Goal: Communication & Community: Answer question/provide support

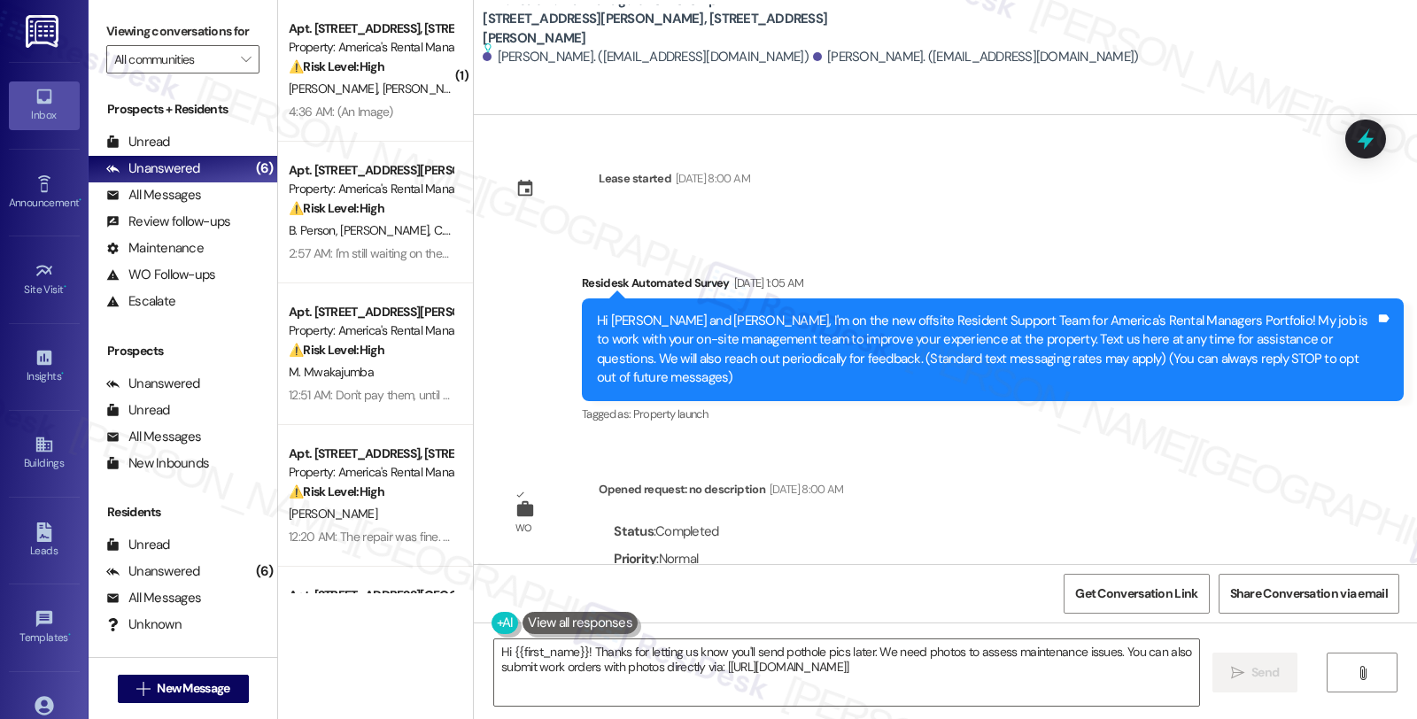
scroll to position [2486, 0]
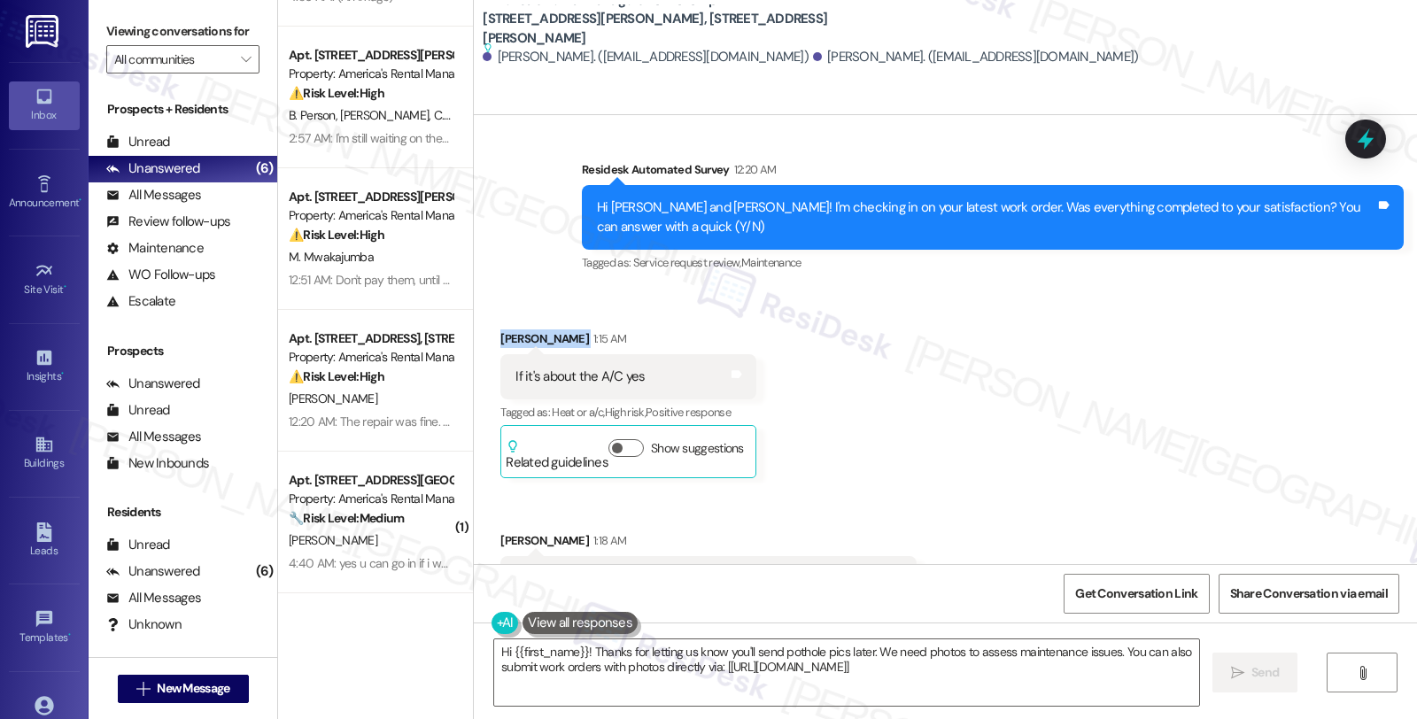
click at [1296, 290] on div "Received via SMS Jeffrey Hulett 1:15 AM If it's about the A/C yes Tags and note…" at bounding box center [945, 466] width 943 height 352
click at [618, 439] on button "Show suggestions" at bounding box center [625, 448] width 35 height 18
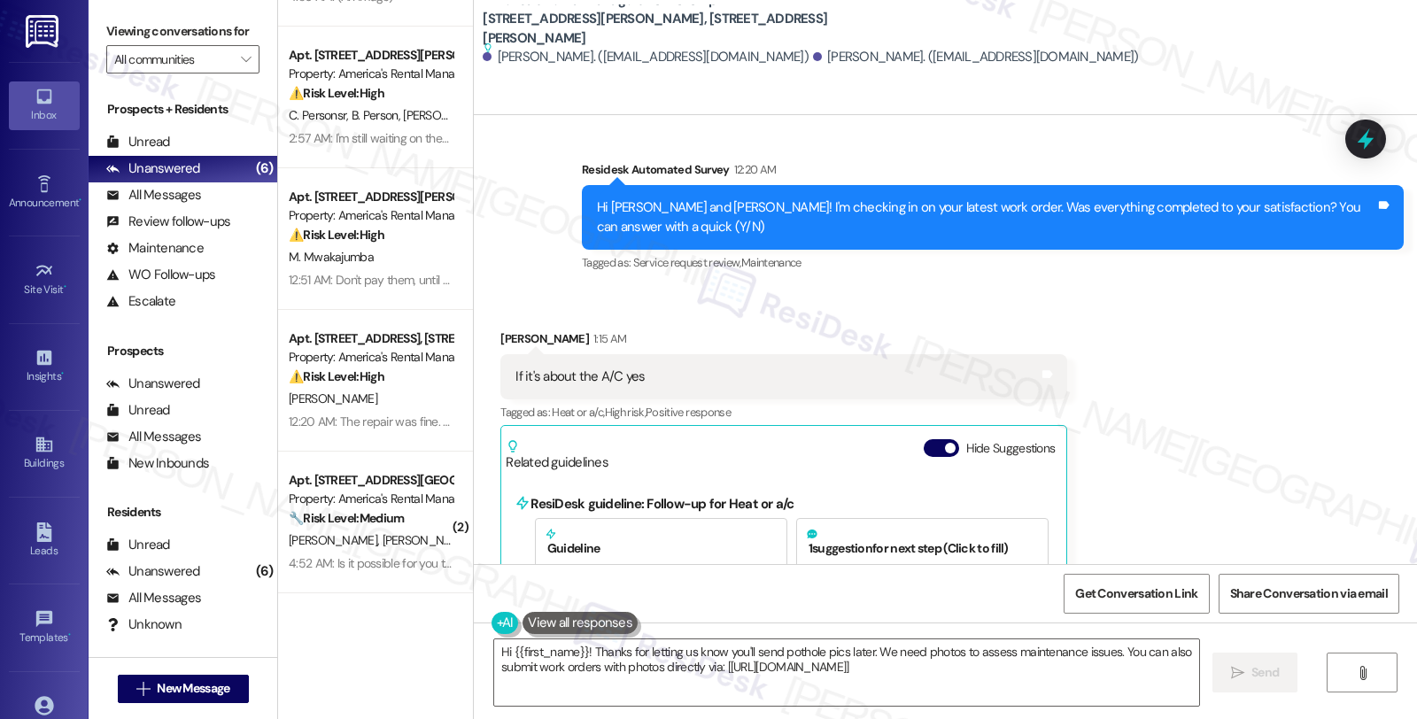
scroll to position [2714, 0]
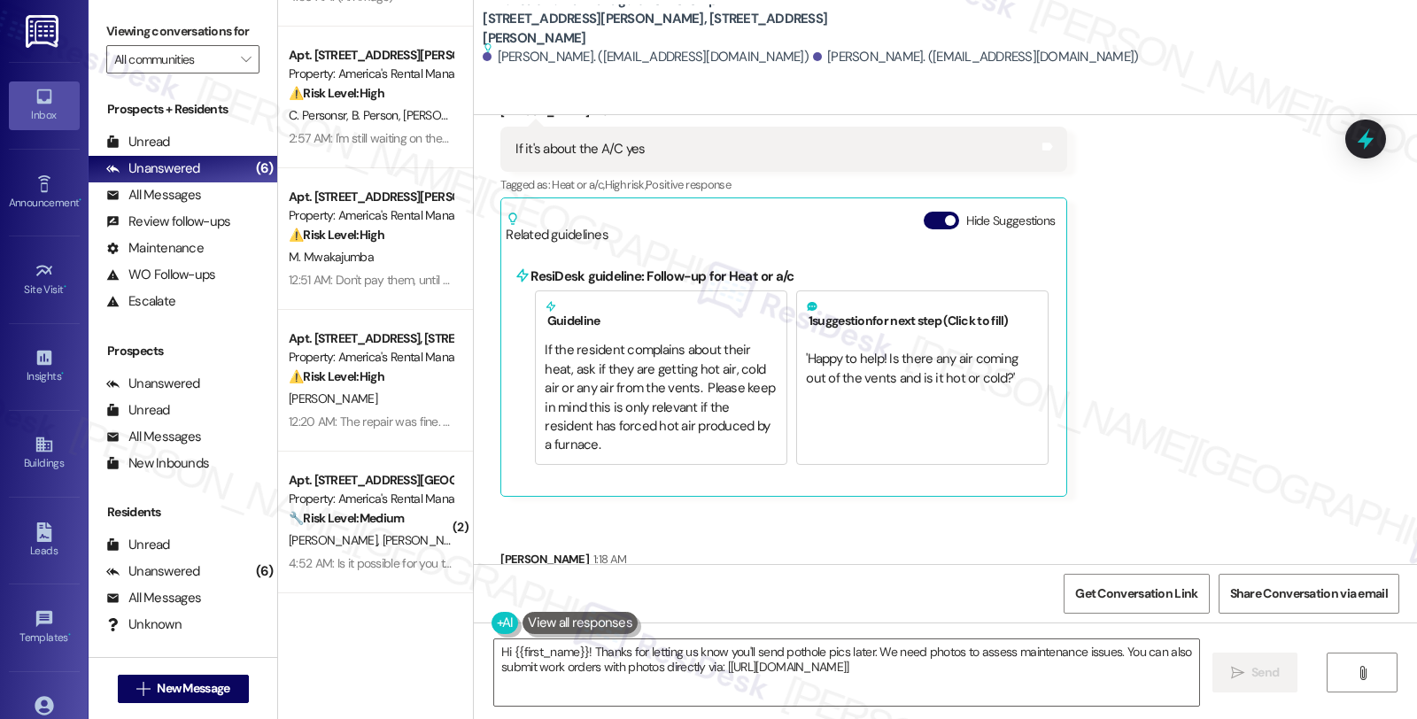
click at [1273, 243] on div "Received via SMS Jeffrey Hulett 1:15 AM If it's about the A/C yes Tags and note…" at bounding box center [945, 361] width 943 height 598
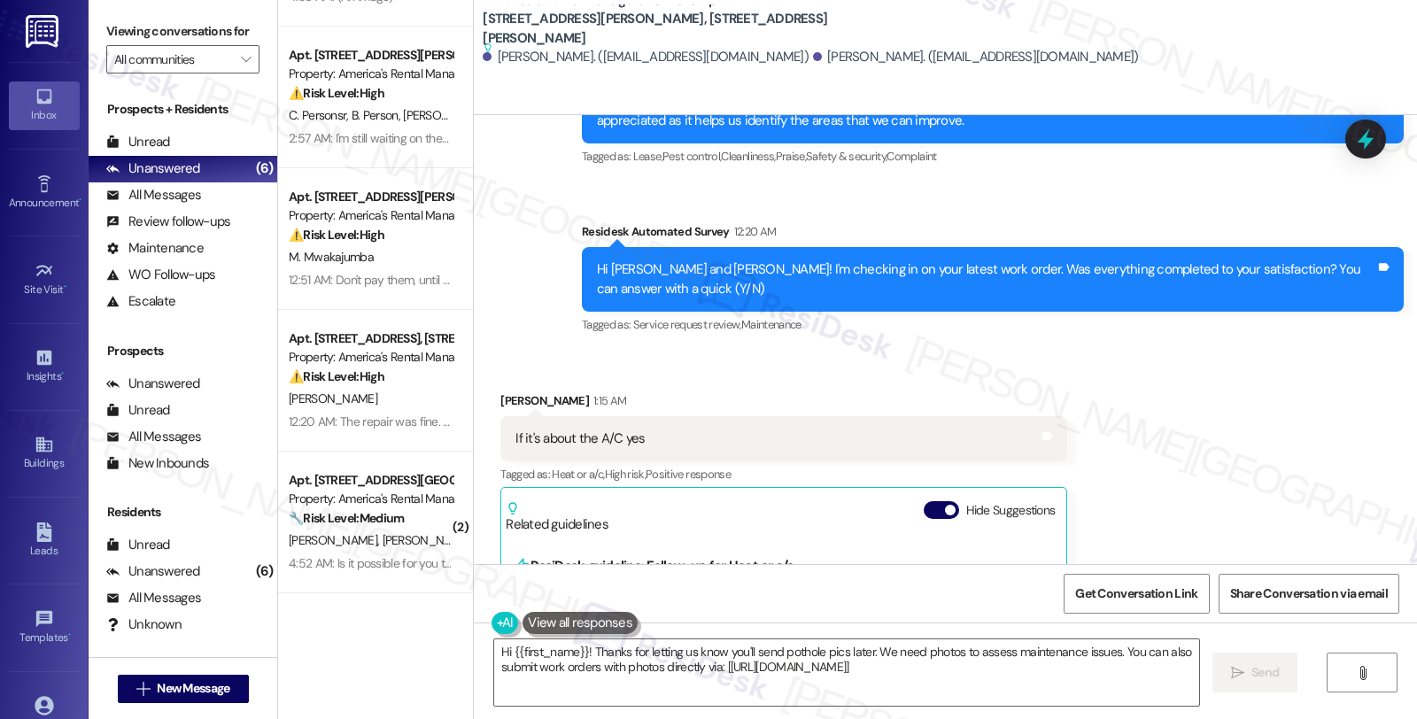
scroll to position [2419, 0]
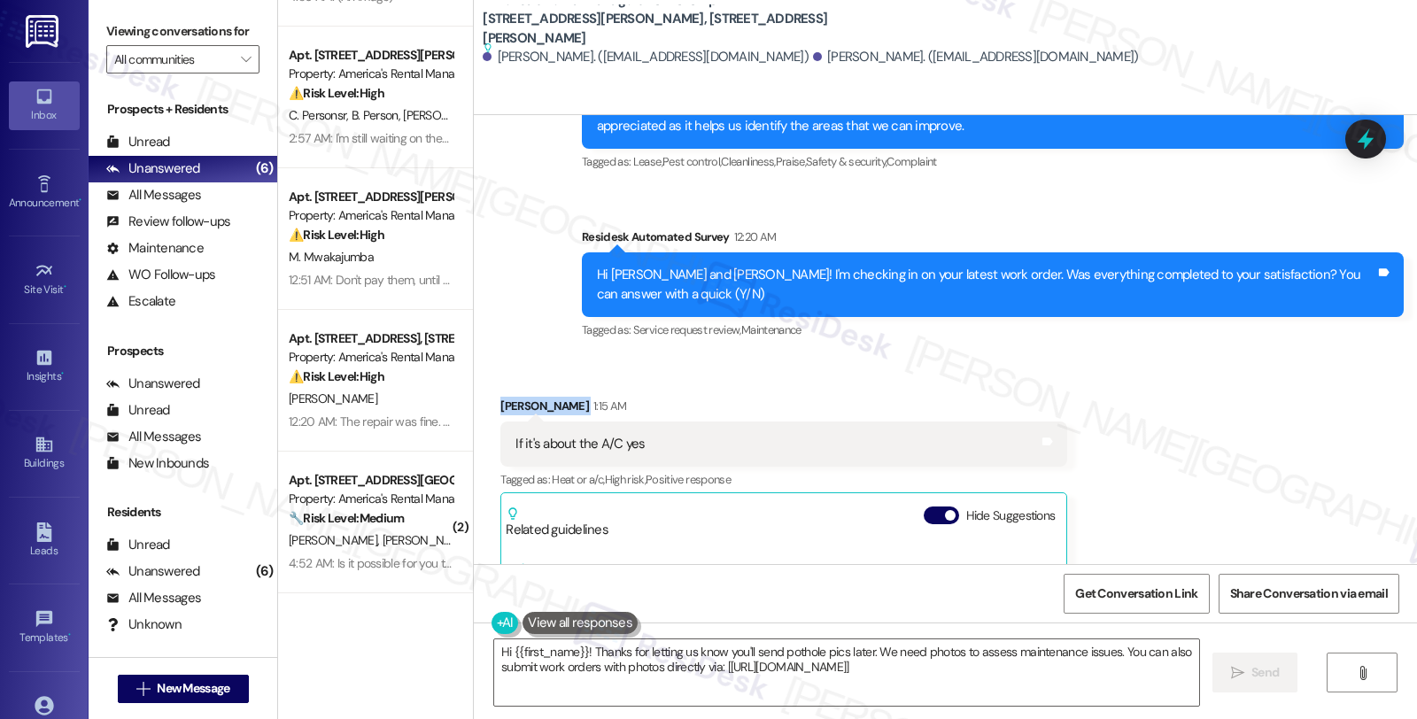
drag, startPoint x: 499, startPoint y: 329, endPoint x: 560, endPoint y: 335, distance: 60.4
click at [560, 397] on div "Jeffrey Hulett 1:15 AM" at bounding box center [783, 409] width 567 height 25
copy div "Jeffrey Hulett"
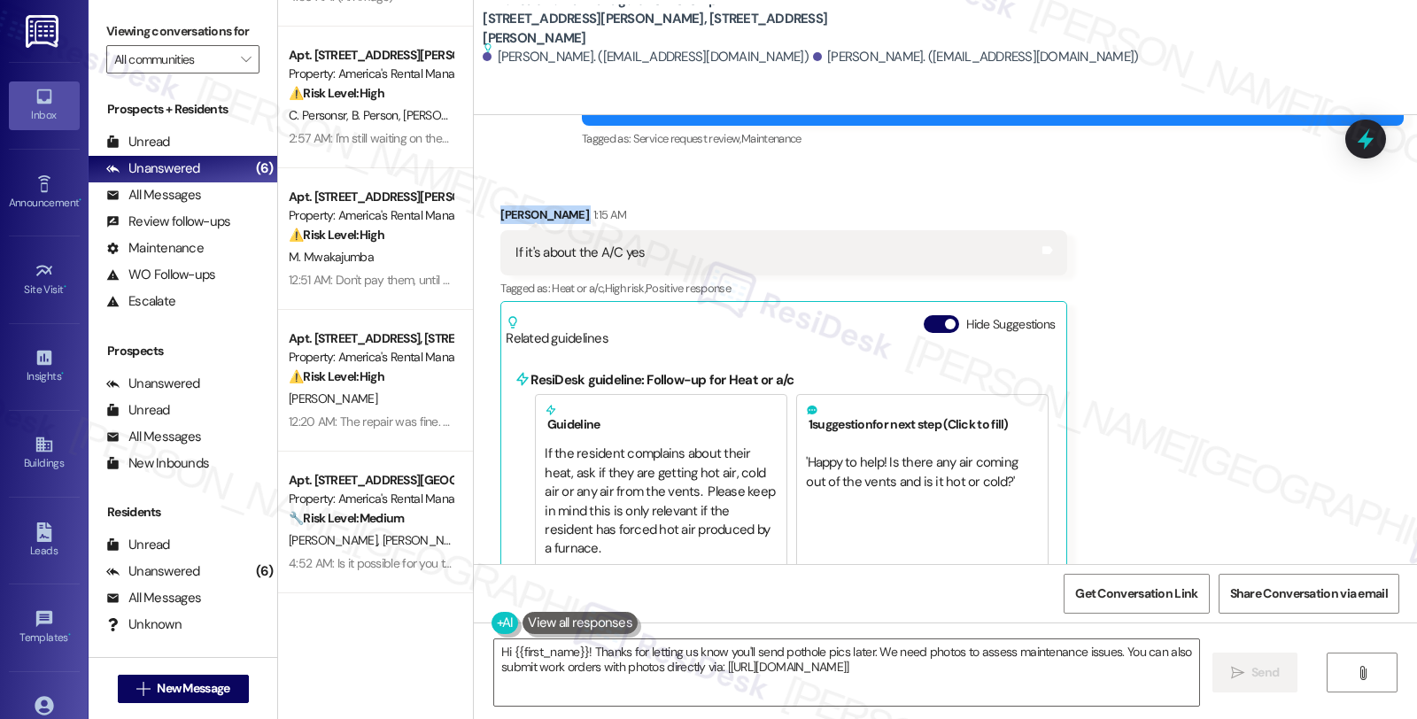
scroll to position [2517, 0]
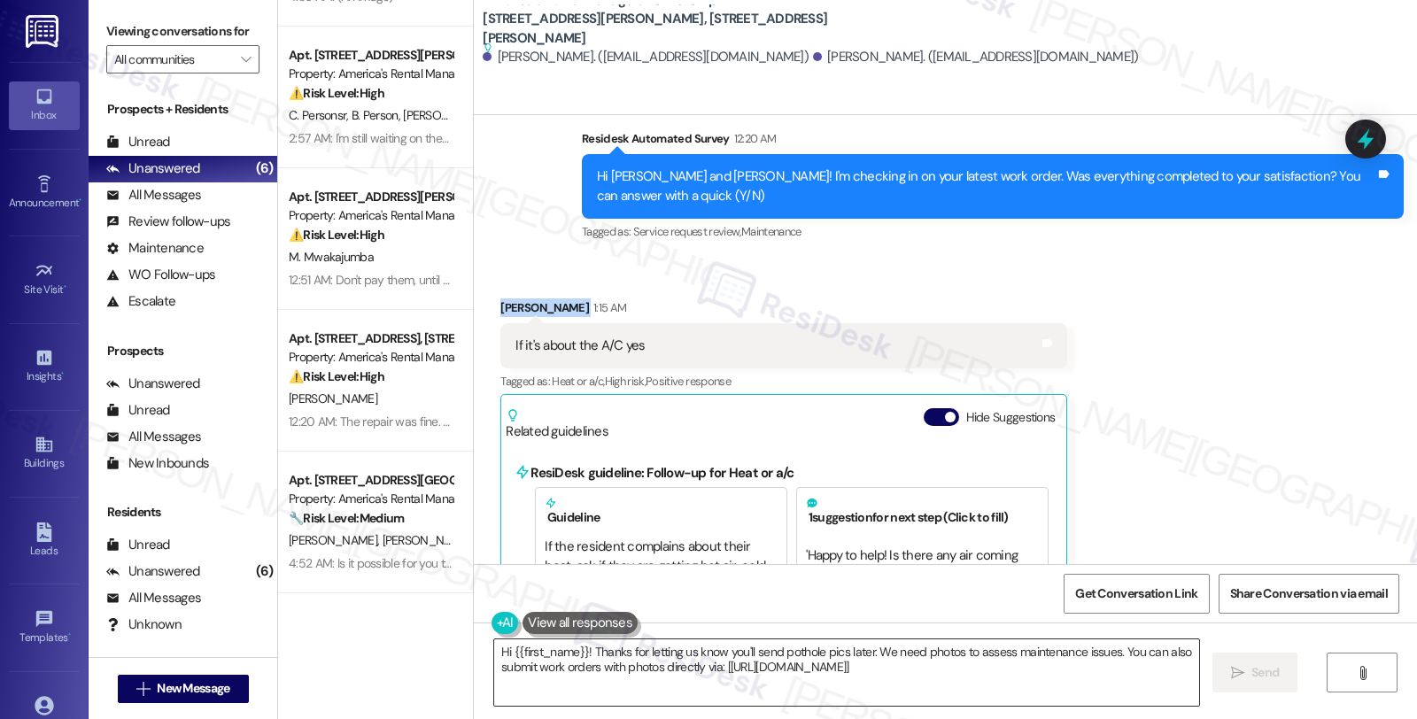
click at [578, 653] on textarea "Hi {{first_name}}! Thanks for letting us know you'll send pothole pics later. W…" at bounding box center [846, 672] width 705 height 66
click at [494, 285] on div "Received via SMS Jeffrey Hulett 1:15 AM If it's about the A/C yes Tags and note…" at bounding box center [783, 495] width 593 height 421
click at [500, 298] on div "Jeffrey Hulett 1:15 AM" at bounding box center [783, 310] width 567 height 25
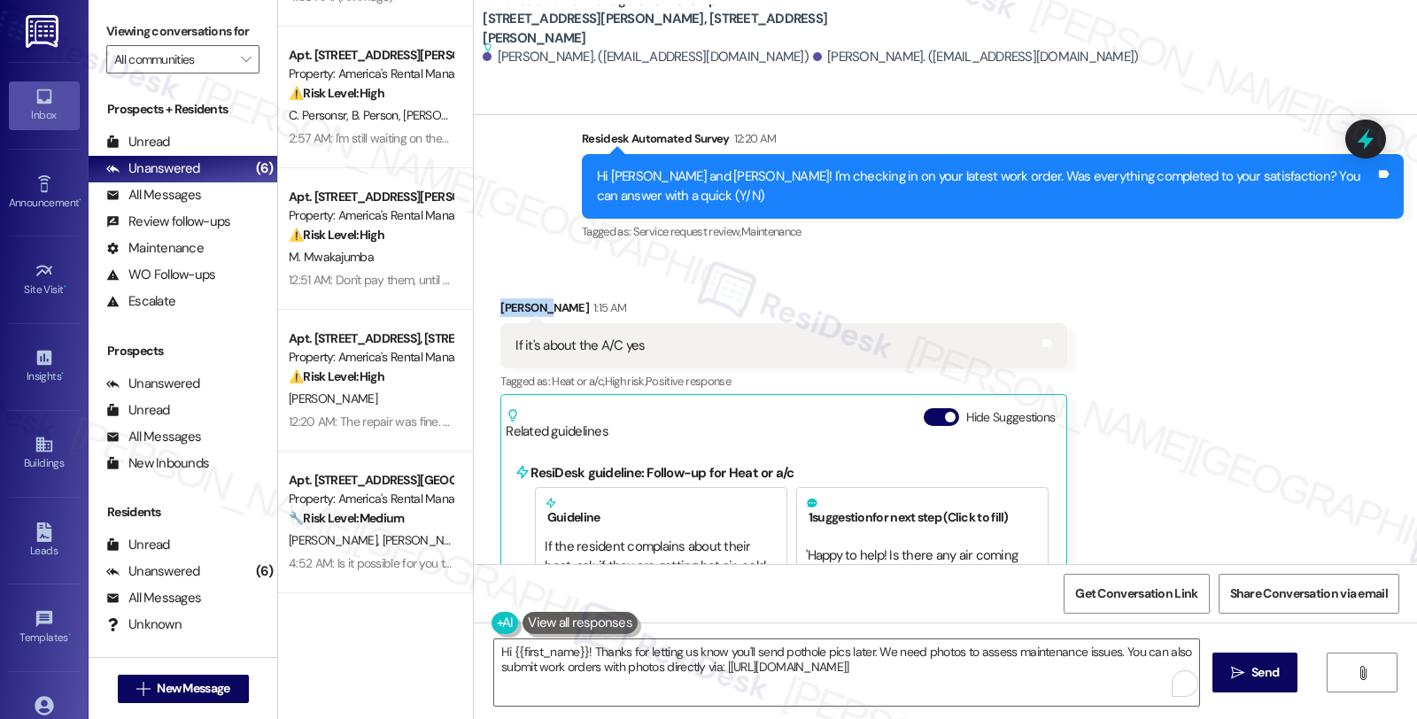
copy div "Jeffrey"
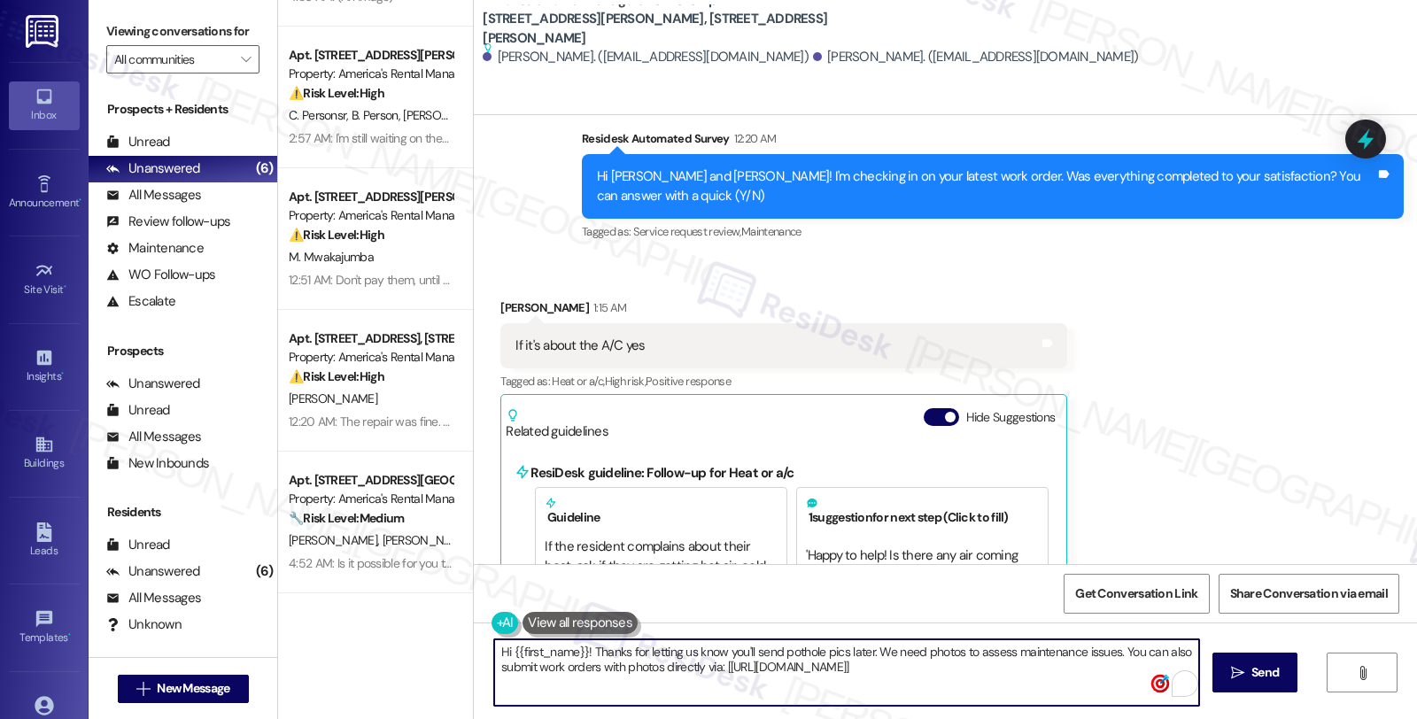
click at [503, 653] on textarea "Hi {{first_name}}! Thanks for letting us know you'll send pothole pics later. W…" at bounding box center [846, 672] width 705 height 66
paste textarea "Jeffrey"
click at [1091, 677] on textarea "Hi Jeffrey , thak{{first_name}}! Thanks for letting us know you'll send pothole…" at bounding box center [846, 672] width 705 height 66
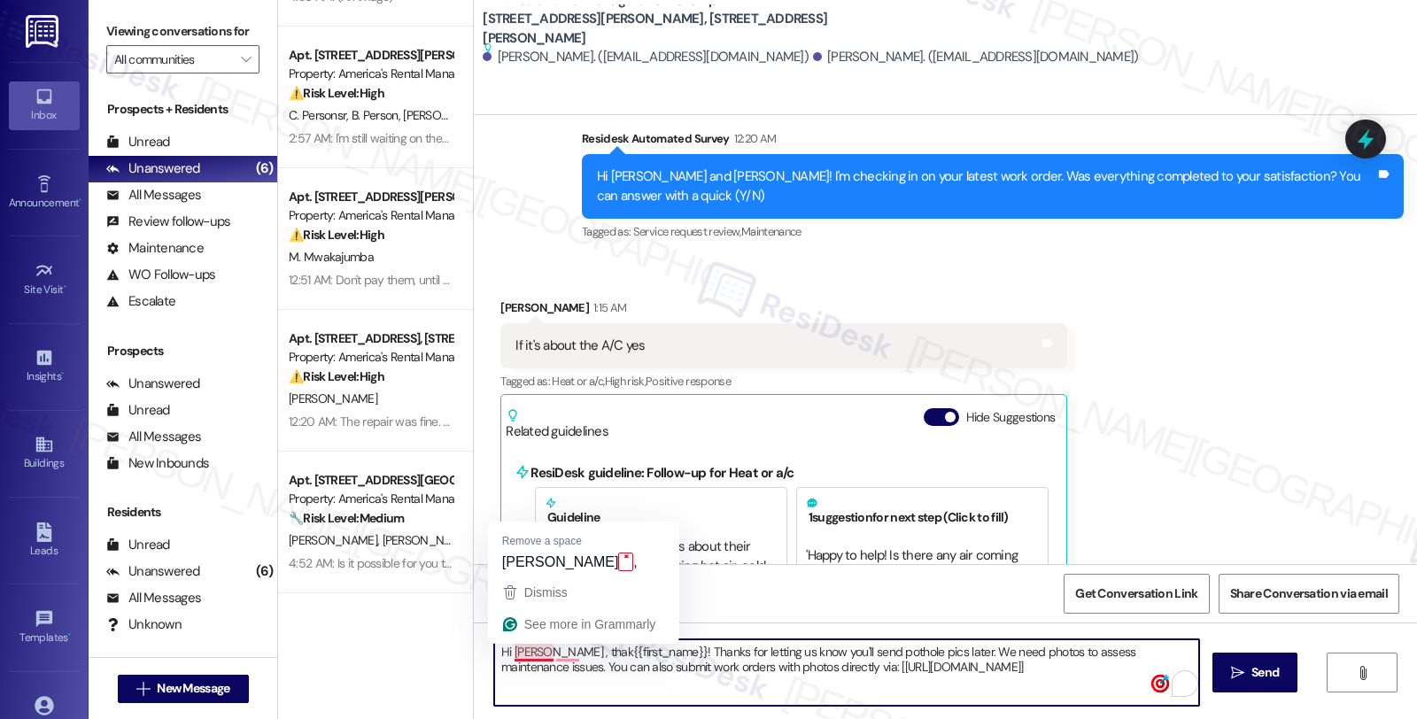
click at [533, 656] on textarea "Hi Jeffrey , thak{{first_name}}! Thanks for letting us know you'll send pothole…" at bounding box center [846, 672] width 705 height 66
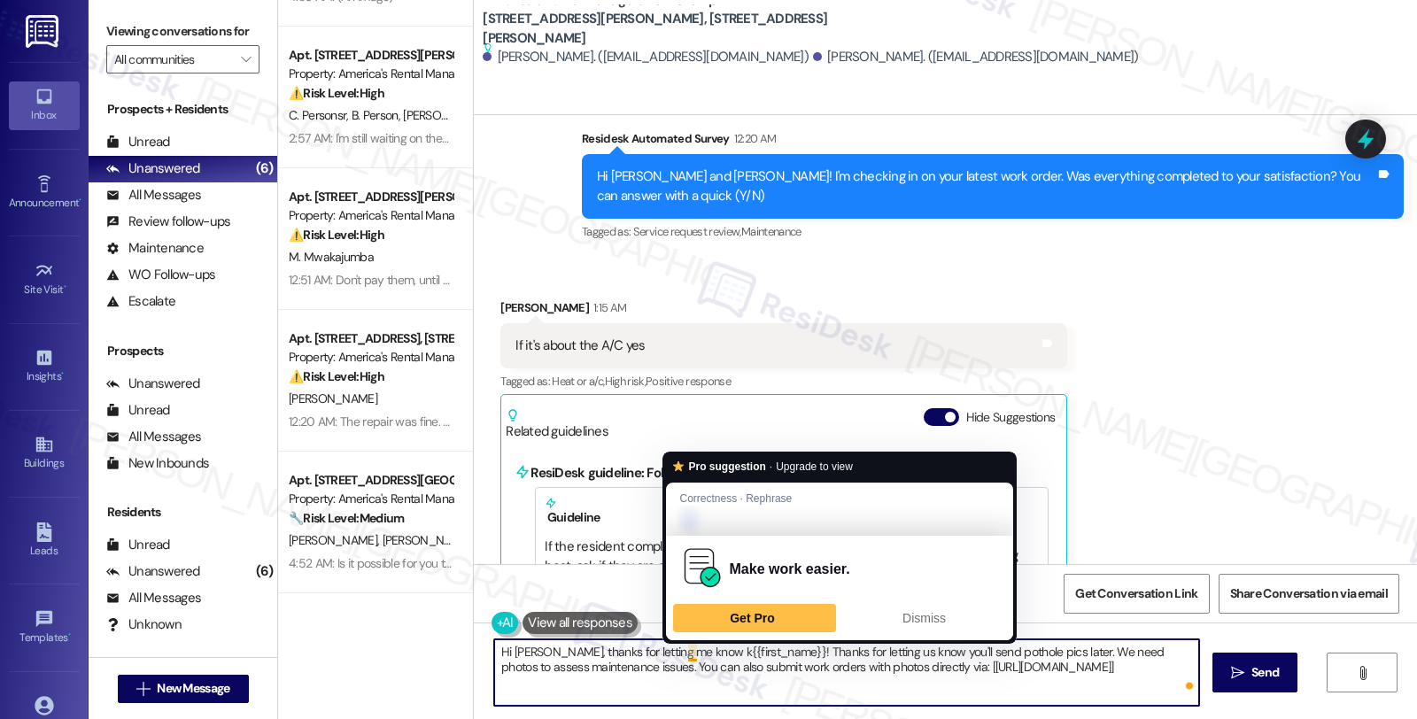
click at [677, 648] on textarea "Hi Jeffrey, thanks for letting me know k{{first_name}}! Thanks for letting us k…" at bounding box center [846, 672] width 705 height 66
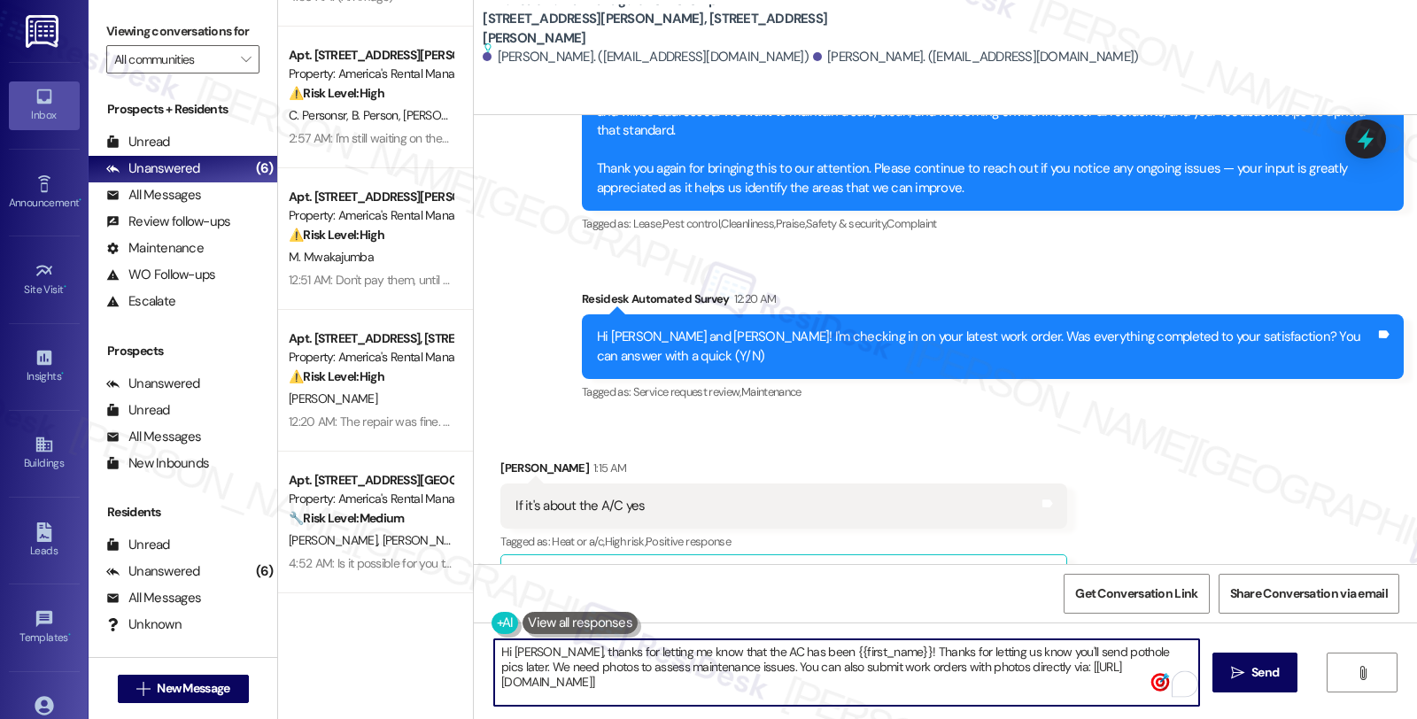
scroll to position [2321, 0]
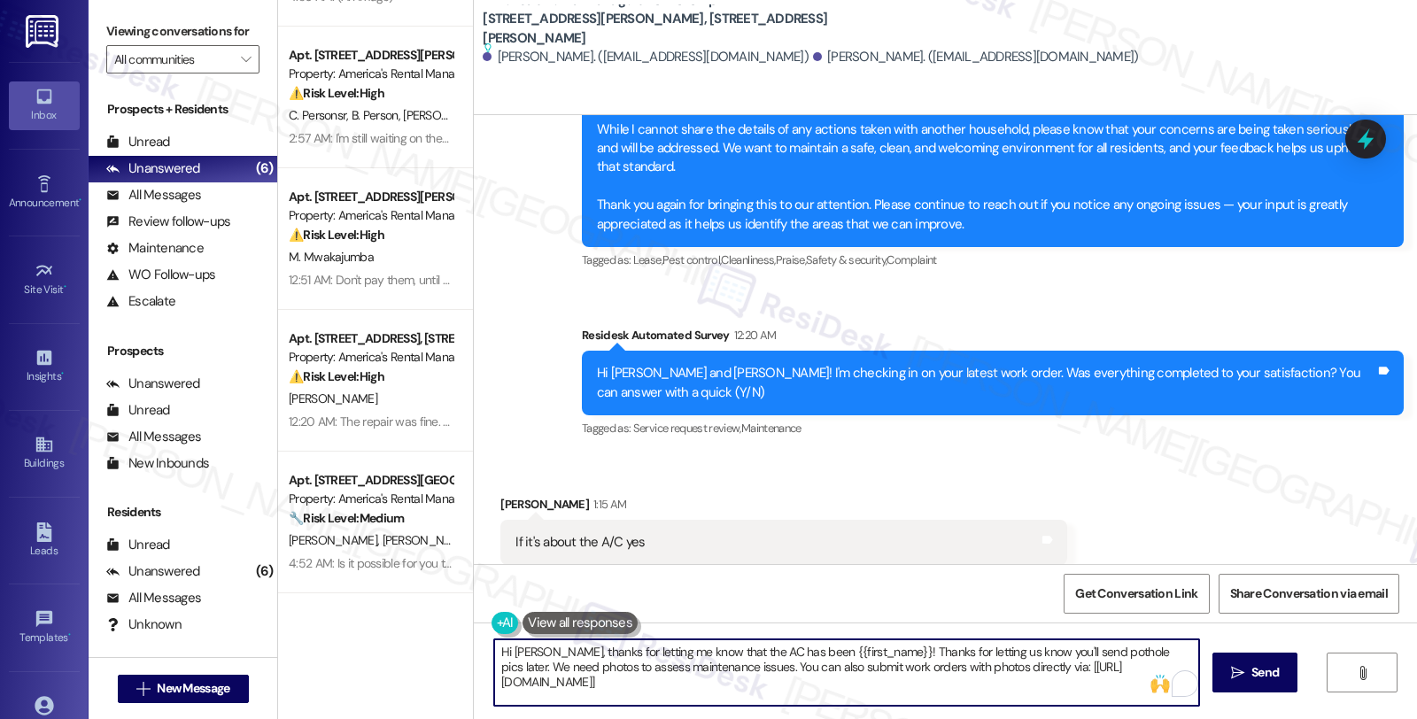
click at [726, 651] on textarea "Hi Jeffrey, thanks for letting me know that the AC has been {{first_name}}! Tha…" at bounding box center [846, 672] width 705 height 66
click at [713, 647] on textarea "Hi Jeffrey, thanks for letting me know that the AC has been {{first_name}}! Tha…" at bounding box center [846, 672] width 705 height 66
click at [723, 649] on textarea "Hi Jeffrey, thanks for letting me know that the AC has been {{first_name}}! Tha…" at bounding box center [846, 672] width 705 height 66
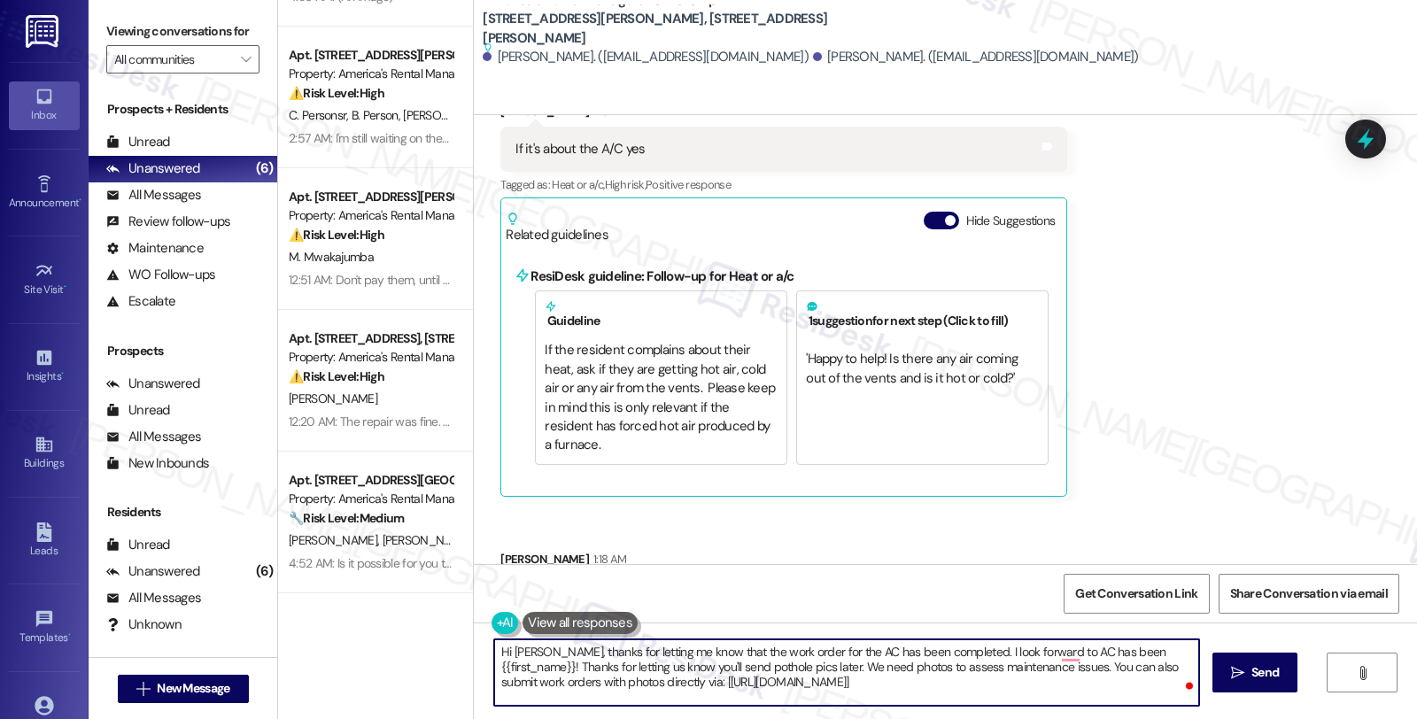
click at [947, 648] on textarea "Hi Jeffrey, thanks for letting me know that the work order for the AC has been …" at bounding box center [846, 672] width 705 height 66
click at [1039, 646] on textarea "Hi Jeffrey, thanks for letting me know that the work order for the AC has been …" at bounding box center [846, 672] width 705 height 66
drag, startPoint x: 538, startPoint y: 662, endPoint x: 767, endPoint y: 708, distance: 233.0
click at [767, 708] on div "Hi Jeffrey, thanks for letting me know that the work order for the AC has been …" at bounding box center [945, 688] width 943 height 133
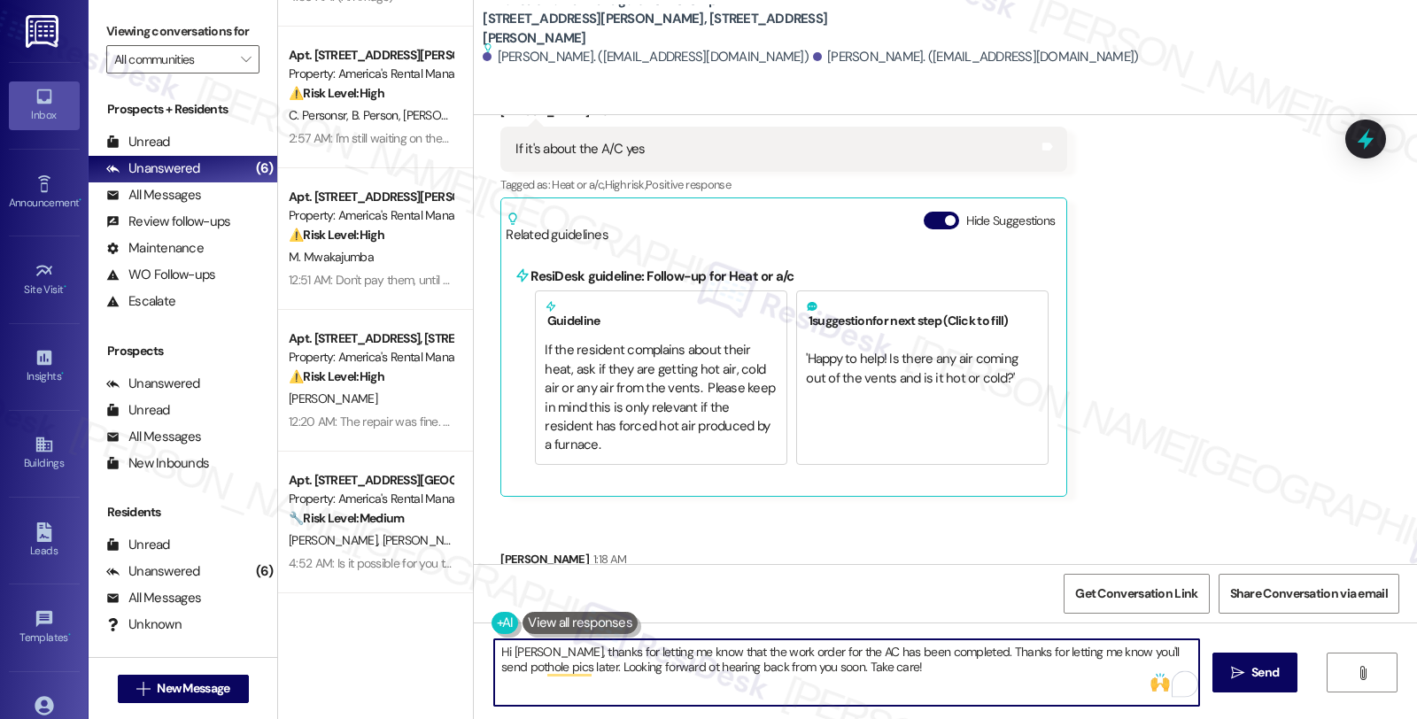
click at [974, 666] on textarea "Hi Jeffrey, thanks for letting me know that the work order for the AC has been …" at bounding box center [846, 672] width 705 height 66
type textarea "Hi Jeffrey, thanks for letting me know that the work order for the AC has been …"
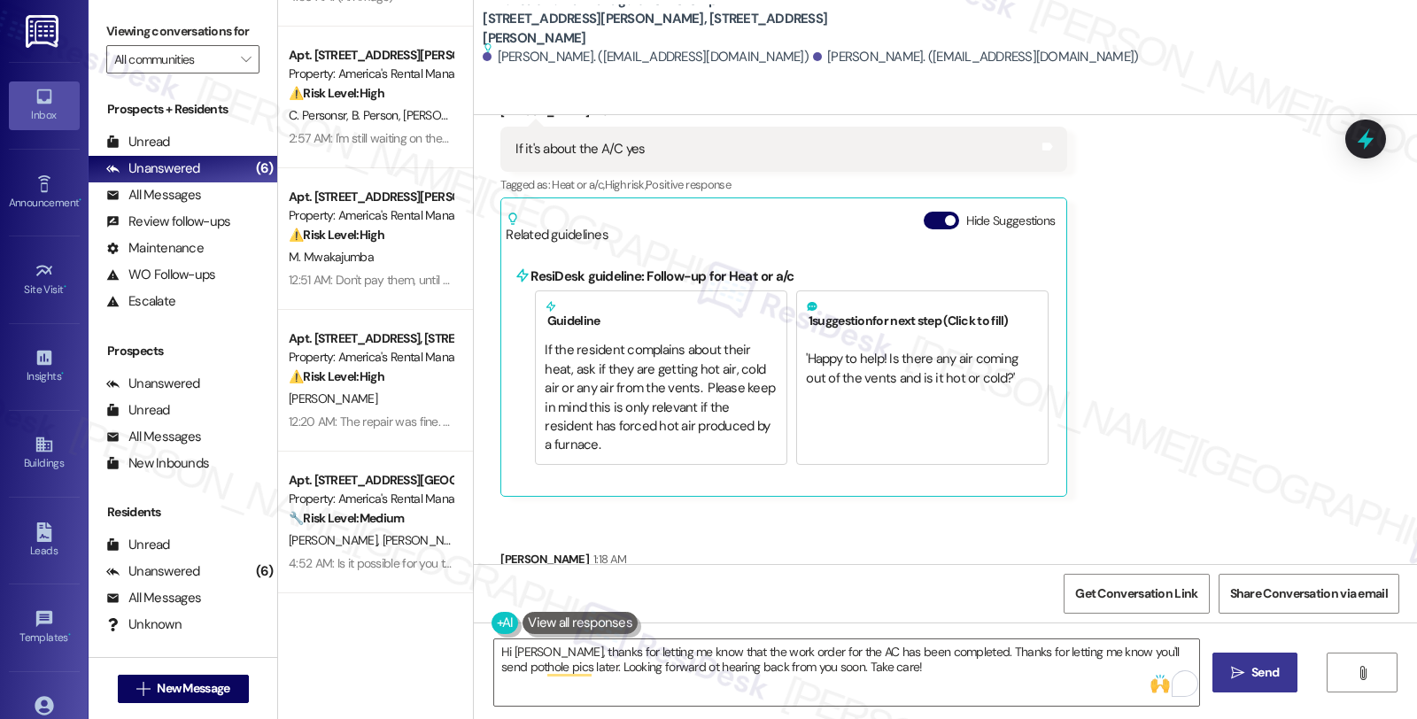
click at [1238, 677] on icon "" at bounding box center [1237, 673] width 13 height 14
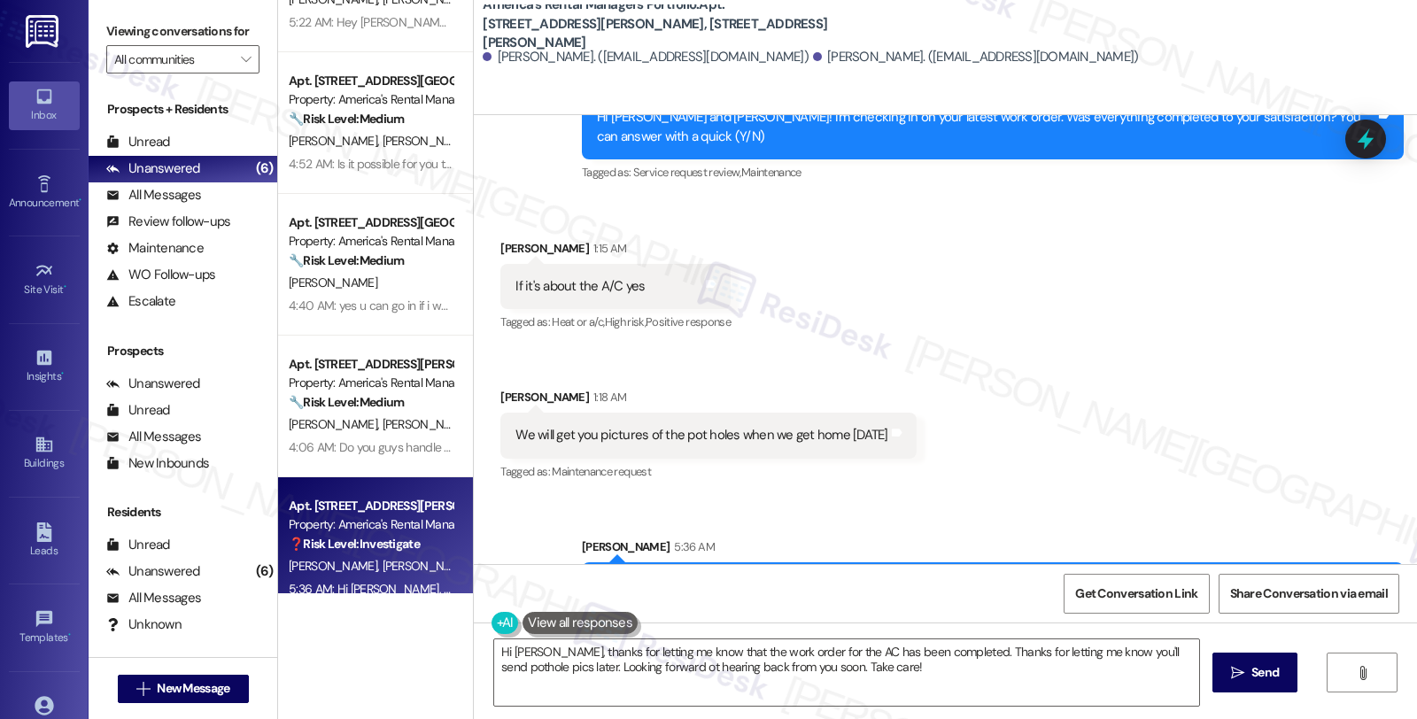
scroll to position [682, 0]
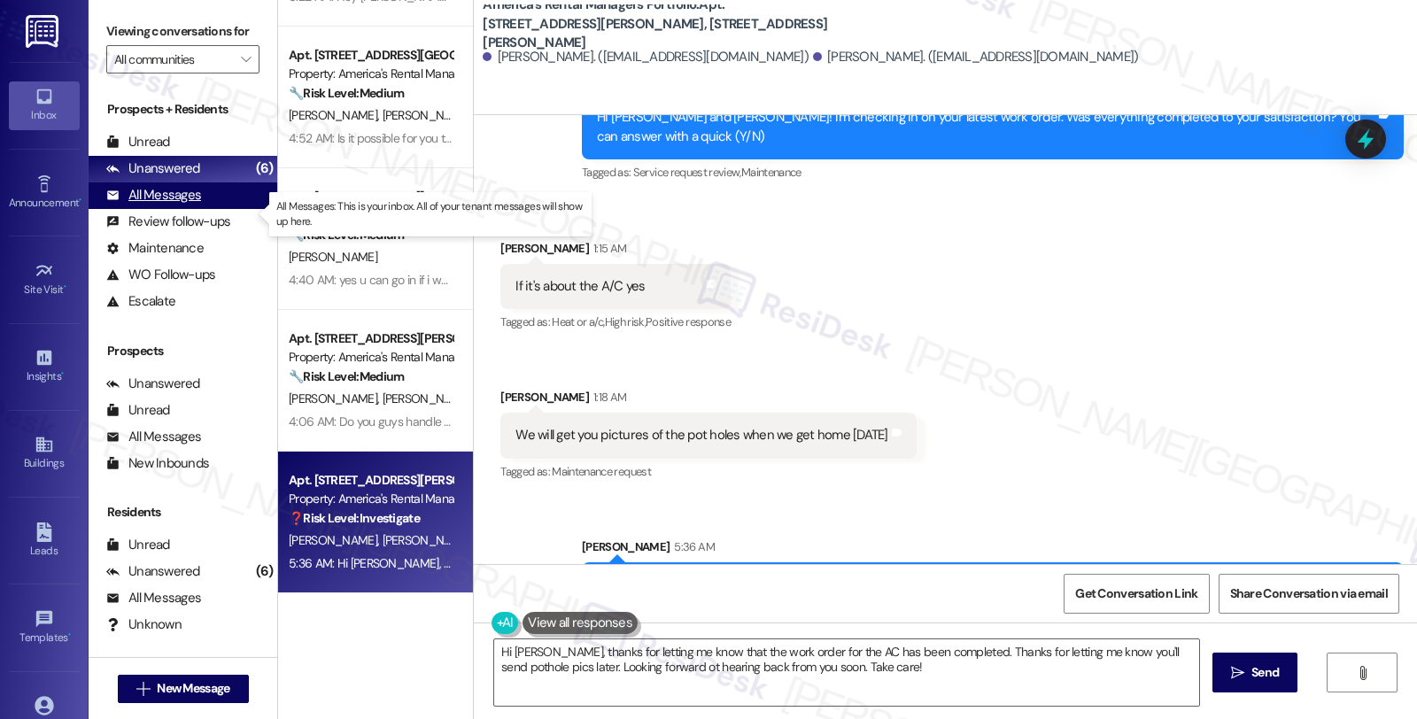
click at [181, 205] on div "All Messages" at bounding box center [153, 195] width 95 height 19
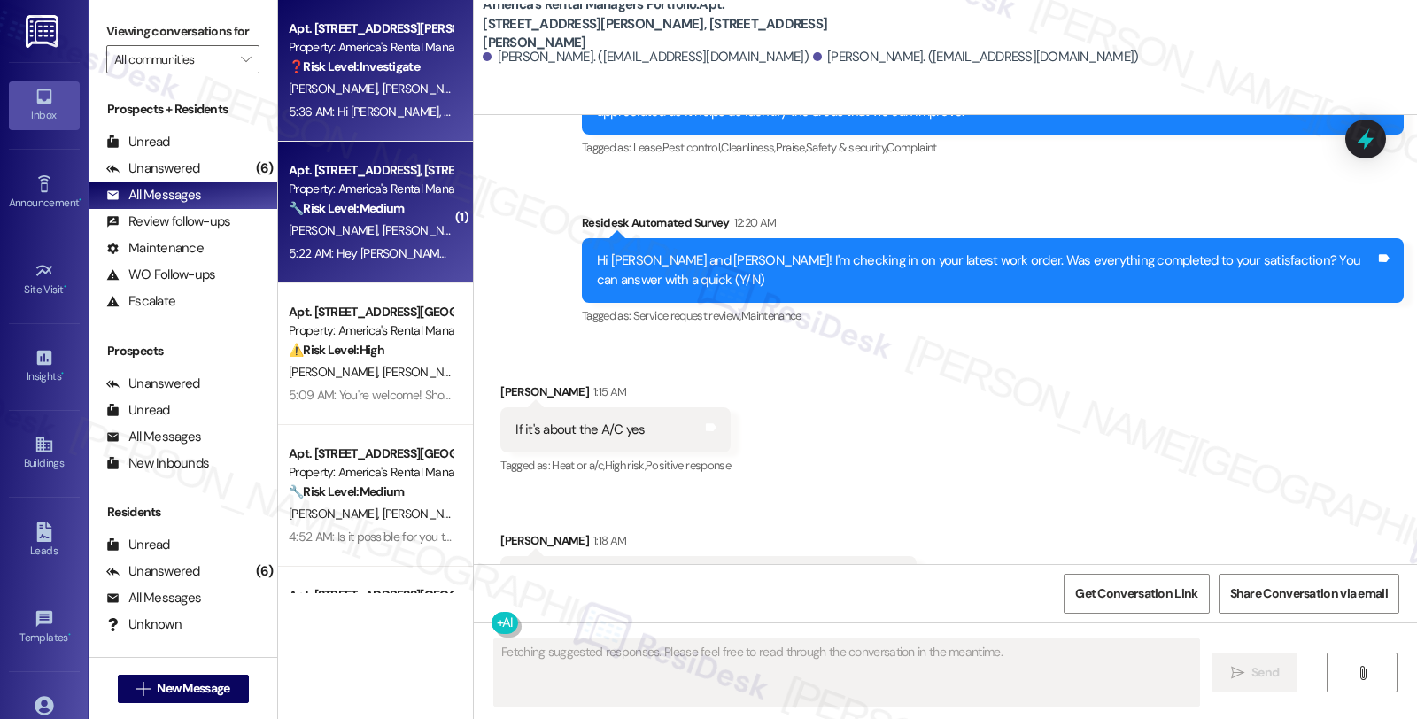
scroll to position [2433, 0]
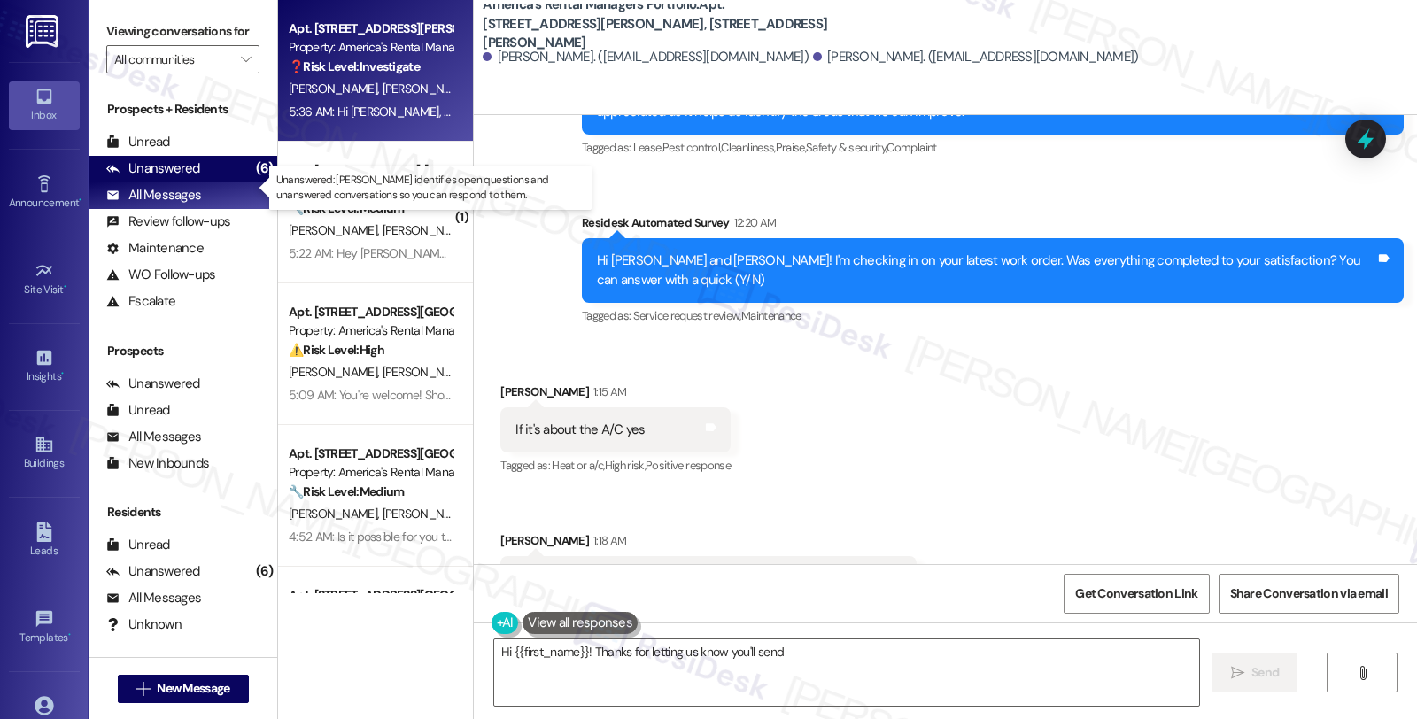
click at [223, 182] on div "Unanswered (6)" at bounding box center [183, 169] width 189 height 27
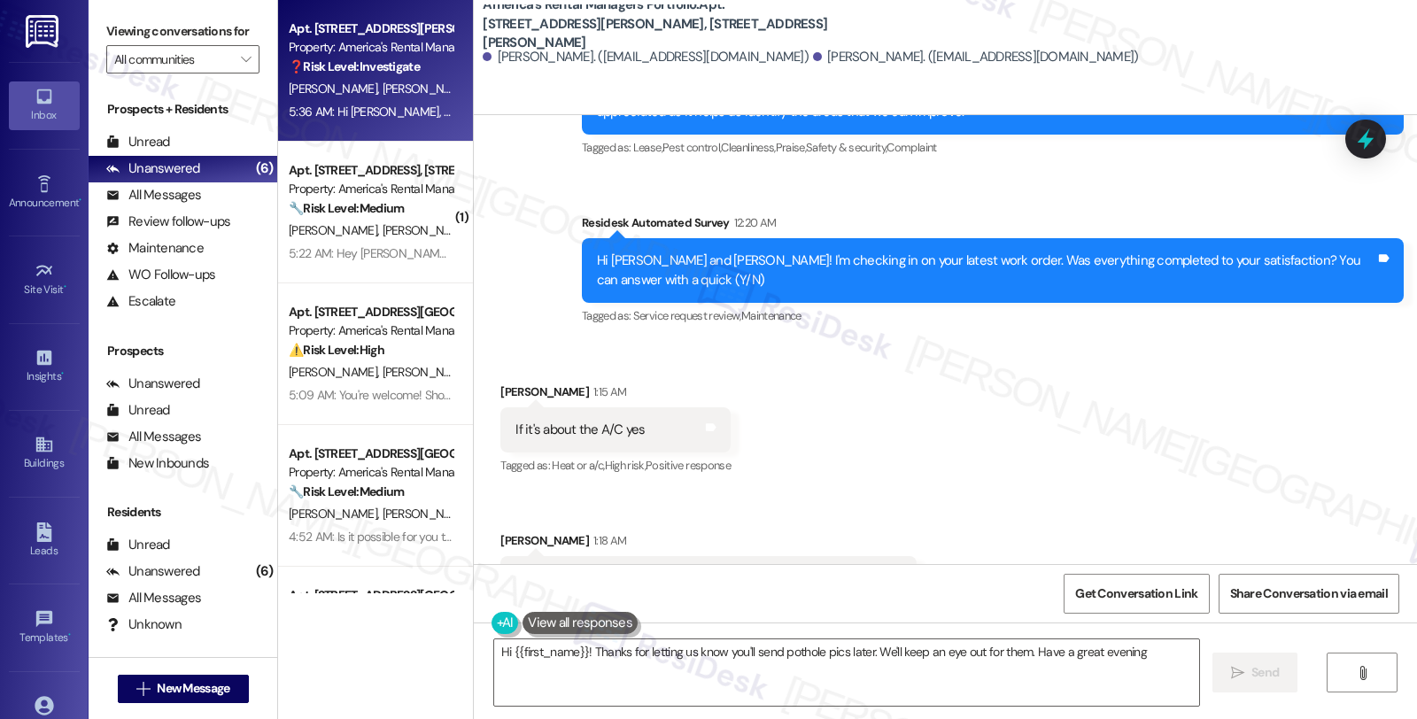
type textarea "Hi {{first_name}}! Thanks for letting us know you'll send pothole pics later. W…"
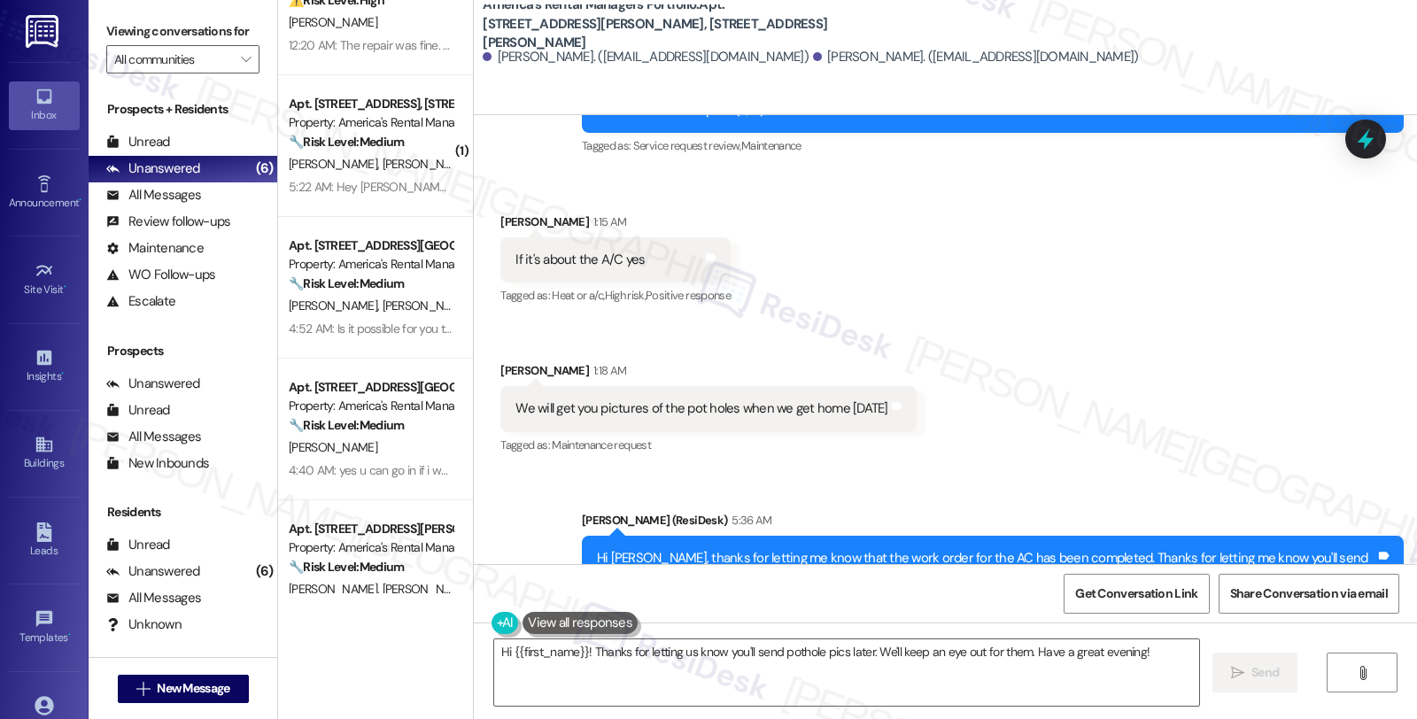
scroll to position [682, 0]
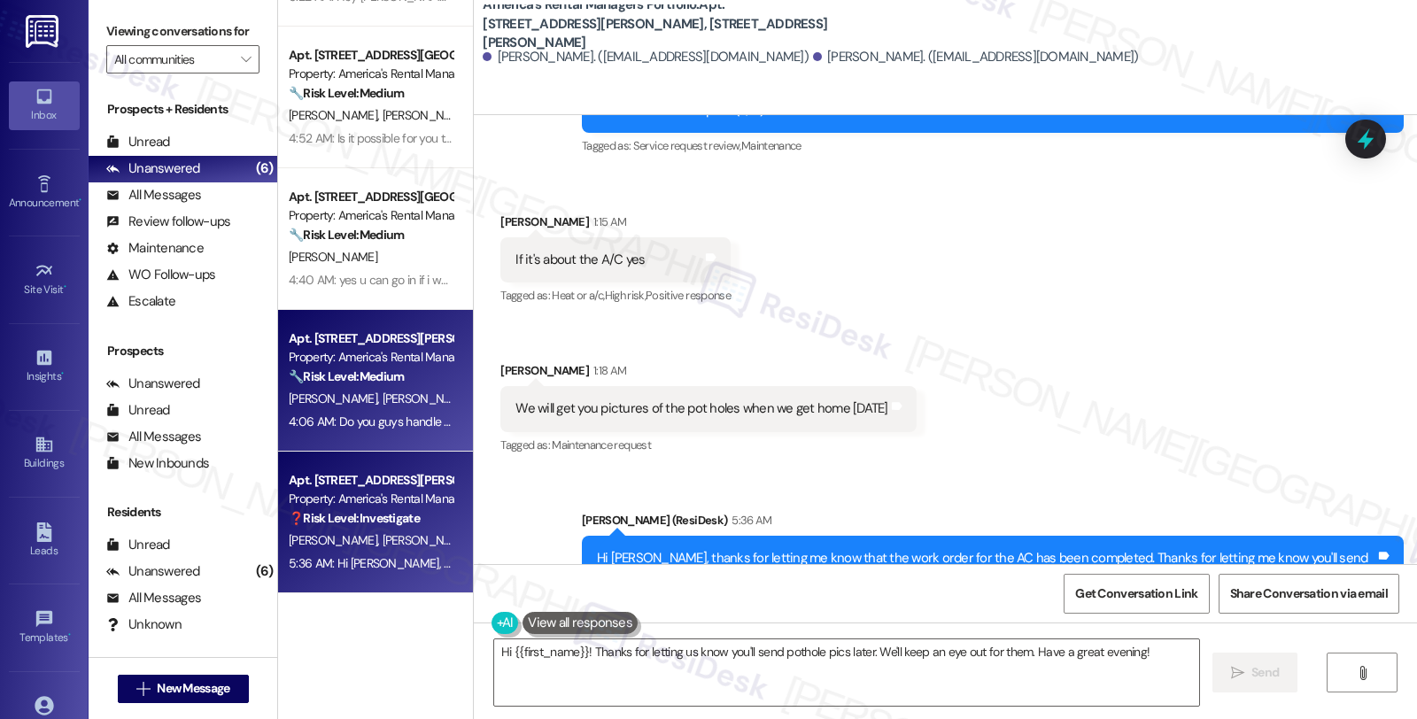
click at [368, 363] on div "Property: America's Rental Managers Portfolio" at bounding box center [371, 357] width 164 height 19
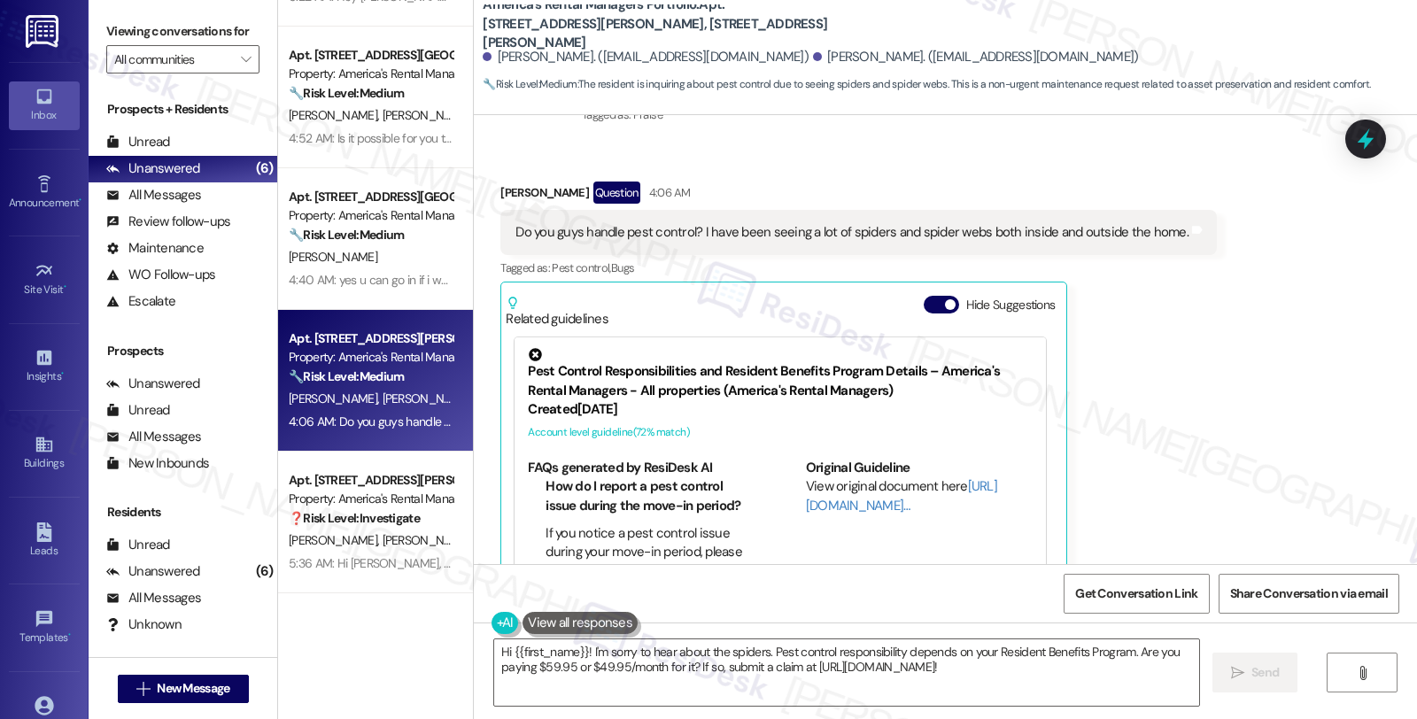
scroll to position [869, 0]
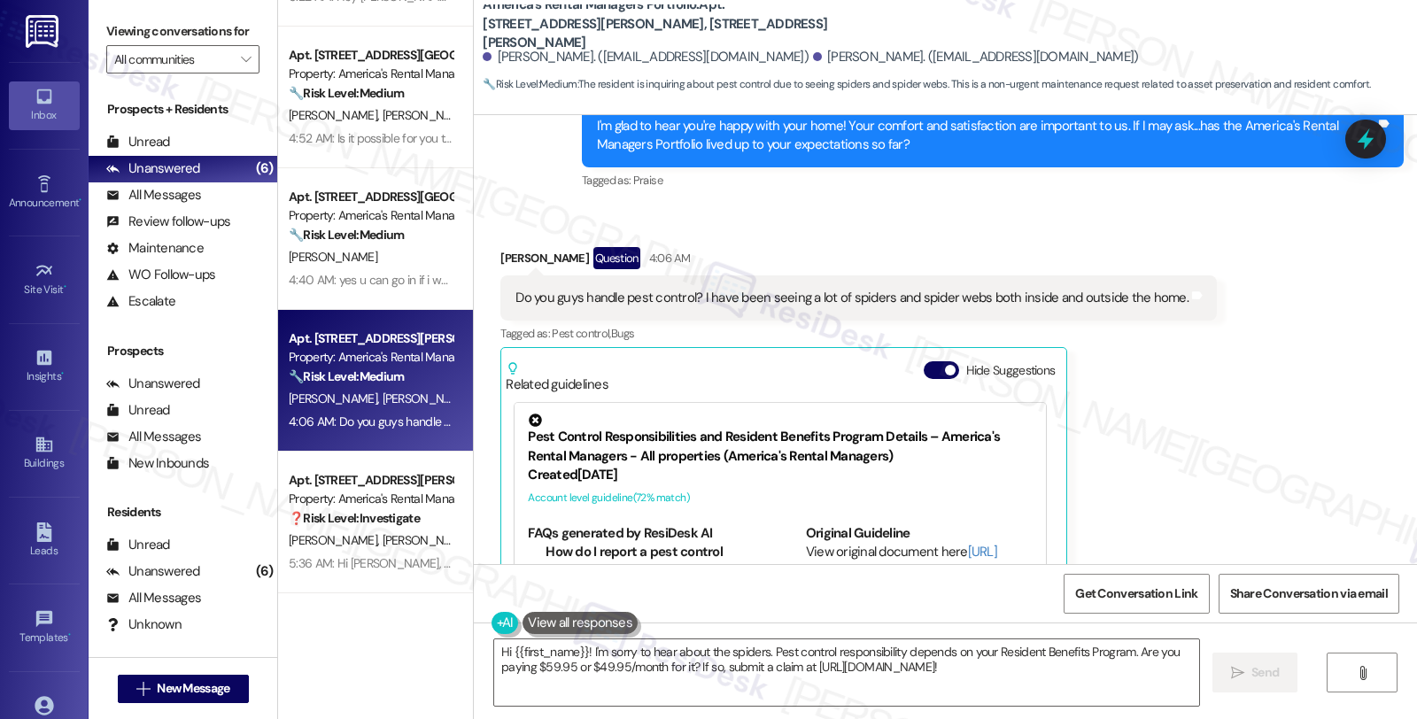
click at [511, 247] on div "Jessica Edwards Question 4:06 AM" at bounding box center [858, 261] width 716 height 28
copy div "Jessica"
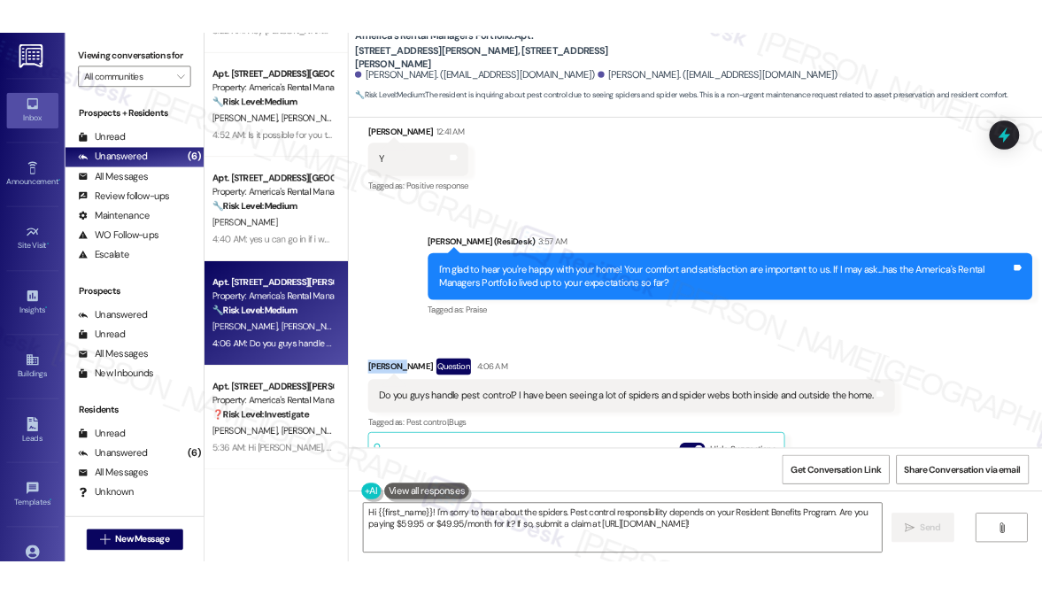
scroll to position [671, 0]
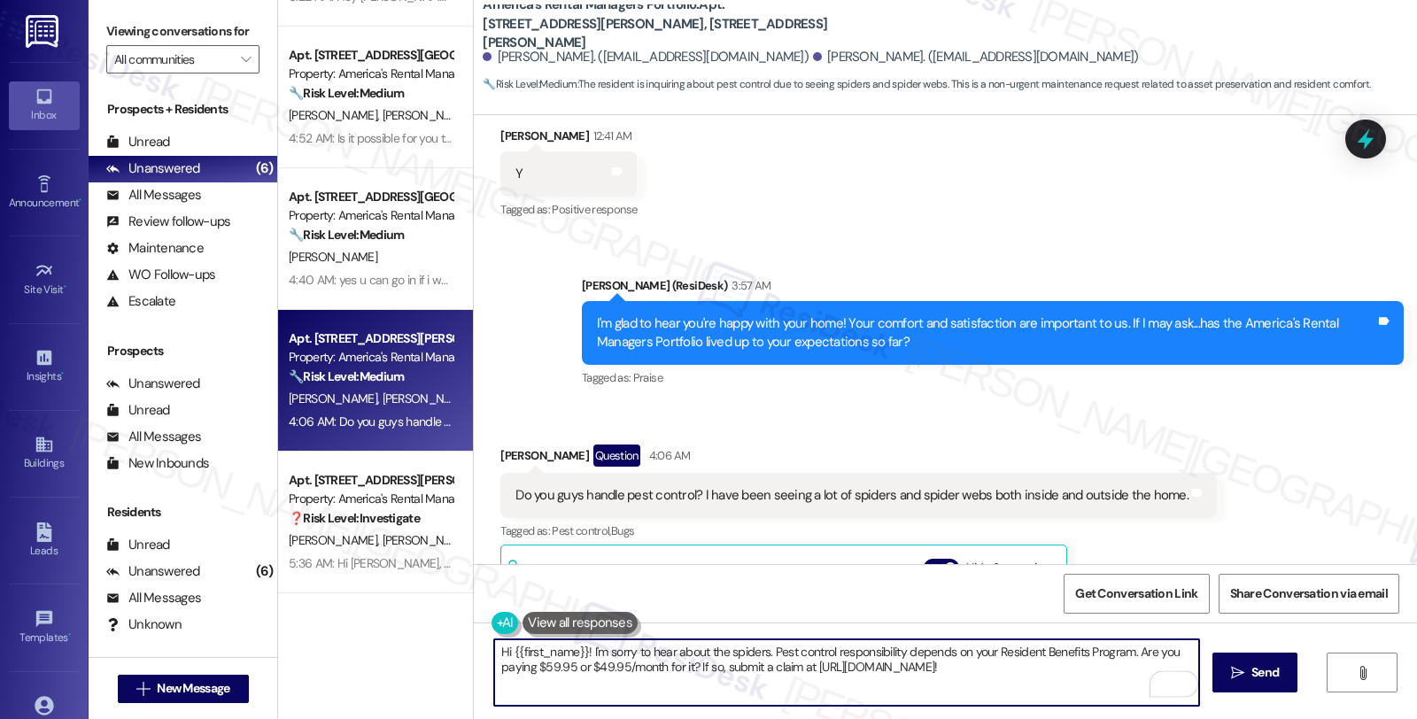
drag, startPoint x: 506, startPoint y: 650, endPoint x: 542, endPoint y: 651, distance: 36.3
click at [542, 651] on textarea "Hi {{first_name}}! I'm sorry to hear about the spiders. Pest control responsibi…" at bounding box center [846, 672] width 705 height 66
drag, startPoint x: 570, startPoint y: 648, endPoint x: 496, endPoint y: 648, distance: 74.4
click at [496, 648] on textarea "Hi {{first_name}}! I'm sorry to hear about the spiders. Pest control responsibi…" at bounding box center [846, 672] width 705 height 66
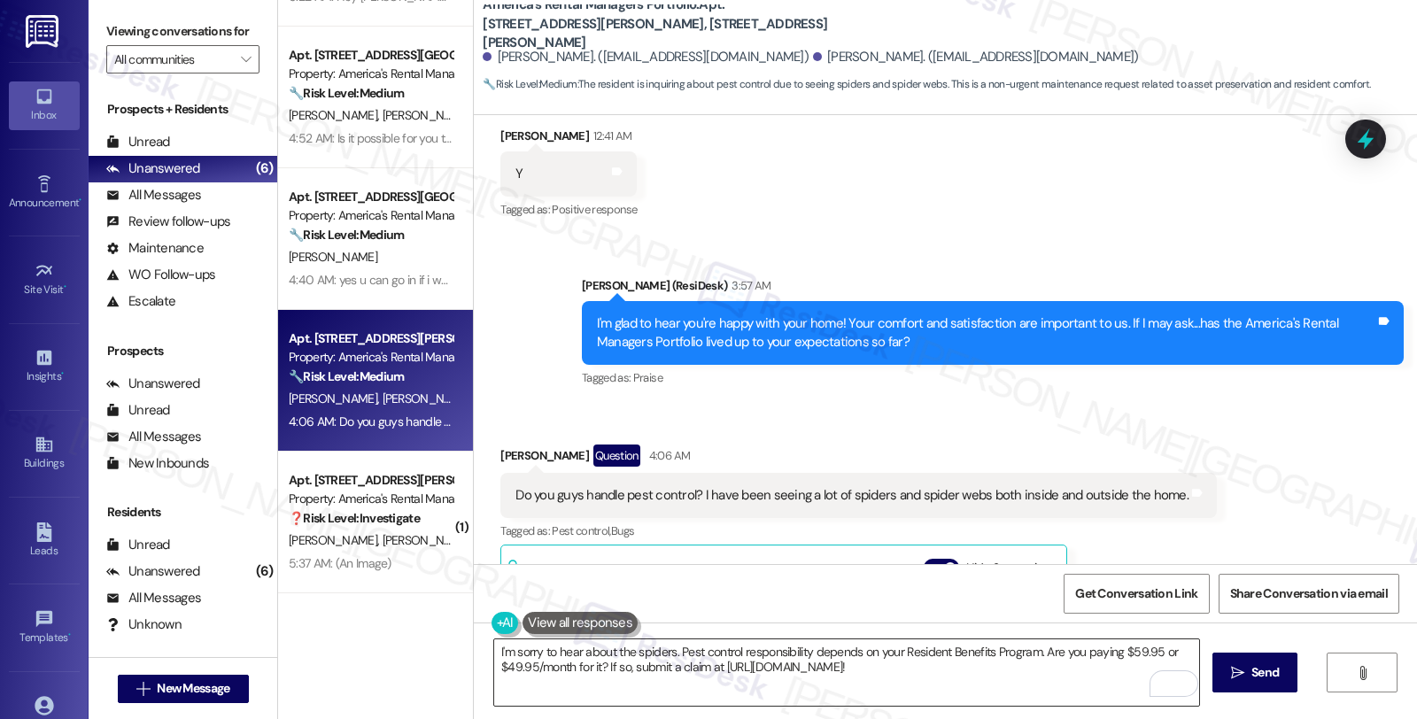
click at [626, 665] on textarea "I'm sorry to hear about the spiders. Pest control responsibility depends on you…" at bounding box center [846, 672] width 705 height 66
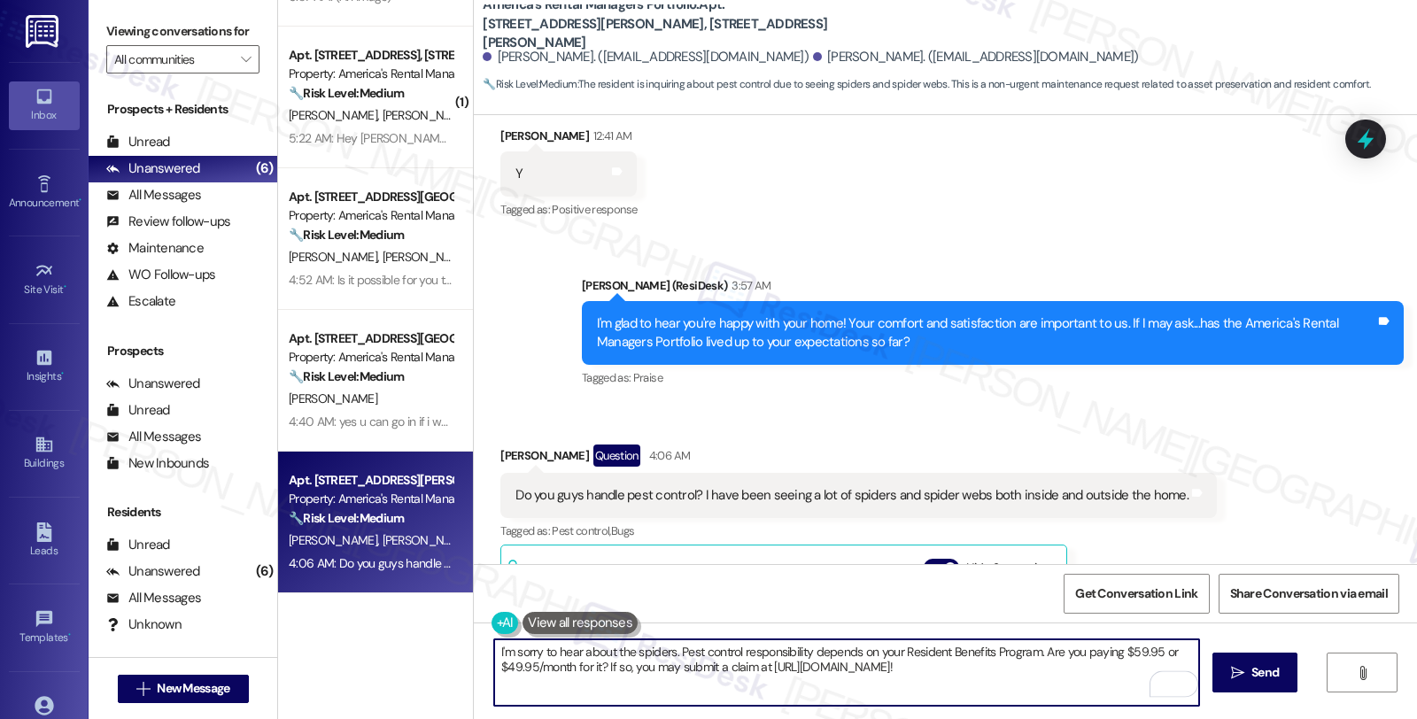
click at [943, 669] on textarea "I'm sorry to hear about the spiders. Pest control responsibility depends on you…" at bounding box center [846, 672] width 705 height 66
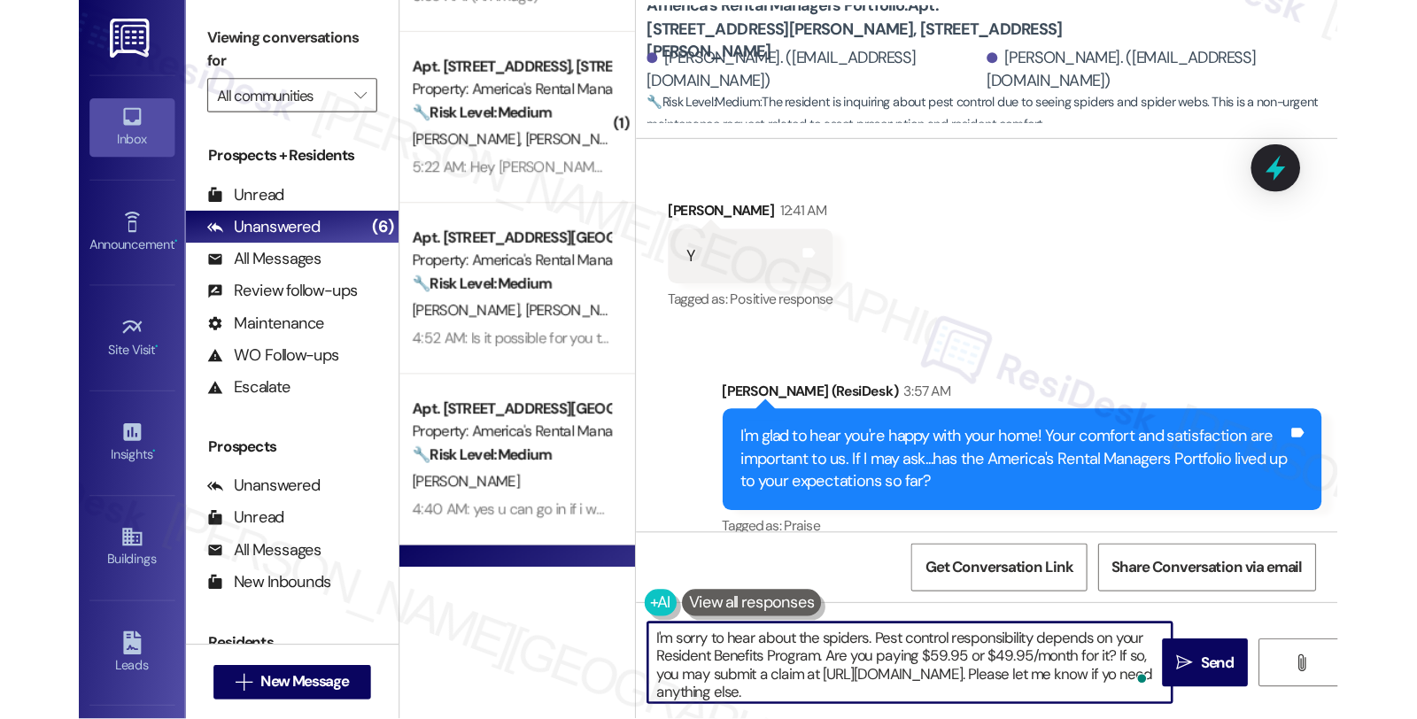
scroll to position [747, 0]
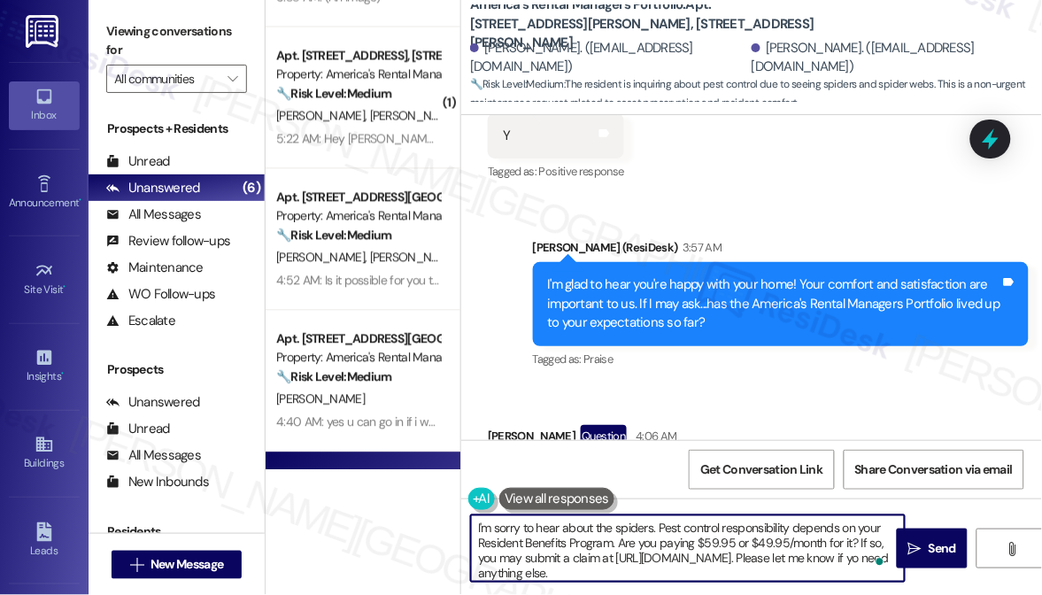
click at [490, 568] on textarea "I'm sorry to hear about the spiders. Pest control responsibility depends on you…" at bounding box center [688, 548] width 434 height 66
click at [490, 576] on textarea "I'm sorry to hear about the spiders. Pest control responsibility depends on you…" at bounding box center [688, 548] width 434 height 66
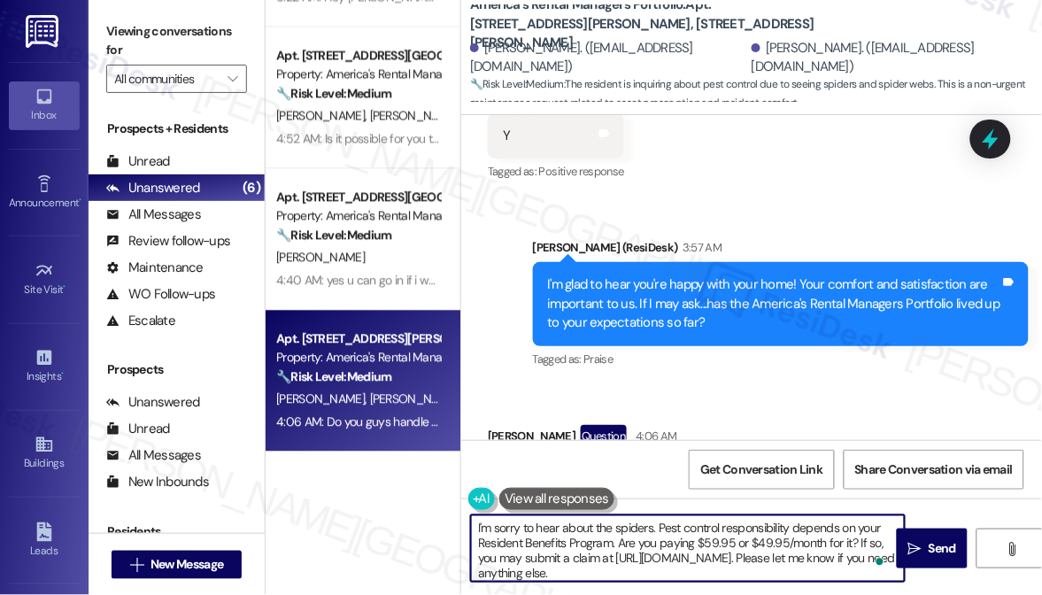
click at [759, 567] on textarea "I'm sorry to hear about the spiders. Pest control responsibility depends on you…" at bounding box center [688, 548] width 434 height 66
type textarea "I'm sorry to hear about the spiders. Pest control responsibility depends on you…"
click at [932, 535] on button " Send" at bounding box center [932, 549] width 71 height 40
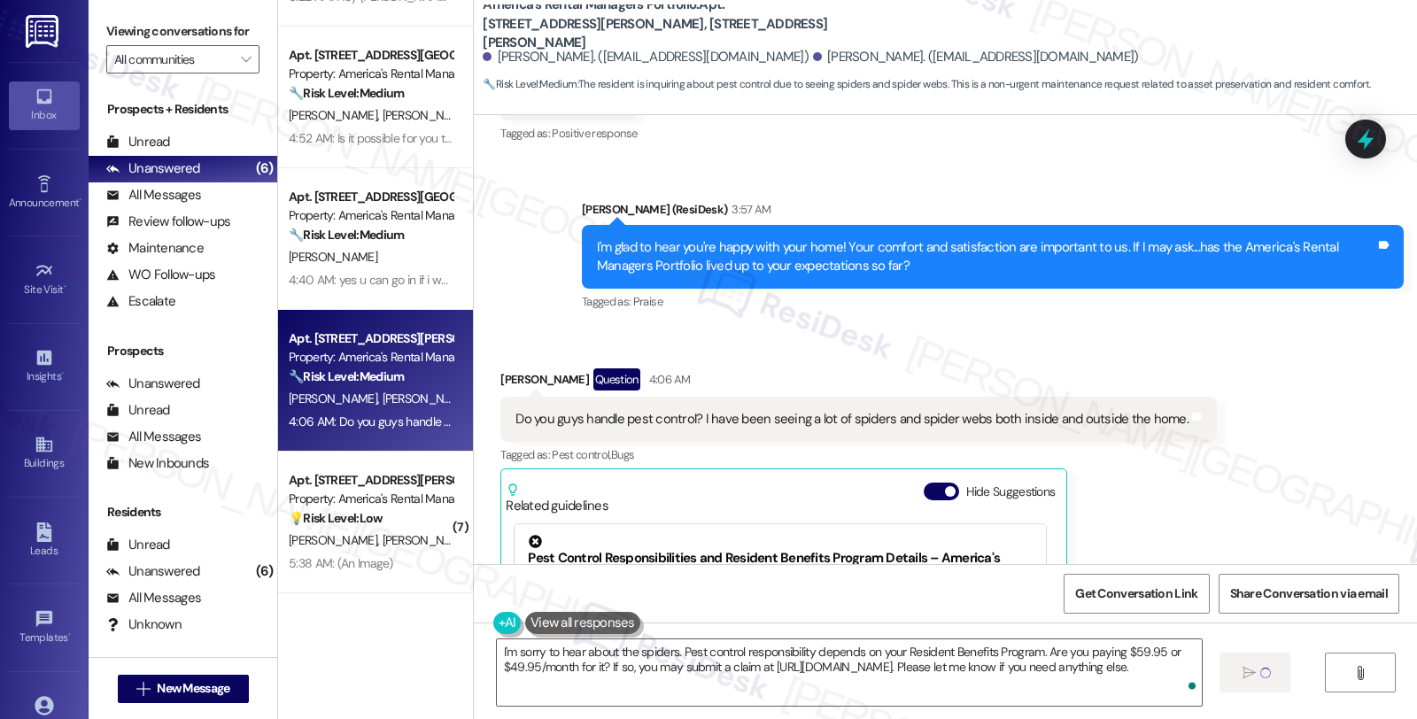
scroll to position [671, 0]
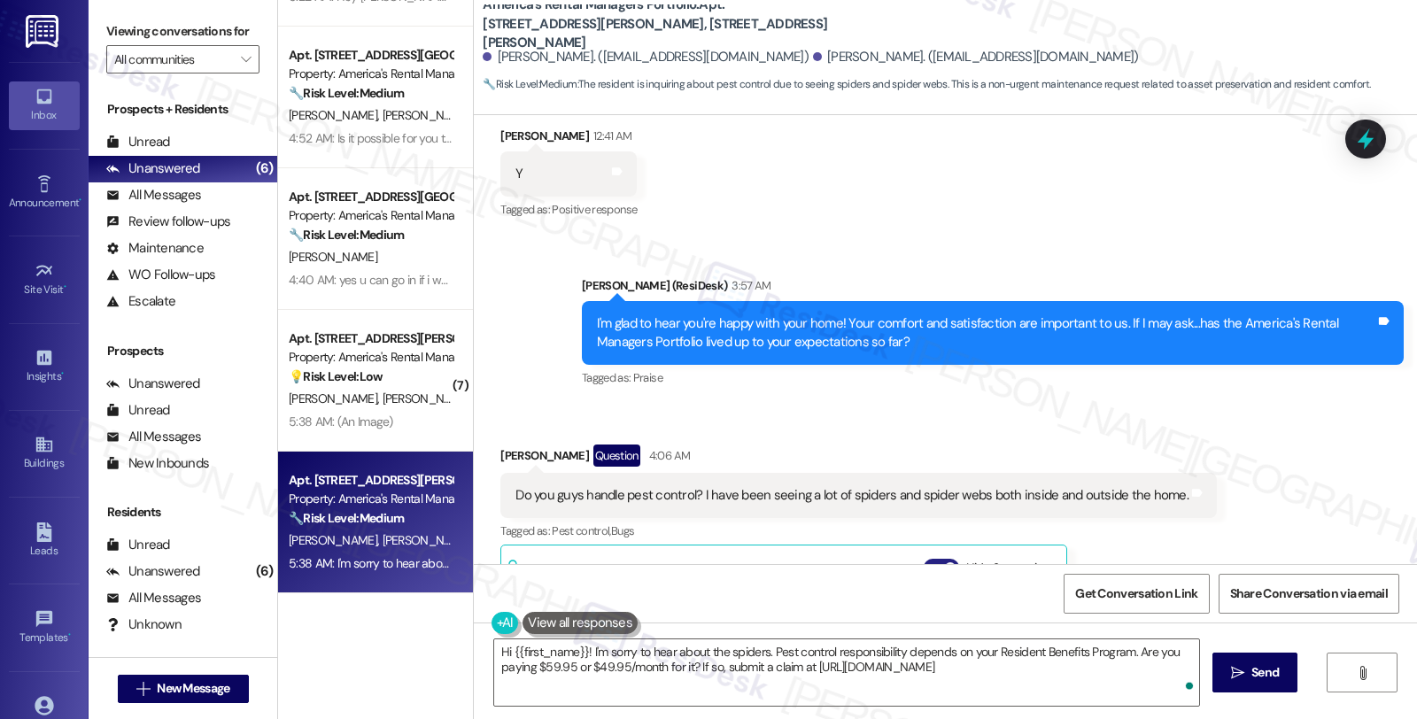
type textarea "Hi {{first_name}}! I'm sorry to hear about the spiders. Pest control responsibi…"
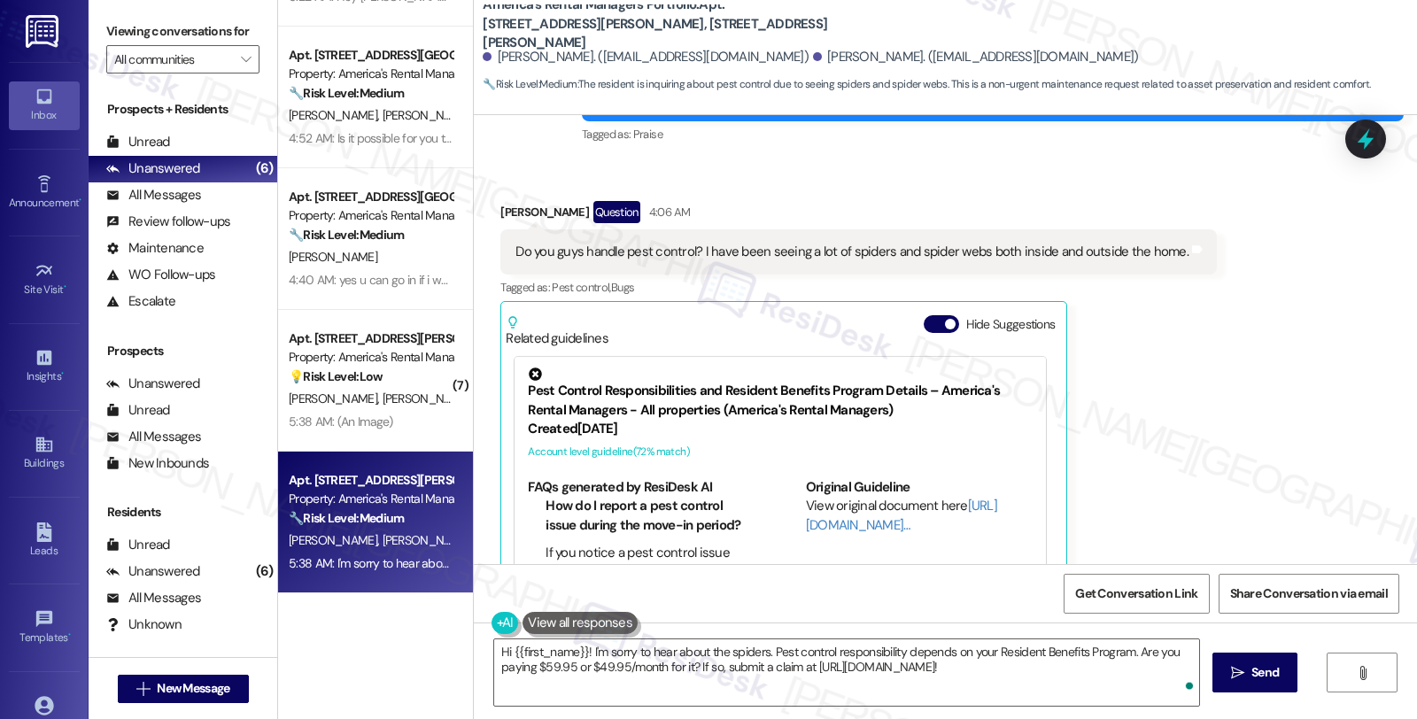
scroll to position [1110, 0]
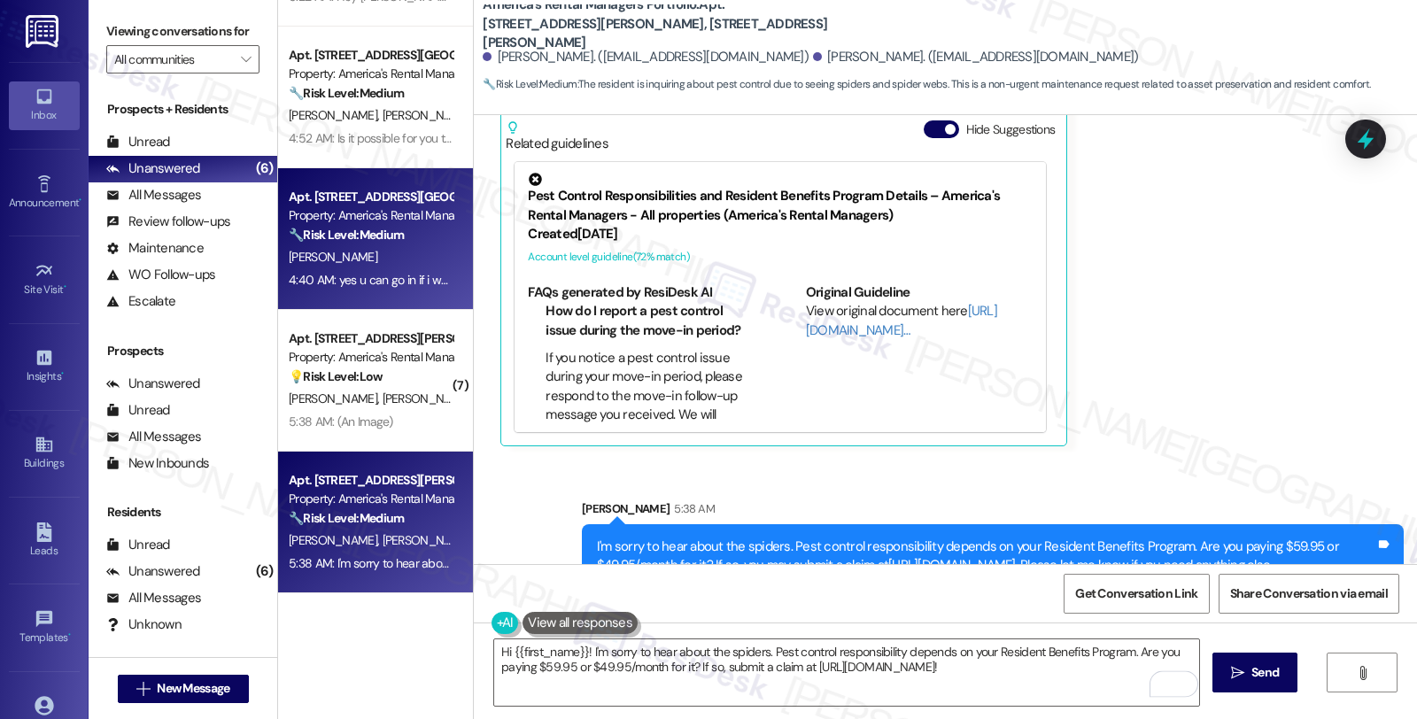
click at [409, 243] on div "🔧 Risk Level: Medium The resident is following up on a fence installation and r…" at bounding box center [371, 235] width 164 height 19
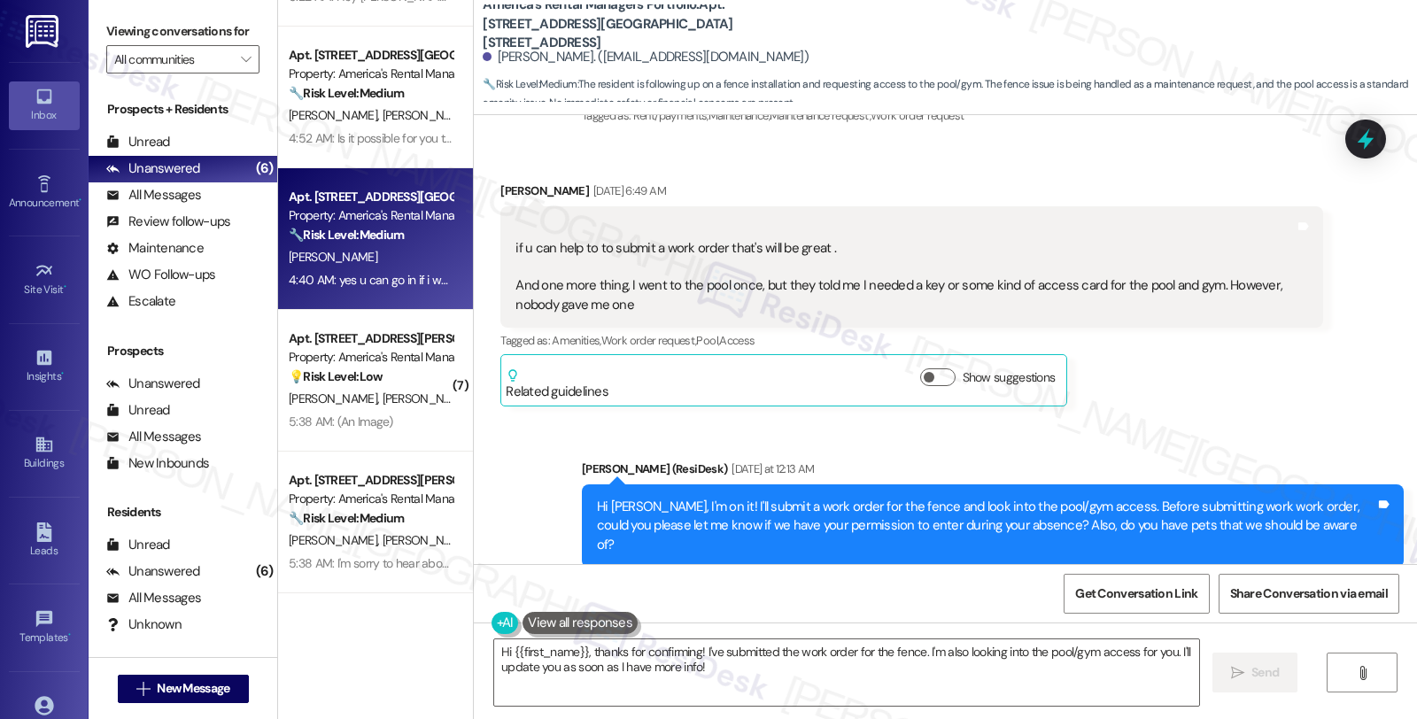
scroll to position [3406, 0]
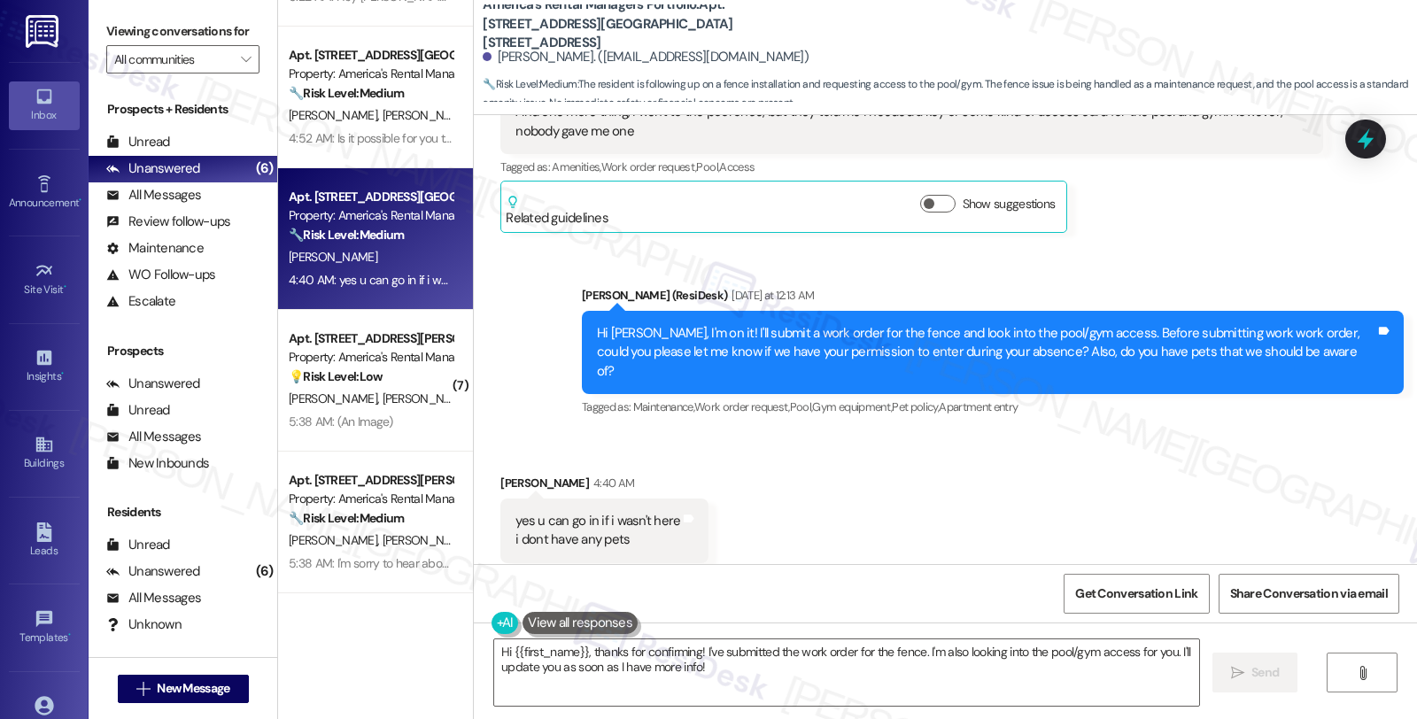
drag, startPoint x: 490, startPoint y: 441, endPoint x: 596, endPoint y: 443, distance: 106.3
click at [596, 474] on div "Mohammed Muthana 4:40 AM" at bounding box center [604, 486] width 208 height 25
copy div "Mohammed Muthana"
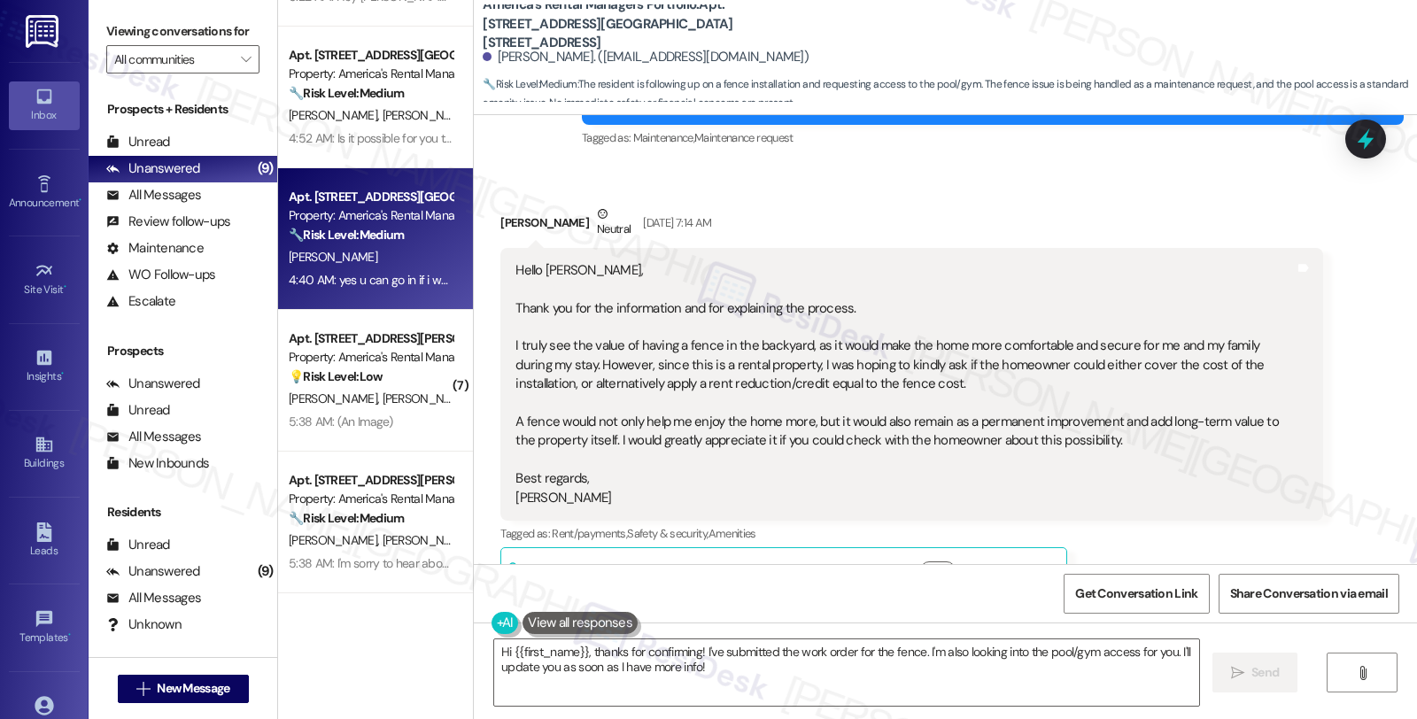
scroll to position [1931, 0]
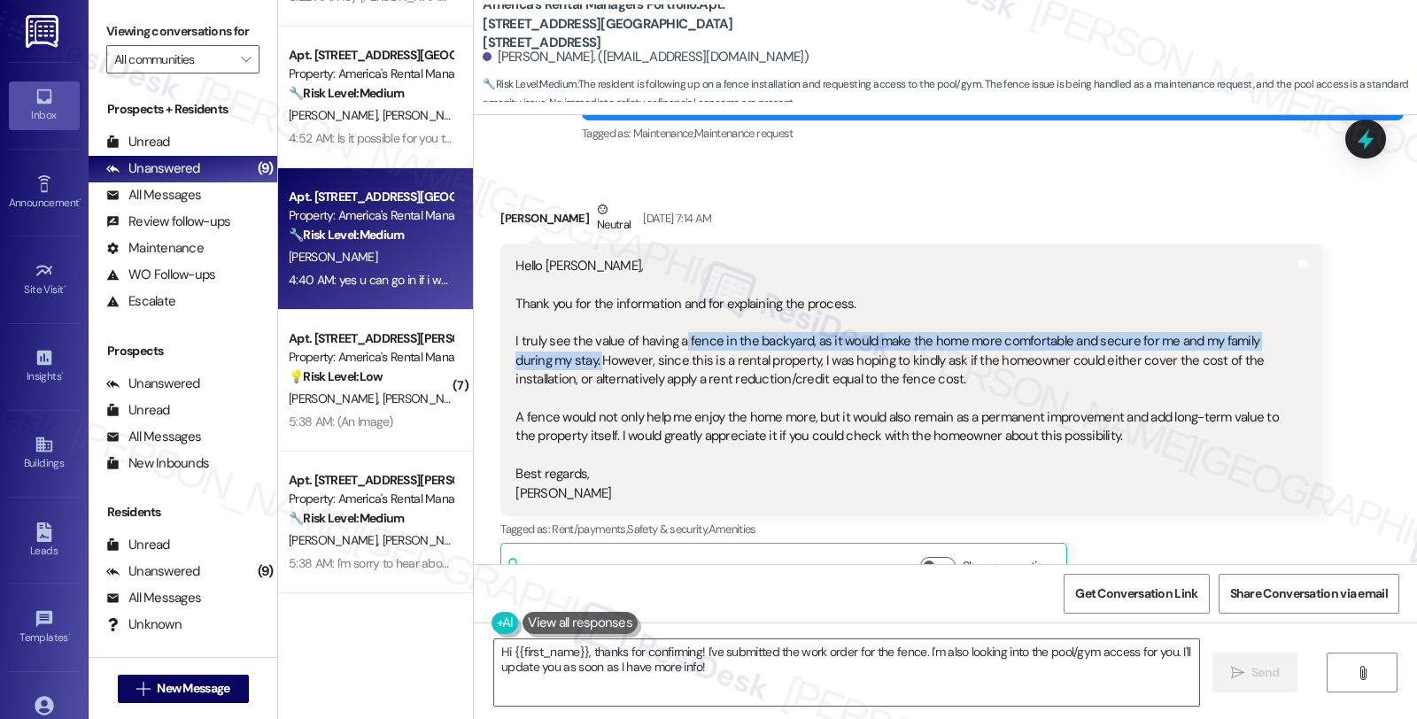
drag, startPoint x: 670, startPoint y: 324, endPoint x: 553, endPoint y: 349, distance: 120.4
click at [553, 349] on div "Hello Homer, Thank you for the information and for explaining the process. I tr…" at bounding box center [904, 380] width 778 height 246
copy div "fence in the backyard, as it would make the home more comfortable and secure fo…"
click at [533, 335] on div "Hello Homer, Thank you for the information and for explaining the process. I tr…" at bounding box center [904, 380] width 778 height 246
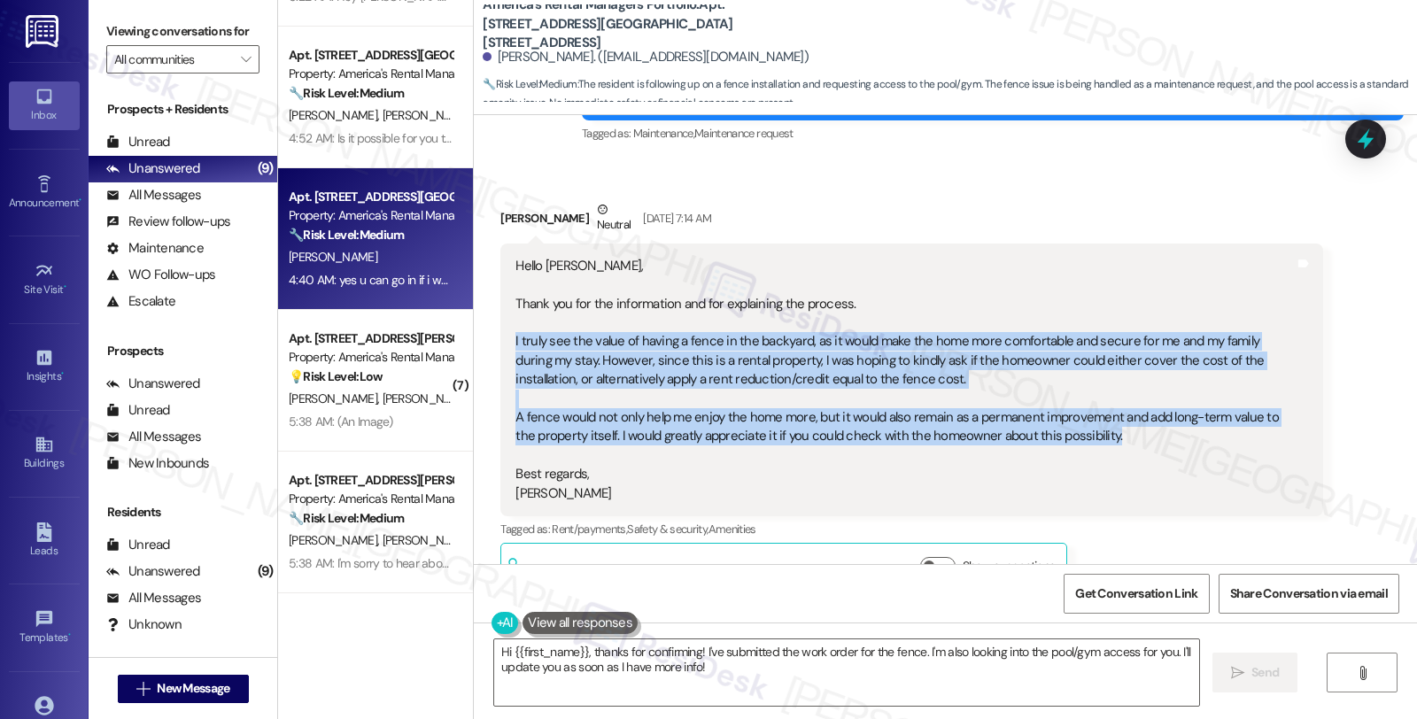
drag, startPoint x: 1022, startPoint y: 422, endPoint x: 499, endPoint y: 320, distance: 533.3
click at [500, 320] on div "Hello Homer, Thank you for the information and for explaining the process. I tr…" at bounding box center [911, 380] width 822 height 273
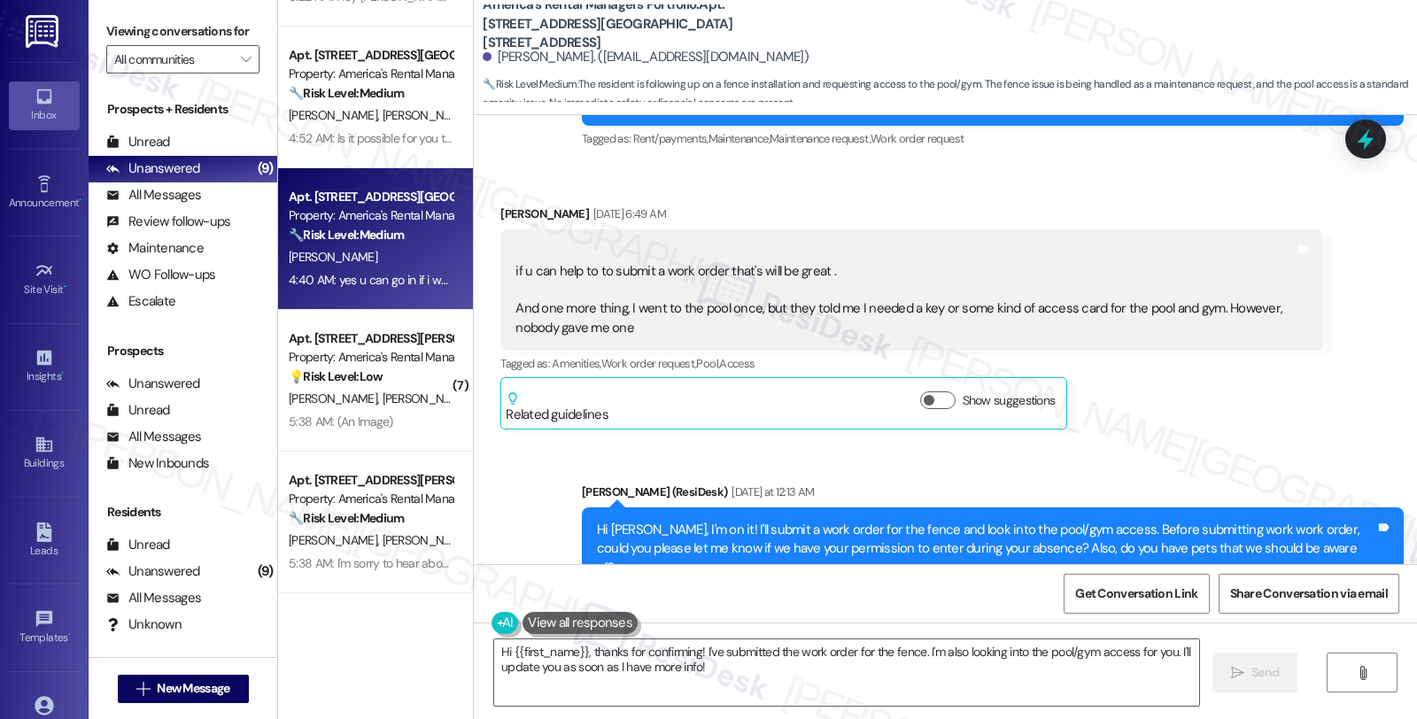
scroll to position [3406, 0]
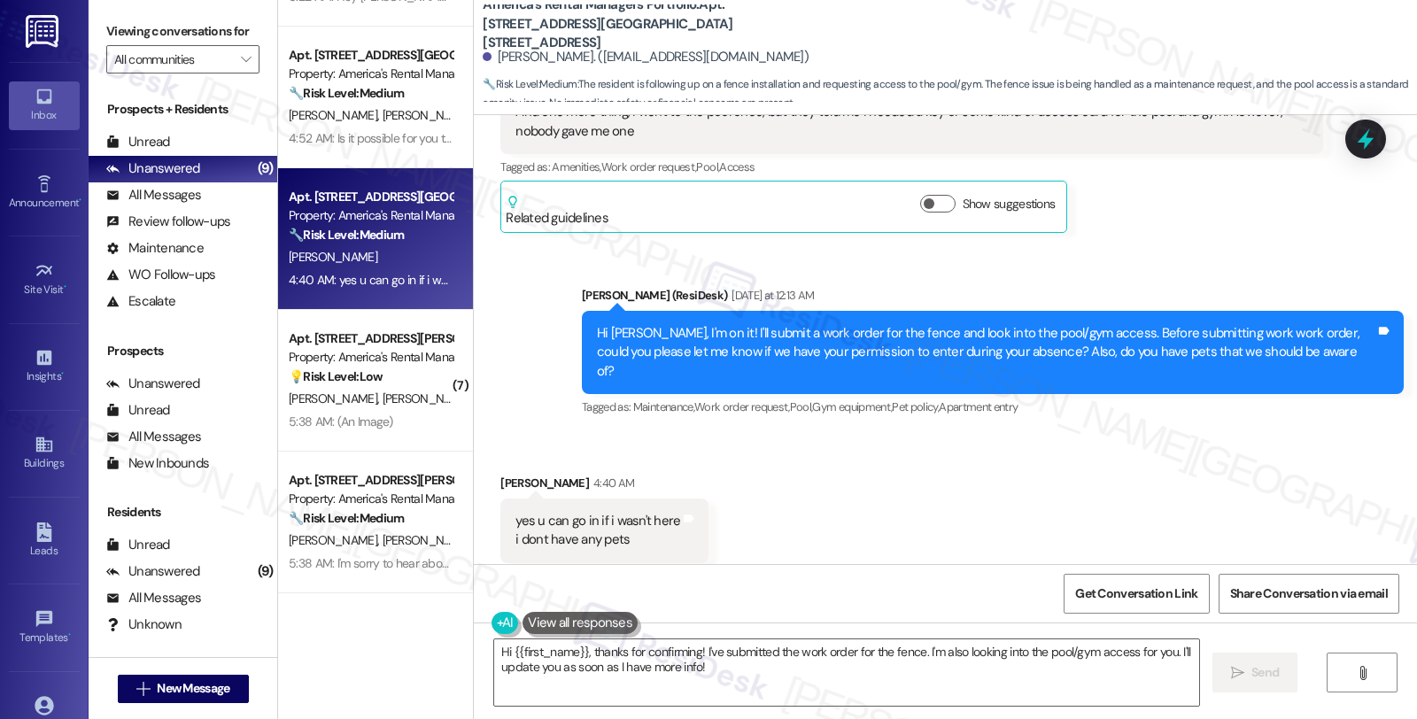
drag, startPoint x: 587, startPoint y: 650, endPoint x: 429, endPoint y: 649, distance: 157.6
click at [429, 650] on div "Apt. 1604 King James Dr., 1604 King James Dr. Property: America's Rental Manage…" at bounding box center [847, 359] width 1139 height 719
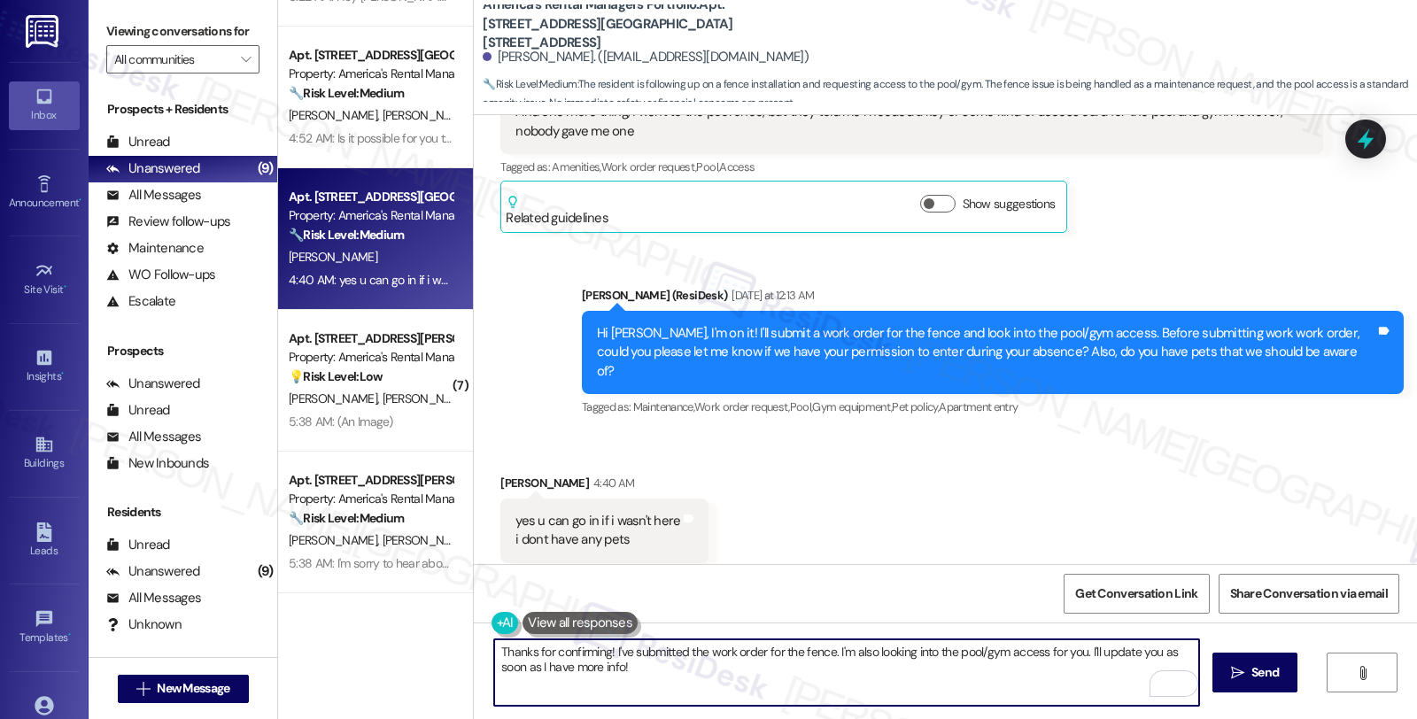
click at [756, 644] on textarea "Thanks for confirming! I've submitted the work order for the fence. I'm also lo…" at bounding box center [846, 672] width 705 height 66
paste textarea "#53366-1"
click at [603, 652] on textarea "Thanks for confirming! I've submitted the work order #53366-1 for the fence. I'…" at bounding box center [846, 672] width 705 height 66
type textarea "Thanks for confirming! I've submitted the work order #53366-1 for the fence. I'…"
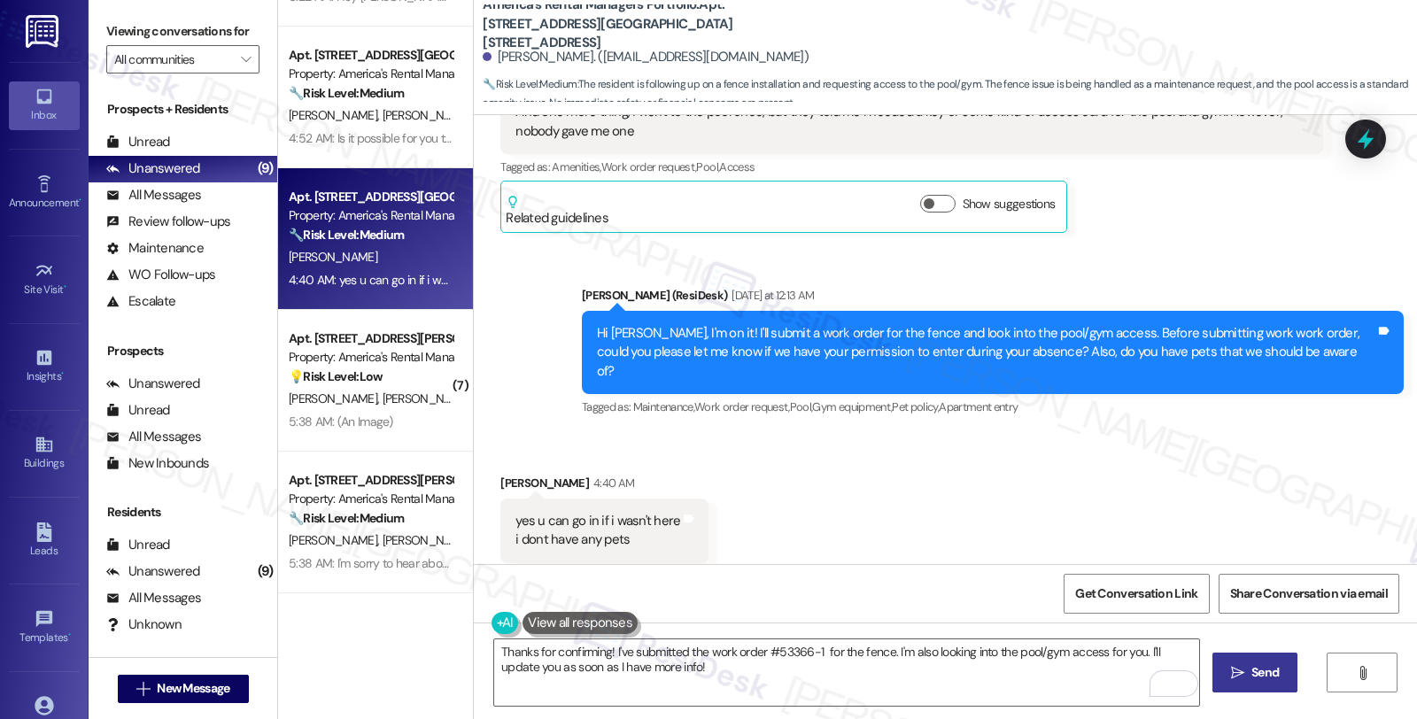
click at [1272, 664] on span "Send" at bounding box center [1264, 672] width 27 height 19
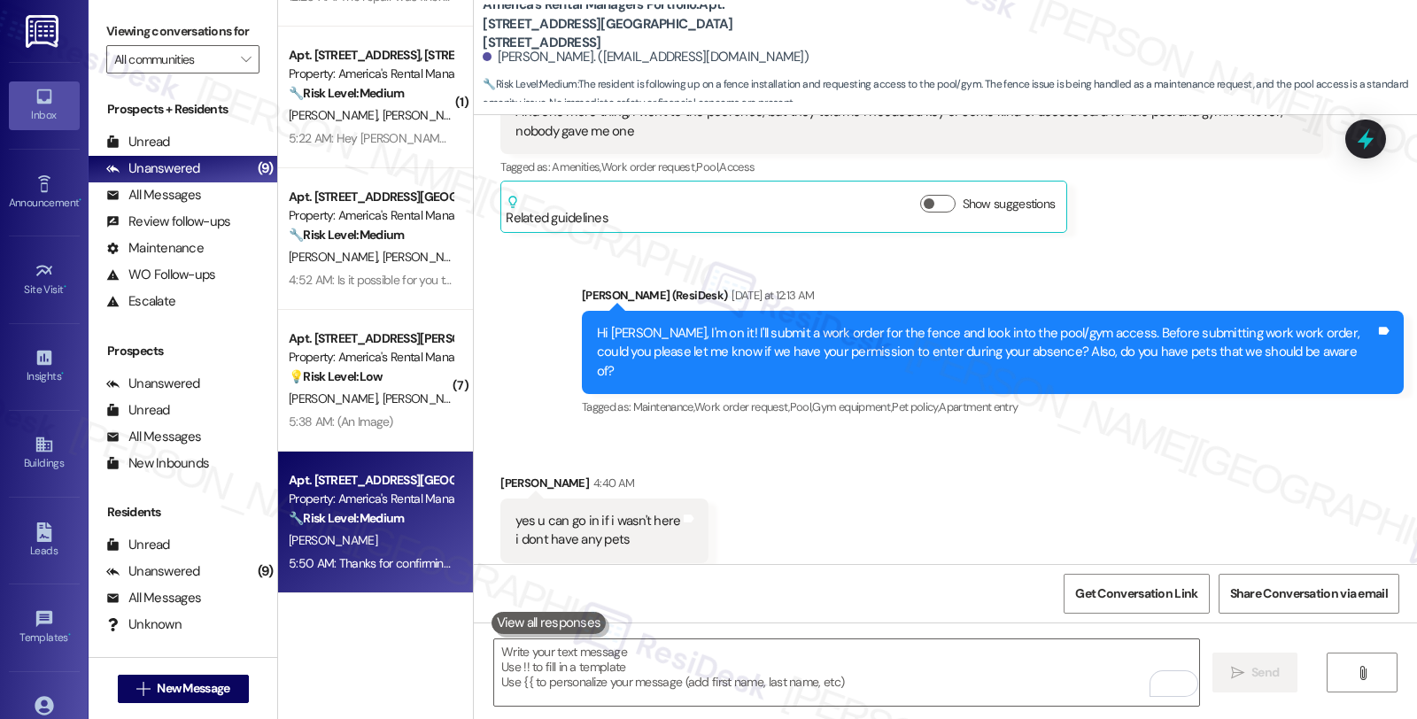
scroll to position [3549, 0]
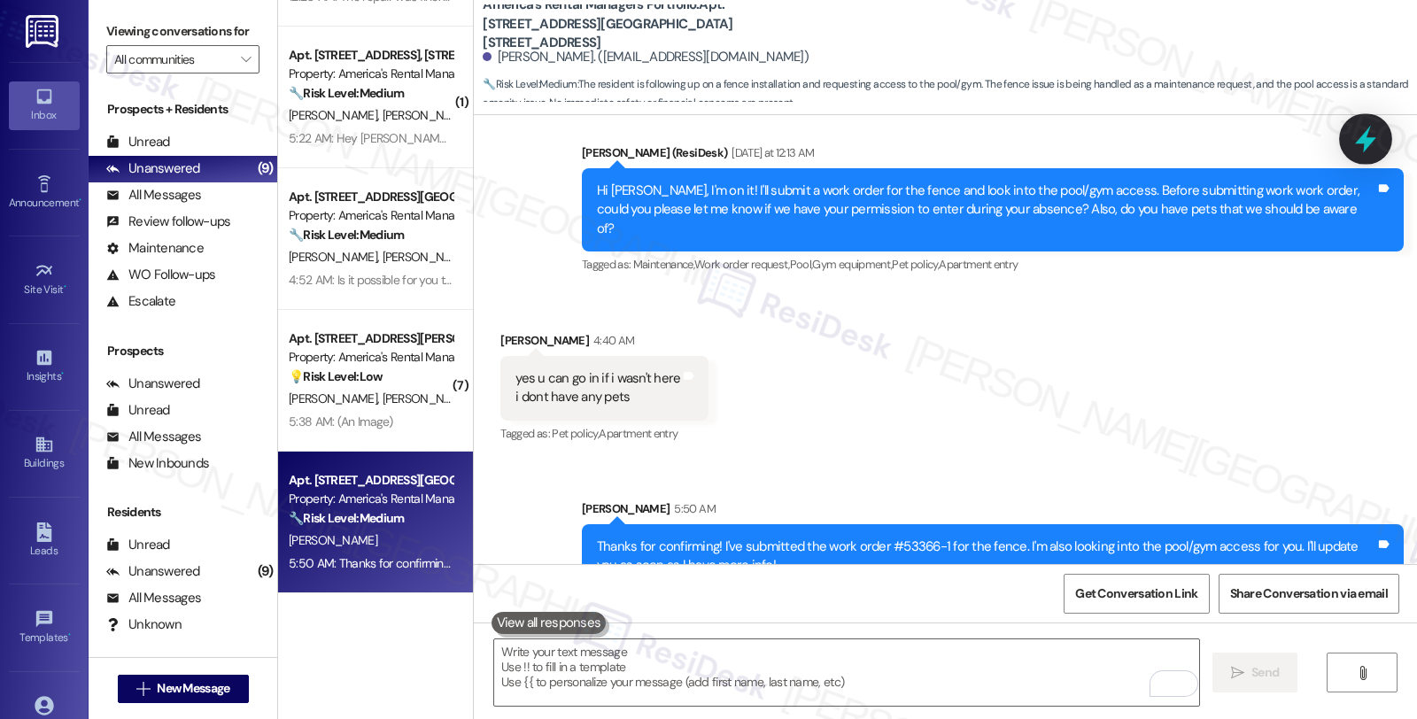
click at [1356, 140] on icon at bounding box center [1365, 139] width 30 height 30
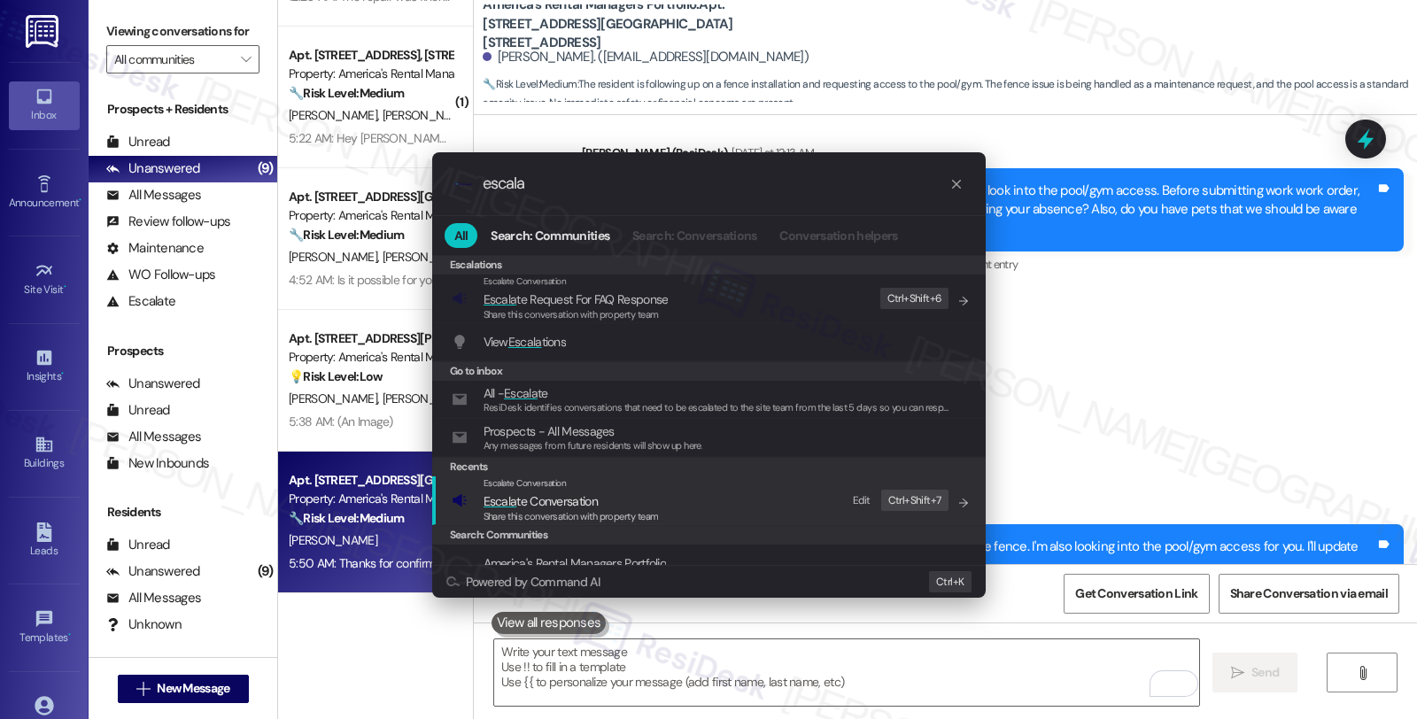
type input "escala"
click at [561, 503] on span "Escala te Conversation" at bounding box center [540, 501] width 114 height 16
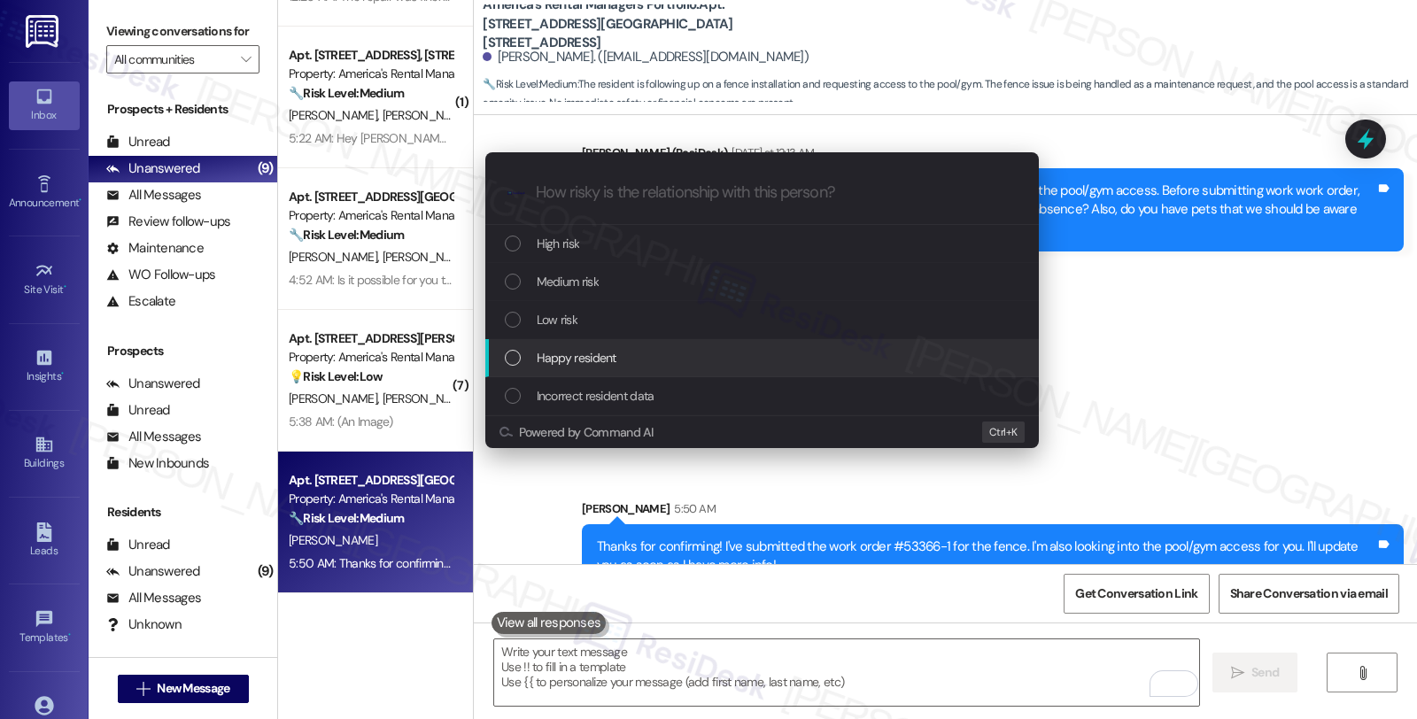
click at [574, 280] on span "Medium risk" at bounding box center [568, 281] width 62 height 19
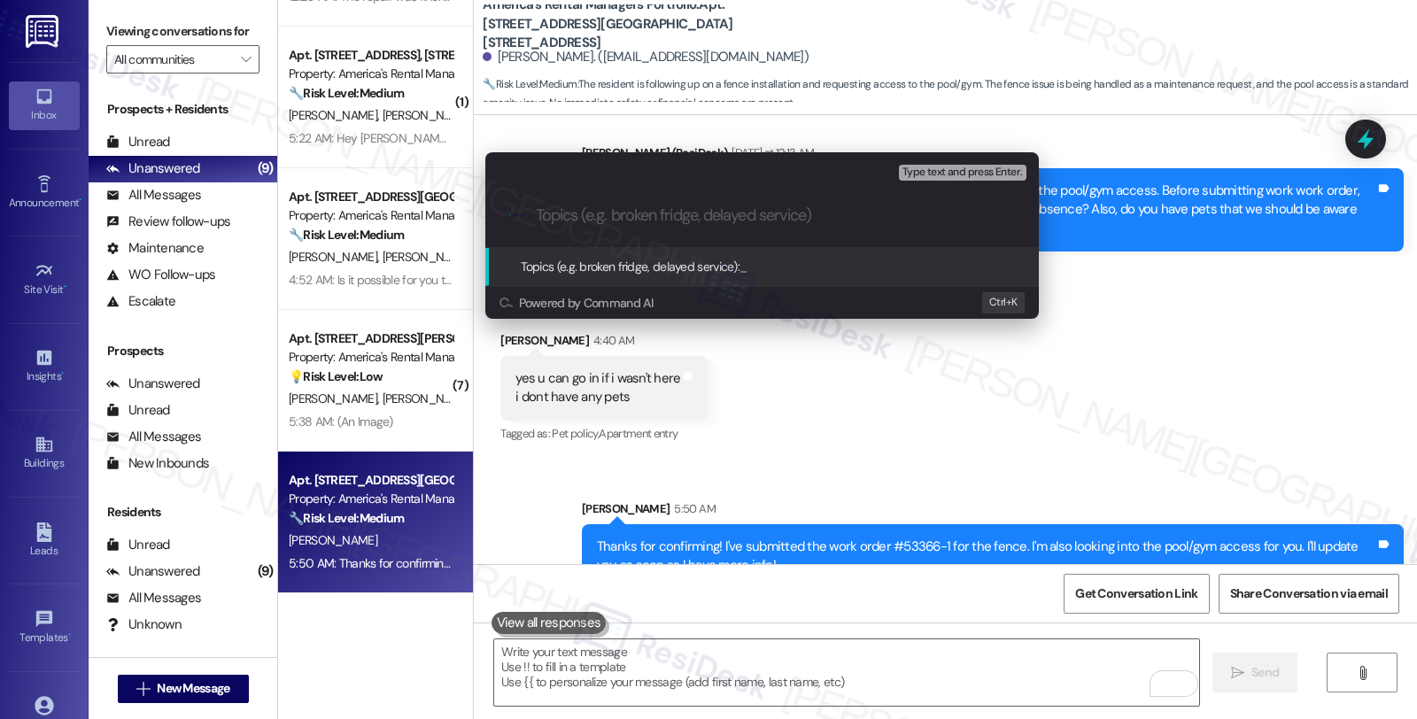
paste input "#53366-1"
click at [537, 218] on input "#53366-1 (fence installation)" at bounding box center [769, 215] width 467 height 19
drag, startPoint x: 546, startPoint y: 214, endPoint x: 757, endPoint y: 226, distance: 211.1
click at [527, 214] on div ".cls-1{fill:#0a055f;}.cls-2{fill:#0cc4c4;} resideskLogoBlueOrange #53366-1 (fen…" at bounding box center [761, 215] width 553 height 63
paste input "Work Order Filed by ResiDesk - WO"
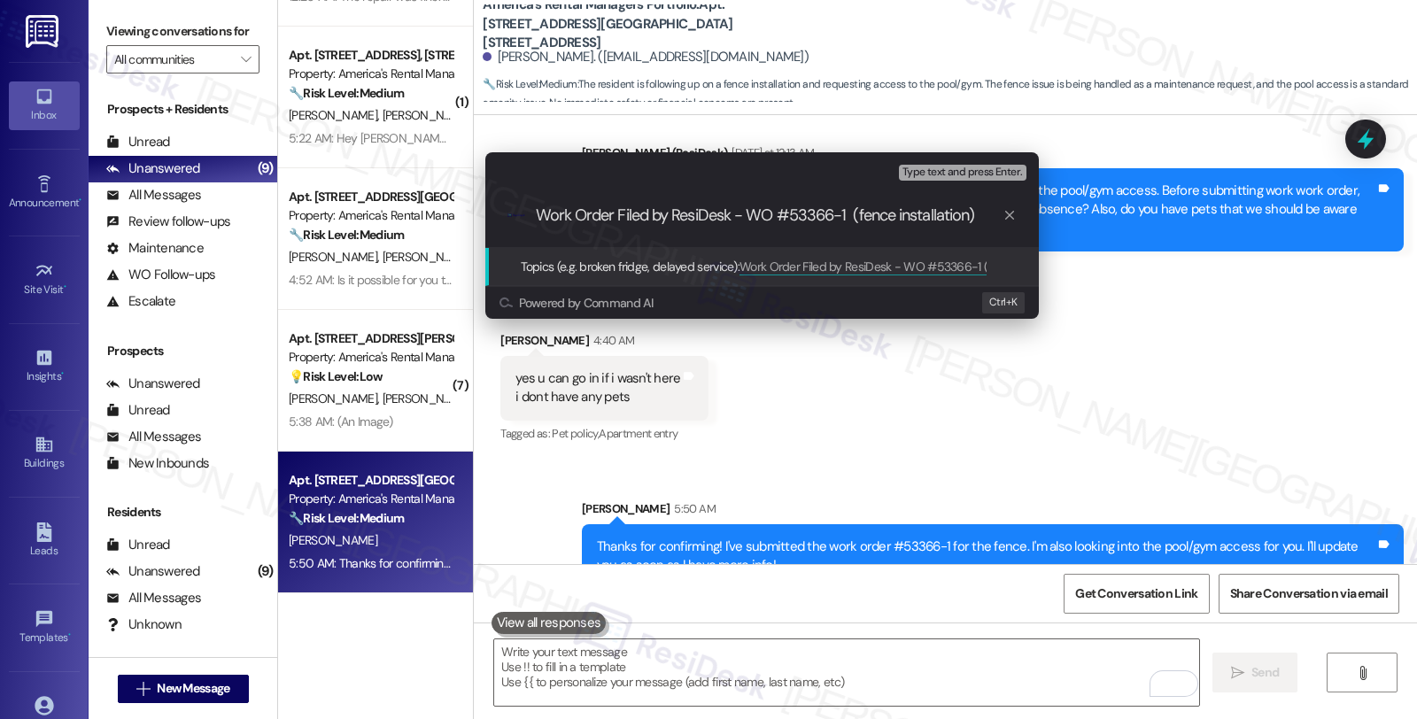
click at [990, 213] on input "Work Order Filed by ResiDesk - WO #53366-1 (fence installation)" at bounding box center [769, 215] width 467 height 19
type input "Work Order Filed by ResiDesk - WO #53366-1 (fence installation); Pool/gym access"
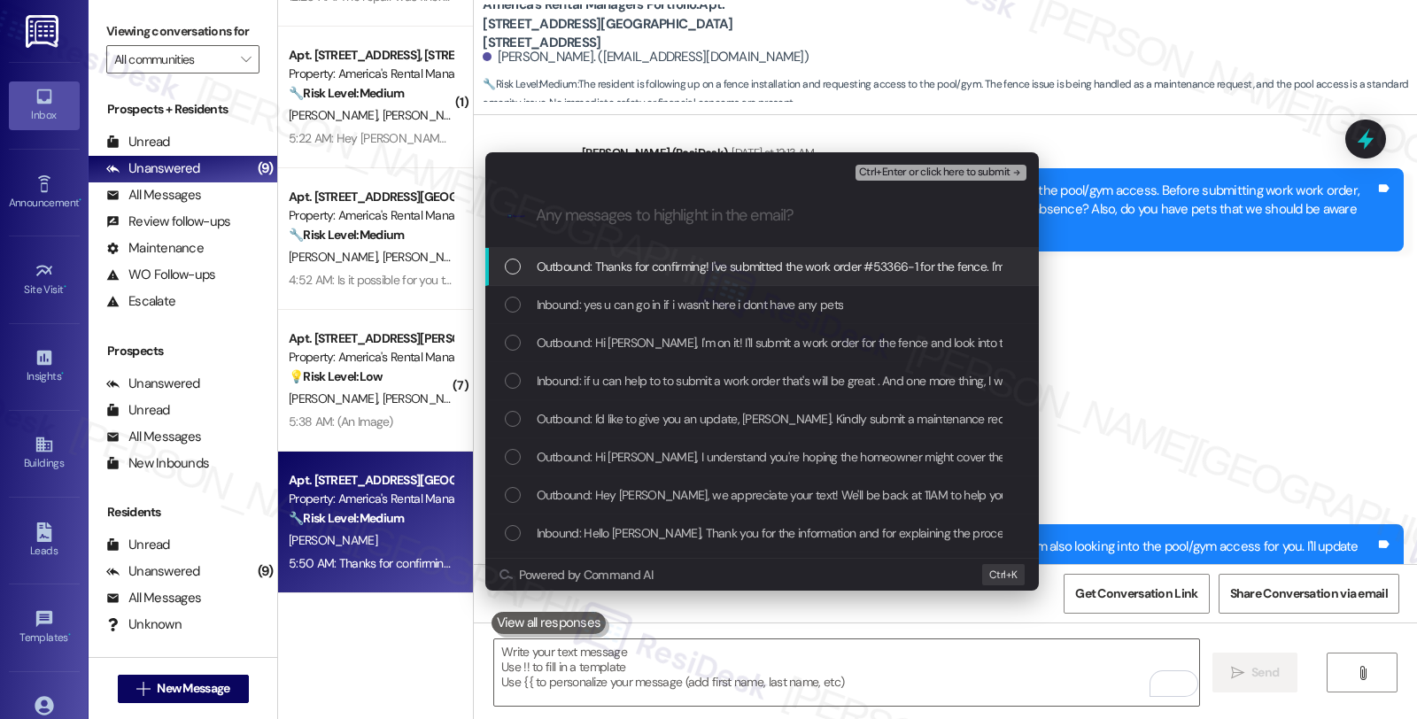
scroll to position [0, 0]
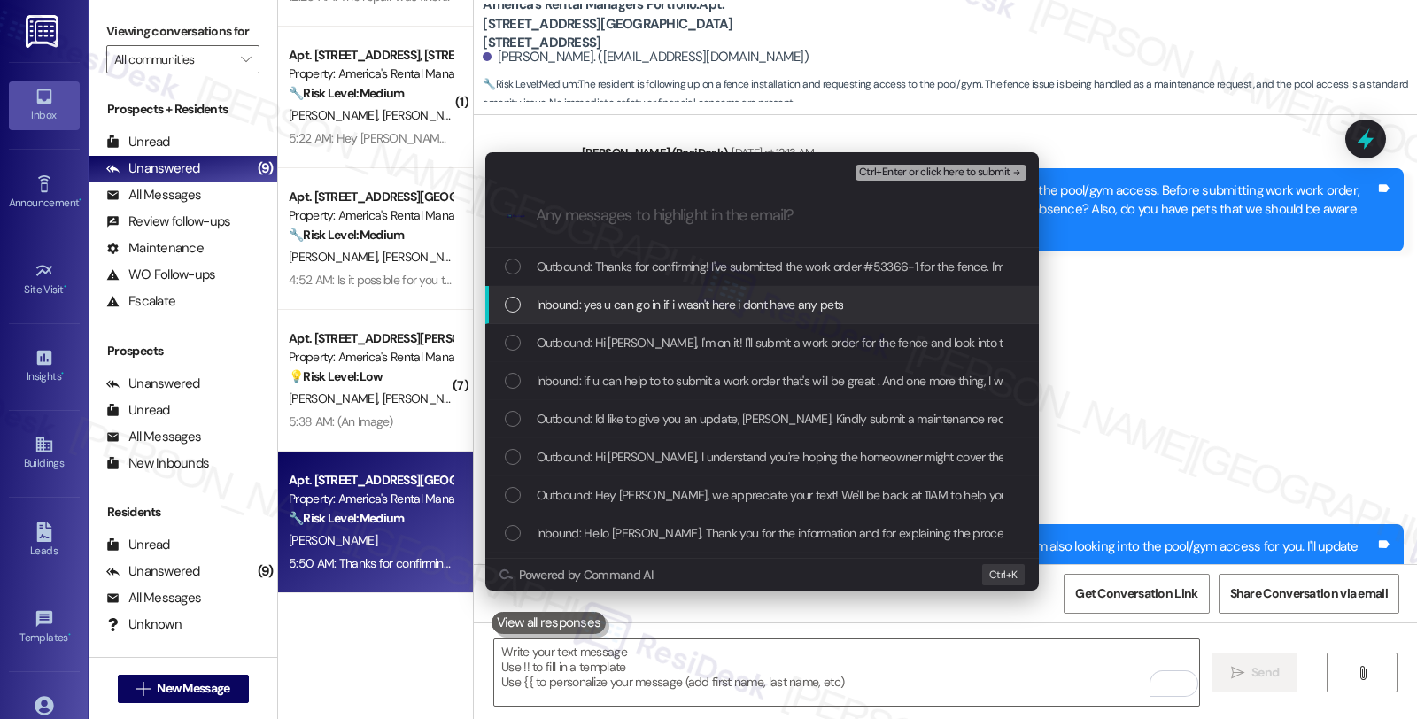
click at [616, 311] on span "Inbound: yes u can go in if i wasn't here i dont have any pets" at bounding box center [690, 304] width 307 height 19
click at [595, 378] on span "Inbound: if u can help to to submit a work order that's will be great . And one…" at bounding box center [1119, 380] width 1165 height 19
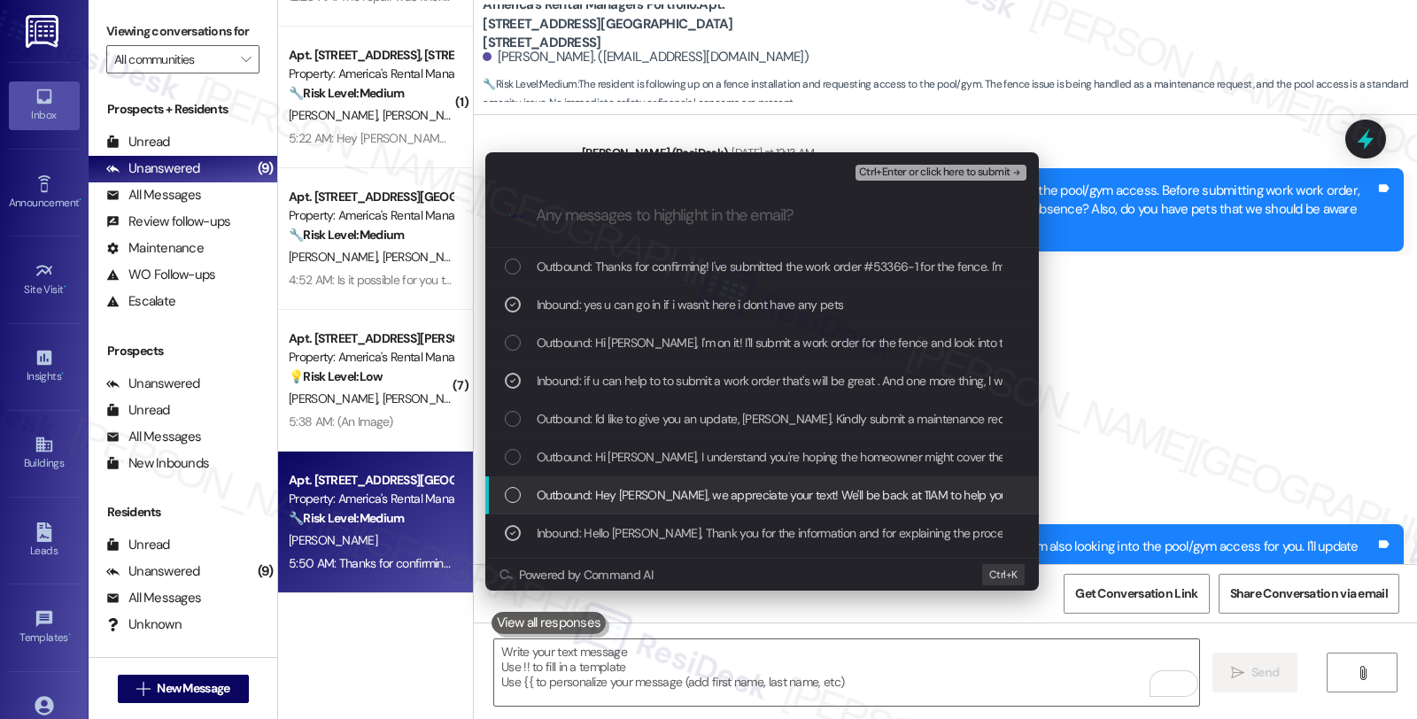
scroll to position [184, 0]
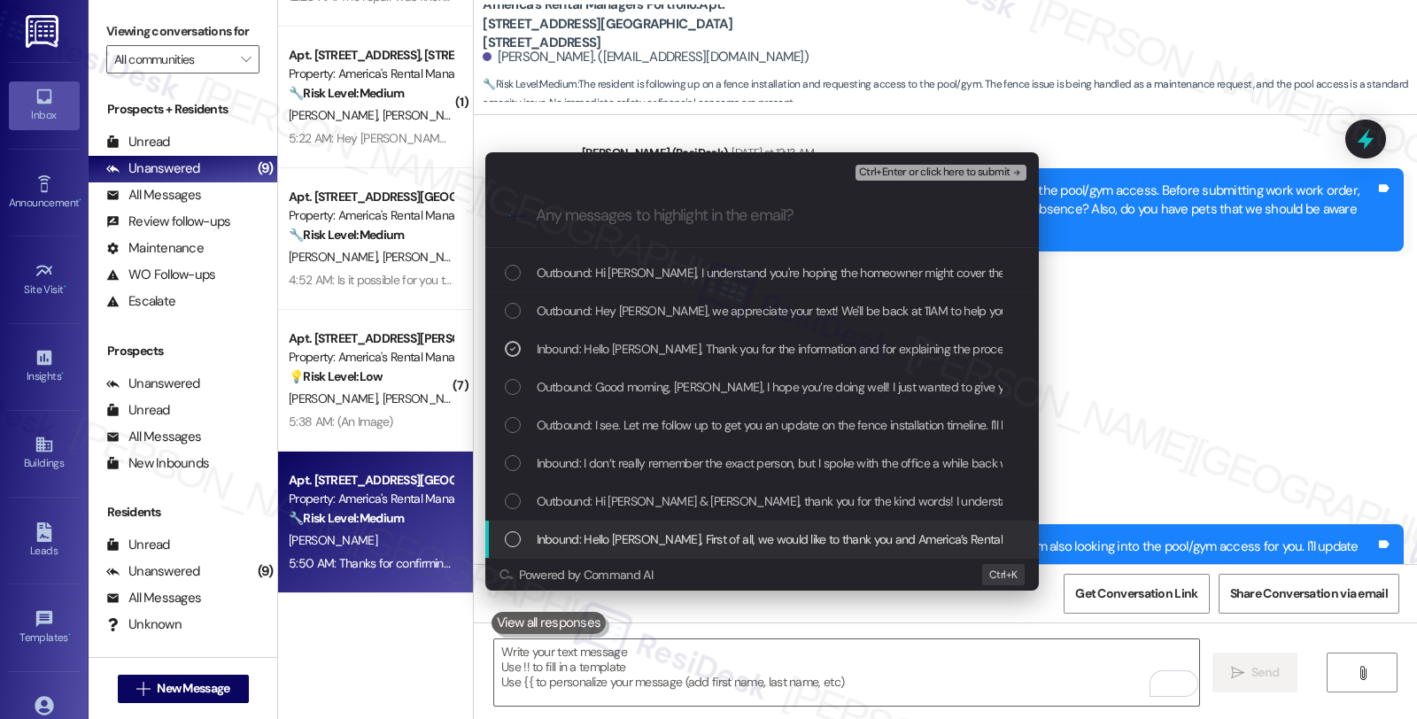
click at [955, 174] on span "Ctrl+Enter or click here to submit" at bounding box center [934, 172] width 151 height 12
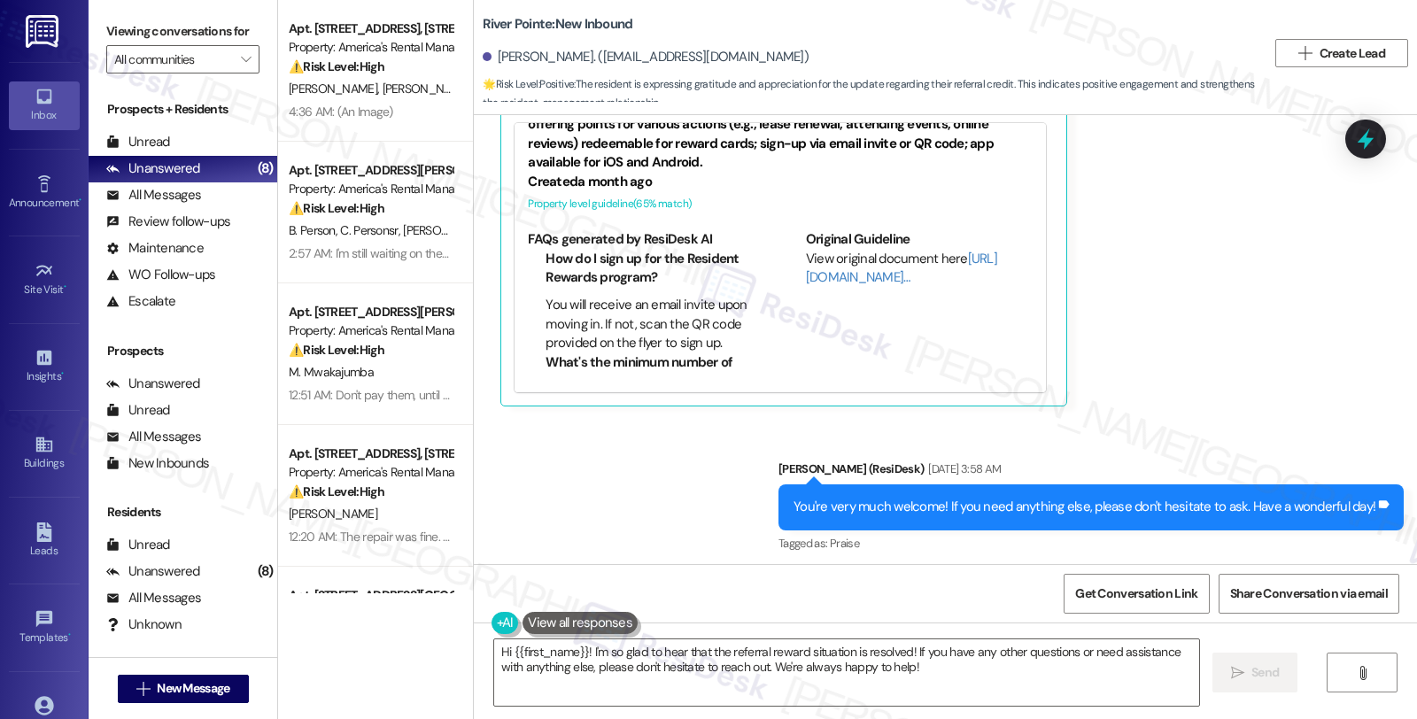
scroll to position [10818, 0]
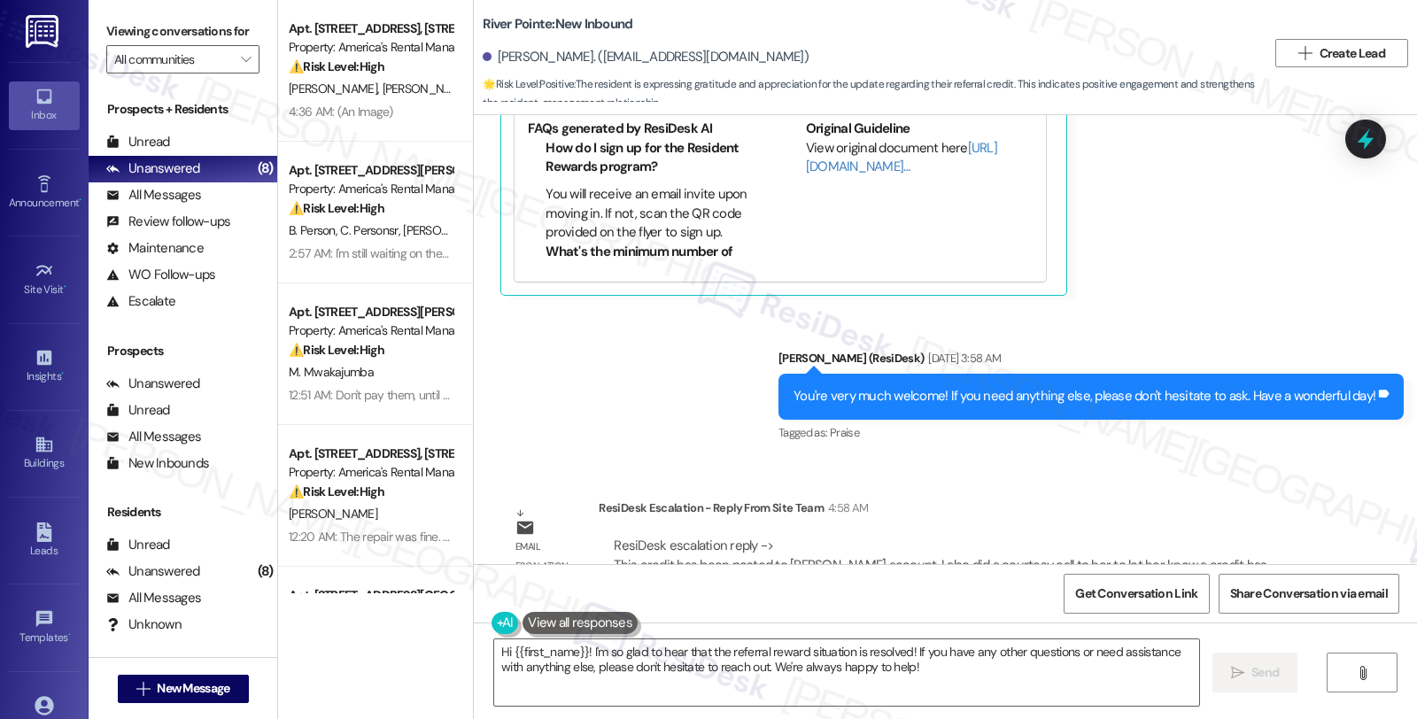
click at [1241, 499] on div "ResiDesk Escalation - Reply From Site Team 4:58 AM" at bounding box center [960, 511] width 723 height 25
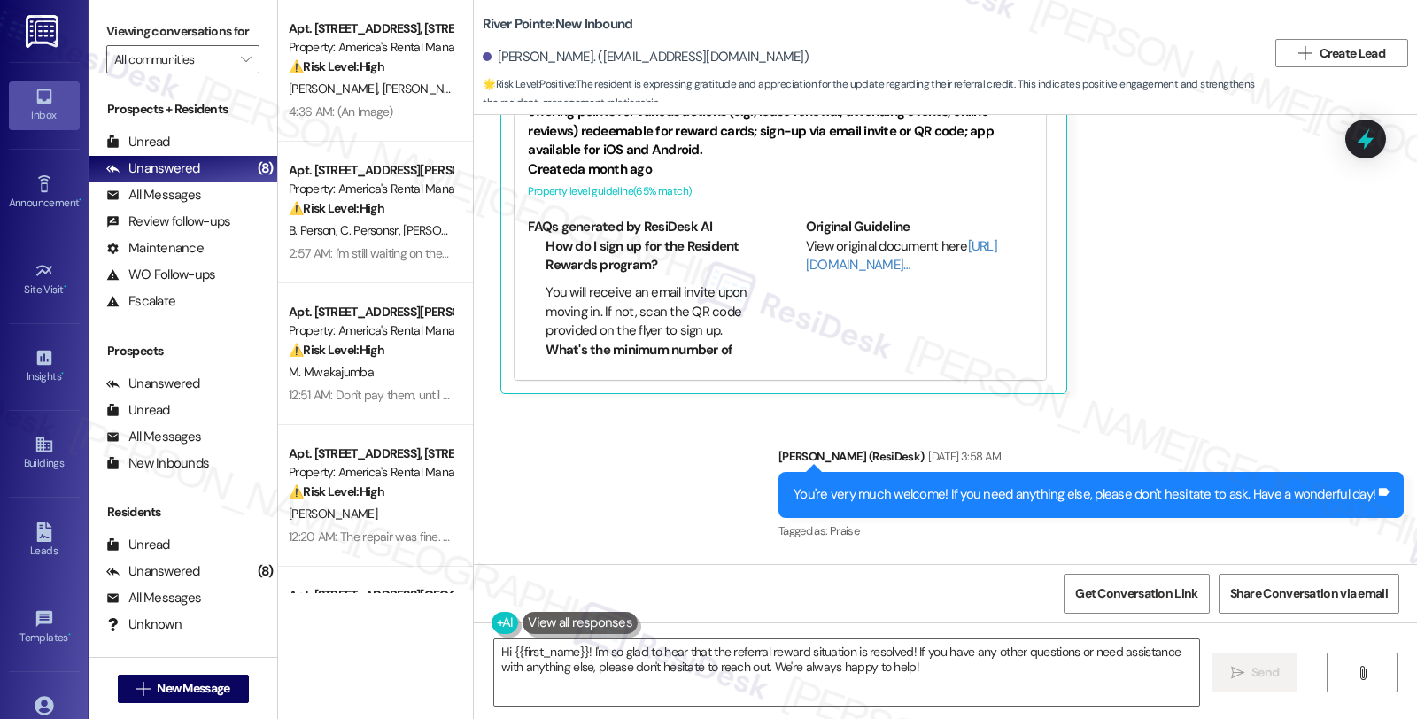
click at [491, 60] on div "Kaleigh Wyrick. (kaikiky17@gmail.com)" at bounding box center [646, 57] width 326 height 19
copy div "Kaleigh"
click at [576, 653] on textarea "Hi {{first_name}}! I'm so glad to hear that the referral reward situation is re…" at bounding box center [846, 672] width 705 height 66
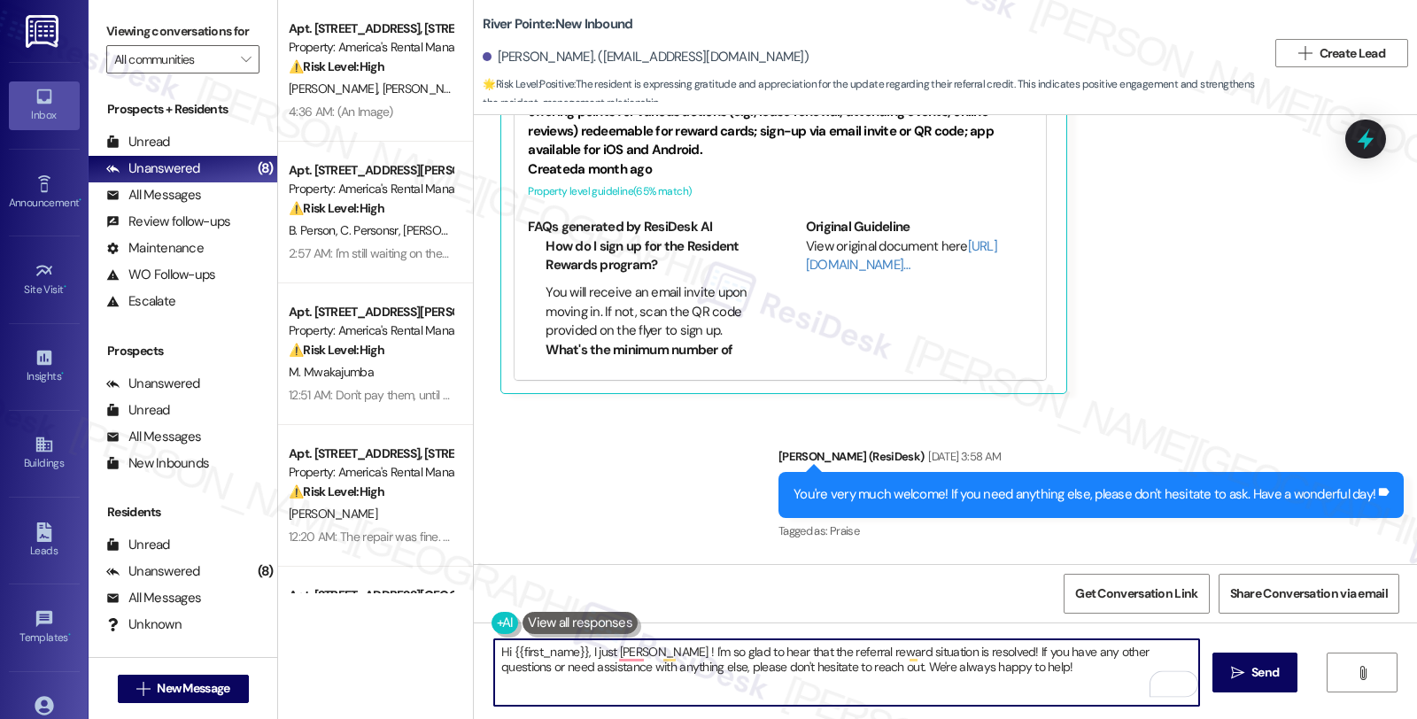
scroll to position [10818, 0]
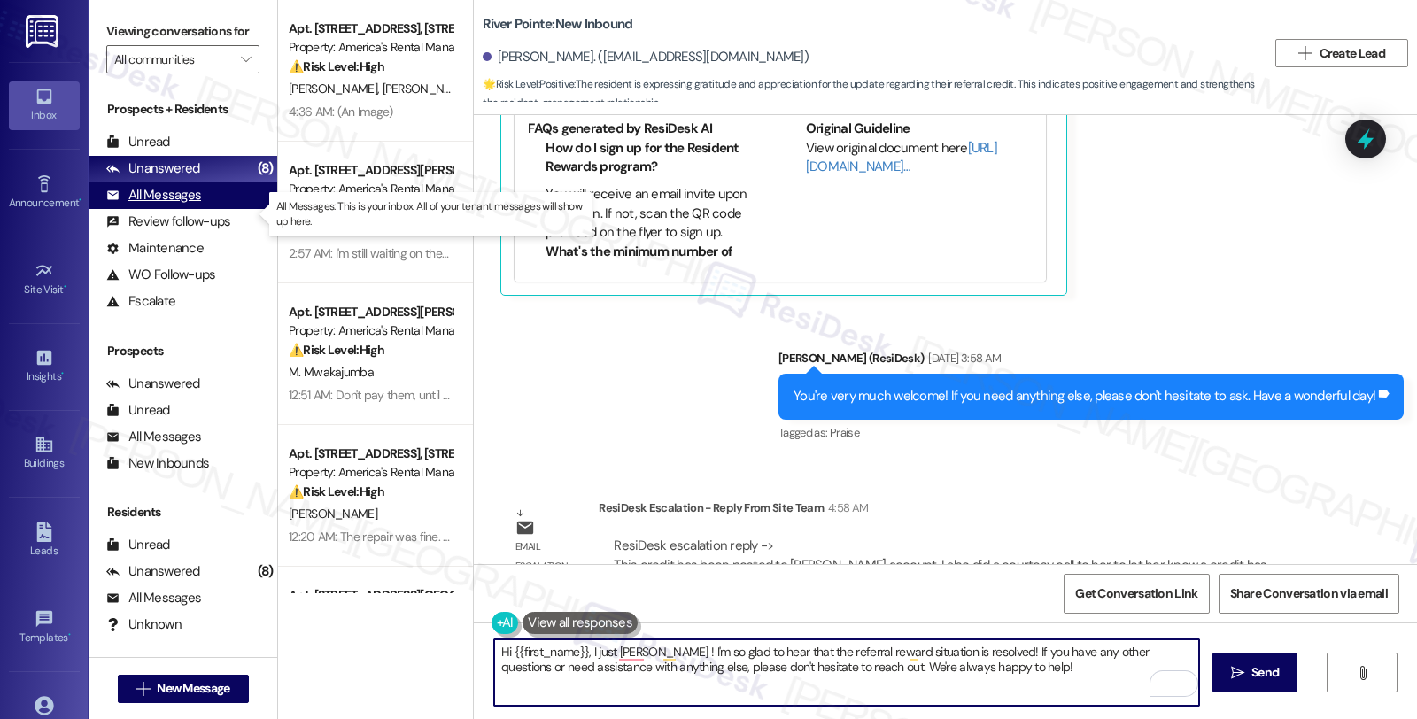
type textarea "Hi {{first_name}}, I just goit ! I'm so glad to hear that the referral reward s…"
click at [206, 209] on div "All Messages (undefined)" at bounding box center [183, 195] width 189 height 27
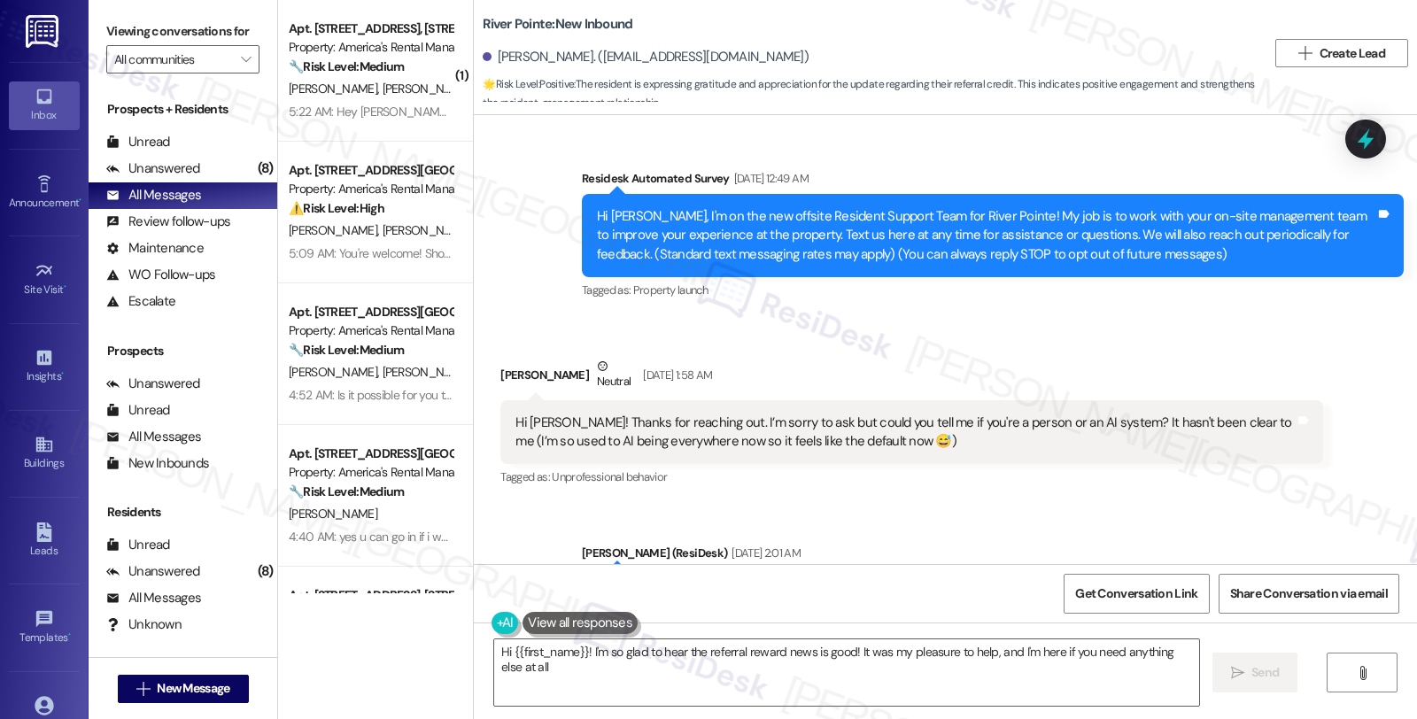
type textarea "Hi {{first_name}}! I'm so glad to hear the referral reward news is good! It was…"
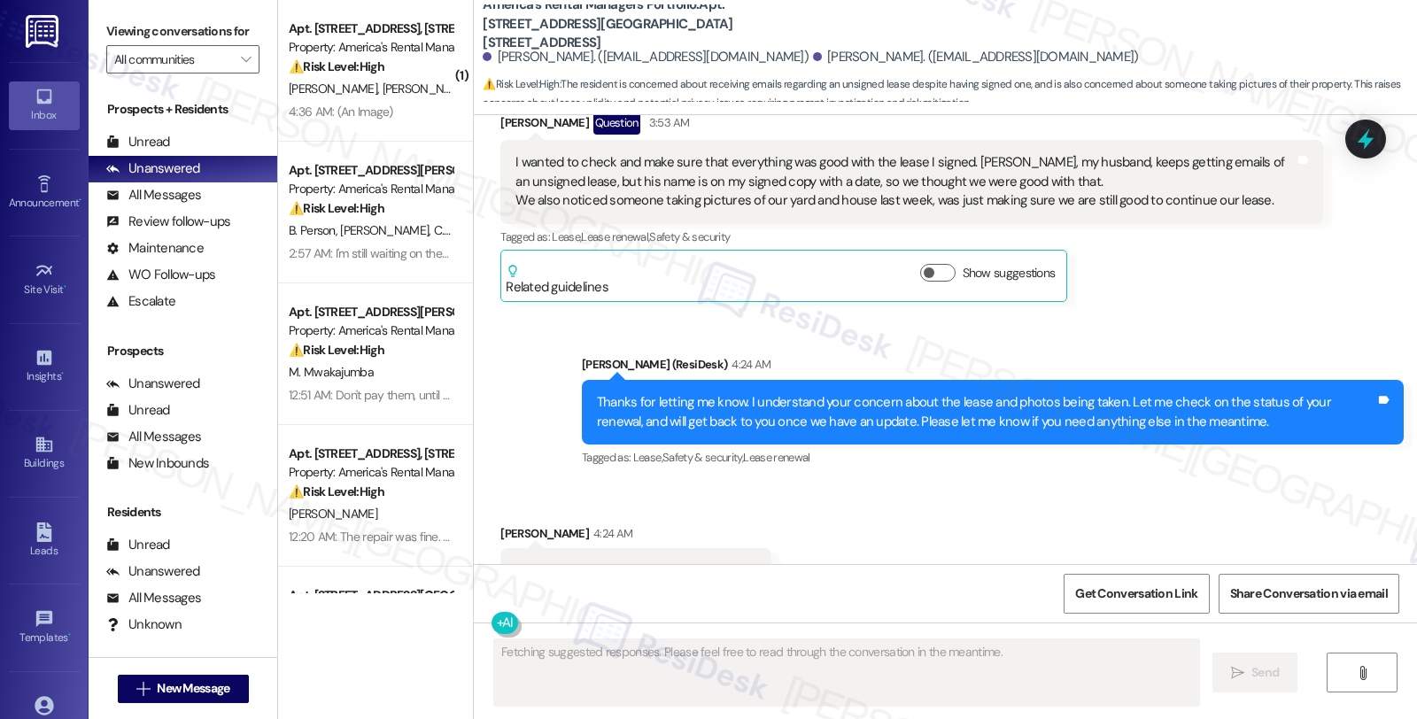
scroll to position [736, 0]
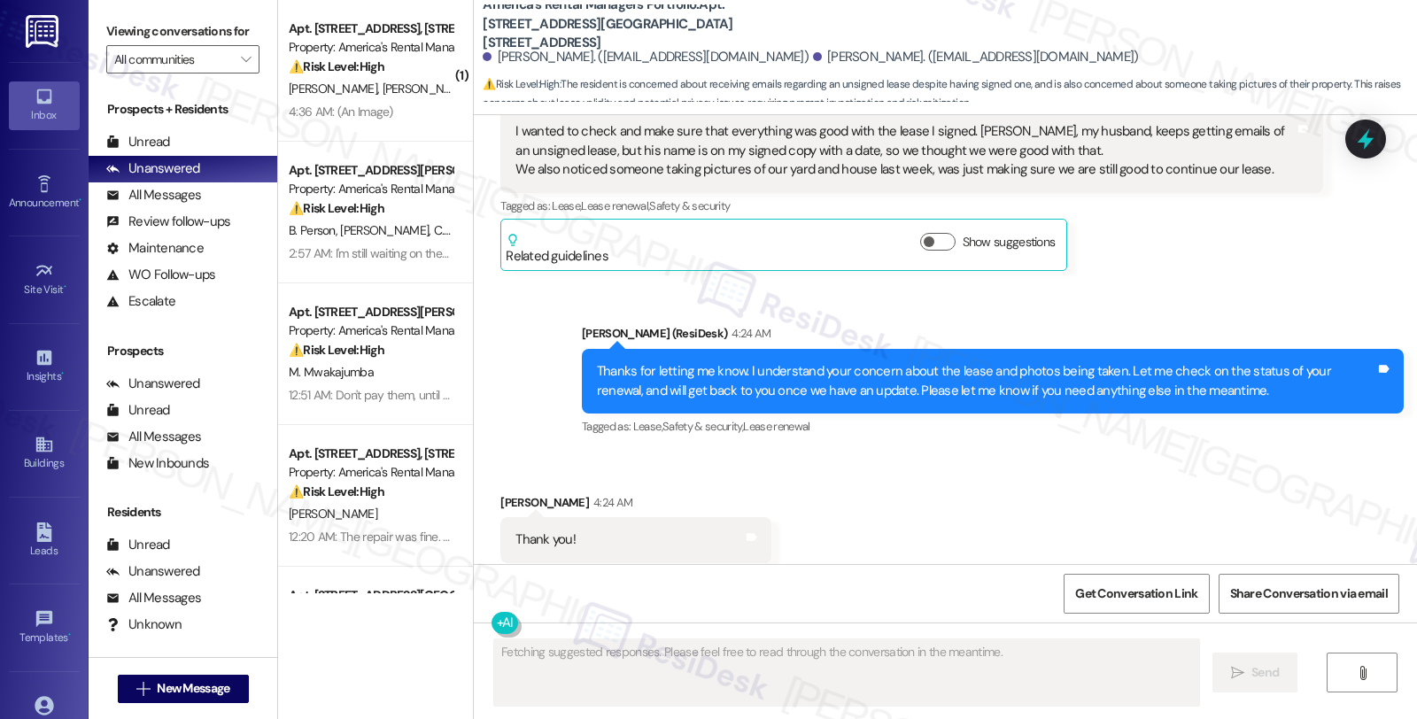
click at [1146, 453] on div "Received via SMS [PERSON_NAME] 4:24 AM Thank you! Tags and notes Tagged as: Pra…" at bounding box center [945, 528] width 943 height 150
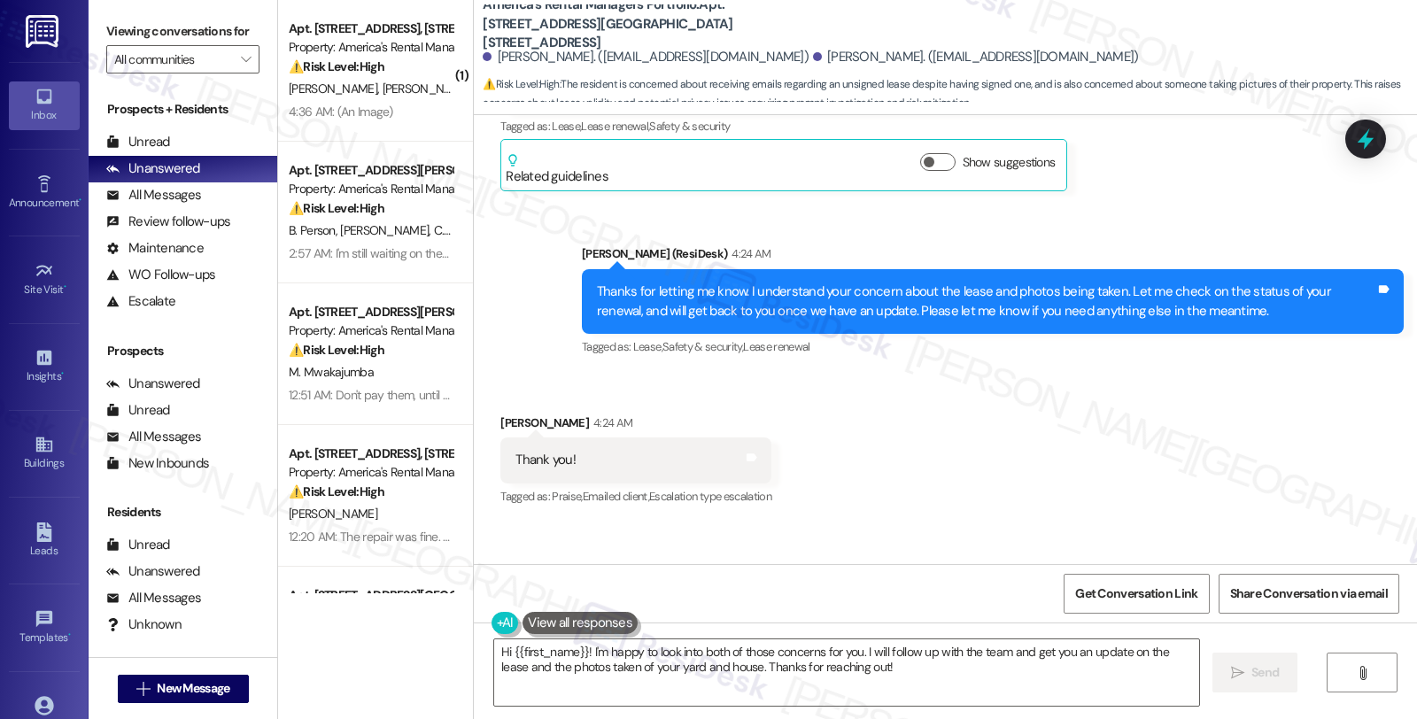
scroll to position [1264, 0]
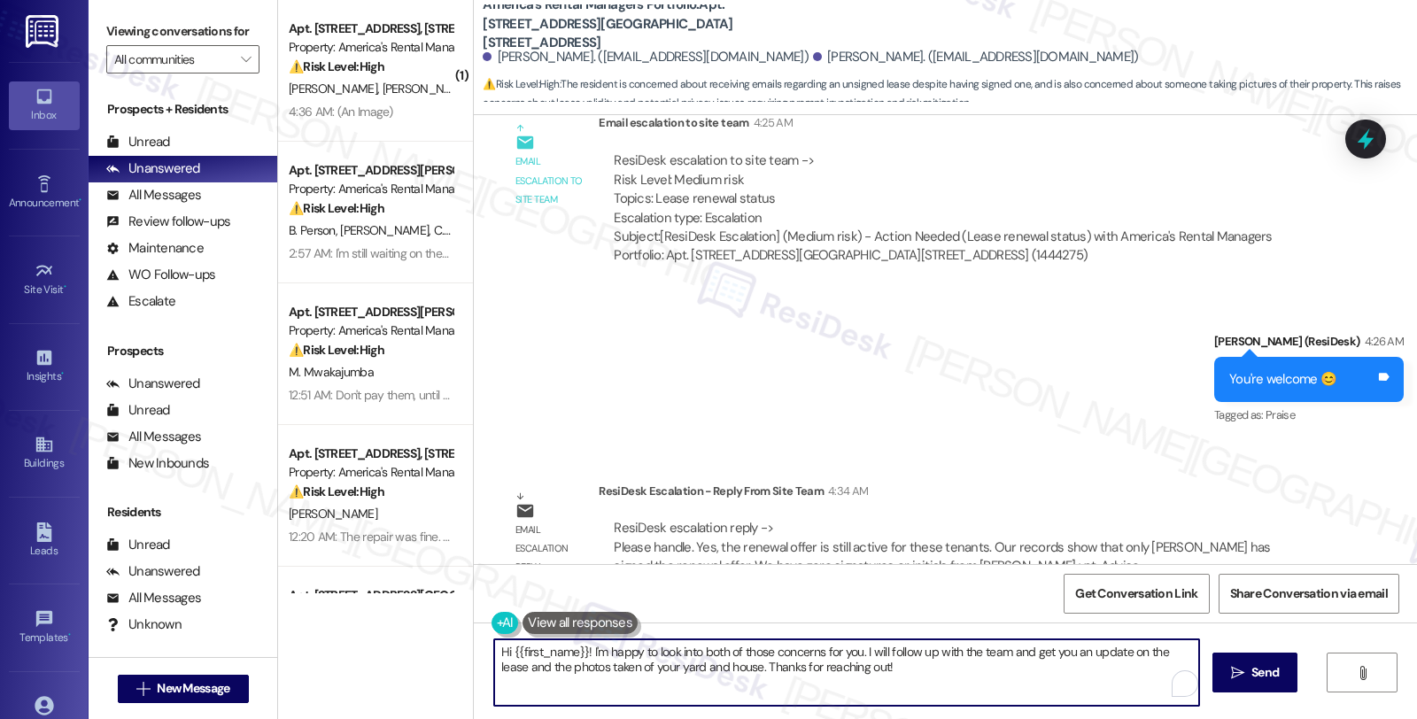
drag, startPoint x: 874, startPoint y: 667, endPoint x: 429, endPoint y: 646, distance: 445.9
click at [429, 646] on div "( 1 ) Apt. [STREET_ADDRESS], [STREET_ADDRESS] Property: America's Rental Manage…" at bounding box center [847, 359] width 1139 height 719
paste textarea "Yes, the renewal offer is still active for these tenants. Our records show that…"
click at [639, 652] on textarea "I'd like to give you an update. Yes, the renewal offer is still active for thes…" at bounding box center [846, 672] width 705 height 66
drag, startPoint x: 812, startPoint y: 651, endPoint x: 956, endPoint y: 652, distance: 144.3
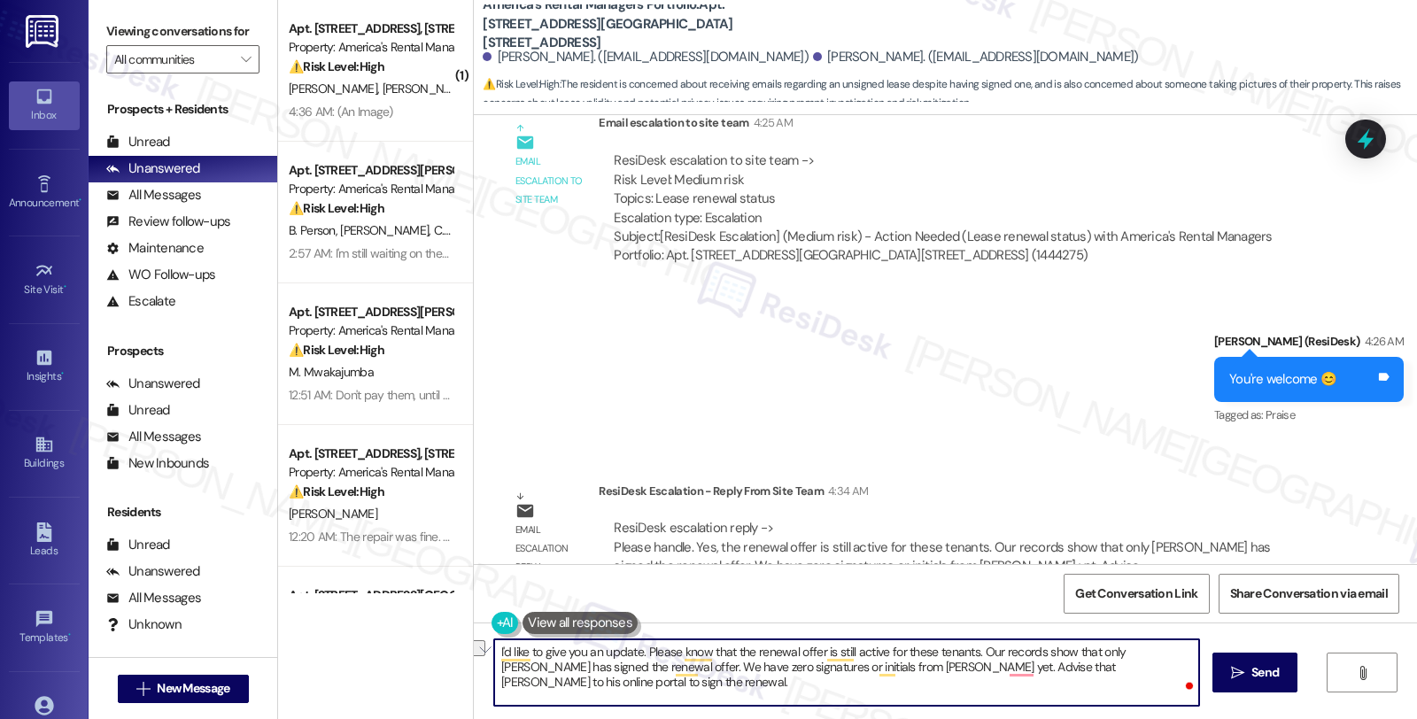
click at [956, 652] on textarea "I'd like to give you an update. Please know that the renewal offer is still act…" at bounding box center [846, 672] width 705 height 66
click at [873, 651] on textarea "I'd like to give you an update. Please know that the renewal offer is still act…" at bounding box center [846, 672] width 705 height 66
click at [831, 668] on textarea "I'd like to give you an update. Please know that the renewal offer is still act…" at bounding box center [846, 672] width 705 height 66
click at [623, 649] on textarea "I'd like to give you an update. Please know that the renewal offer is still act…" at bounding box center [846, 672] width 705 height 66
click at [832, 59] on div "[PERSON_NAME]. ([EMAIL_ADDRESS][DOMAIN_NAME])" at bounding box center [976, 57] width 326 height 19
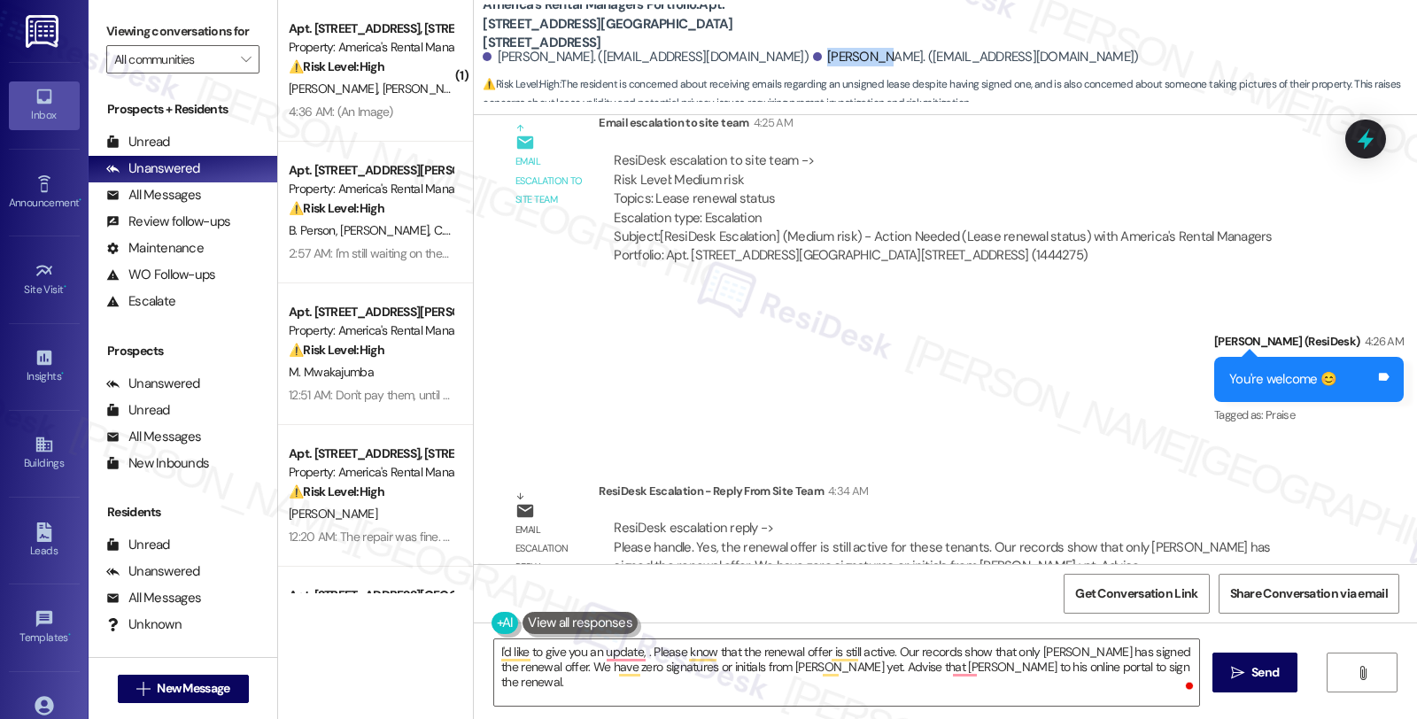
click at [832, 59] on div "[PERSON_NAME]. ([EMAIL_ADDRESS][DOMAIN_NAME])" at bounding box center [976, 57] width 326 height 19
copy div "Savannah"
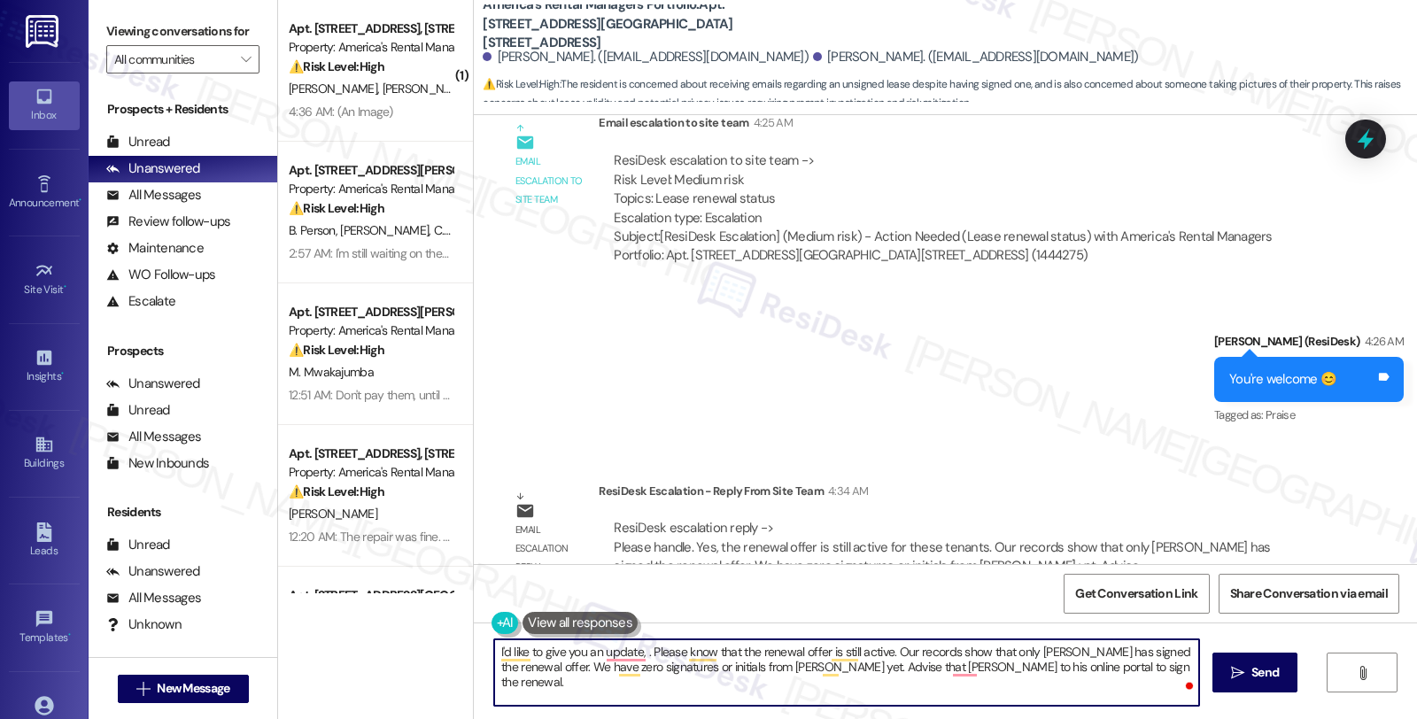
click at [635, 646] on textarea "I'd like to give you an update, . Please know that the renewal offer is still a…" at bounding box center [846, 672] width 705 height 66
paste textarea "Savannah"
click at [1095, 648] on textarea "I'd like to give you an update, [PERSON_NAME]. Please know that the renewal off…" at bounding box center [846, 672] width 705 height 66
click at [1095, 648] on textarea "I'd like to give you an update, Savannah. Please know that the renewal offer is…" at bounding box center [846, 672] width 705 height 66
click at [832, 666] on textarea "I'd like to give you an update, Savannah. Please know that the renewal offer is…" at bounding box center [846, 672] width 705 height 66
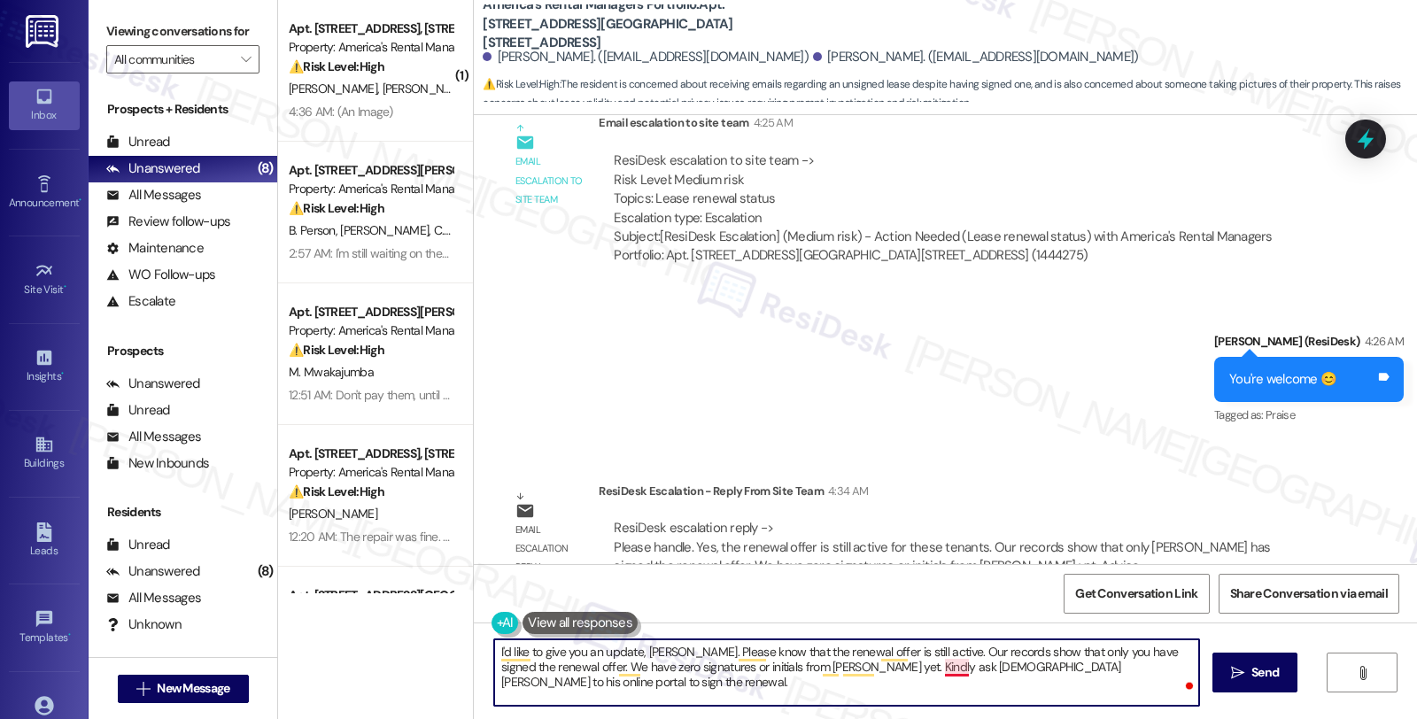
click at [936, 667] on textarea "I'd like to give you an update, Savannah. Please know that the renewal offer is…" at bounding box center [846, 672] width 705 height 66
click at [748, 656] on textarea "I'd like to give you an update, Savannah. Please know that the renewal offer is…" at bounding box center [846, 672] width 705 height 66
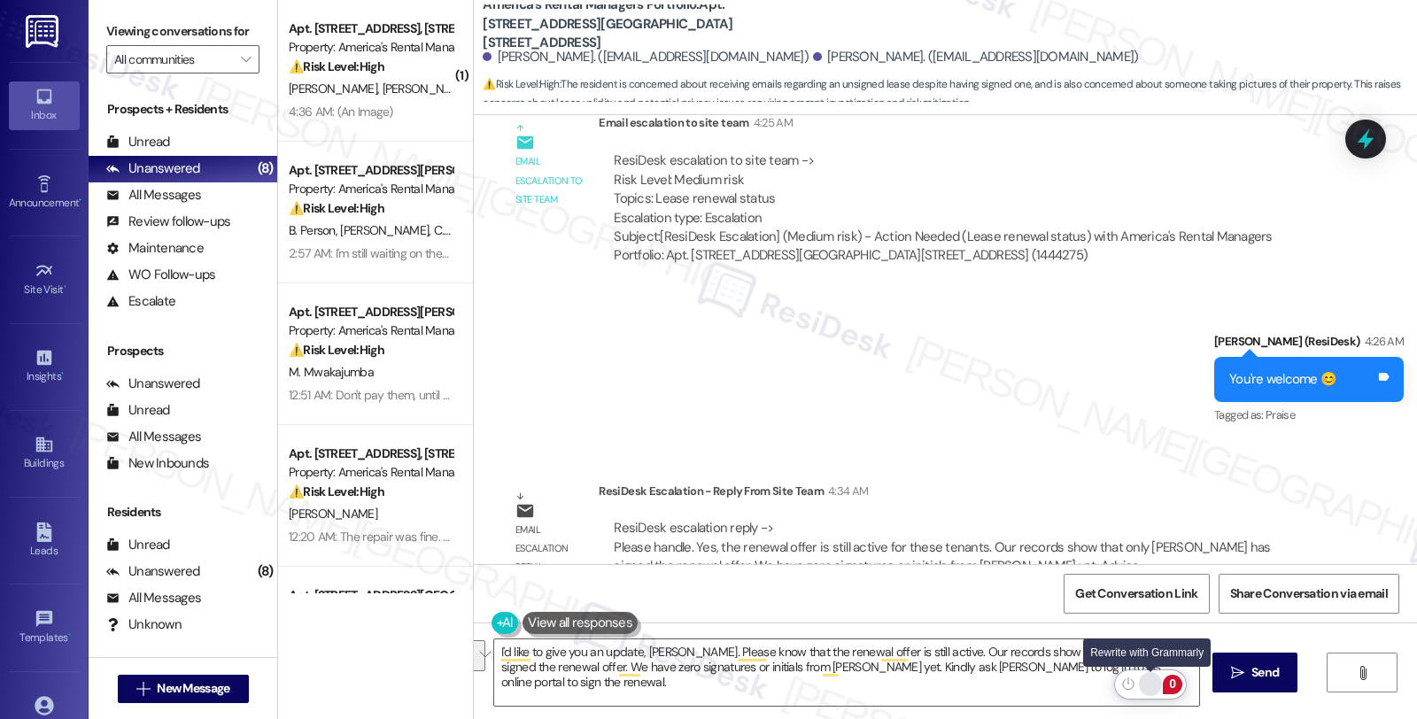
click at [1152, 684] on div "Rewrite with Grammarly" at bounding box center [1149, 684] width 19 height 20
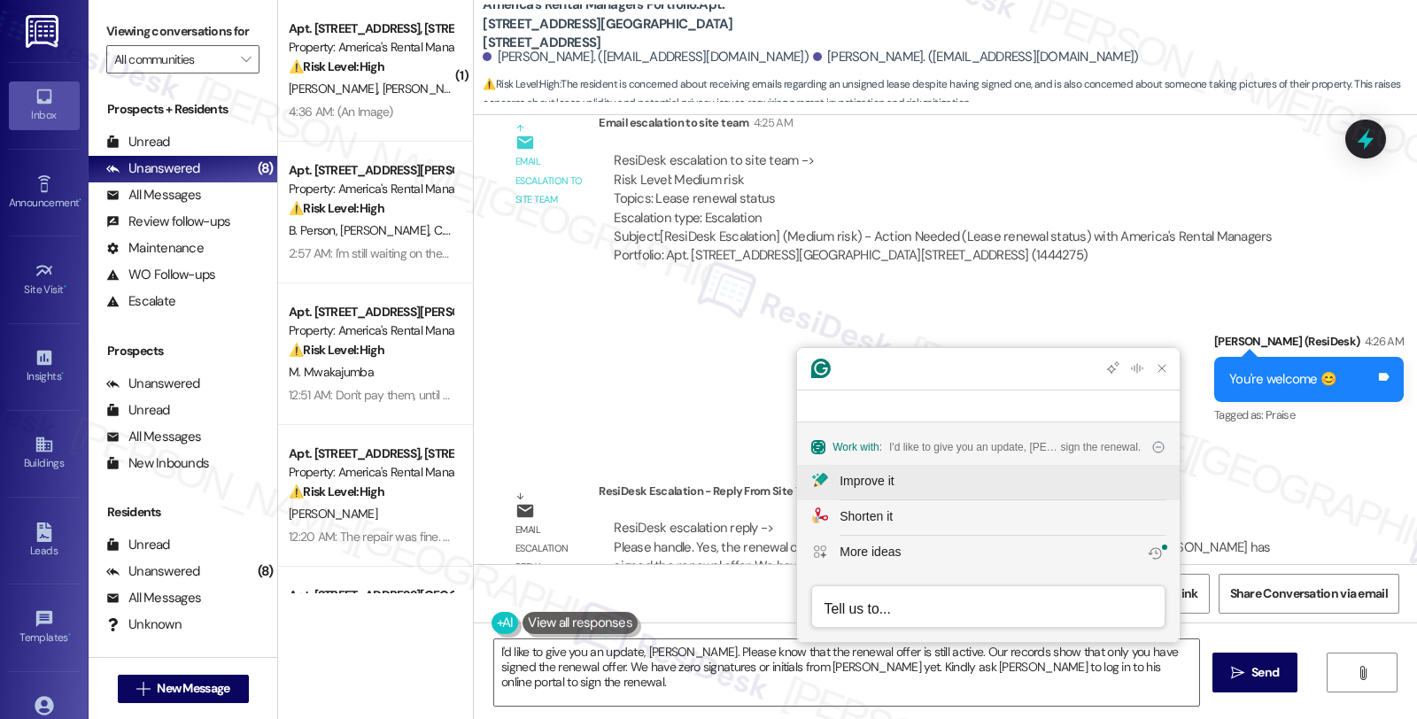
scroll to position [0, 0]
click at [887, 480] on div "Improve it" at bounding box center [866, 481] width 54 height 19
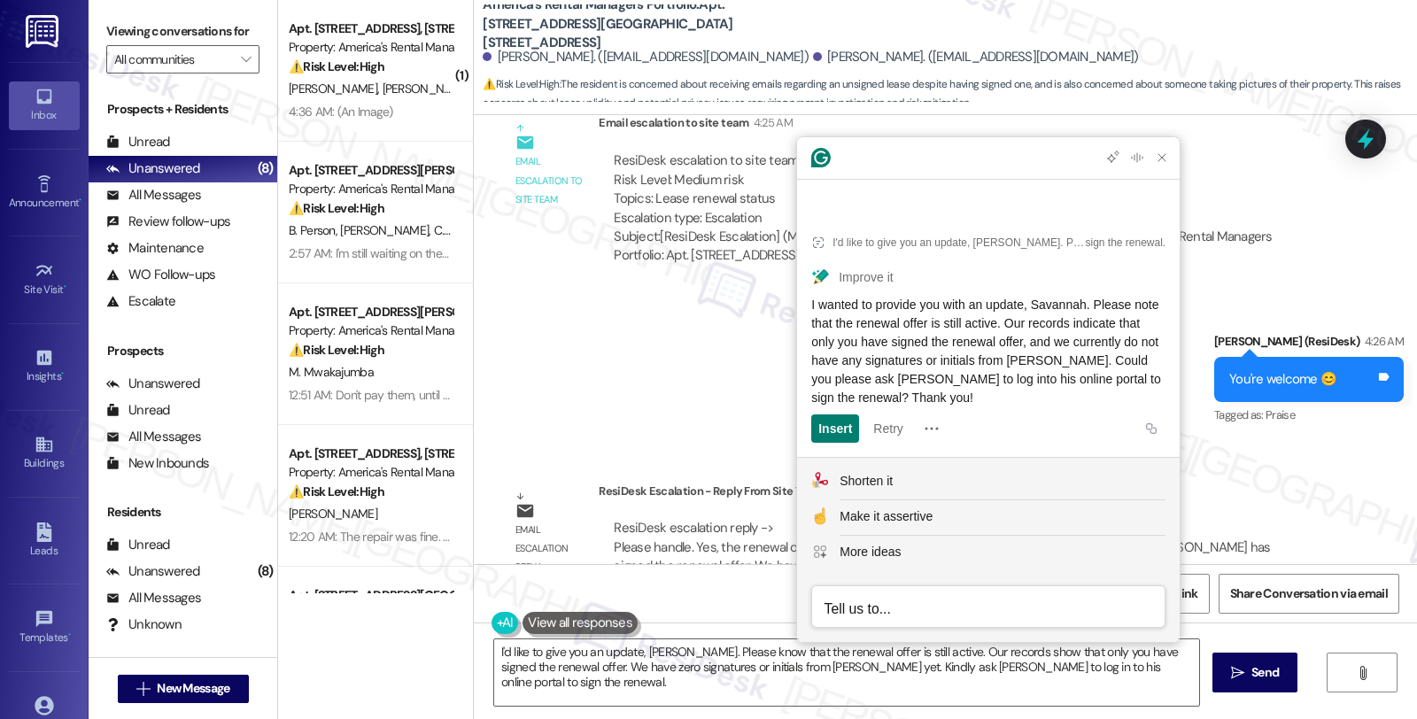
drag, startPoint x: 1077, startPoint y: 395, endPoint x: 806, endPoint y: 311, distance: 283.7
click at [806, 311] on article "I'd like to give you an update, Savannah. Please know that the renewal offer is…" at bounding box center [988, 334] width 383 height 246
click at [700, 682] on textarea "I'd like to give you an update, Savannah. Please know that the renewal offer is…" at bounding box center [846, 672] width 705 height 66
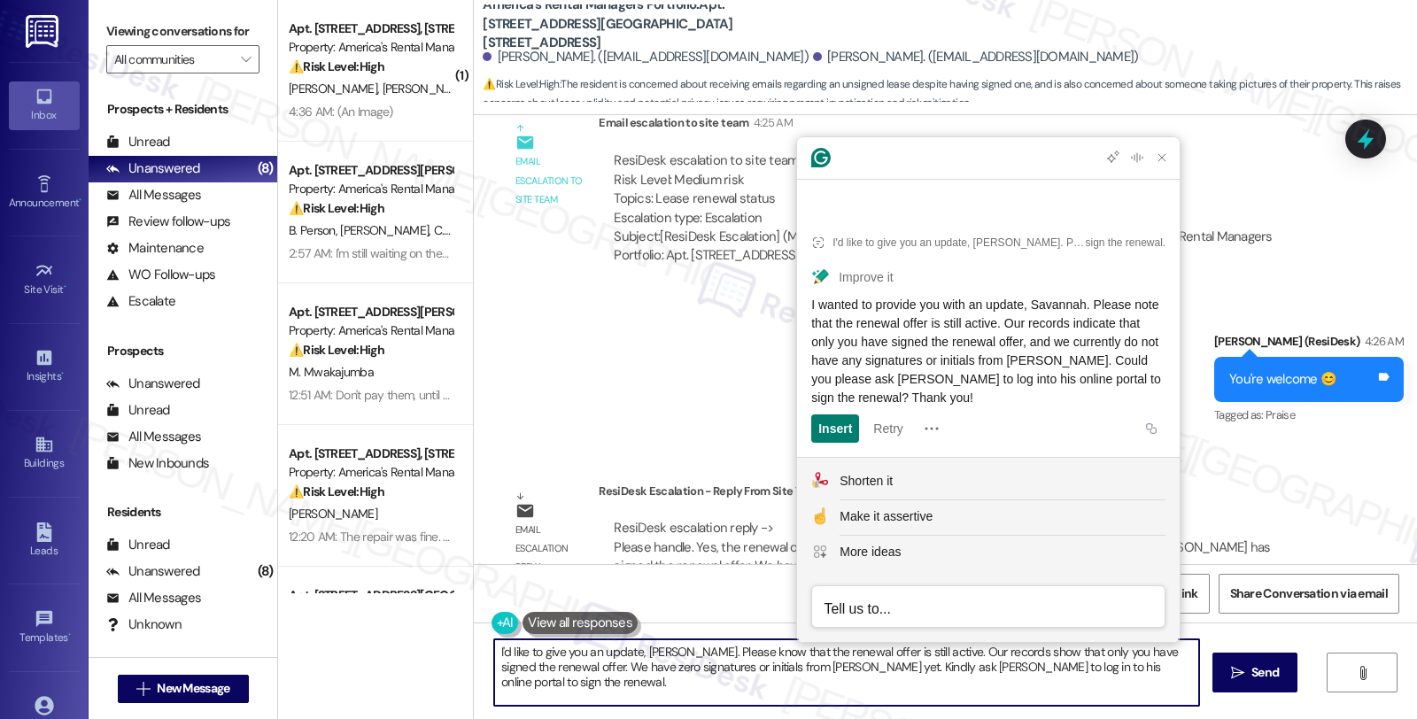
paste textarea "wanted to provide you with an update, Savannah. Please note that the renewal of…"
type textarea "I wanted to provide you with an update, Savannah. Please note that the renewal …"
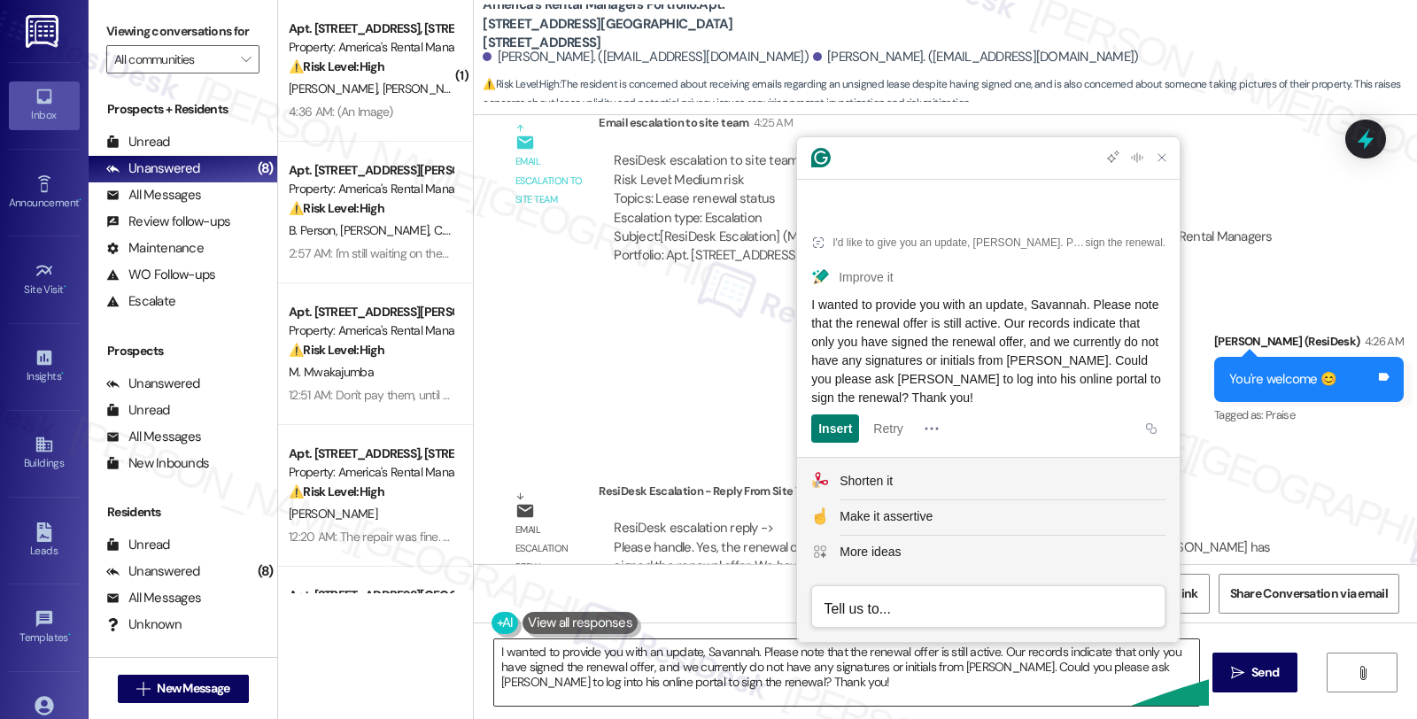
click at [793, 706] on div "I wanted to provide you with an update, Savannah. Please note that the renewal …" at bounding box center [846, 672] width 707 height 68
click at [801, 678] on textarea "I wanted to provide you with an update, Savannah. Please note that the renewal …" at bounding box center [846, 672] width 705 height 66
click at [1233, 666] on icon "" at bounding box center [1237, 673] width 13 height 14
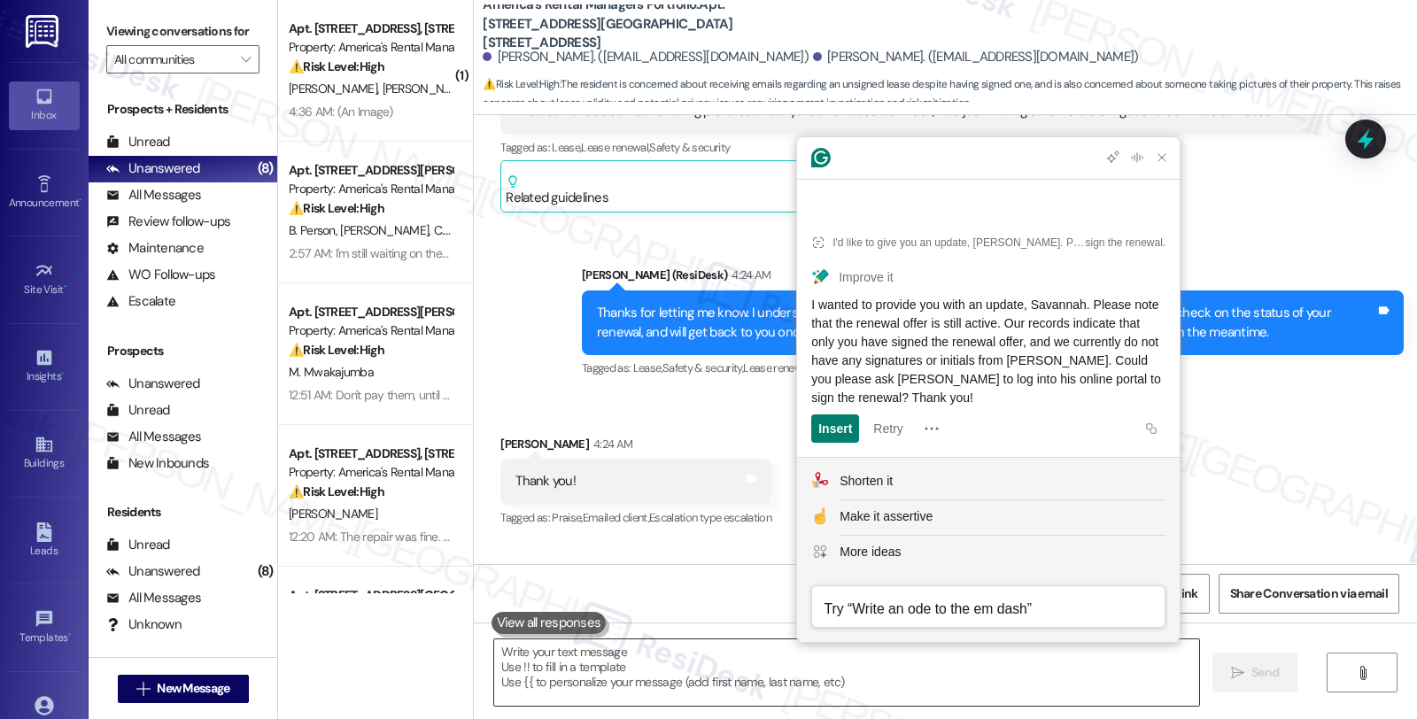
scroll to position [736, 0]
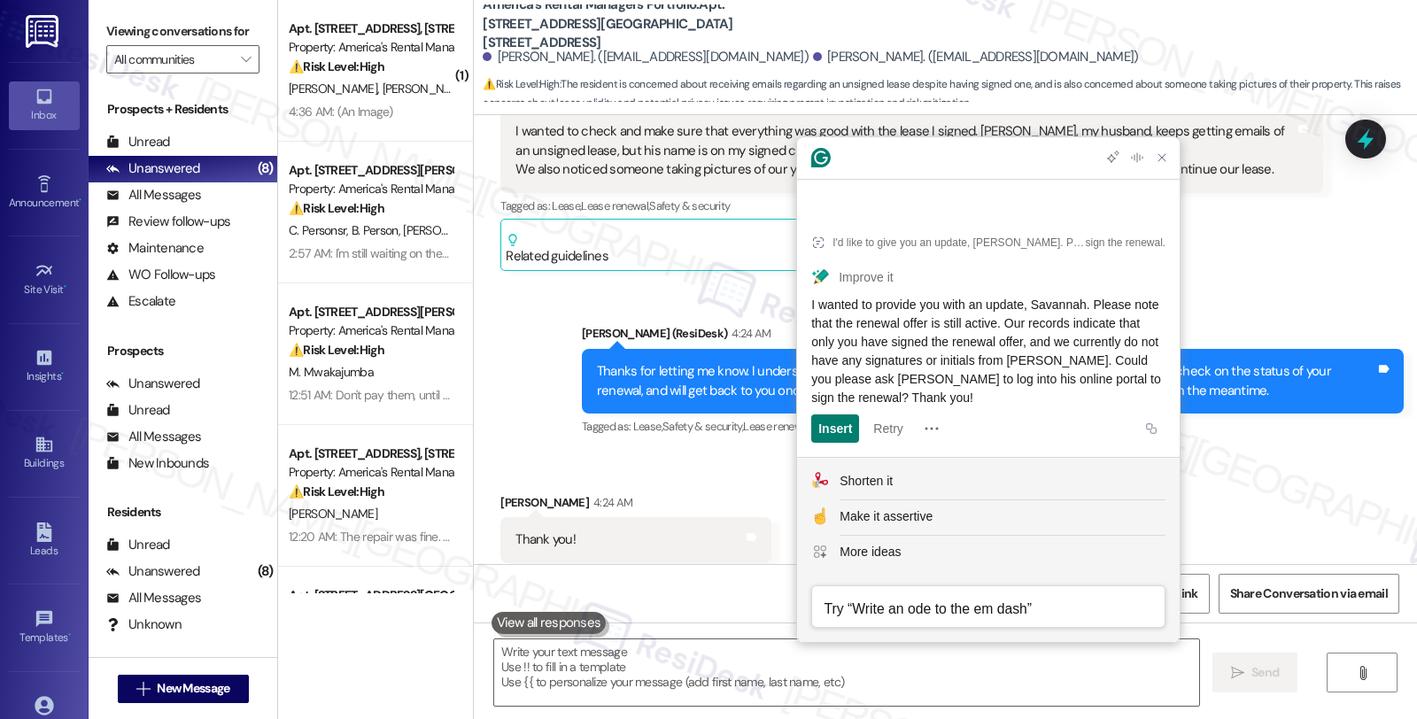
click at [1276, 453] on div "Received via SMS Savannah Daniels 4:24 AM Thank you! Tags and notes Tagged as: …" at bounding box center [945, 528] width 943 height 150
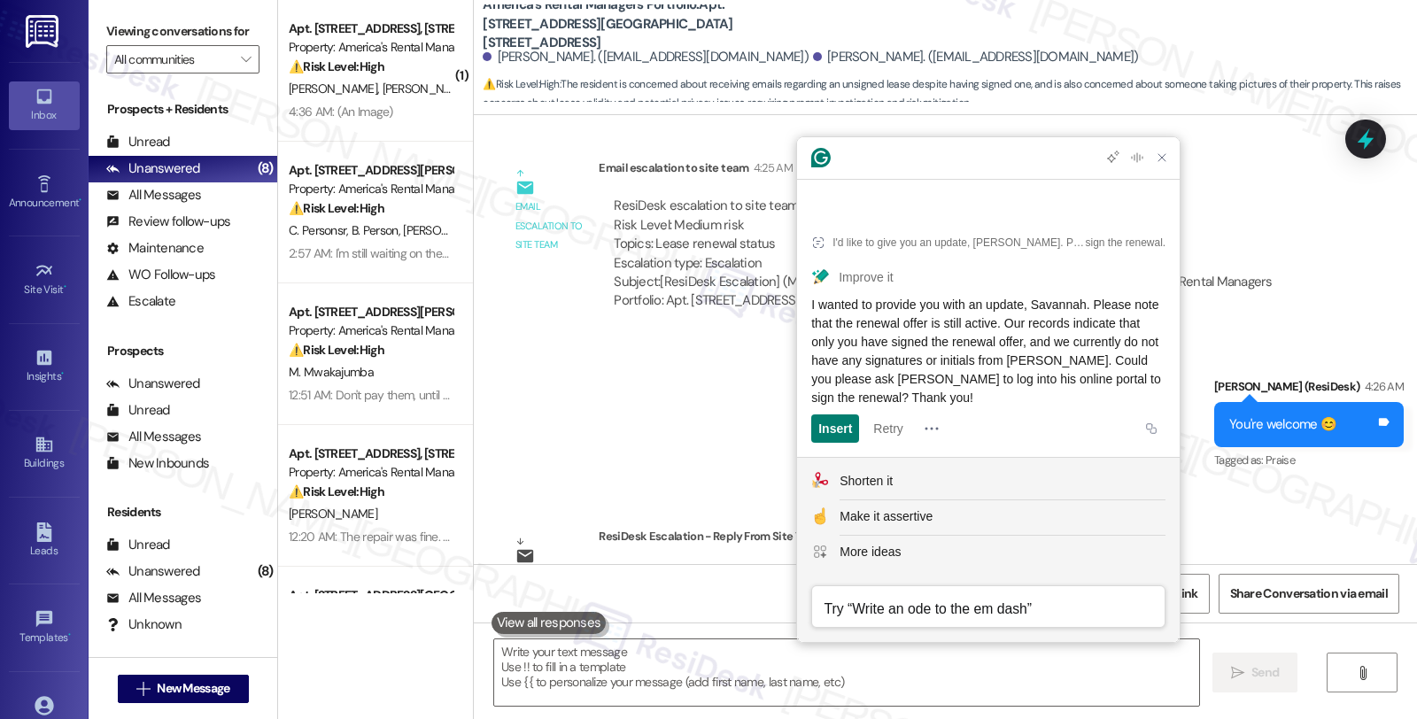
scroll to position [1427, 0]
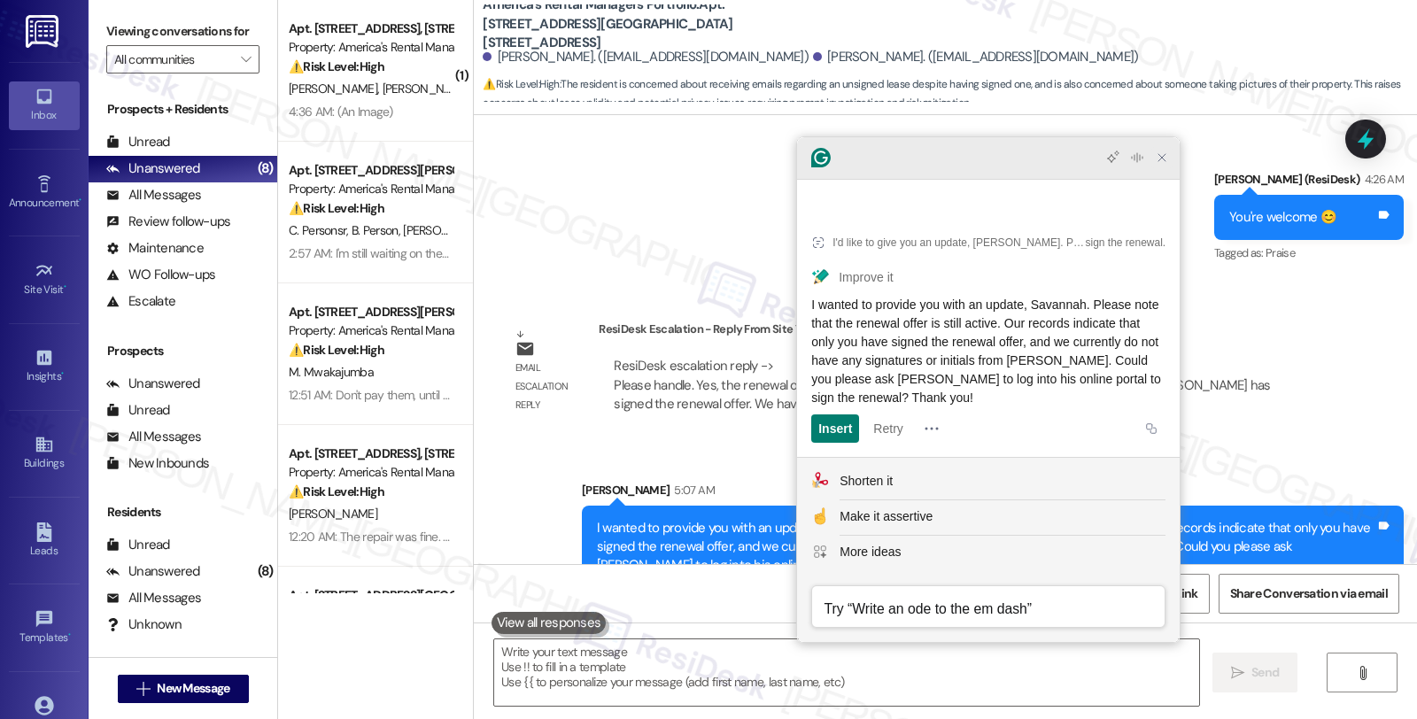
click at [1162, 168] on icon "Close Grammarly Assistant" at bounding box center [1161, 157] width 21 height 21
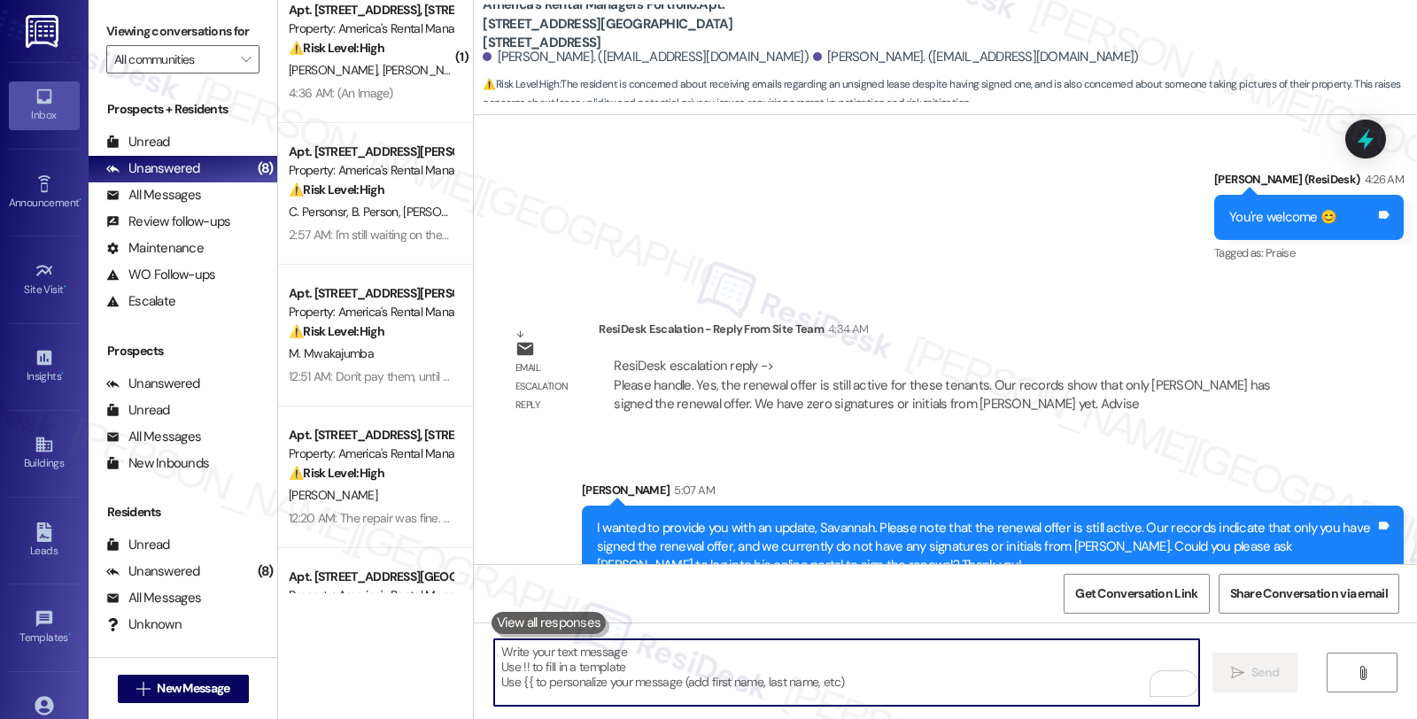
scroll to position [0, 0]
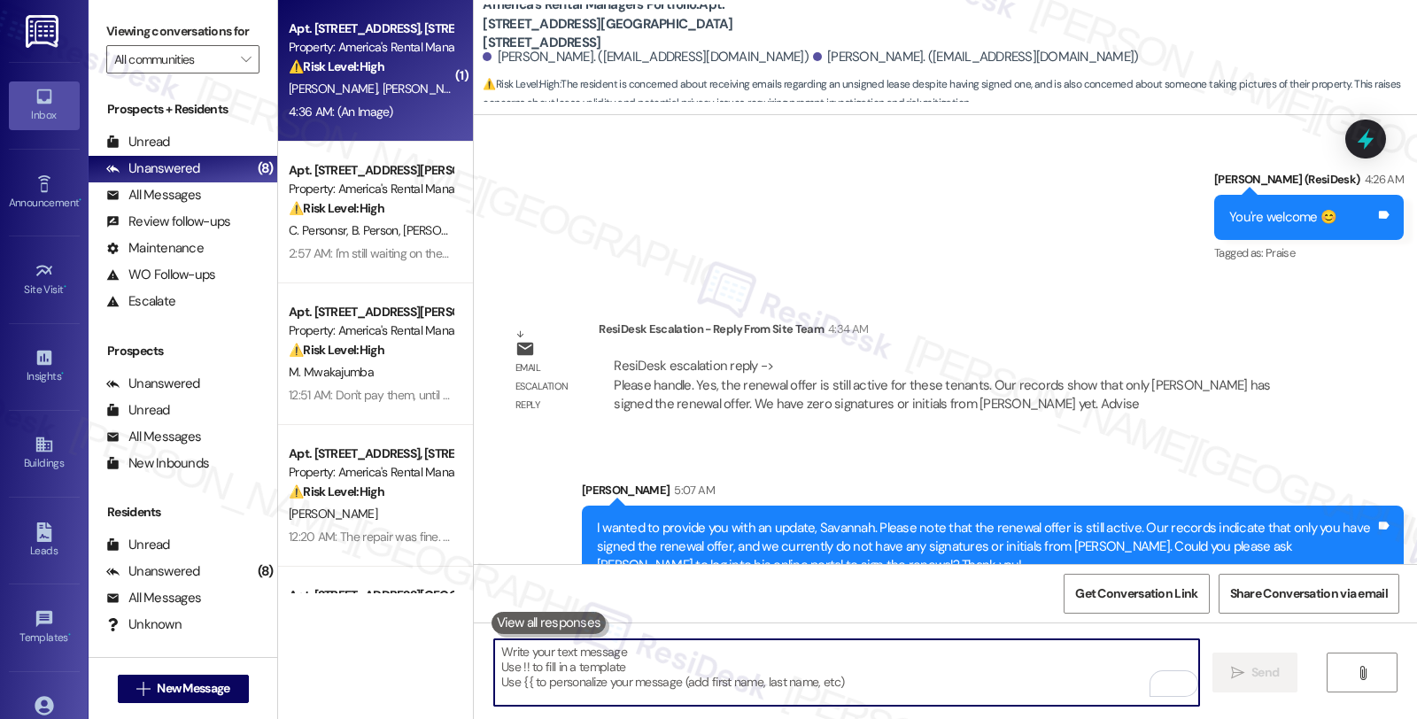
click at [417, 78] on div "T. Hayes J. Hayes" at bounding box center [370, 89] width 167 height 22
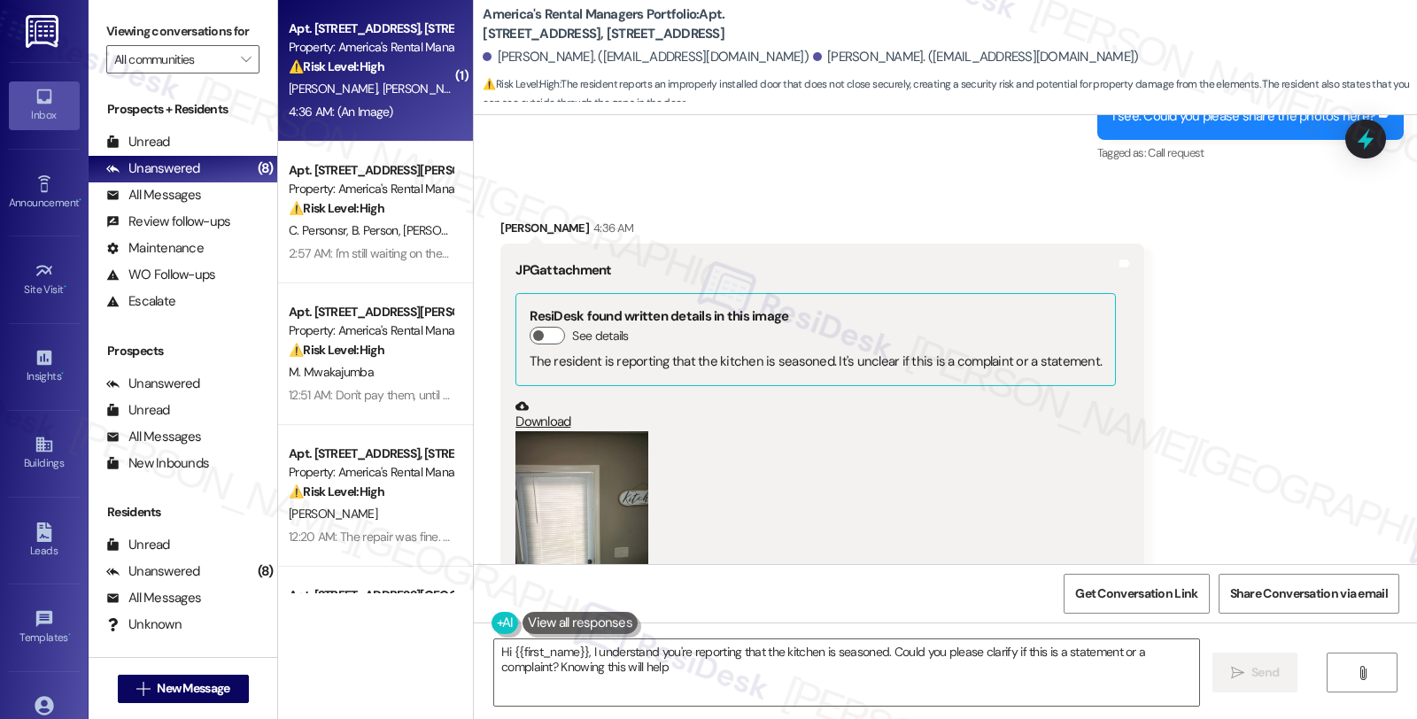
scroll to position [1870, 0]
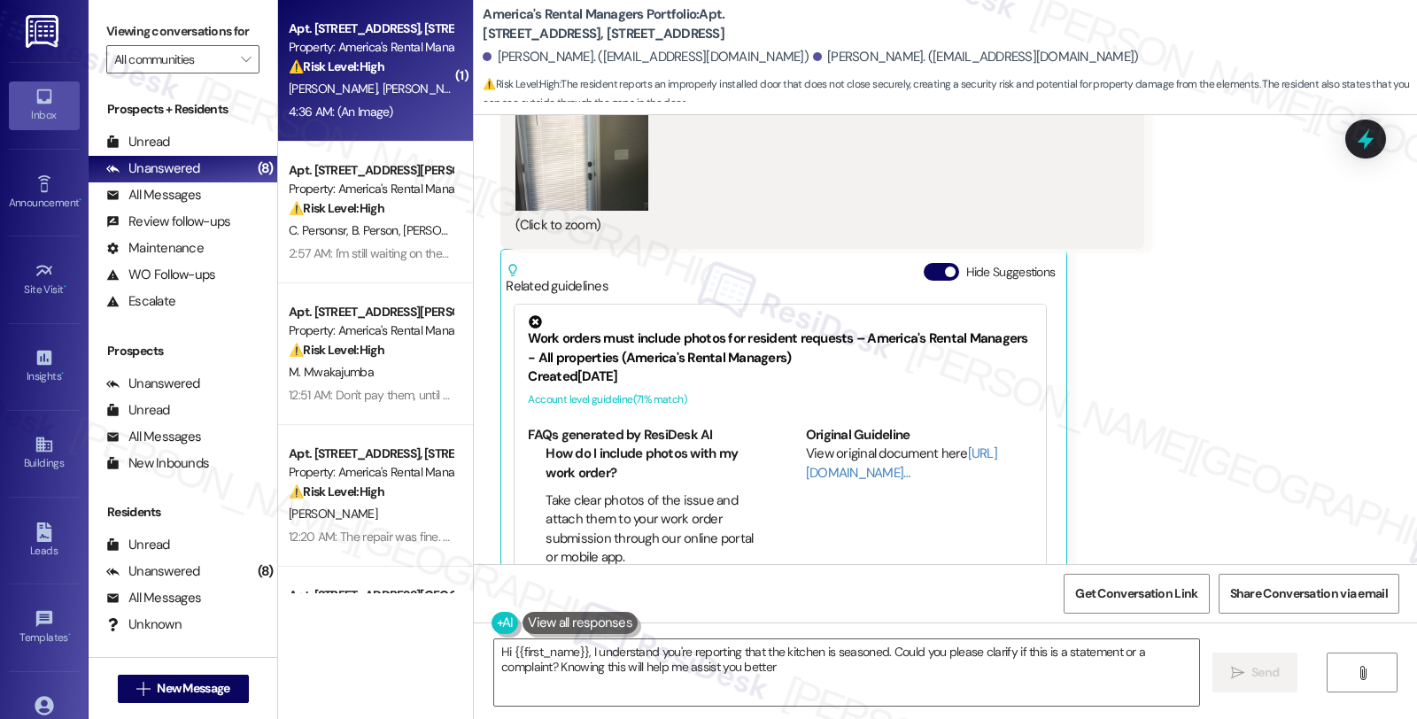
type textarea "Hi {{first_name}}, I understand you're reporting that the kitchen is seasoned. …"
drag, startPoint x: 1202, startPoint y: 251, endPoint x: 1178, endPoint y: 128, distance: 125.6
click at [1204, 251] on div "Received via SMS James Hayes 4:36 AM JPG attachment ResiDesk found written deta…" at bounding box center [945, 191] width 943 height 821
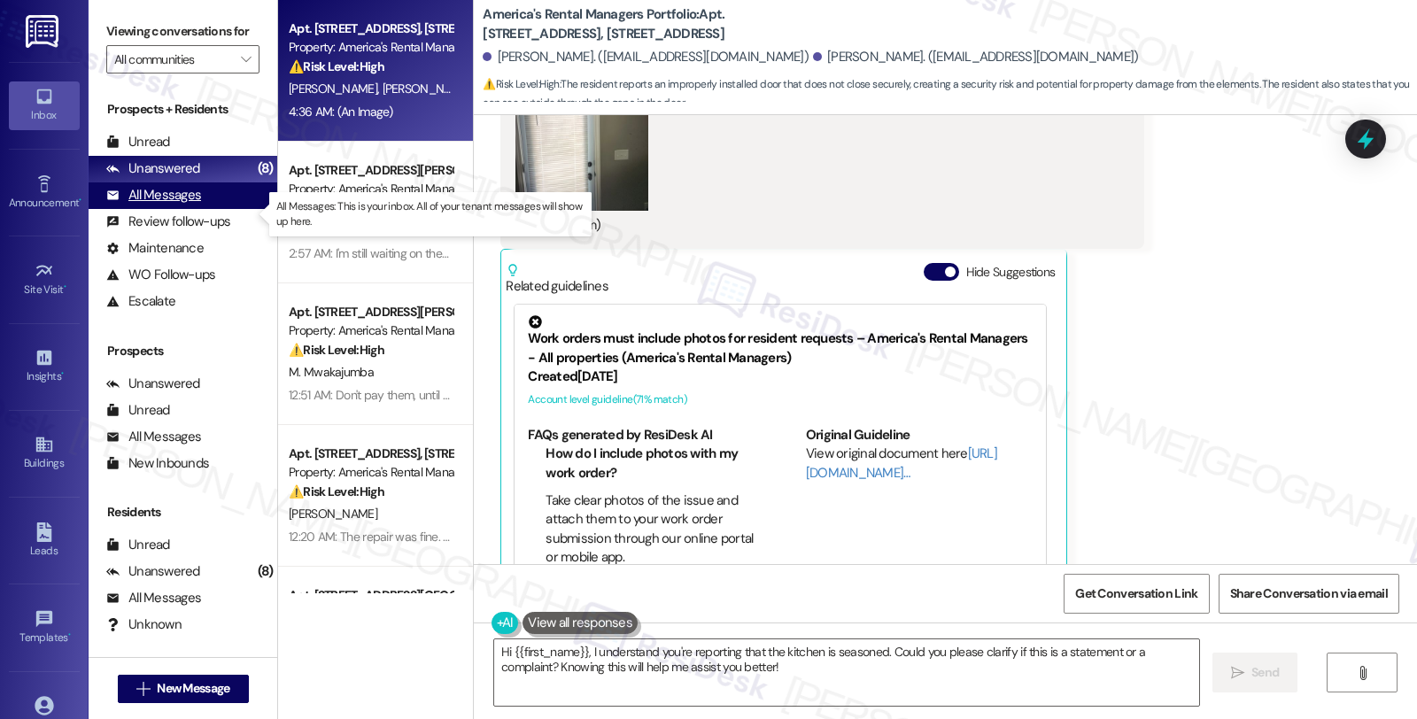
click at [190, 205] on div "All Messages" at bounding box center [153, 195] width 95 height 19
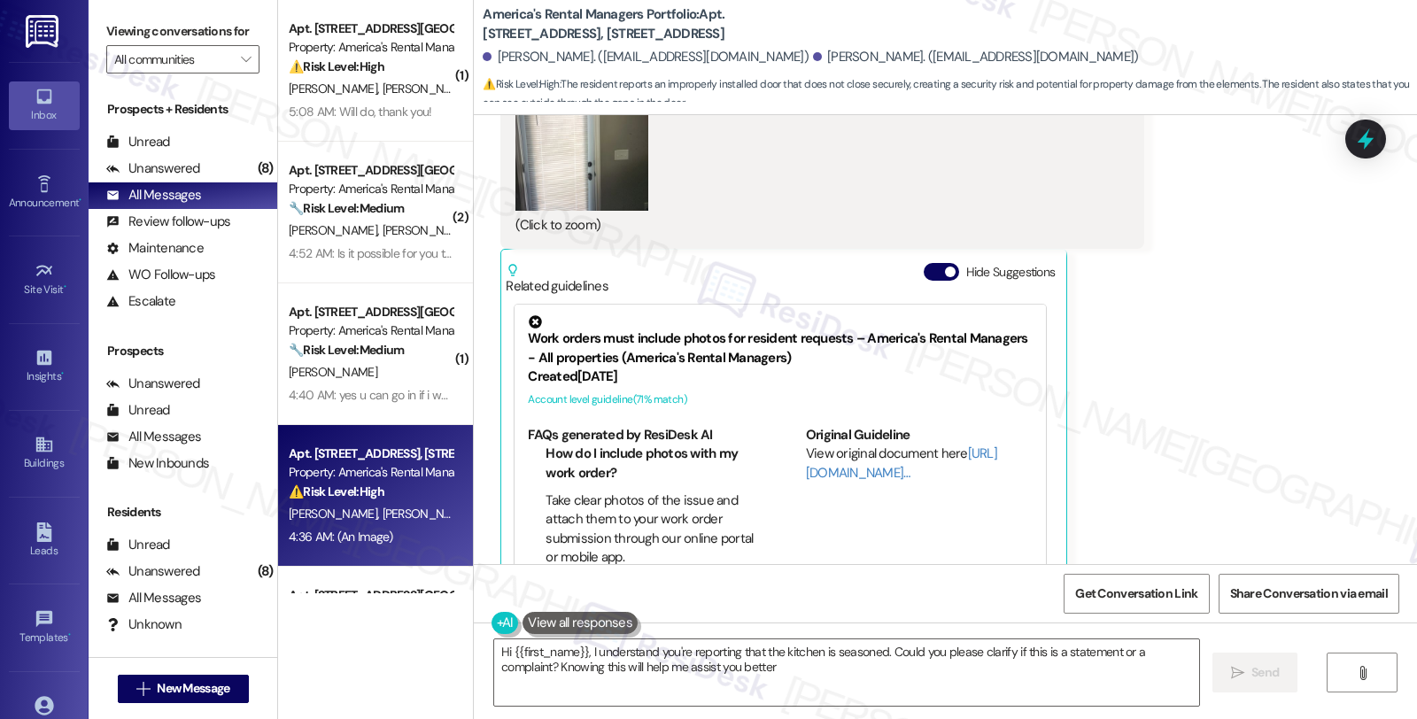
type textarea "Hi {{first_name}}, I understand you're reporting that the kitchen is seasoned. …"
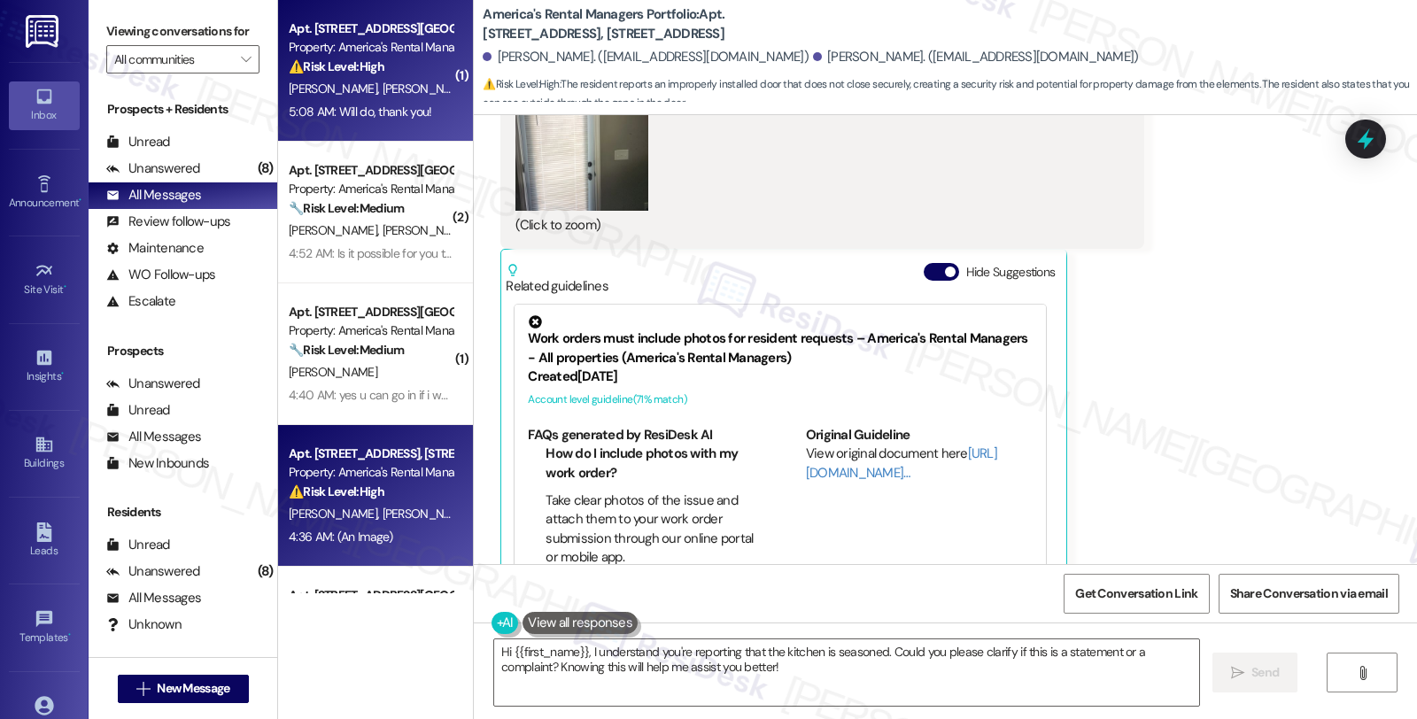
click at [416, 59] on div "⚠️ Risk Level: High The resident is concerned about the status of their lease r…" at bounding box center [371, 67] width 164 height 19
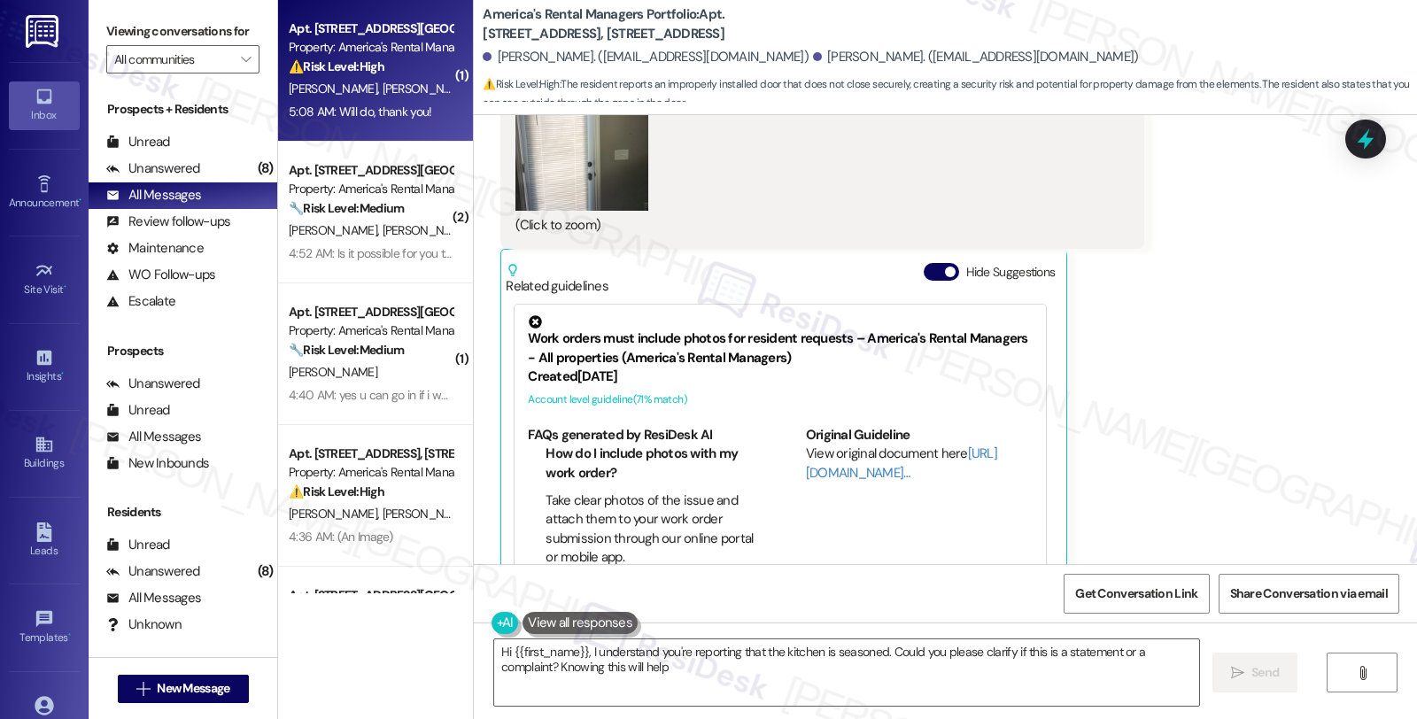
type textarea "Hi {{first_name}}, I understand you're reporting that the kitchen is seasoned. …"
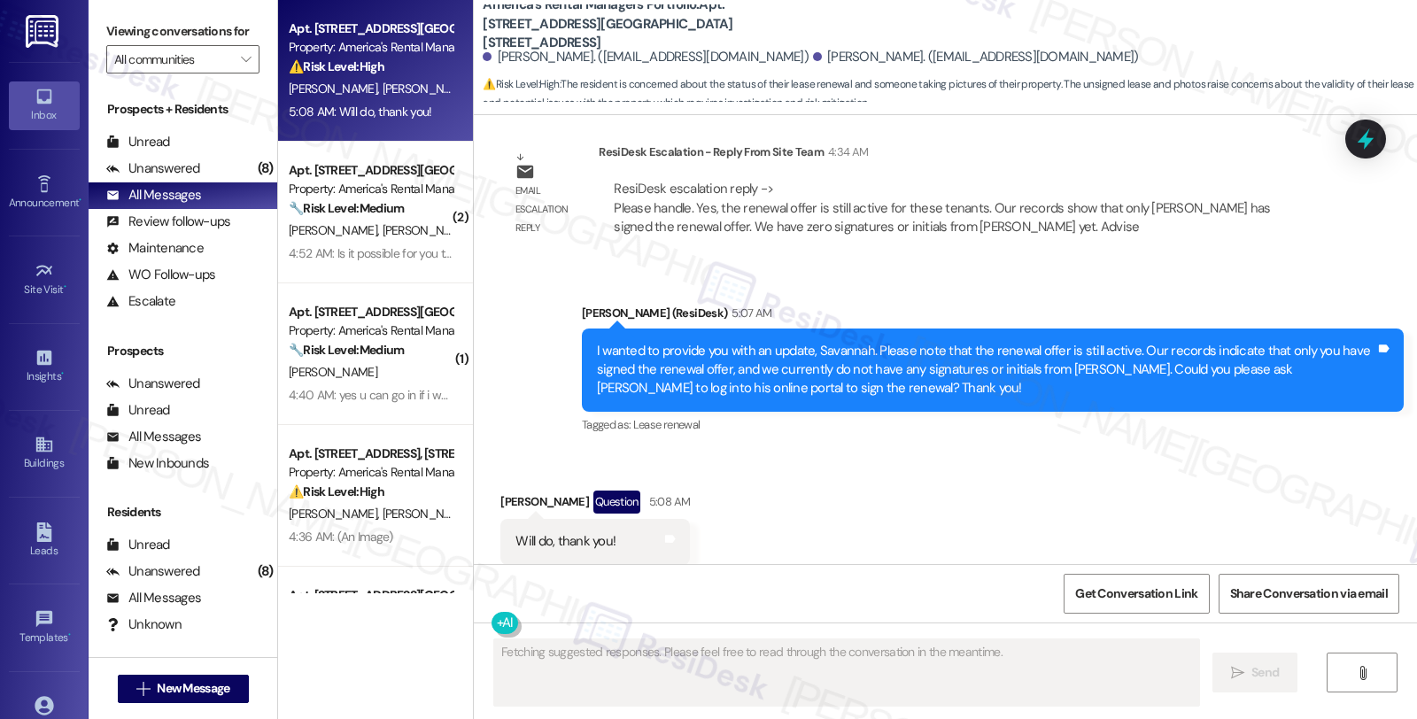
scroll to position [1605, 0]
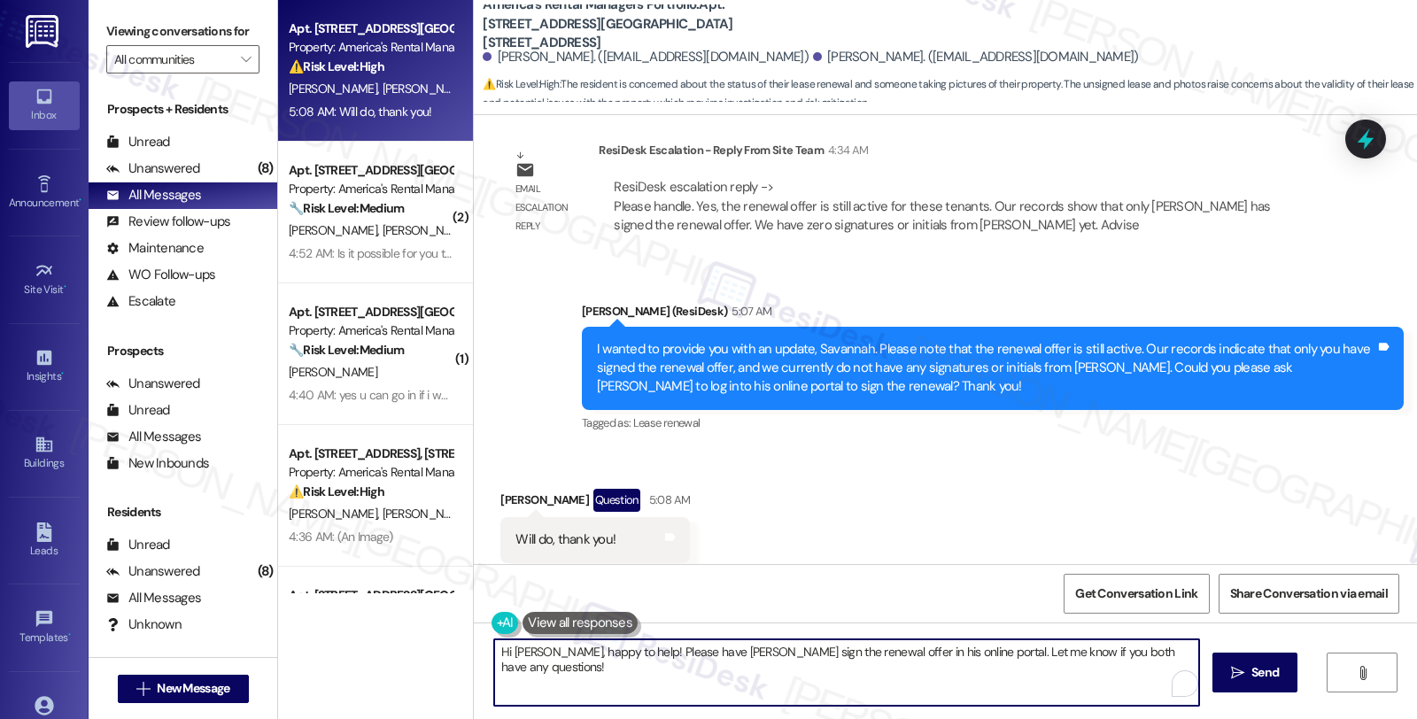
drag, startPoint x: 489, startPoint y: 647, endPoint x: 1414, endPoint y: 671, distance: 925.6
click at [1414, 671] on div "Hi Savannah, happy to help! Please have Matthew sign the renewal offer in his o…" at bounding box center [945, 688] width 943 height 133
type textarea "T"
click at [650, 658] on textarea "You're welcome!" at bounding box center [846, 672] width 705 height 66
paste textarea "If you ever need anything in the future, please don't hesitate to reach out. Ha…"
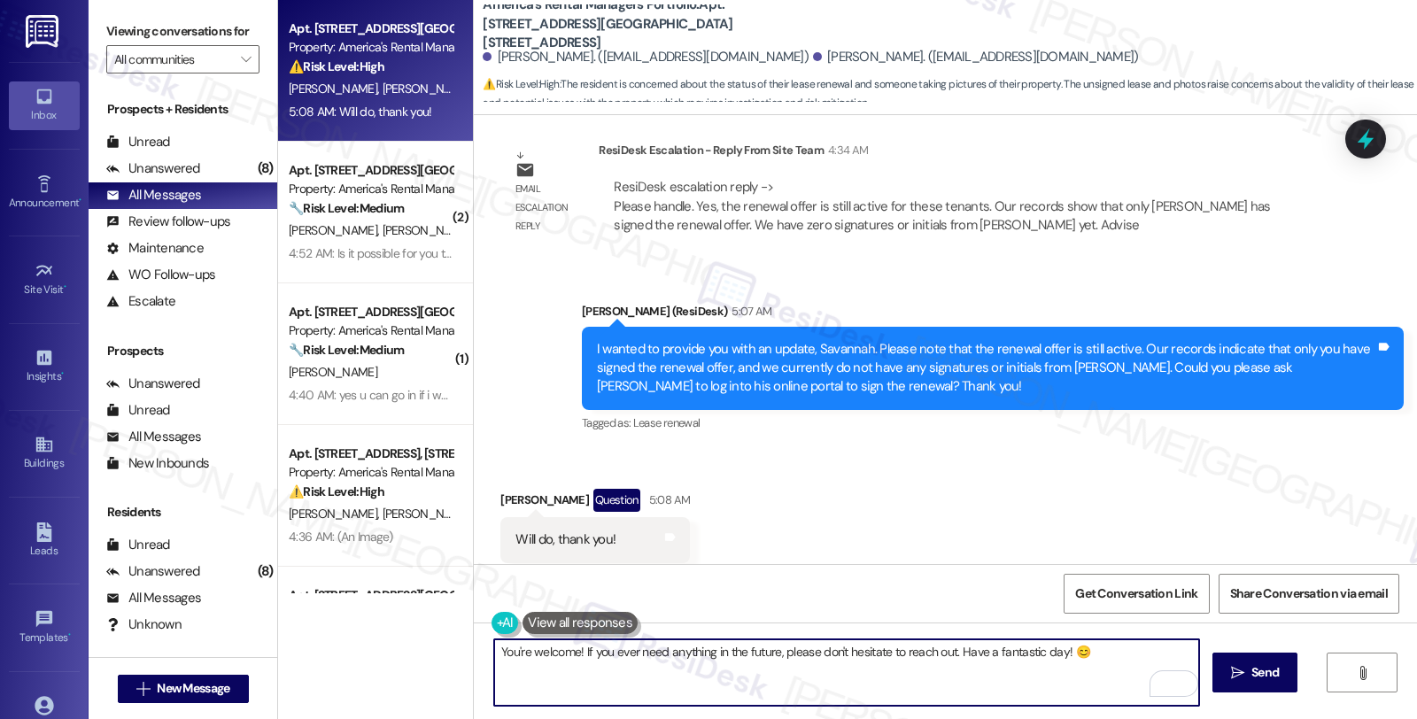
type textarea "You're welcome! If you ever need anything in the future, please don't hesitate …"
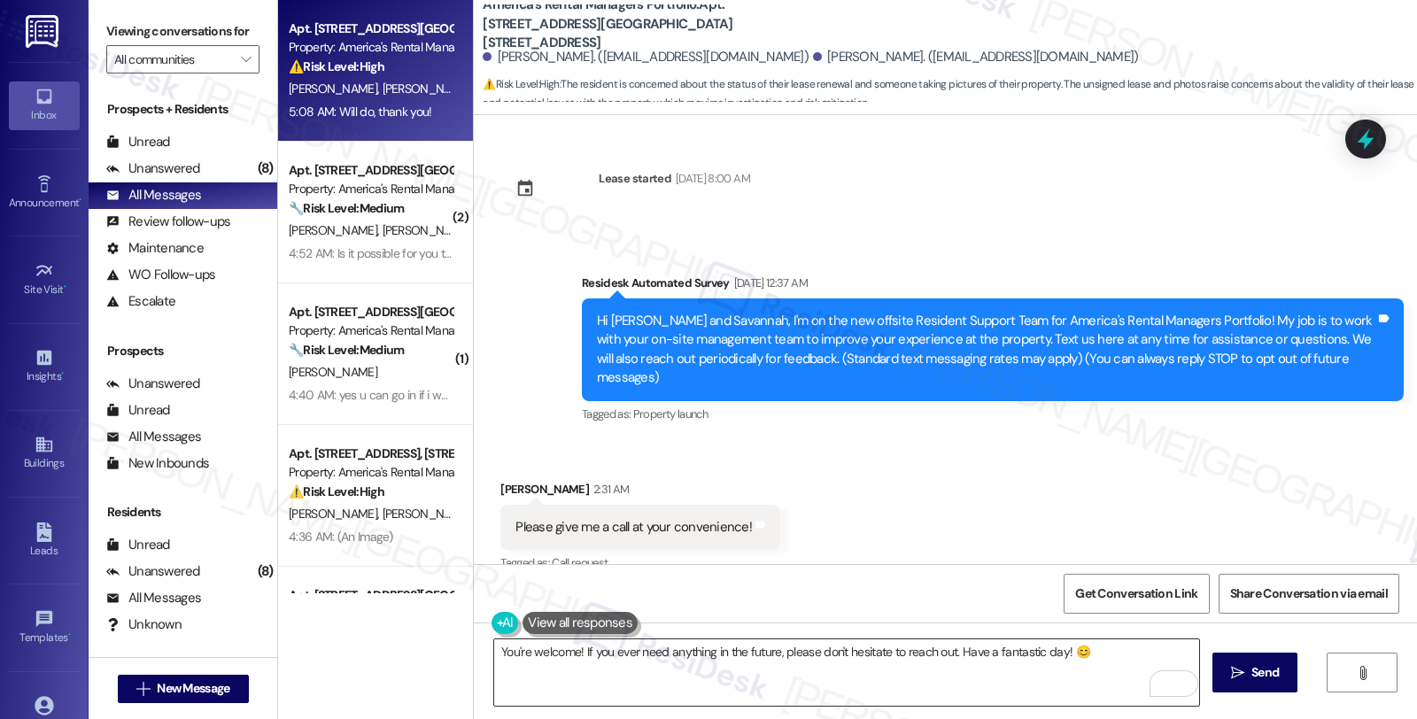
scroll to position [1605, 0]
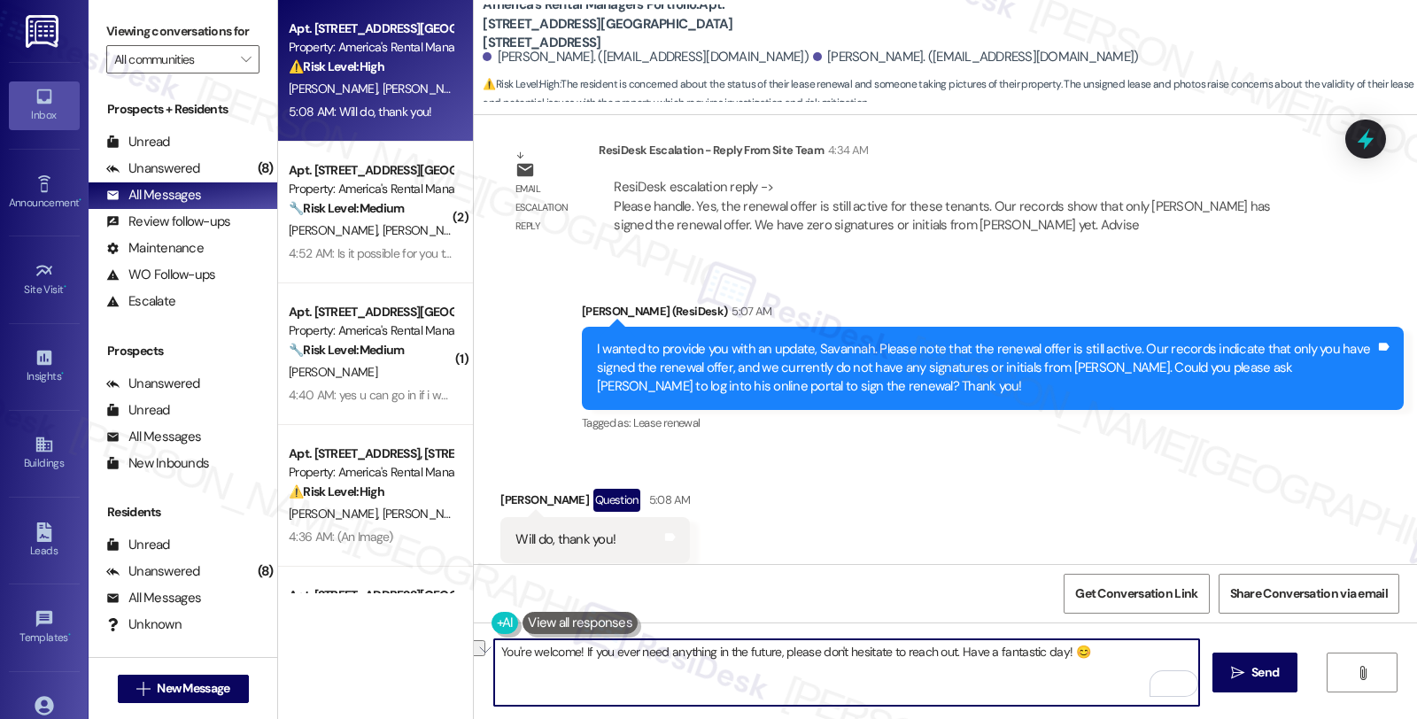
drag, startPoint x: 576, startPoint y: 652, endPoint x: 1415, endPoint y: 673, distance: 839.7
click at [1415, 673] on div "You're welcome! If you ever need anything in the future, please don't hesitate …" at bounding box center [945, 688] width 943 height 133
paste textarea "Should you have other concerns, please feel free to reach out. Have a great day!"
type textarea "You're welcome! Should you have other concerns, please feel free to reach out. …"
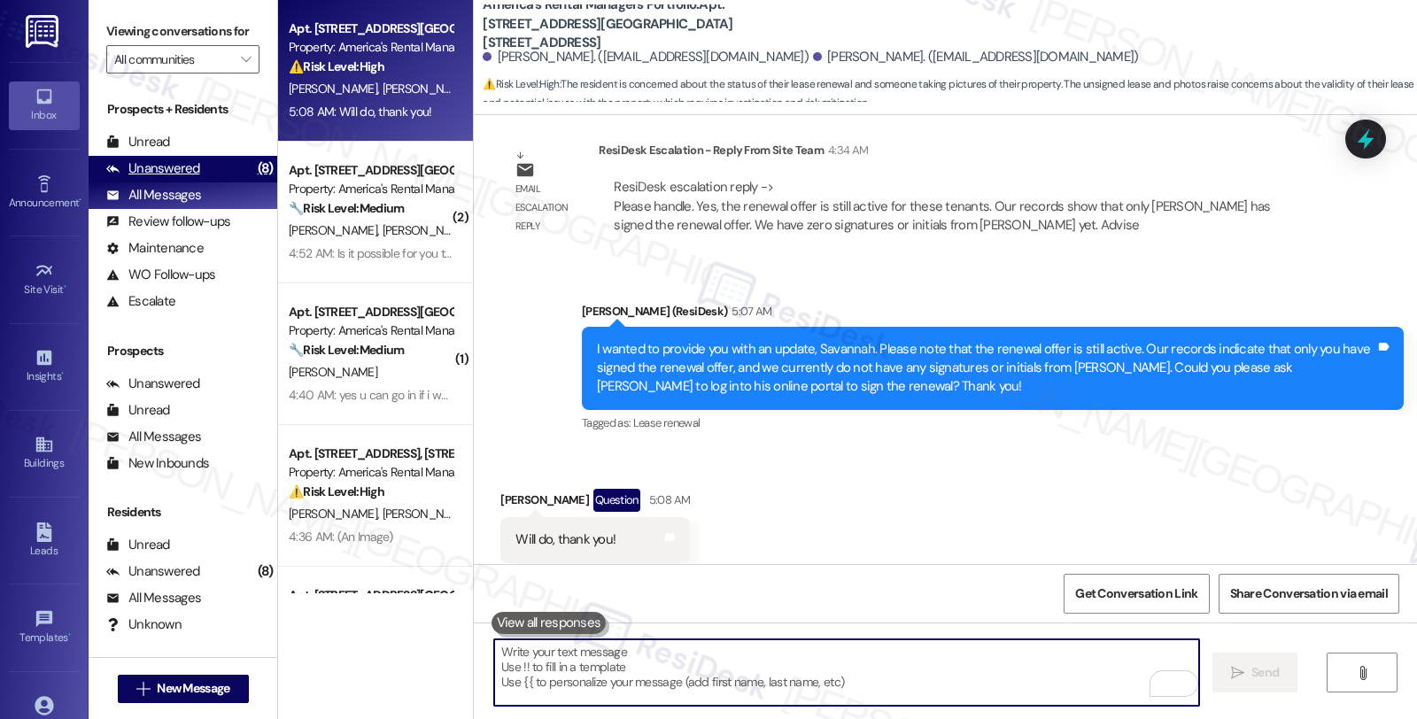
click at [166, 178] on div "Unanswered" at bounding box center [153, 168] width 94 height 19
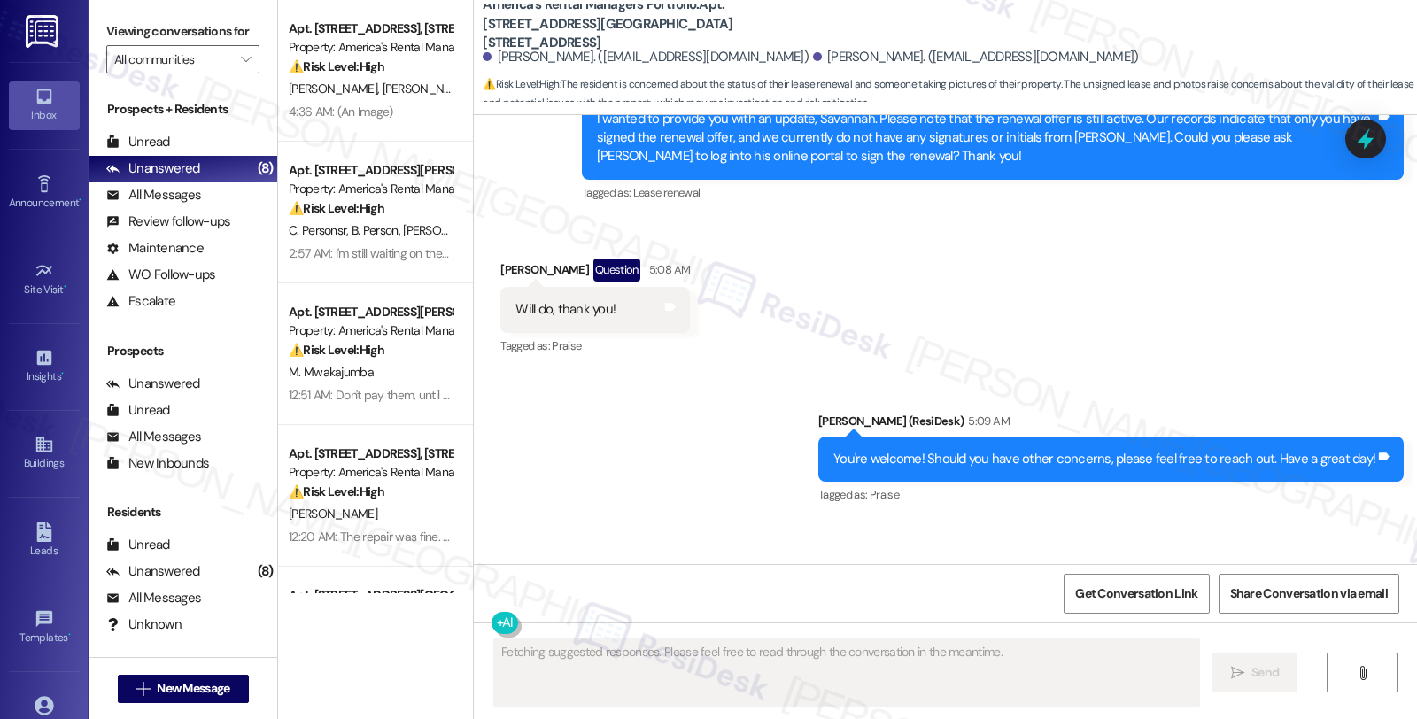
scroll to position [1878, 0]
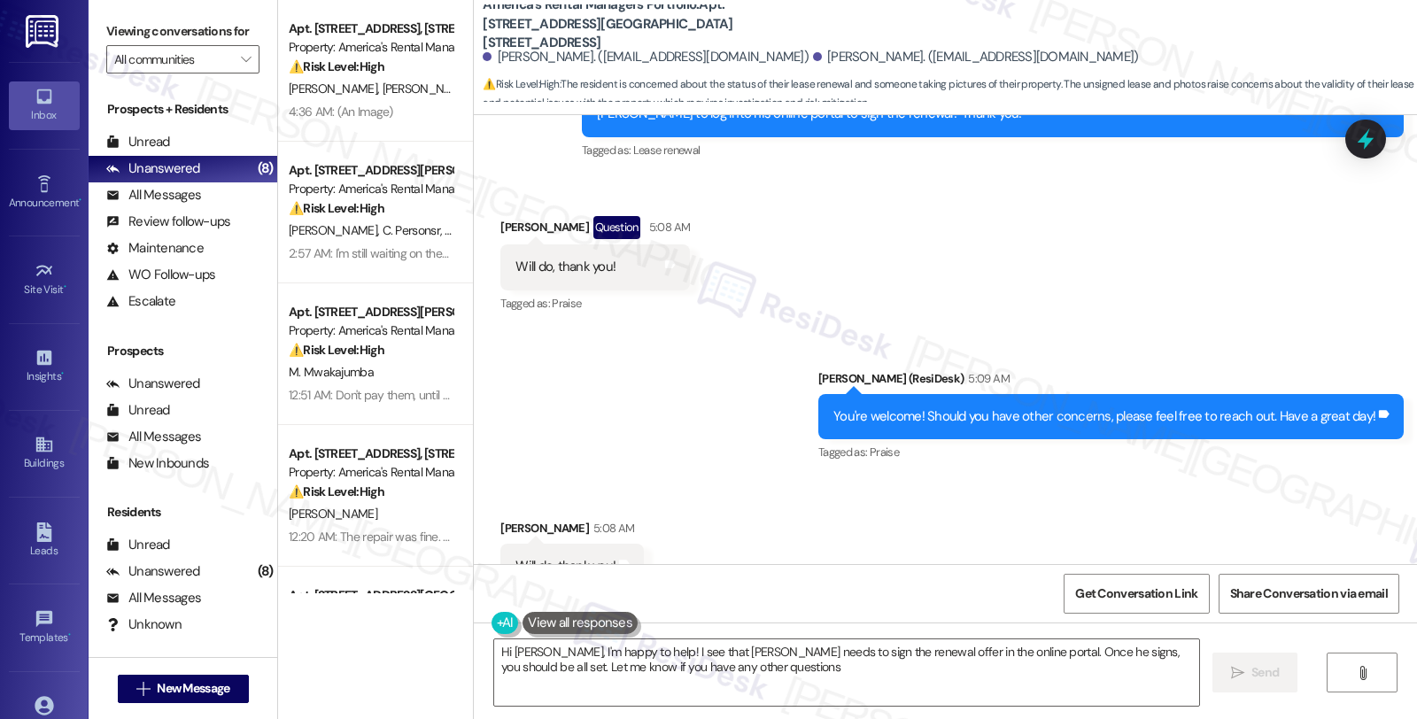
type textarea "Hi Savannah, I'm happy to help! I see that Matthew needs to sign the renewal of…"
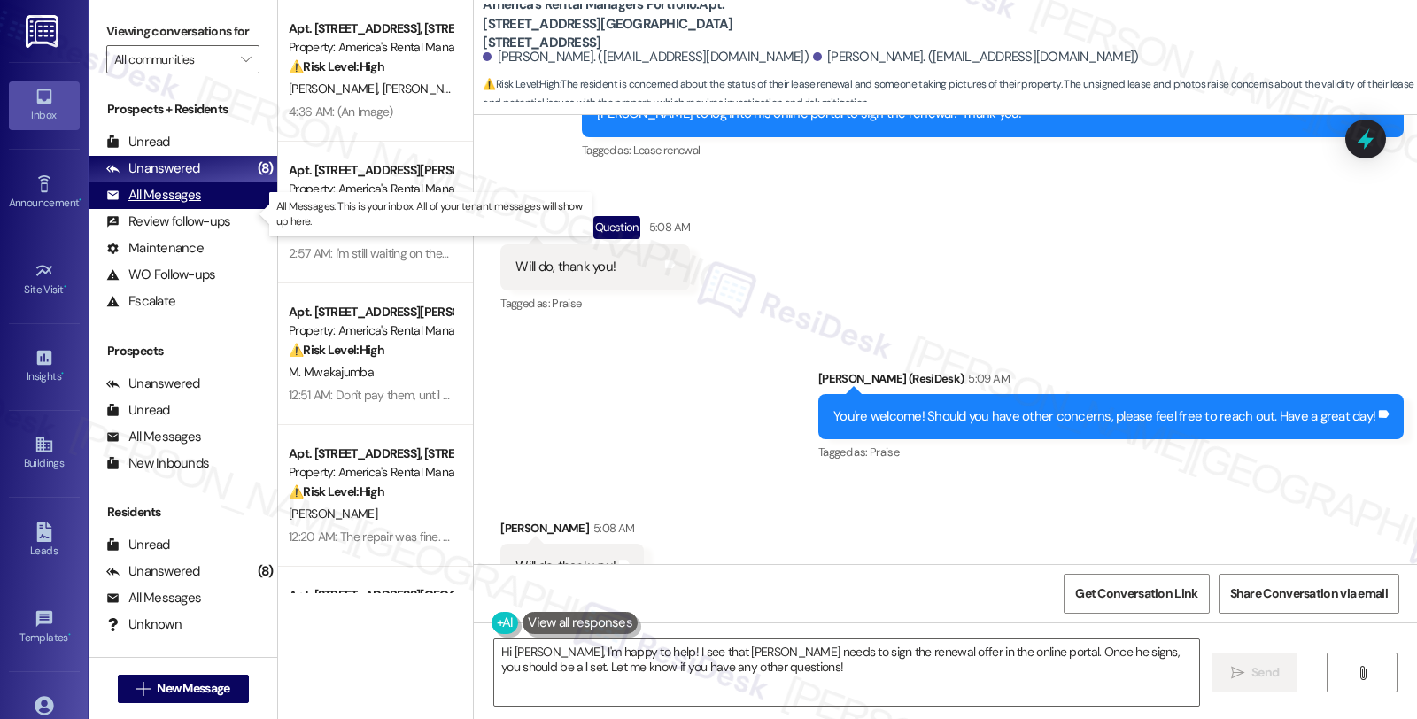
click at [149, 205] on div "All Messages" at bounding box center [153, 195] width 95 height 19
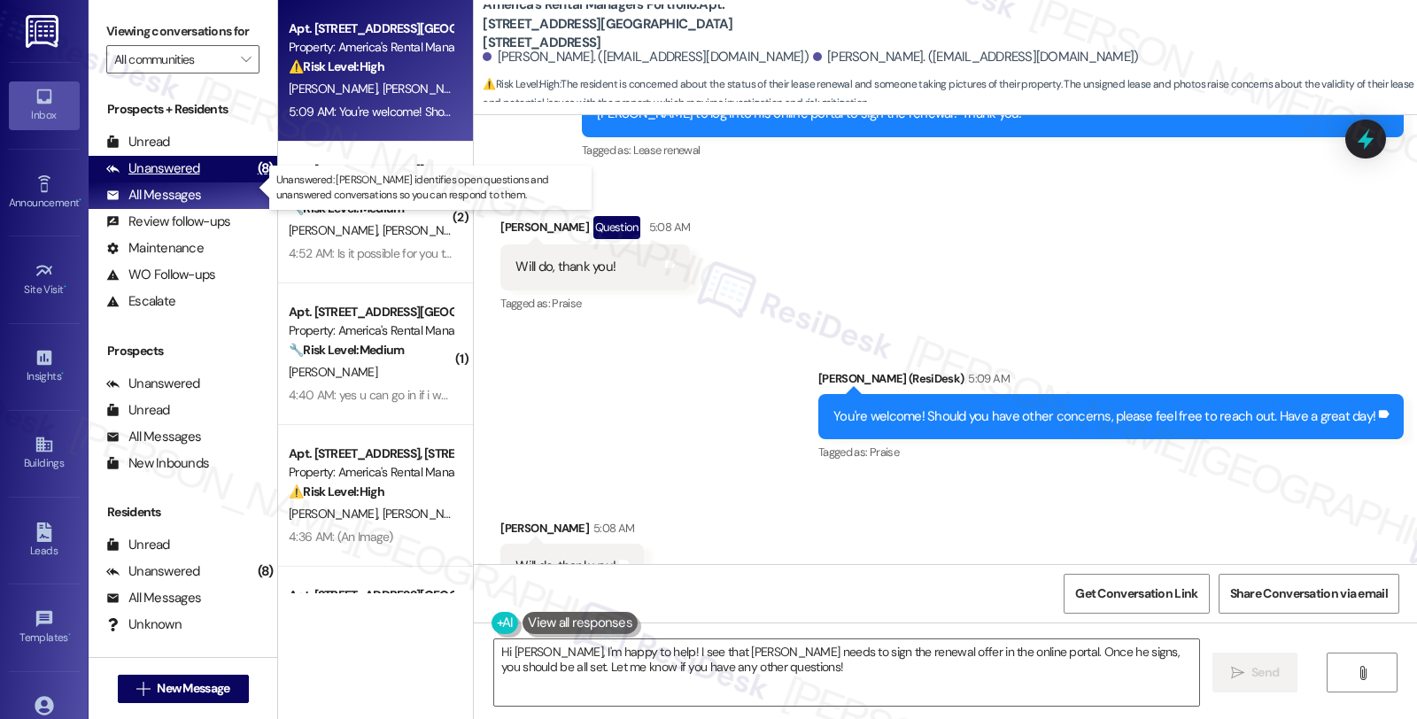
click at [178, 178] on div "Unanswered" at bounding box center [153, 168] width 94 height 19
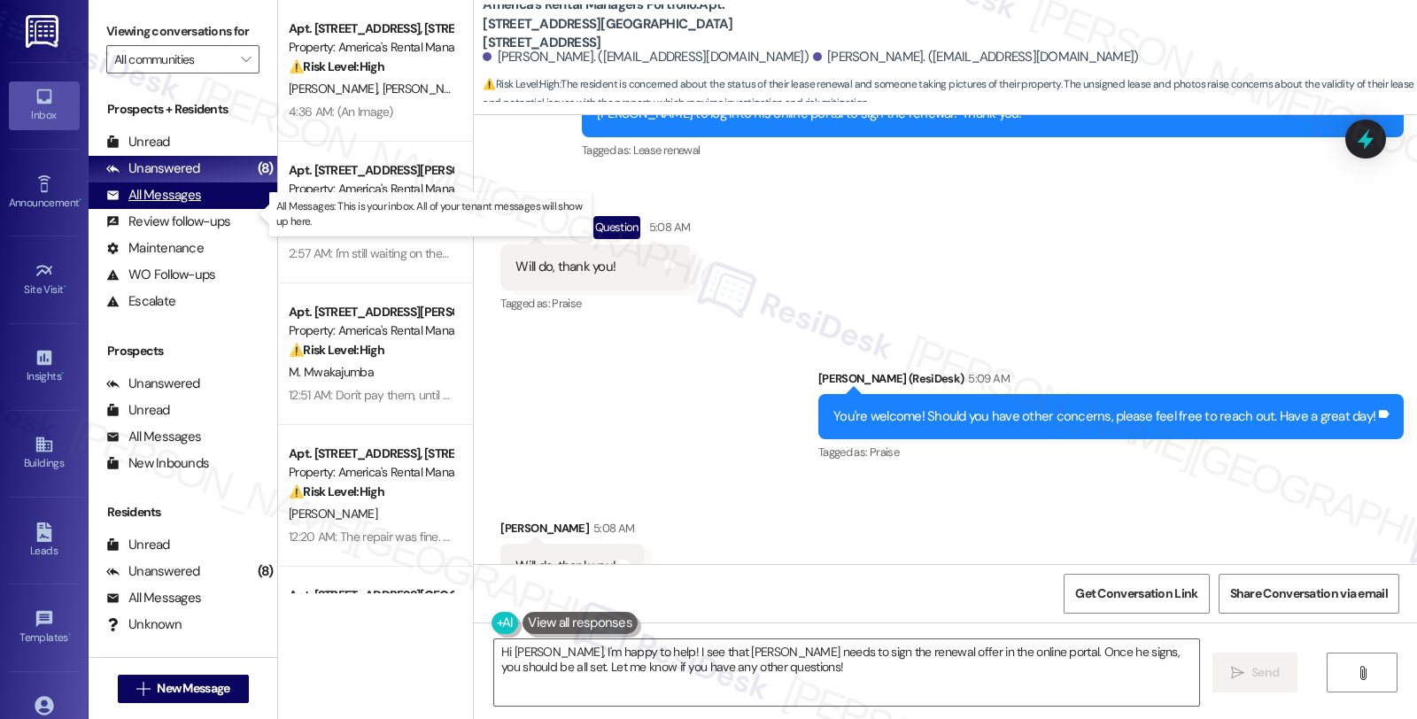
click at [191, 205] on div "All Messages" at bounding box center [153, 195] width 95 height 19
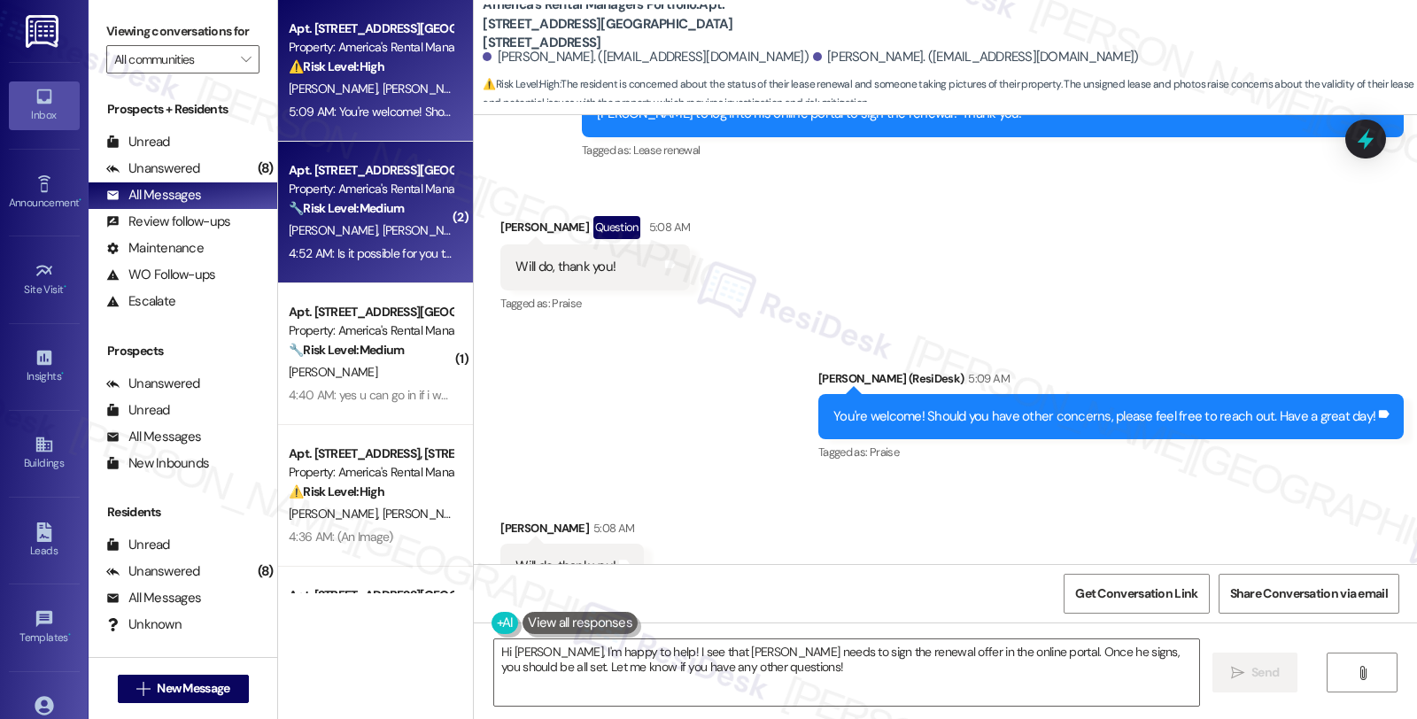
click at [414, 199] on div "🔧 Risk Level: Medium The resident is having trouble logging into Property Meld,…" at bounding box center [371, 208] width 164 height 19
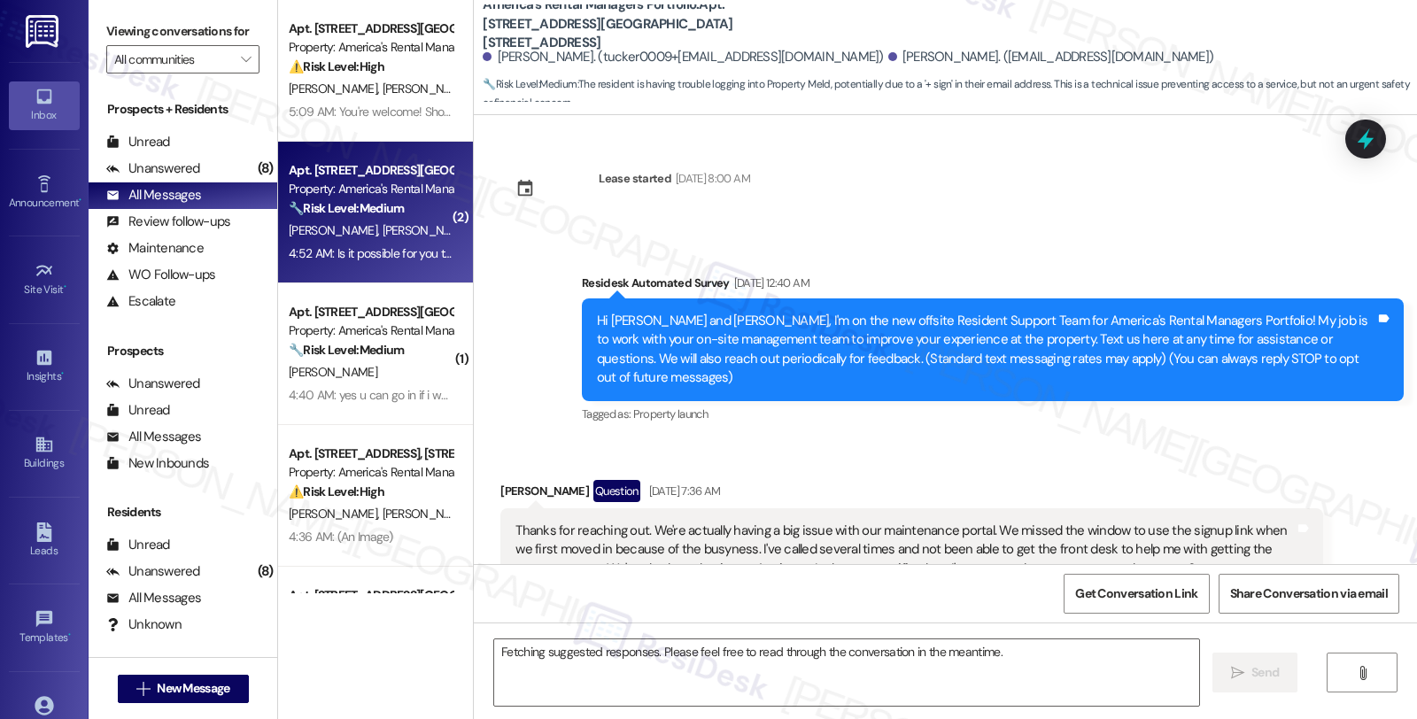
scroll to position [7603, 0]
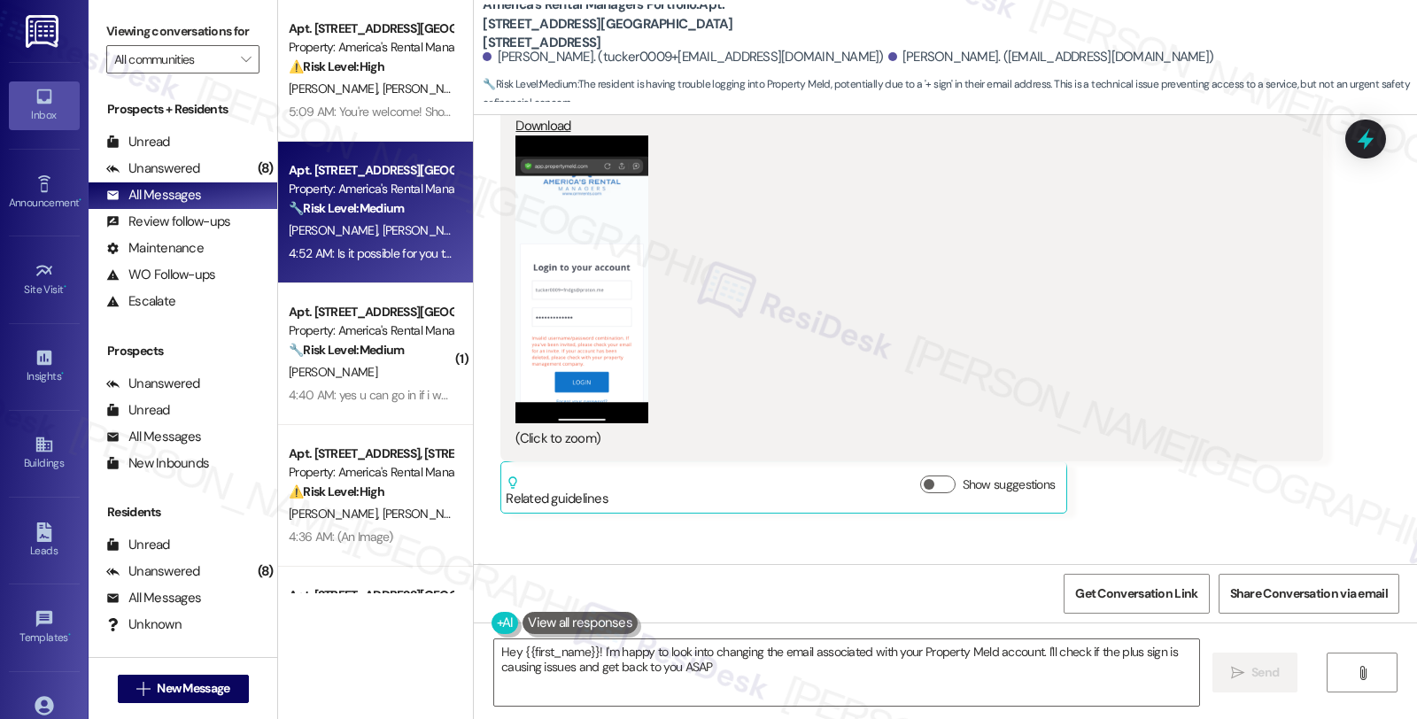
type textarea "Hey {{first_name}}! I'm happy to look into changing the email associated with y…"
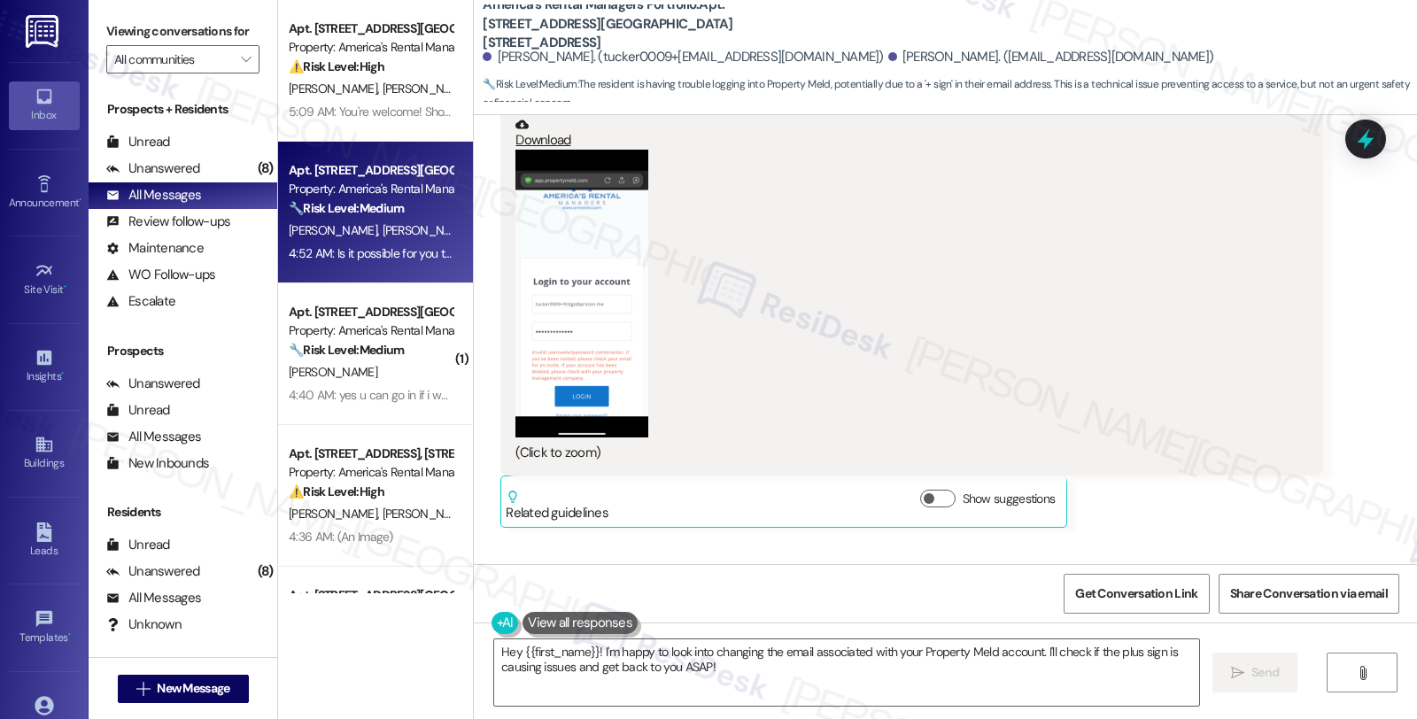
scroll to position [7013, 0]
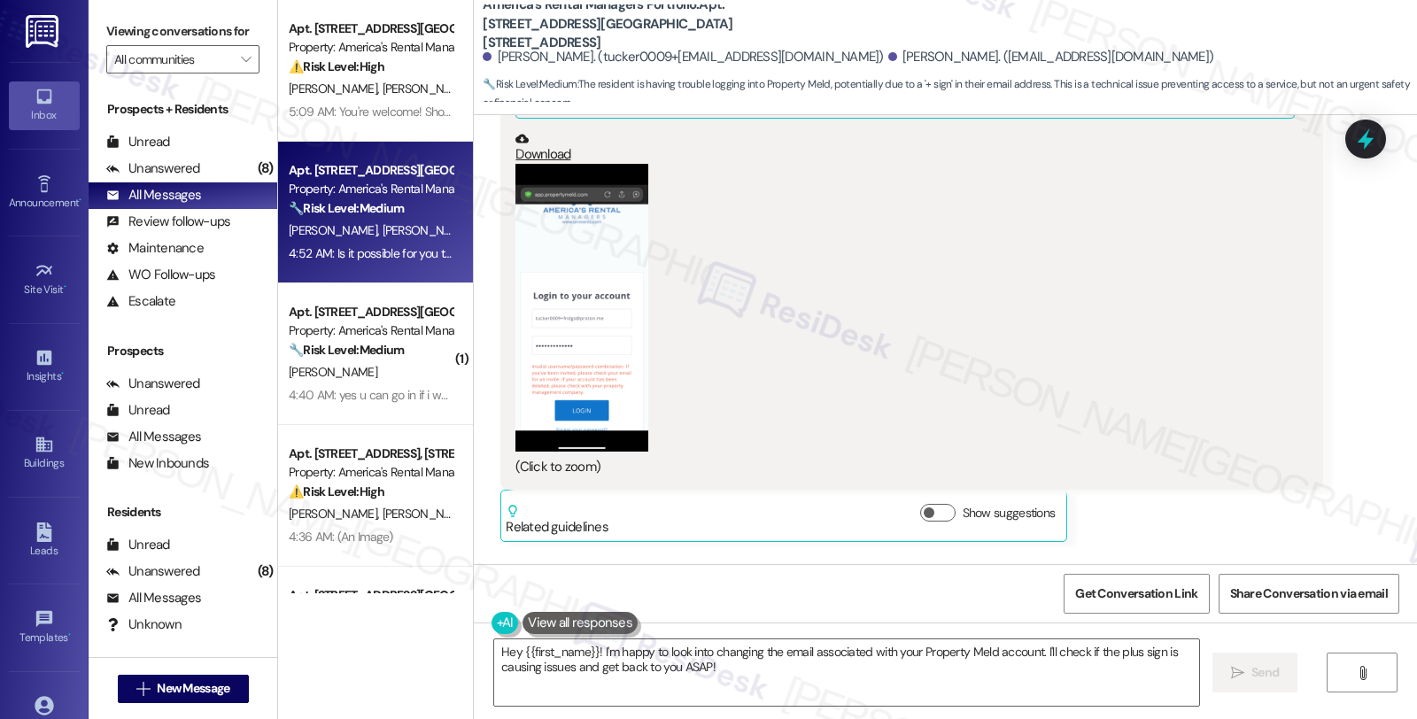
click at [556, 328] on button "Zoom image" at bounding box center [581, 308] width 133 height 288
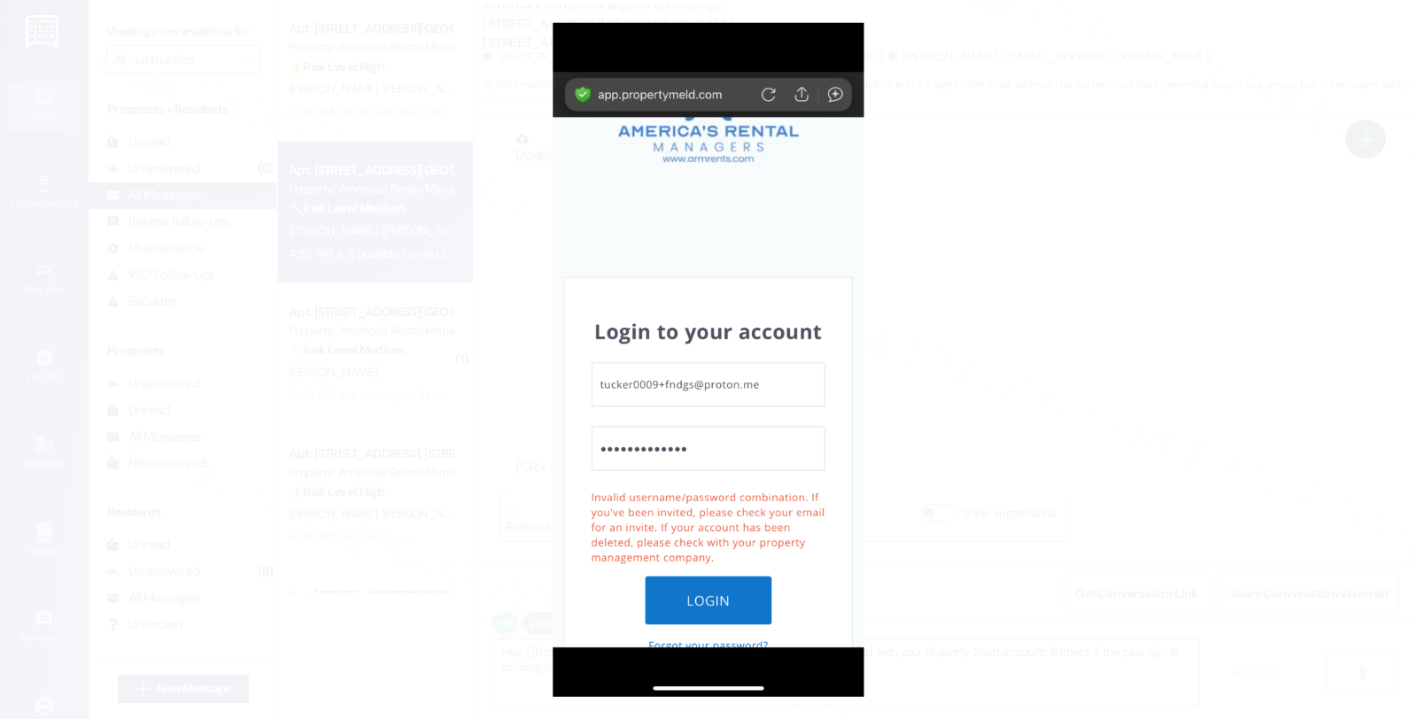
click at [1001, 324] on button "Unzoom image" at bounding box center [708, 359] width 1417 height 719
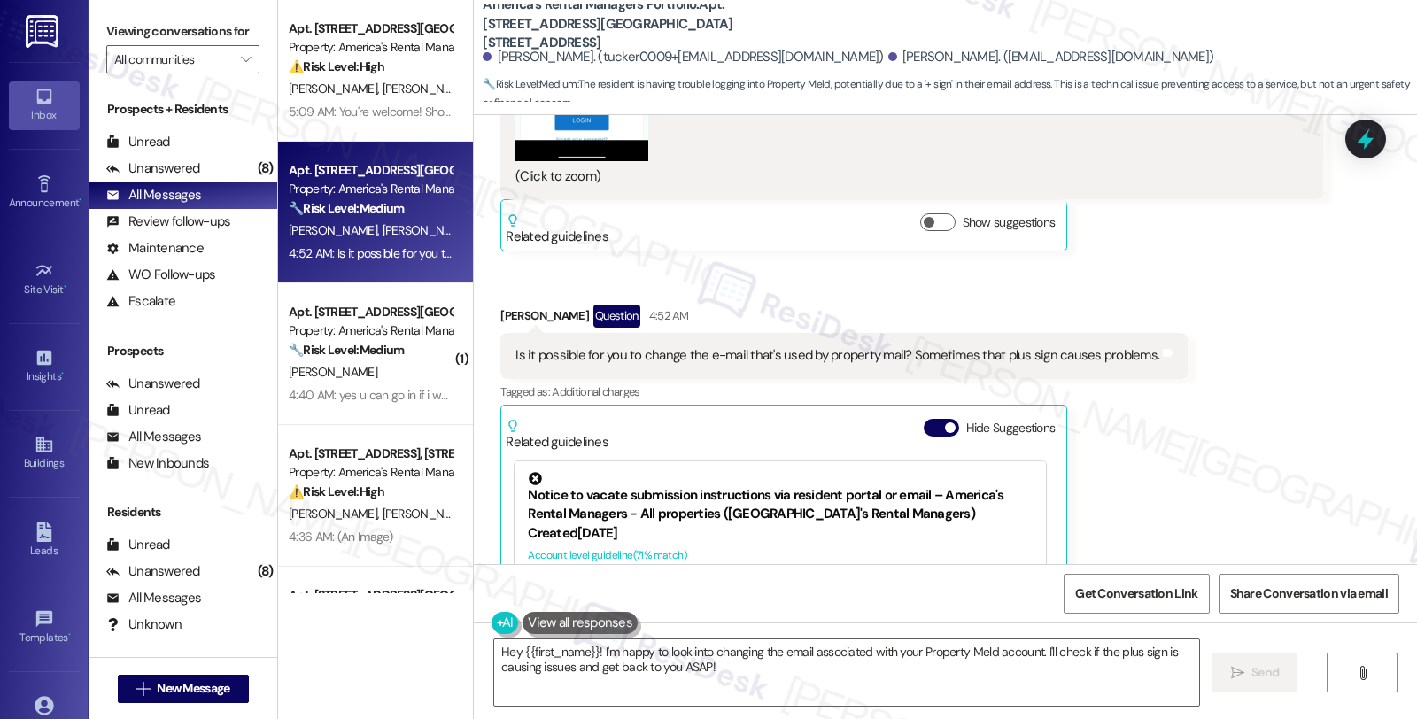
scroll to position [7308, 0]
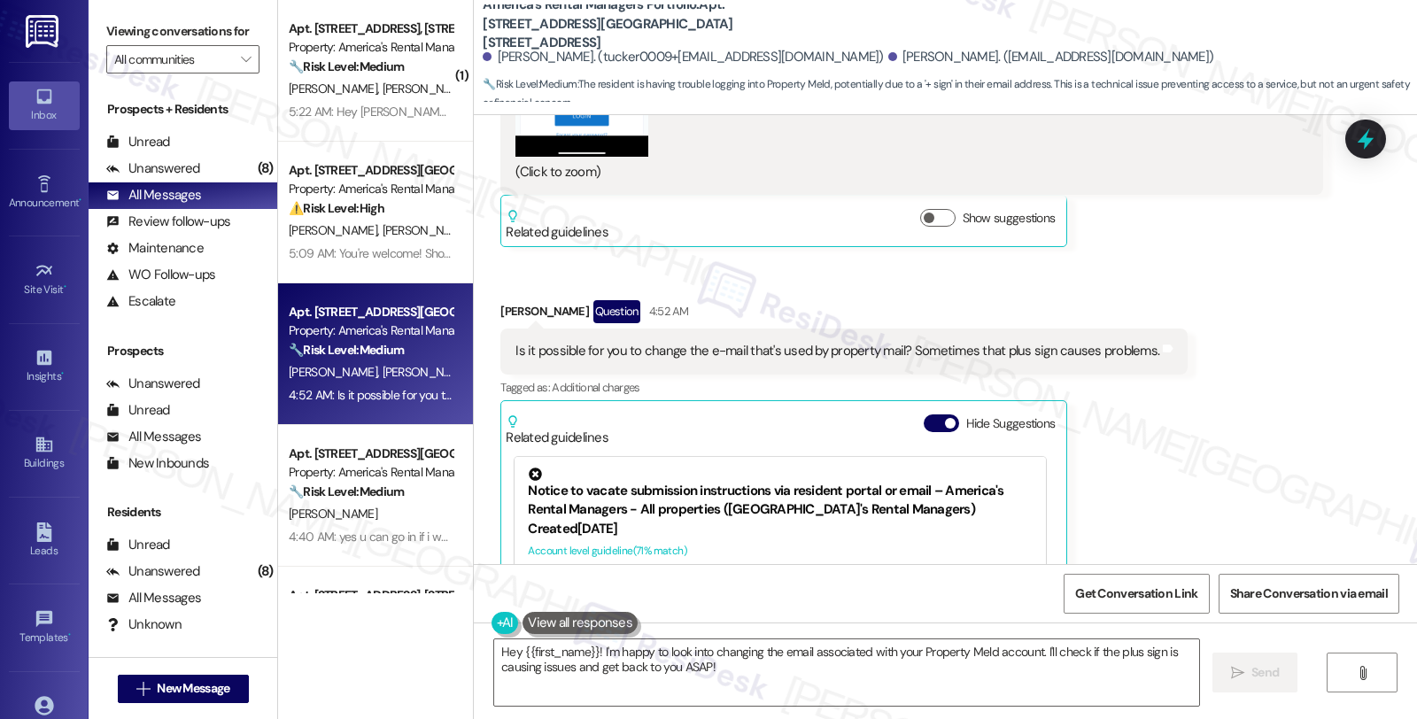
click at [1263, 404] on div "Received via SMS Macie Johnston 4:50 AM PNG attachment ResiDesk found written d…" at bounding box center [945, 176] width 943 height 1156
click at [1258, 419] on div "Received via SMS Macie Johnston 4:50 AM PNG attachment ResiDesk found written d…" at bounding box center [945, 176] width 943 height 1156
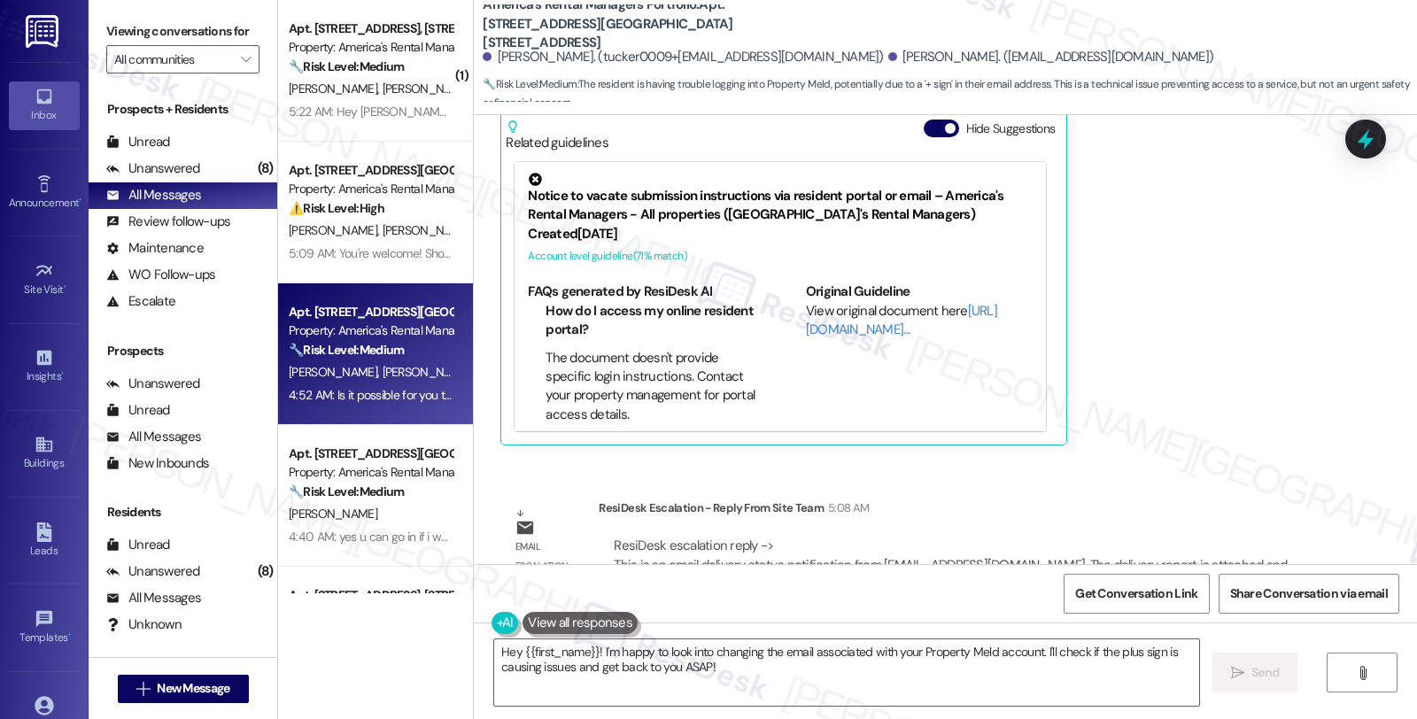
click at [214, 182] on div "Unanswered (8)" at bounding box center [183, 169] width 189 height 27
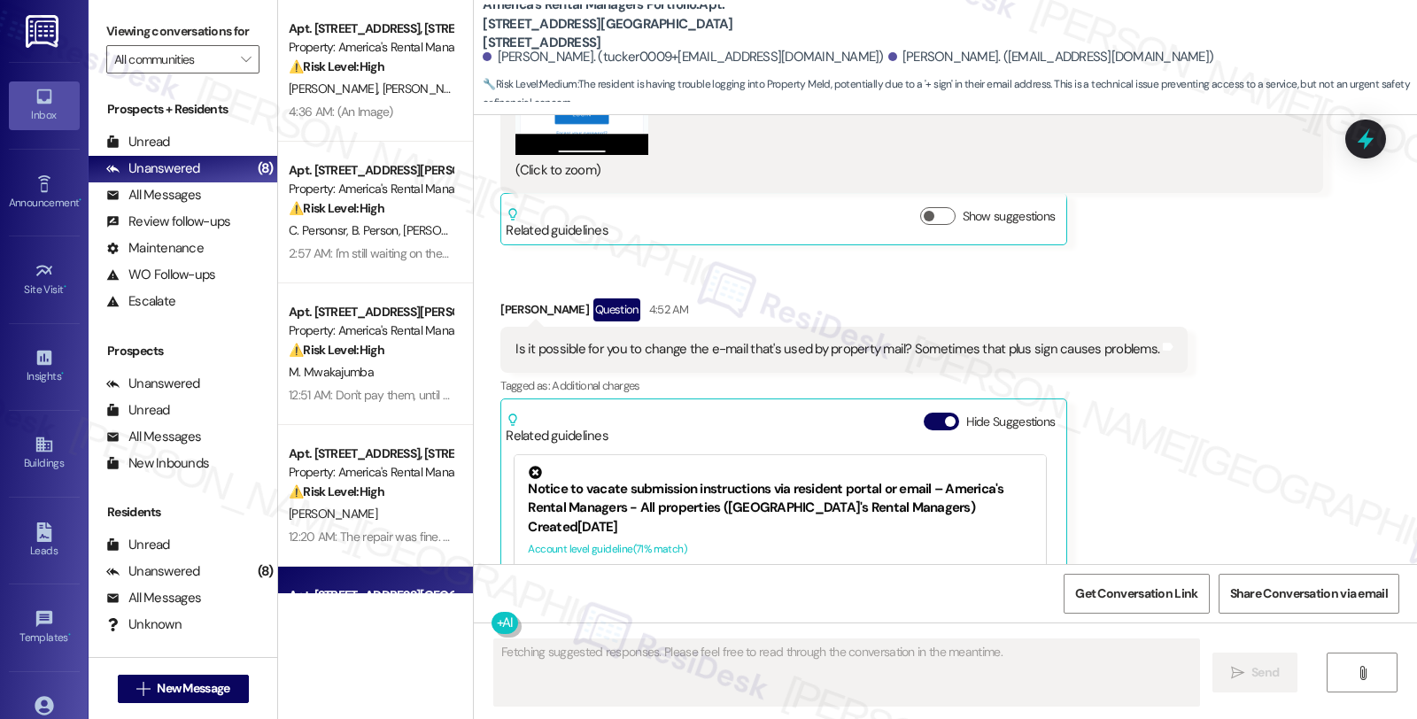
scroll to position [7308, 0]
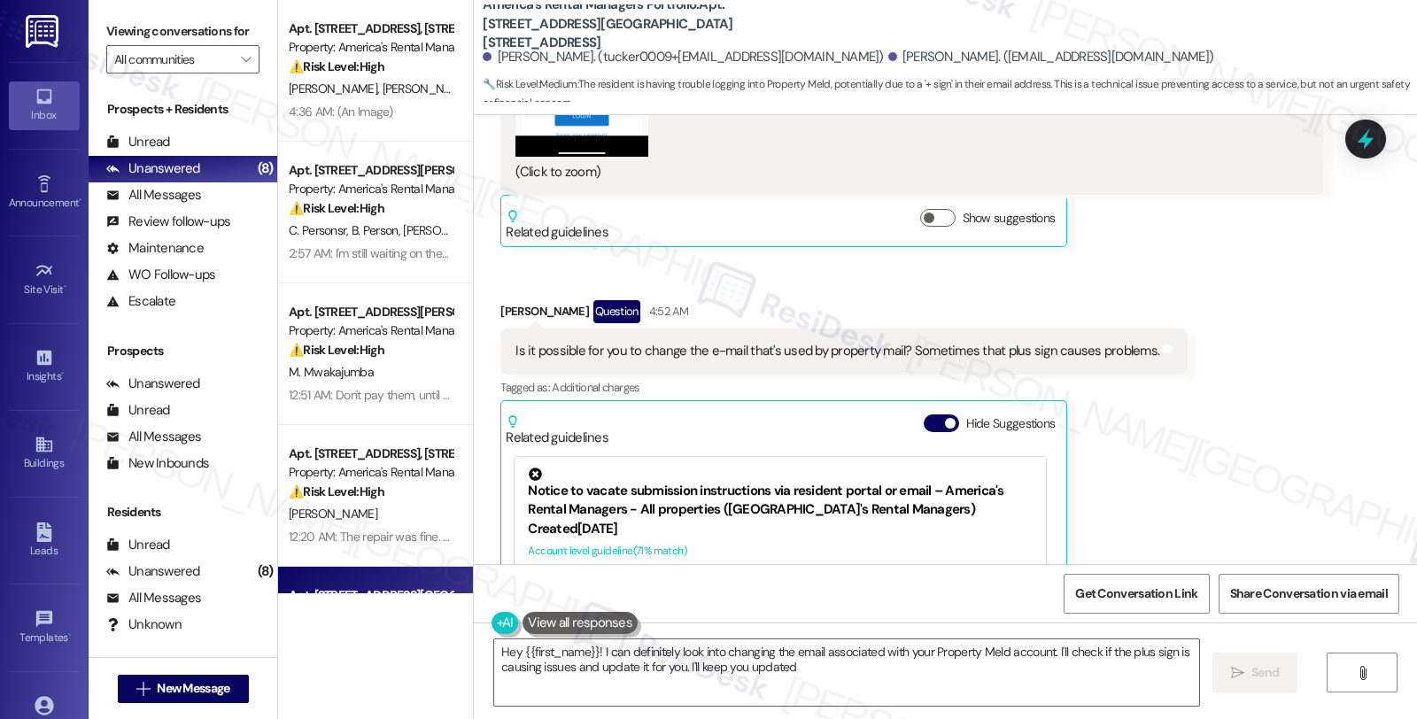
type textarea "Hey {{first_name}}! I can definitely look into changing the email associated wi…"
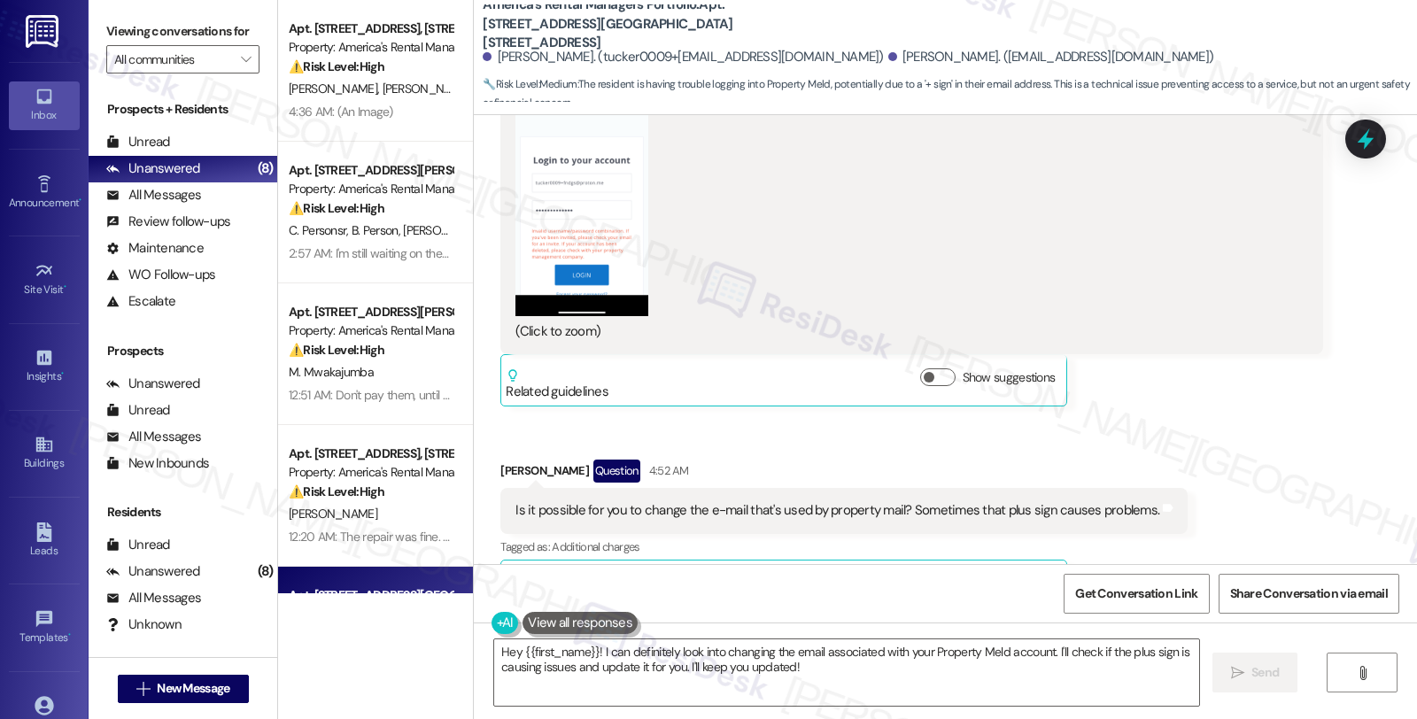
scroll to position [7111, 0]
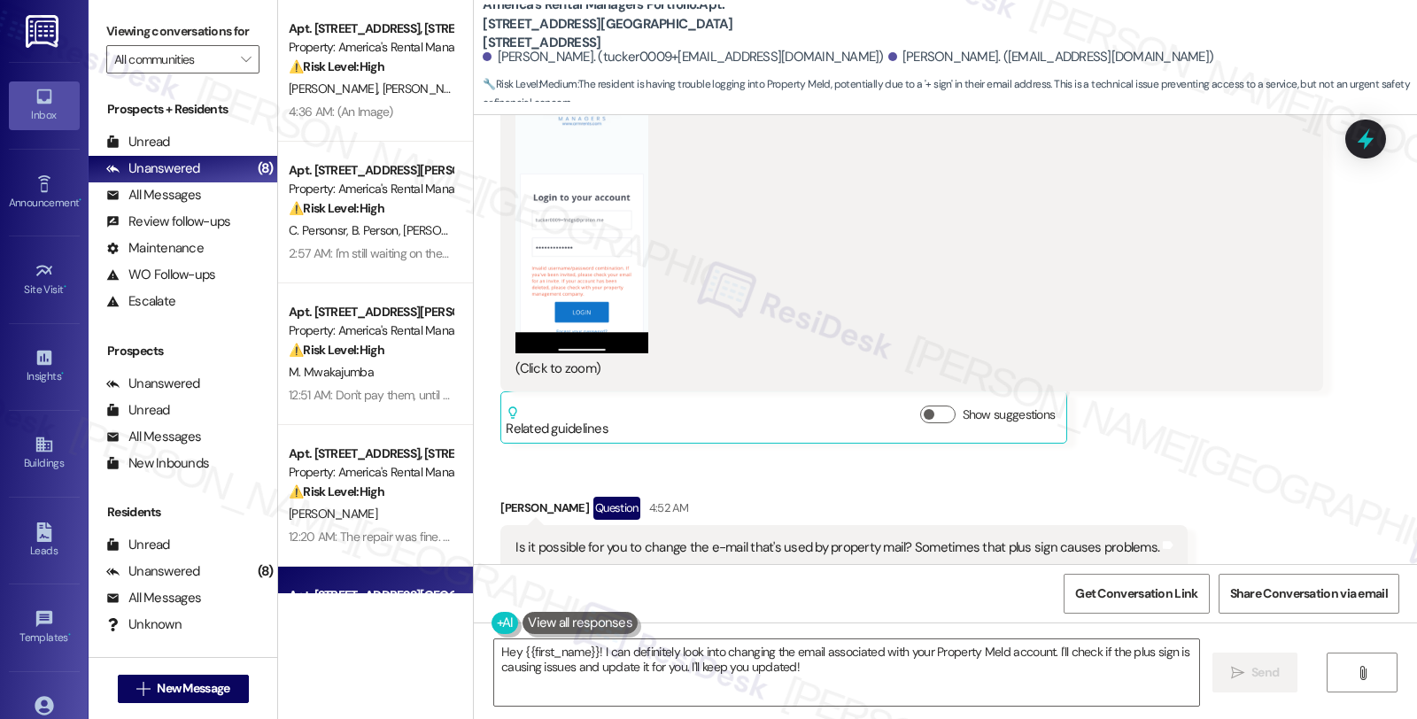
click at [561, 192] on button "Zoom image" at bounding box center [581, 210] width 133 height 288
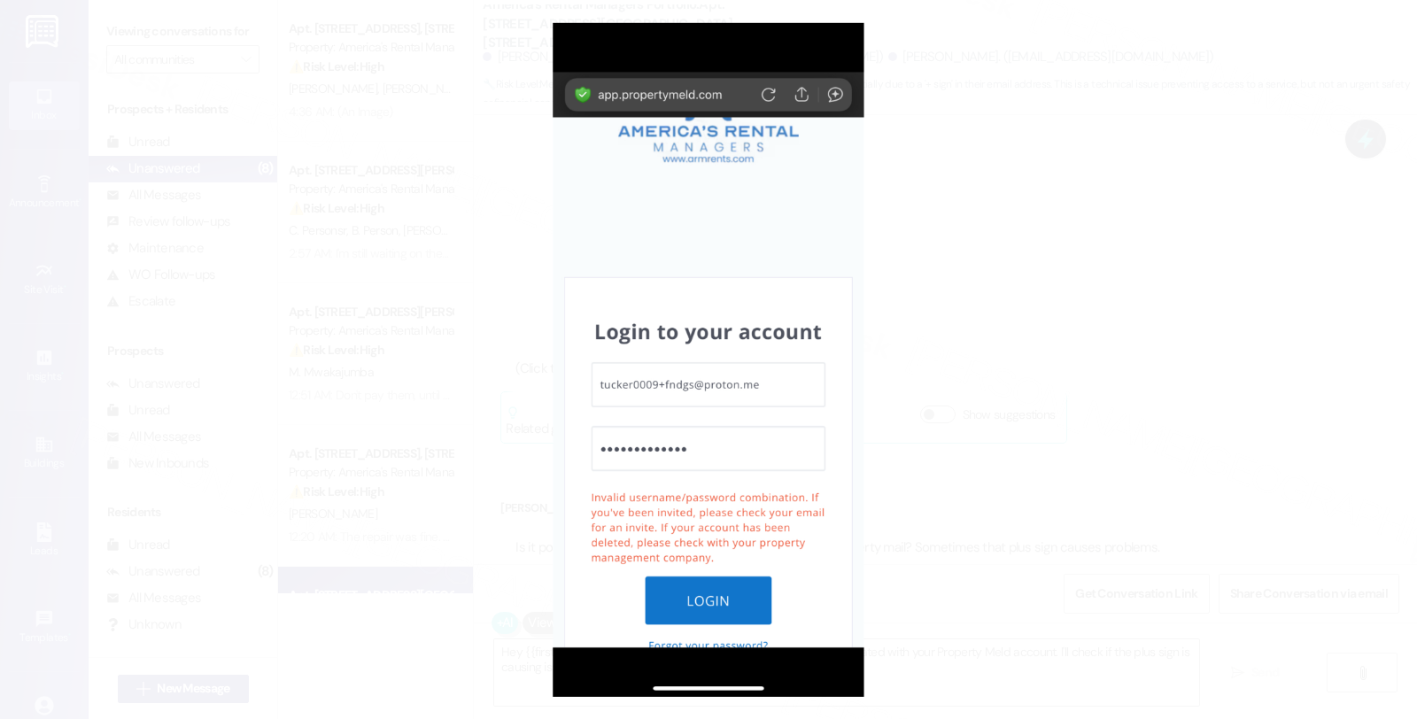
click at [909, 395] on button "Unzoom image" at bounding box center [708, 359] width 1417 height 719
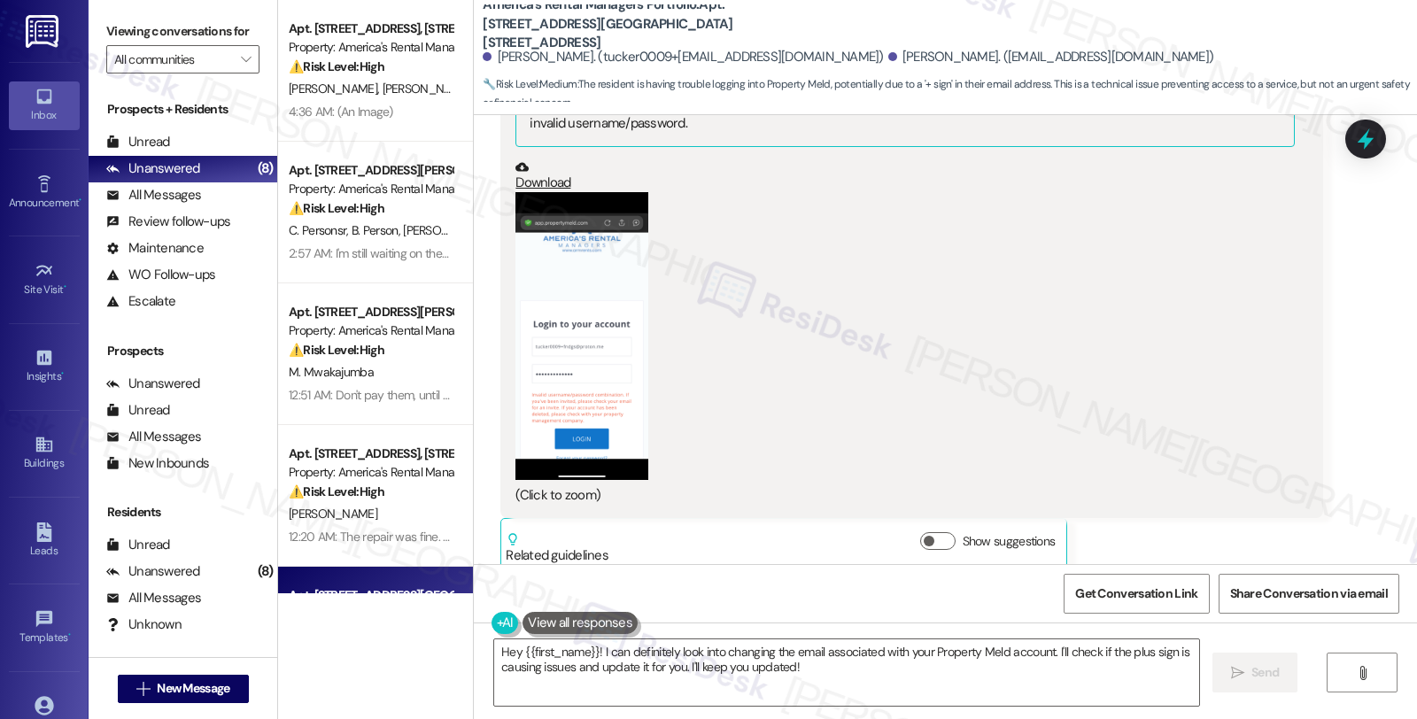
scroll to position [7013, 0]
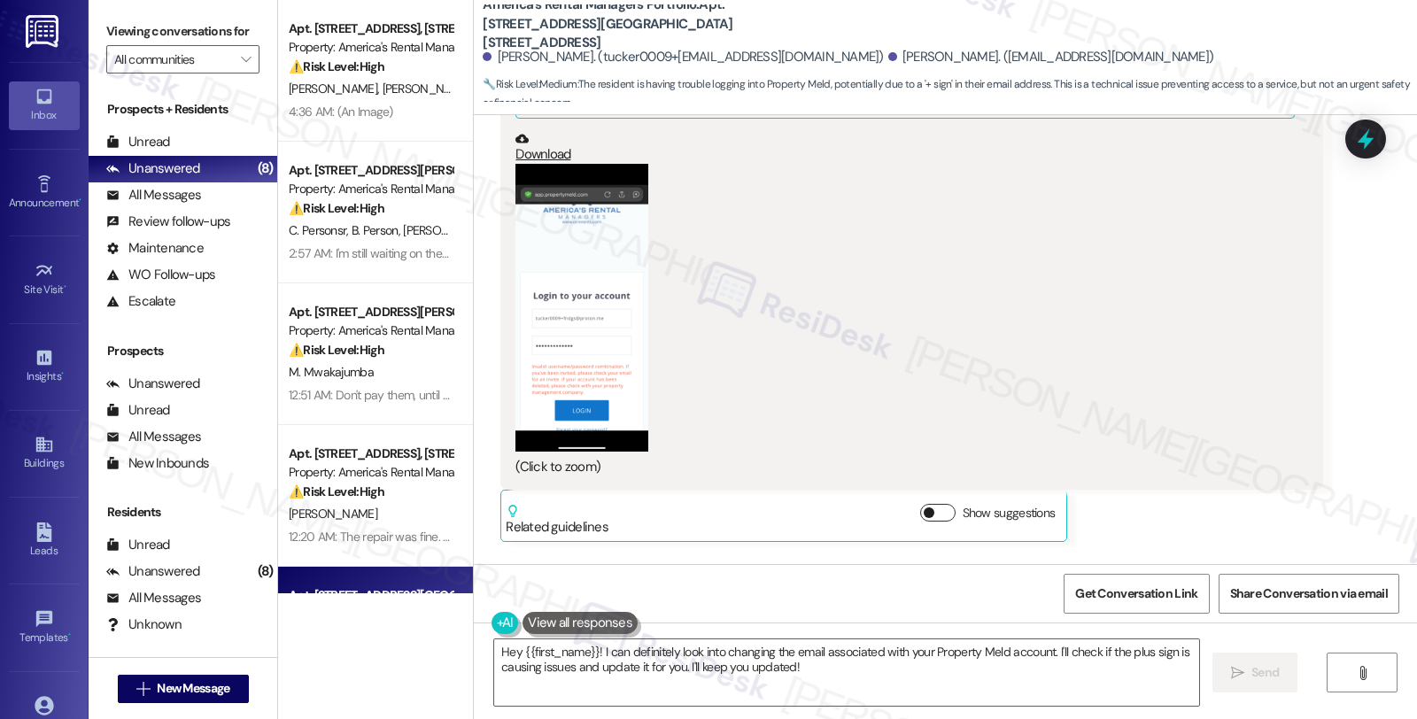
click at [932, 504] on button "Show suggestions" at bounding box center [937, 513] width 35 height 18
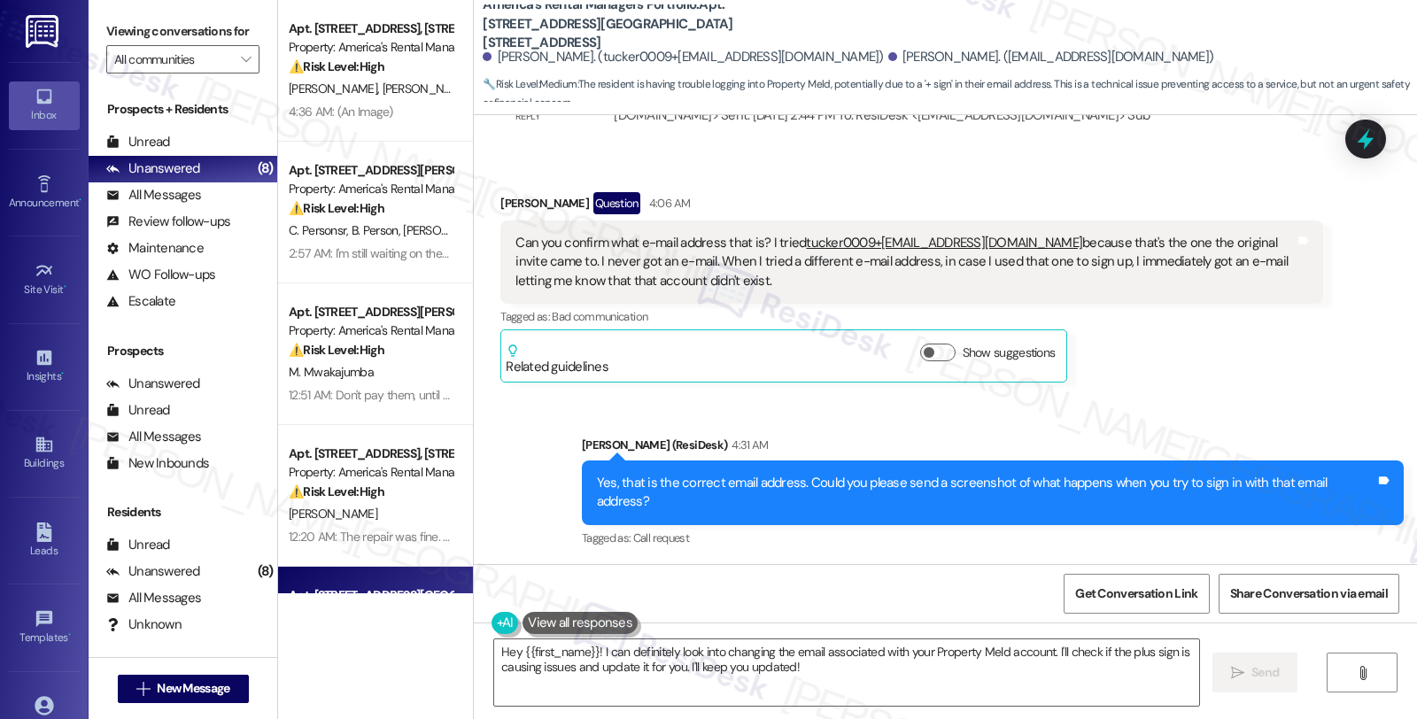
scroll to position [6324, 0]
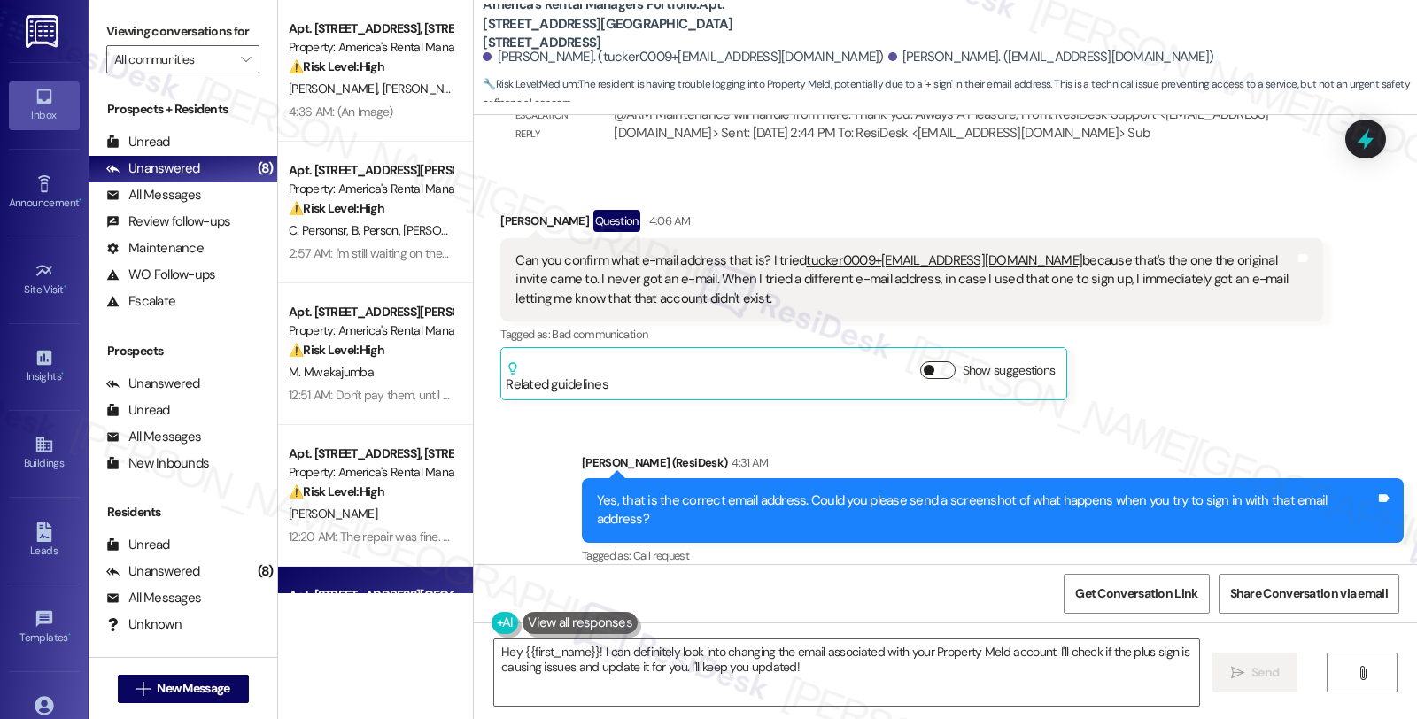
click at [932, 361] on button "Show suggestions" at bounding box center [937, 370] width 35 height 18
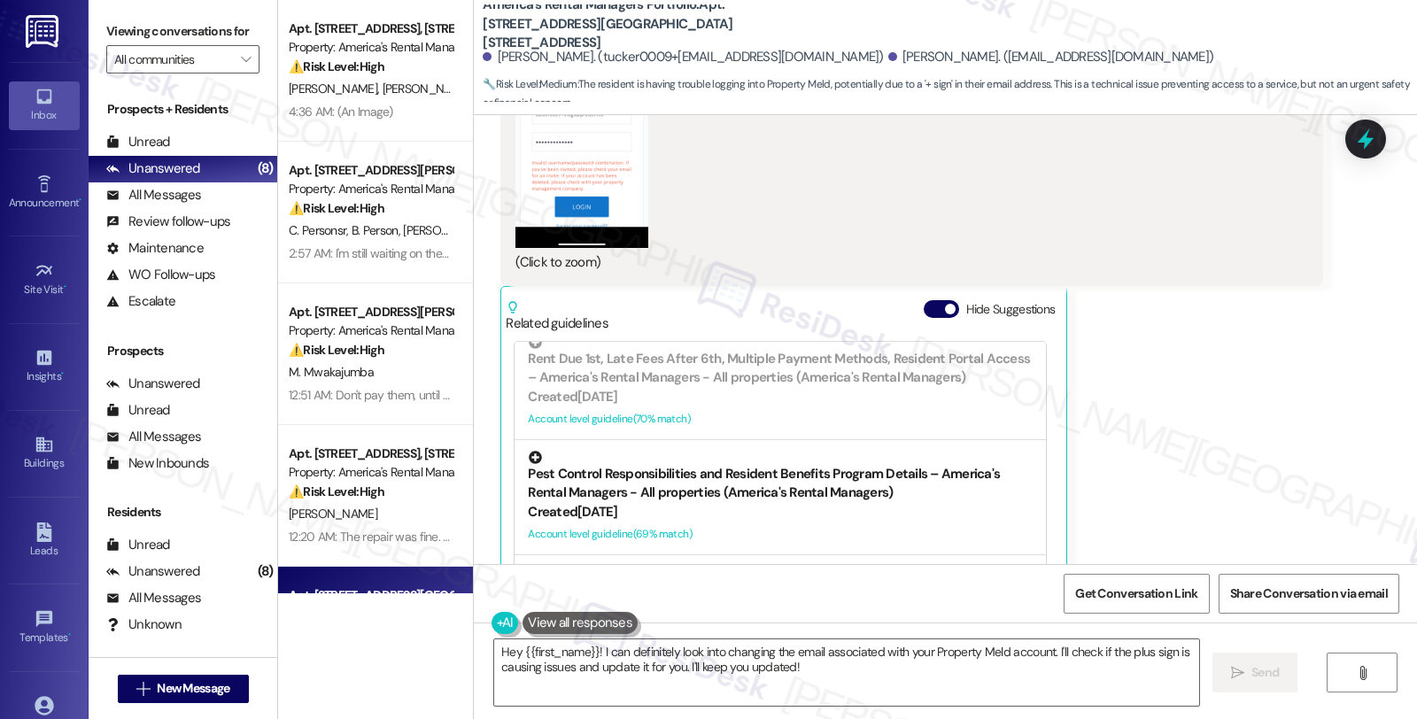
scroll to position [590, 0]
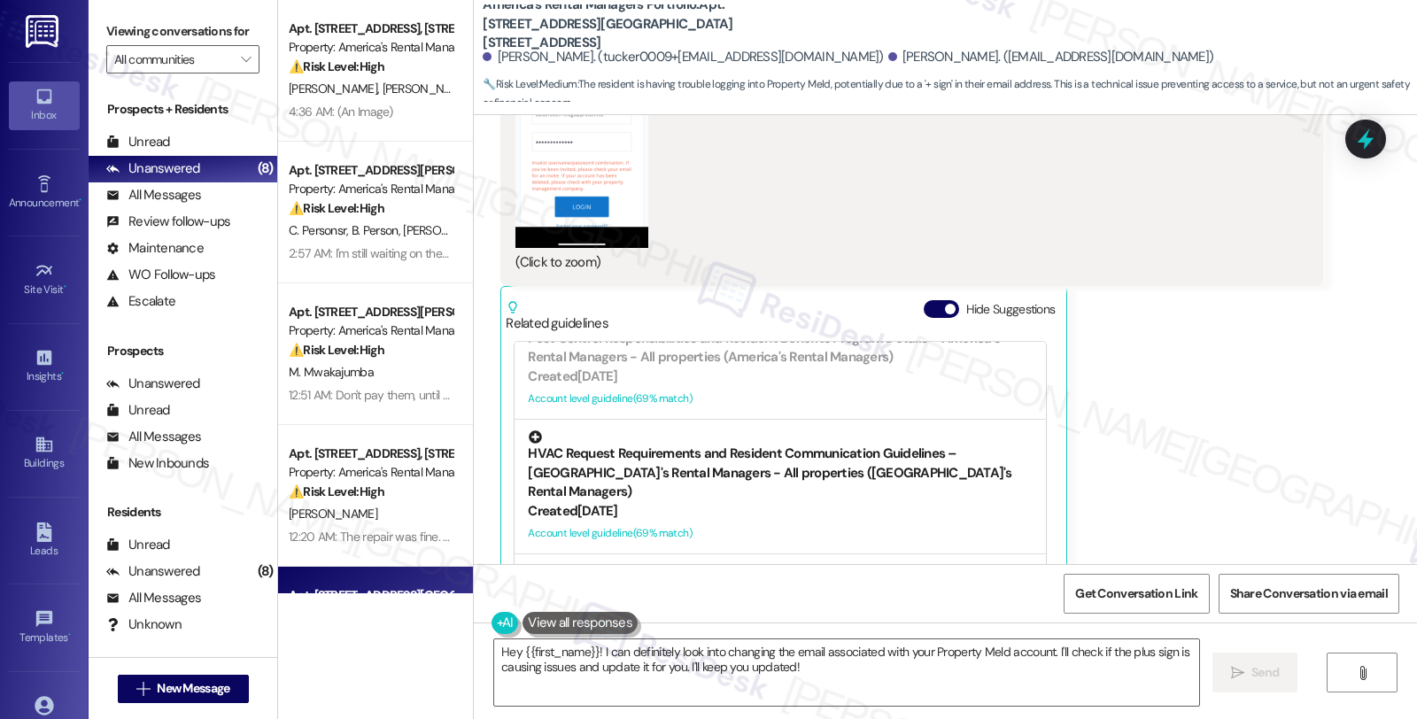
click at [721, 502] on div "Created 5 days ago" at bounding box center [780, 511] width 505 height 19
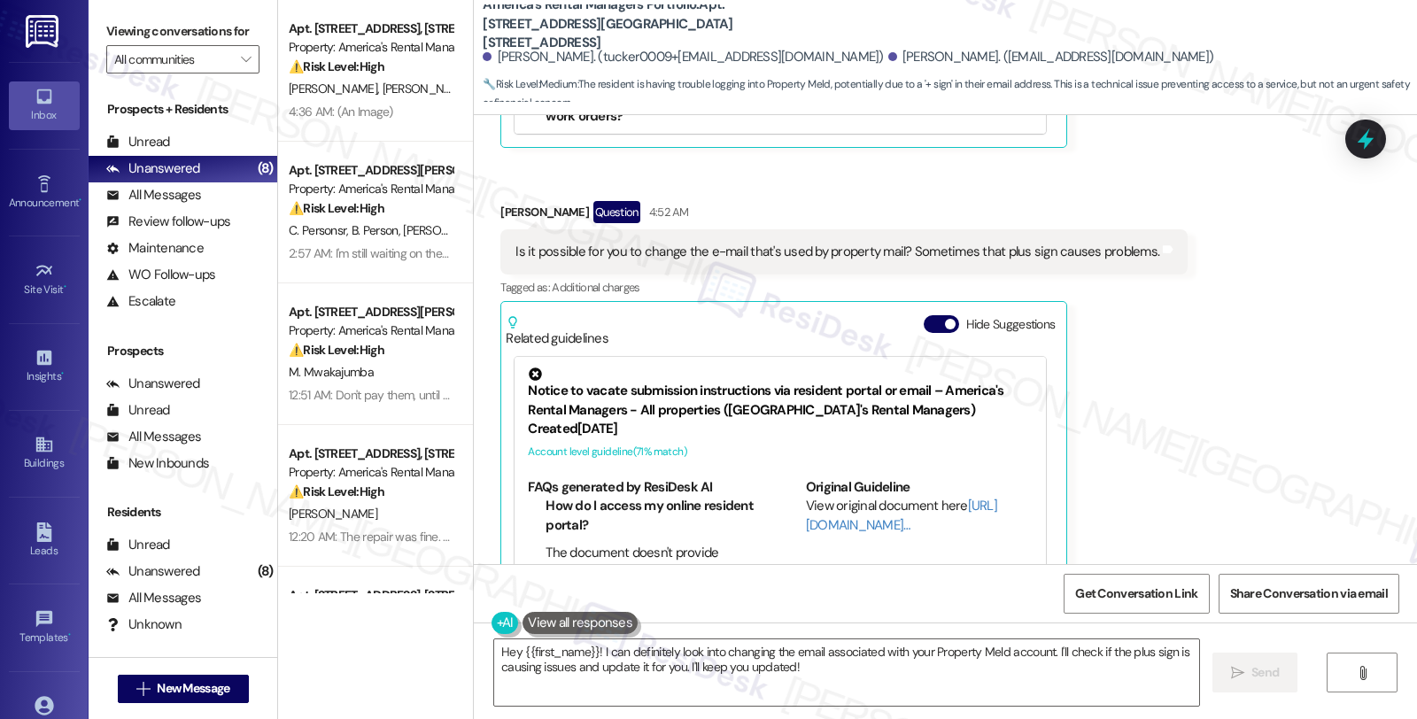
scroll to position [7982, 0]
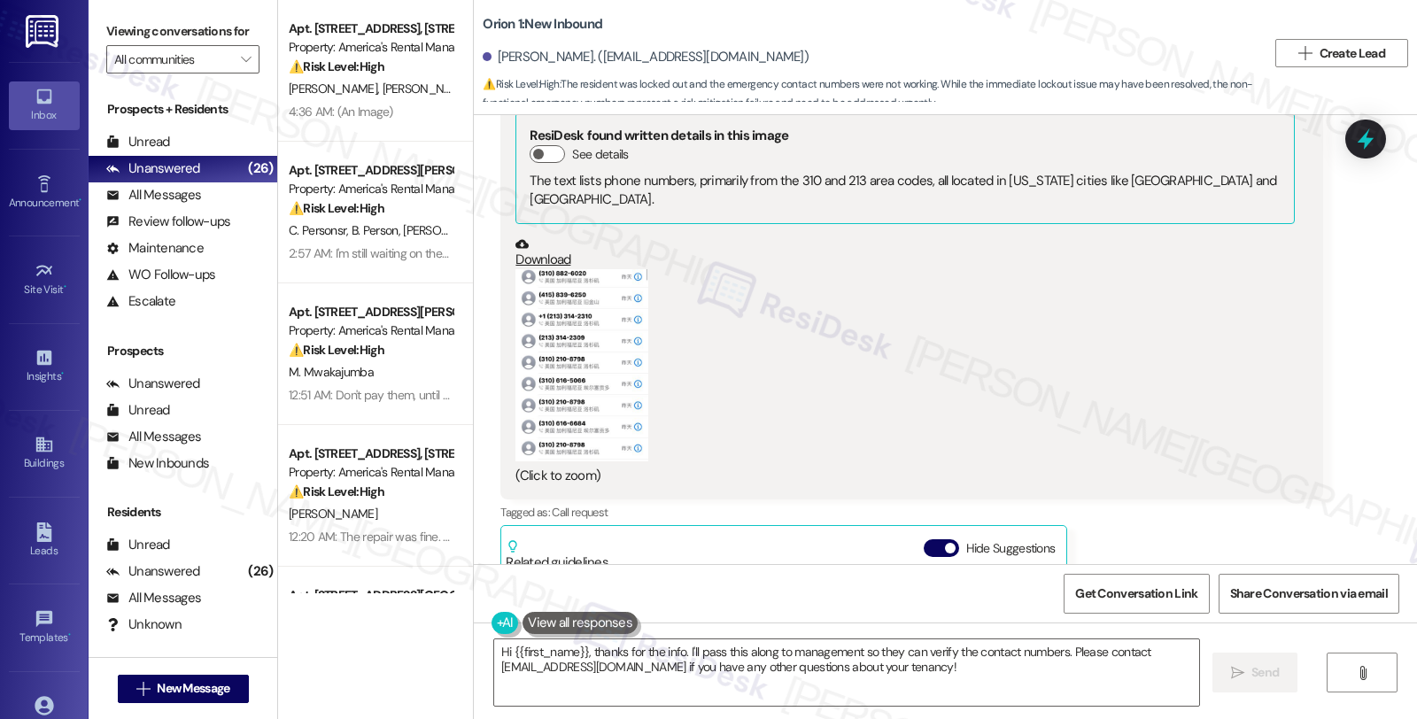
scroll to position [1774, 0]
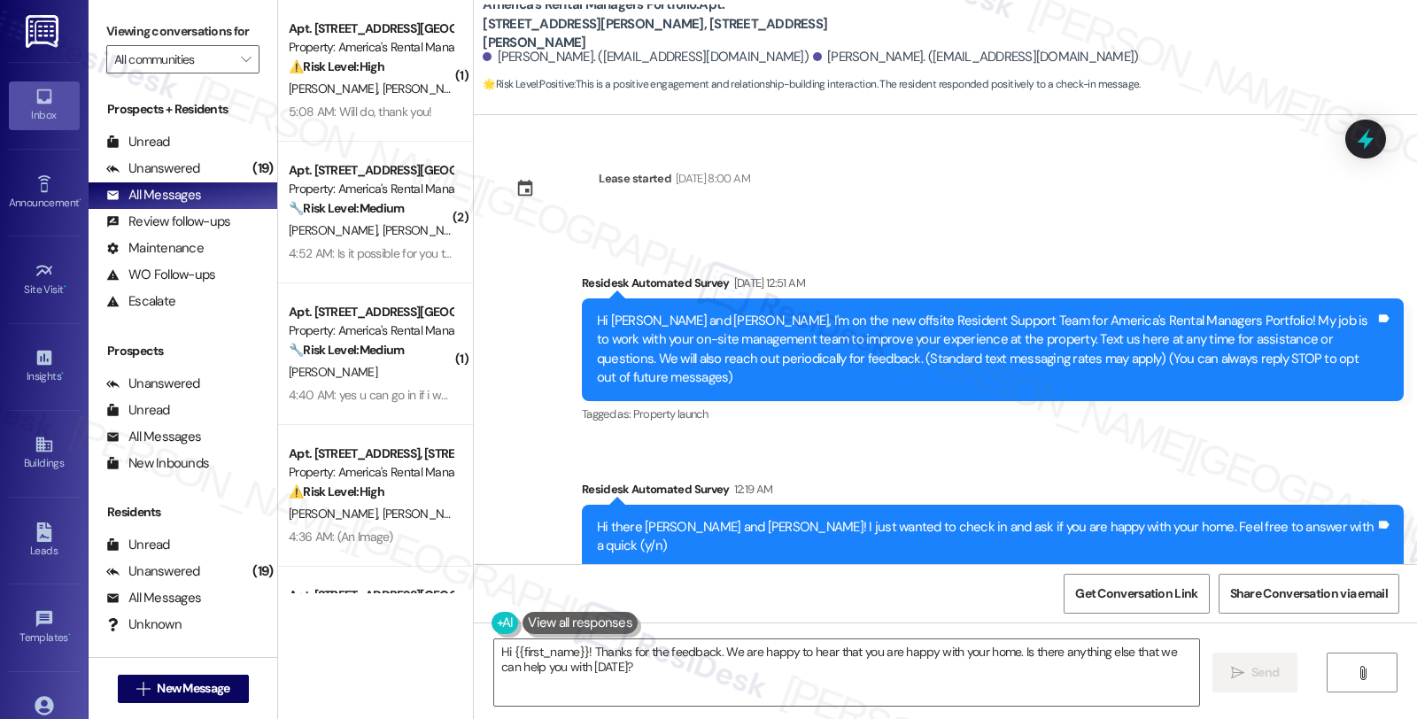
scroll to position [449, 0]
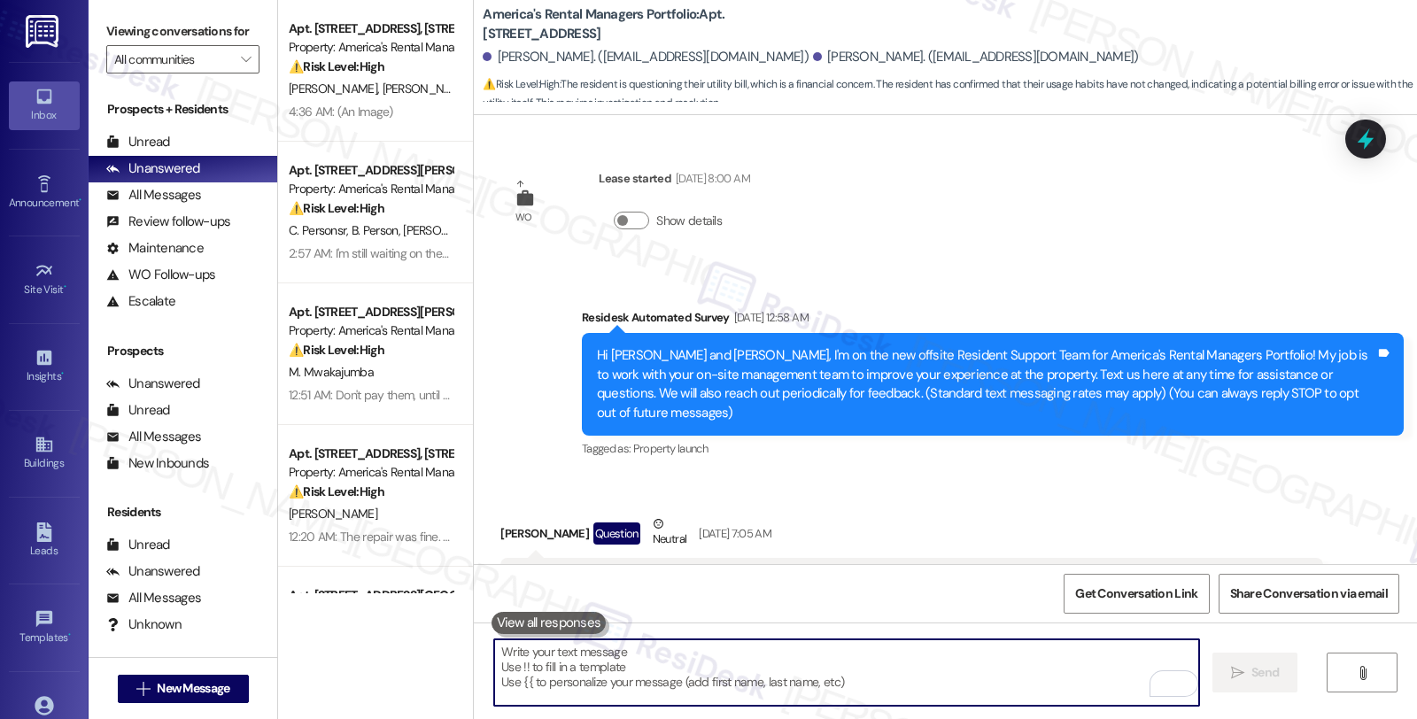
scroll to position [2371, 0]
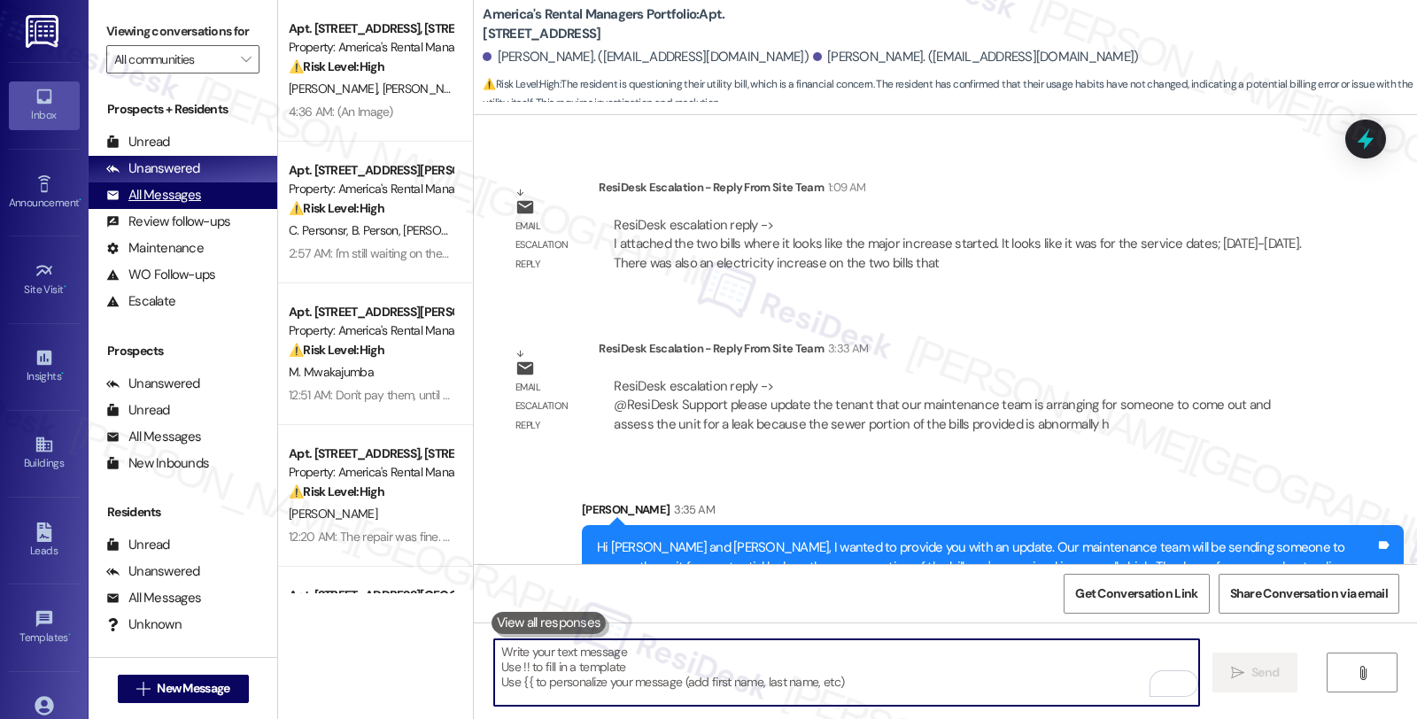
click at [205, 209] on div "All Messages (undefined)" at bounding box center [183, 195] width 189 height 27
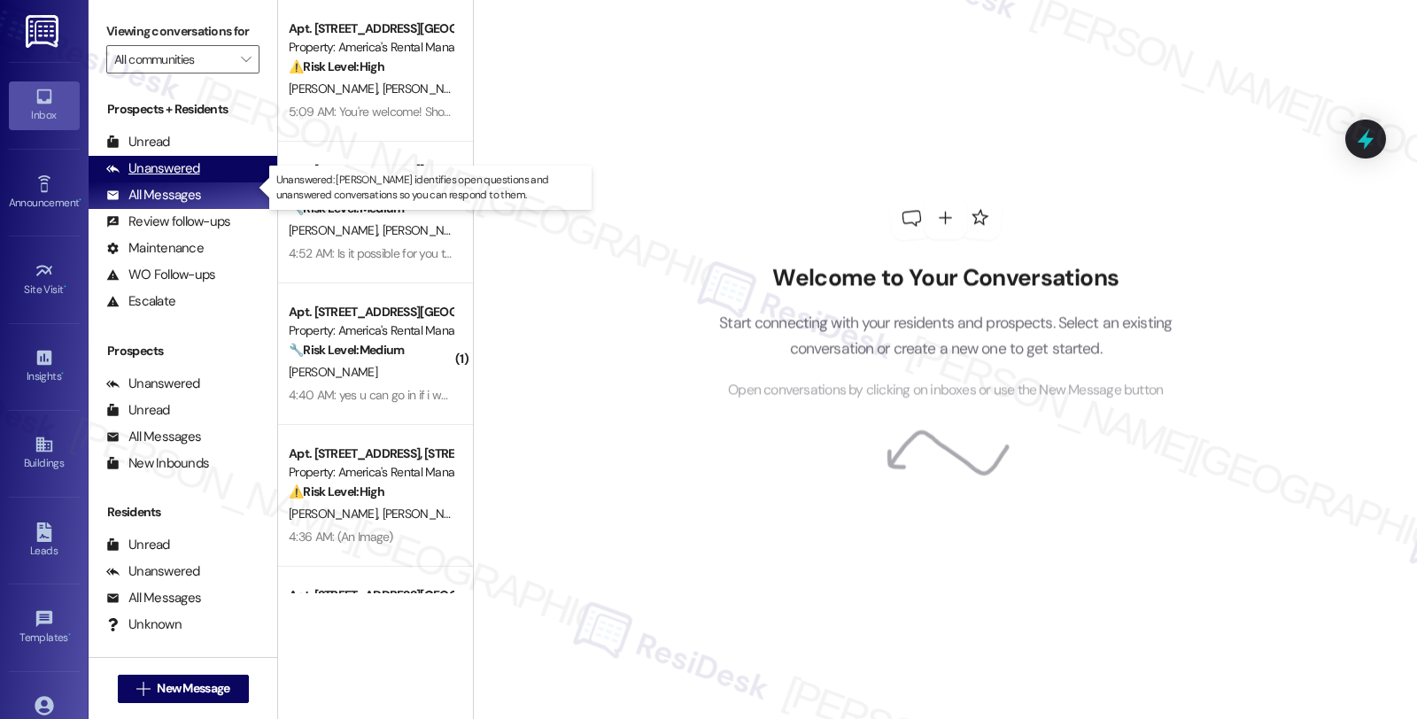
click at [196, 178] on div "Unanswered" at bounding box center [153, 168] width 94 height 19
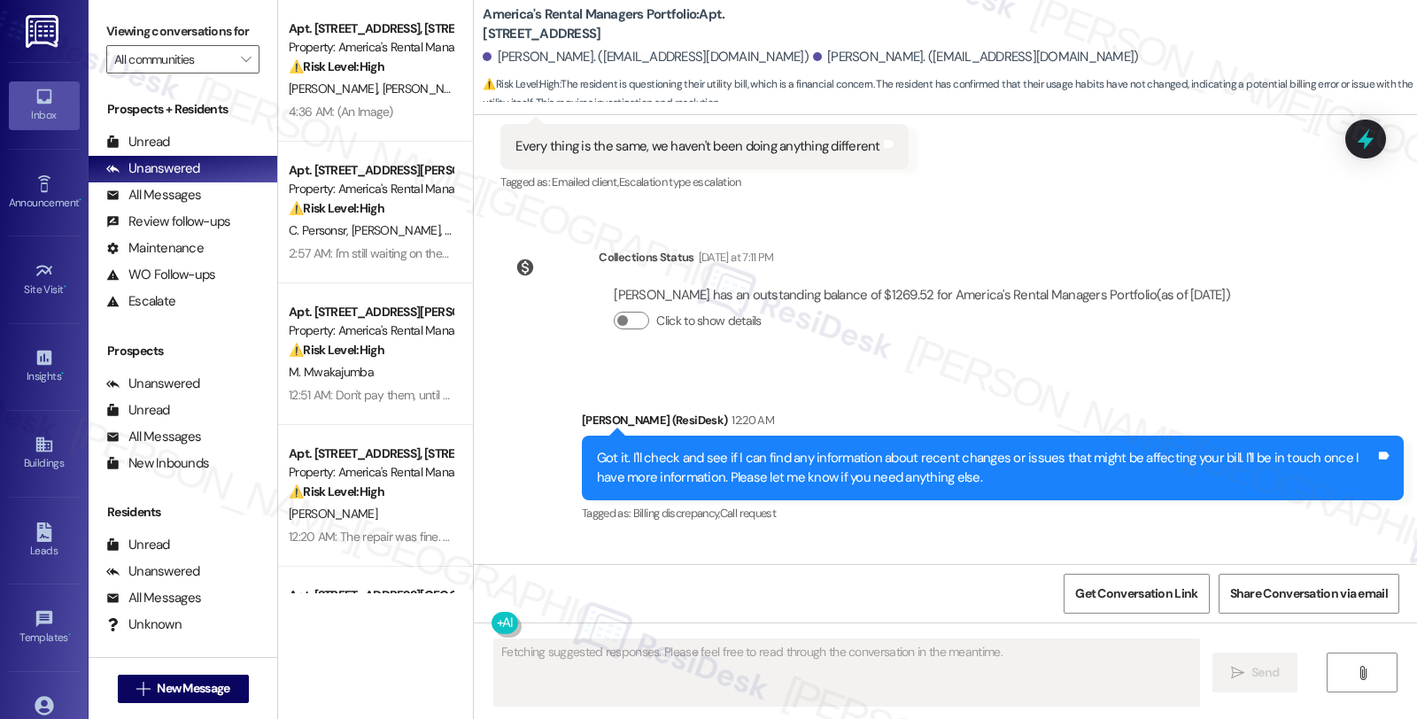
scroll to position [1527, 0]
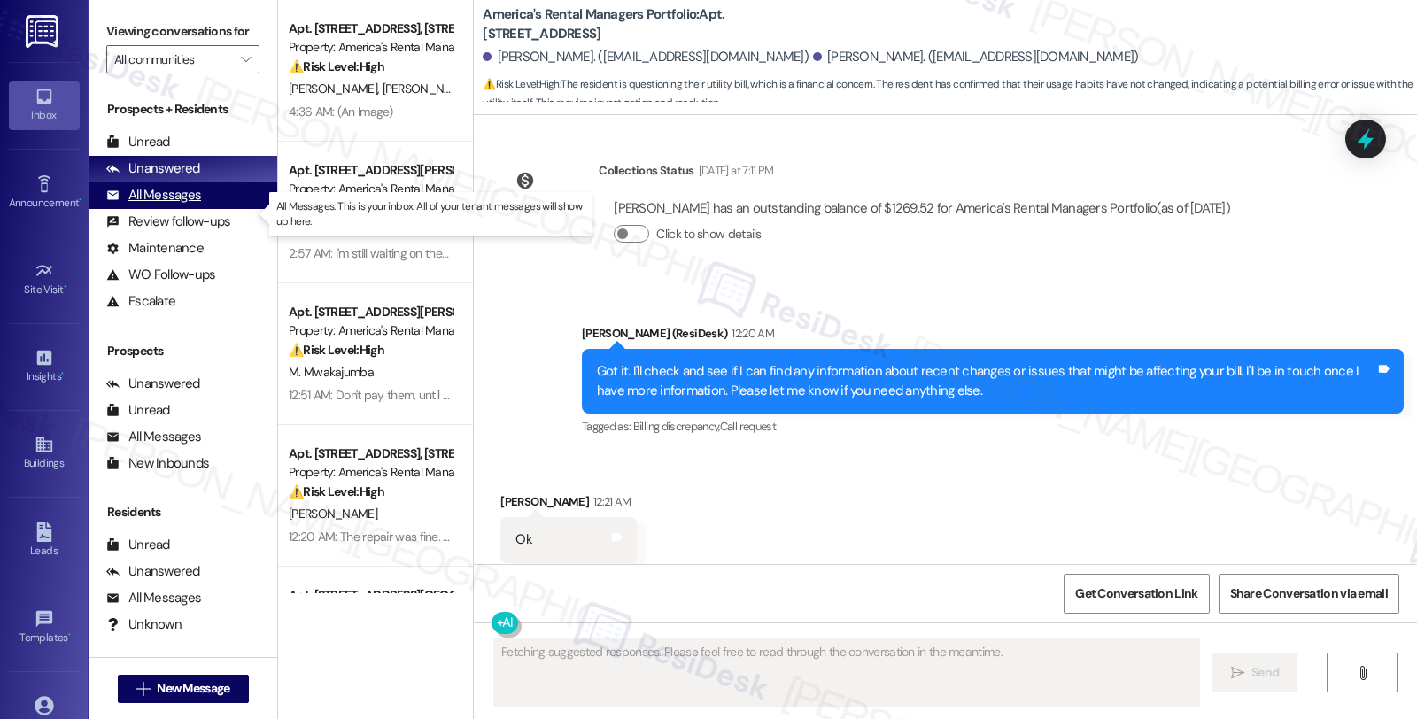
click at [197, 205] on div "All Messages" at bounding box center [153, 195] width 95 height 19
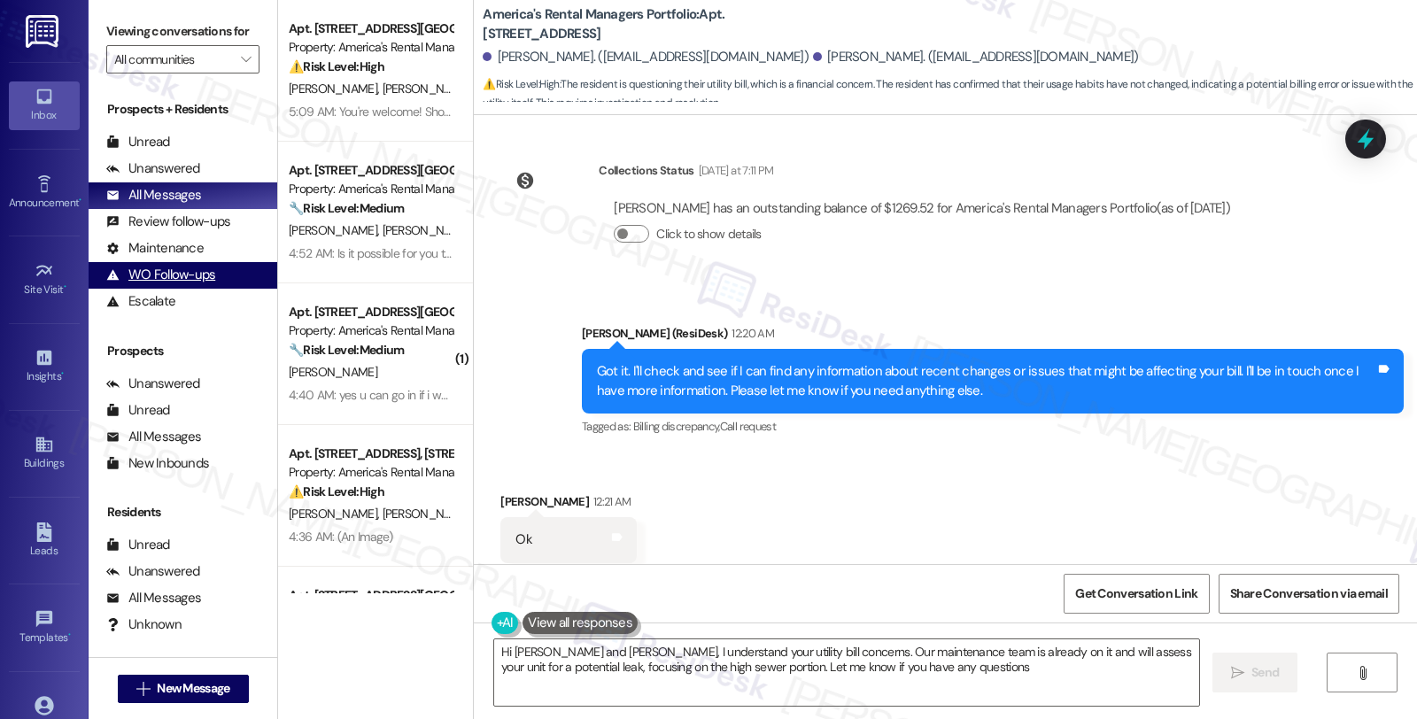
type textarea "Hi Steven and Alissa, I understand your utility bill concerns. Our maintenance …"
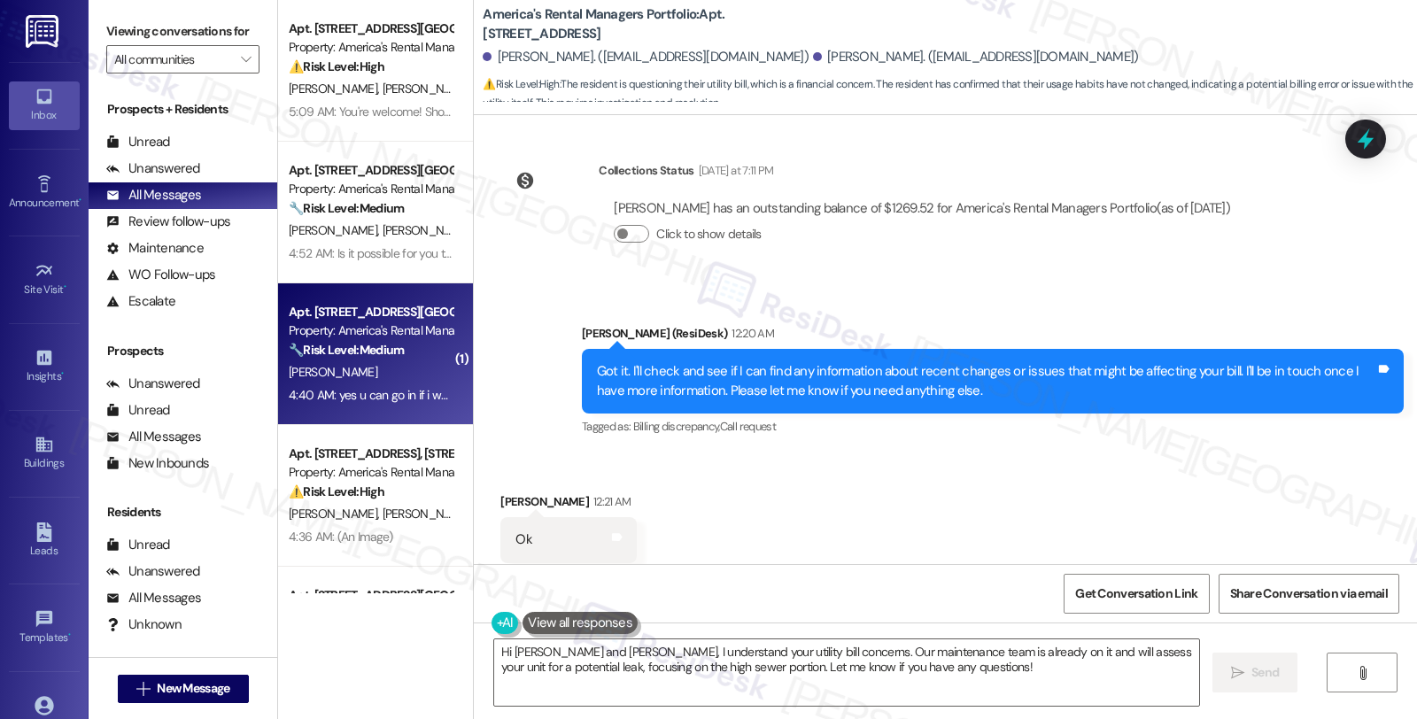
click at [445, 339] on div "Apt. 5524 Park Side Road, 5524 Park Side Road Property: America's Rental Manage…" at bounding box center [375, 354] width 195 height 142
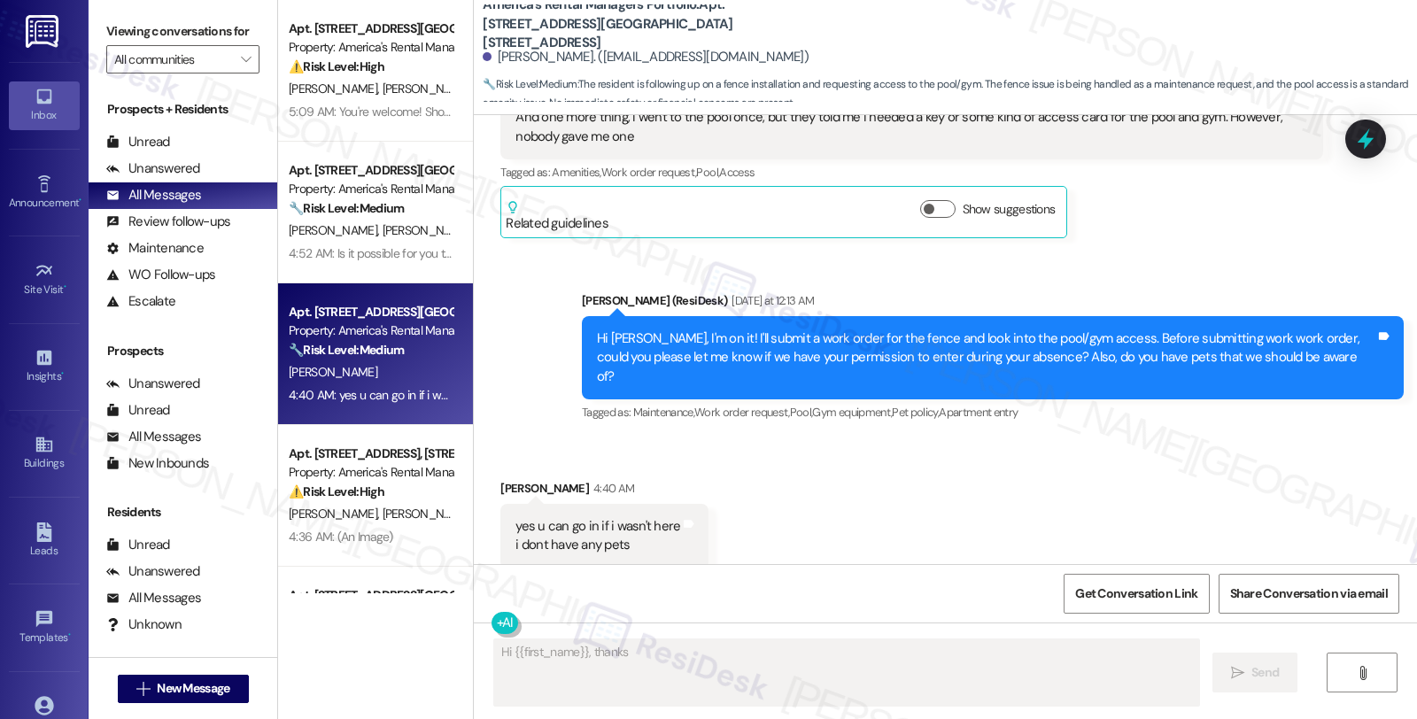
scroll to position [3406, 0]
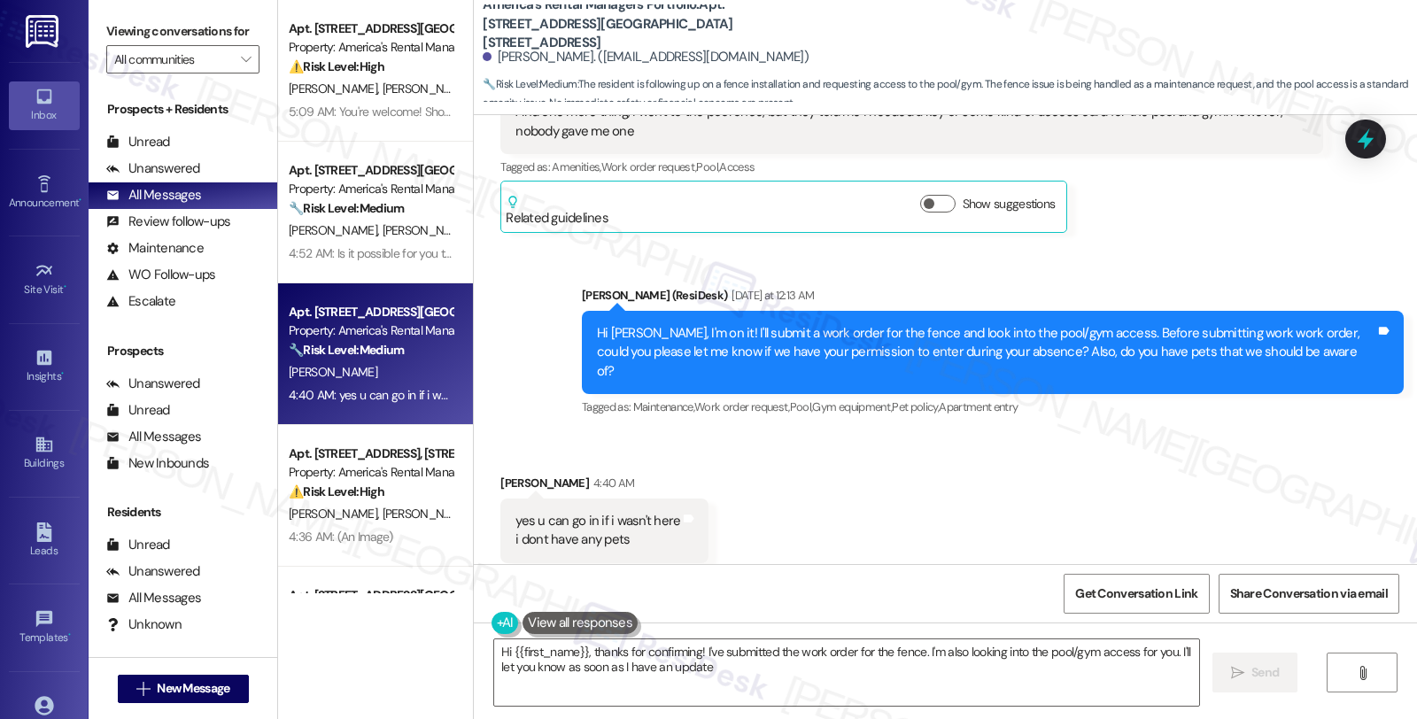
type textarea "Hi {{first_name}}, thanks for confirming! I've submitted the work order for the…"
click at [188, 178] on div "Unanswered" at bounding box center [153, 168] width 94 height 19
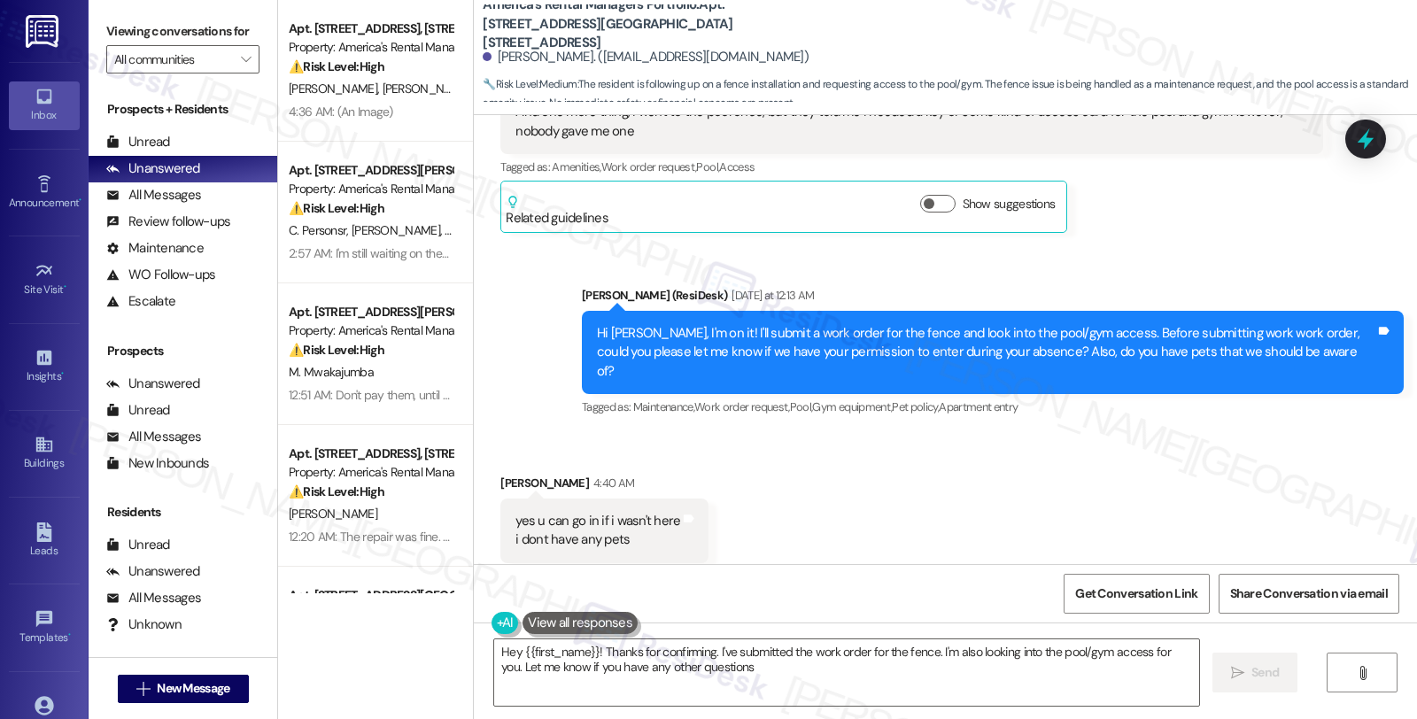
type textarea "Hey {{first_name}}! Thanks for confirming. I've submitted the work order for th…"
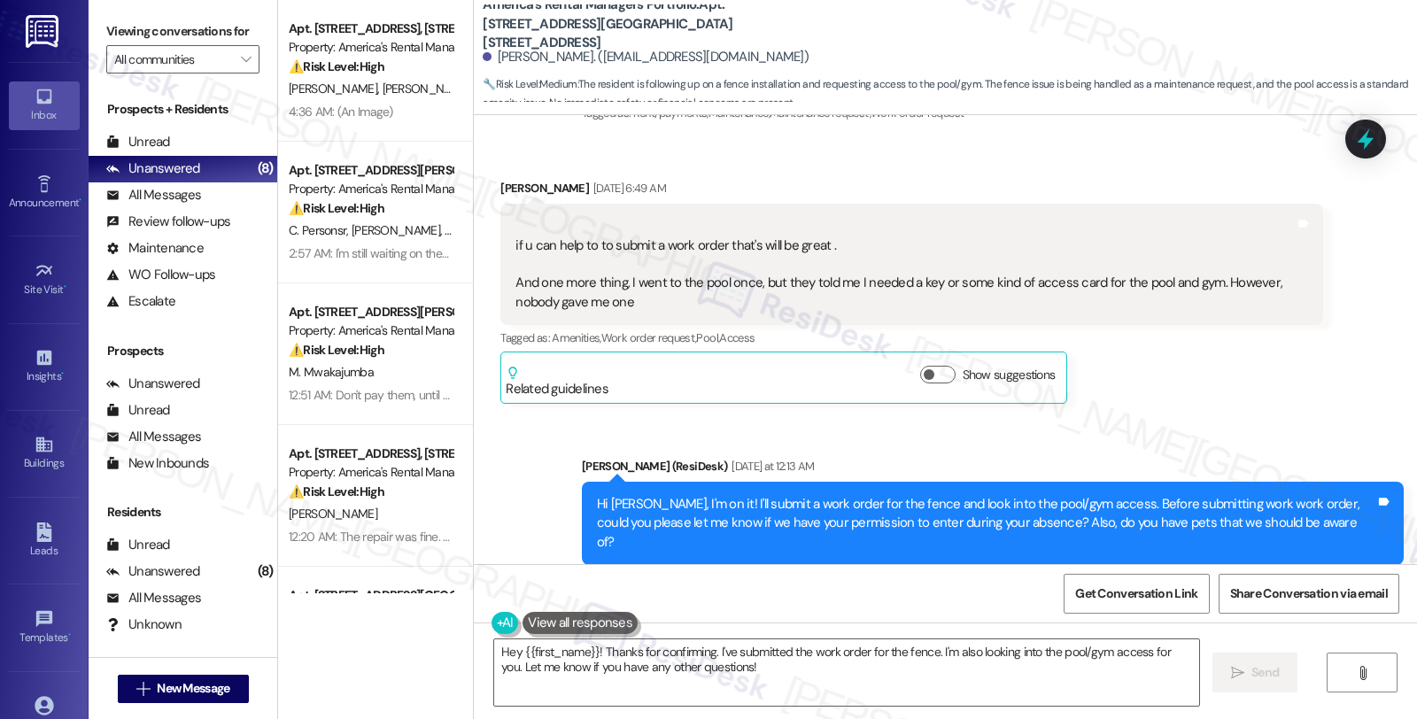
scroll to position [3210, 0]
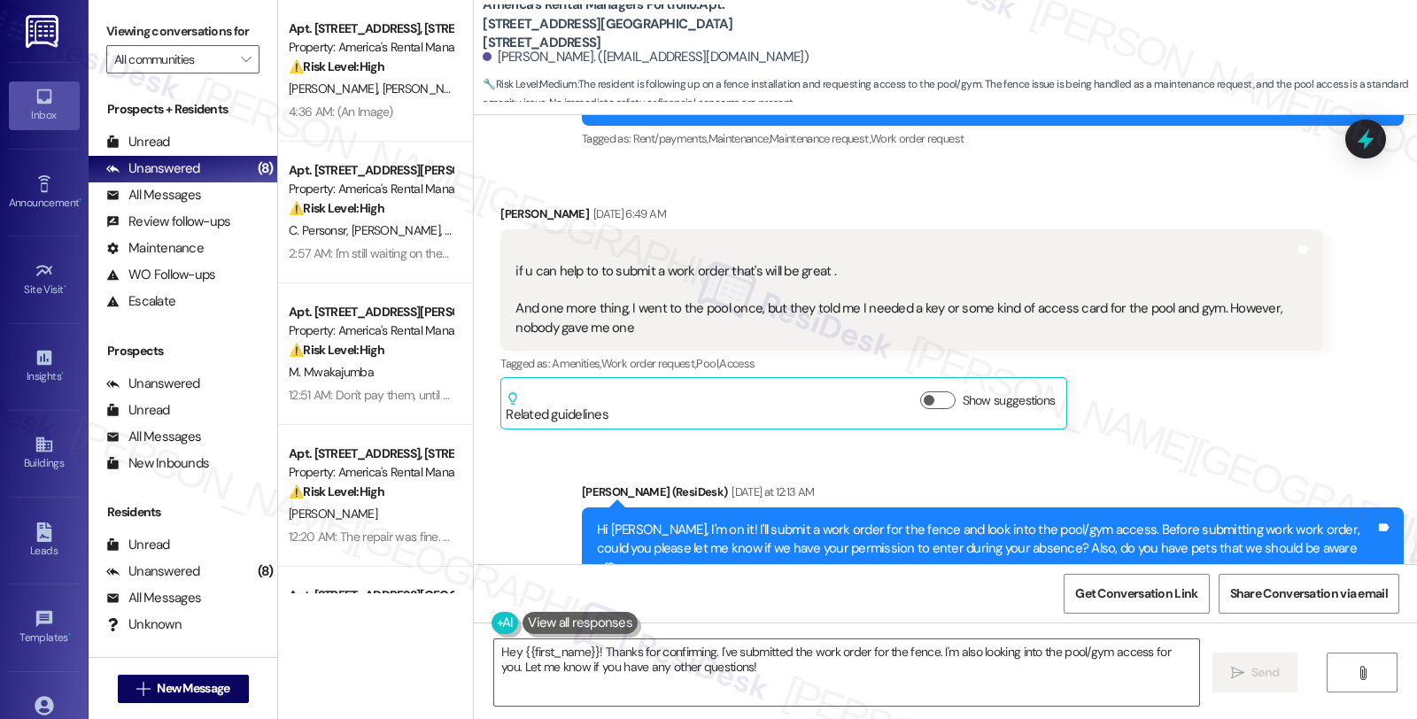
click at [1190, 414] on div "Received via SMS Mohammed Muthana Aug 26, 2025 at 6:49 AM if u can help to to s…" at bounding box center [911, 316] width 848 height 251
click at [1155, 401] on div "Mohammed Muthana Aug 26, 2025 at 6:49 AM if u can help to to submit a work orde…" at bounding box center [911, 317] width 822 height 225
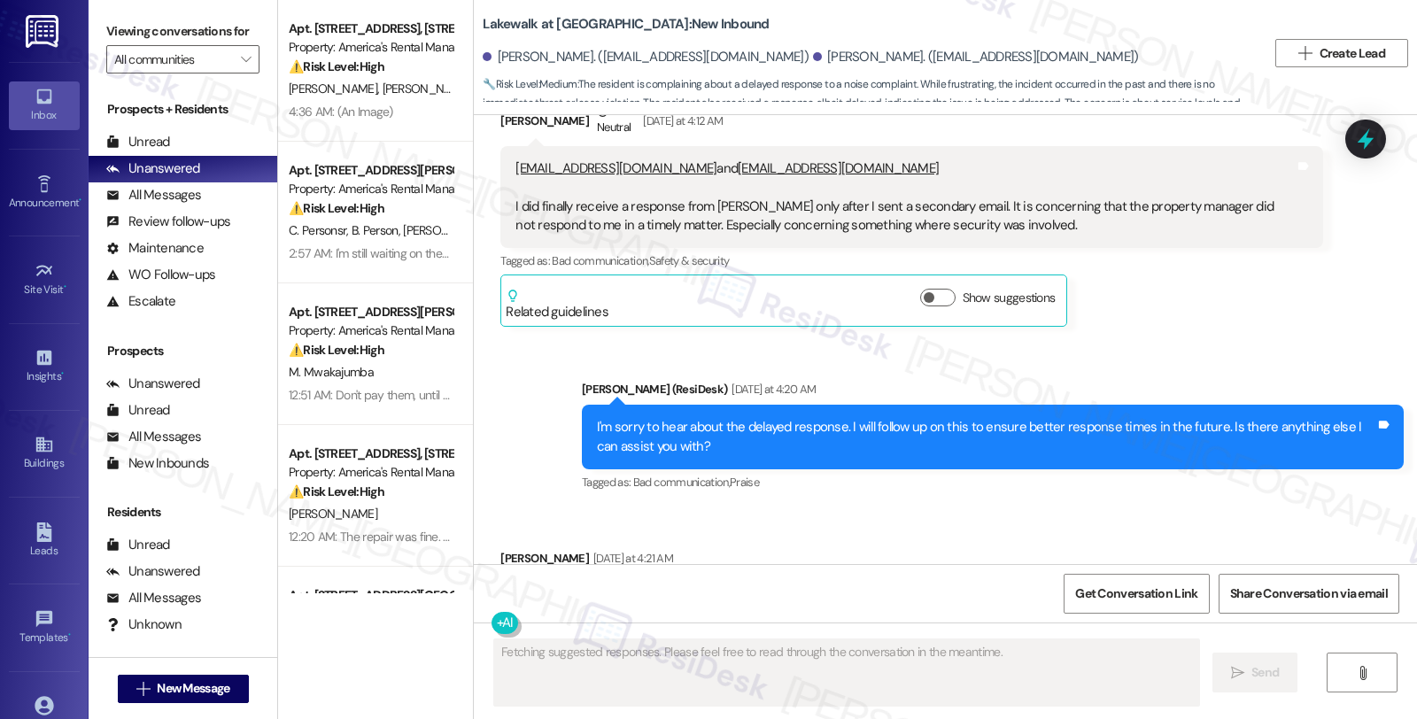
scroll to position [4602, 0]
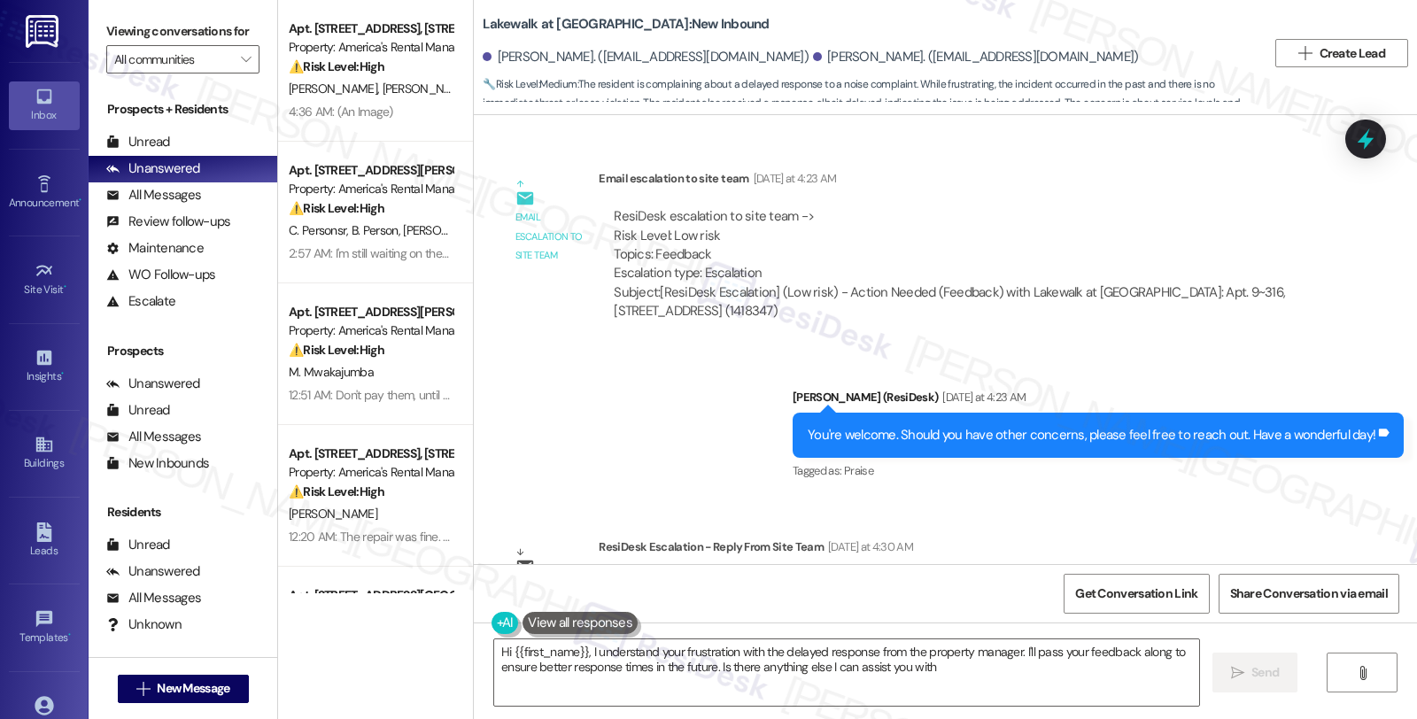
type textarea "Hi {{first_name}}, I understand your frustration with the delayed response from…"
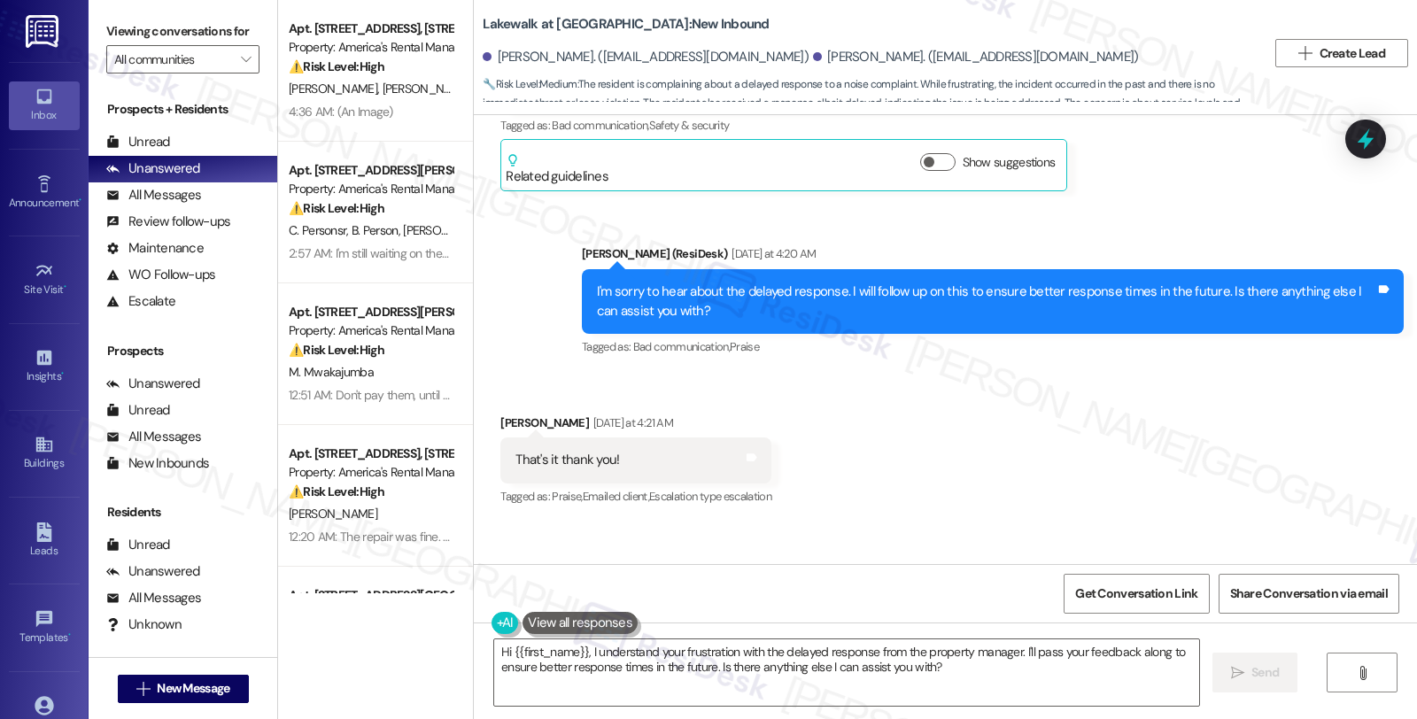
scroll to position [3914, 0]
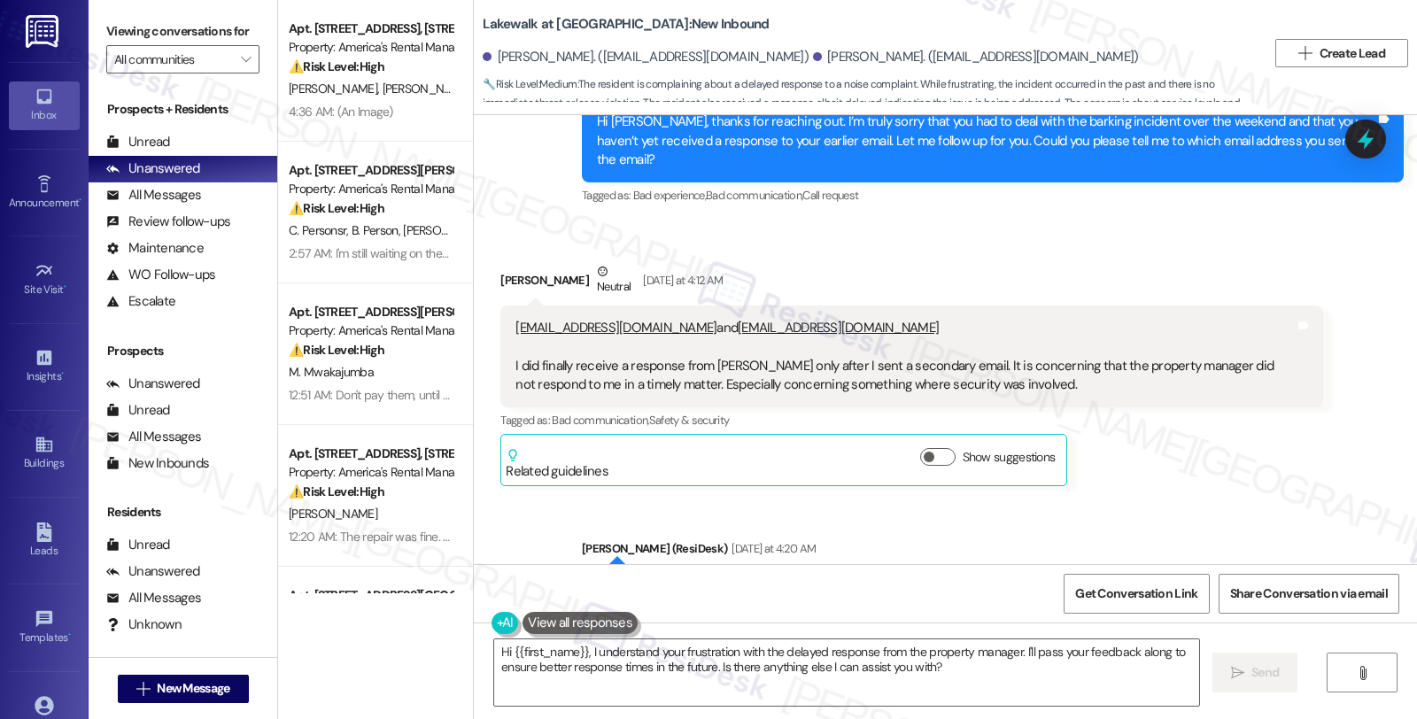
click at [1223, 400] on div "Received via SMS [PERSON_NAME] Neutral [DATE] at 4:12 AM [EMAIL_ADDRESS][DOMAIN…" at bounding box center [911, 374] width 848 height 251
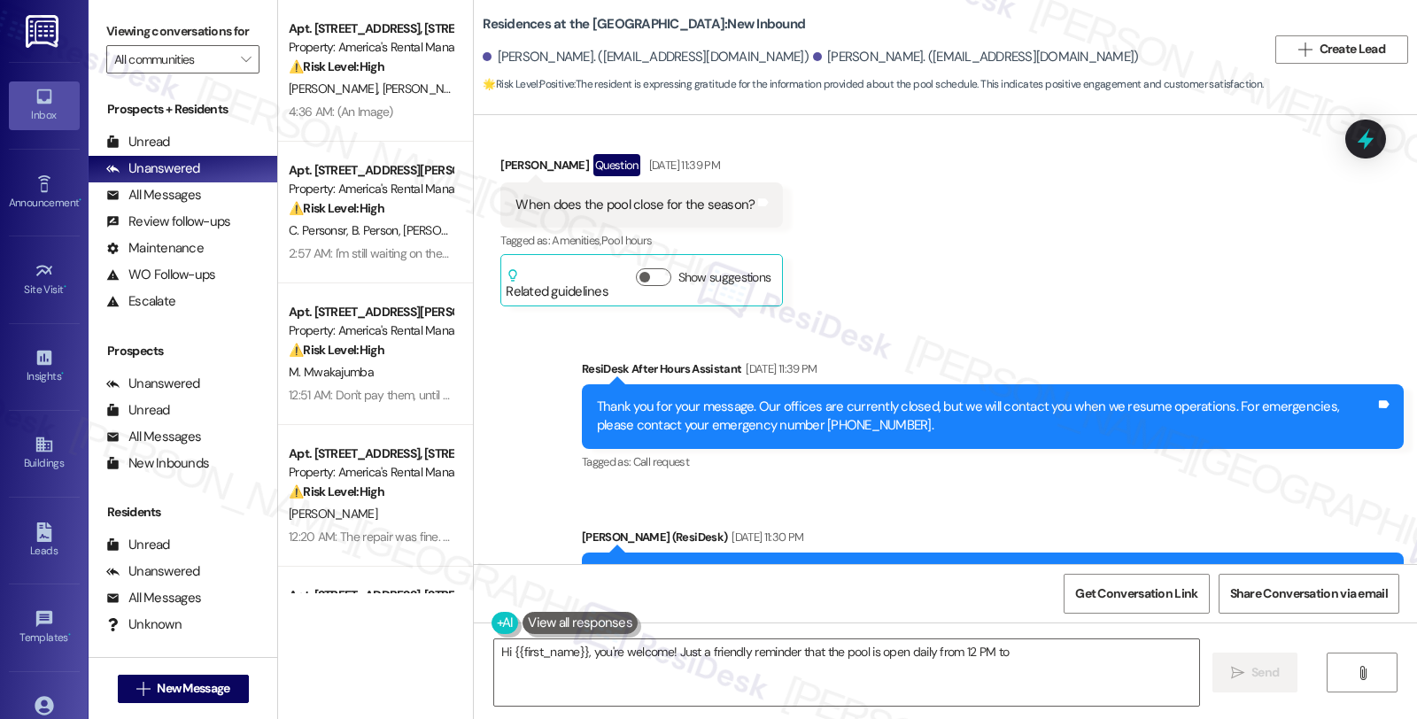
scroll to position [4836, 0]
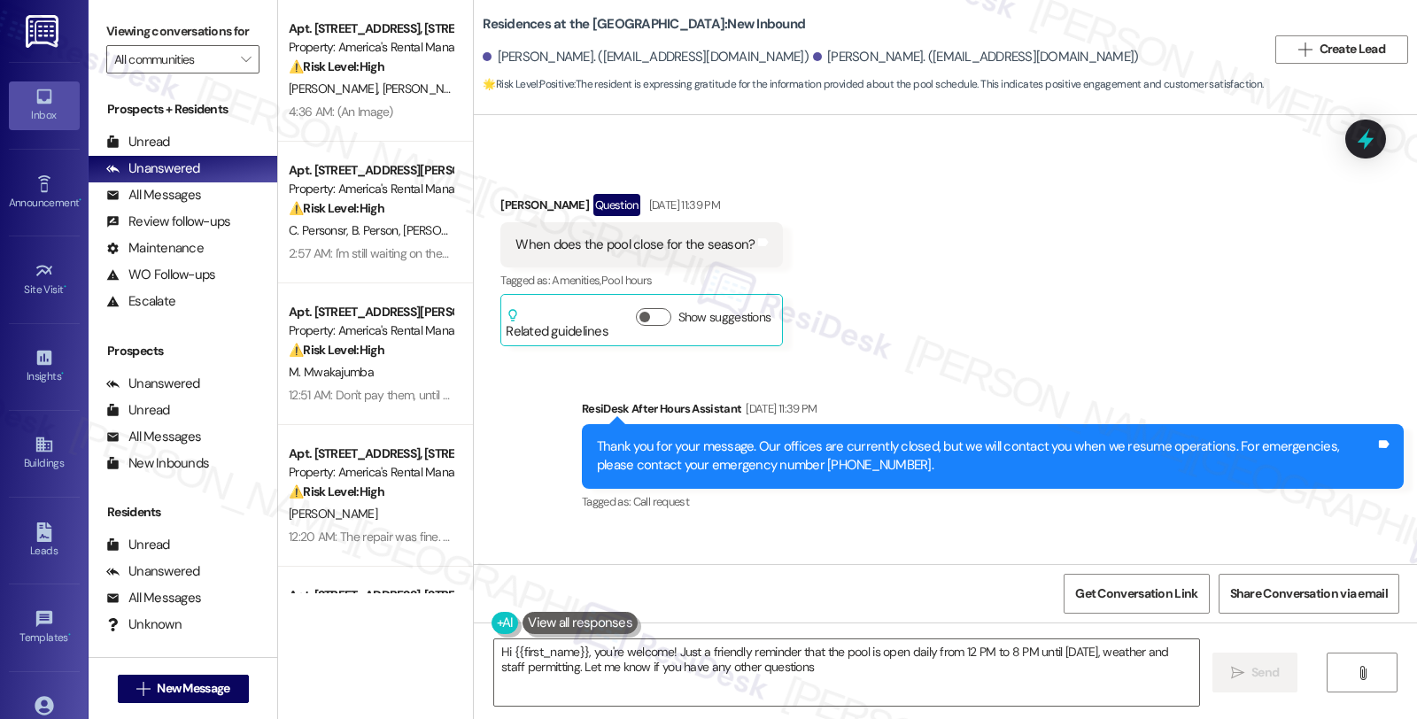
type textarea "Hi {{first_name}}, you're welcome! Just a friendly reminder that the pool is op…"
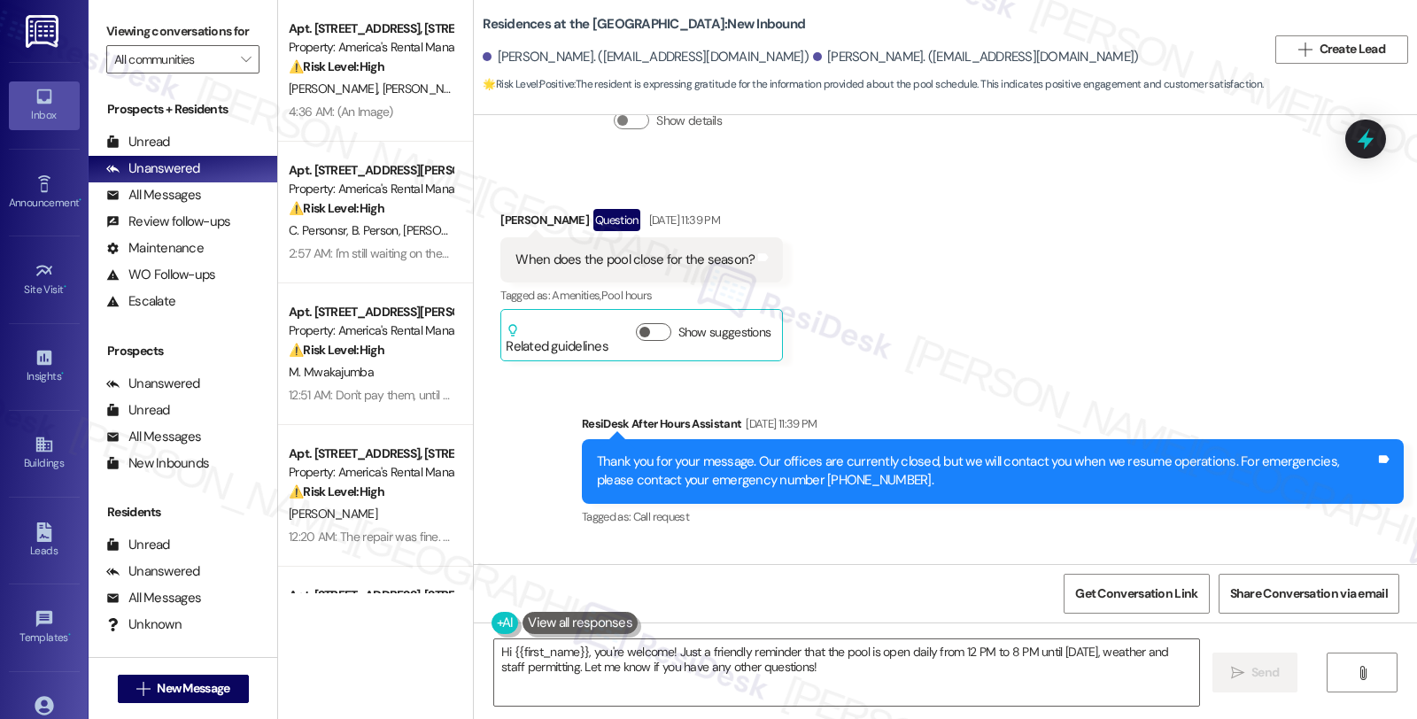
scroll to position [5229, 0]
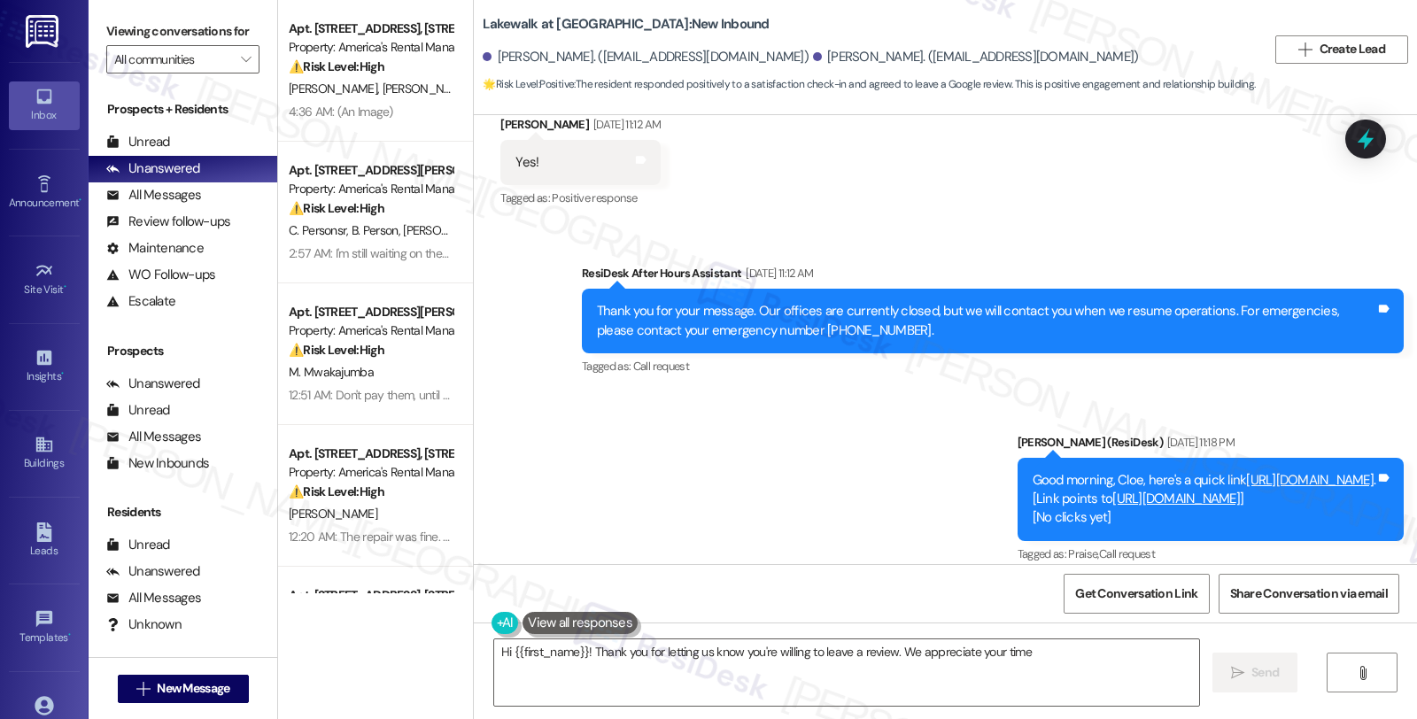
scroll to position [2946, 0]
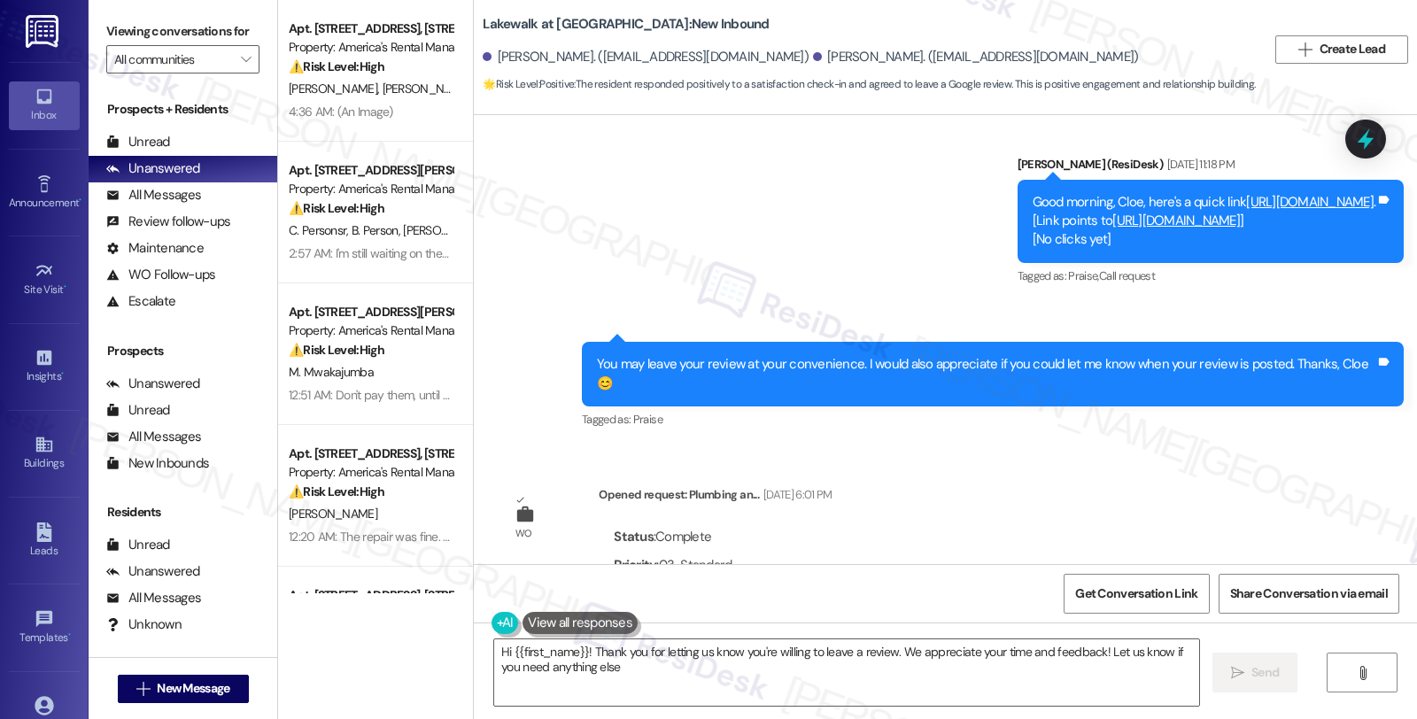
type textarea "Hi {{first_name}}! Thank you for letting us know you're willing to leave a revi…"
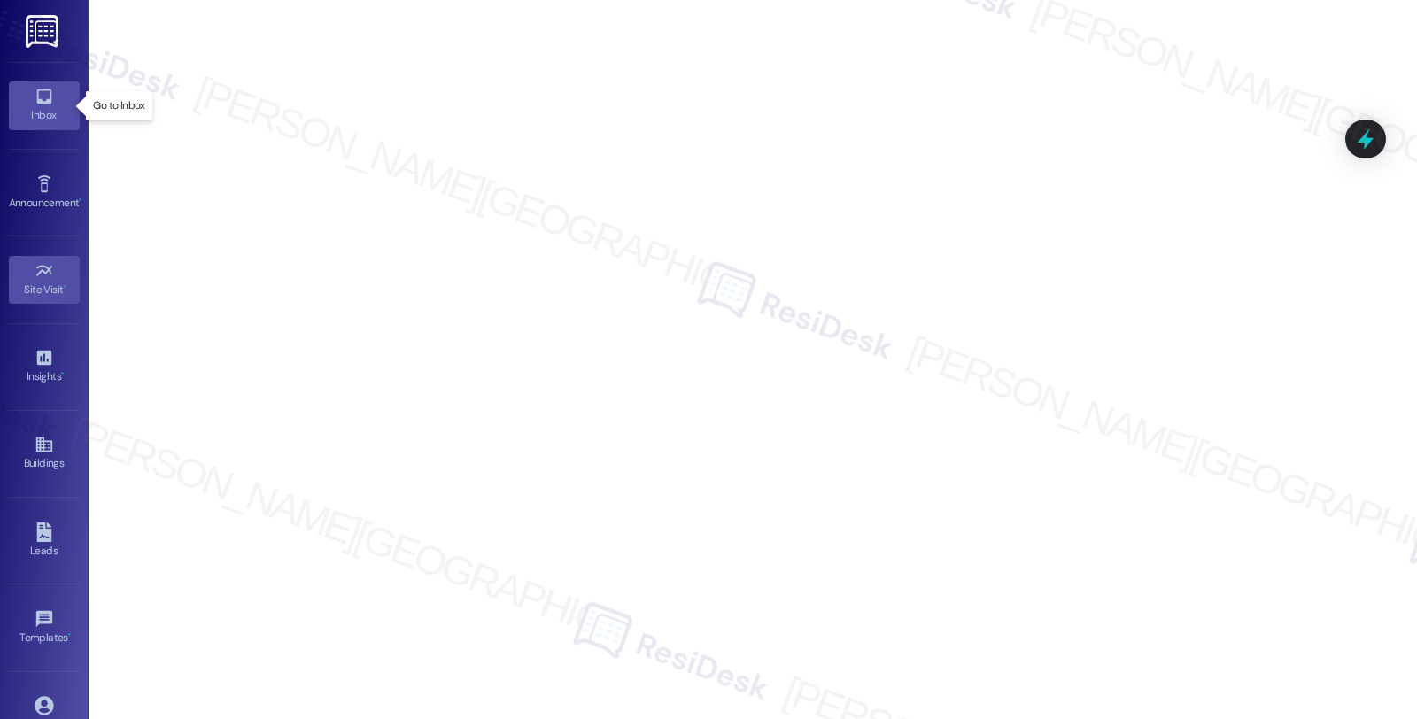
click at [42, 94] on icon at bounding box center [44, 96] width 19 height 19
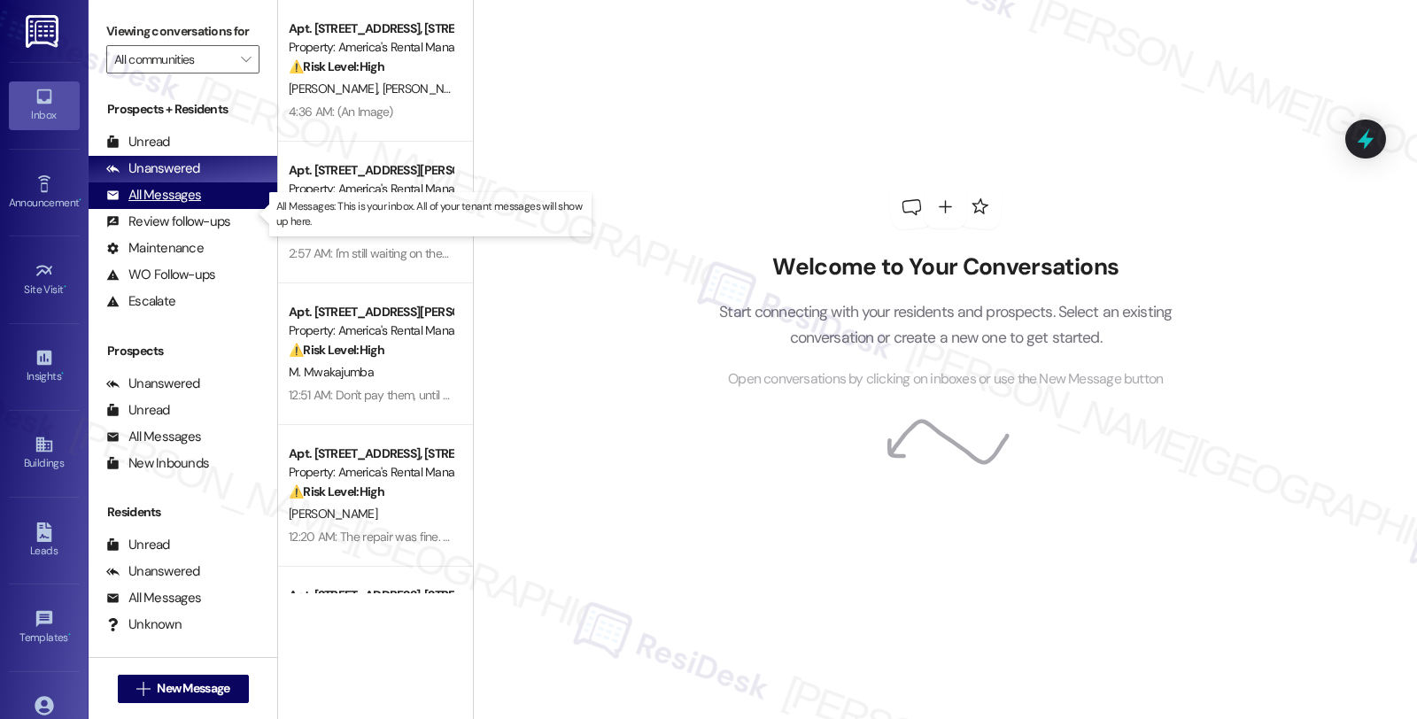
click at [163, 204] on div "All Messages (undefined)" at bounding box center [183, 195] width 189 height 27
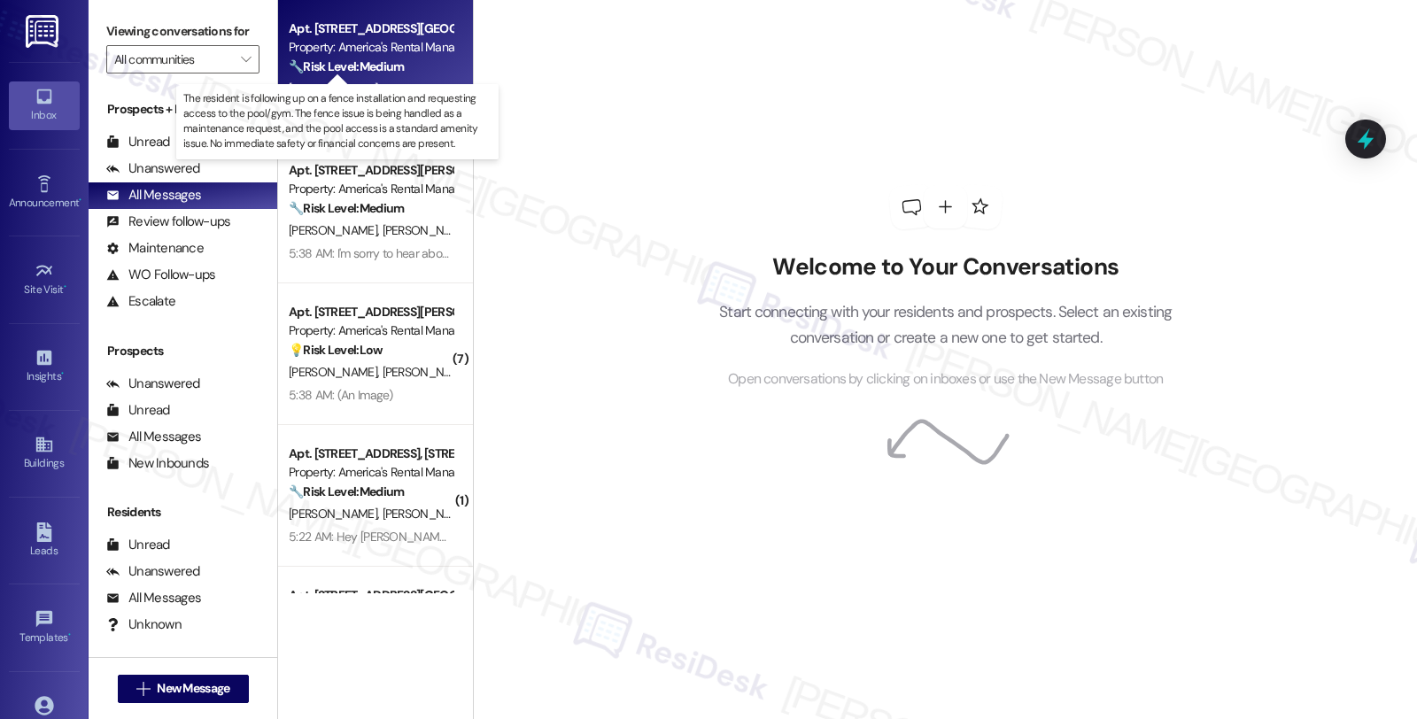
click at [375, 60] on strong "🔧 Risk Level: Medium" at bounding box center [346, 66] width 115 height 16
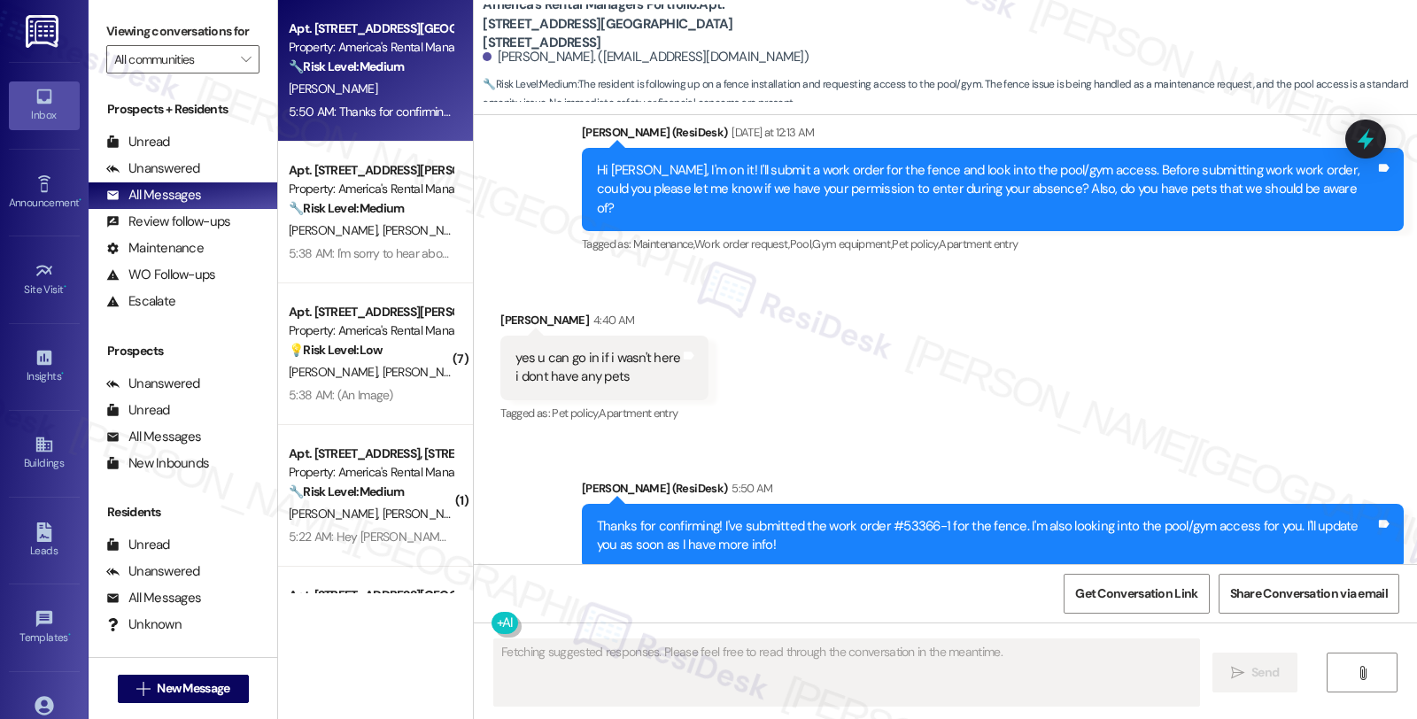
scroll to position [3576, 0]
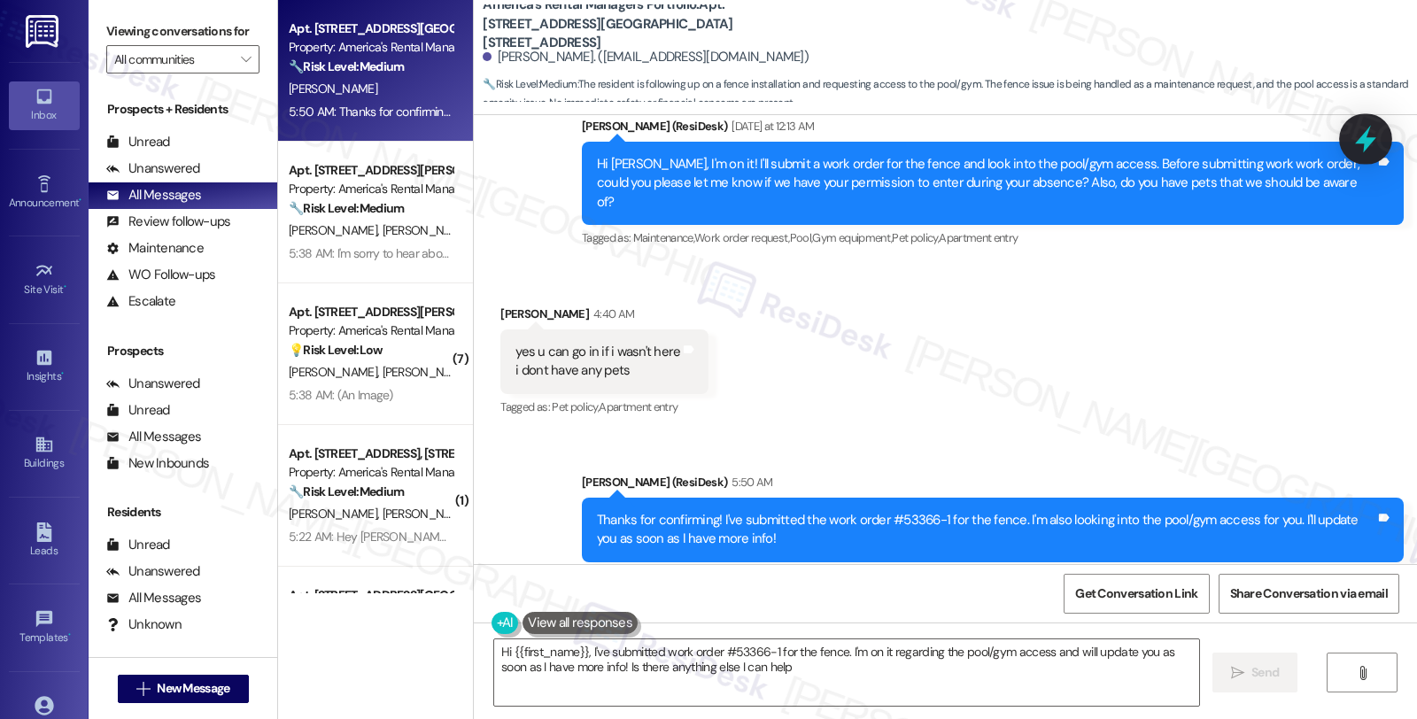
click at [1369, 143] on icon at bounding box center [1365, 139] width 21 height 27
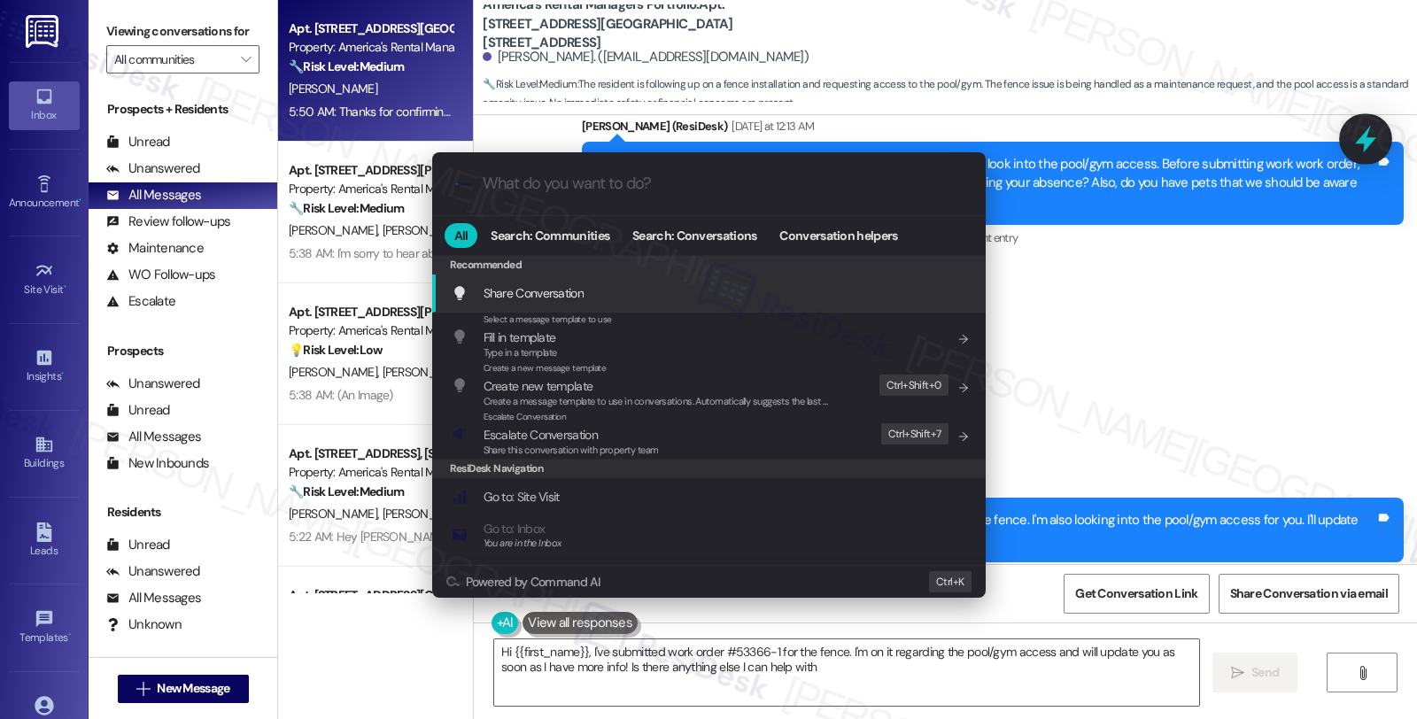
type textarea "Hi {{first_name}}, I've submitted work order #53366-1 for the fence. I'm on it …"
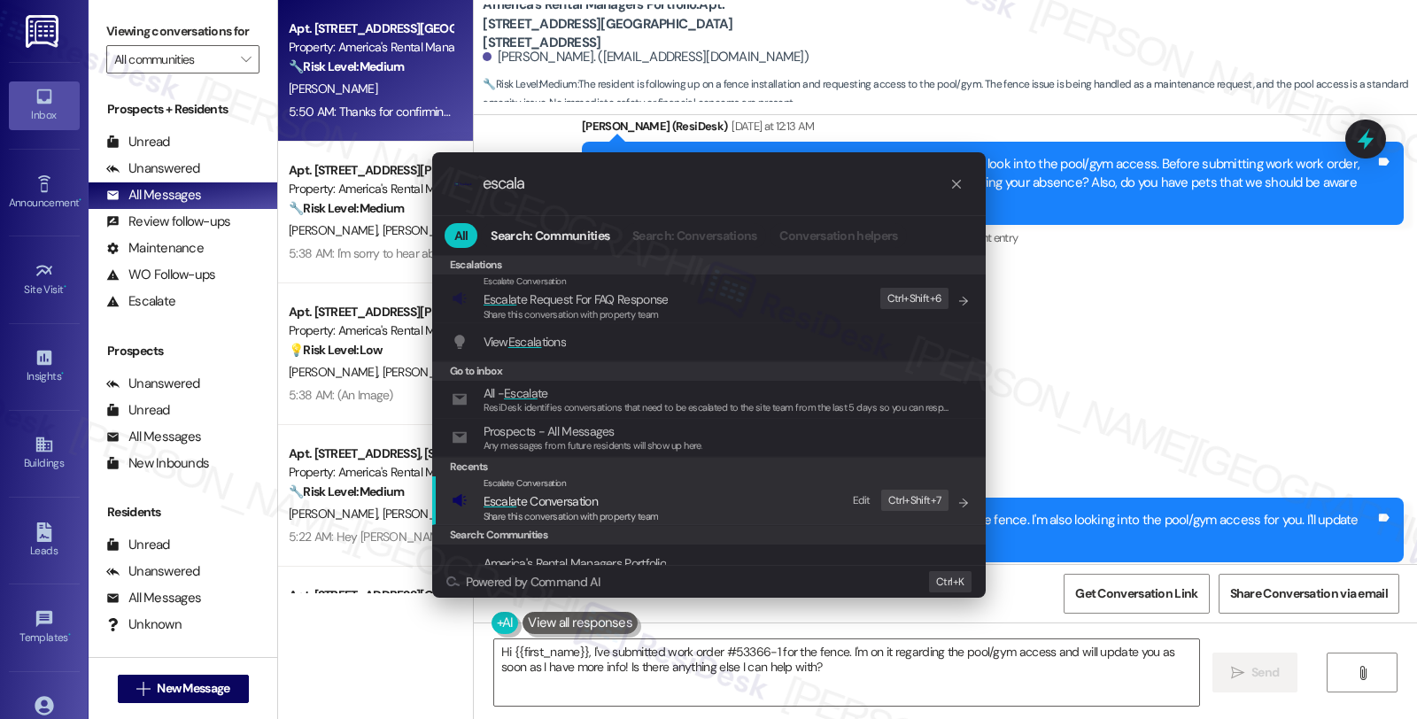
type input "escala"
click at [612, 488] on div "Escalate Conversation" at bounding box center [570, 483] width 175 height 14
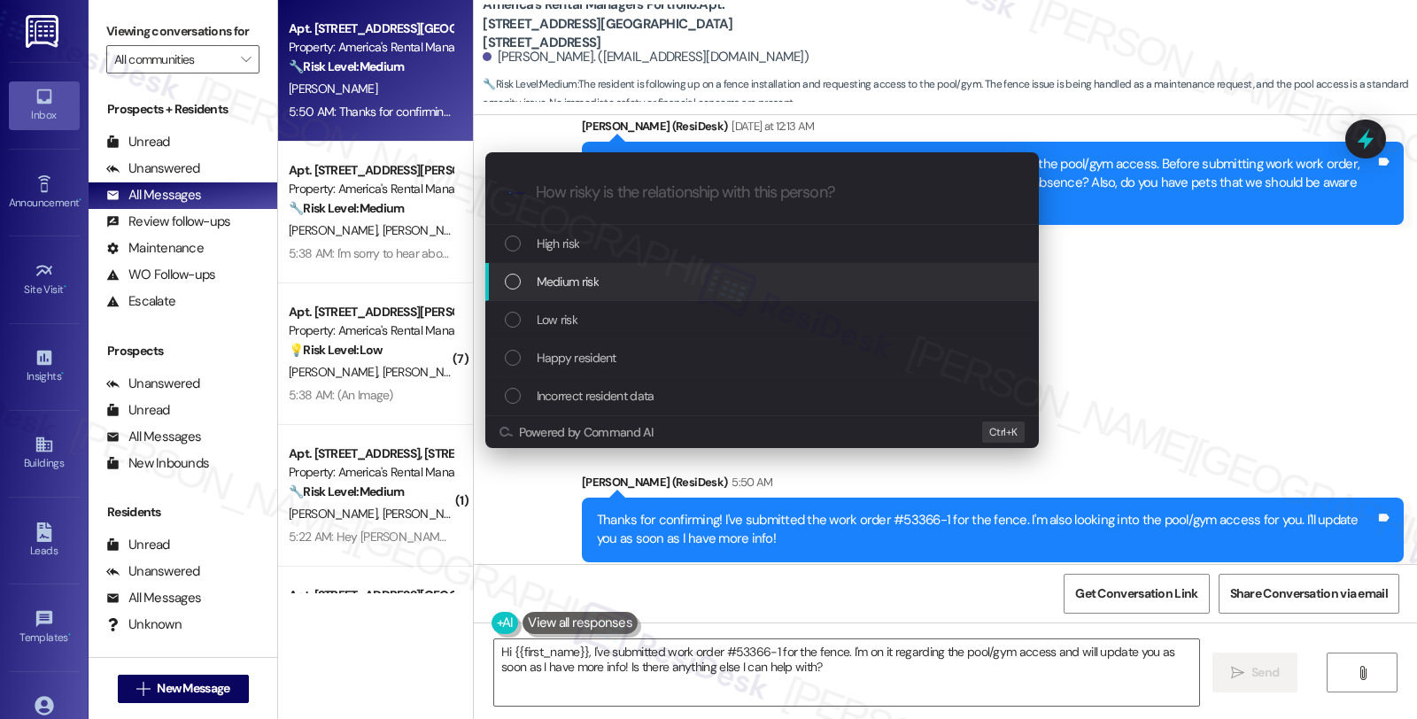
click at [596, 273] on span "Medium risk" at bounding box center [568, 281] width 62 height 19
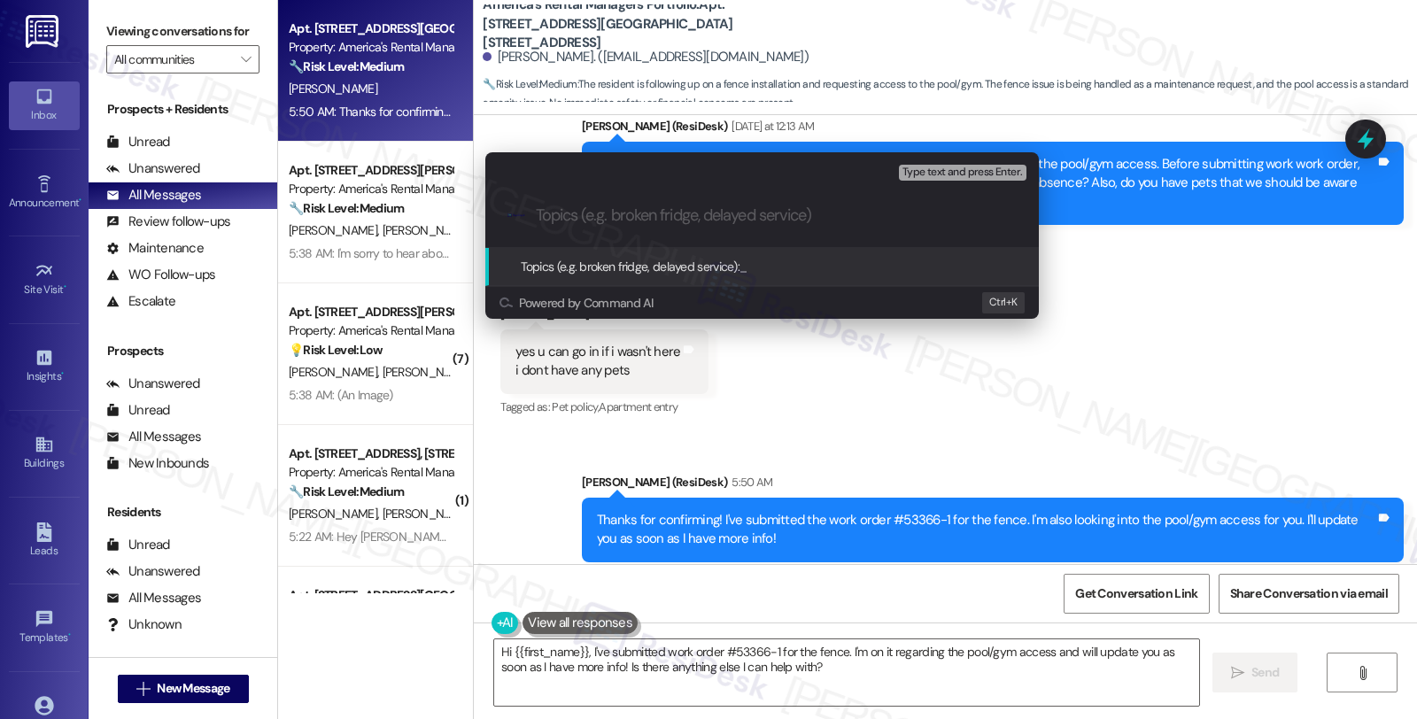
paste input "Work Order Filed by ResiDesk - WO #"
paste input "#53366-1"
type input "Work Order Filed by ResiDesk - WO #53366-1 (fence installation); pool/gym access"
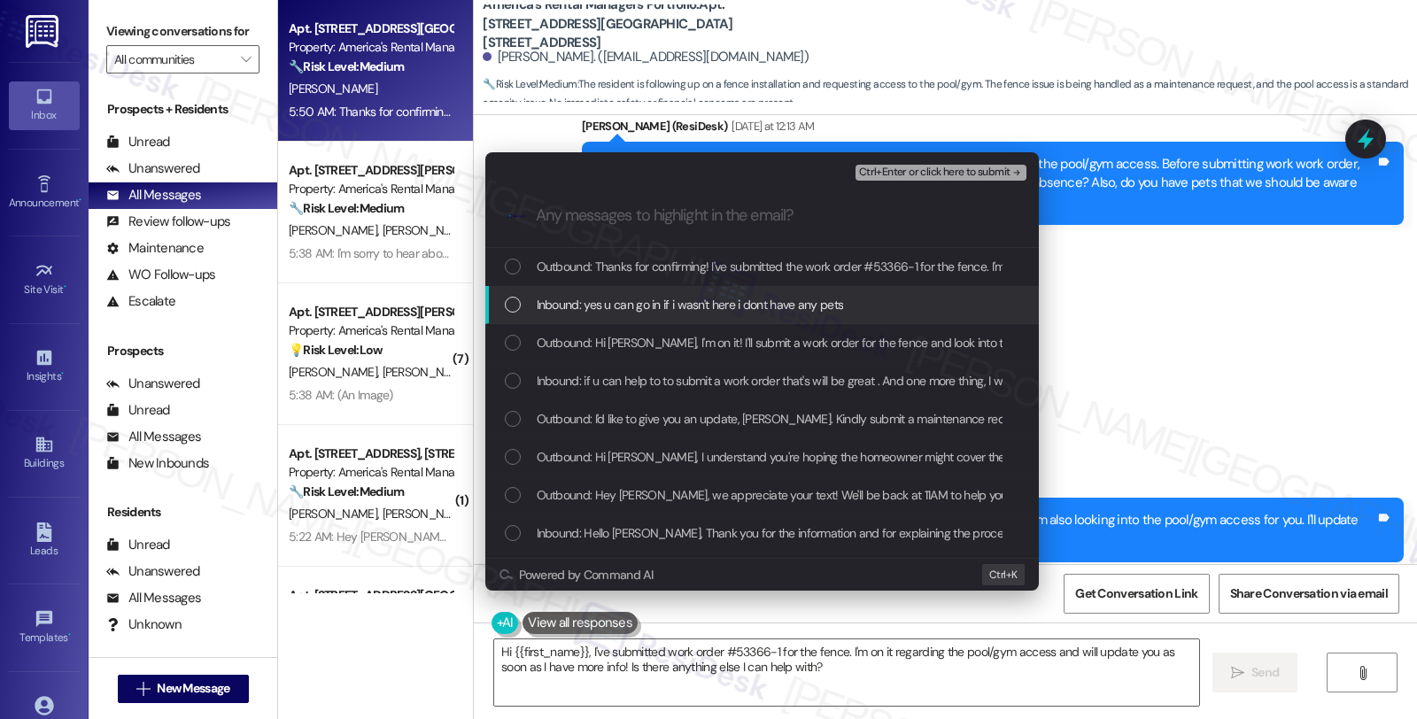
click at [754, 307] on span "Inbound: yes u can go in if i wasn't here i dont have any pets" at bounding box center [690, 304] width 307 height 19
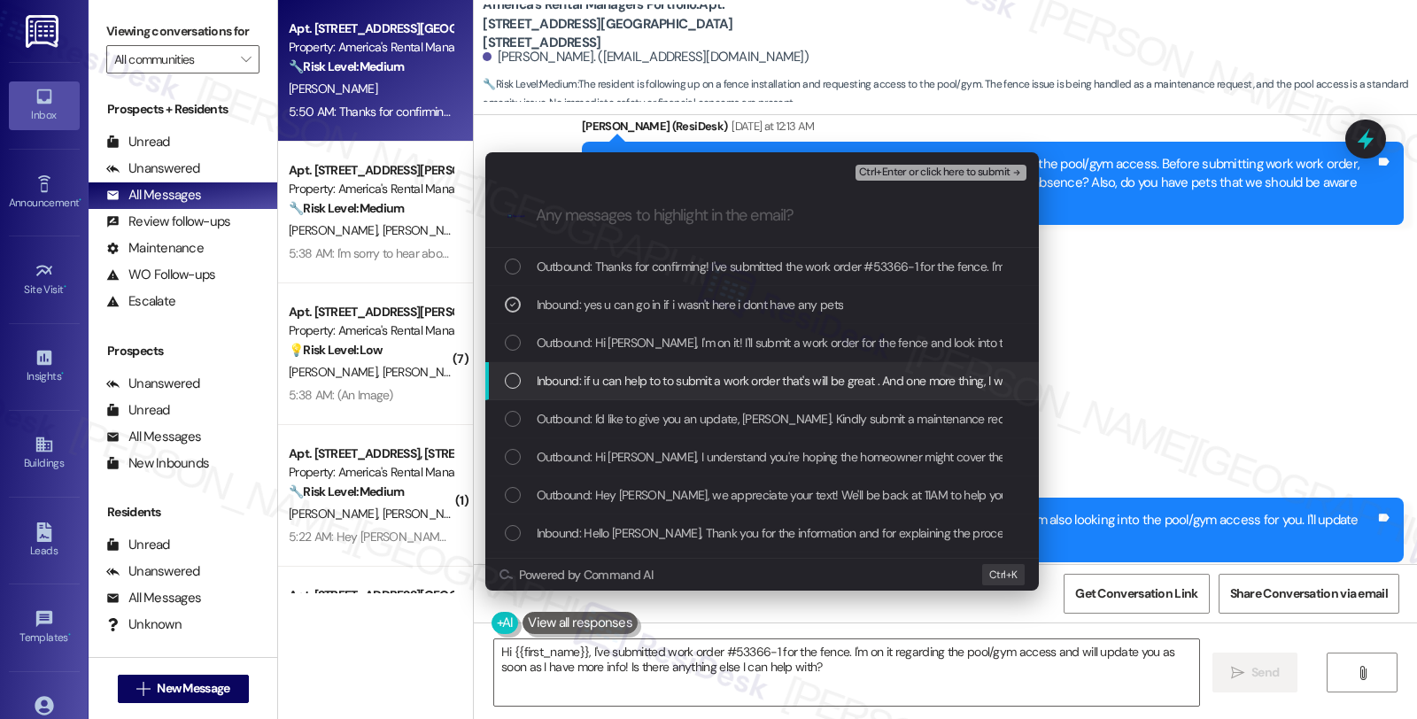
click at [684, 382] on span "Inbound: if u can help to to submit a work order that's will be great . And one…" at bounding box center [1119, 380] width 1165 height 19
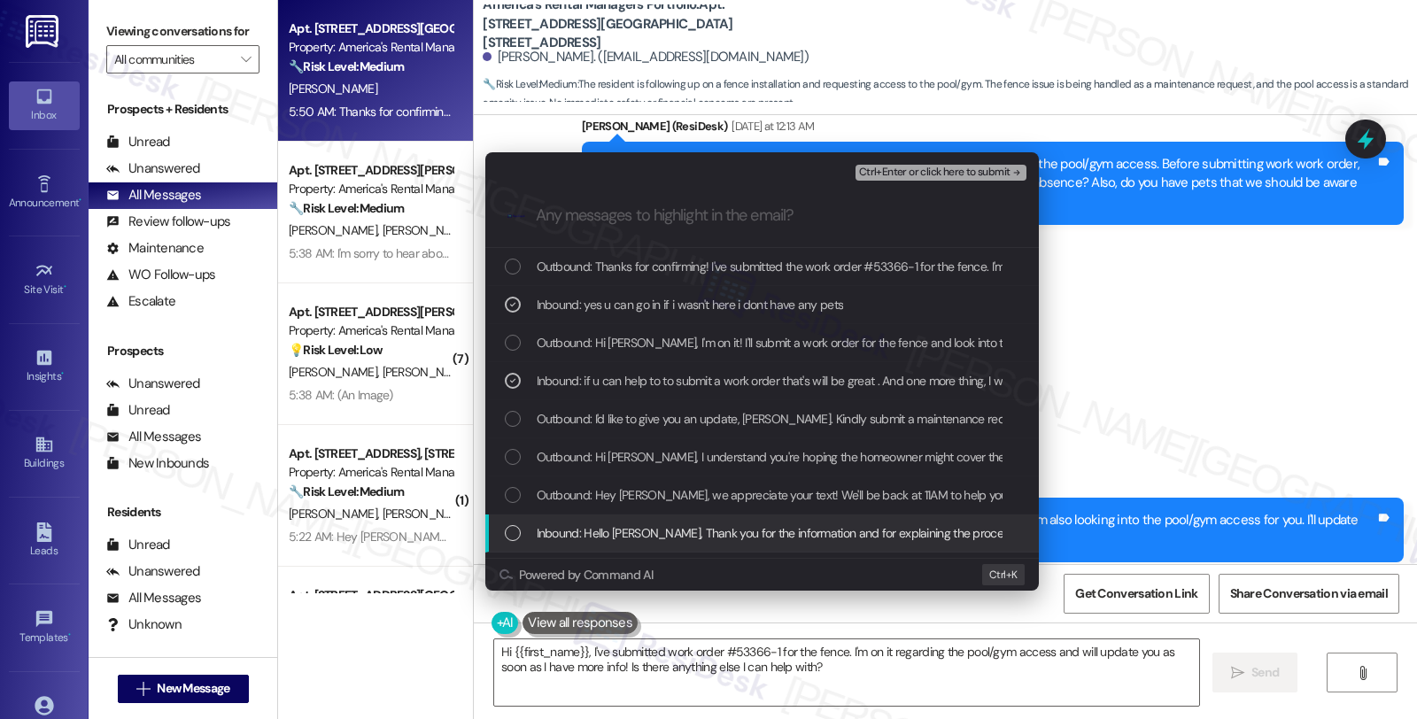
click at [677, 518] on div "Inbound: Hello Homer, Thank you for the information and for explaining the proc…" at bounding box center [761, 533] width 553 height 38
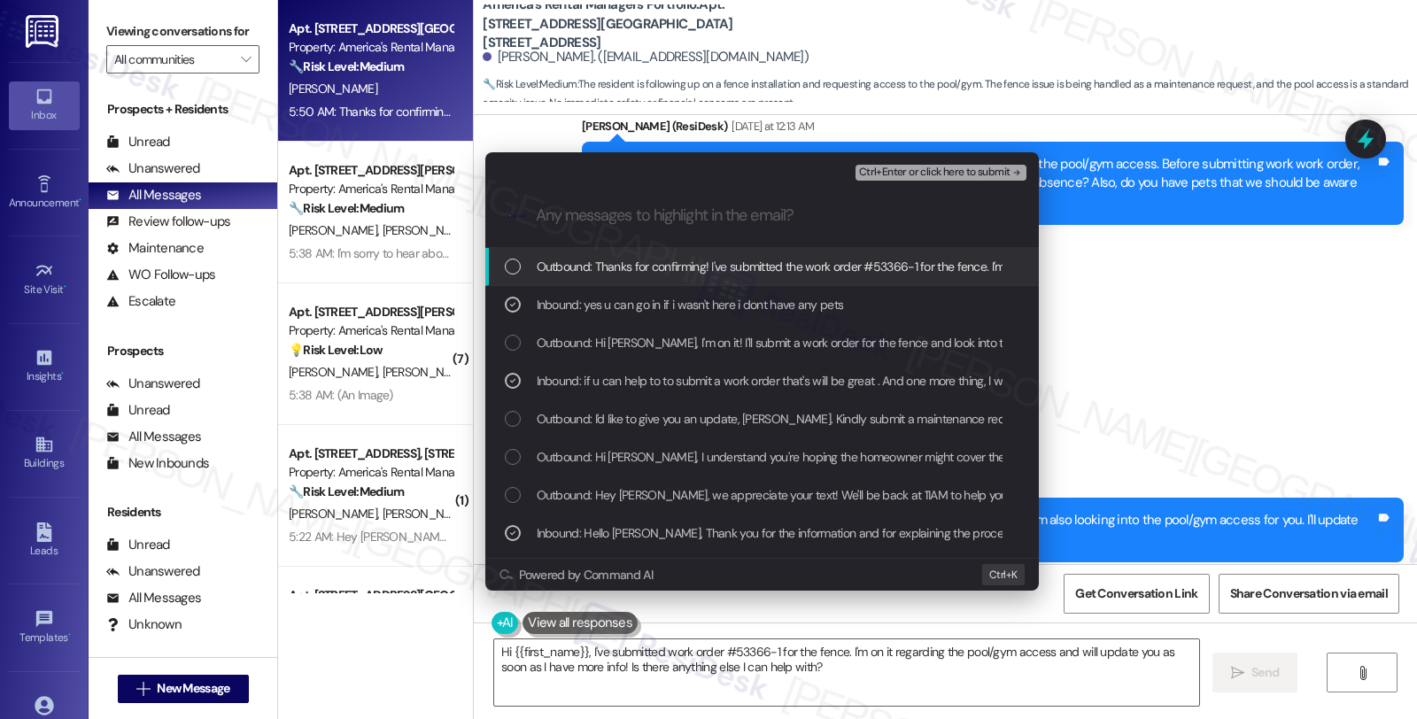
click at [931, 171] on span "Ctrl+Enter or click here to submit" at bounding box center [934, 172] width 151 height 12
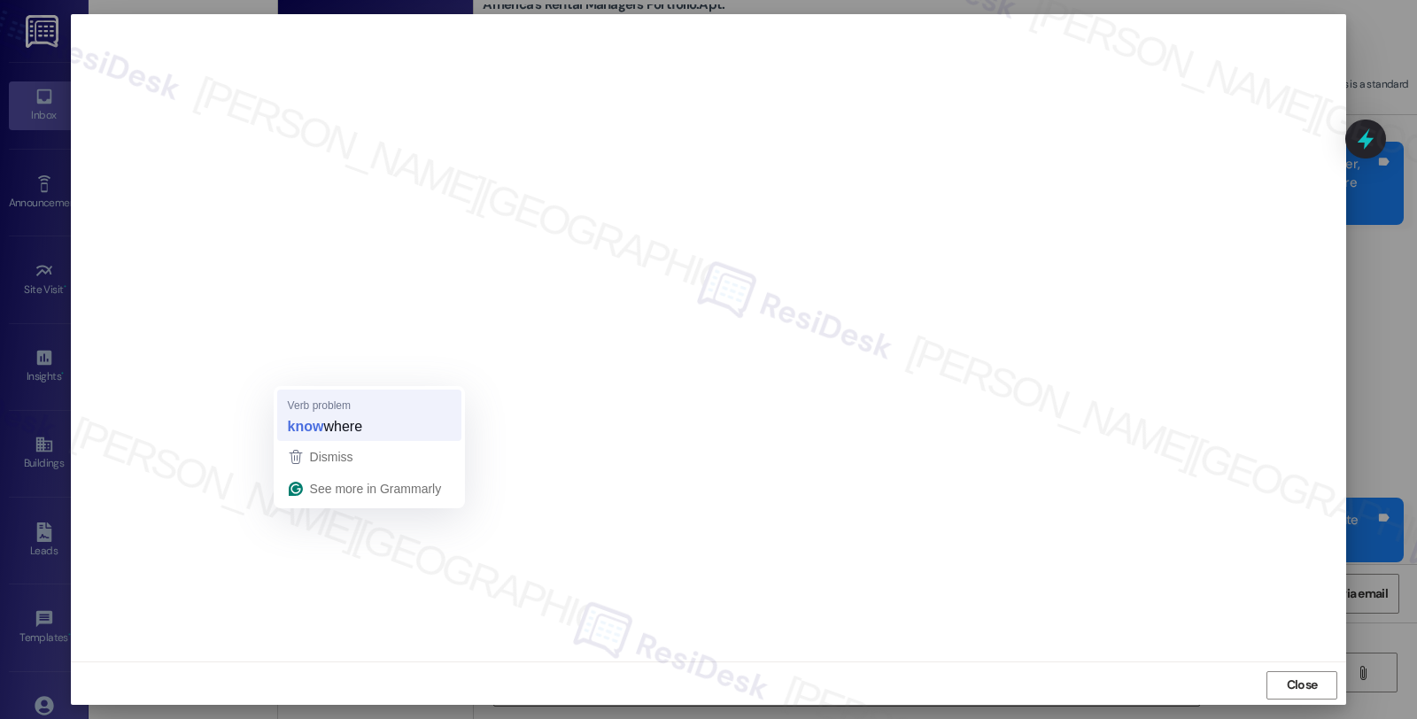
click at [310, 417] on strong "know" at bounding box center [306, 425] width 36 height 19
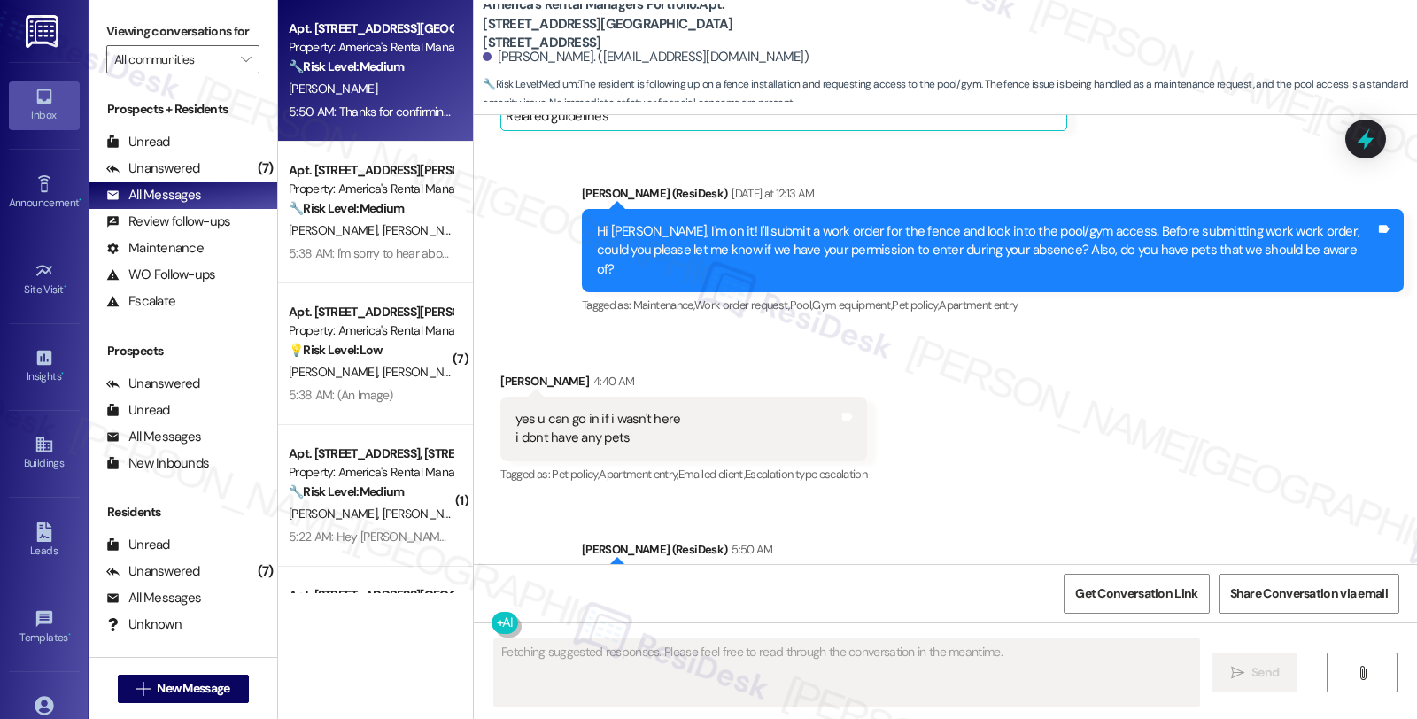
scroll to position [3576, 0]
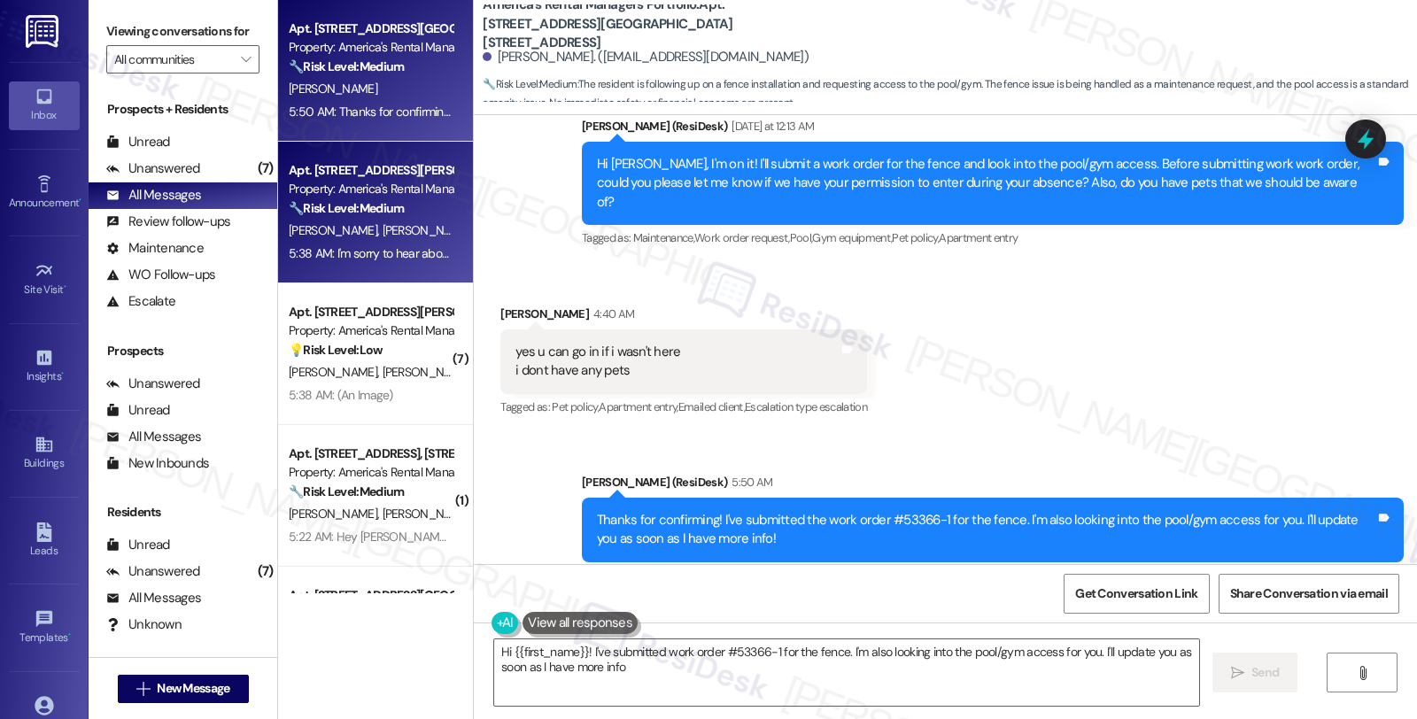
type textarea "Hi {{first_name}}! I've submitted work order #53366-1 for the fence. I'm also l…"
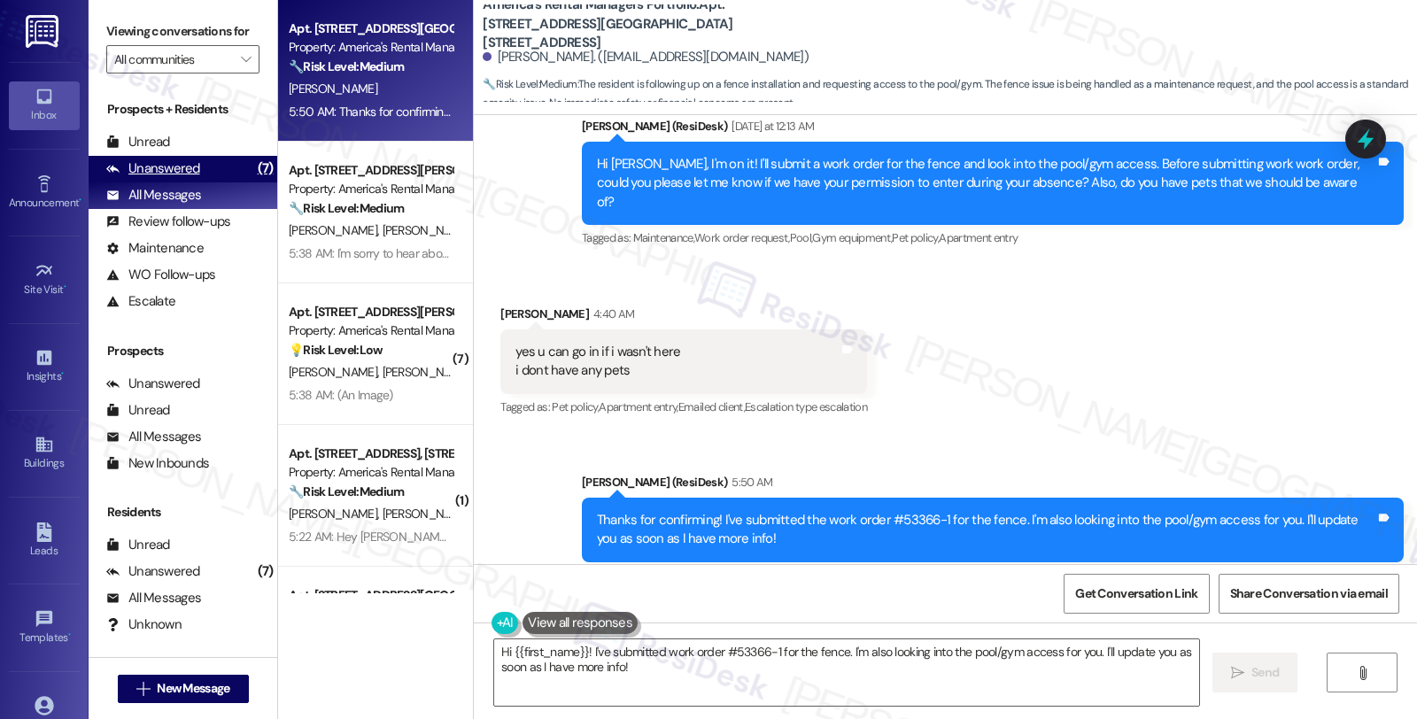
click at [193, 178] on div "Unanswered" at bounding box center [153, 168] width 94 height 19
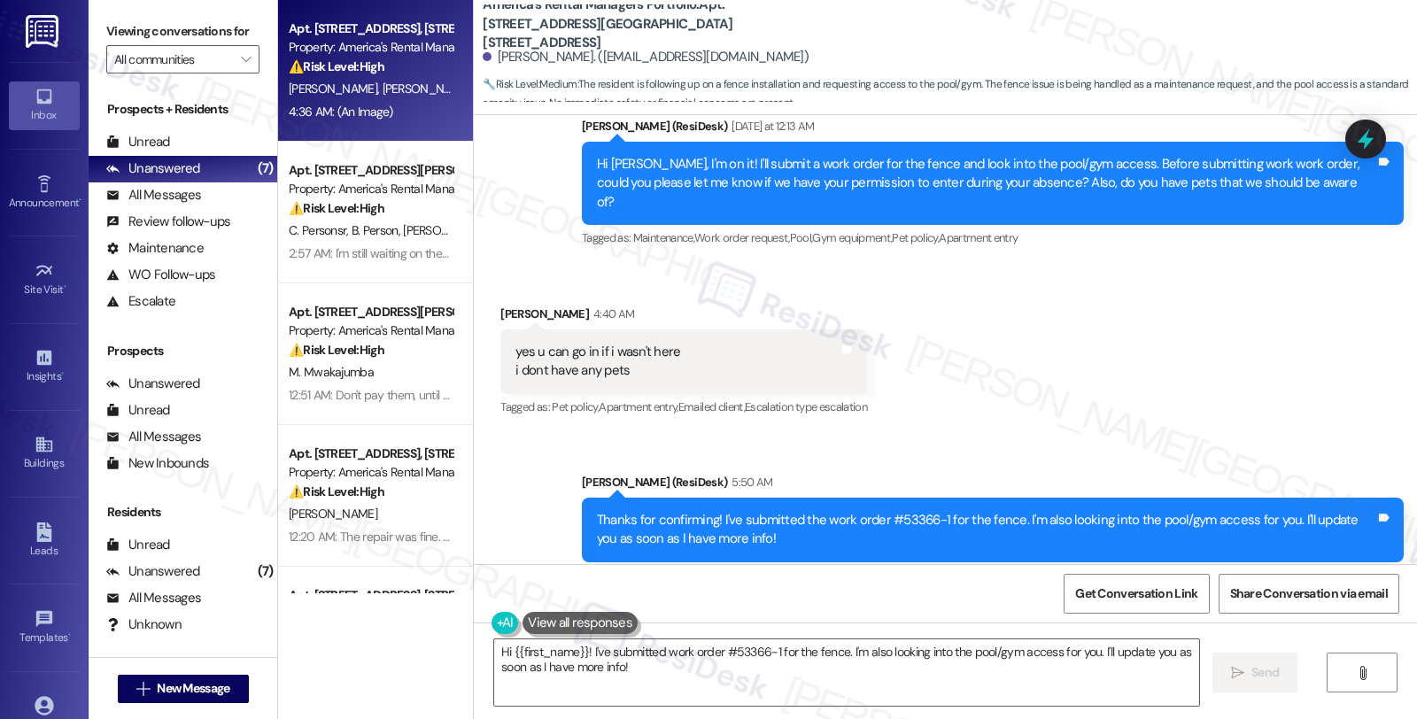
click at [418, 57] on div "Property: America's Rental Managers Portfolio" at bounding box center [371, 47] width 164 height 19
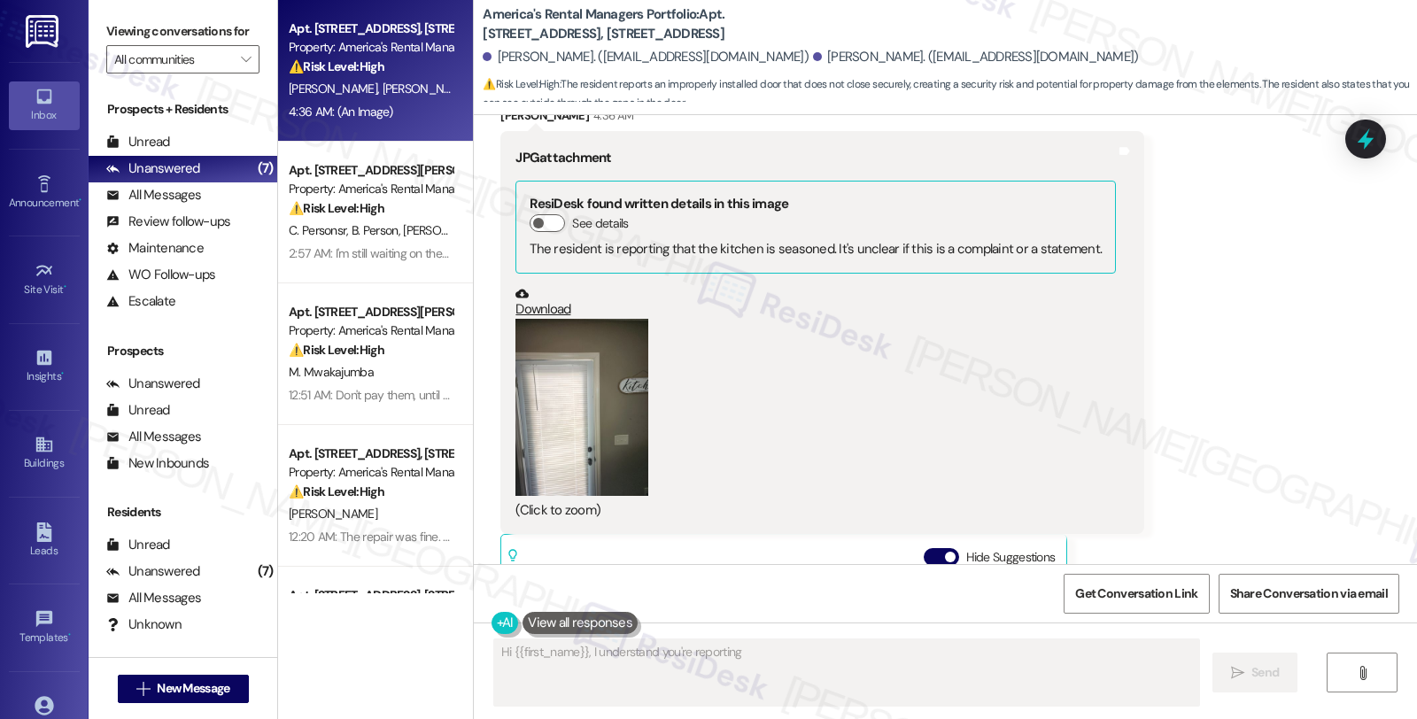
scroll to position [1574, 0]
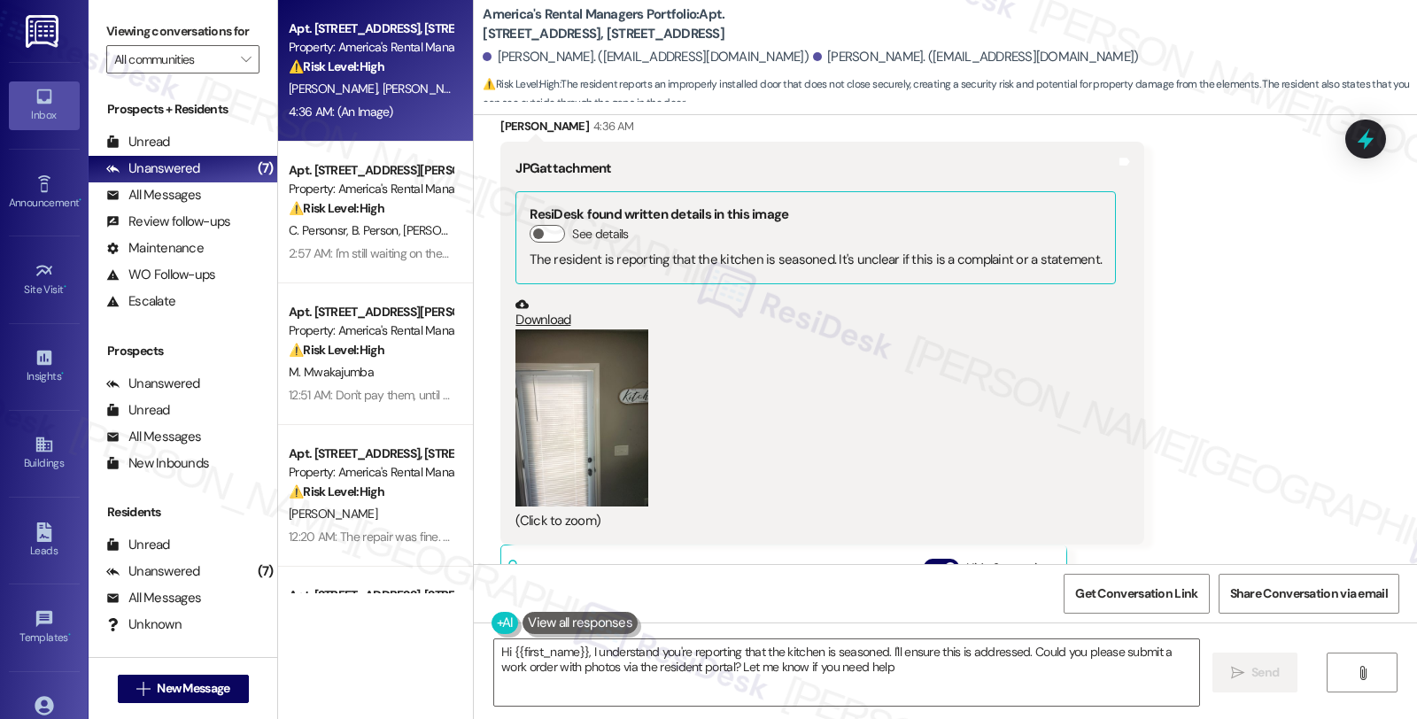
click at [561, 397] on button "Zoom image" at bounding box center [581, 417] width 133 height 177
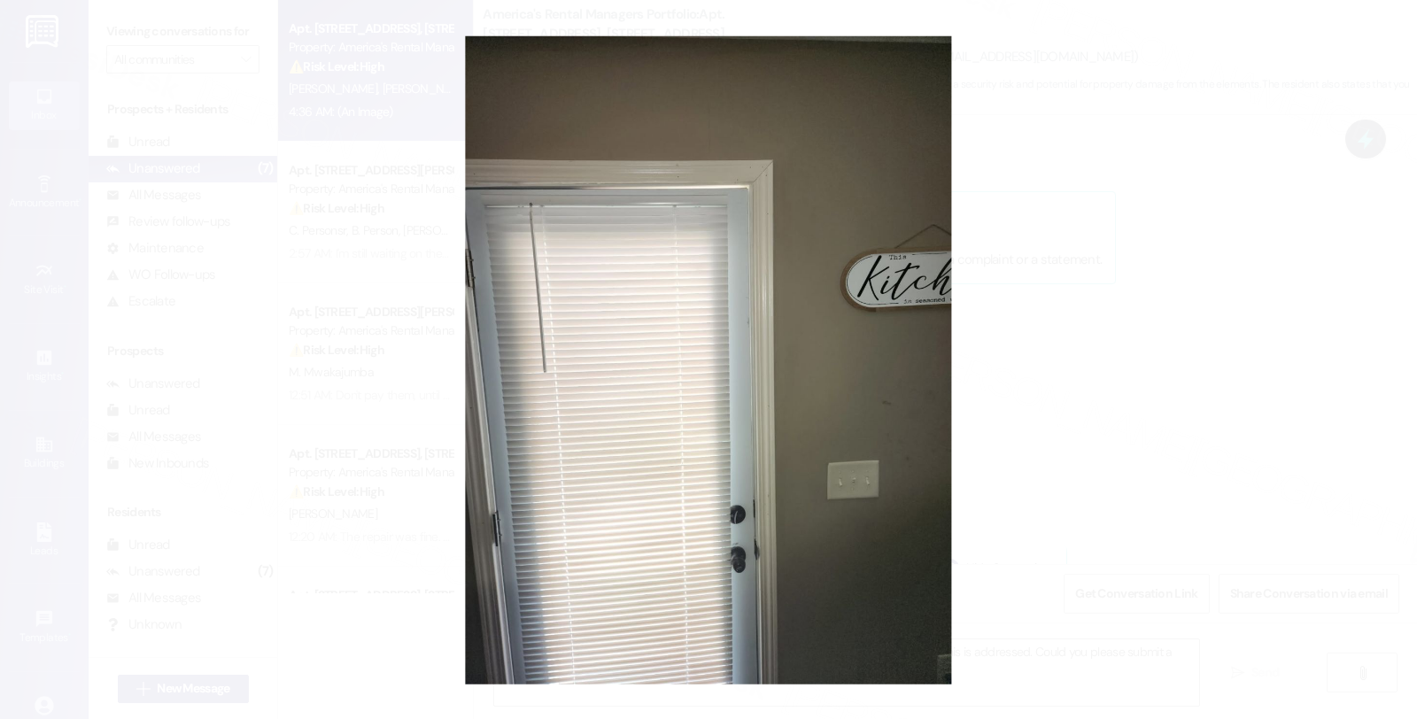
click at [1077, 316] on button "Unzoom image" at bounding box center [708, 359] width 1417 height 719
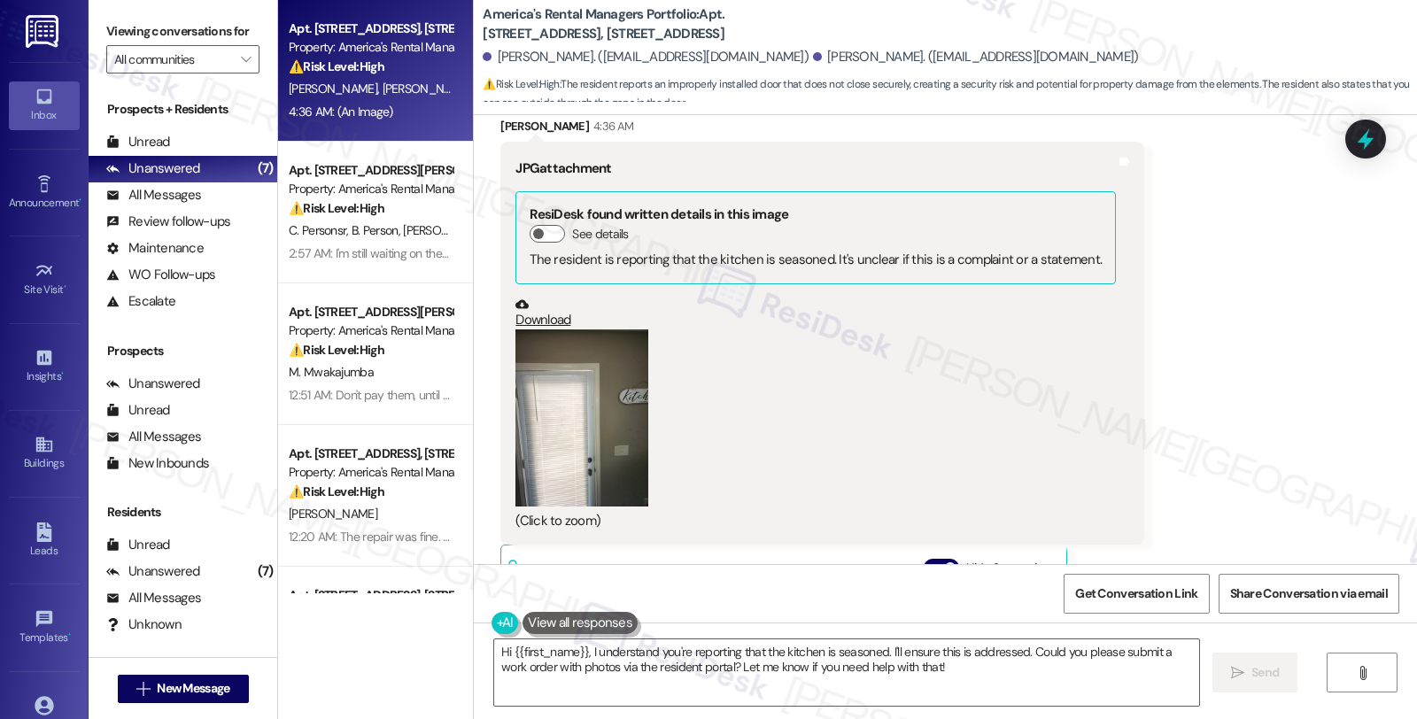
click at [541, 427] on button "Zoom image" at bounding box center [581, 417] width 133 height 177
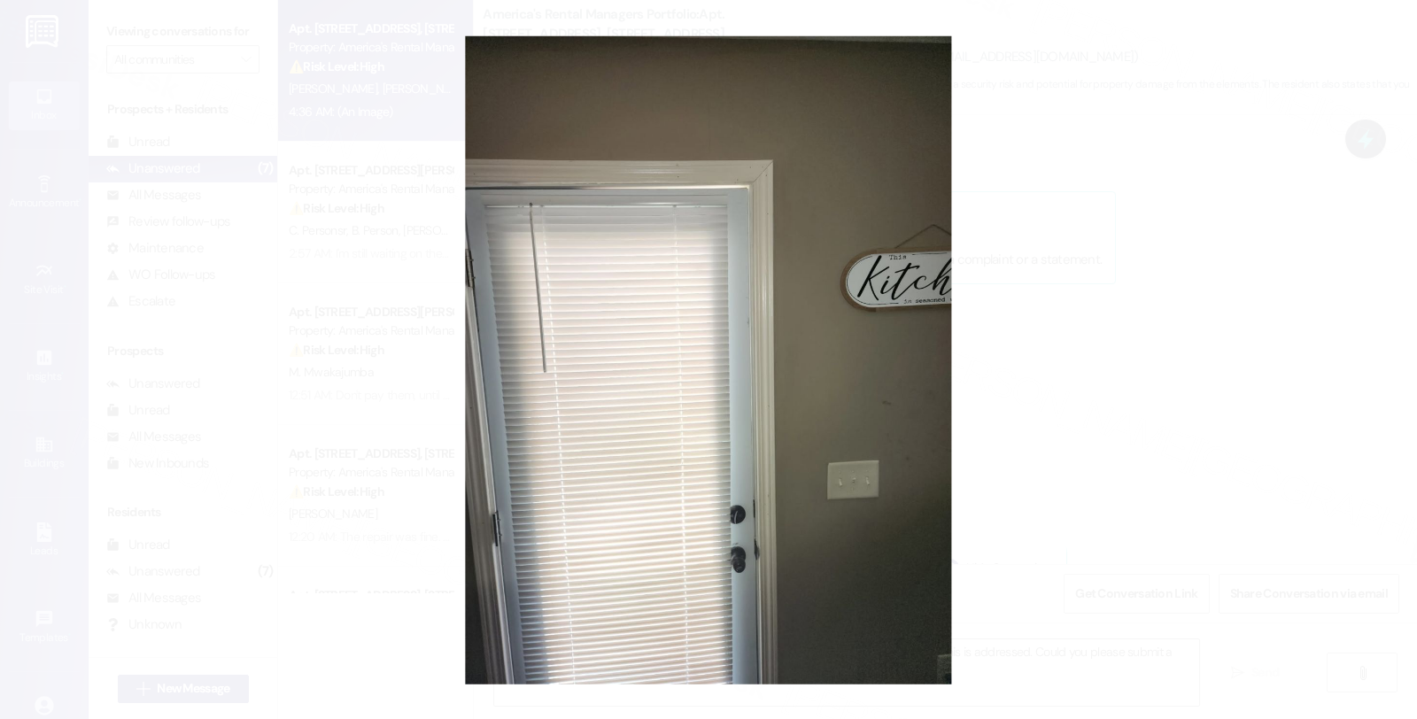
click at [1036, 367] on button "Unzoom image" at bounding box center [708, 359] width 1417 height 719
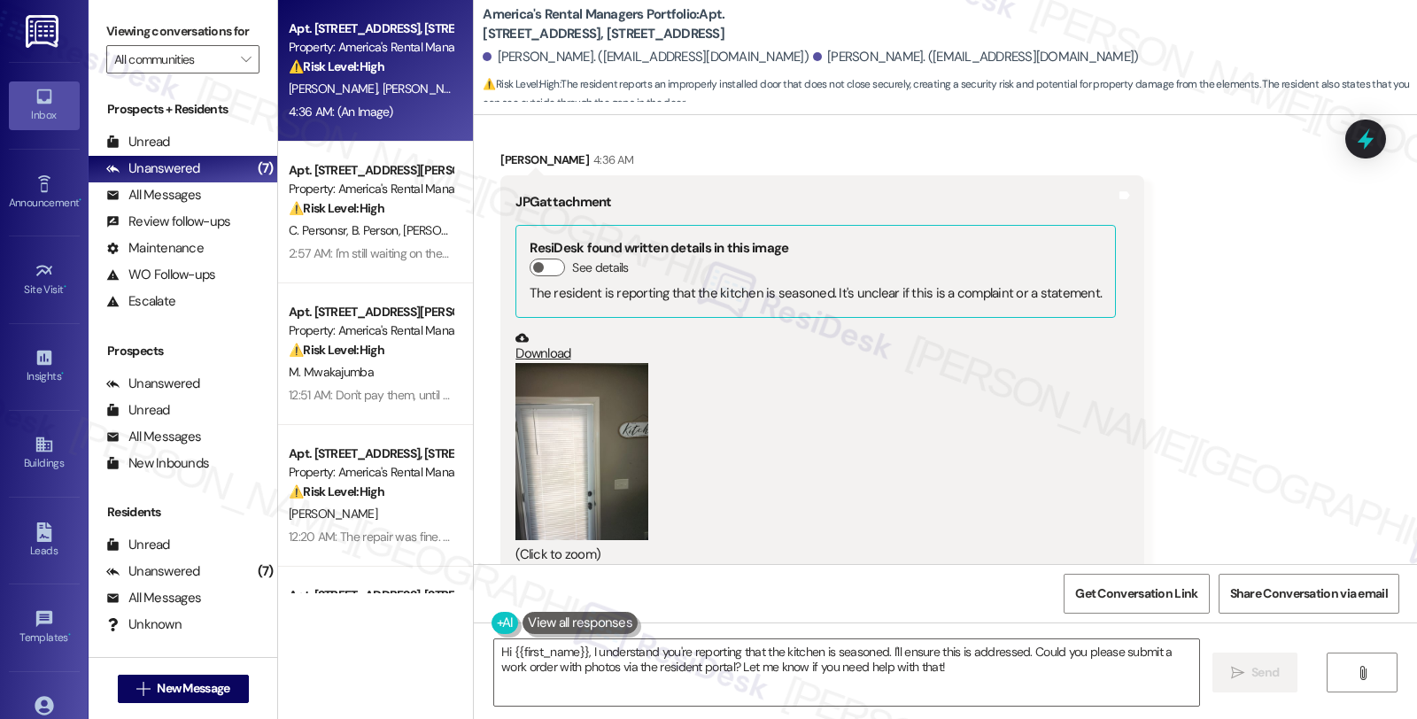
scroll to position [1772, 0]
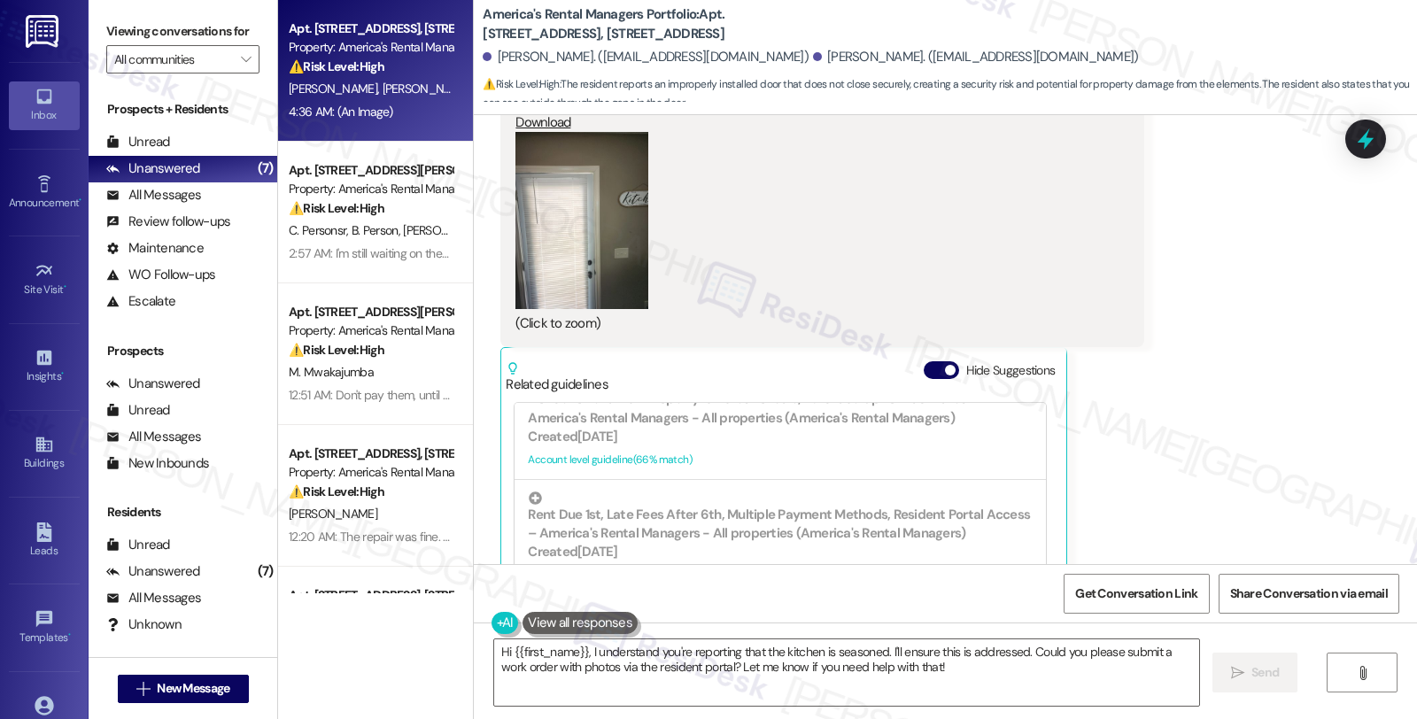
click at [600, 253] on button "Zoom image" at bounding box center [581, 220] width 133 height 177
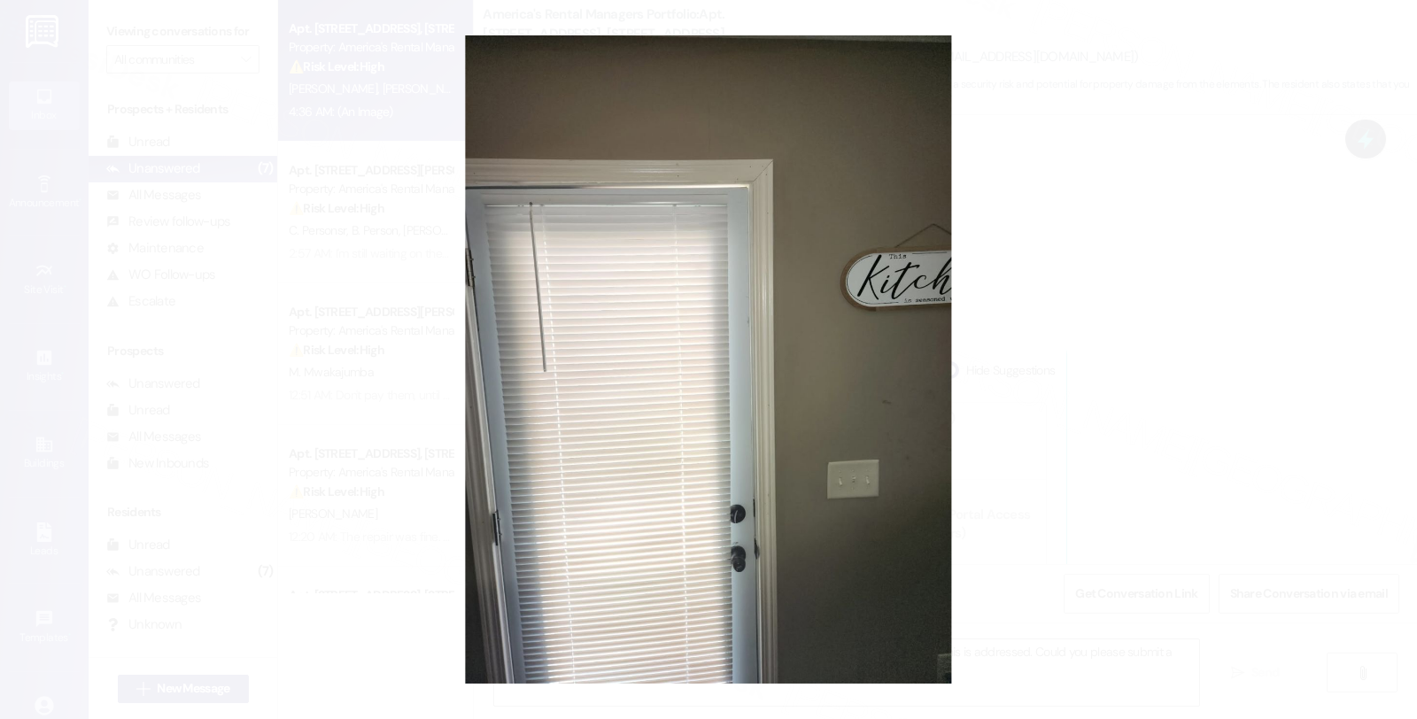
click at [1135, 257] on button "Unzoom image" at bounding box center [708, 359] width 1417 height 719
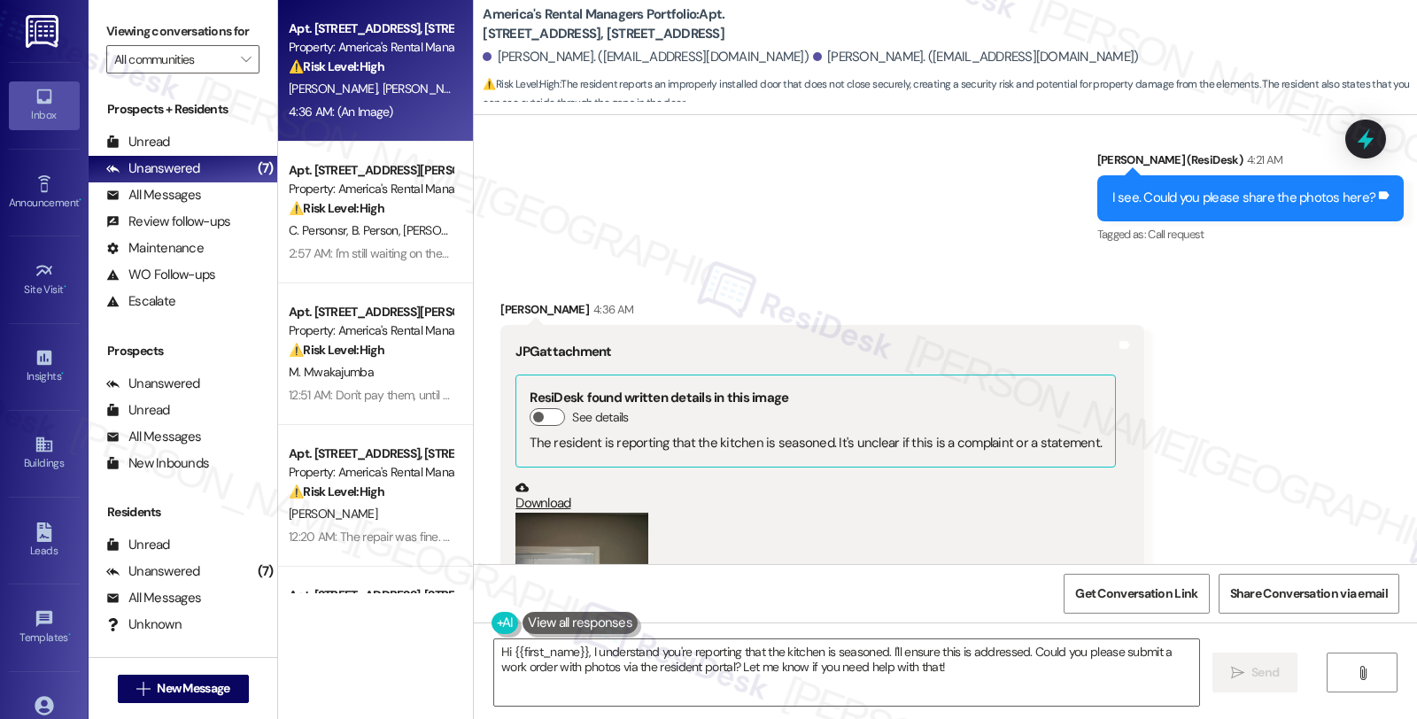
scroll to position [1378, 0]
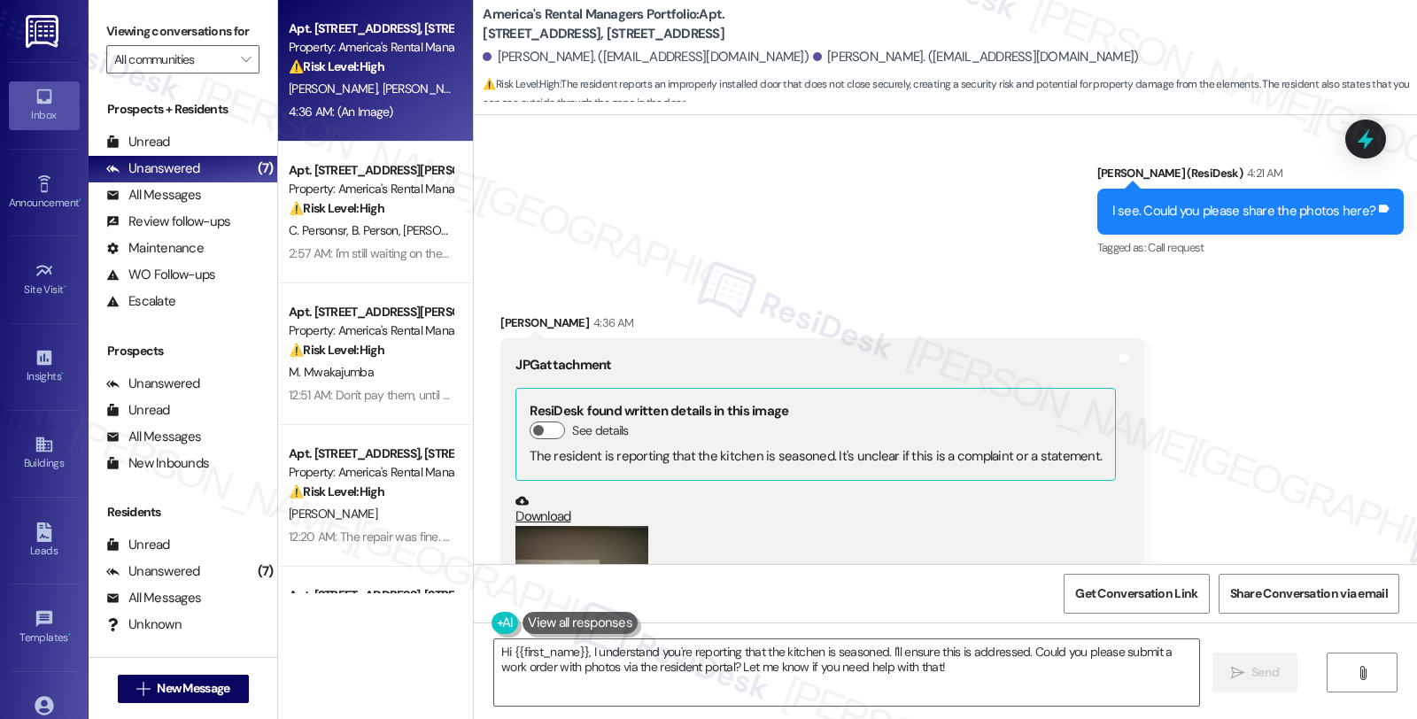
click at [534, 494] on link "Download" at bounding box center [815, 509] width 600 height 31
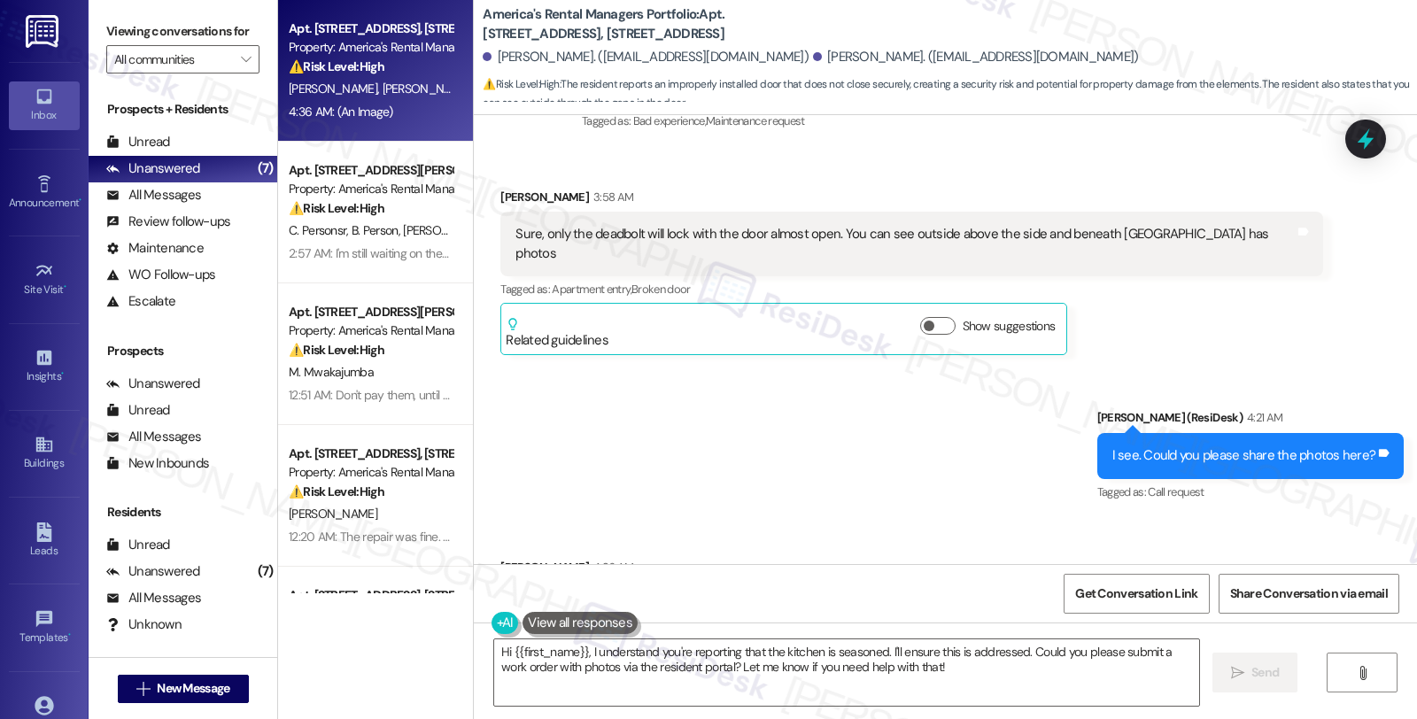
scroll to position [1083, 0]
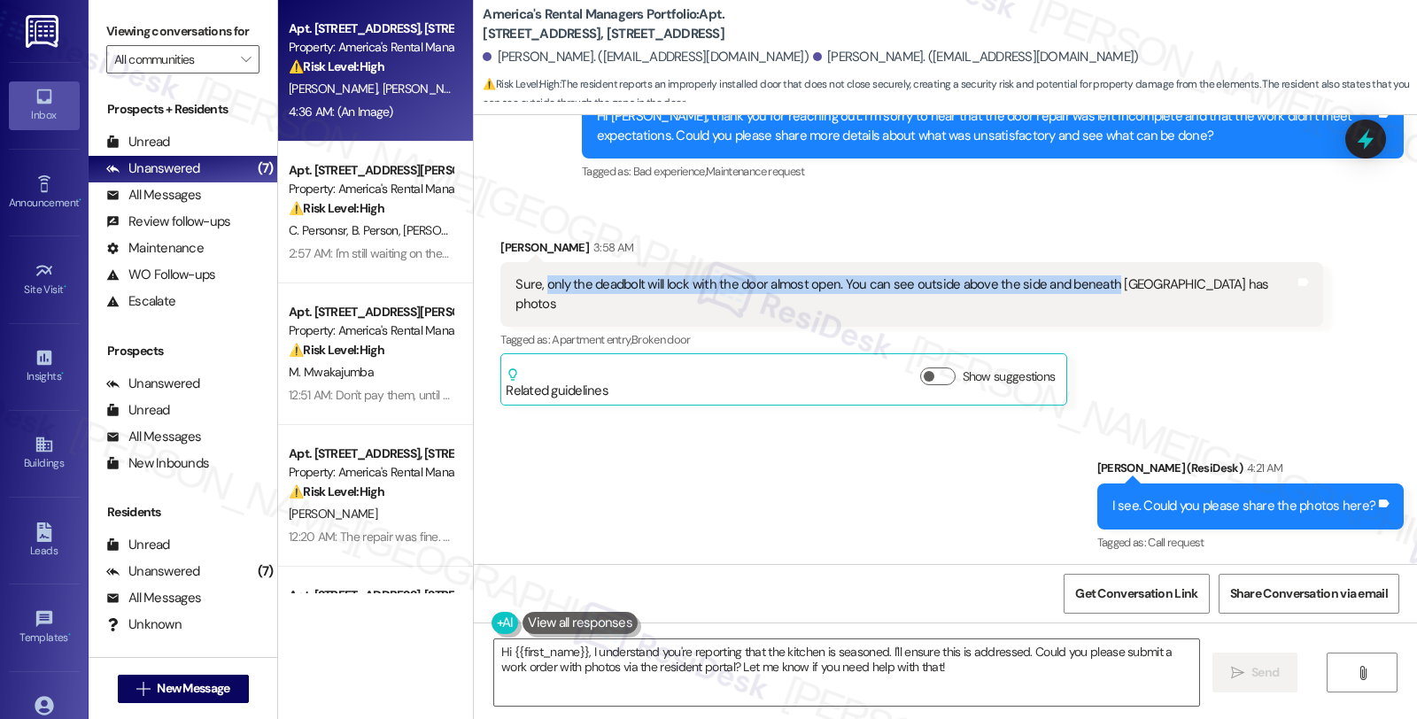
drag, startPoint x: 532, startPoint y: 266, endPoint x: 1095, endPoint y: 267, distance: 563.2
click at [1095, 275] on div "Sure, only the deadbolt will lock with the door almost open. You can see outsid…" at bounding box center [904, 294] width 778 height 38
copy div "only the deadbolt will lock with the door almost open. You can see outside abov…"
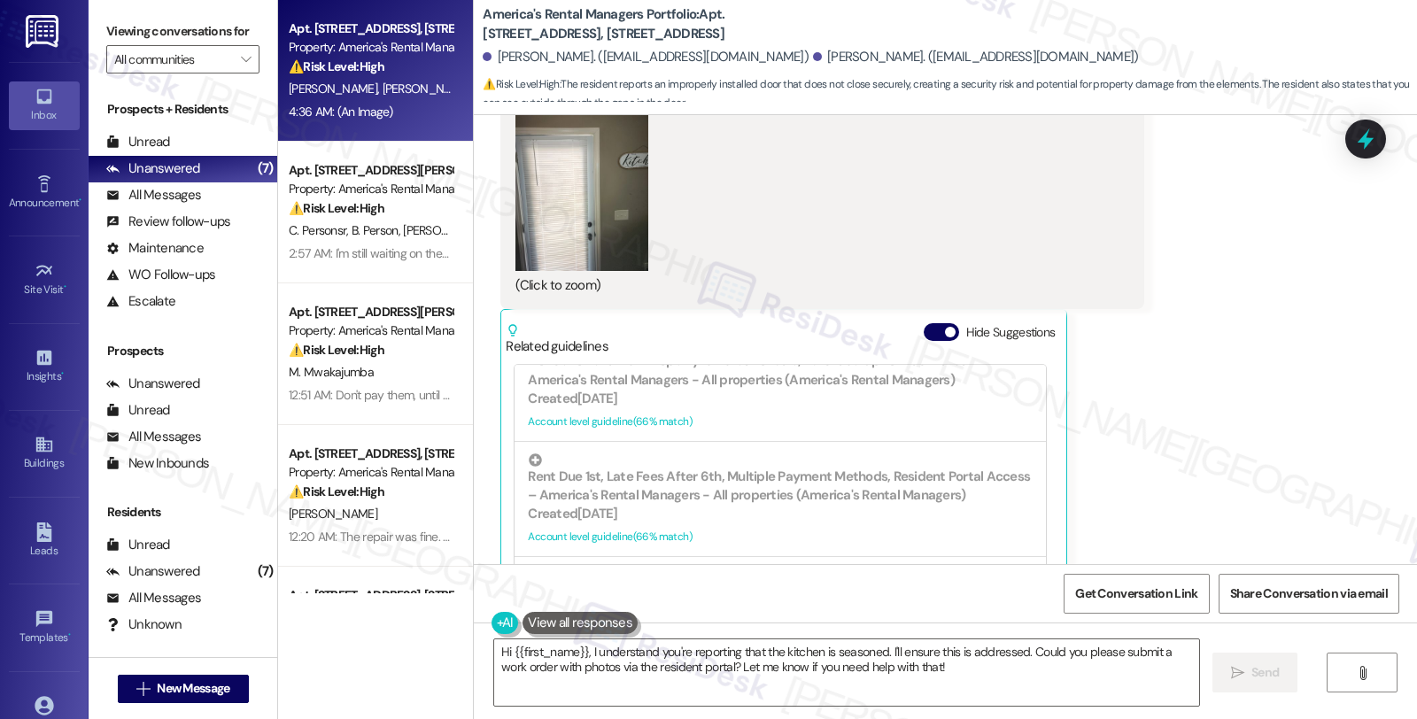
scroll to position [1870, 0]
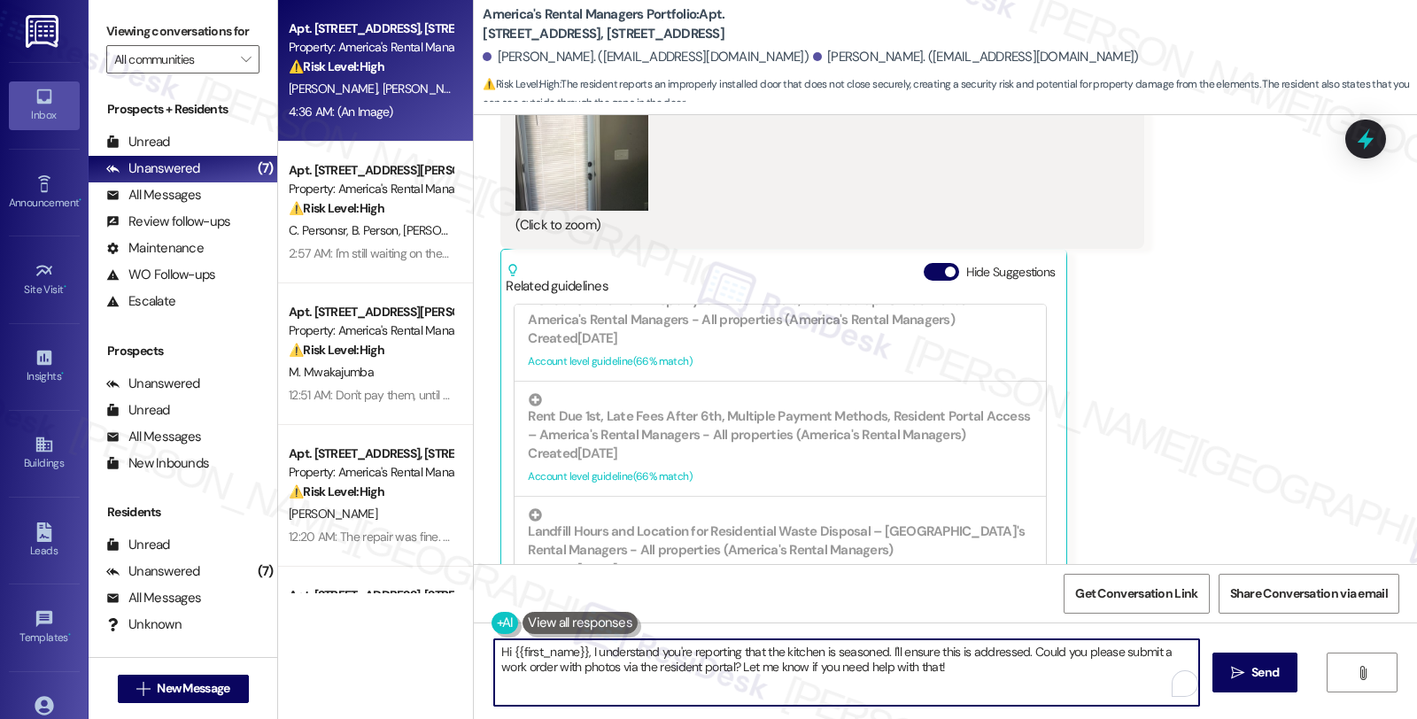
drag, startPoint x: 932, startPoint y: 669, endPoint x: 287, endPoint y: 635, distance: 645.5
click at [287, 635] on div "Apt. 112 Hollow Court, 112 Hollow Court Property: America's Rental Managers Por…" at bounding box center [847, 359] width 1139 height 719
paste textarea "When the door is fully closed, does the latch engage at all, or is there resist…"
click at [494, 647] on textarea "When the door is fully closed, does the latch engage at all, or is there resist…" at bounding box center [846, 672] width 705 height 66
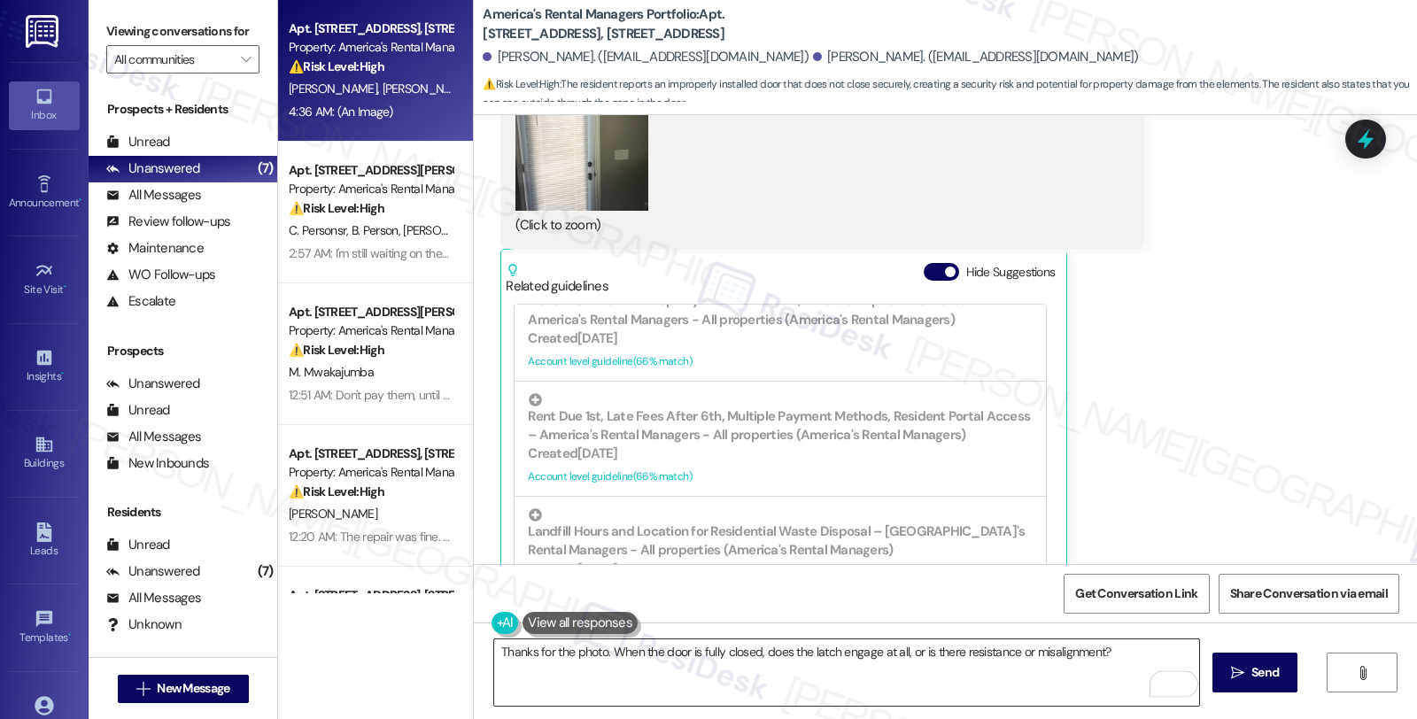
click at [963, 652] on textarea "Thanks for the photo. When the door is fully closed, does the latch engage at a…" at bounding box center [846, 672] width 705 height 66
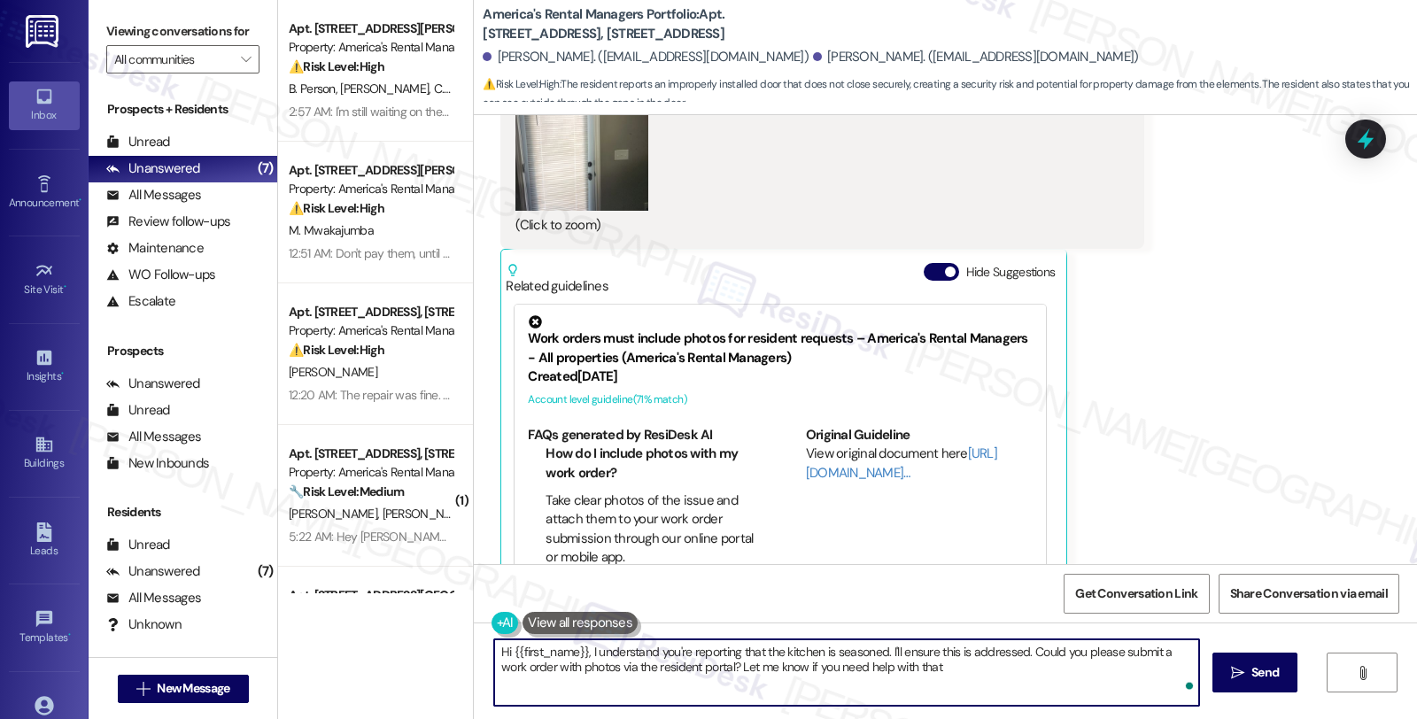
type textarea "Hi {{first_name}}, I understand you're reporting that the kitchen is seasoned. …"
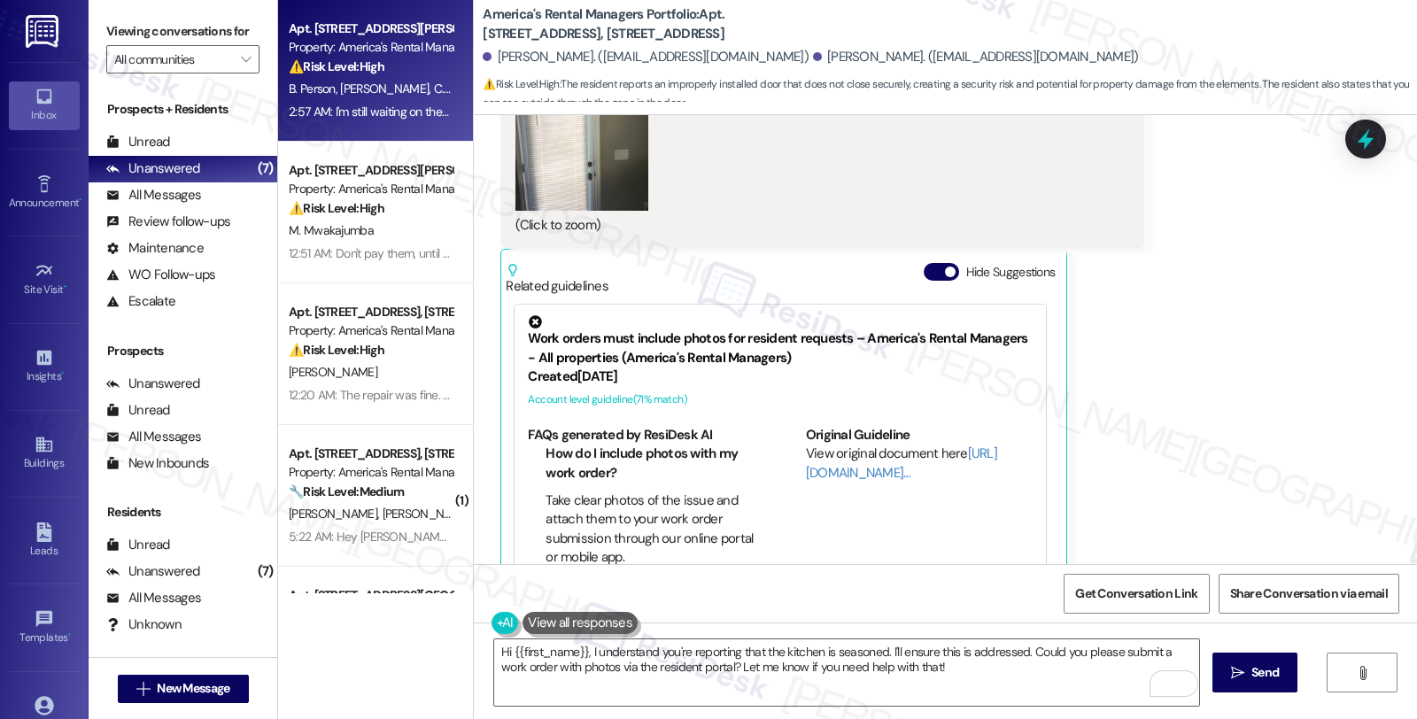
click at [434, 96] on span "C. Personsr" at bounding box center [463, 89] width 58 height 16
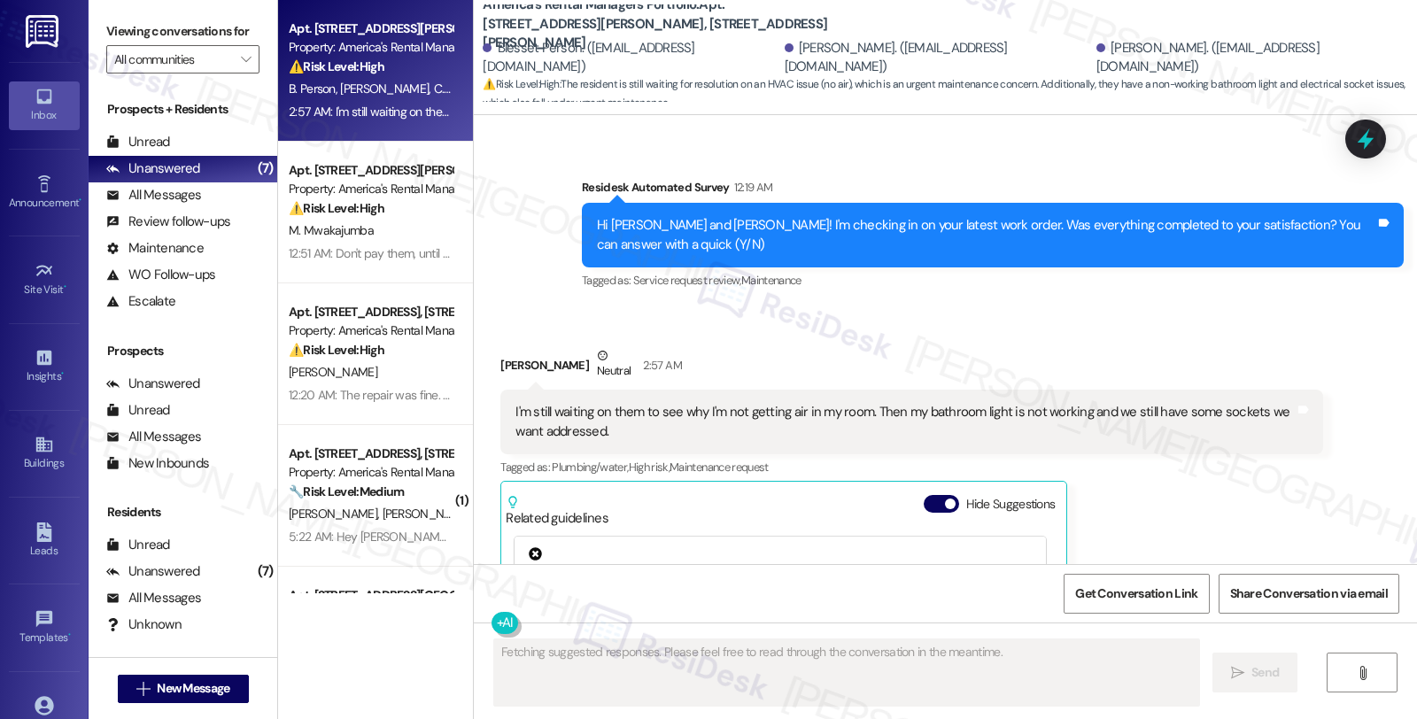
scroll to position [4326, 0]
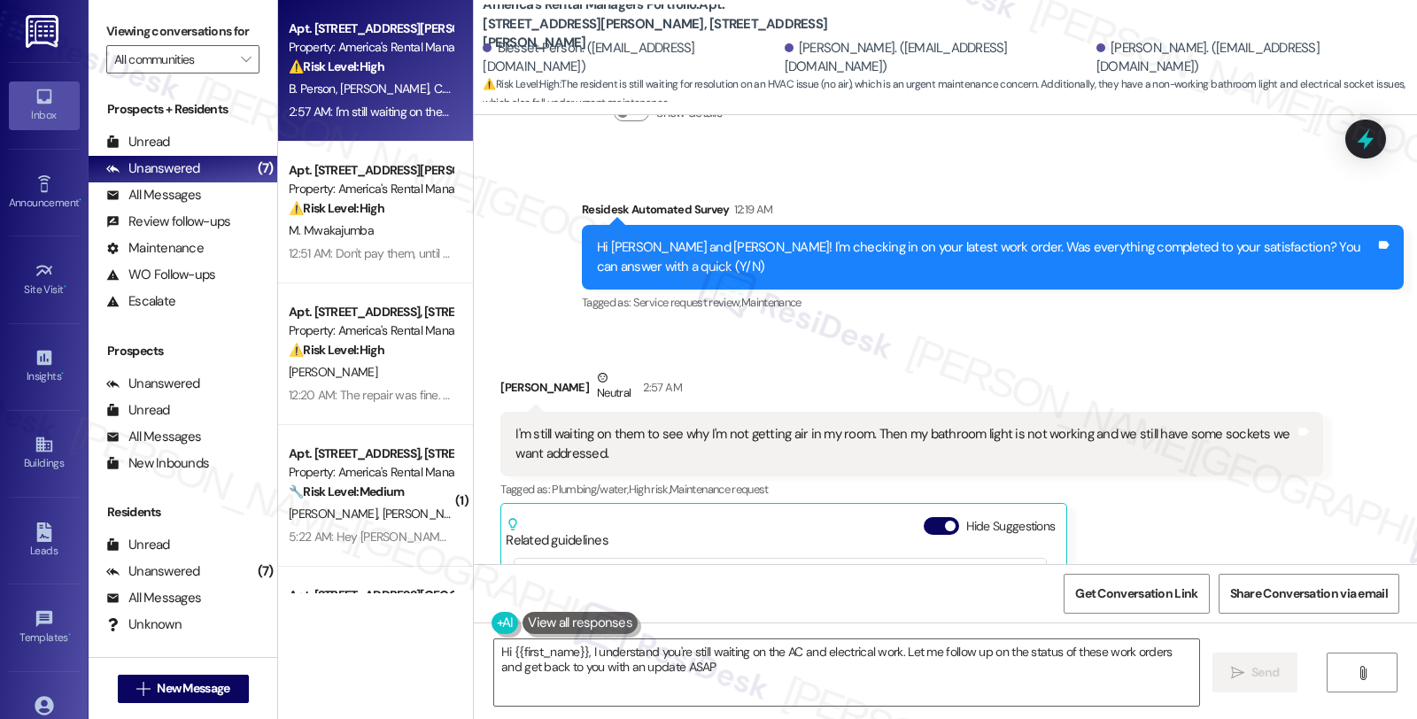
type textarea "Hi {{first_name}}, I understand you're still waiting on the AC and electrical w…"
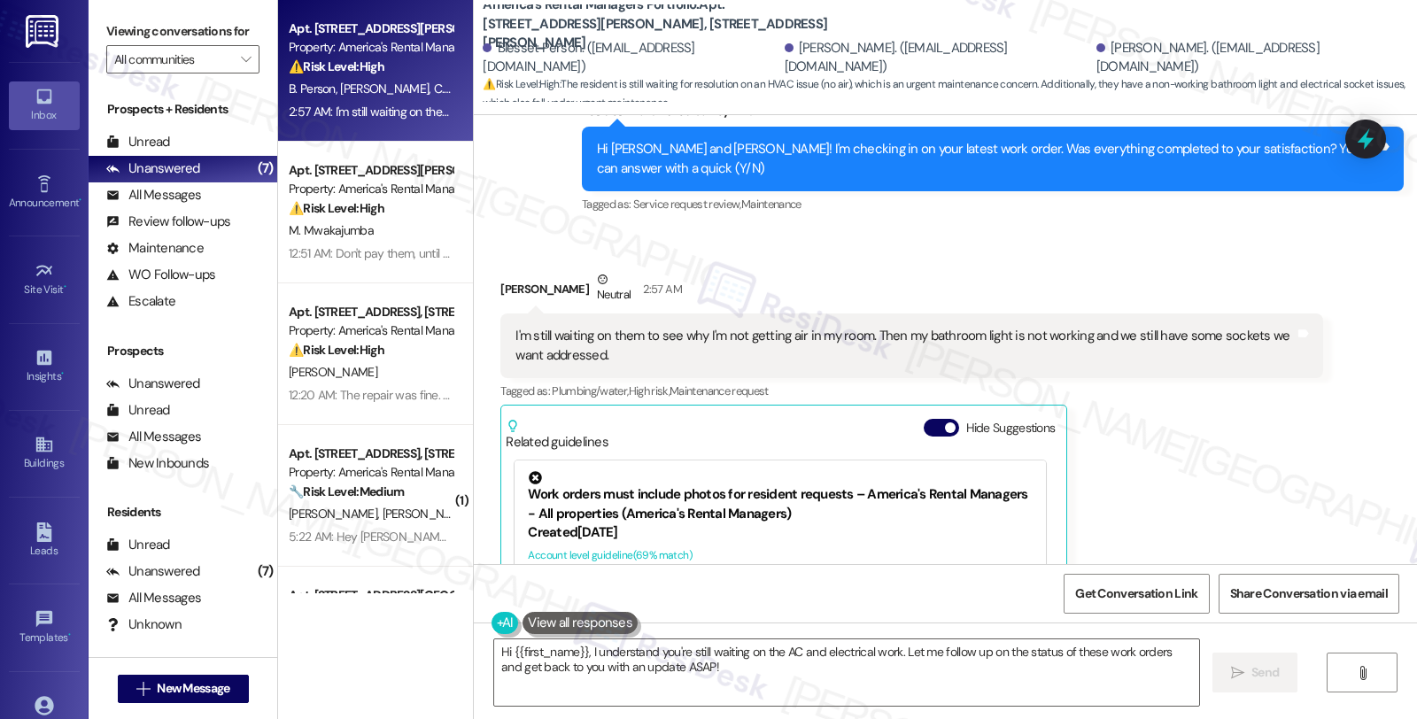
scroll to position [4522, 0]
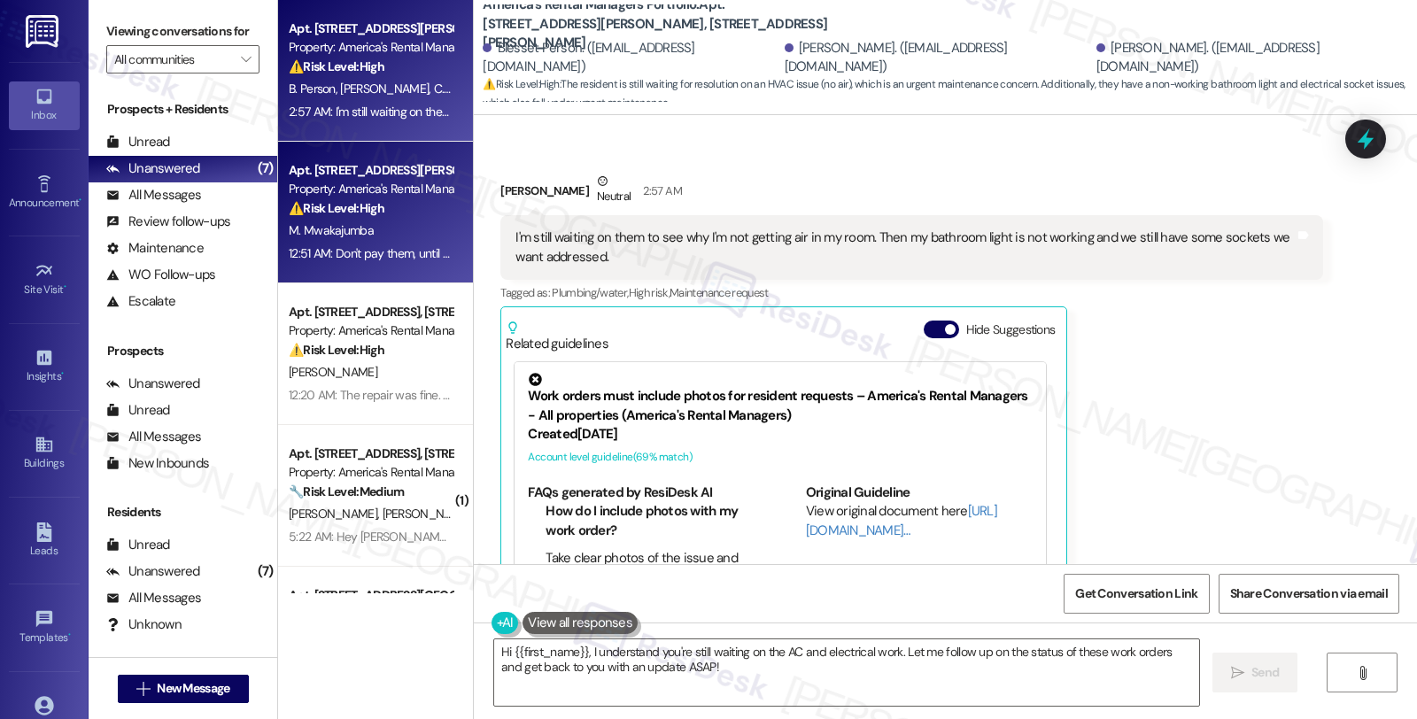
click at [373, 199] on div "⚠️ Risk Level: High The resident is advising against payment due to concerns ab…" at bounding box center [371, 208] width 164 height 19
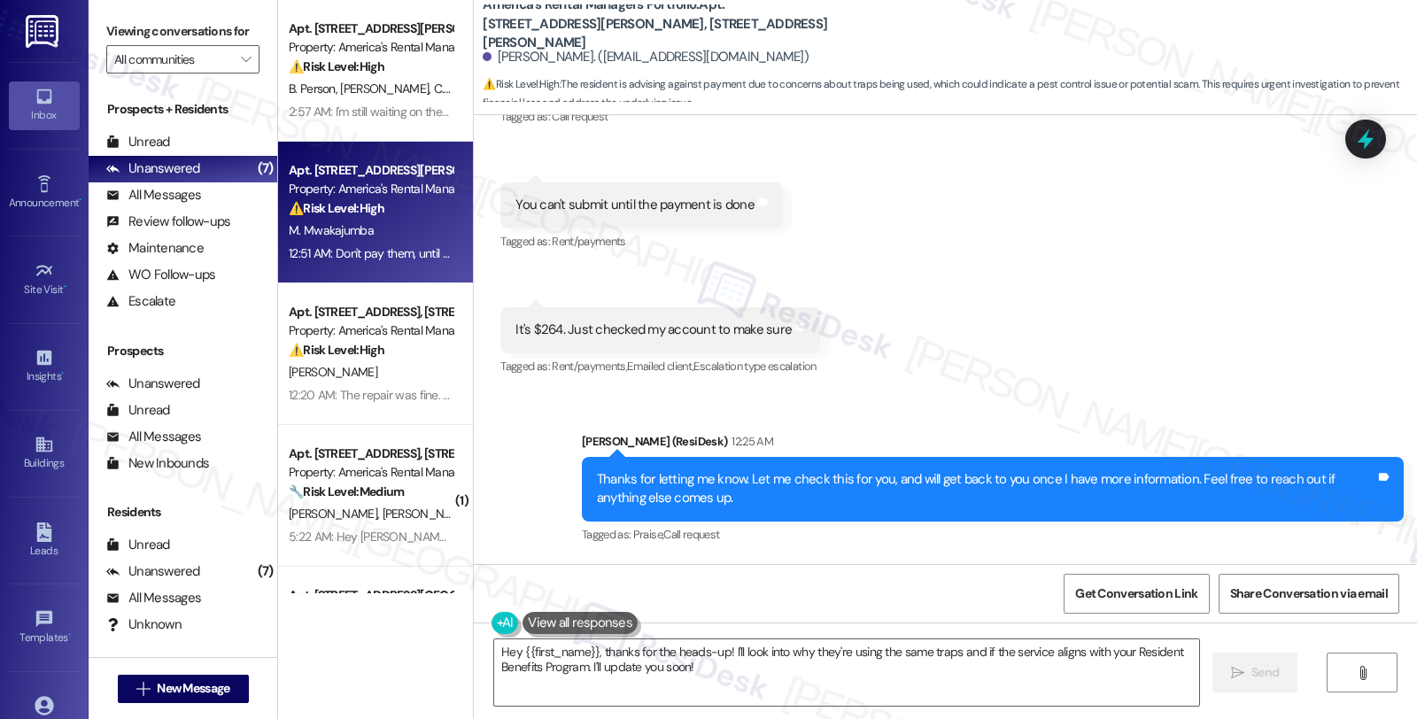
scroll to position [15345, 0]
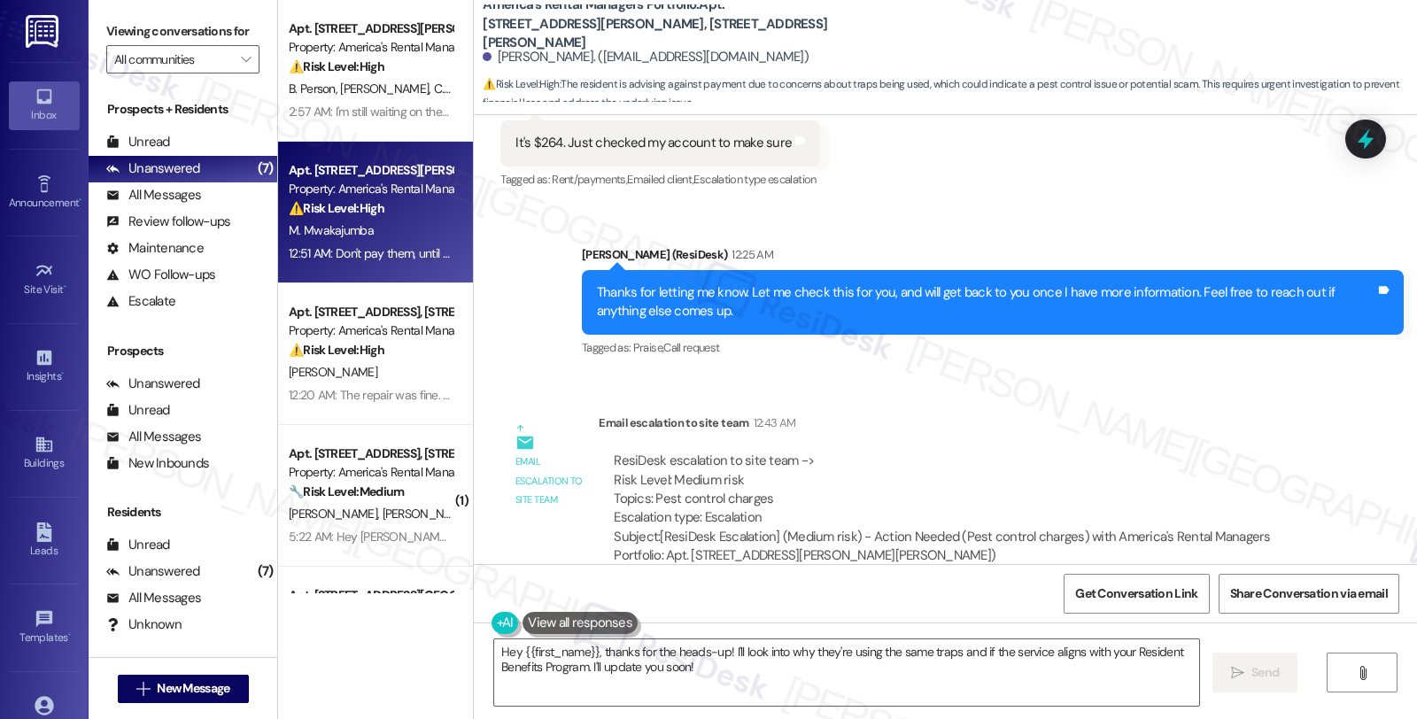
scroll to position [15837, 0]
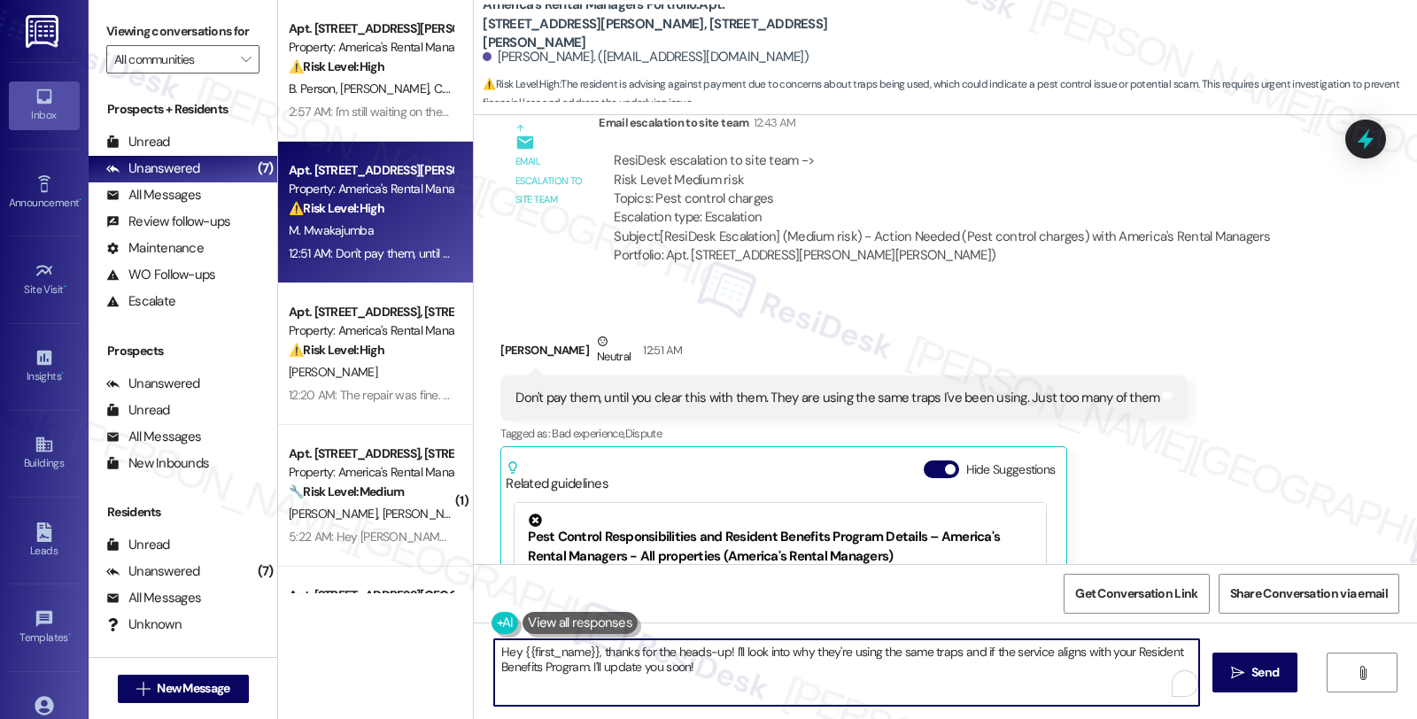
drag, startPoint x: 735, startPoint y: 678, endPoint x: 454, endPoint y: 631, distance: 284.6
click at [454, 631] on div "Apt. 600 McAdory Ave, 600 McAdory Ave Property: America's Rental Managers Portf…" at bounding box center [847, 359] width 1139 height 719
paste textarea "We'll look into this with the PestShare provider and get back to you."
type textarea "We'll look into this with the PestShare provider and get back to you once we ha…"
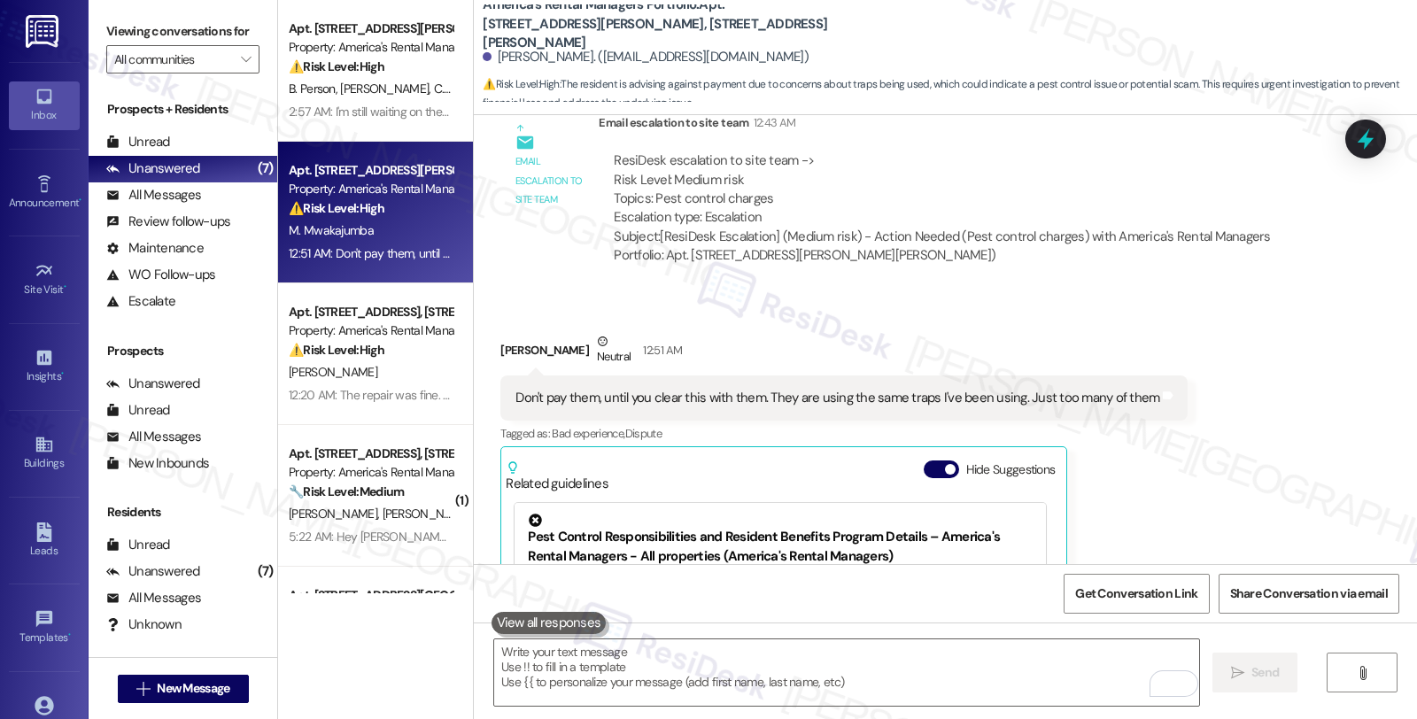
scroll to position [16033, 0]
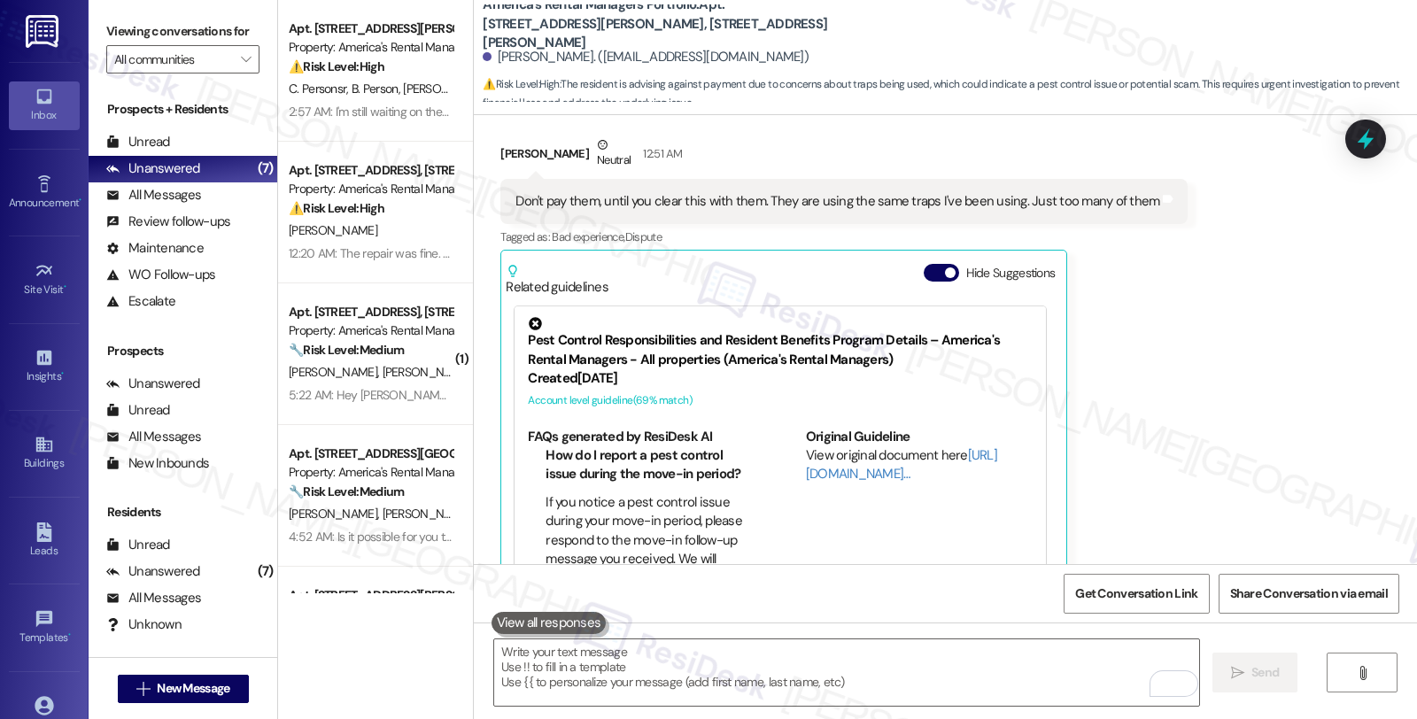
drag, startPoint x: 1166, startPoint y: 340, endPoint x: 1156, endPoint y: 344, distance: 11.2
click at [1169, 340] on div "Received via SMS Marcelina Mwakajumba Neutral 12:51 AM Don't pay them, until yo…" at bounding box center [844, 363] width 714 height 482
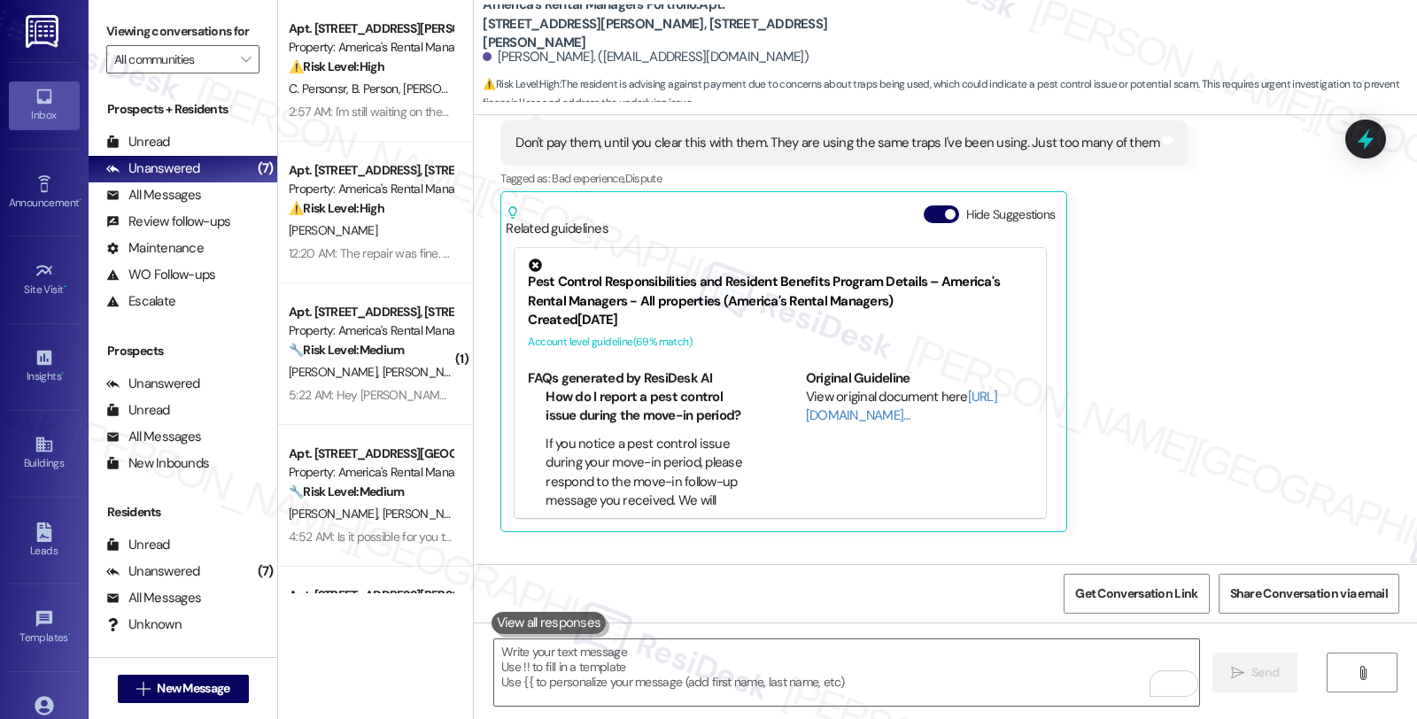
scroll to position [16156, 0]
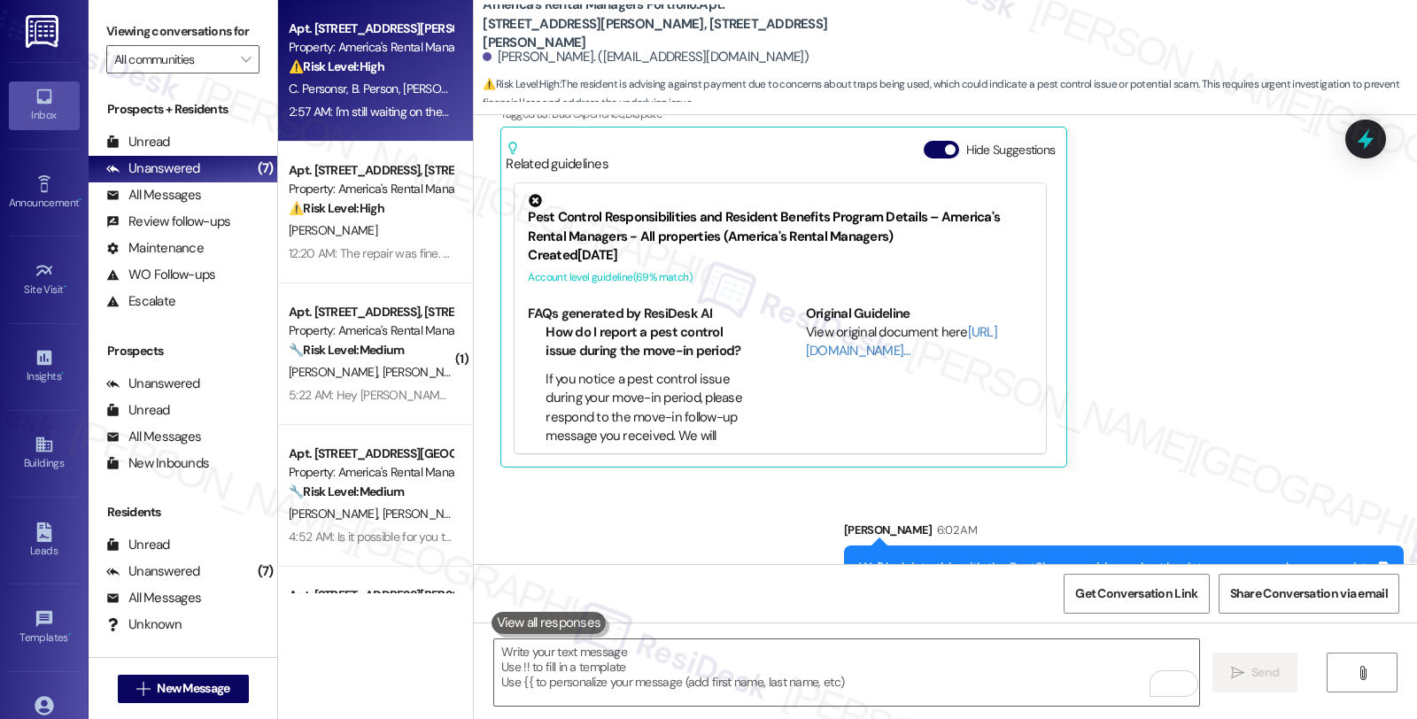
click at [413, 71] on div "⚠️ Risk Level: High The resident is still waiting for resolution on an HVAC iss…" at bounding box center [371, 67] width 164 height 19
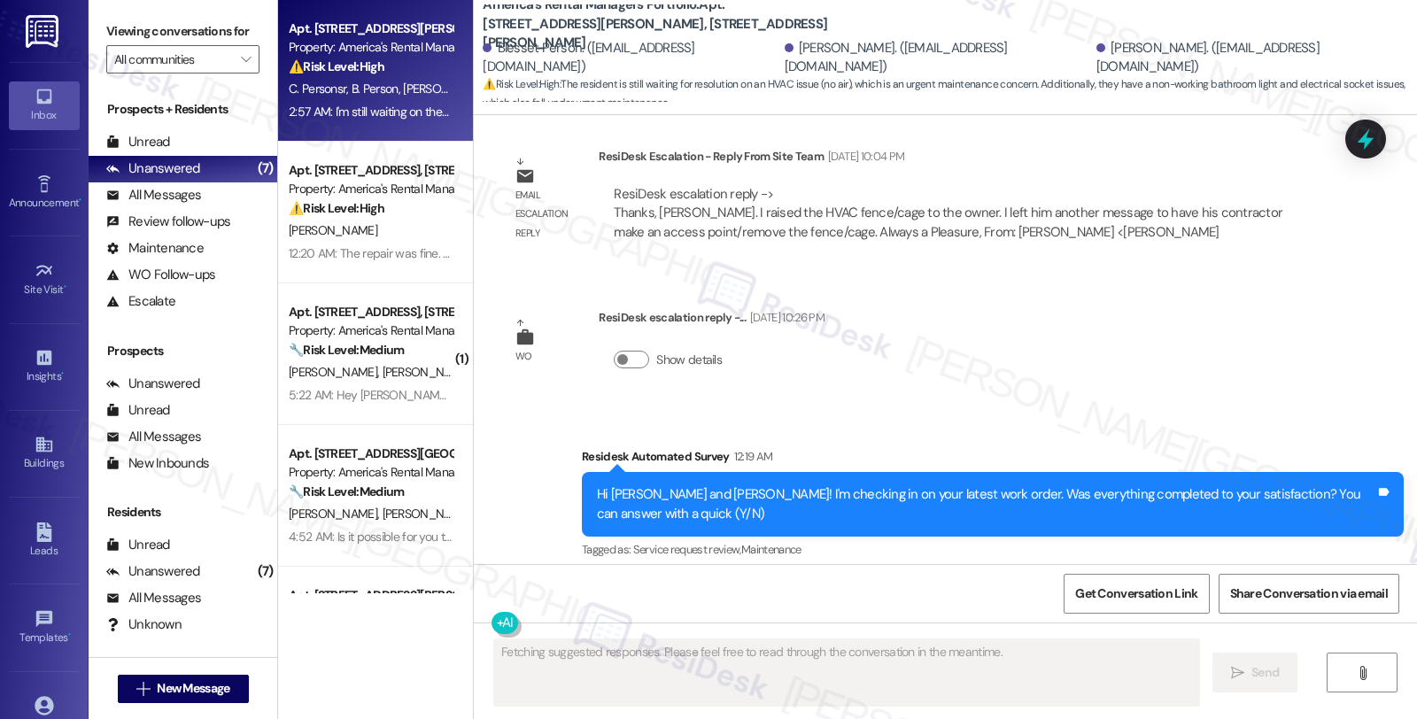
scroll to position [4522, 0]
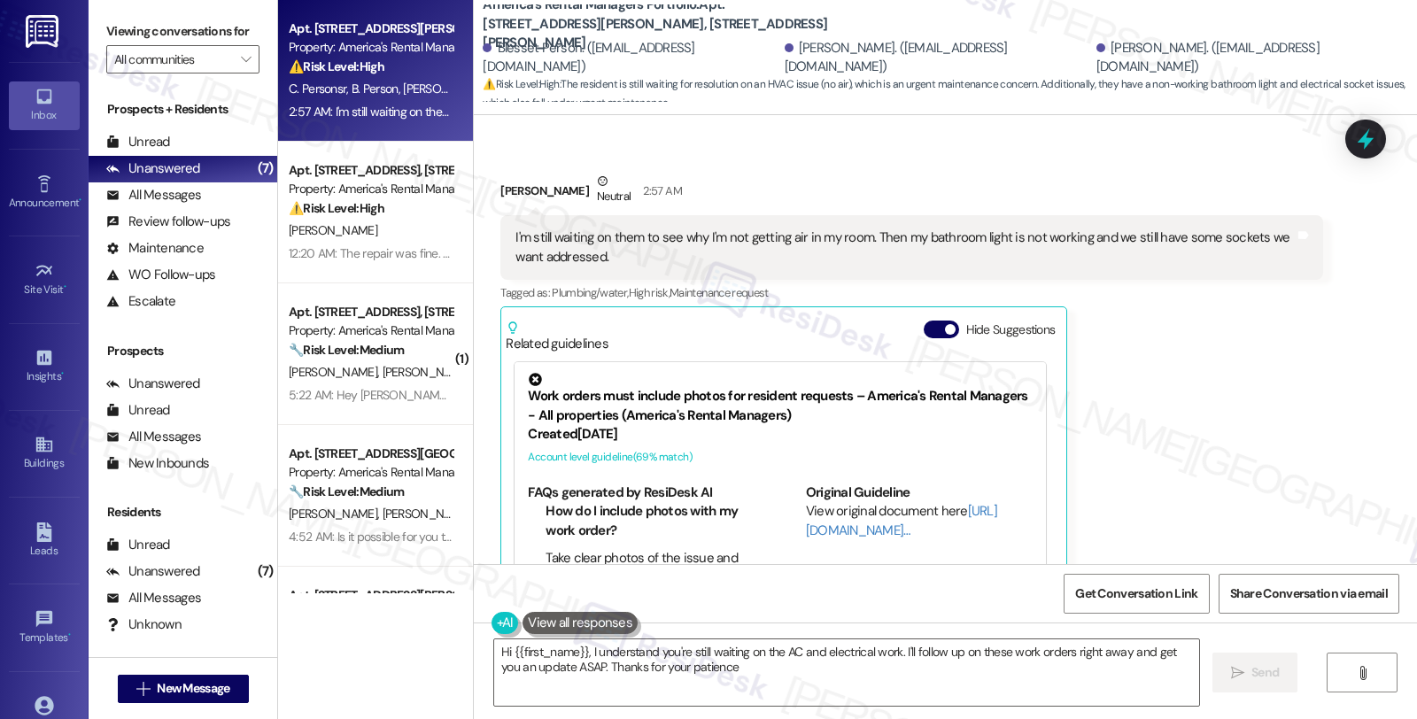
type textarea "Hi {{first_name}}, I understand you're still waiting on the AC and electrical w…"
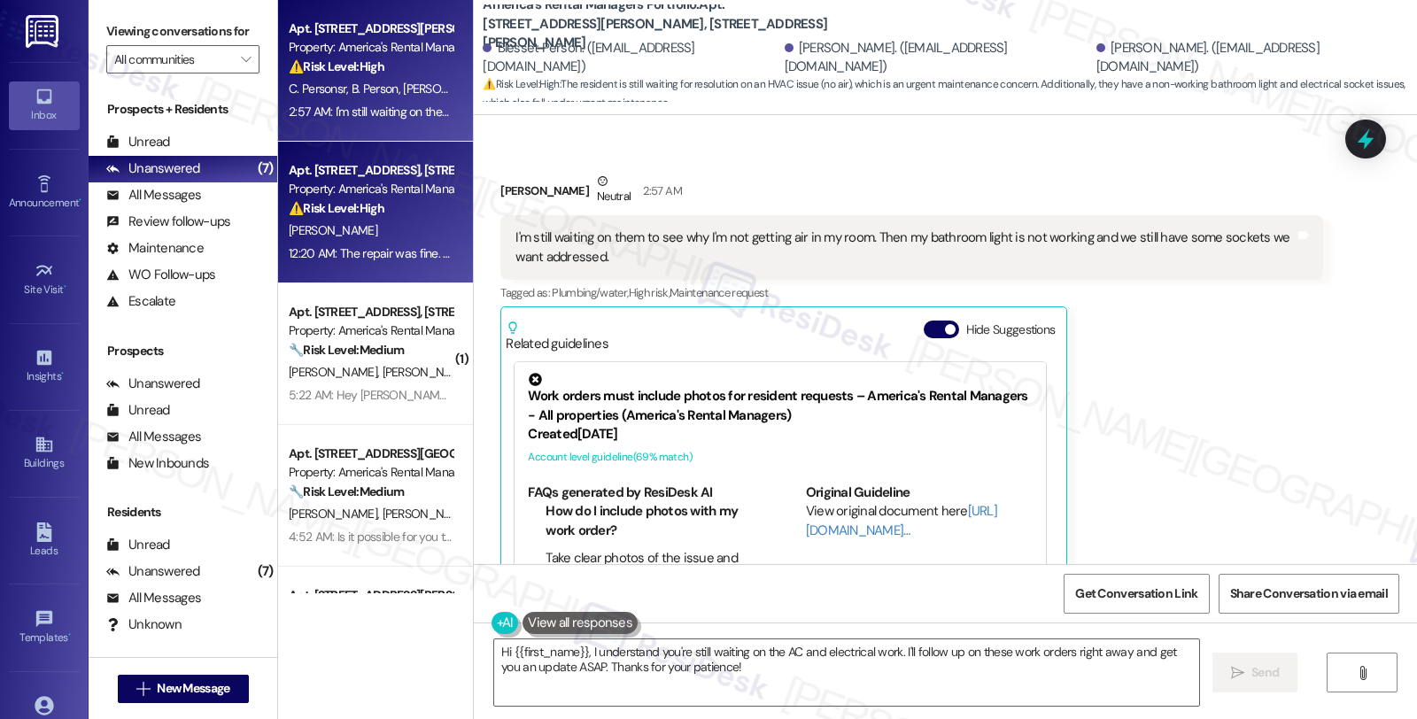
click at [385, 180] on div "Property: America's Rental Managers Portfolio" at bounding box center [371, 189] width 164 height 19
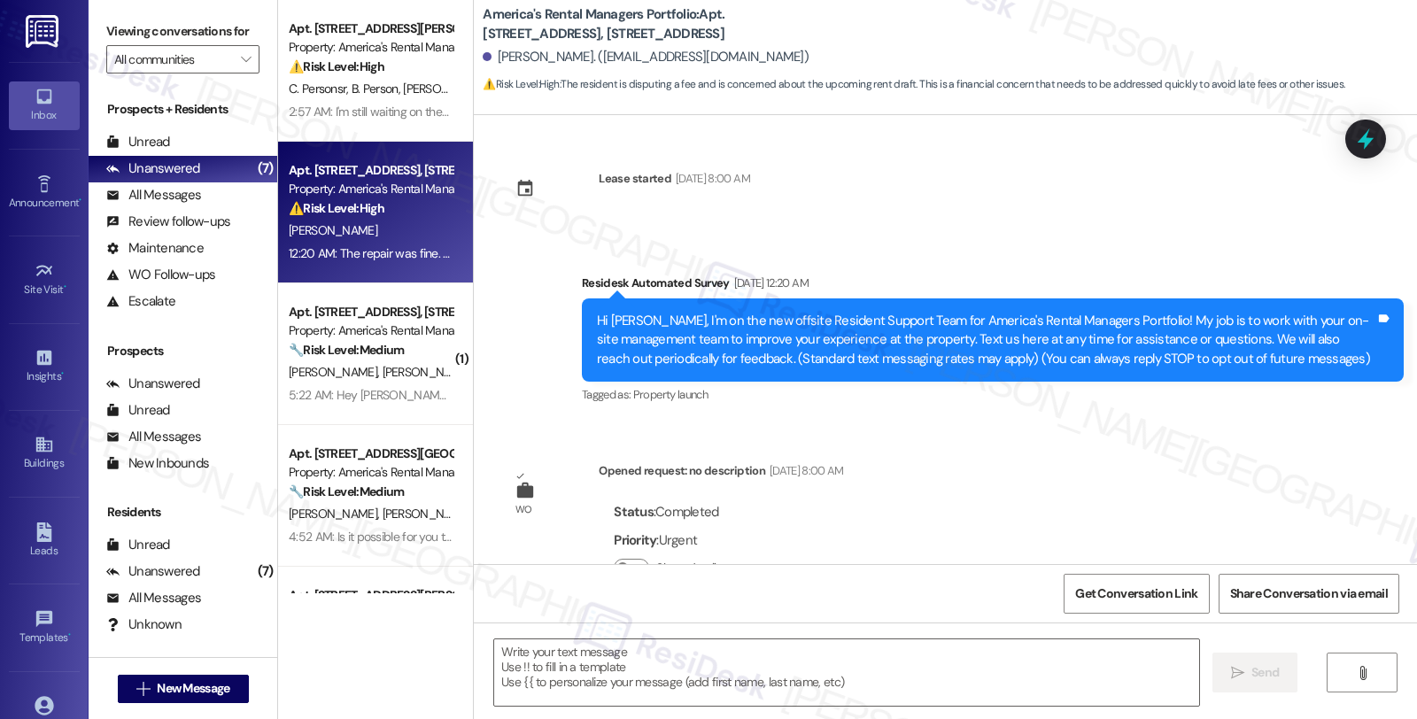
scroll to position [5044, 0]
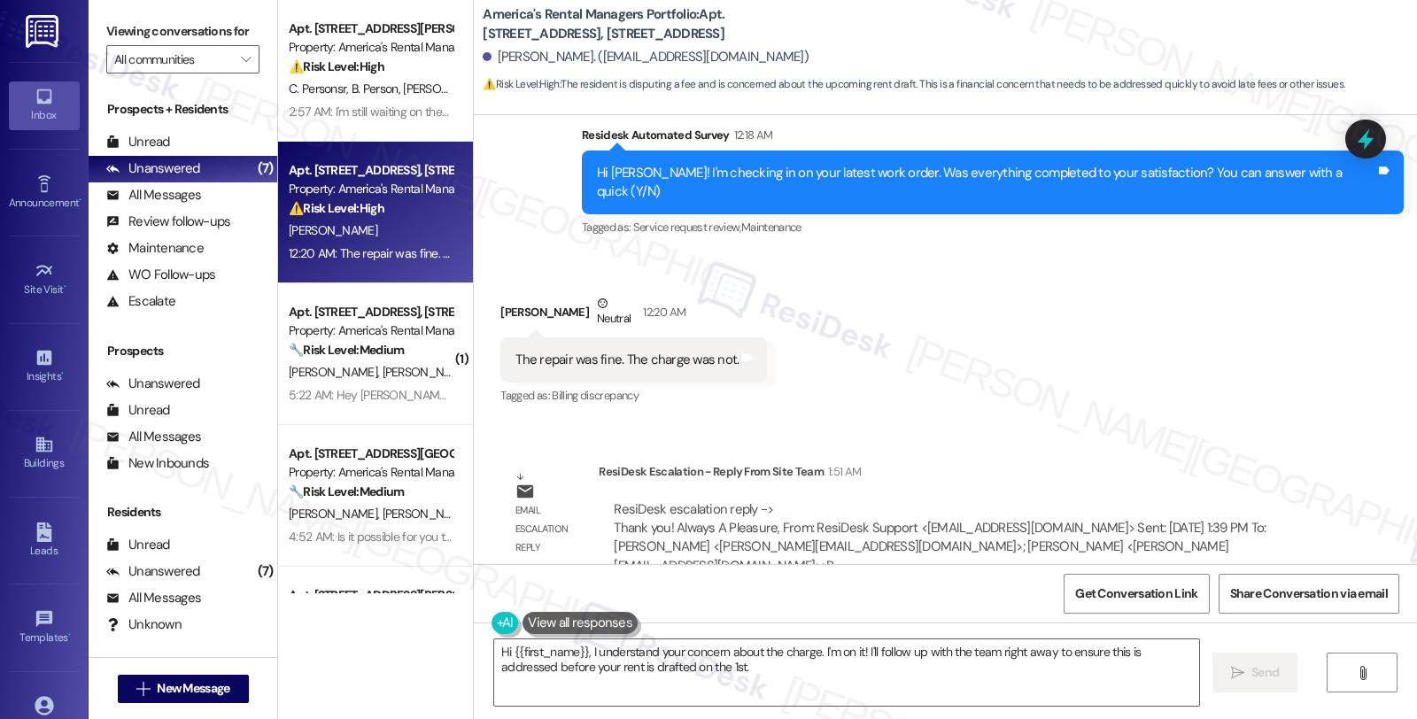
click at [1120, 449] on div "Email escalation reply ResiDesk Escalation - Reply From Site Team 1:51 AM ResiD…" at bounding box center [911, 526] width 848 height 154
click at [1224, 413] on div "Lease started Sep 29, 2023 at 8:00 AM Survey, sent via SMS Residesk Automated S…" at bounding box center [945, 339] width 943 height 449
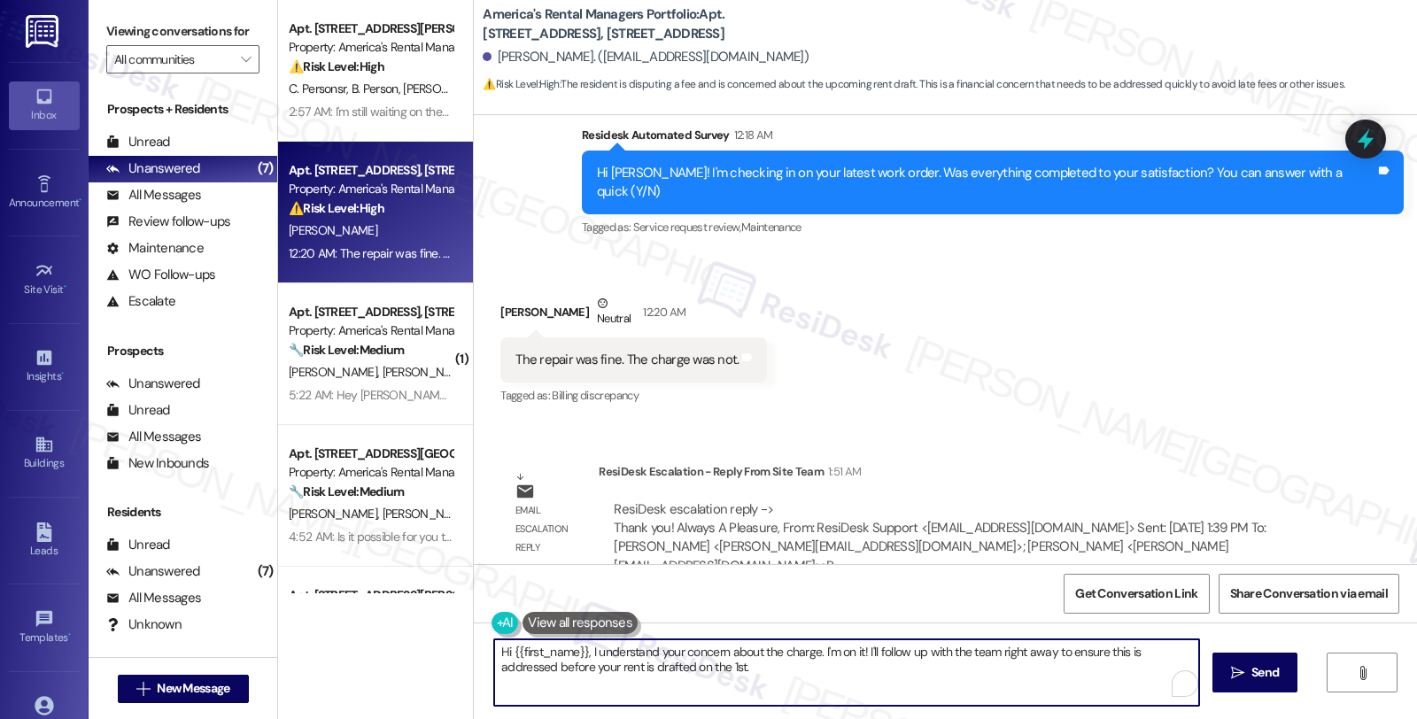
drag, startPoint x: 580, startPoint y: 651, endPoint x: 483, endPoint y: 651, distance: 97.4
click at [494, 651] on textarea "Hi {{first_name}}, I understand your concern about the charge. I'm on it! I'll …" at bounding box center [846, 672] width 705 height 66
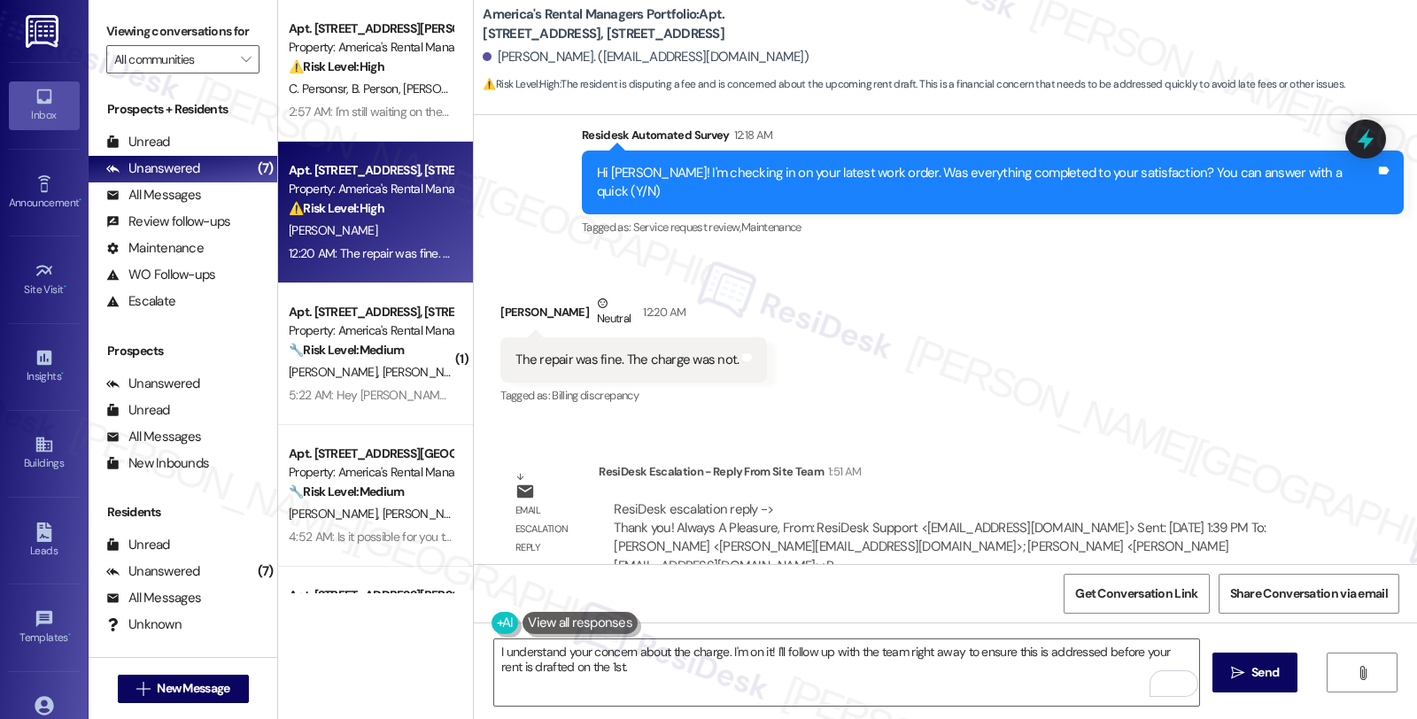
click at [1135, 462] on div "ResiDesk Escalation - Reply From Site Team 1:51 AM" at bounding box center [960, 474] width 723 height 25
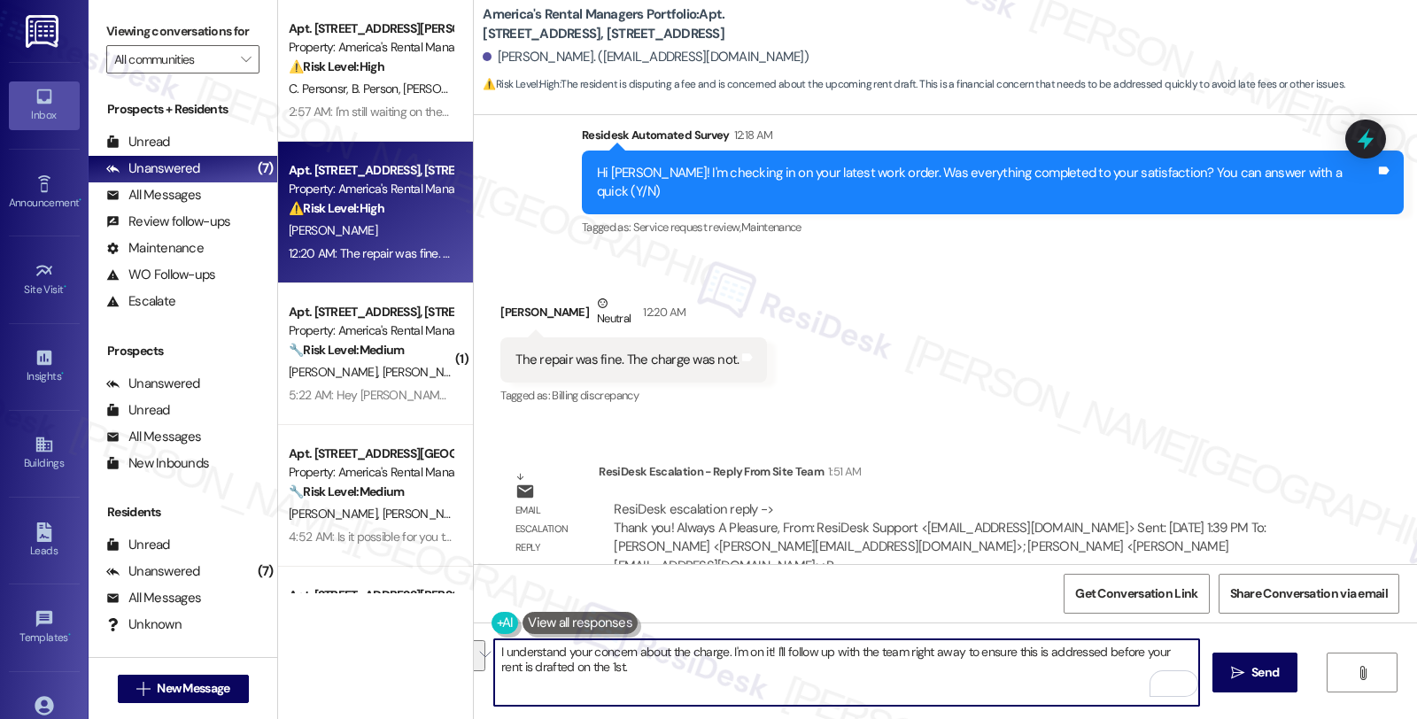
drag, startPoint x: 719, startPoint y: 648, endPoint x: 754, endPoint y: 692, distance: 56.0
click at [754, 692] on textarea "I understand your concern about the charge. I'm on it! I'll follow up with the …" at bounding box center [846, 672] width 705 height 66
paste textarea "I'll share your concerns with the team for further review, and I'll follow up w…"
click at [726, 647] on textarea "I understand your concern about the charge. I'll share your concerns with the t…" at bounding box center [846, 672] width 705 height 66
click at [639, 669] on textarea "I understand your concern about the charge. I've shared your concerns with the …" at bounding box center [846, 672] width 705 height 66
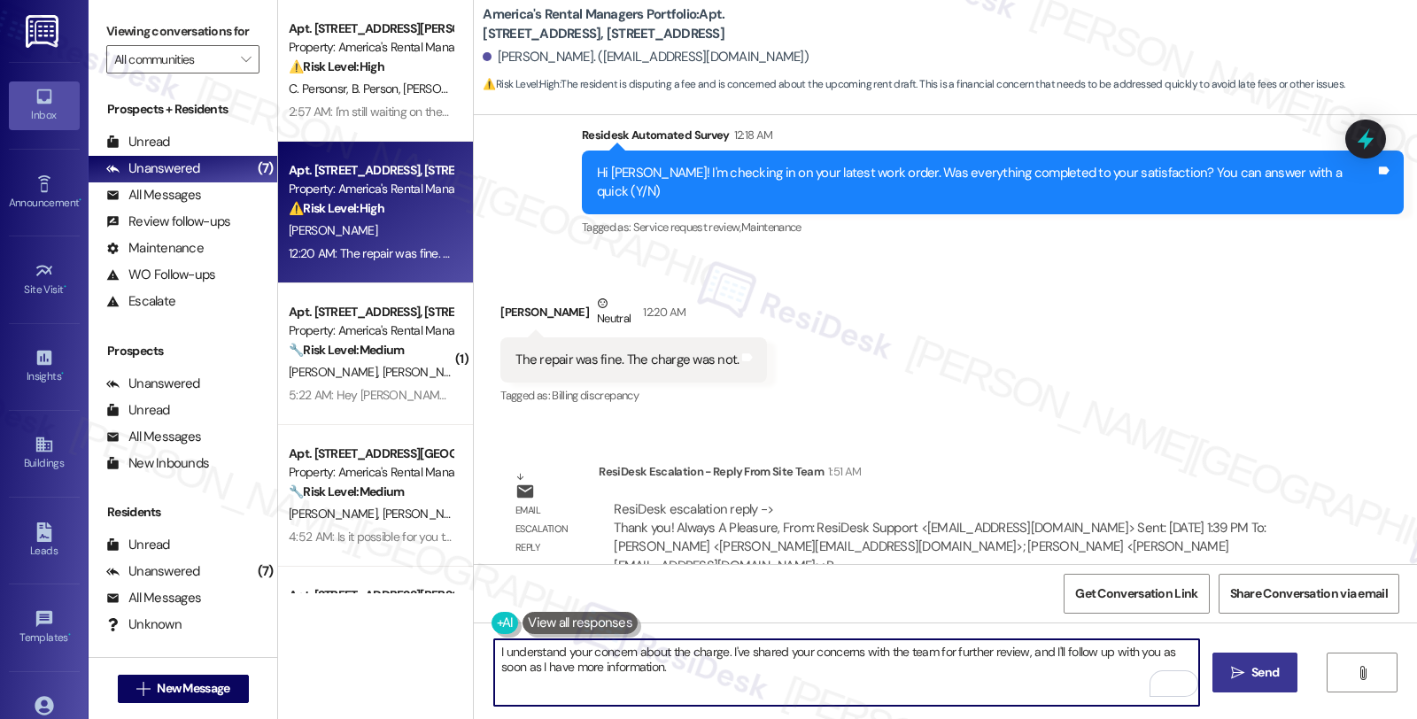
type textarea "I understand your concern about the charge. I've shared your concerns with the …"
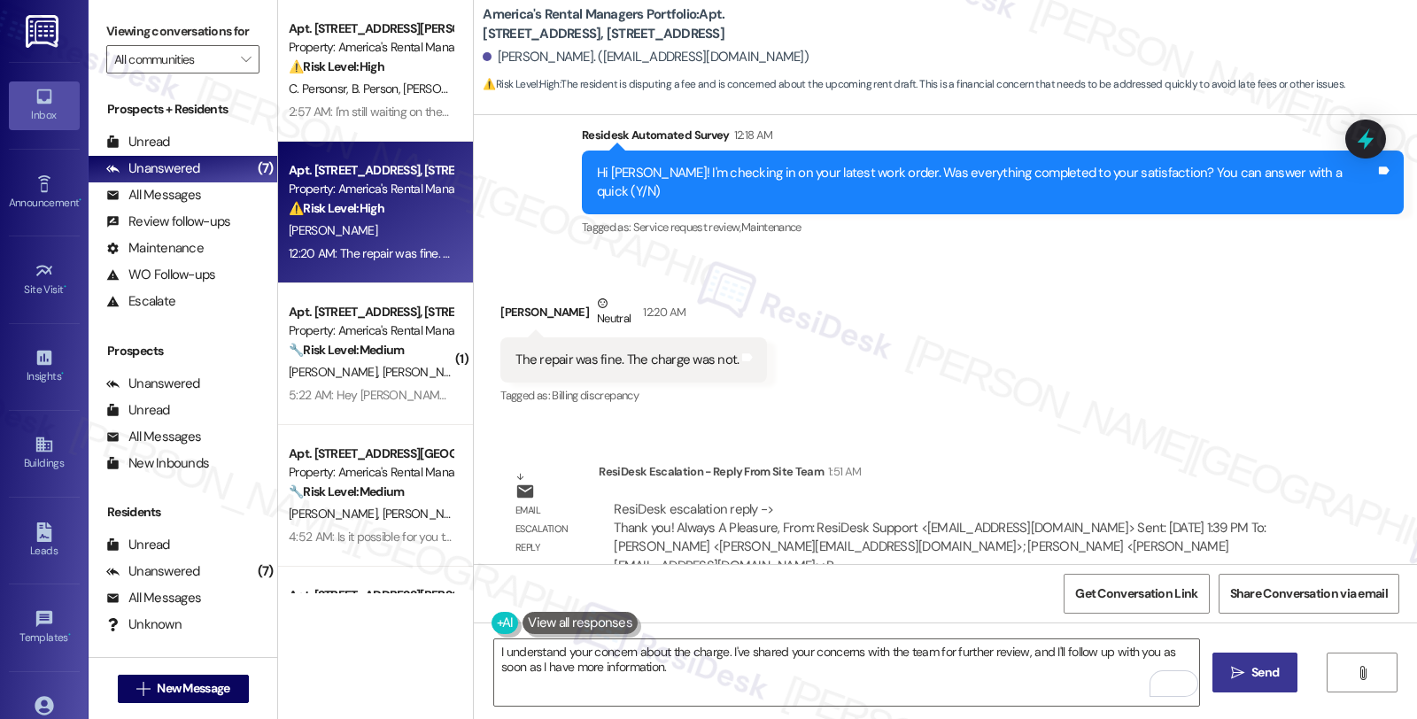
click at [1236, 673] on icon "" at bounding box center [1237, 673] width 13 height 14
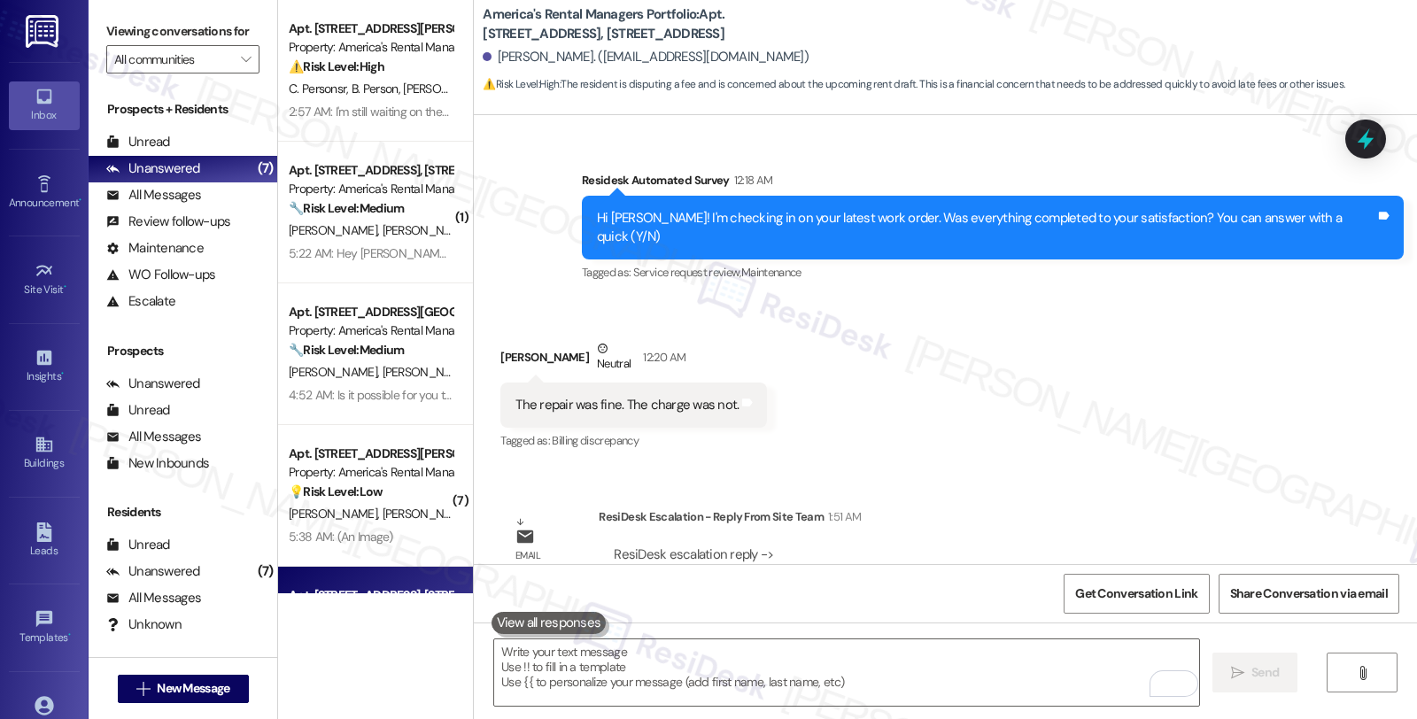
scroll to position [5186, 0]
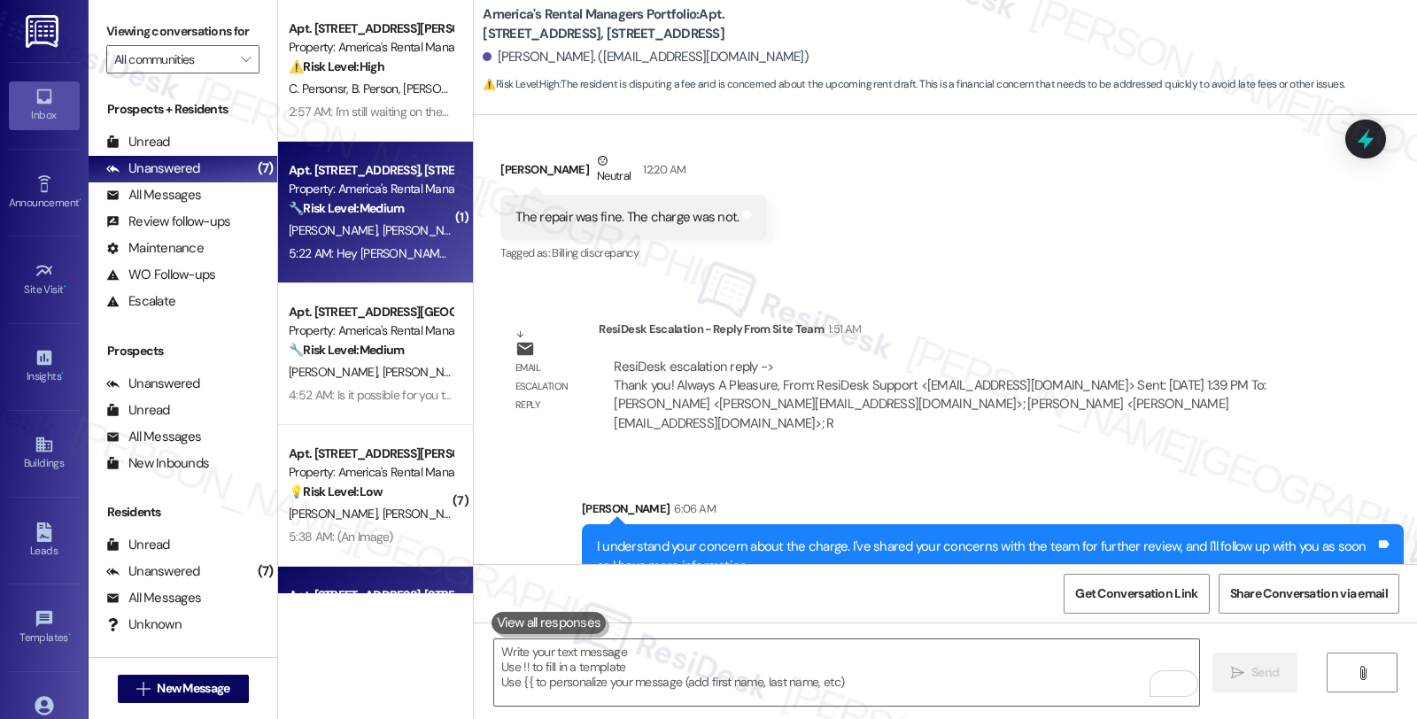
click at [418, 170] on div "Apt. [STREET_ADDRESS], [STREET_ADDRESS]" at bounding box center [371, 170] width 164 height 19
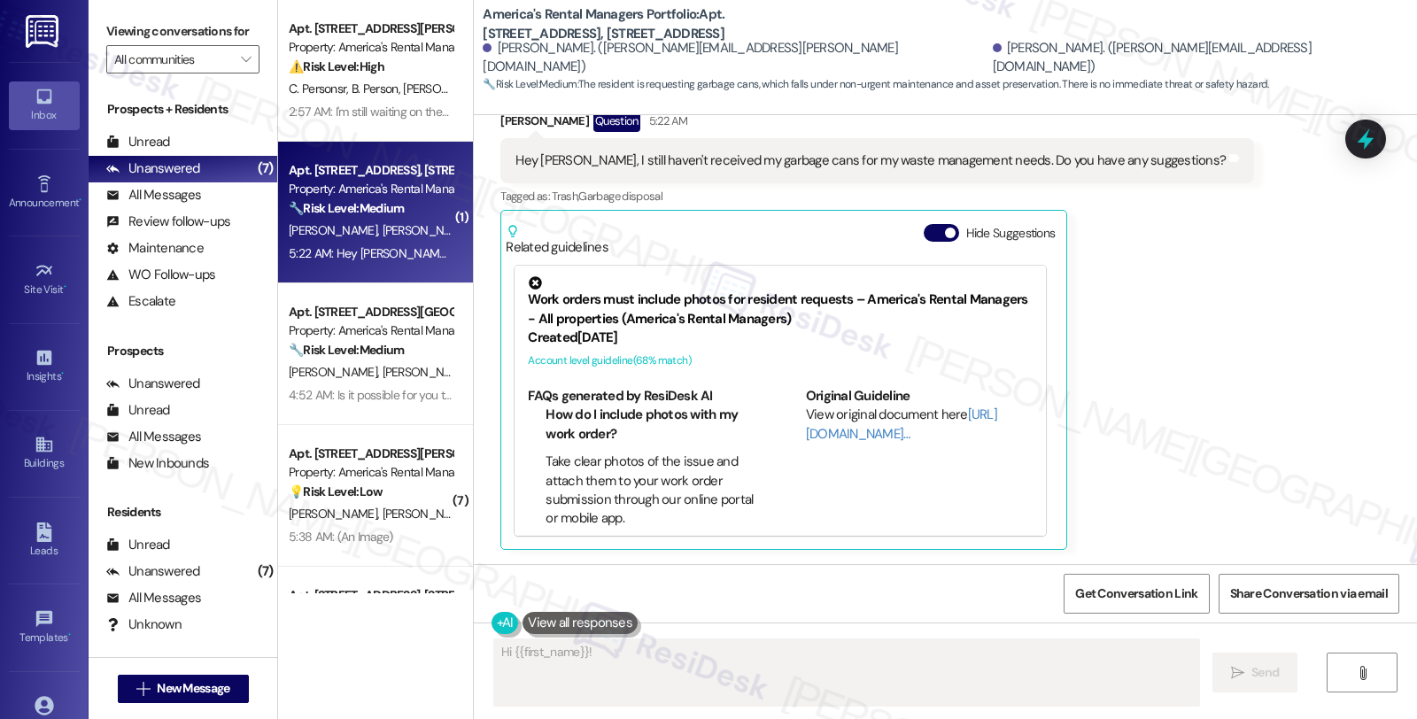
scroll to position [321, 0]
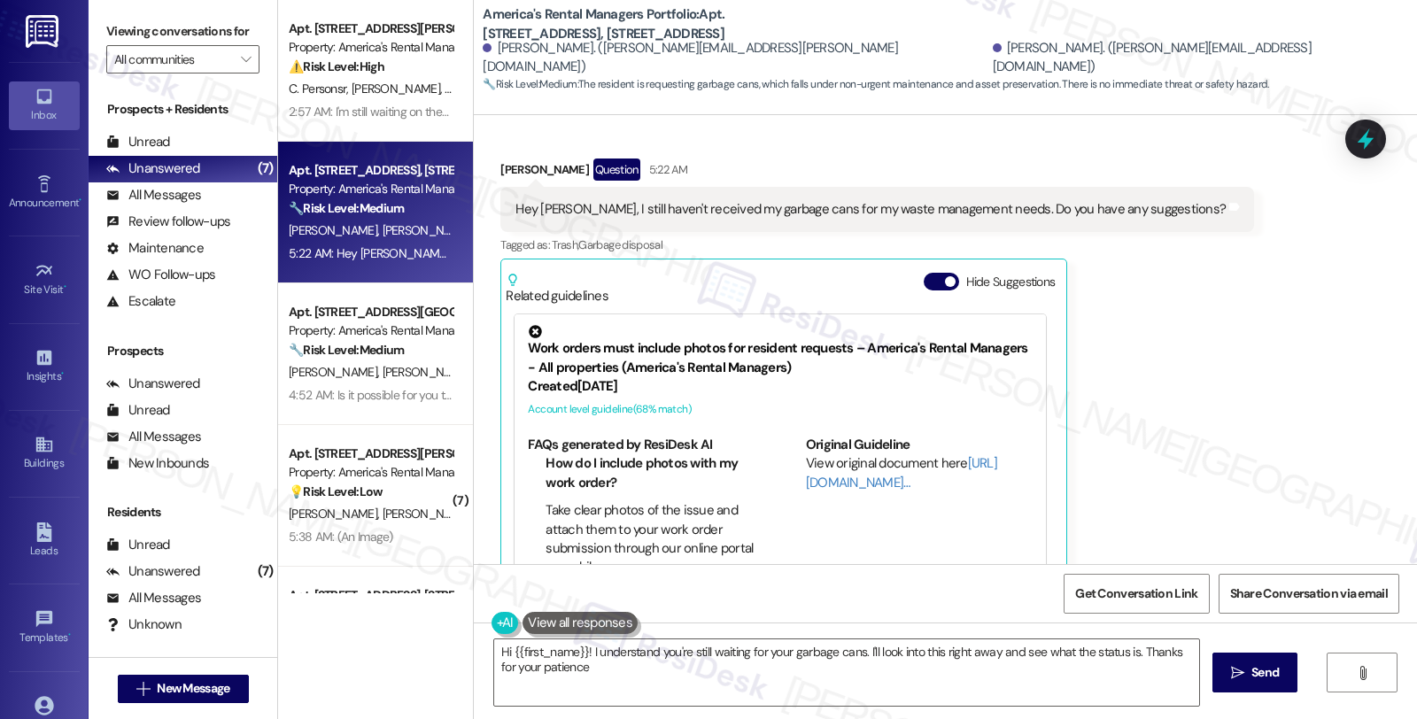
type textarea "Hi {{first_name}}! I understand you're still waiting for your garbage cans. I'l…"
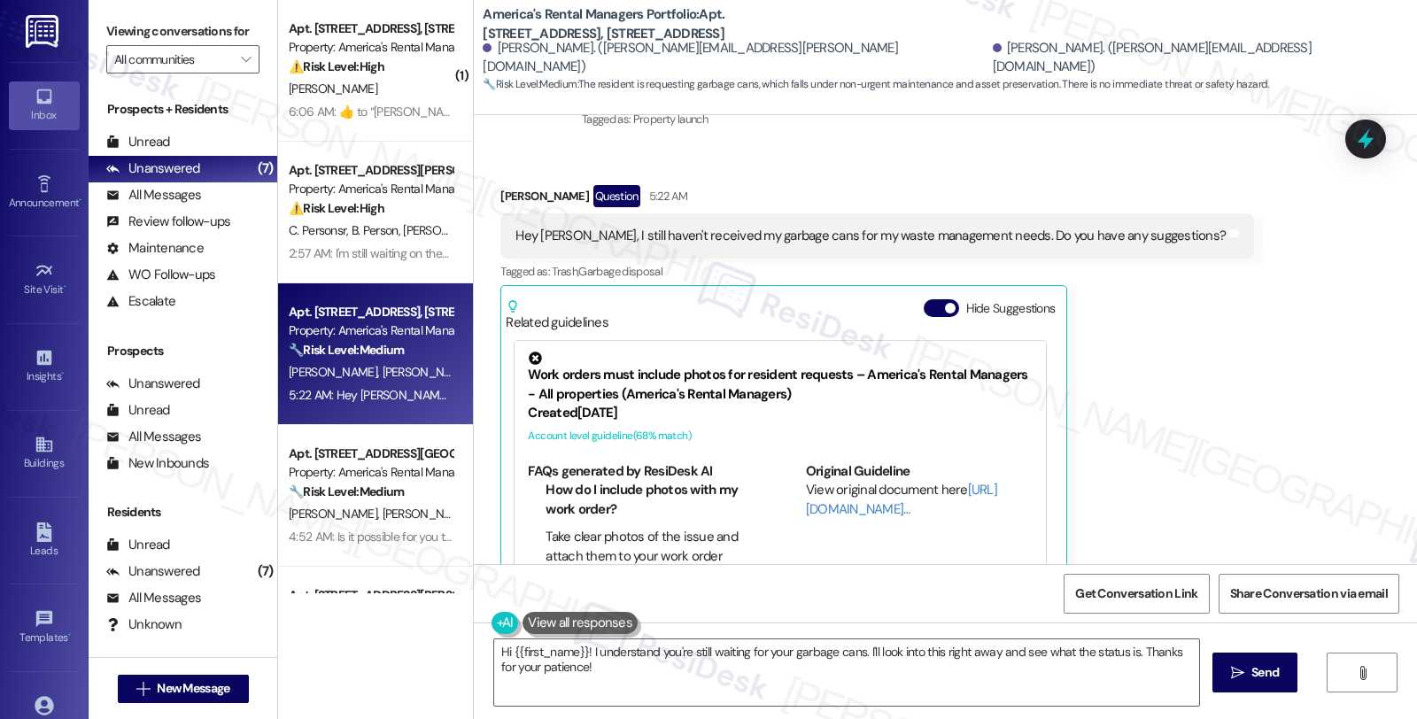
scroll to position [350, 0]
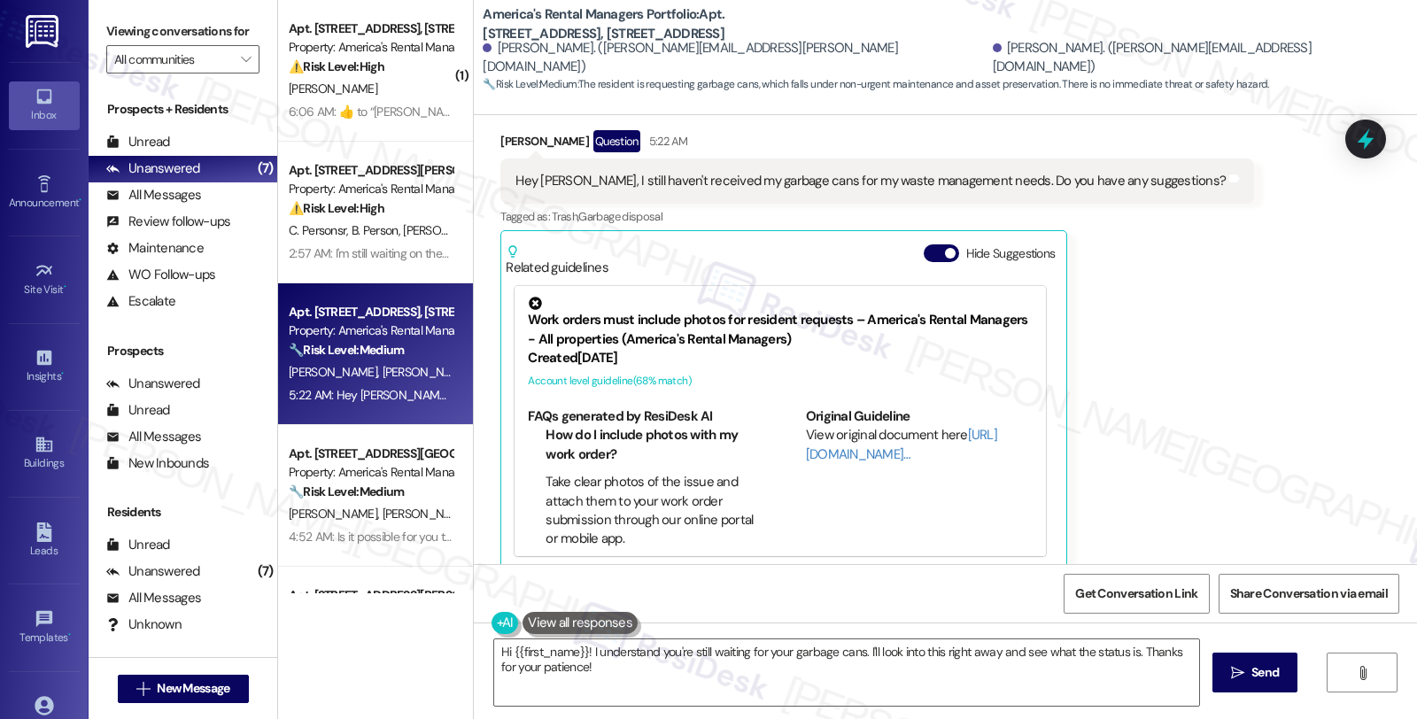
click at [1218, 417] on div "Received via SMS Grant Barger Question 5:22 AM Hey Homer, I still haven't recei…" at bounding box center [945, 336] width 943 height 493
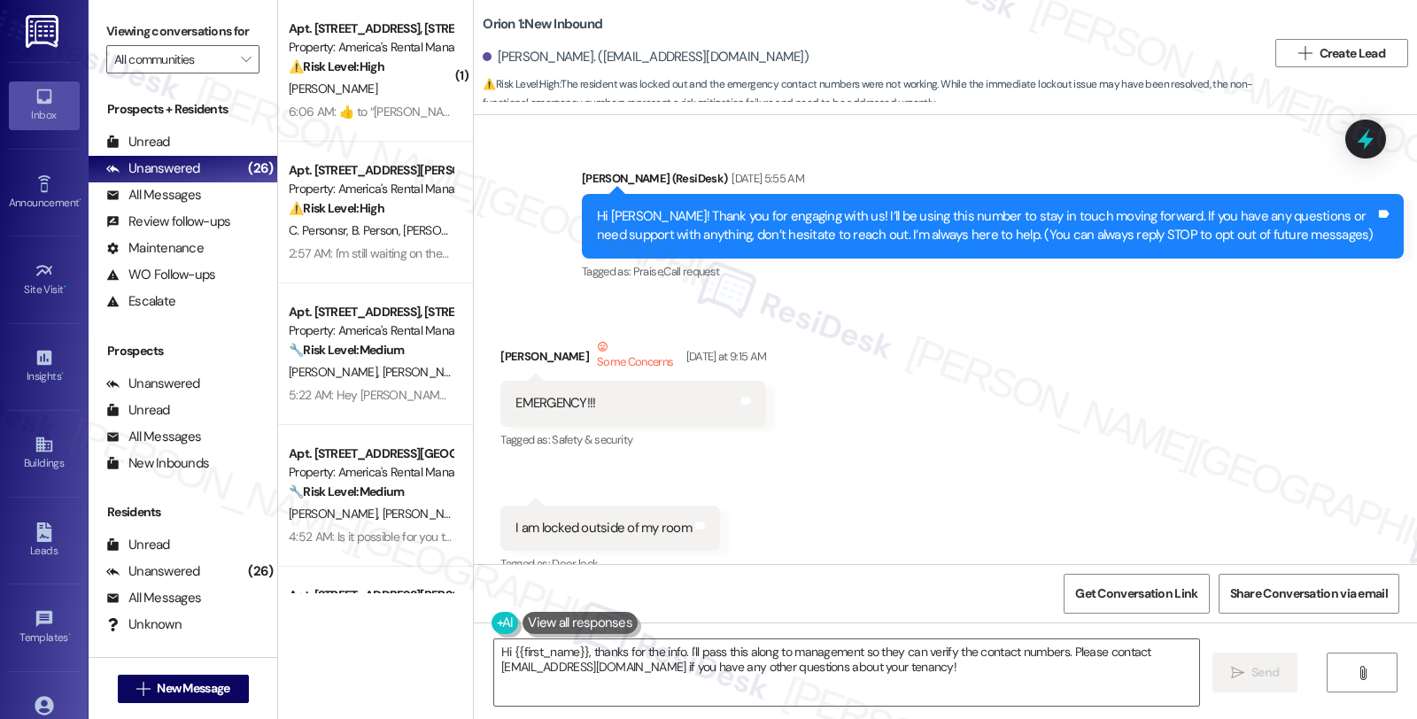
scroll to position [1774, 0]
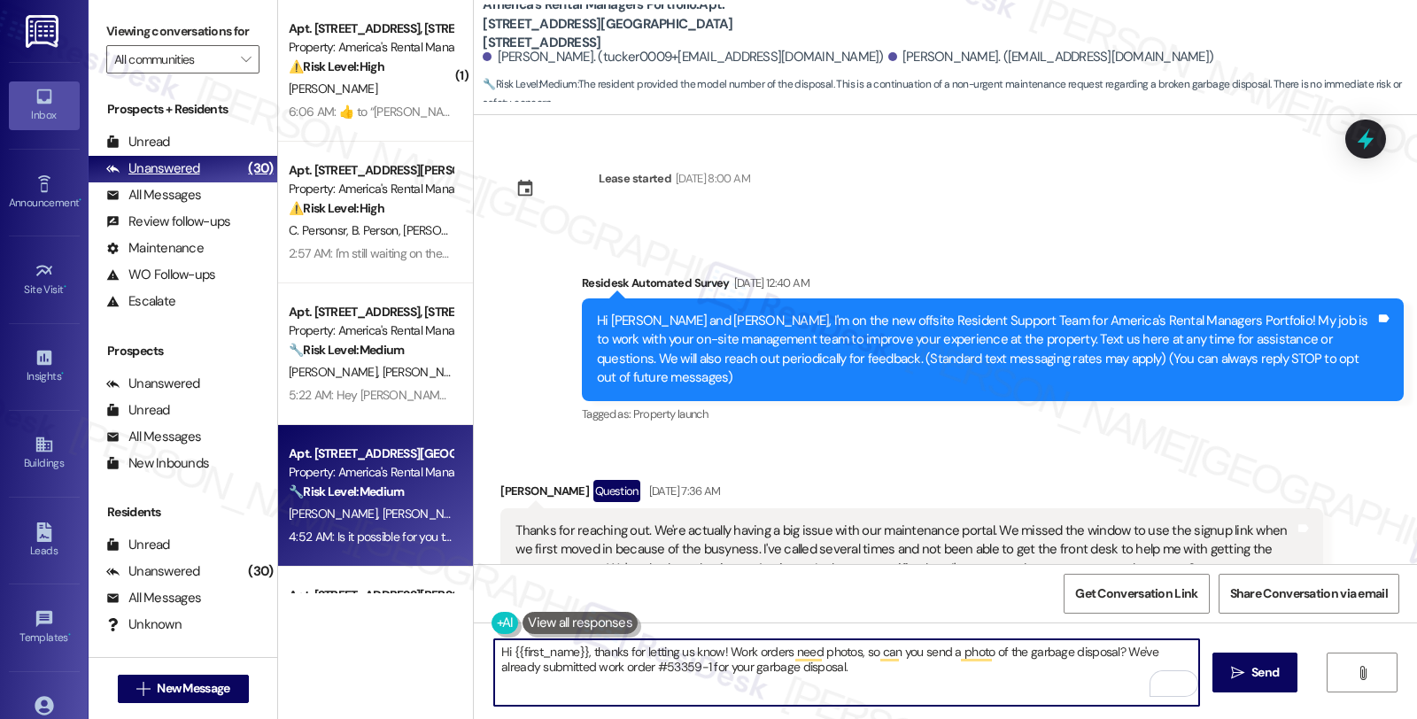
click at [197, 205] on div "All Messages" at bounding box center [153, 195] width 95 height 19
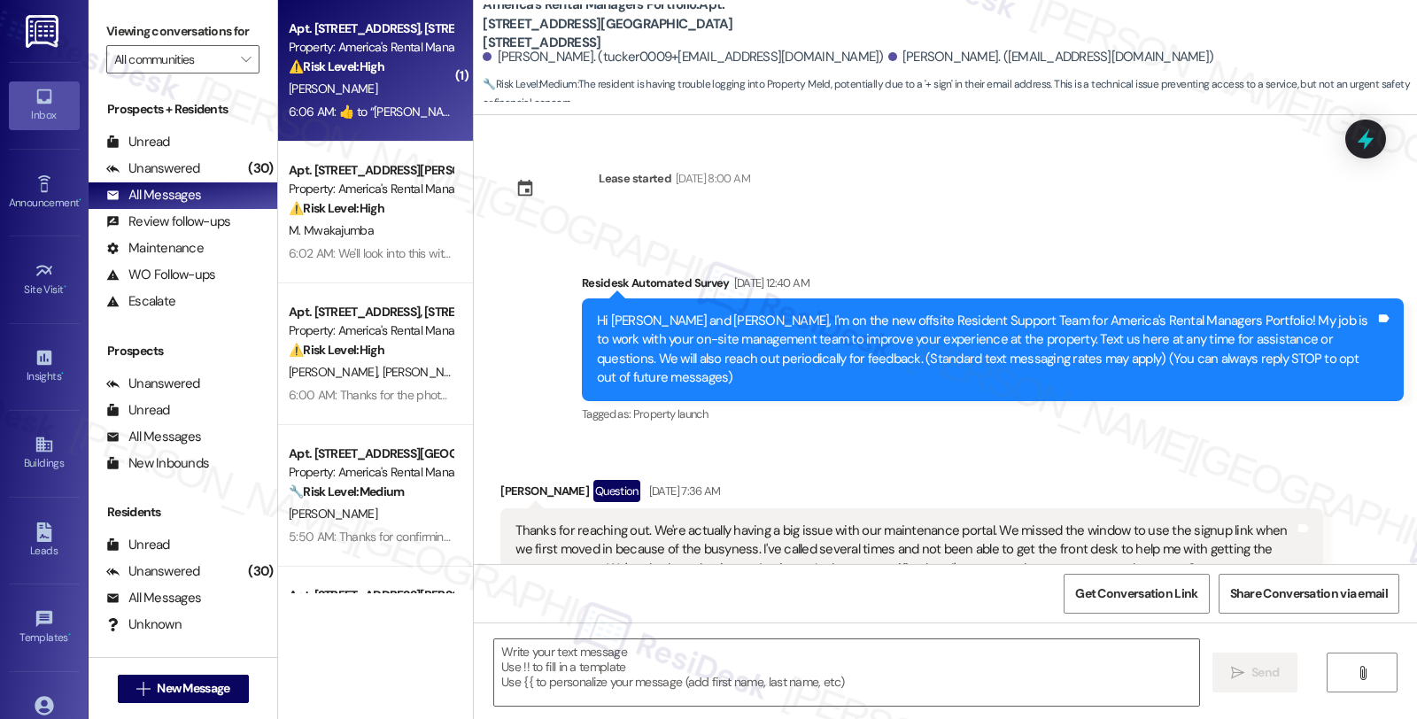
type textarea "Fetching suggested responses. Please feel free to read through the conversation…"
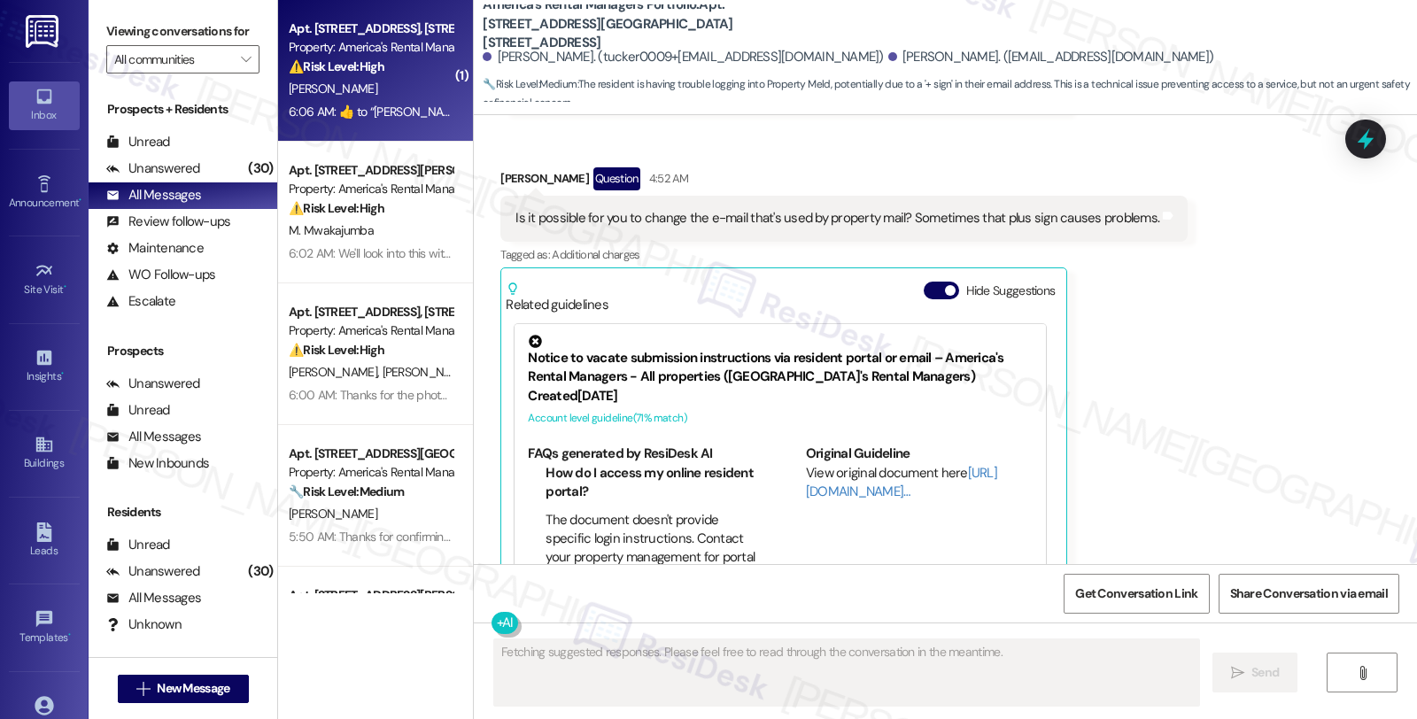
click at [358, 73] on strong "⚠️ Risk Level: High" at bounding box center [337, 66] width 96 height 16
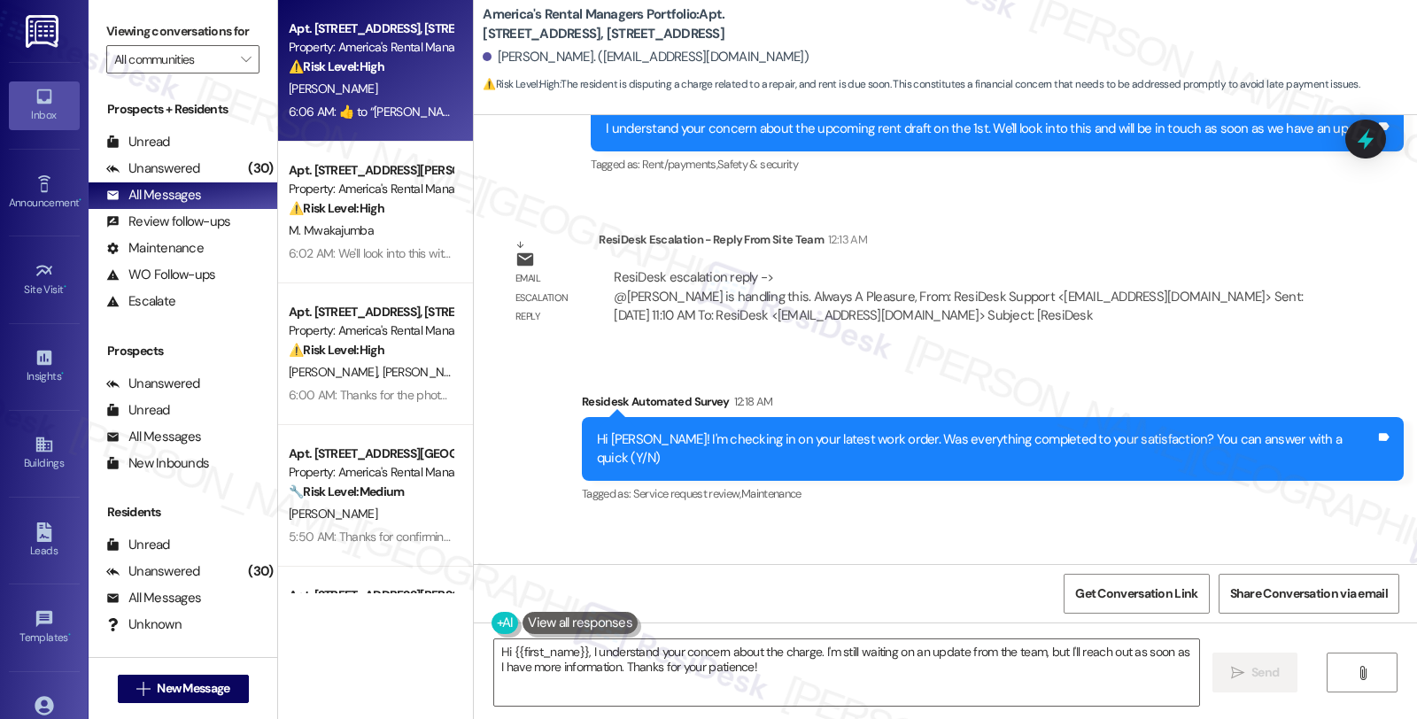
scroll to position [4658, 0]
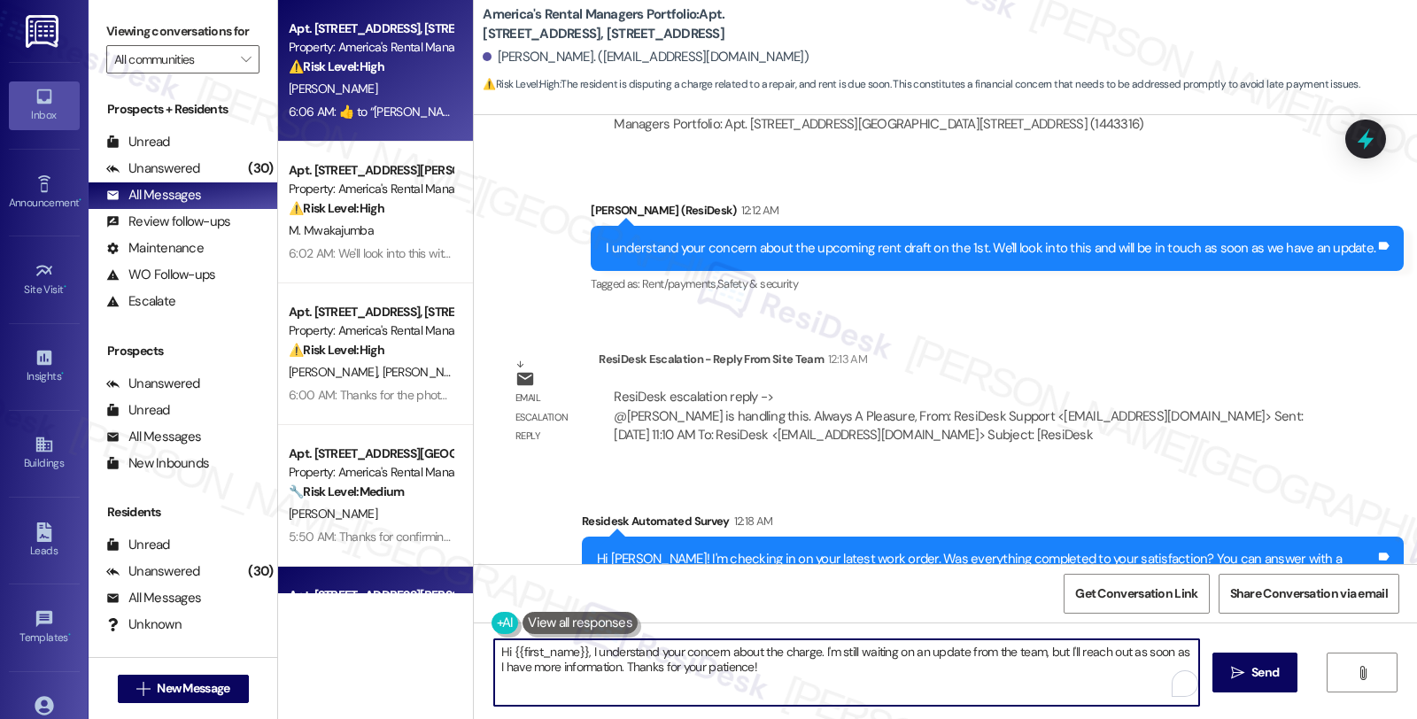
drag, startPoint x: 819, startPoint y: 676, endPoint x: 314, endPoint y: 576, distance: 514.4
click at [314, 576] on div "Apt. [STREET_ADDRESS][GEOGRAPHIC_DATA][STREET_ADDRESS] Property: America's Rent…" at bounding box center [847, 359] width 1139 height 719
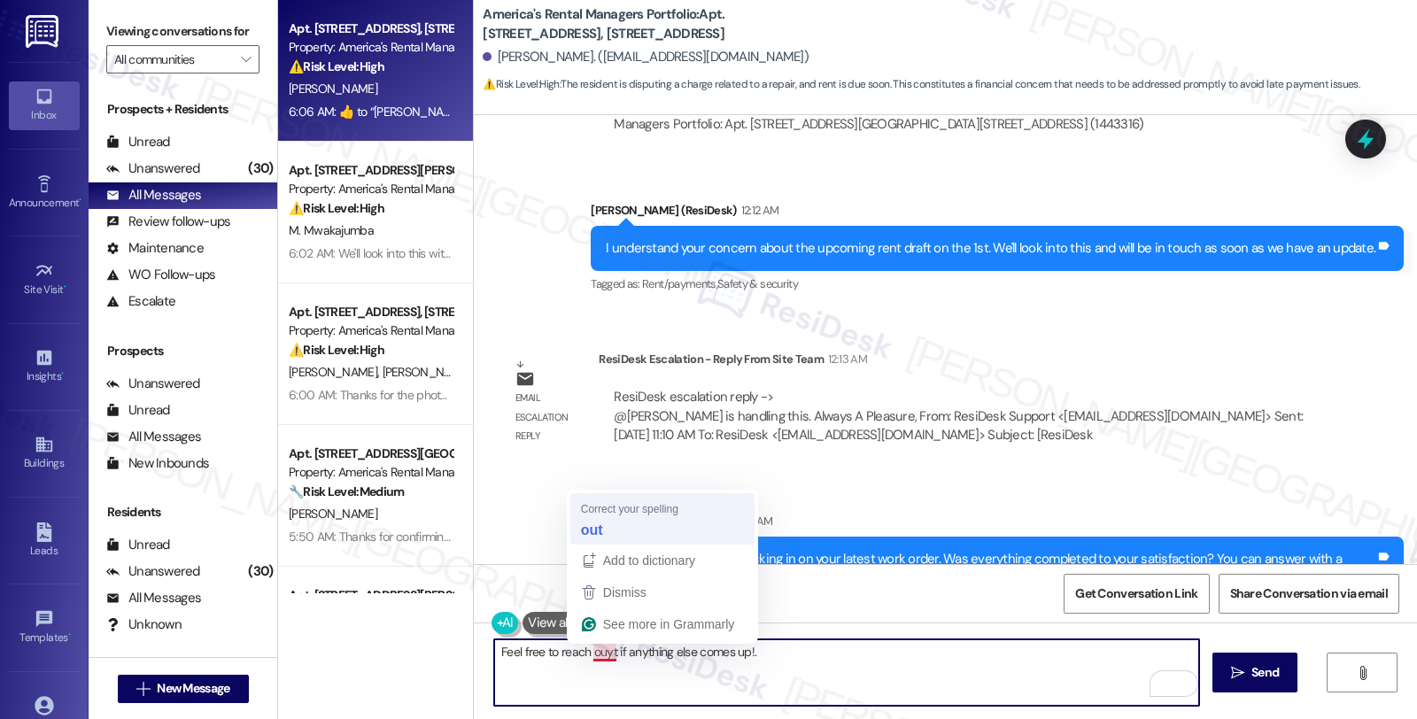
type textarea "Feel free to reach out if anything else comes up!."
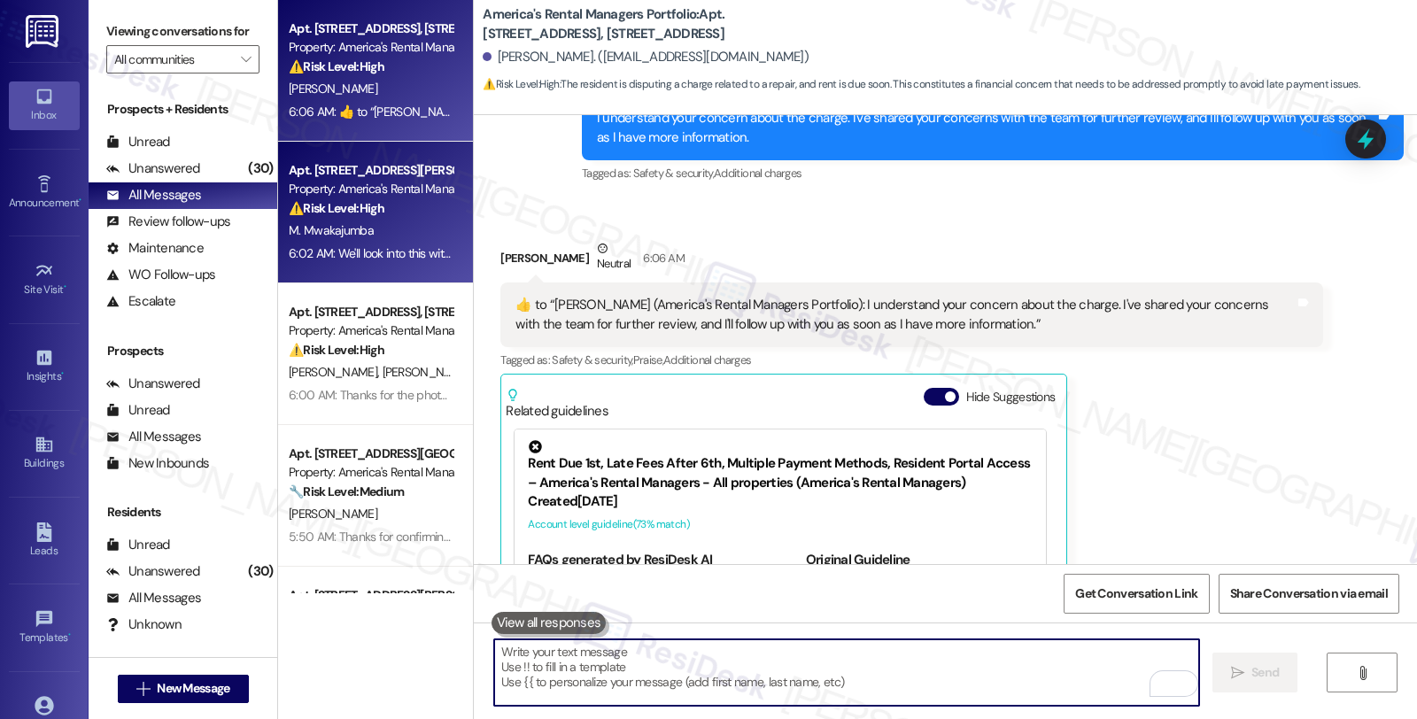
scroll to position [5740, 0]
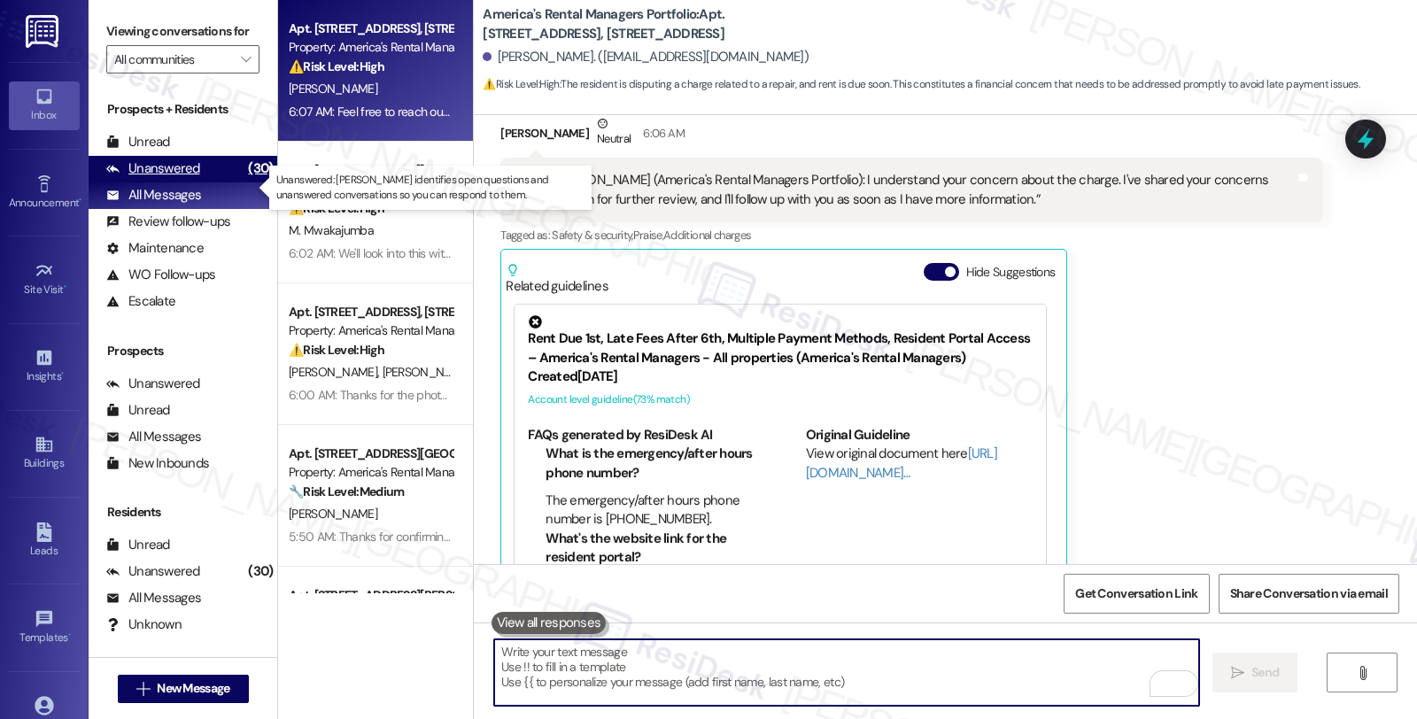
click at [244, 179] on div "(30)" at bounding box center [261, 168] width 34 height 27
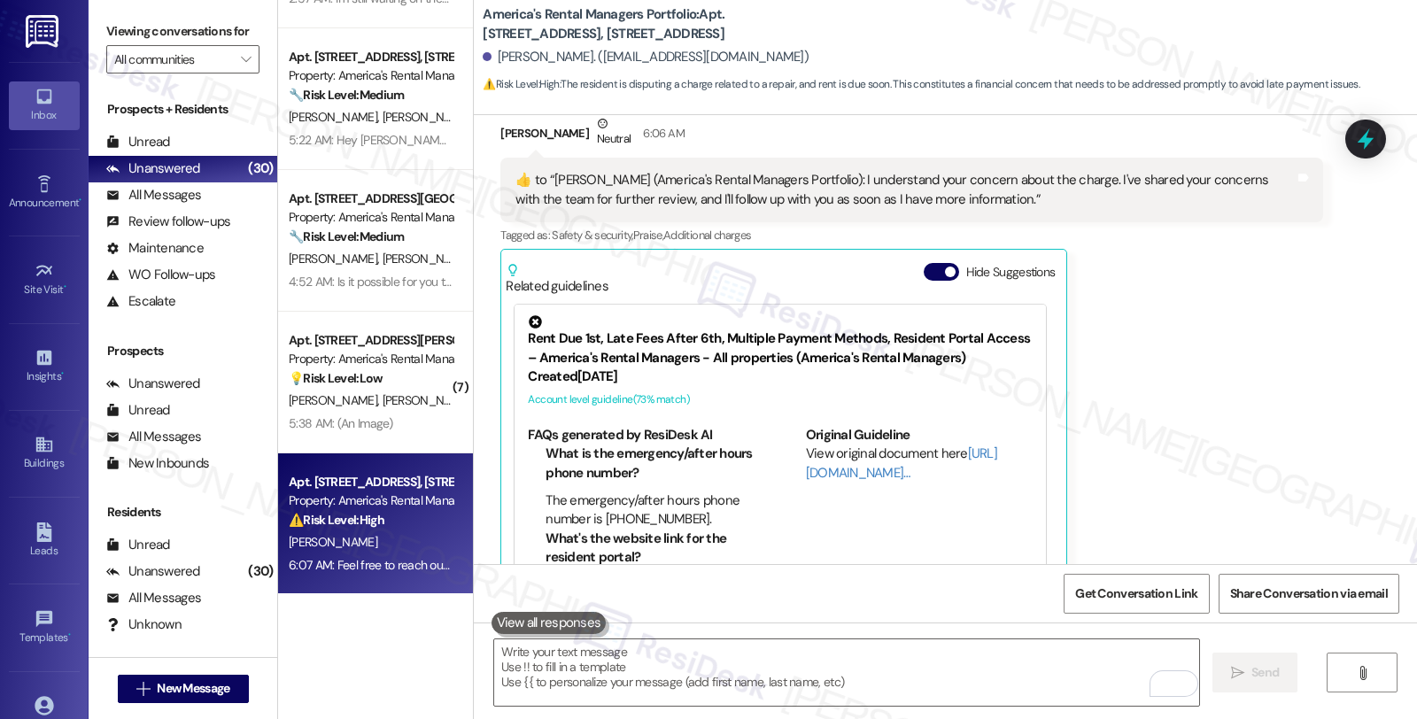
scroll to position [115, 0]
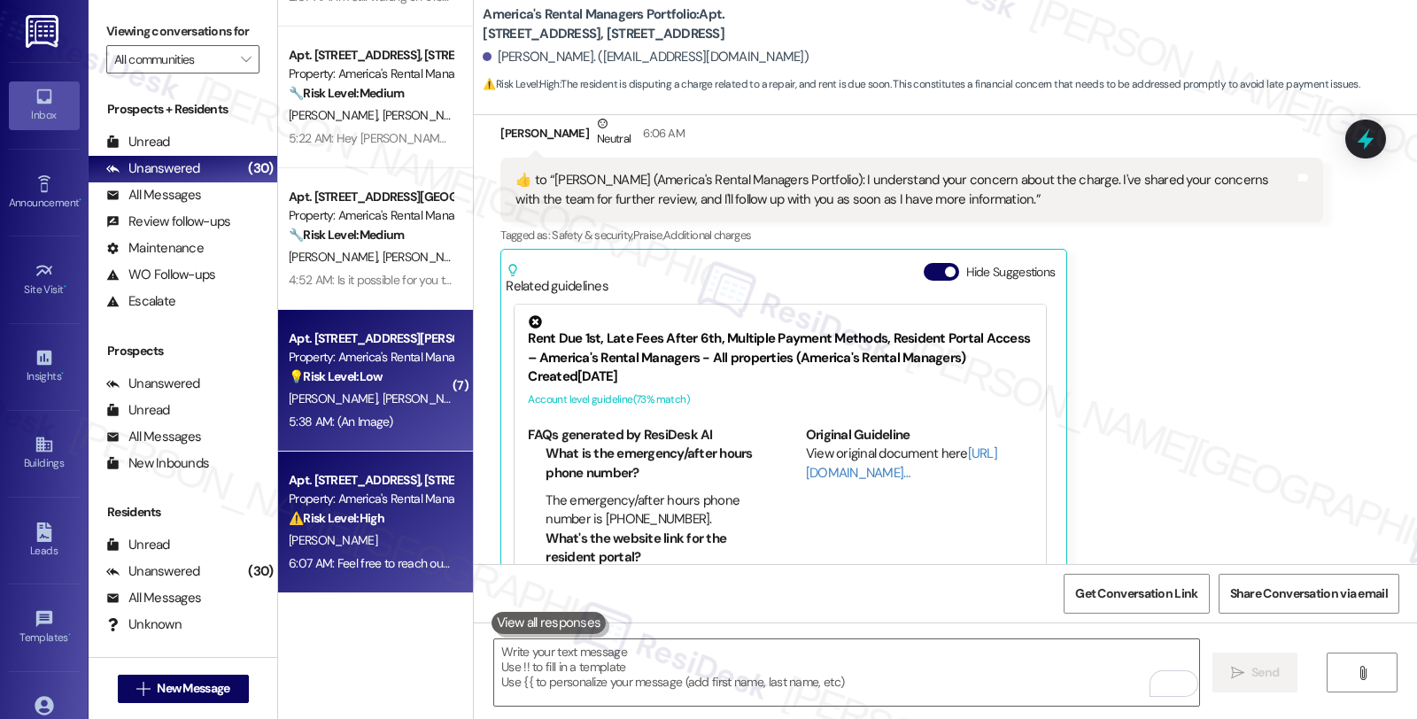
click at [364, 411] on div "5:38 AM: (An Image) 5:38 AM: (An Image)" at bounding box center [370, 422] width 167 height 22
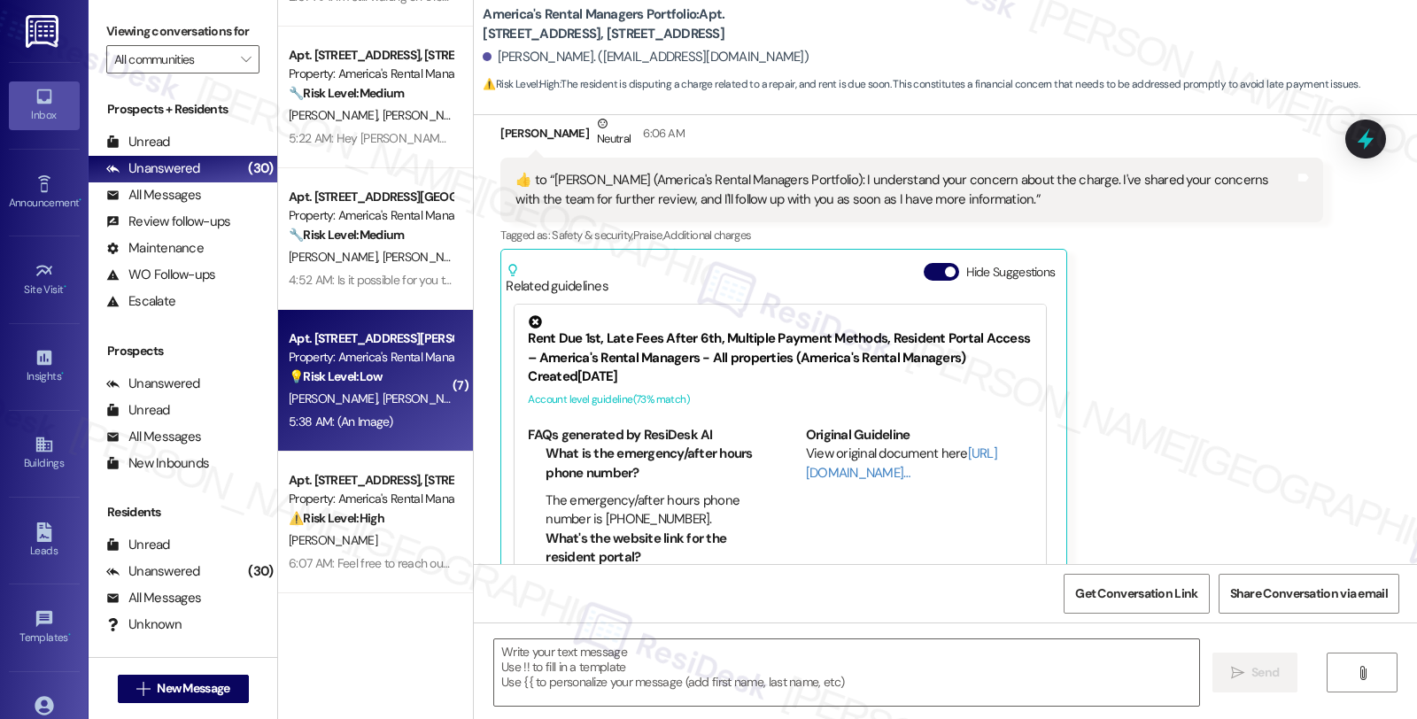
type textarea "Fetching suggested responses. Please feel free to read through the conversation…"
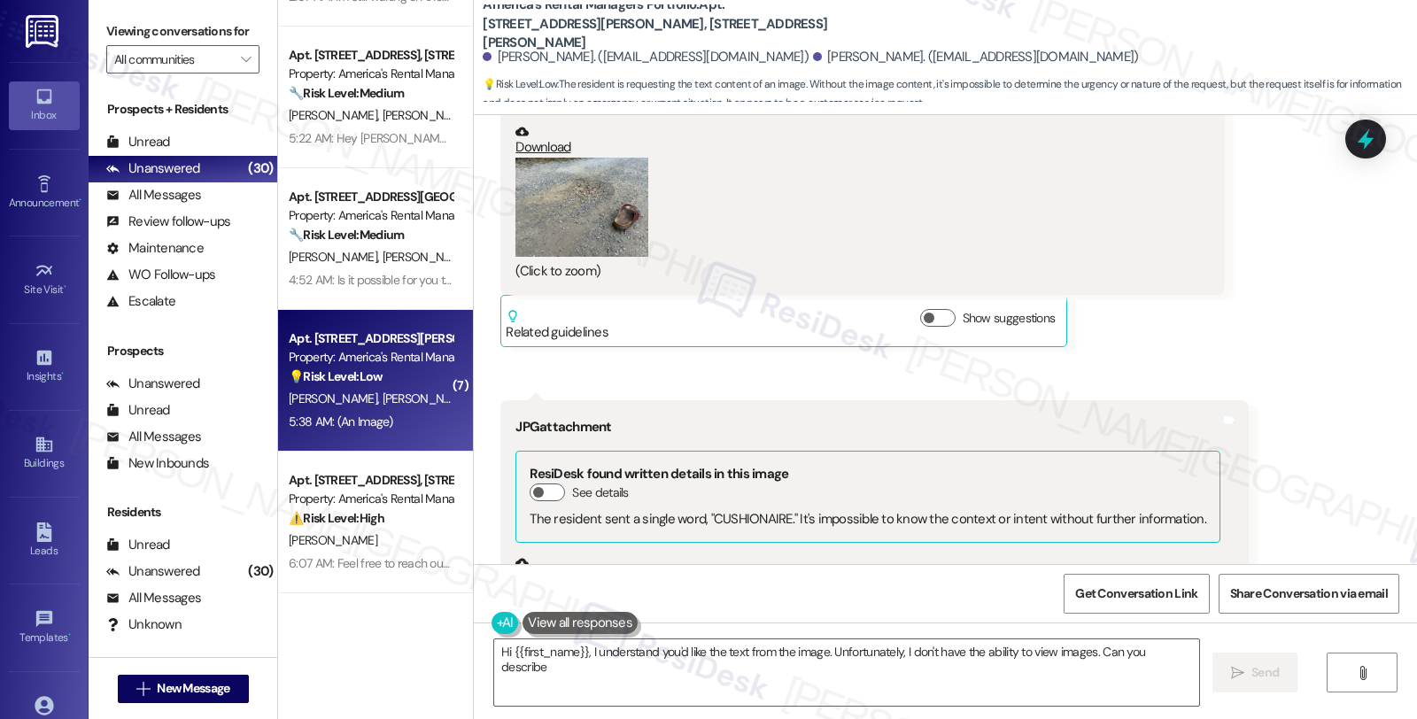
scroll to position [6033, 0]
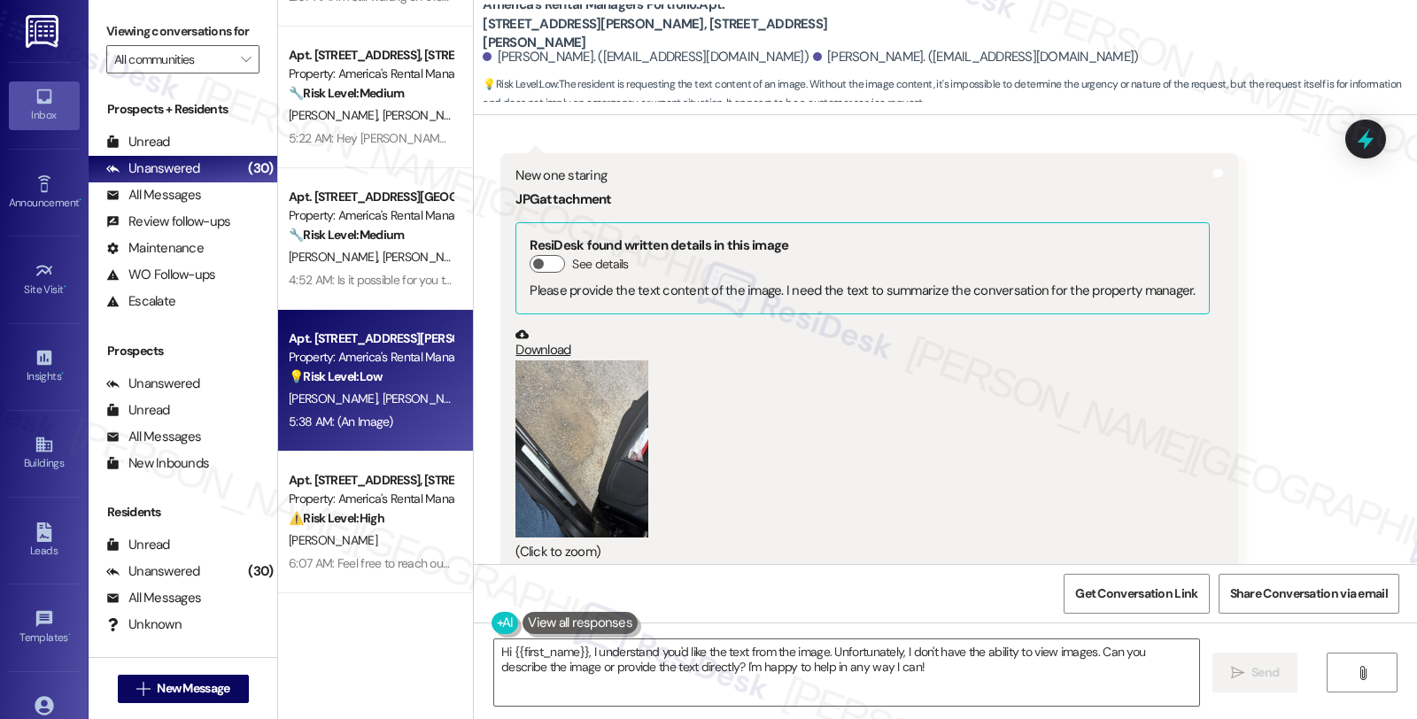
click at [600, 384] on button "Zoom image" at bounding box center [581, 448] width 133 height 177
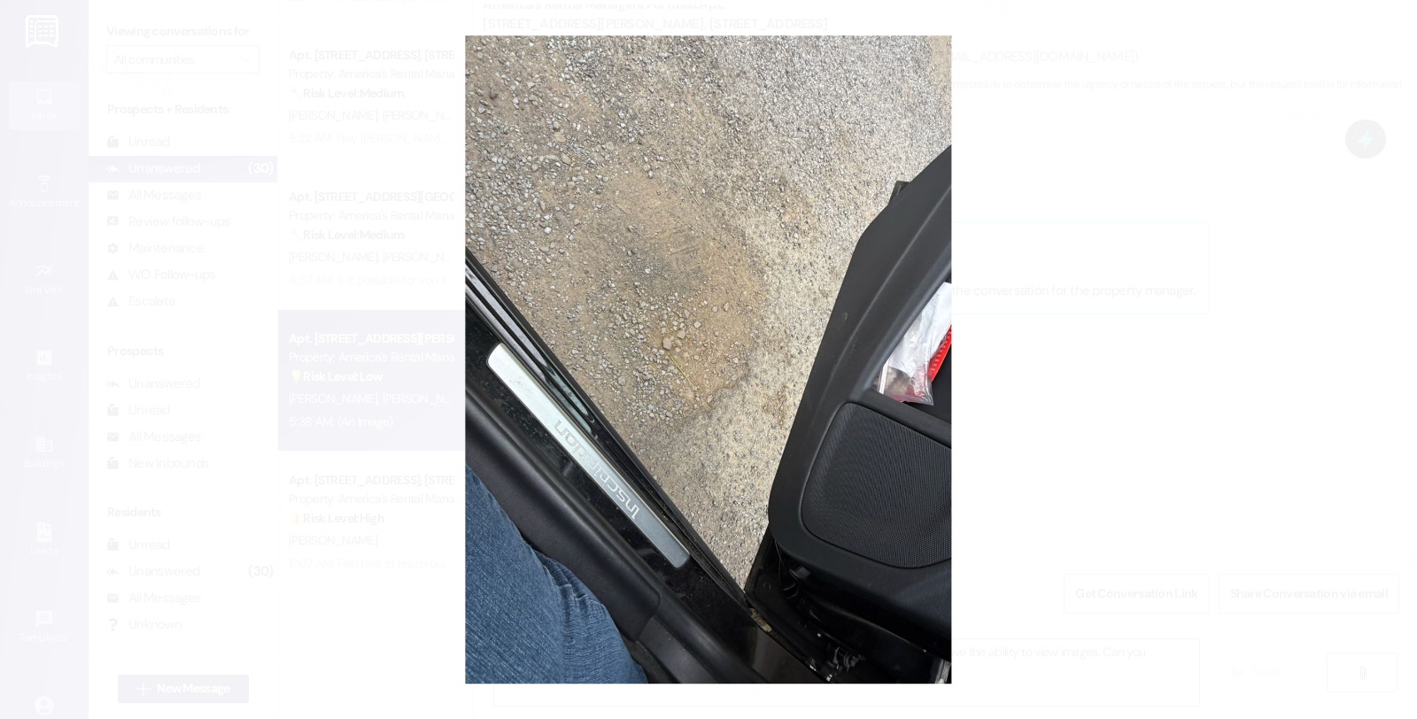
click at [983, 334] on button "Unzoom image" at bounding box center [708, 359] width 1417 height 719
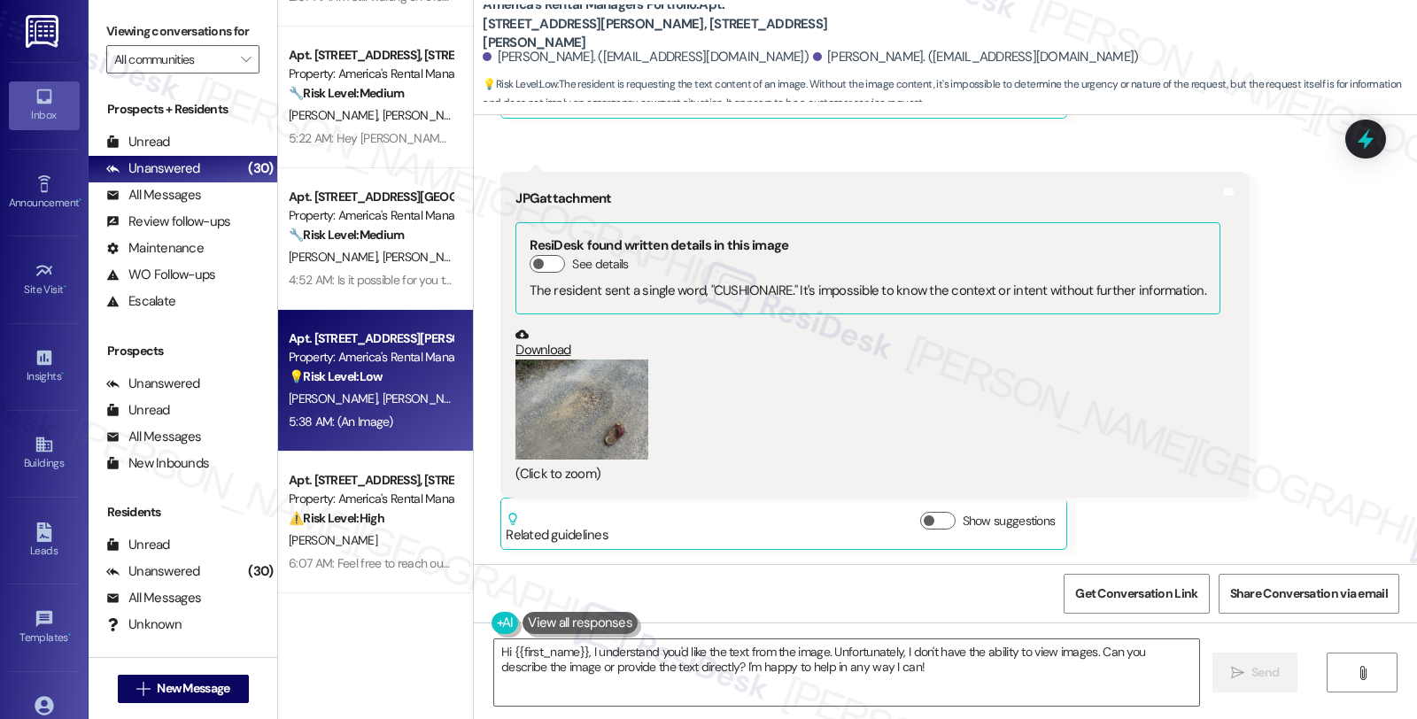
scroll to position [5540, 0]
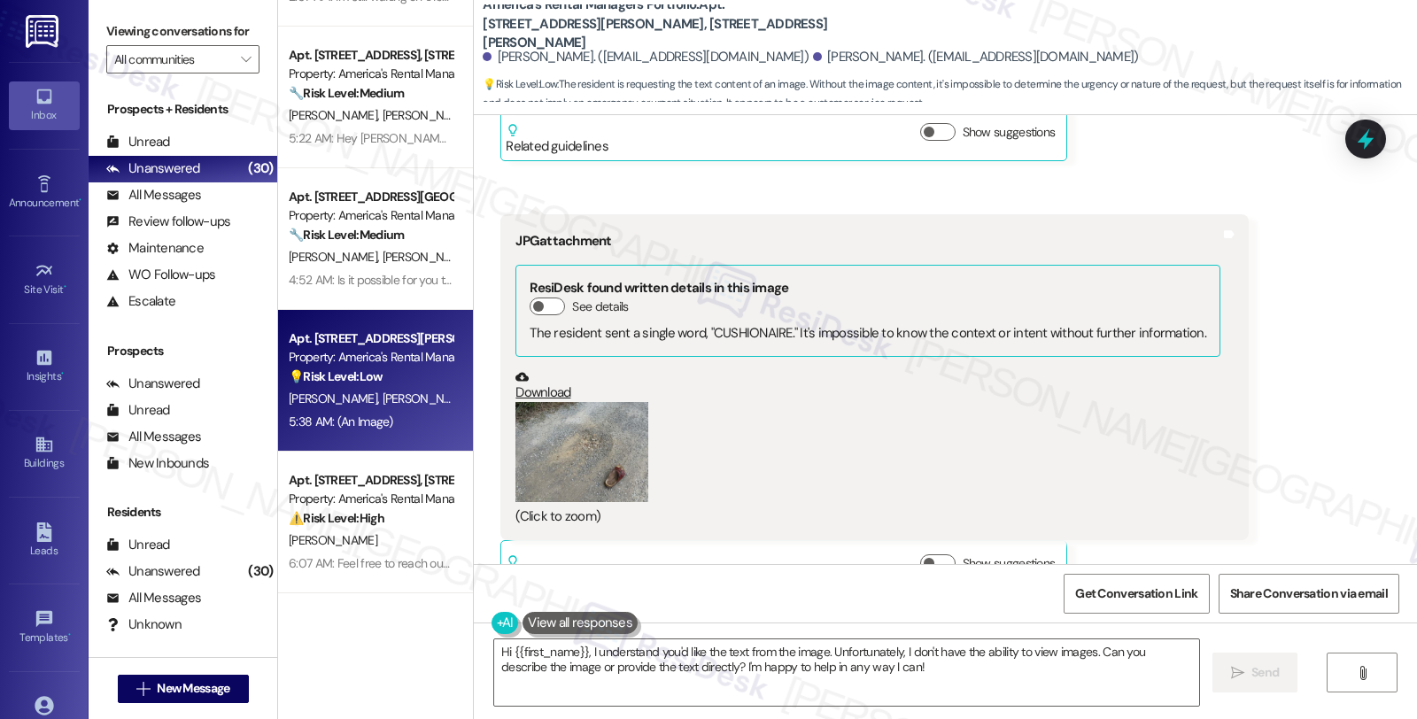
click at [586, 402] on button "Zoom image" at bounding box center [581, 452] width 133 height 100
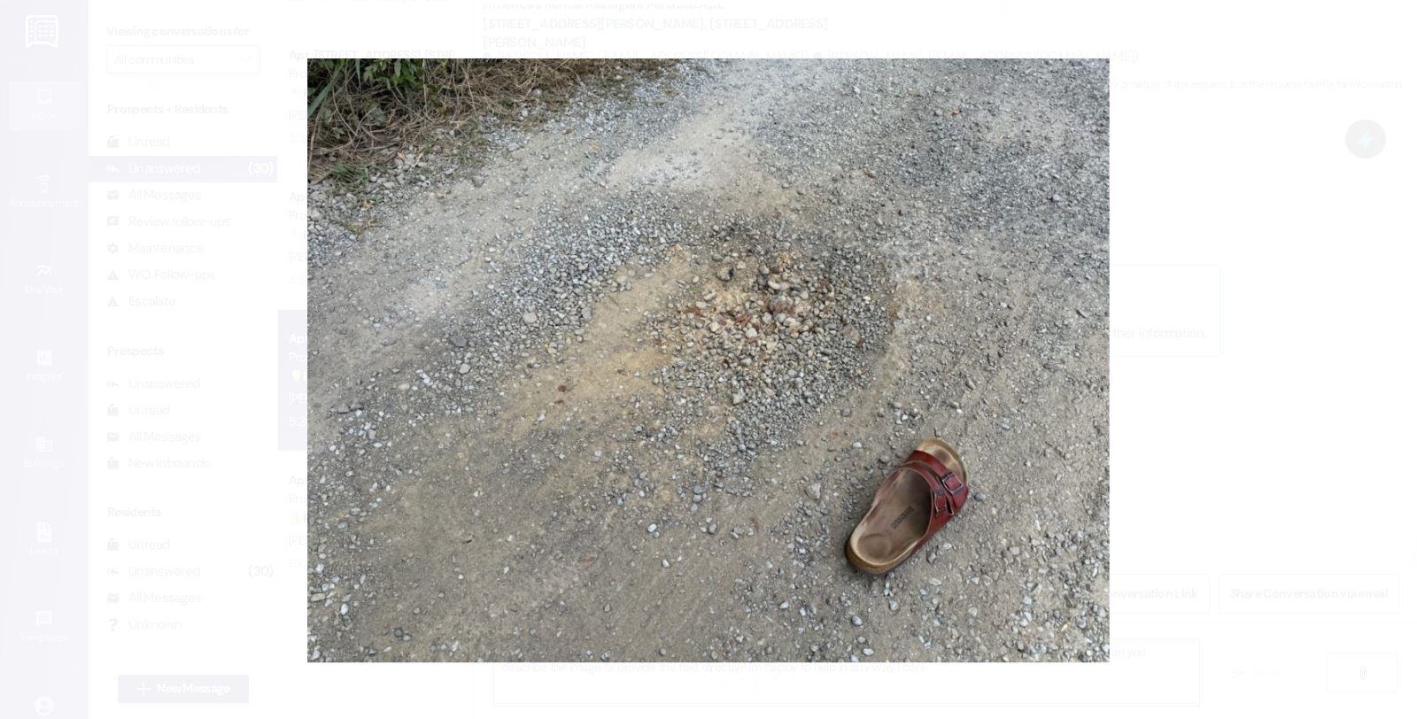
click at [1094, 329] on button "Unzoom image" at bounding box center [708, 359] width 1417 height 719
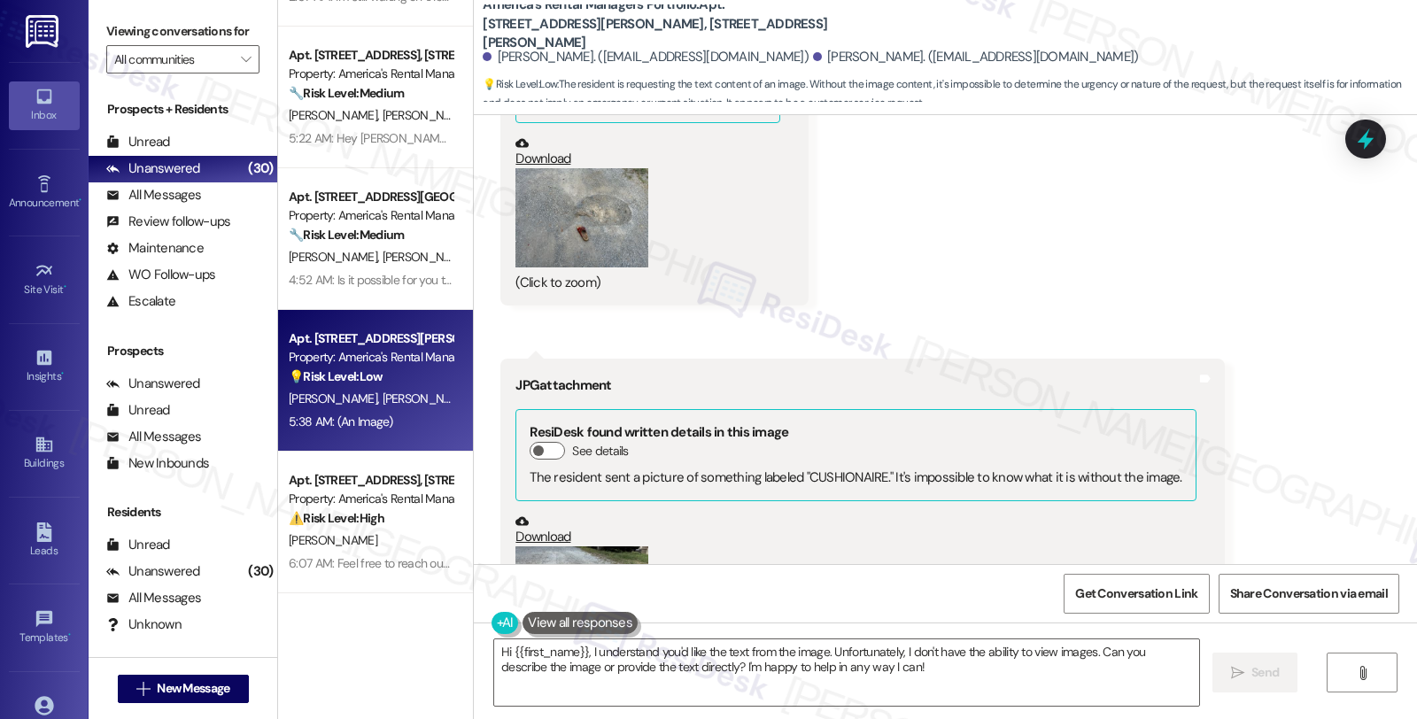
scroll to position [4065, 0]
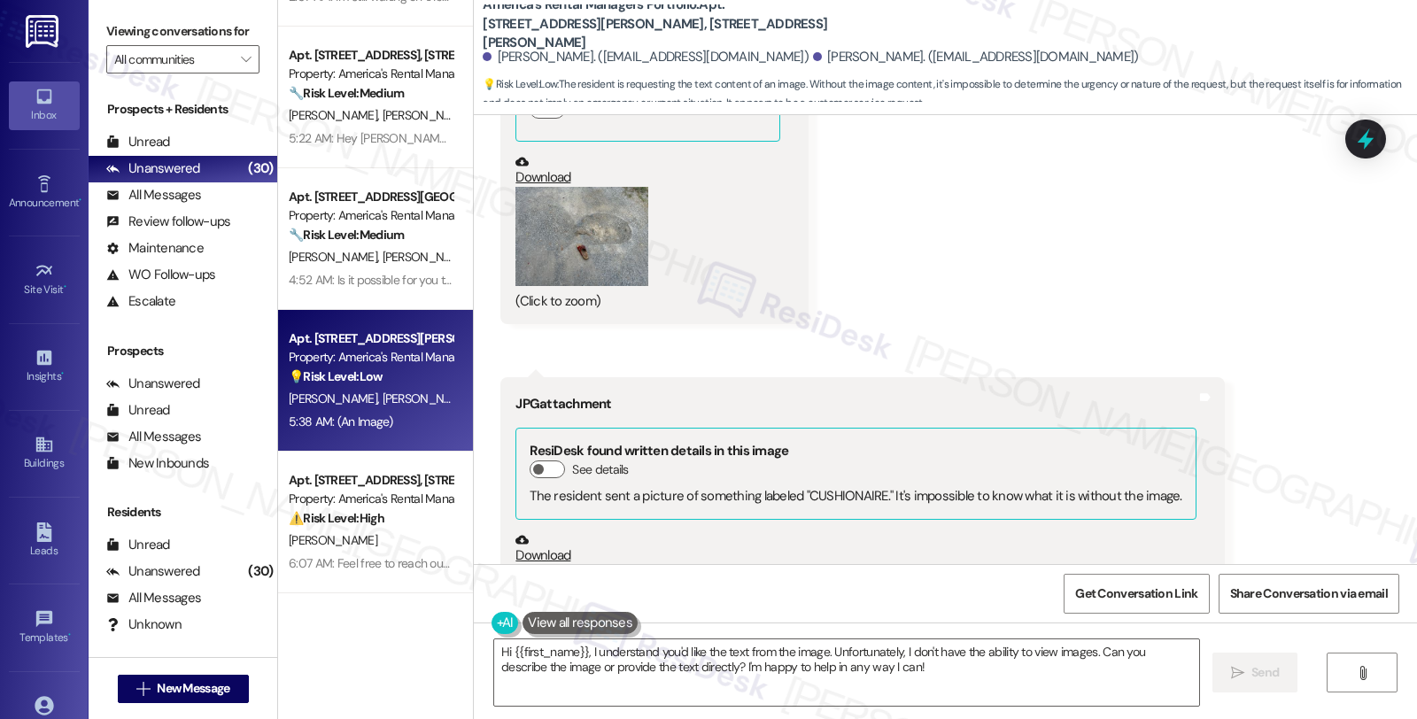
click at [598, 565] on button "Zoom image" at bounding box center [581, 615] width 133 height 100
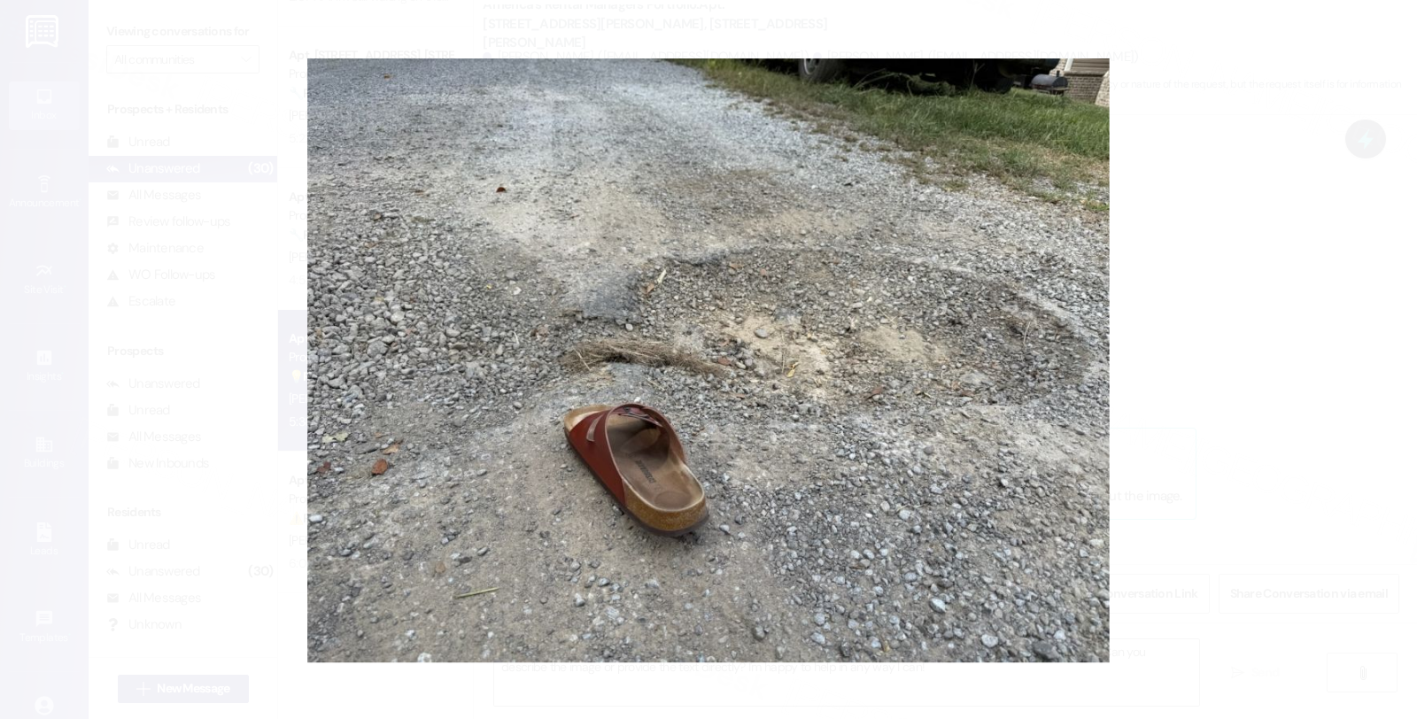
click at [1147, 352] on button "Unzoom image" at bounding box center [708, 359] width 1417 height 719
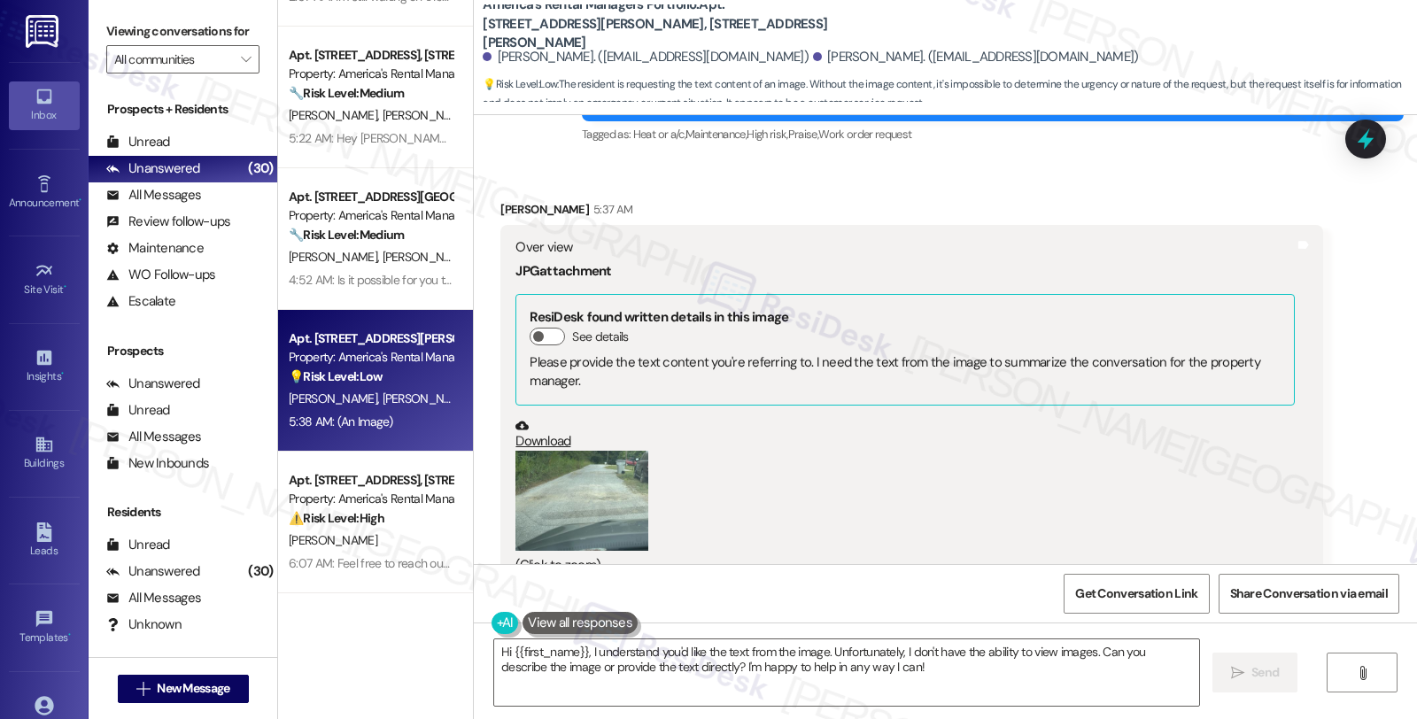
scroll to position [3081, 0]
click at [582, 452] on button "Zoom image" at bounding box center [581, 502] width 133 height 100
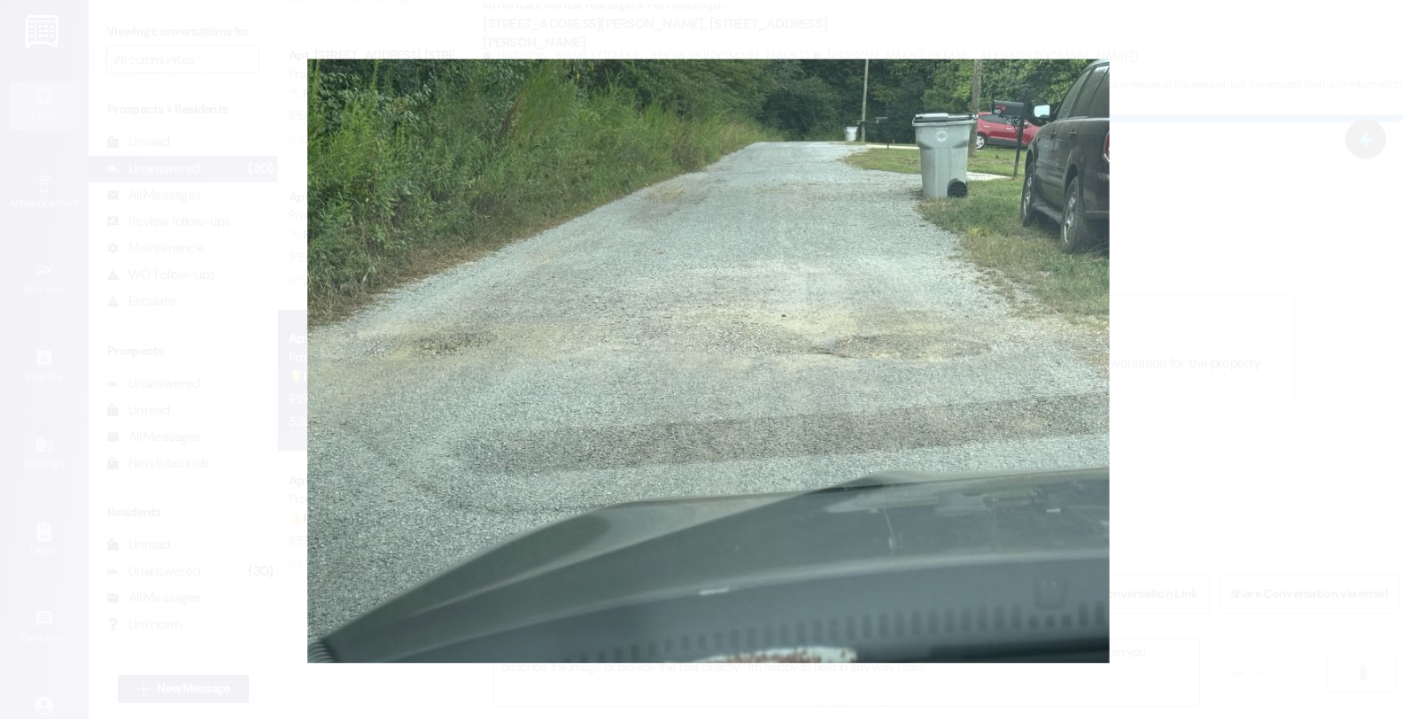
click at [1133, 352] on button "Unzoom image" at bounding box center [708, 359] width 1417 height 719
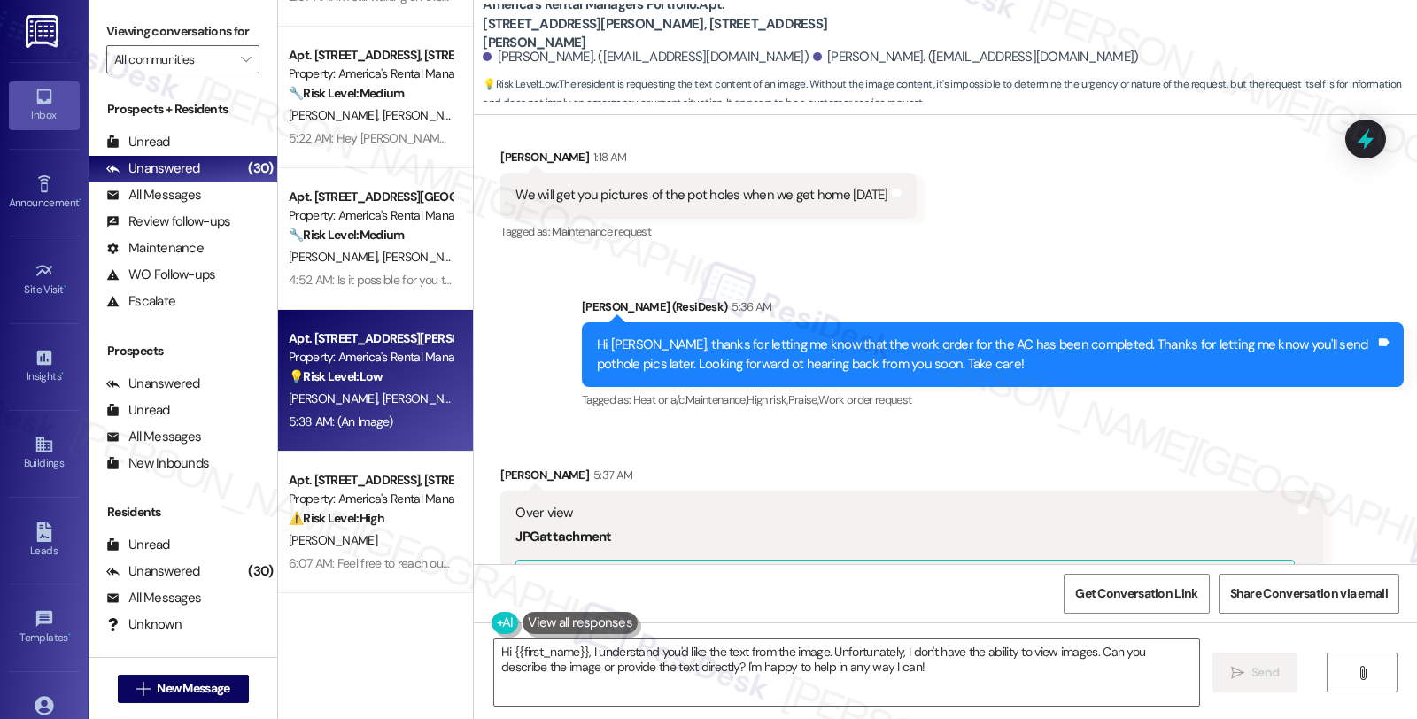
scroll to position [2786, 0]
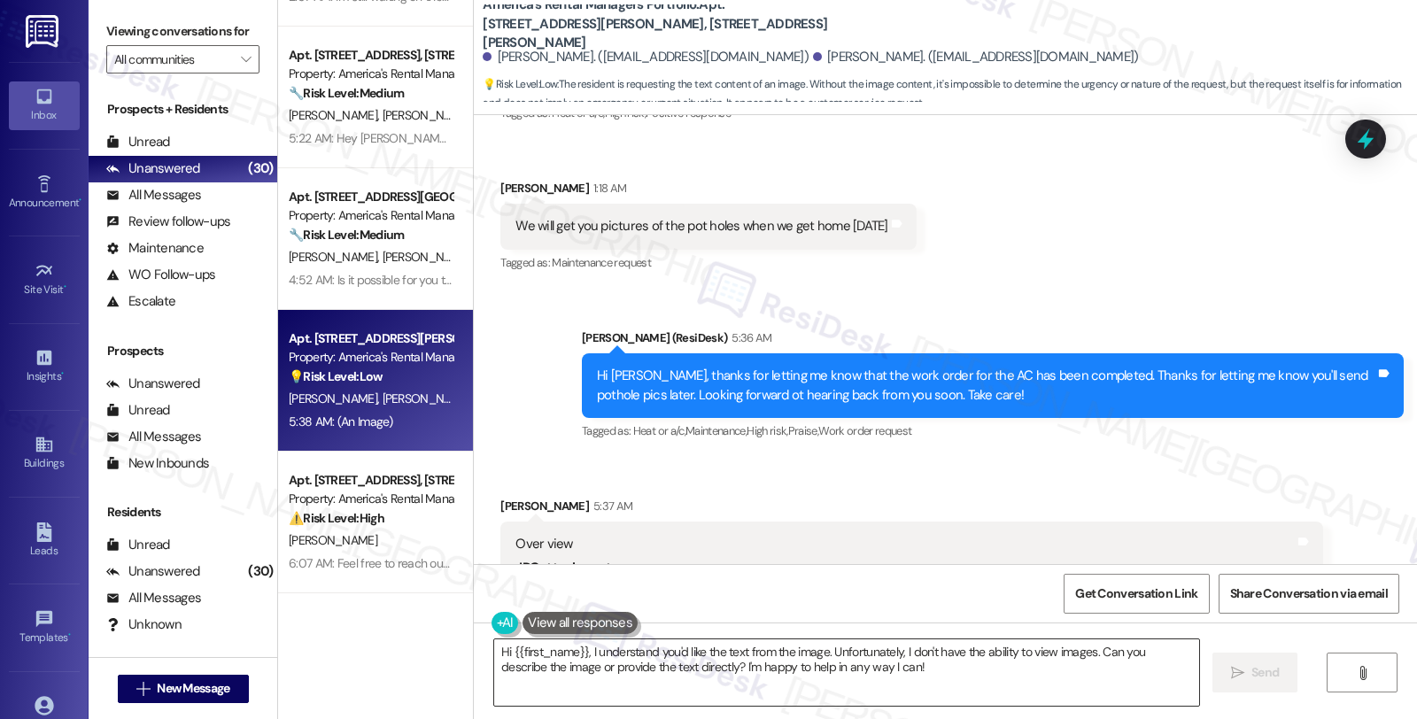
click at [494, 651] on textarea "Hi {{first_name}}, I understand you'd like the text from the image. Unfortunate…" at bounding box center [846, 672] width 705 height 66
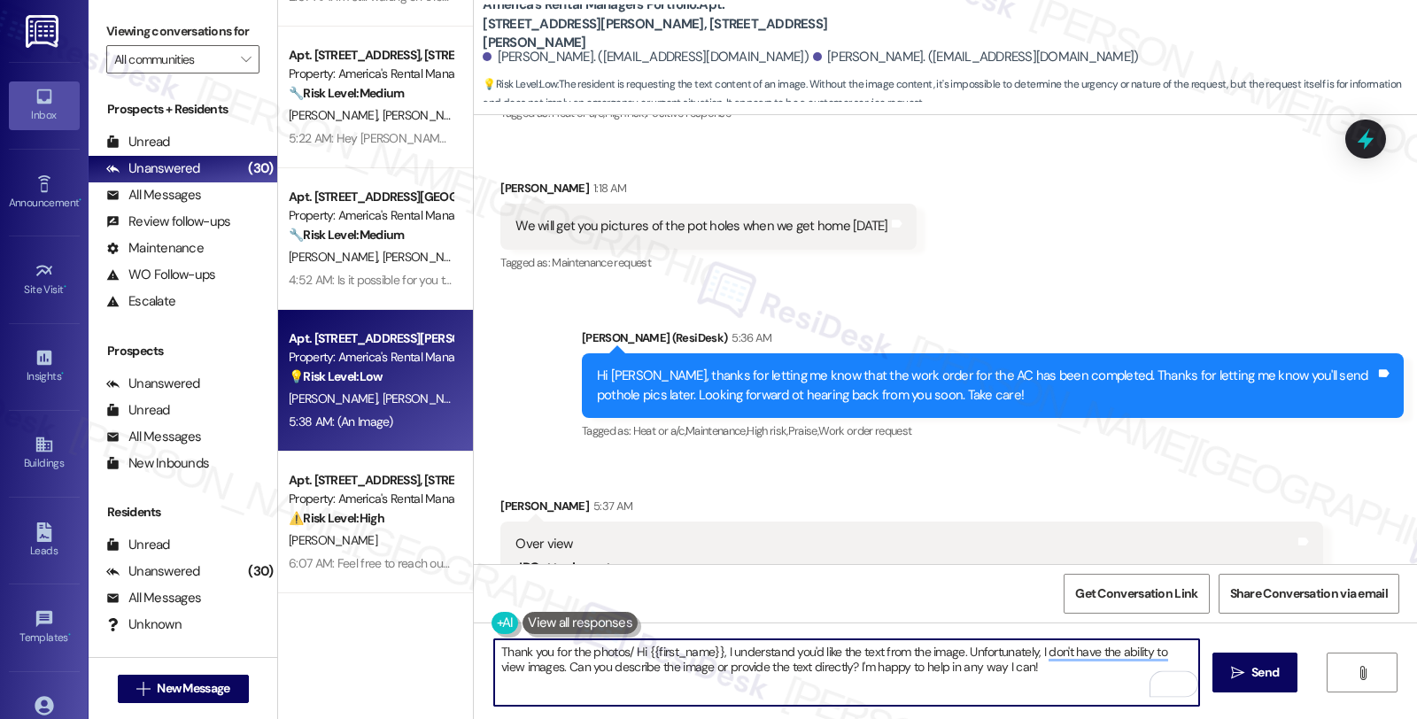
click at [616, 648] on textarea "Thank you for the photos/ Hi {{first_name}}, I understand you'd like the text f…" at bounding box center [846, 672] width 705 height 66
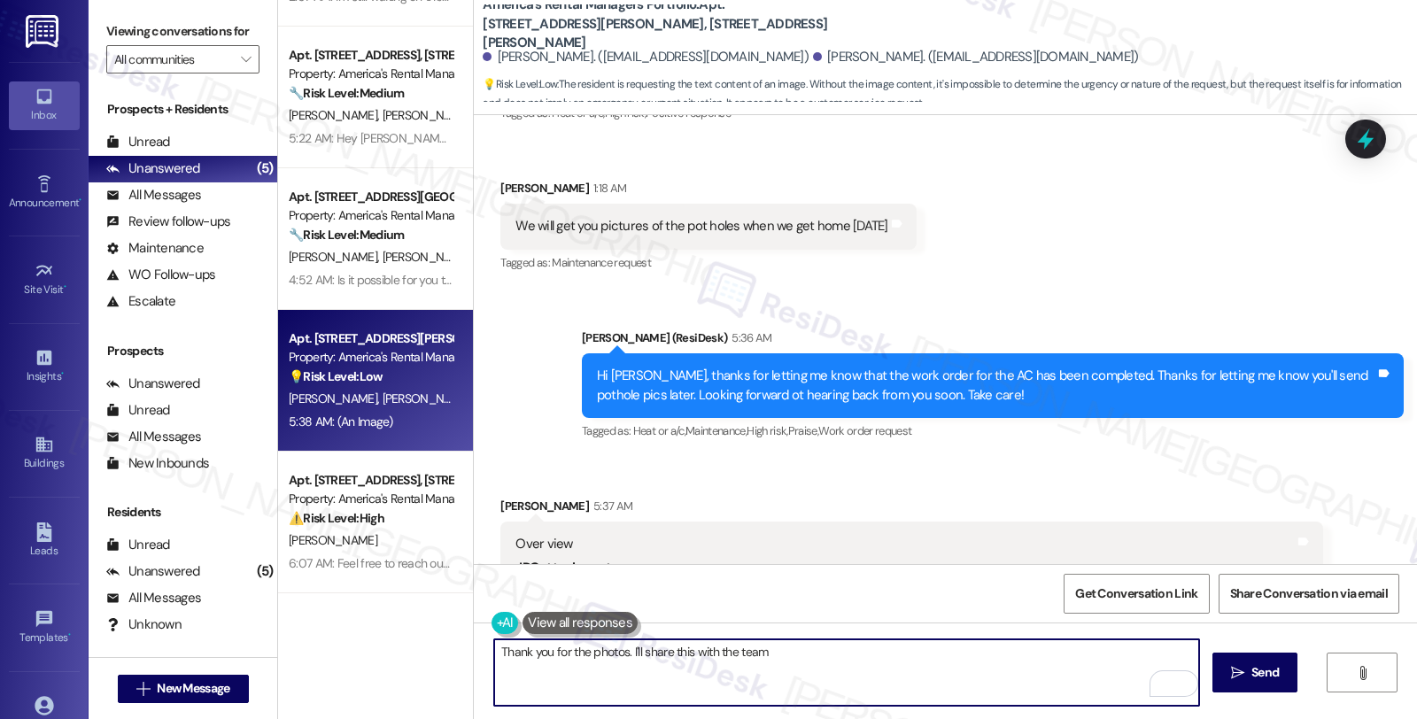
click at [866, 661] on textarea "Thank you for the photos. I'll share this with the team" at bounding box center [846, 672] width 705 height 66
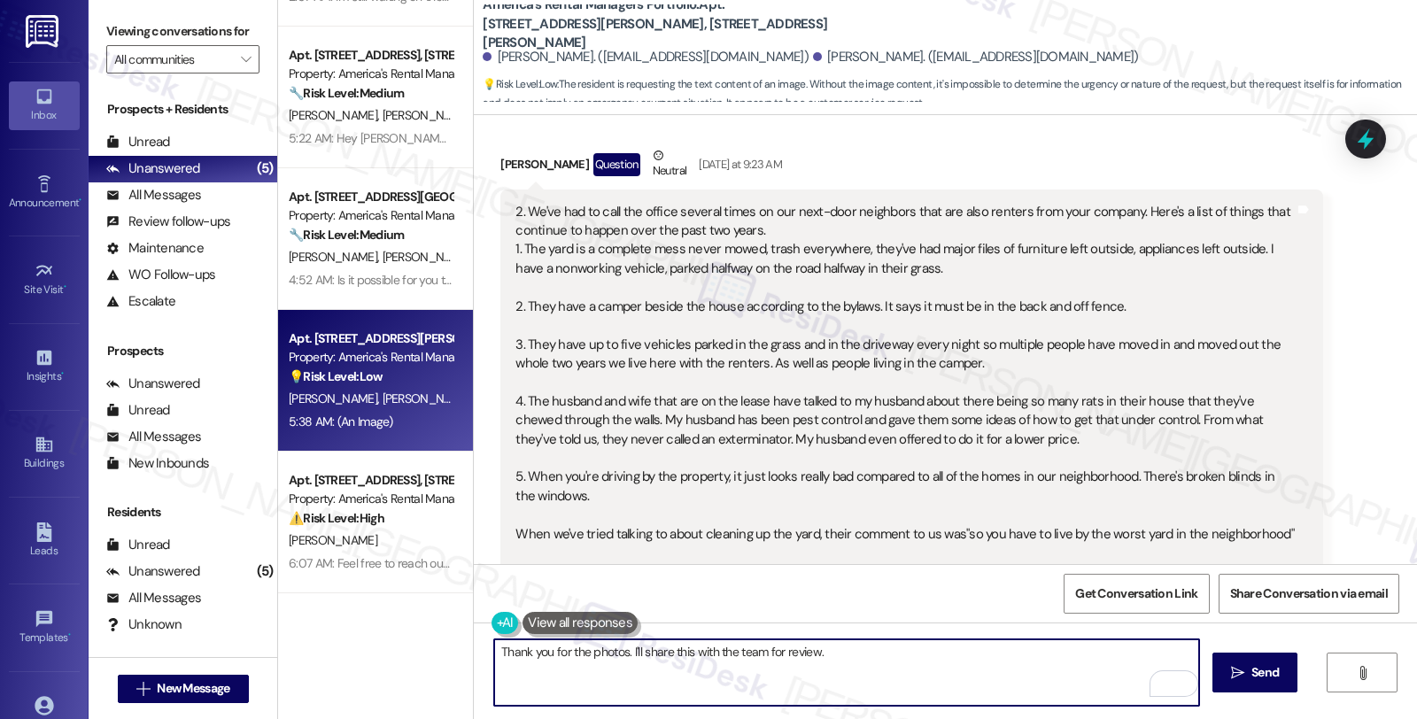
scroll to position [1015, 0]
click at [760, 653] on textarea "Thank you for the photos. I'll share this with the team for review" at bounding box center [846, 672] width 705 height 66
click at [1082, 649] on textarea "Thank you for the photos. I'll share this with the team, along with your other …" at bounding box center [846, 672] width 705 height 66
click at [1160, 651] on textarea "Thank you for the photos. I'll share this with the team, along with your other …" at bounding box center [846, 672] width 705 height 66
click at [584, 671] on textarea "Thank you for the photos. I'll share this with the team, along with your other …" at bounding box center [846, 672] width 705 height 66
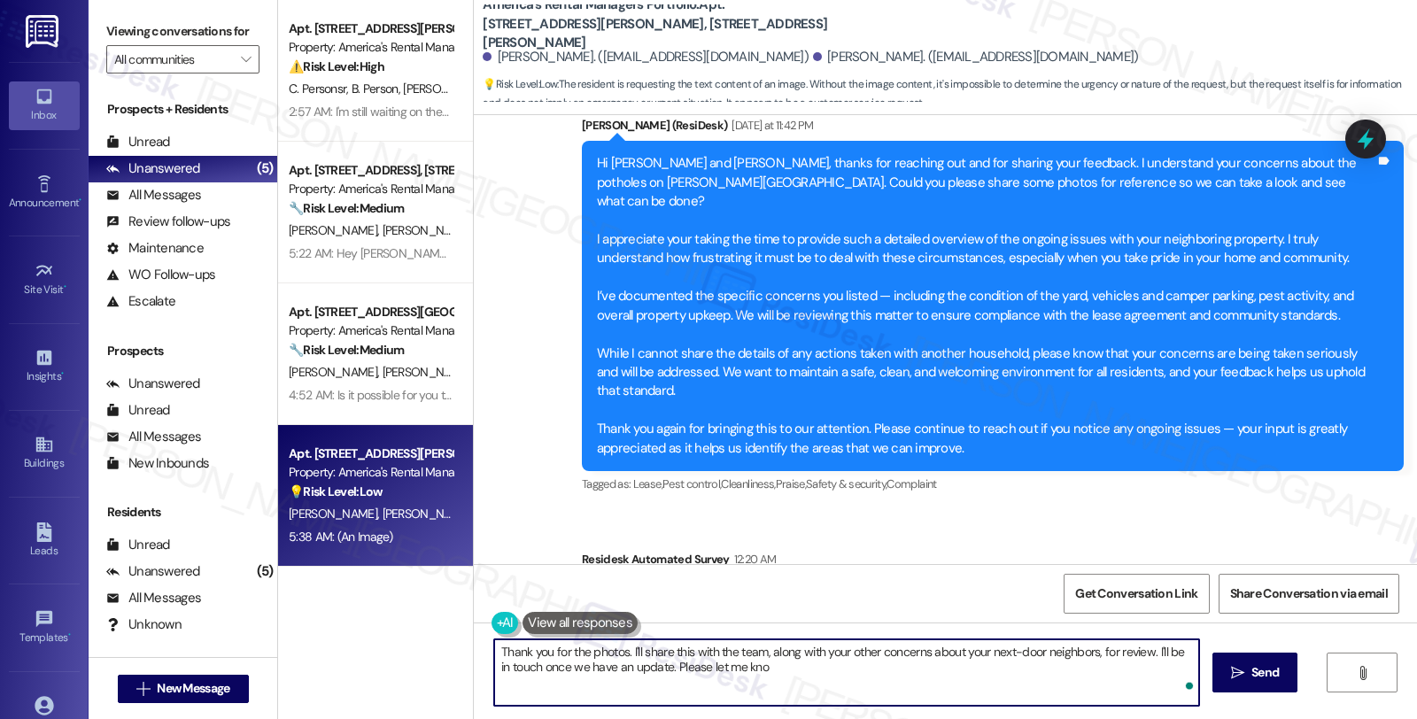
scroll to position [0, 0]
type textarea "Thank you for the photos. I'll share this with the team, along with your other …"
click at [900, 666] on textarea "Thank you for the photos. I'll share this with the team, along with your other …" at bounding box center [846, 672] width 705 height 66
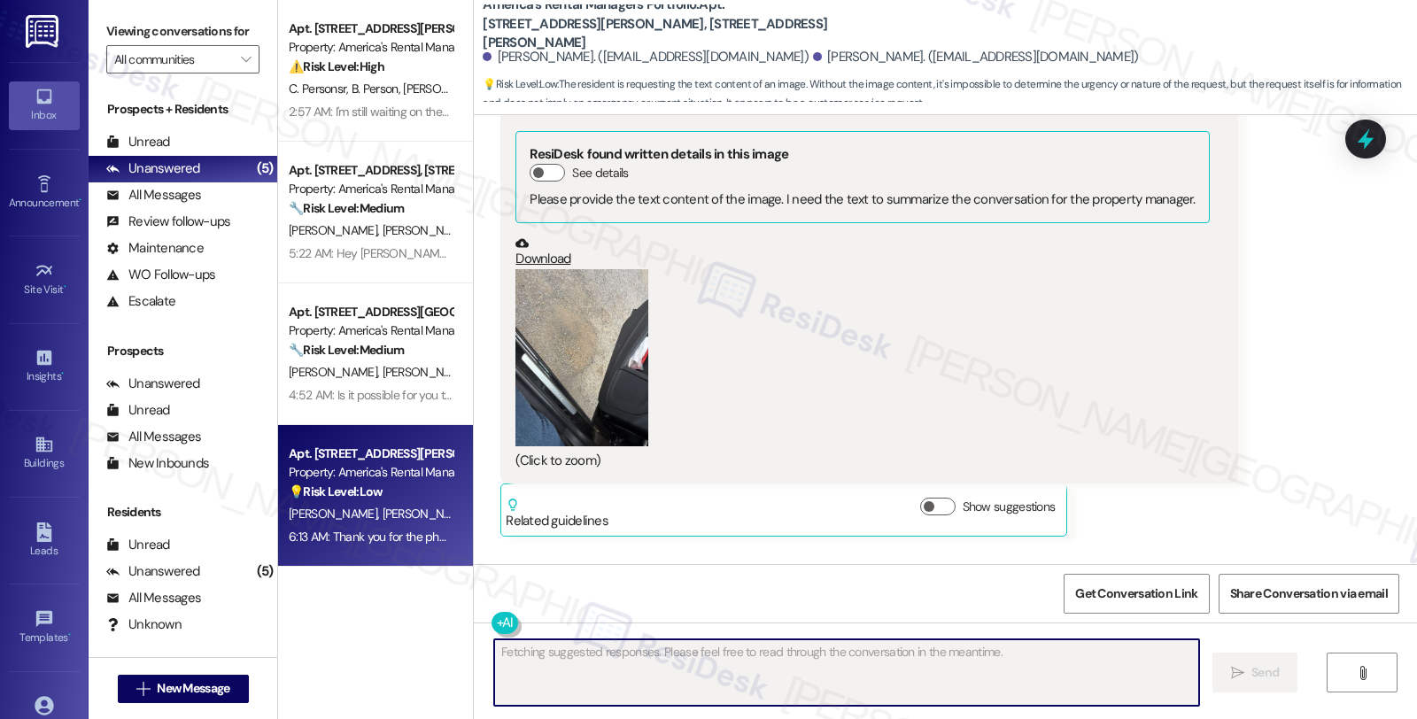
scroll to position [6175, 0]
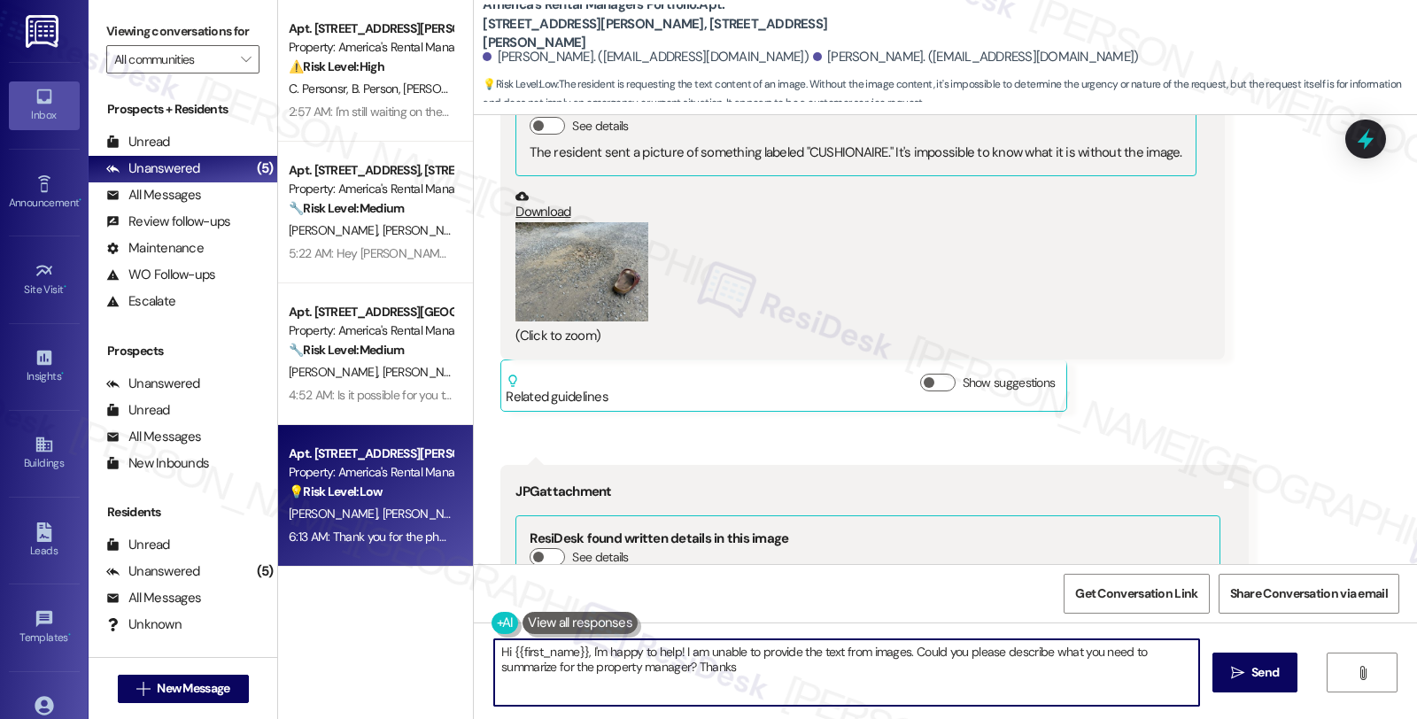
type textarea "Hi {{first_name}}, I'm happy to help! I am unable to provide the text from imag…"
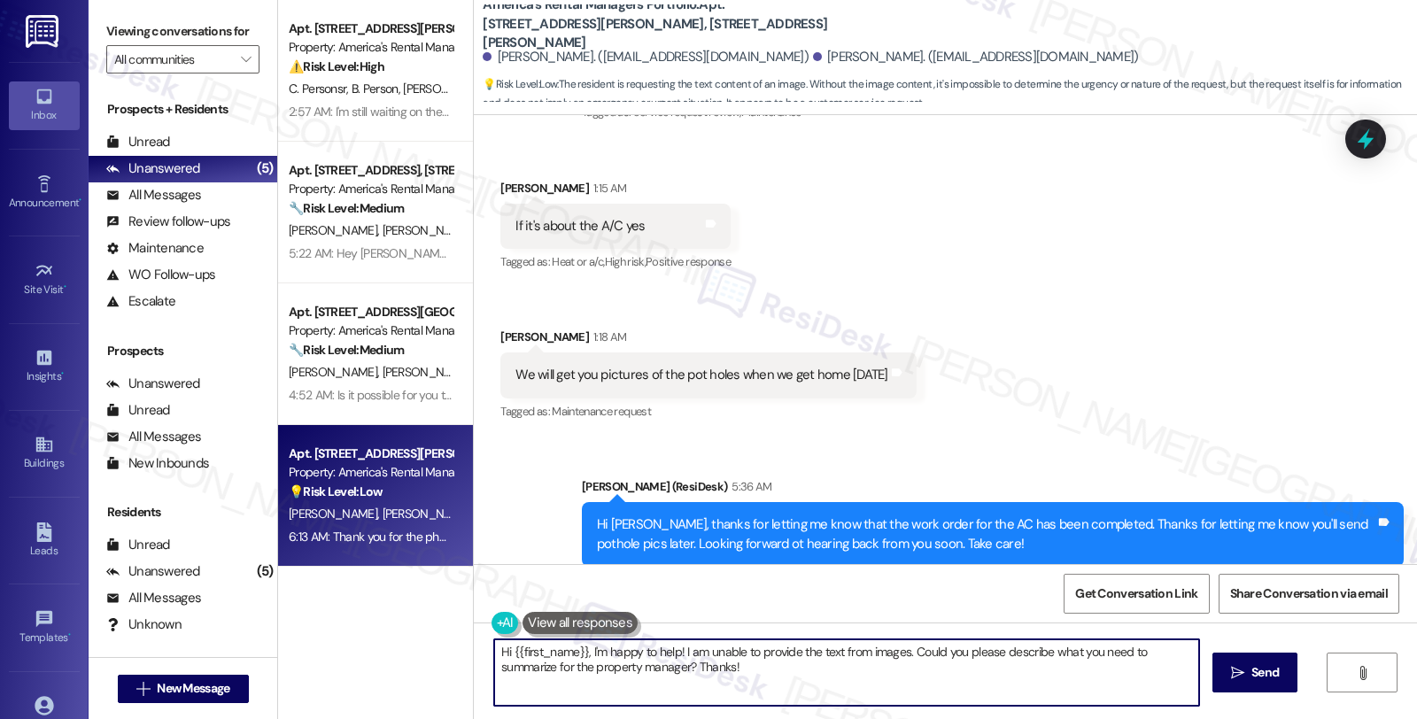
scroll to position [2633, 0]
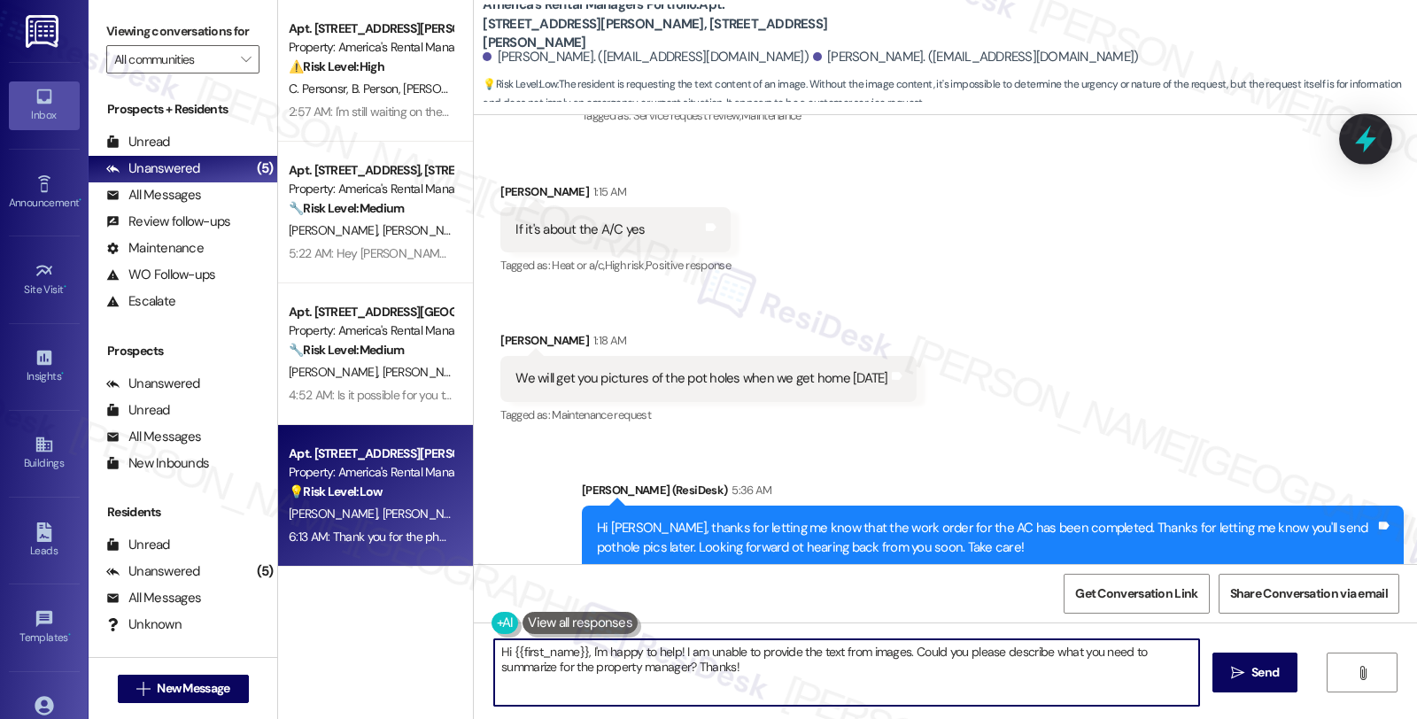
click at [1364, 136] on icon at bounding box center [1365, 139] width 21 height 27
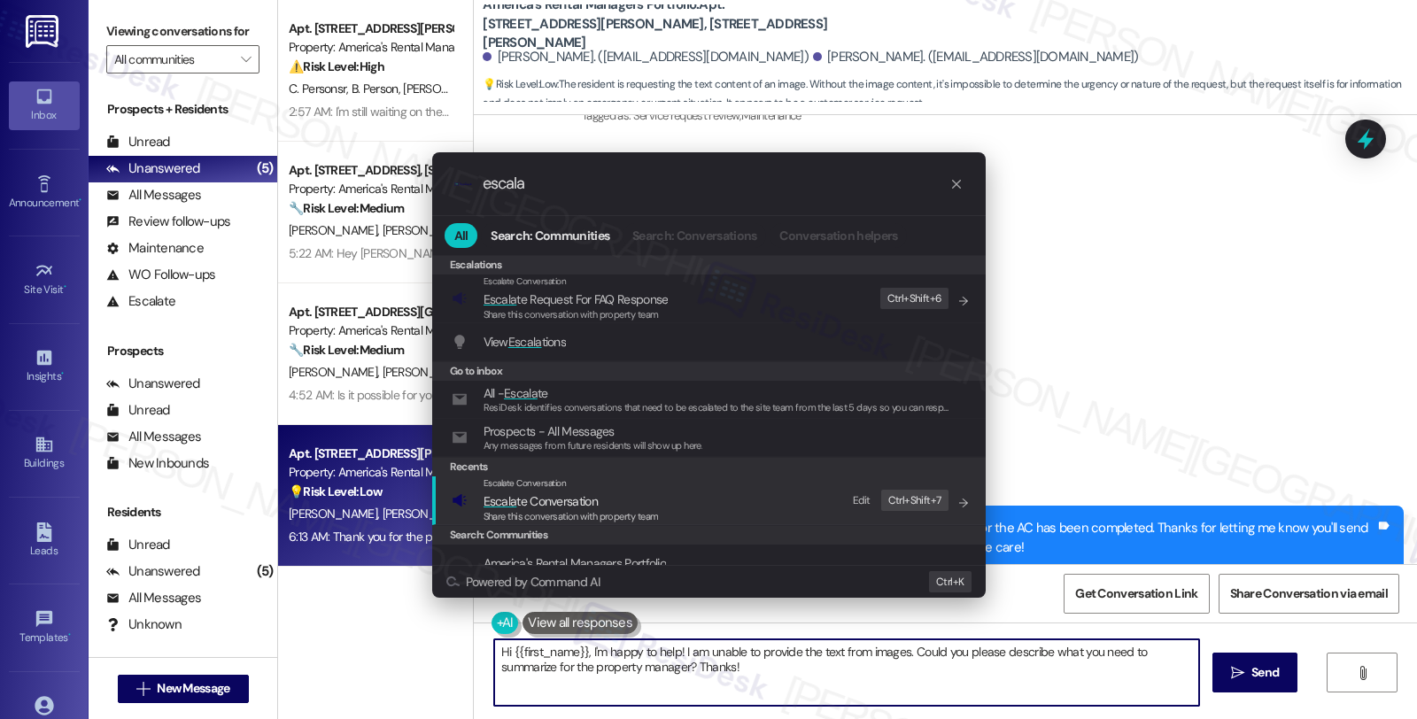
type input "escala"
click at [615, 501] on span "Escala te Conversation" at bounding box center [570, 500] width 175 height 19
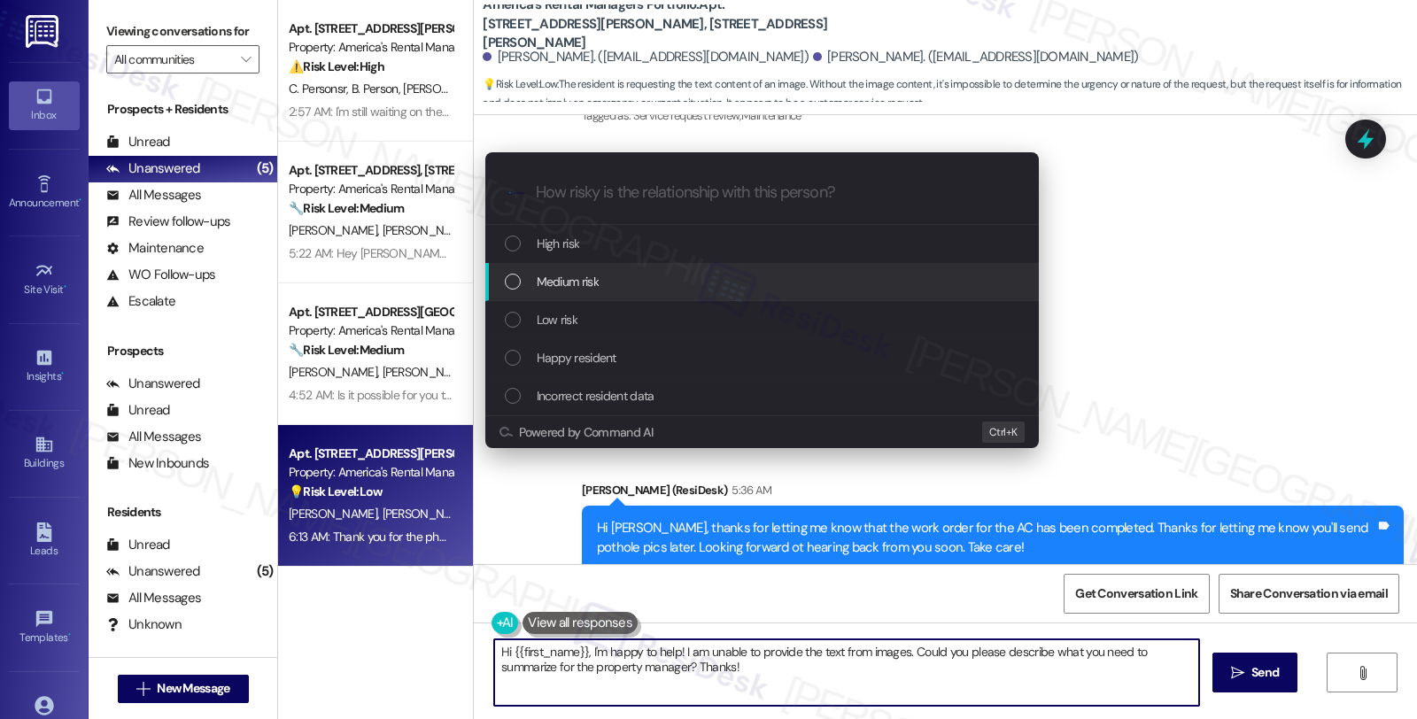
click at [613, 286] on div "Medium risk" at bounding box center [764, 281] width 518 height 19
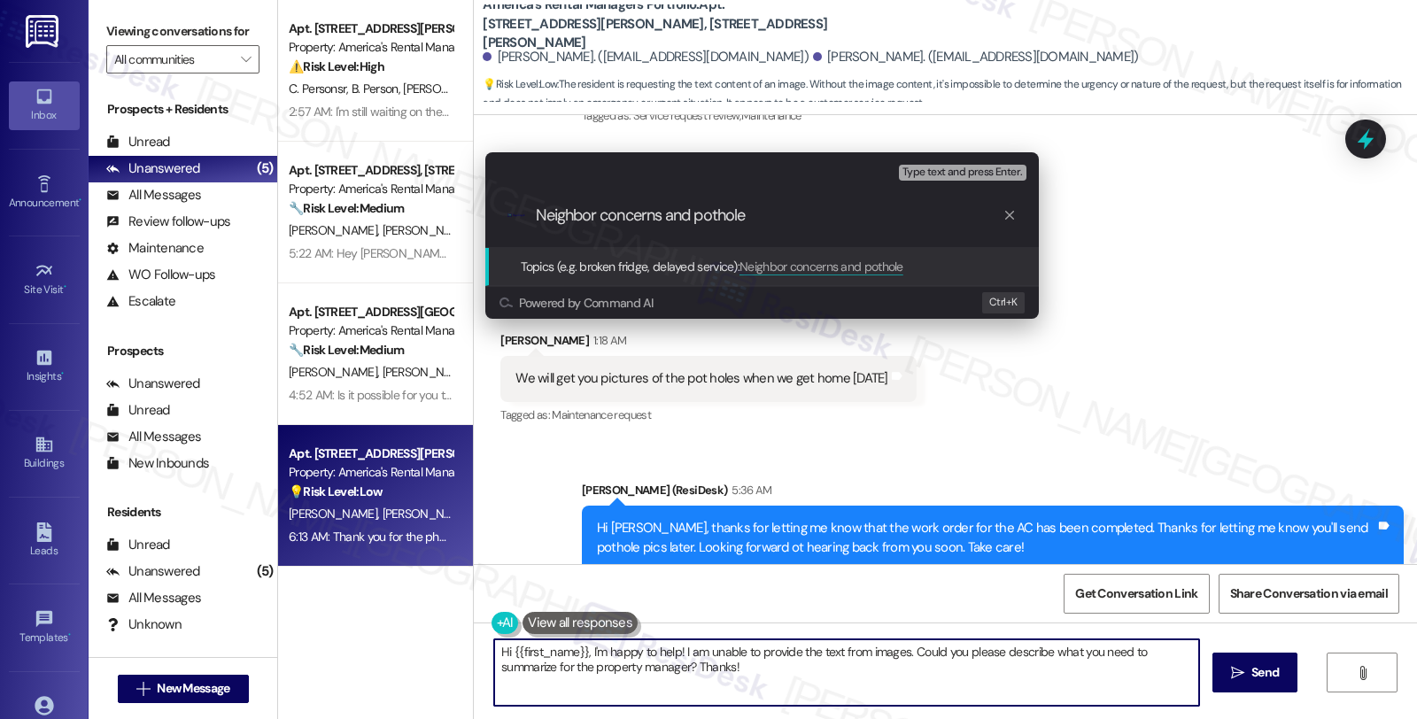
type input "Neighbor concerns and potholes"
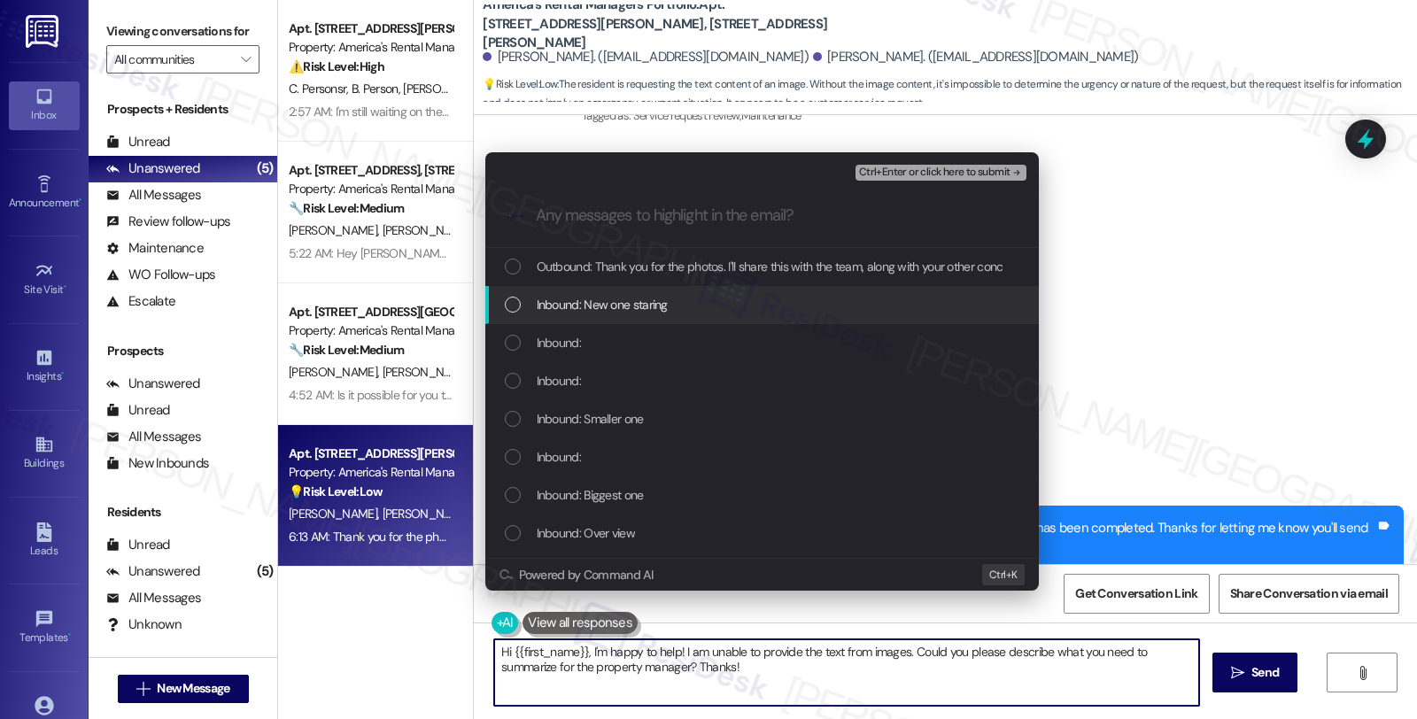
click at [622, 310] on span "Inbound: New one staring" at bounding box center [602, 304] width 131 height 19
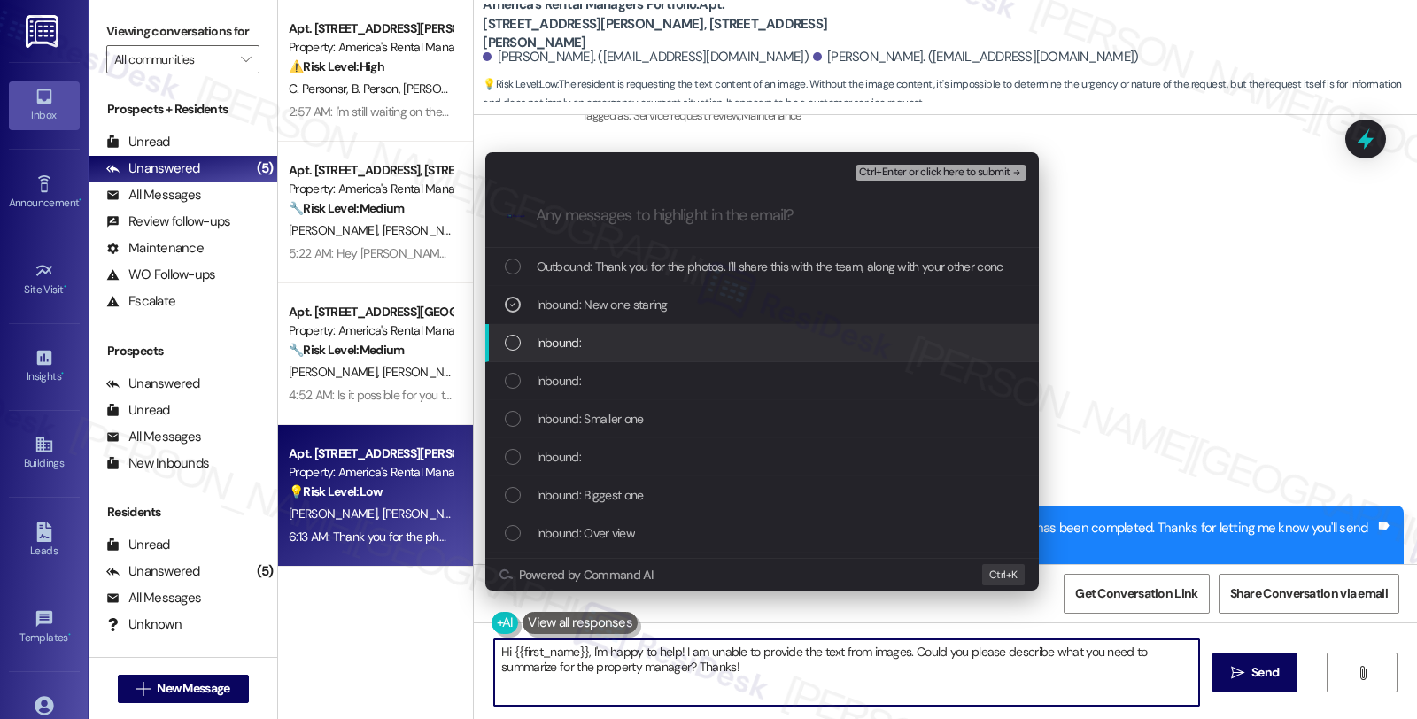
click at [606, 346] on div "Inbound:" at bounding box center [764, 342] width 518 height 19
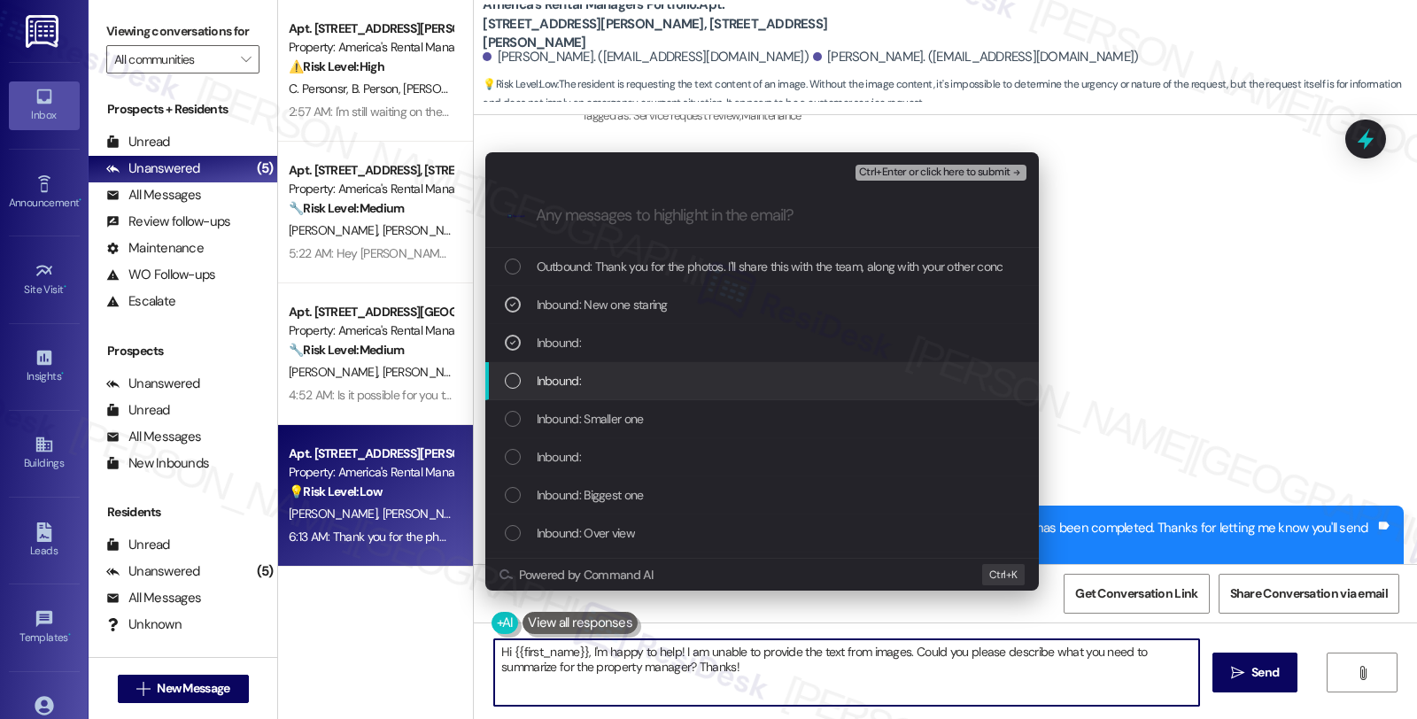
click at [605, 373] on div "Inbound:" at bounding box center [764, 380] width 518 height 19
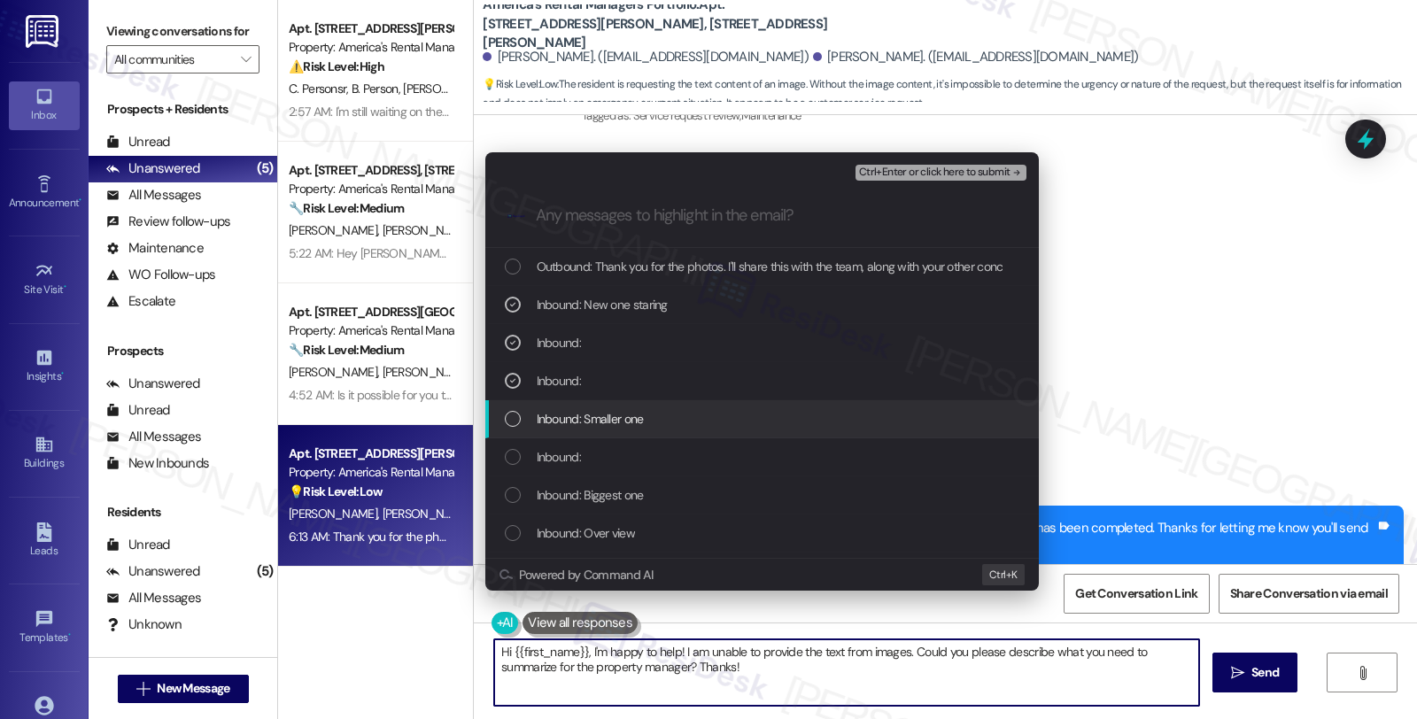
click at [607, 409] on span "Inbound: Smaller one" at bounding box center [590, 418] width 107 height 19
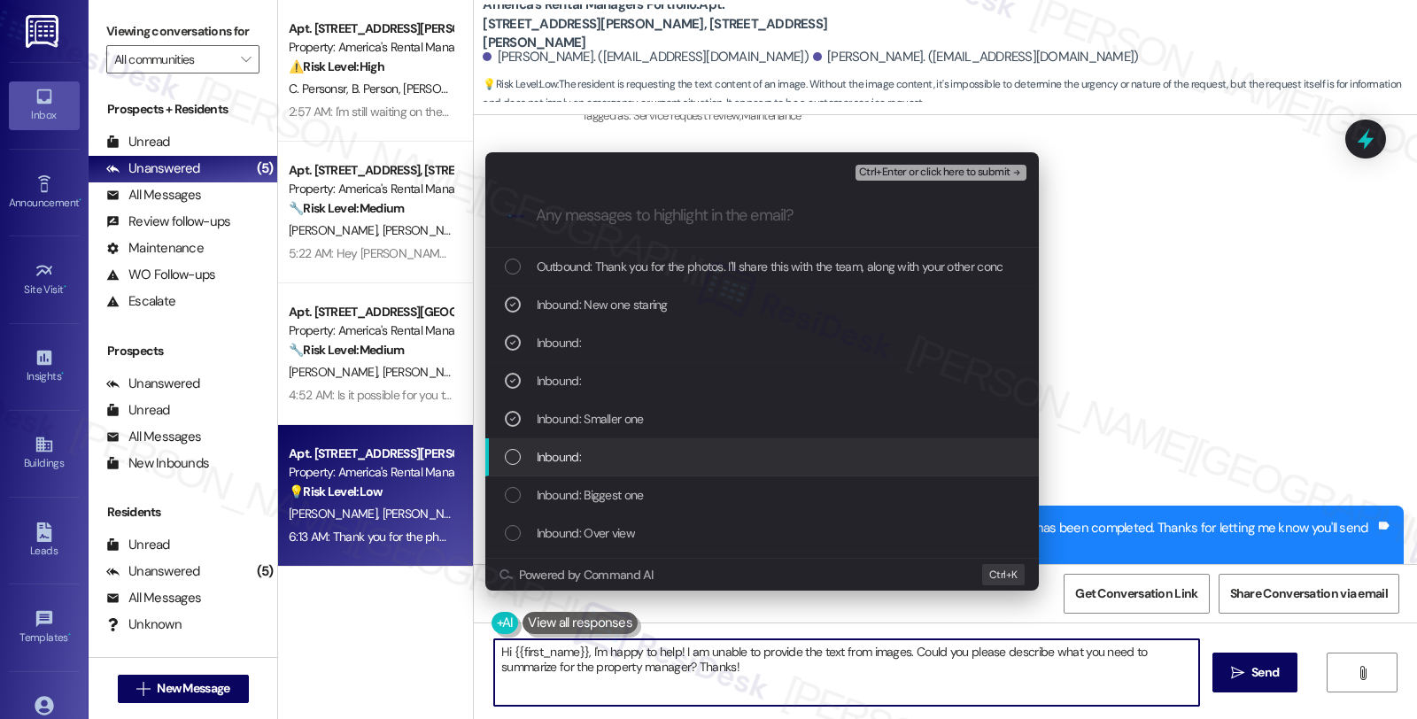
click at [607, 465] on div "Inbound:" at bounding box center [764, 456] width 518 height 19
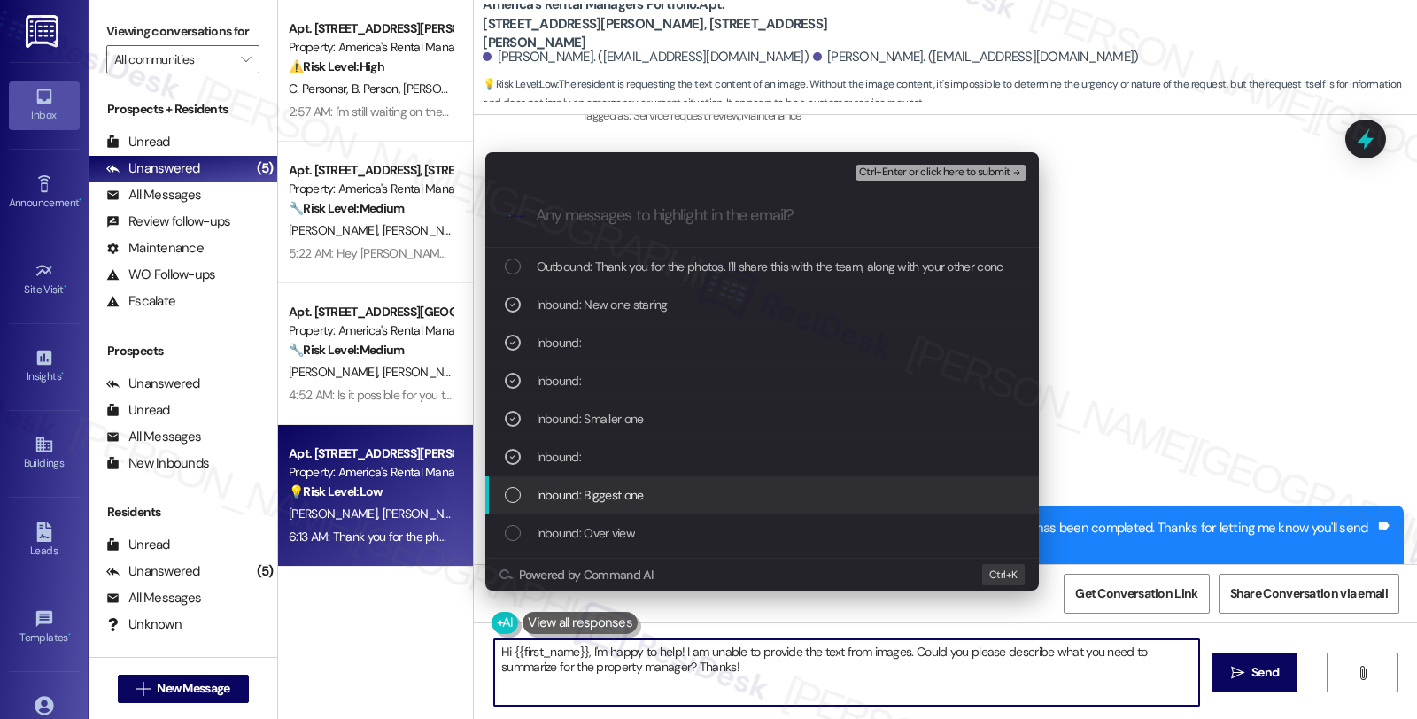
click at [613, 498] on span "Inbound: Biggest one" at bounding box center [590, 494] width 107 height 19
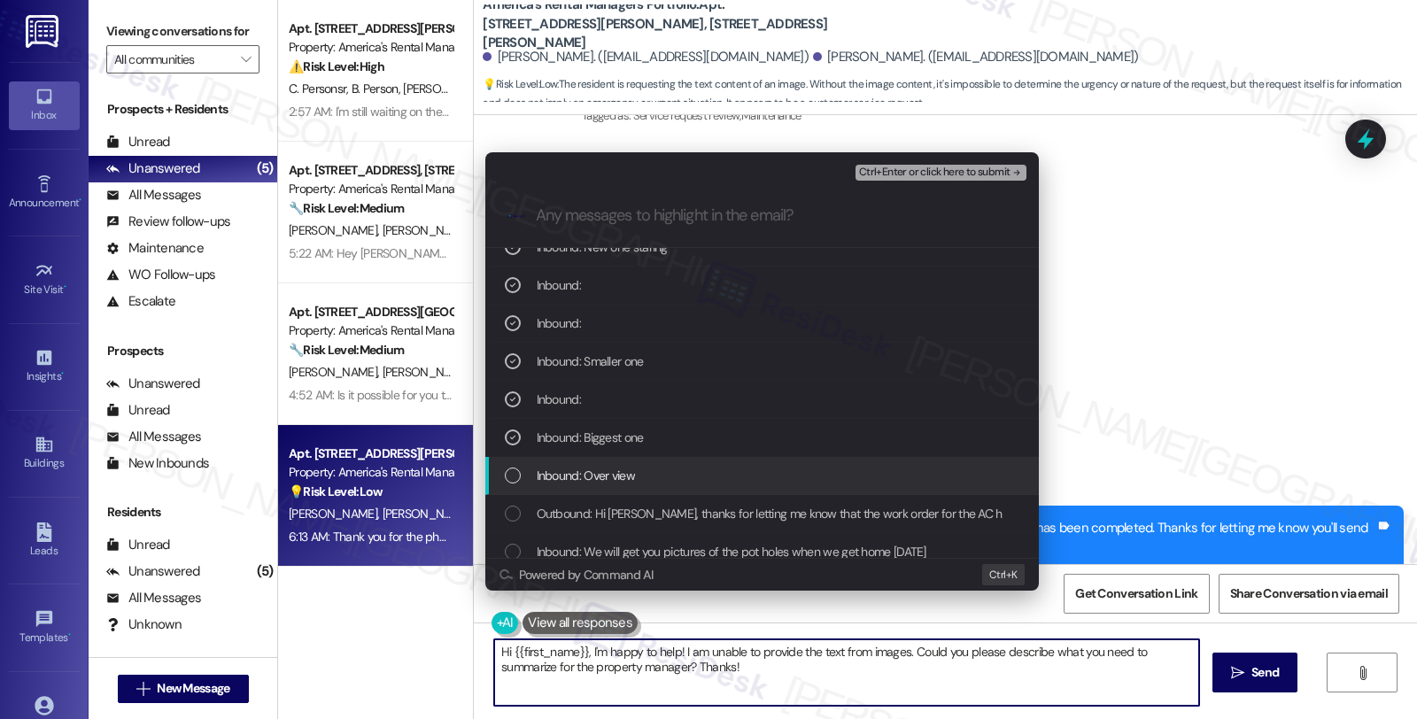
scroll to position [98, 0]
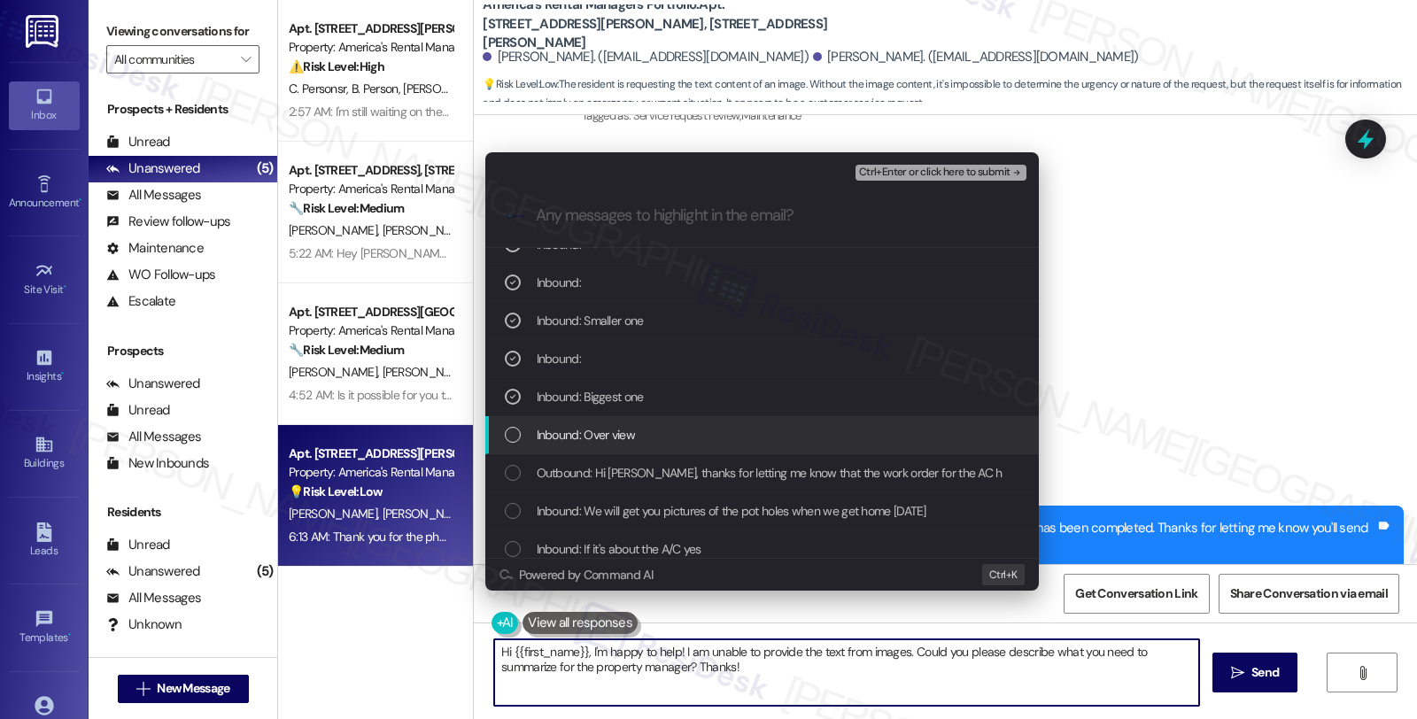
click at [635, 426] on div "Inbound: Over view" at bounding box center [764, 434] width 518 height 19
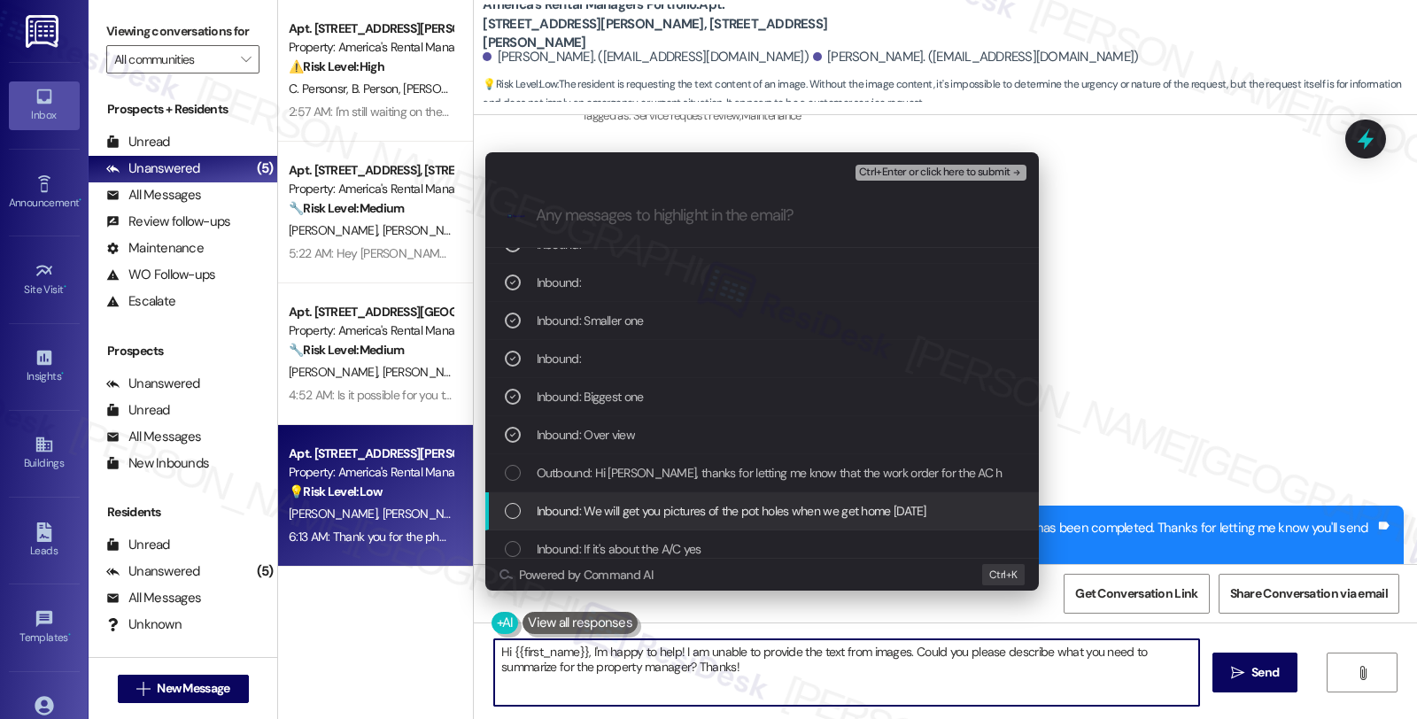
click at [692, 498] on div "Inbound: We will get you pictures of the pot holes when we get home today" at bounding box center [761, 511] width 553 height 38
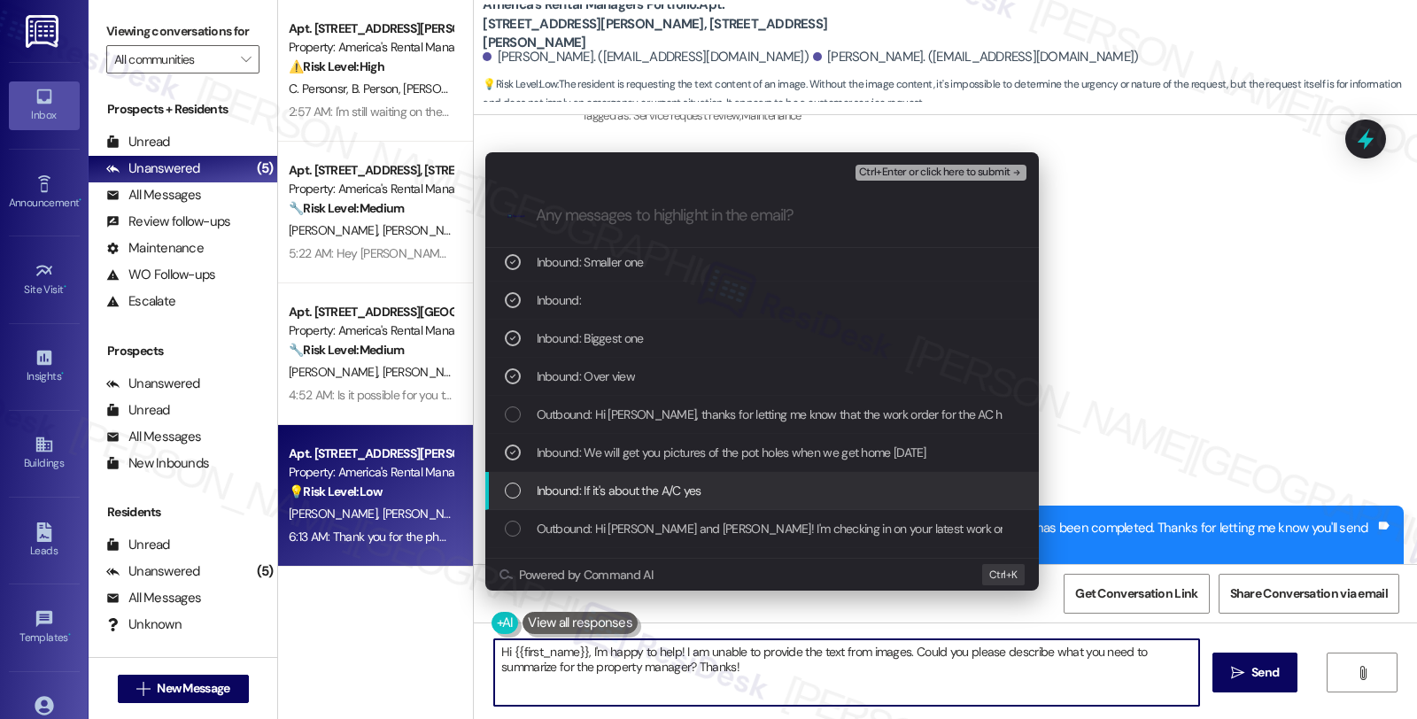
scroll to position [197, 0]
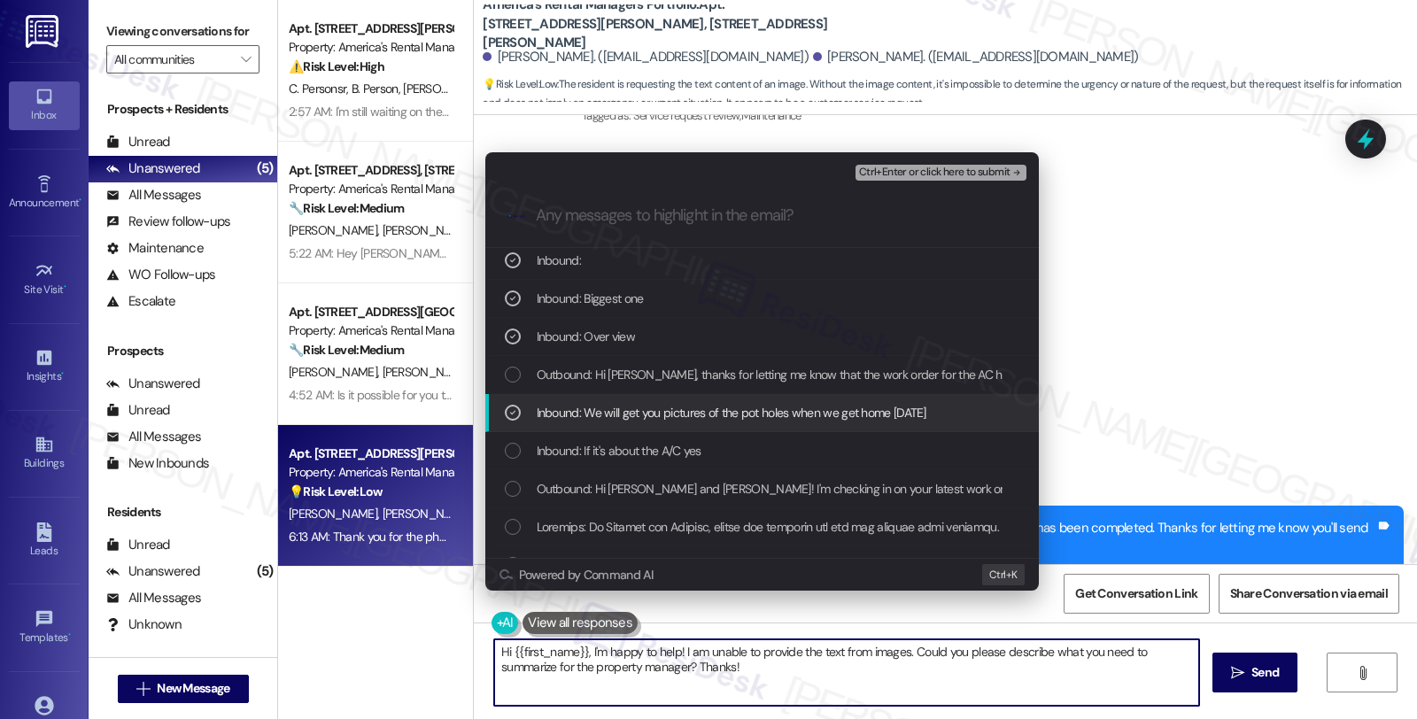
click at [746, 406] on span "Inbound: We will get you pictures of the pot holes when we get home today" at bounding box center [732, 412] width 390 height 19
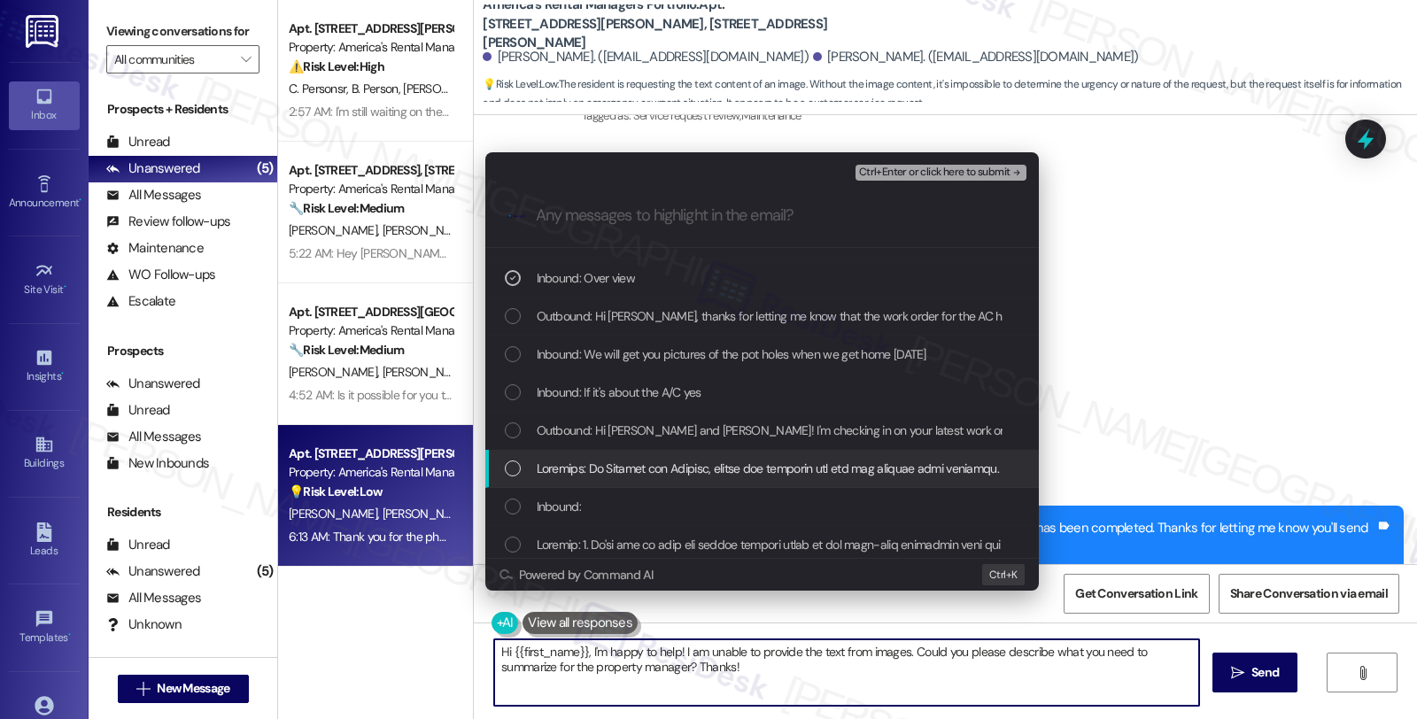
scroll to position [295, 0]
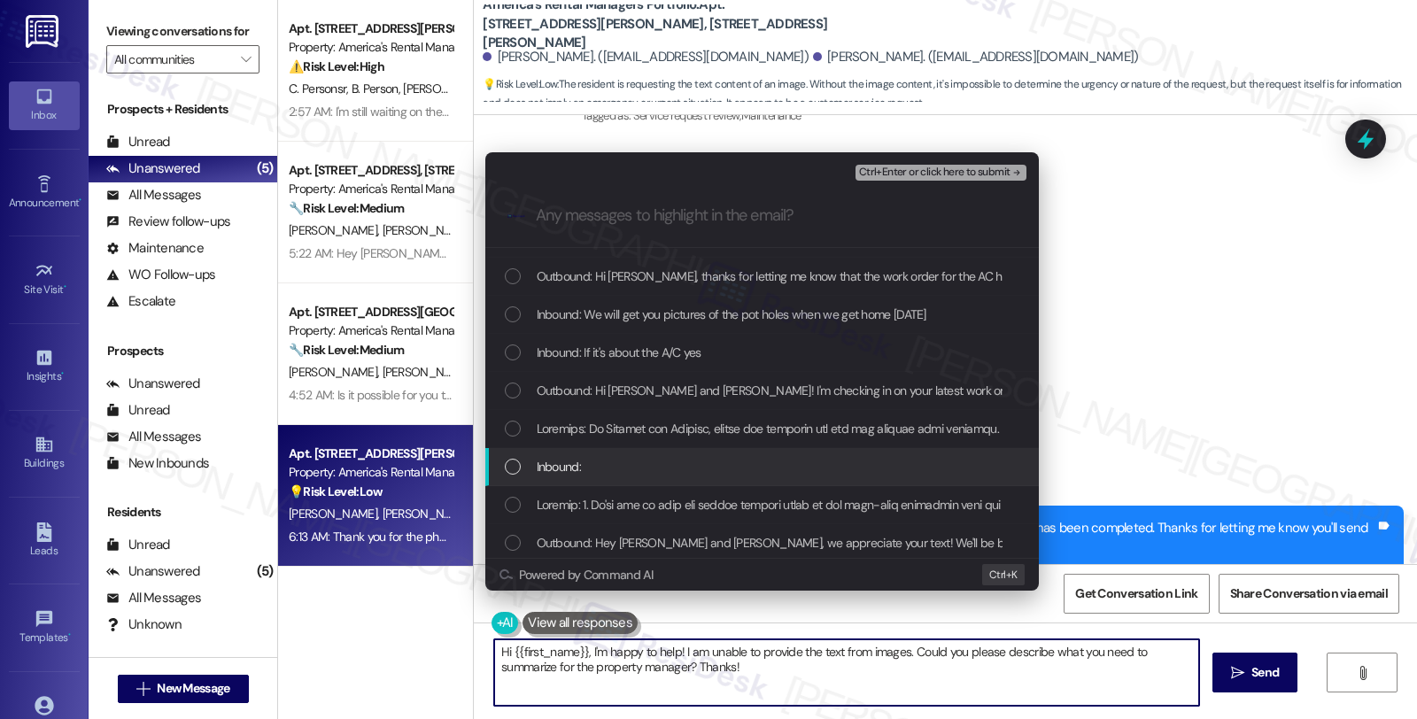
click at [704, 478] on div "Inbound:" at bounding box center [761, 467] width 553 height 38
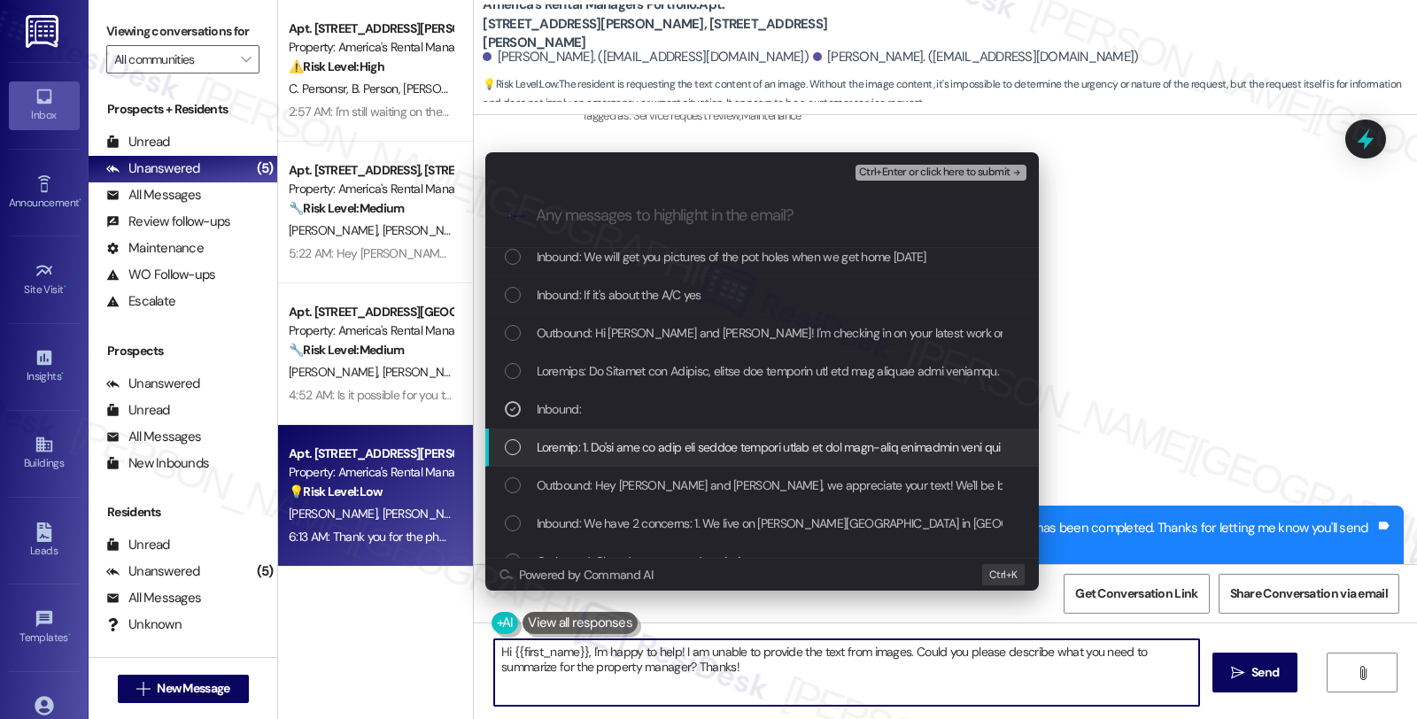
scroll to position [452, 0]
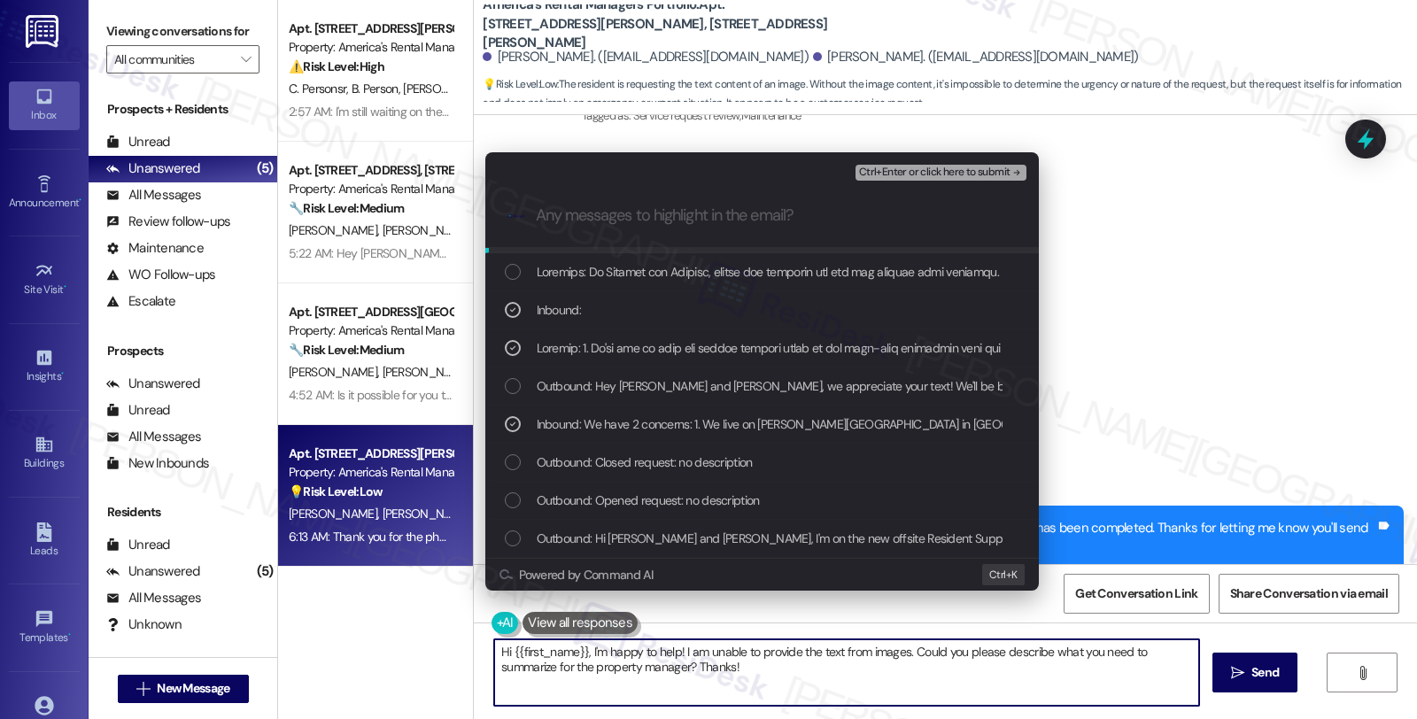
click at [909, 166] on span "Ctrl+Enter or click here to submit" at bounding box center [934, 172] width 151 height 12
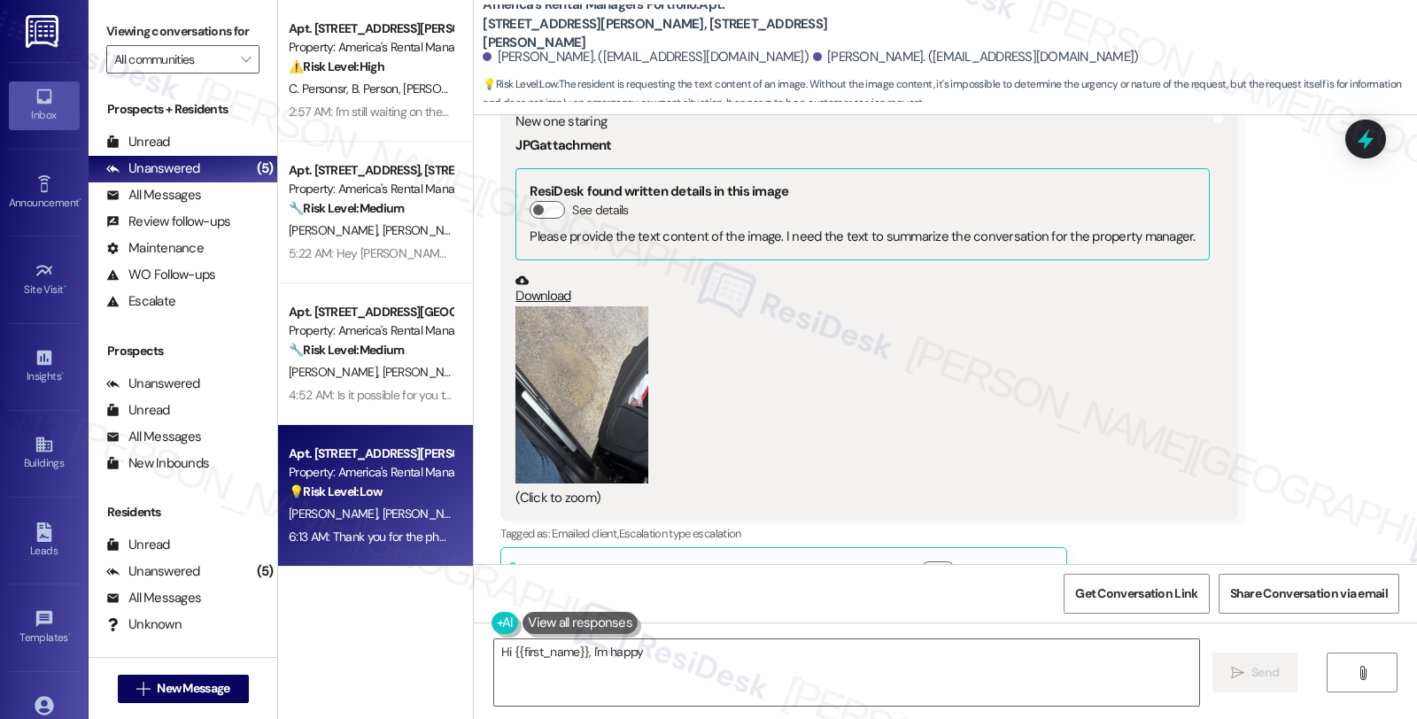
scroll to position [6058, 0]
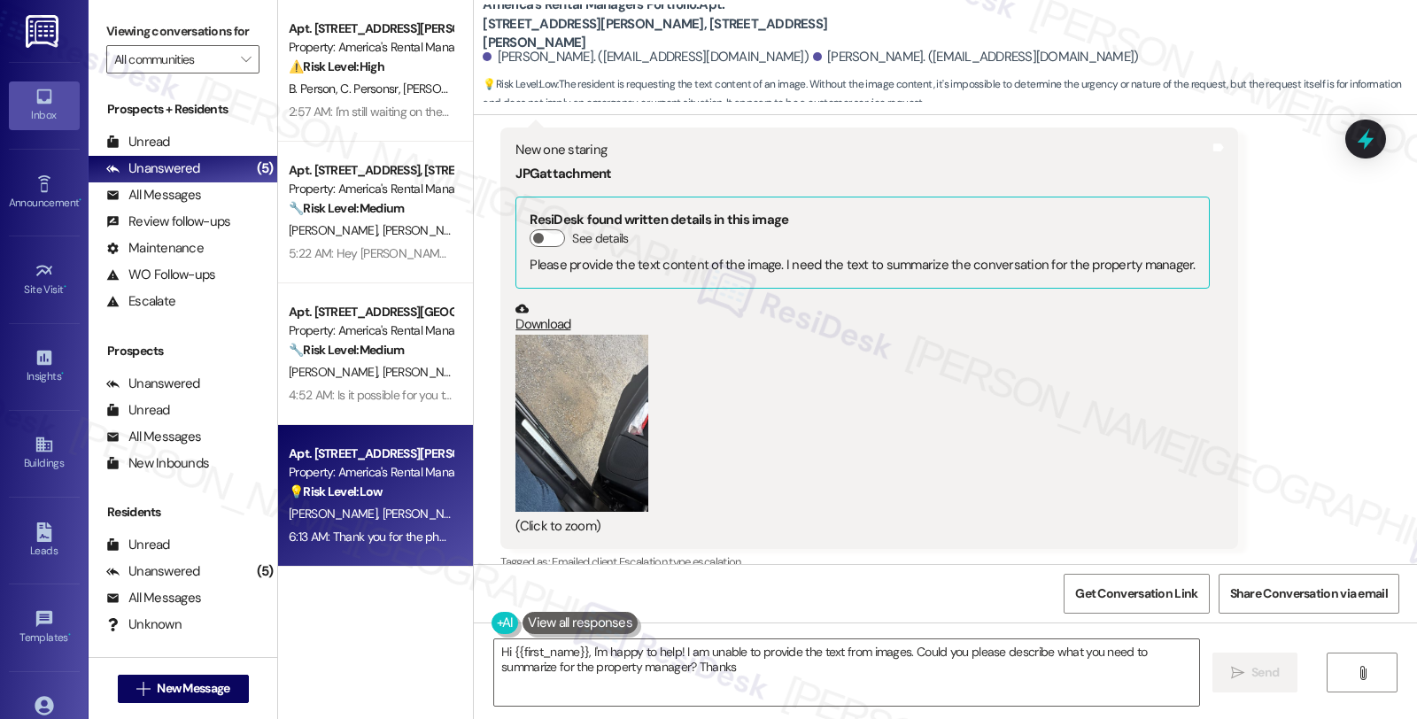
type textarea "Hi {{first_name}}, I'm happy to help! I am unable to provide the text from imag…"
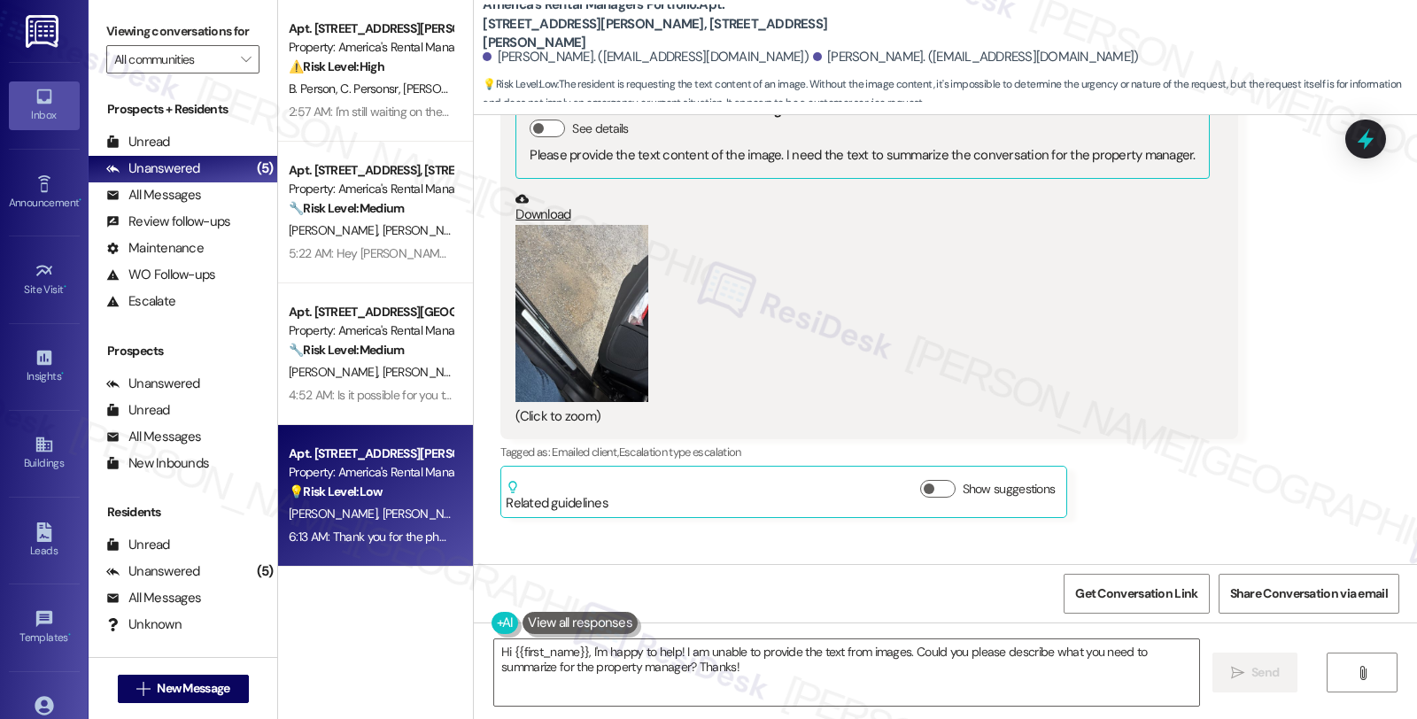
scroll to position [6228, 0]
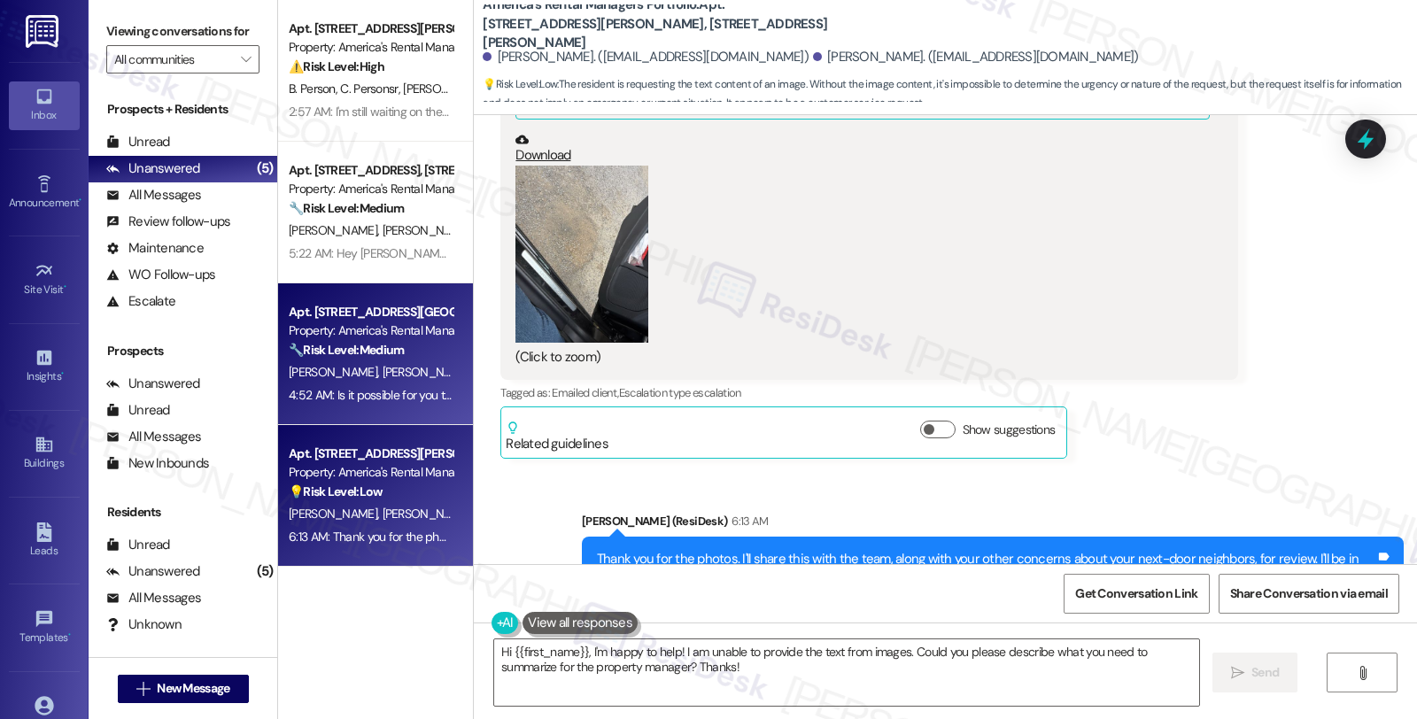
click at [407, 342] on div "🔧 Risk Level: Medium The resident is having trouble logging into Property Meld,…" at bounding box center [371, 350] width 164 height 19
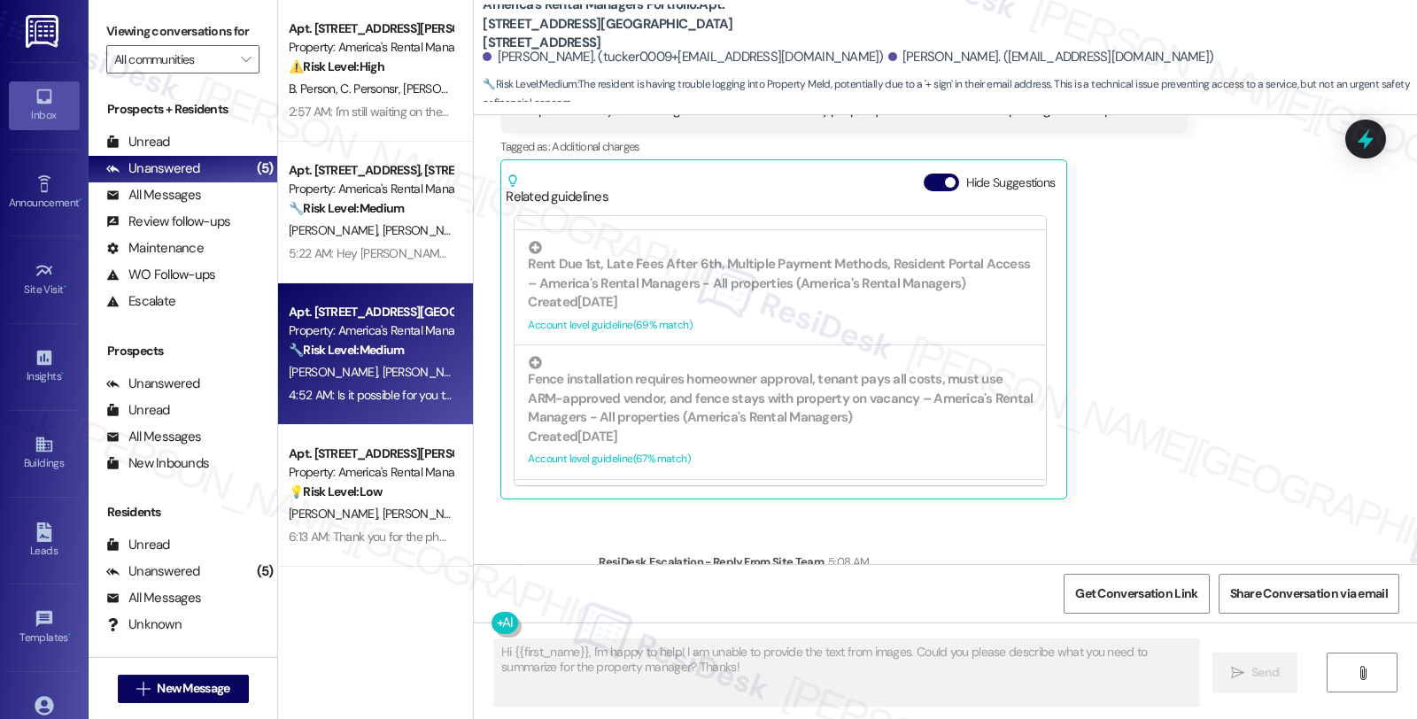
scroll to position [7603, 0]
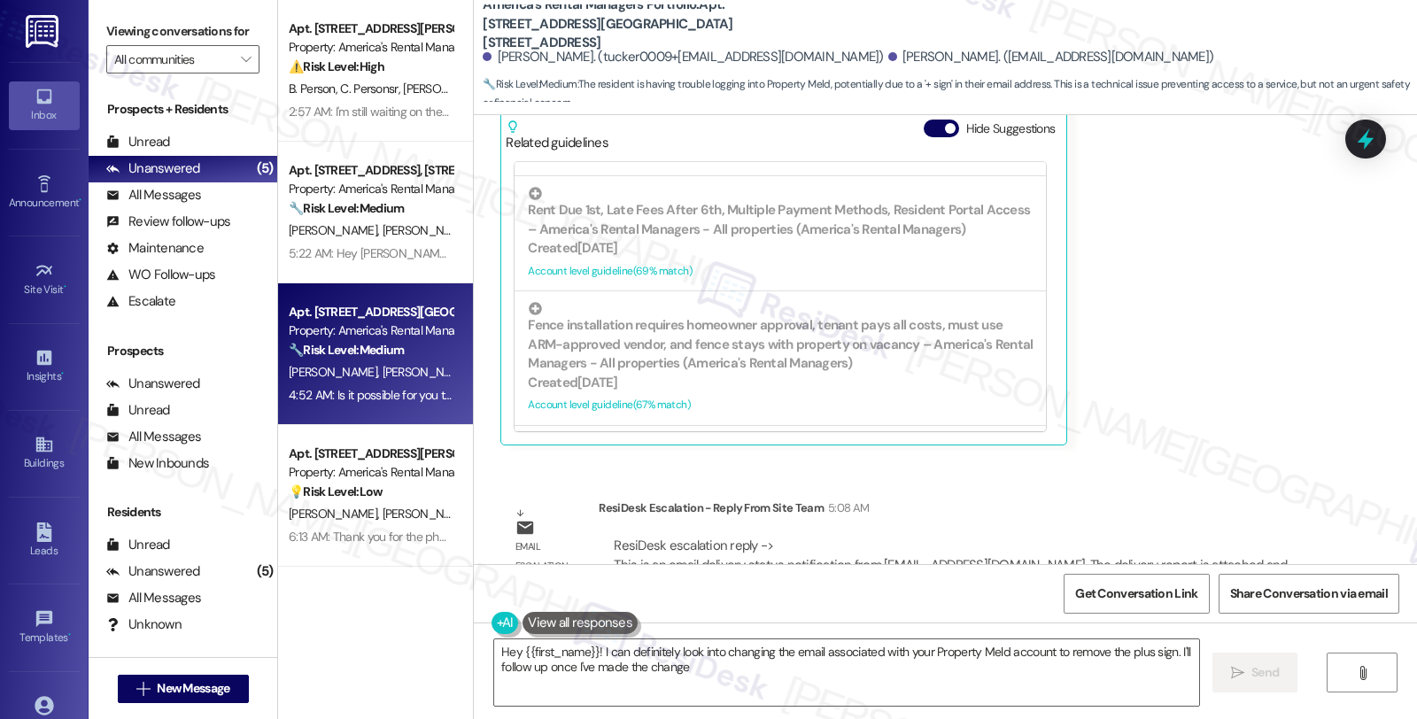
type textarea "Hey {{first_name}}! I can definitely look into changing the email associated wi…"
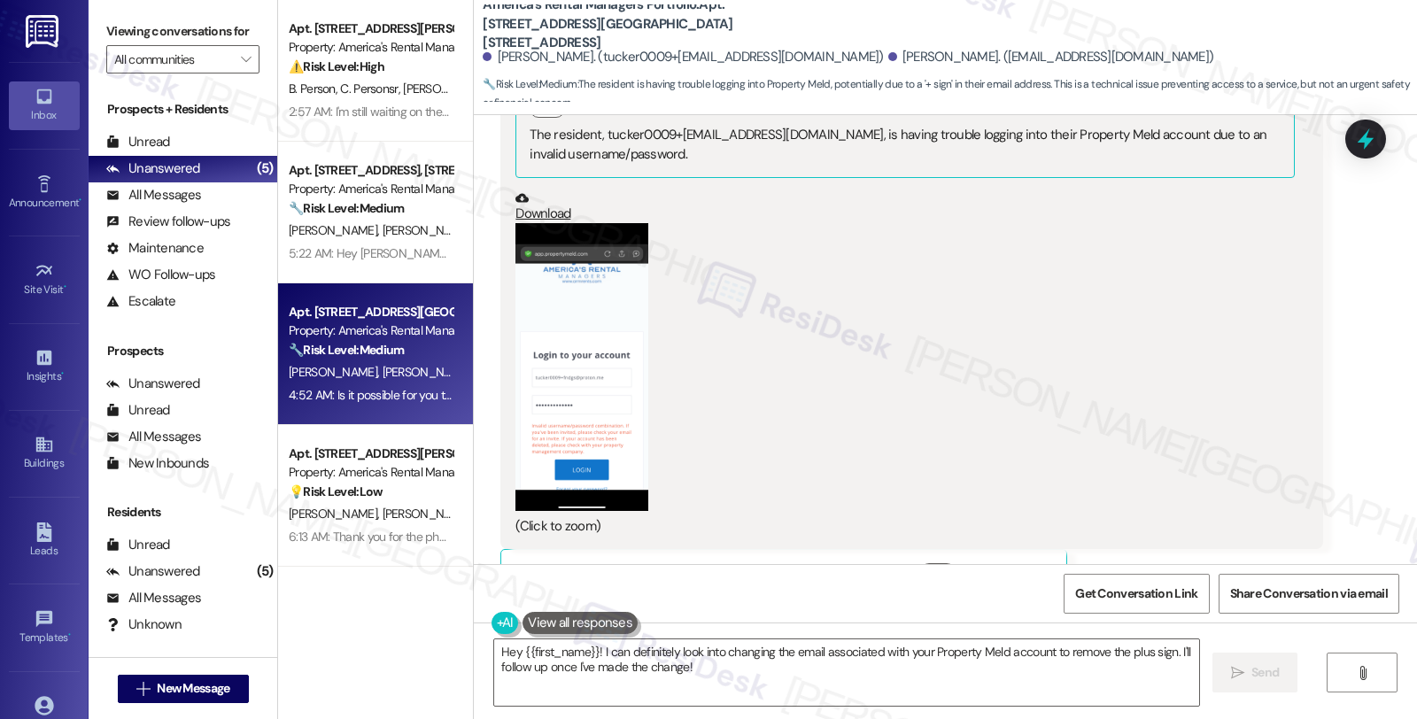
scroll to position [6914, 0]
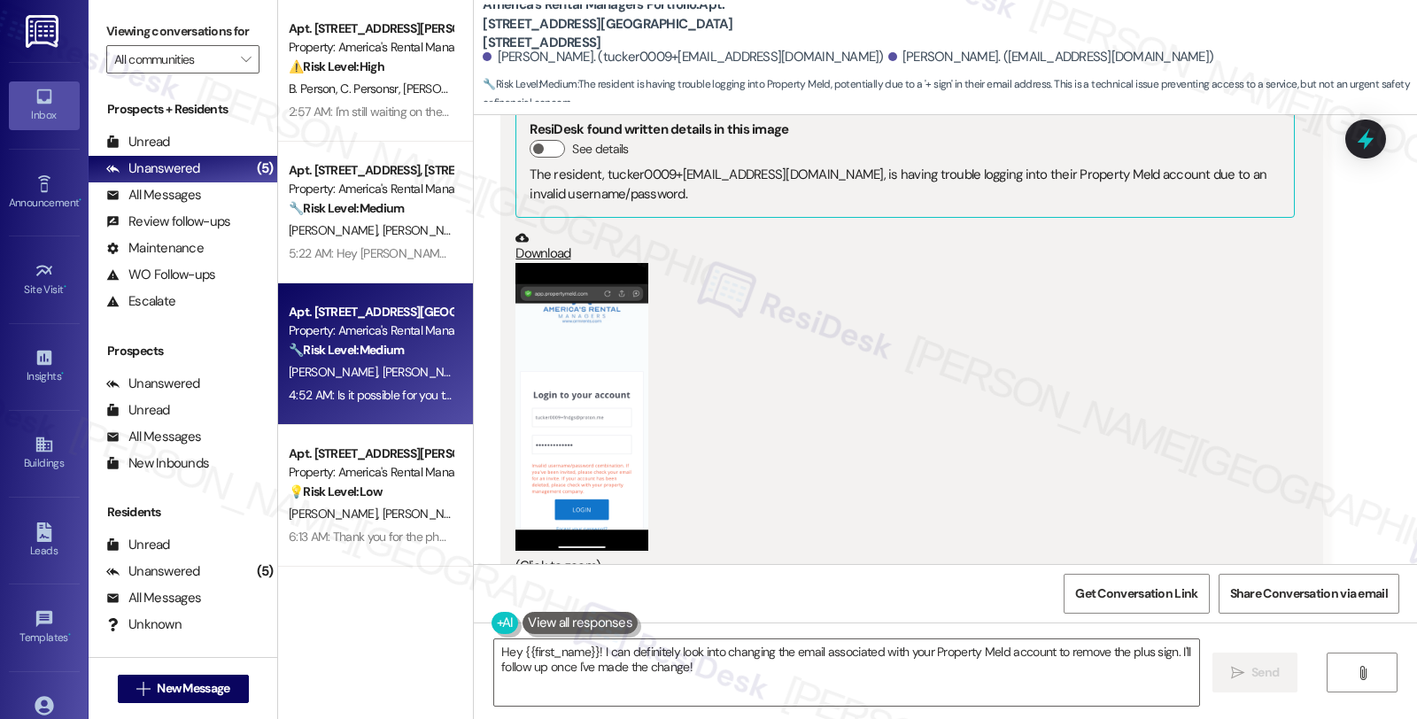
click at [1219, 357] on div "(Click to zoom)" at bounding box center [904, 419] width 778 height 313
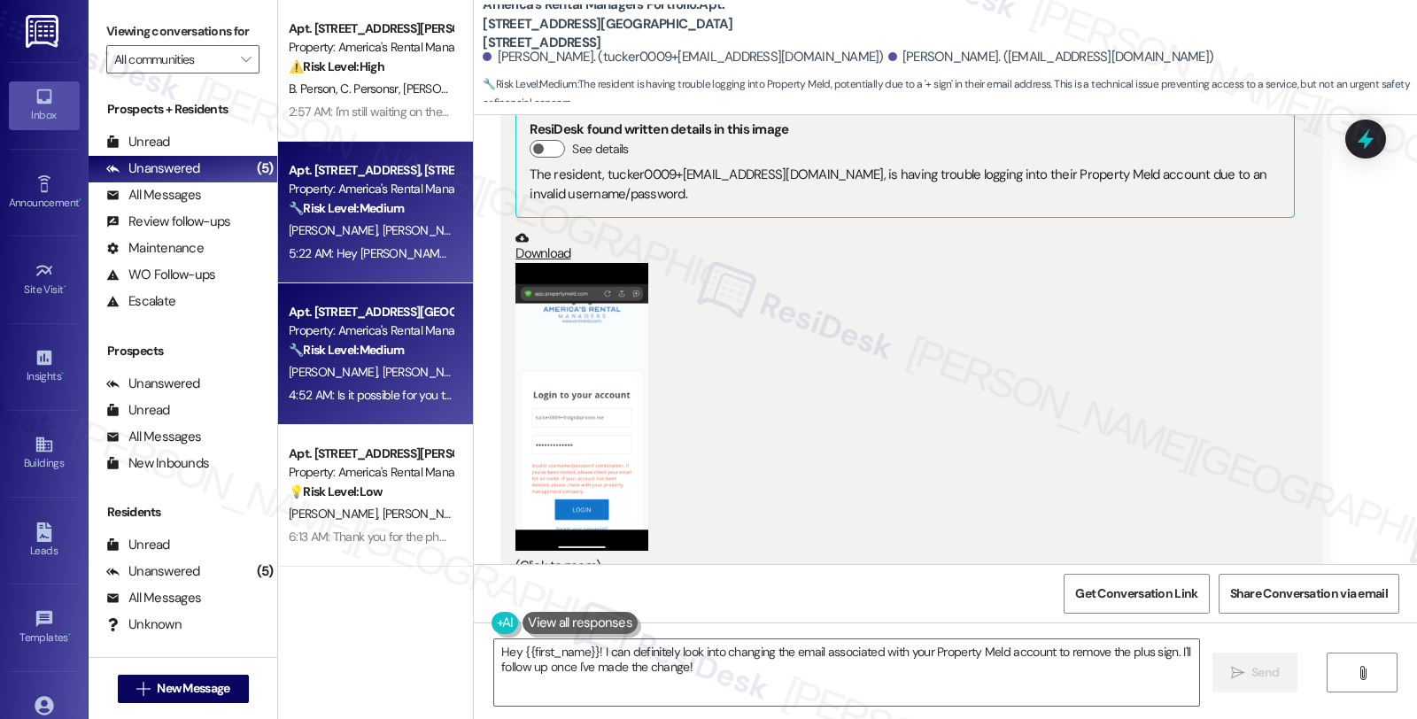
click at [414, 236] on div "G. Barger M. Barger" at bounding box center [370, 231] width 167 height 22
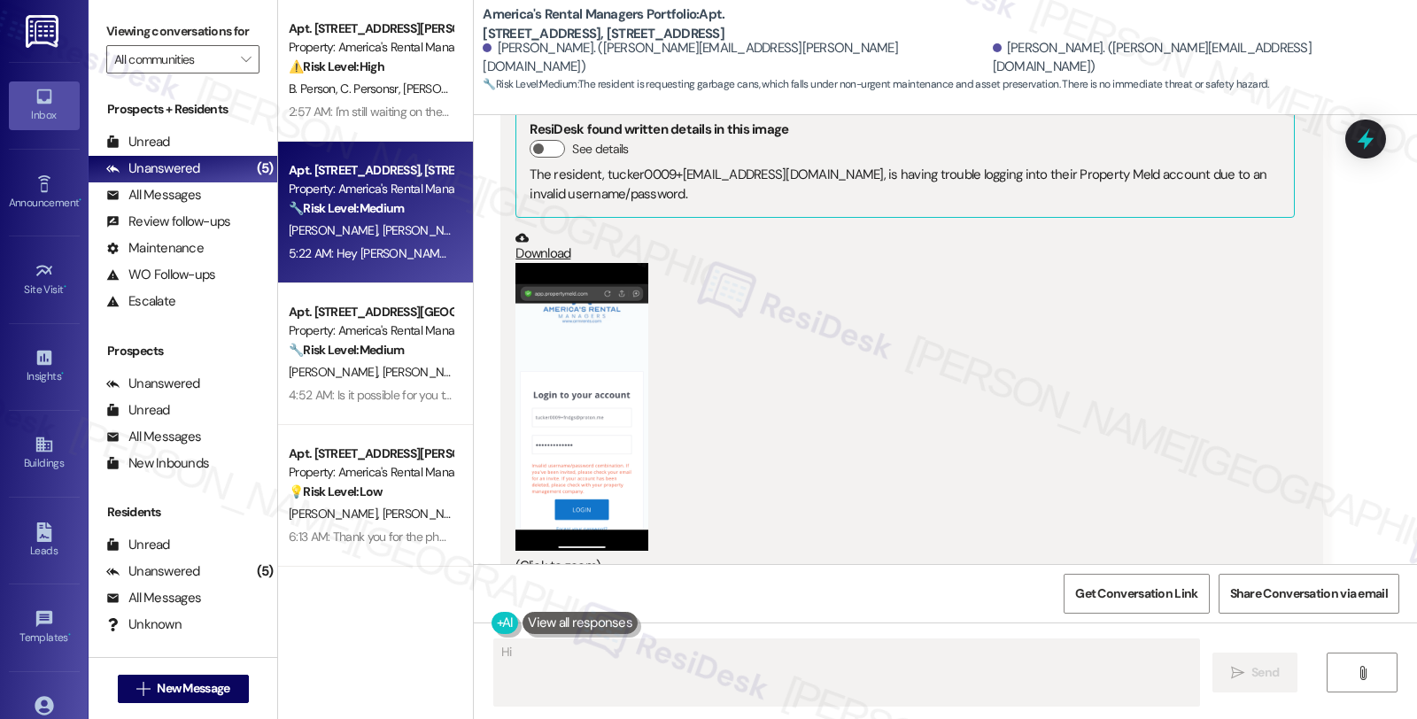
scroll to position [350, 0]
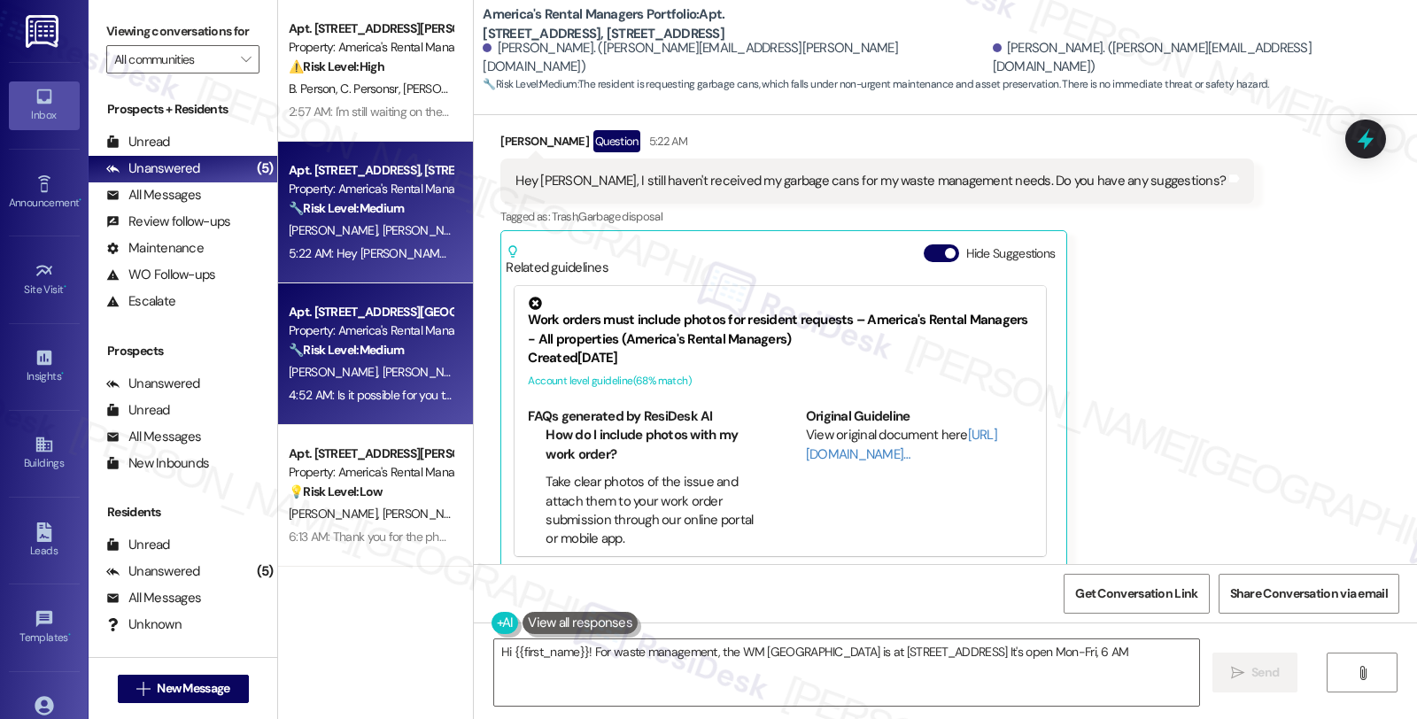
type textarea "Hi {{first_name}}! For waste management, the WM [GEOGRAPHIC_DATA] is at [STREET…"
click at [372, 342] on strong "🔧 Risk Level: Medium" at bounding box center [346, 350] width 115 height 16
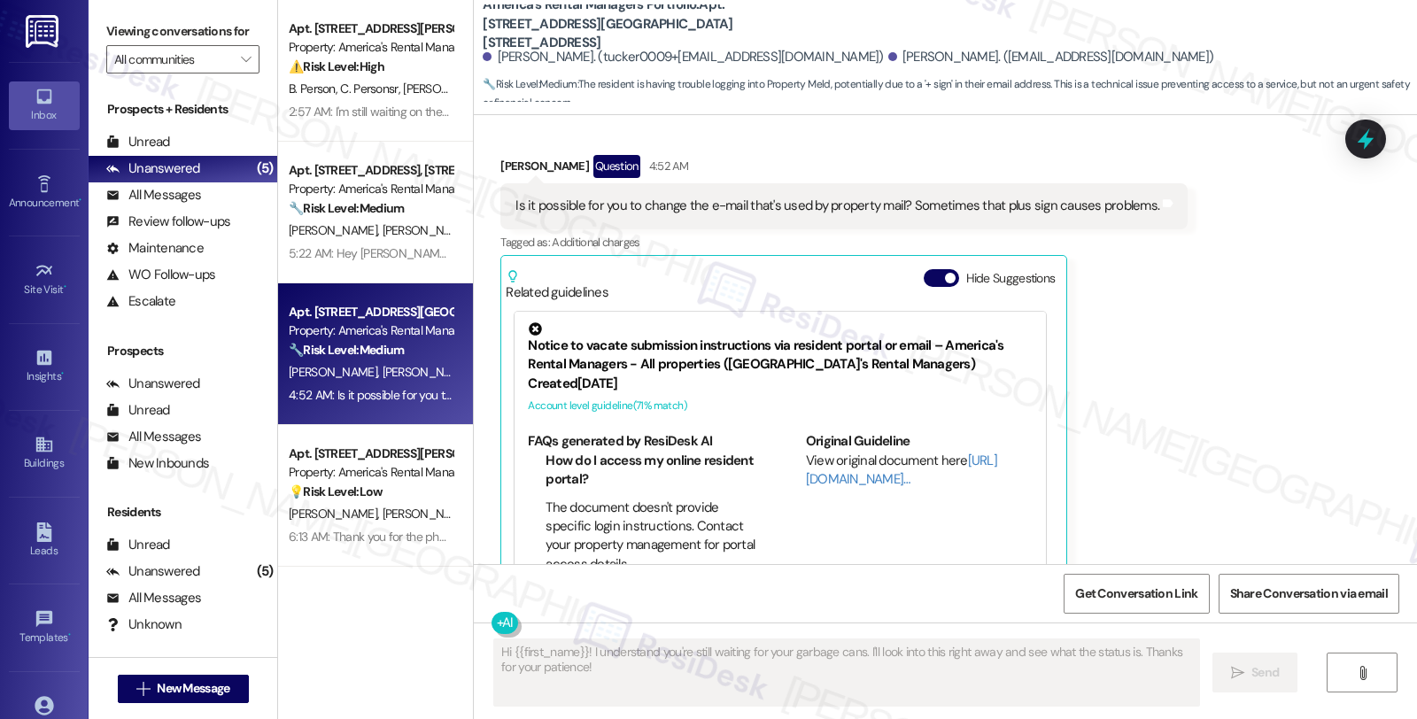
scroll to position [7441, 0]
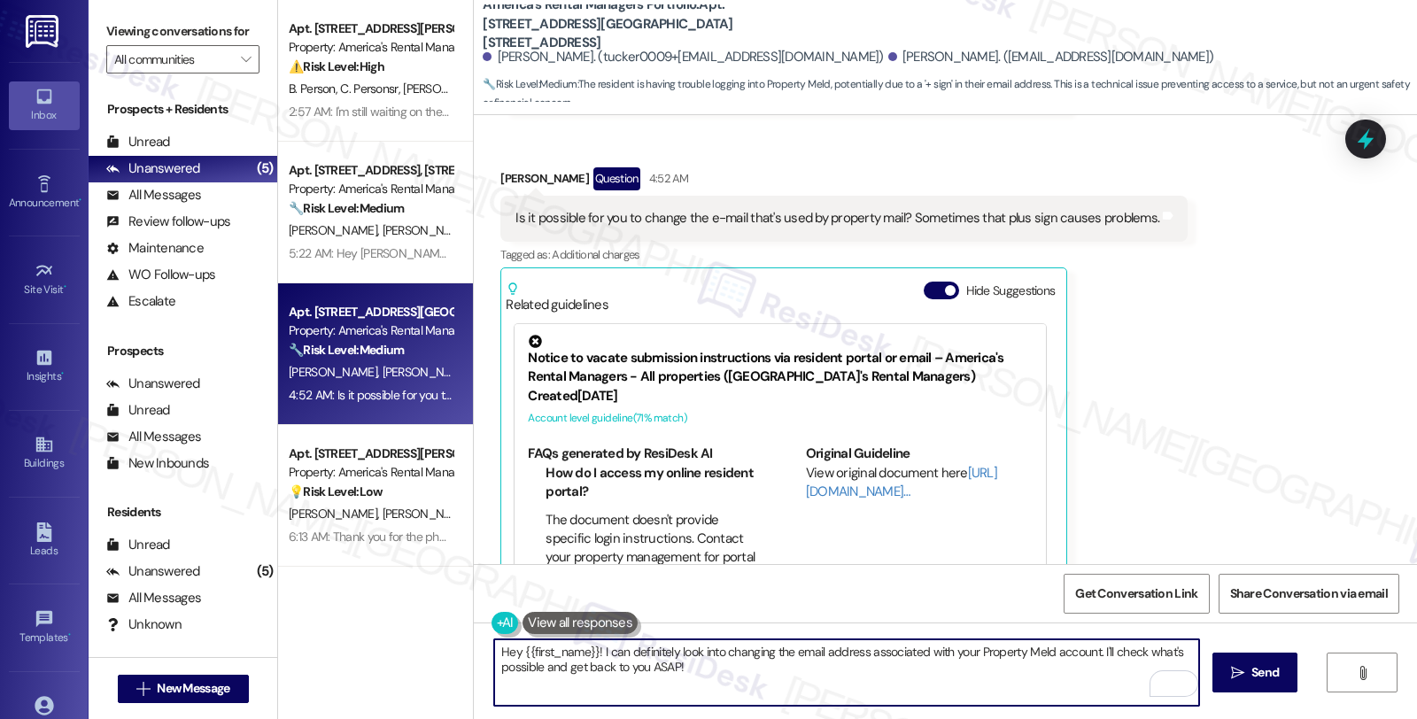
drag, startPoint x: 485, startPoint y: 653, endPoint x: 686, endPoint y: 675, distance: 202.1
click at [686, 675] on textarea "Hey {{first_name}}! I can definitely look into changing the email address assoc…" at bounding box center [846, 672] width 705 height 66
click at [696, 673] on textarea "Hey {{first_name}}! I can definitely look into changing the email address assoc…" at bounding box center [846, 672] width 705 height 66
drag, startPoint x: 590, startPoint y: 648, endPoint x: 404, endPoint y: 646, distance: 186.0
click at [404, 646] on div "Apt. 600 McAdory Ave, 600 McAdory Ave Property: America's Rental Managers Portf…" at bounding box center [847, 359] width 1139 height 719
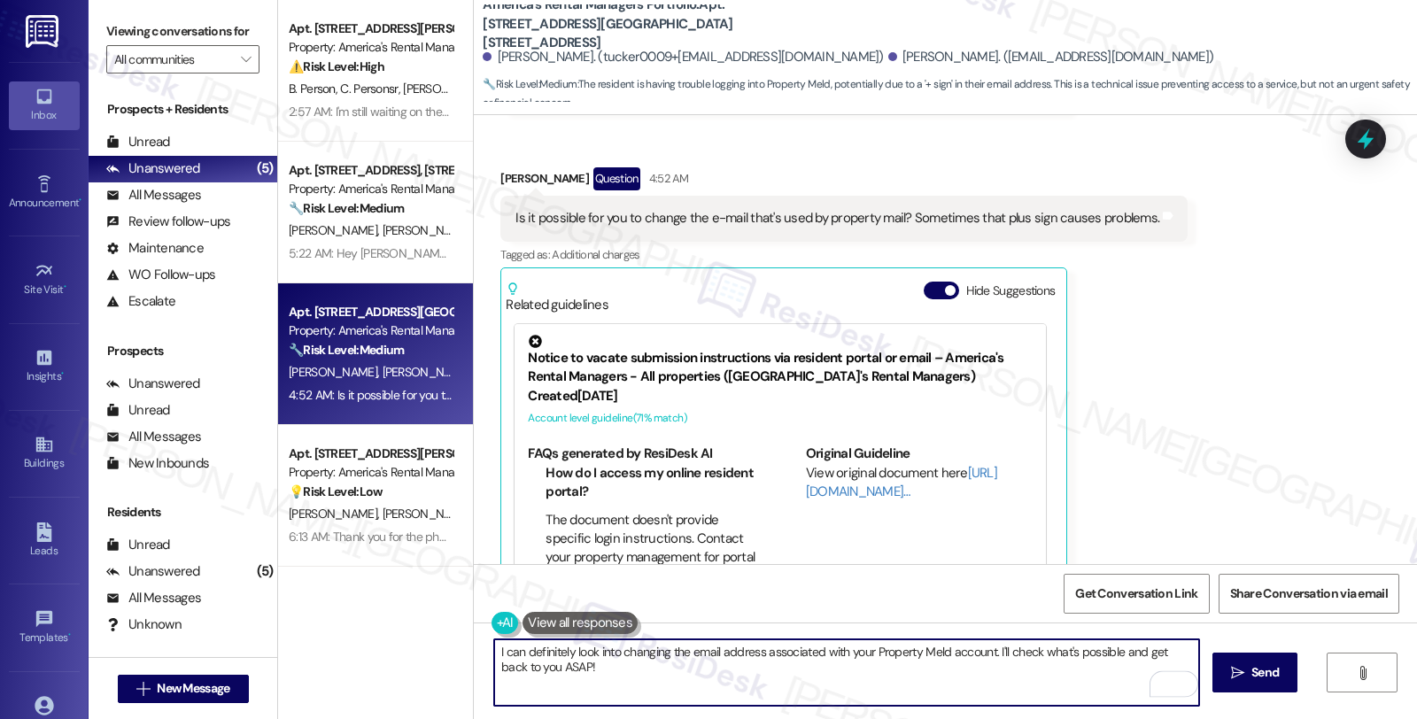
click at [537, 651] on textarea "I can definitely look into changing the email address associated with your Prop…" at bounding box center [846, 672] width 705 height 66
drag, startPoint x: 939, startPoint y: 656, endPoint x: 995, endPoint y: 683, distance: 62.6
click at [995, 683] on textarea "I can look into changing the email address associated with your Property Meld a…" at bounding box center [846, 672] width 705 height 66
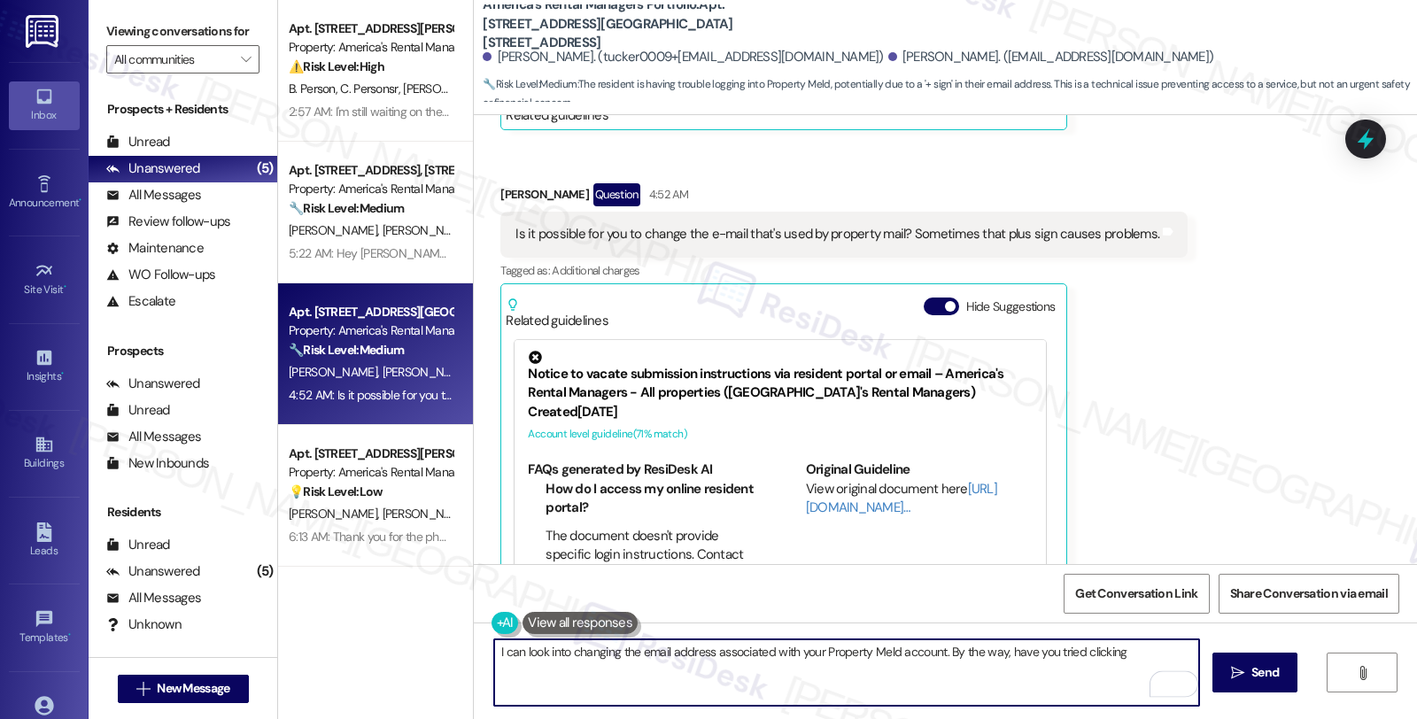
scroll to position [7111, 0]
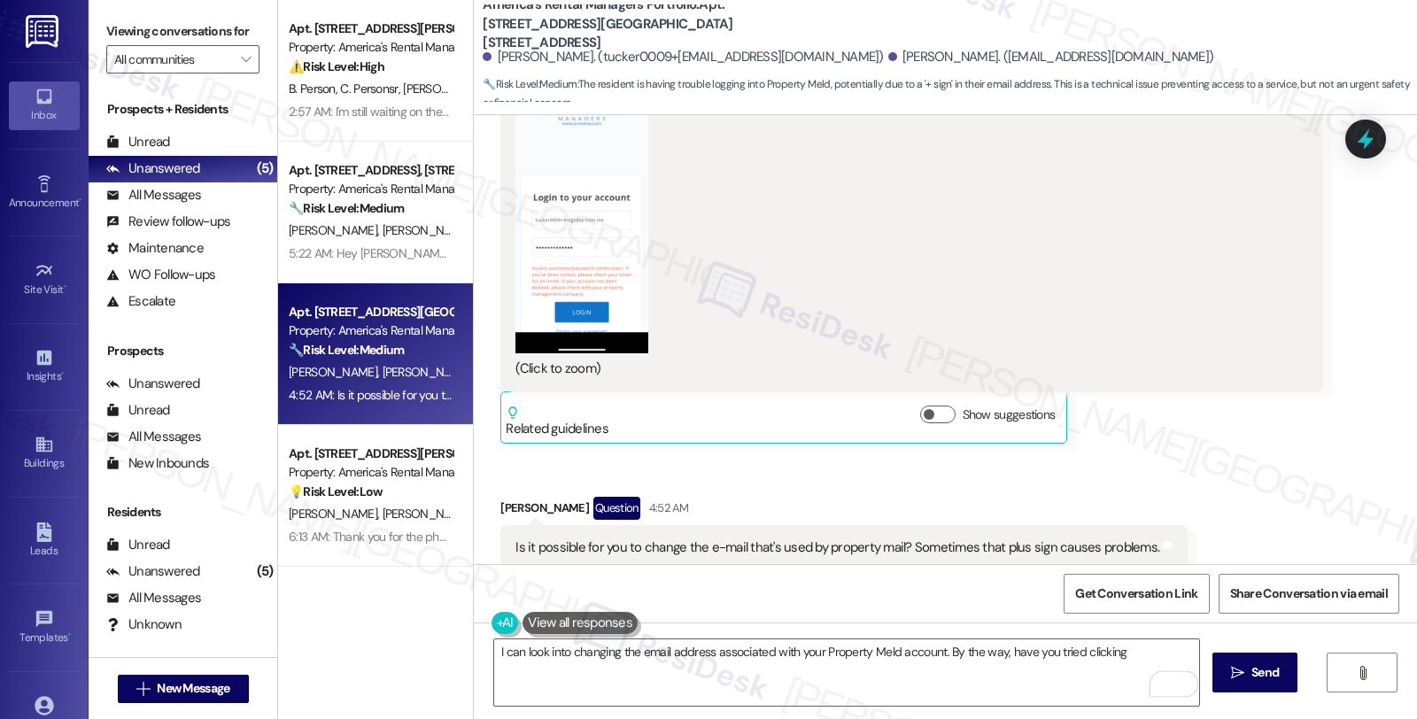
click at [565, 219] on button "Zoom image" at bounding box center [581, 210] width 133 height 288
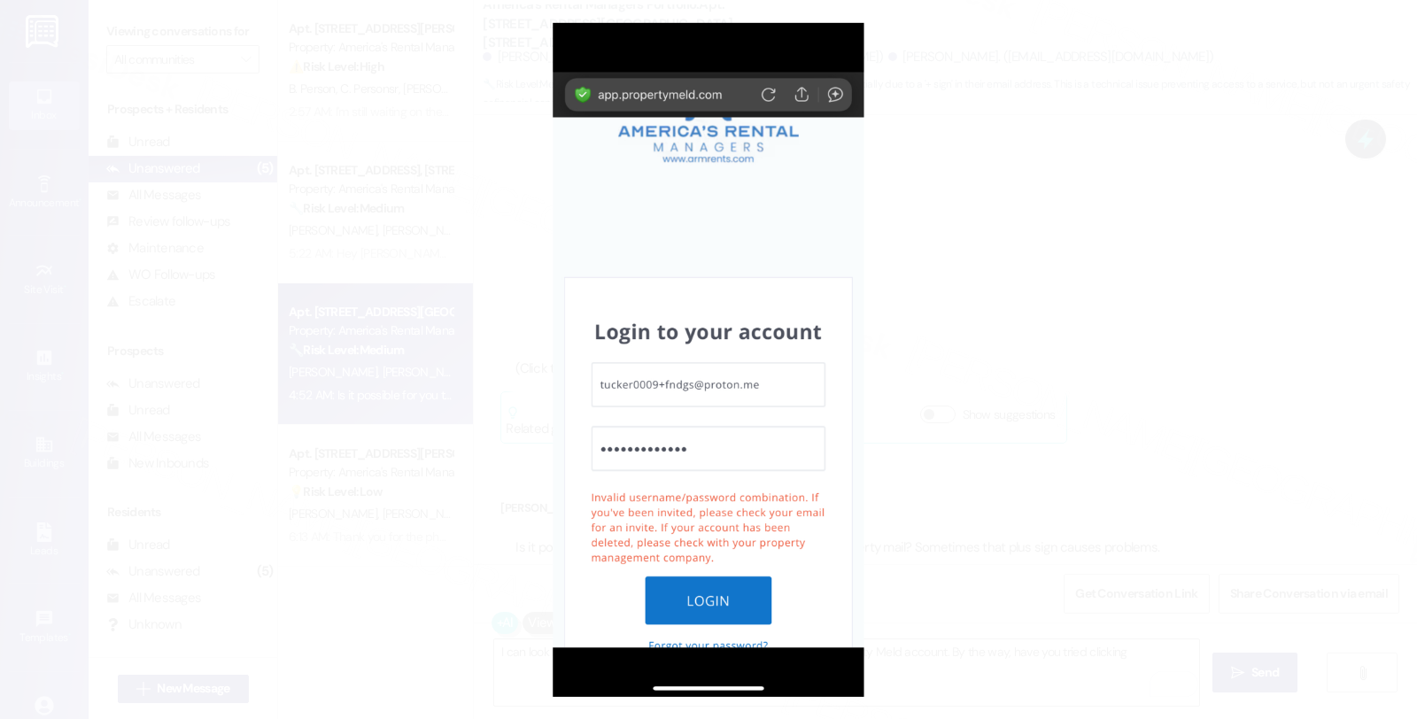
click at [993, 288] on button "Unzoom image" at bounding box center [708, 359] width 1417 height 719
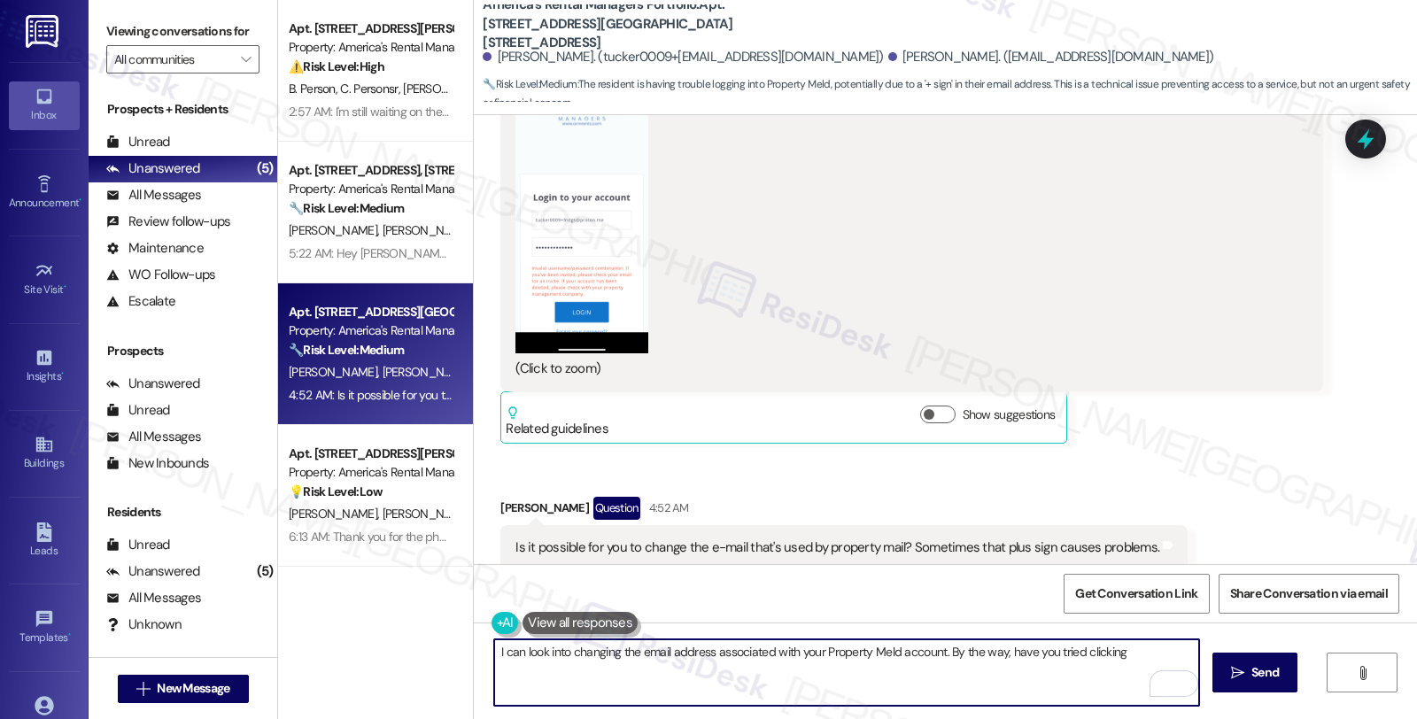
click at [1125, 651] on textarea "I can look into changing the email address associated with your Property Meld a…" at bounding box center [846, 672] width 705 height 66
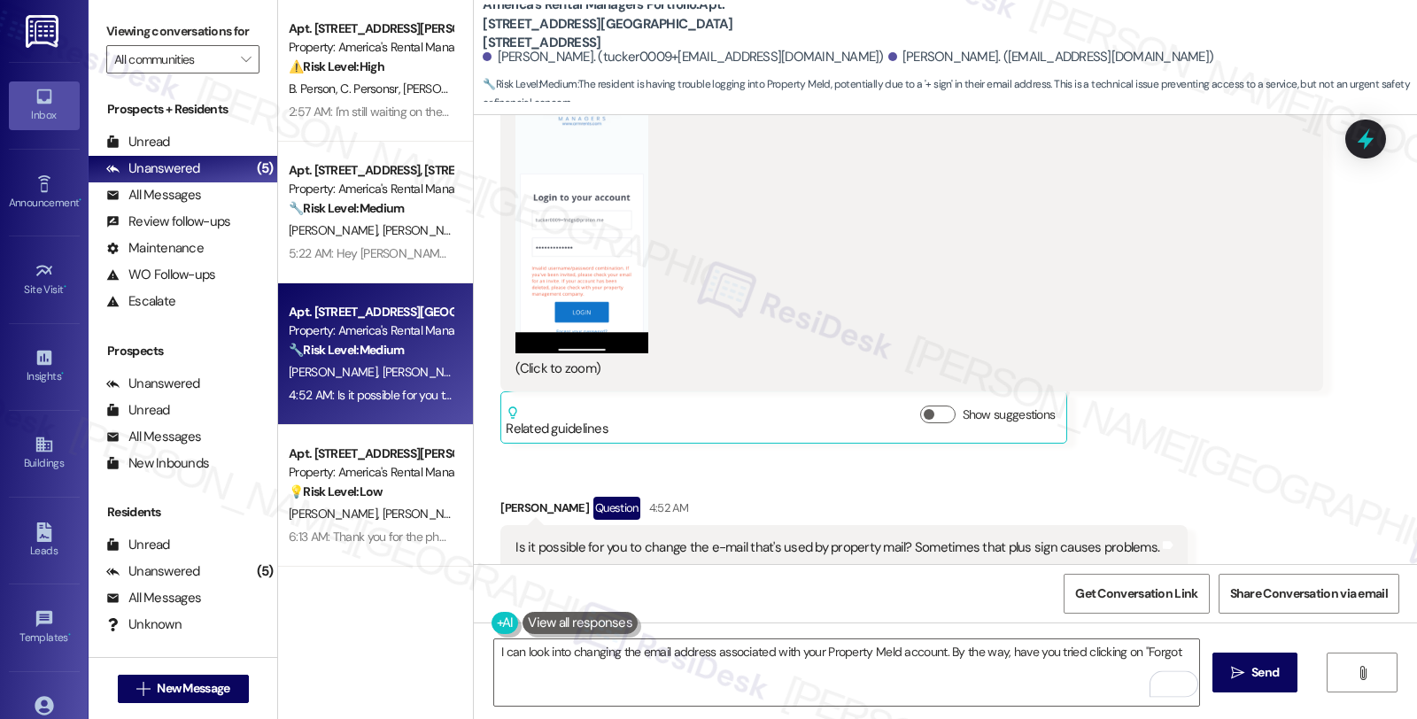
click at [576, 189] on button "Zoom image" at bounding box center [581, 210] width 133 height 288
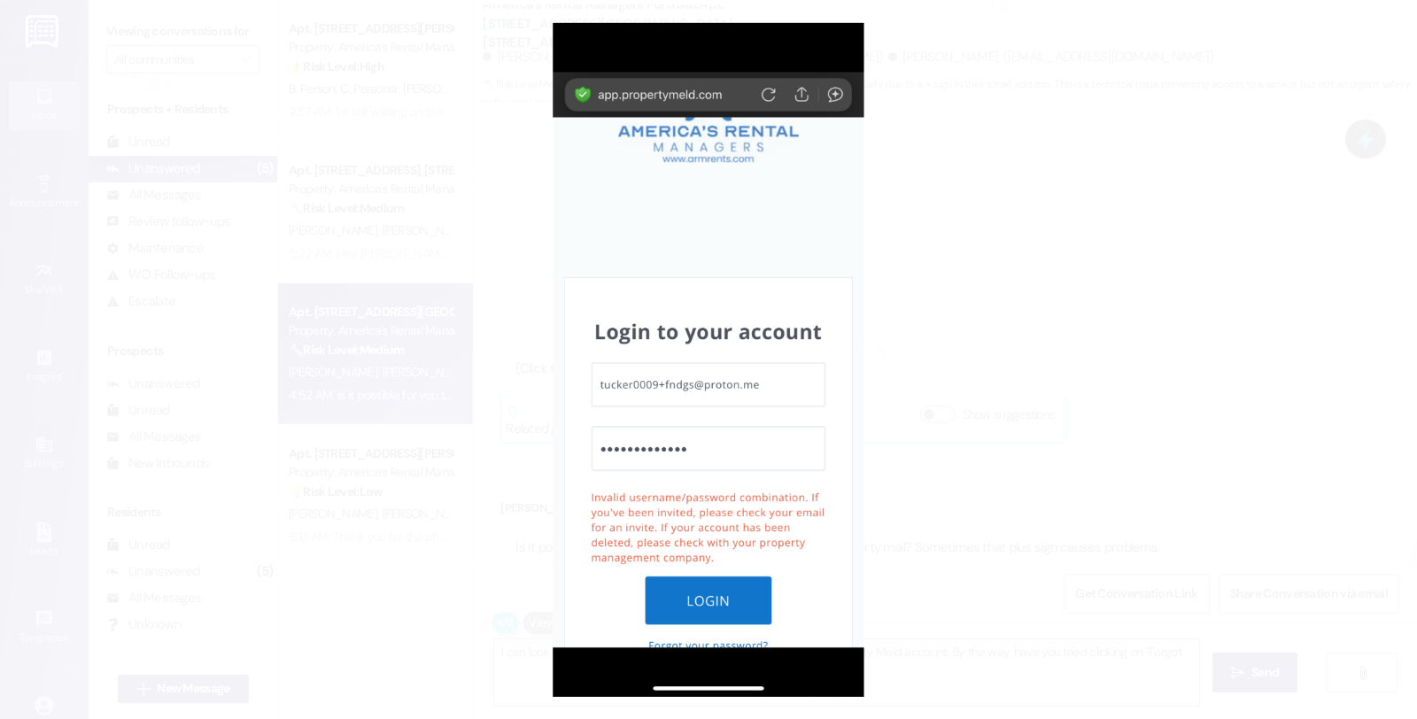
click at [924, 410] on button "Unzoom image" at bounding box center [708, 359] width 1417 height 719
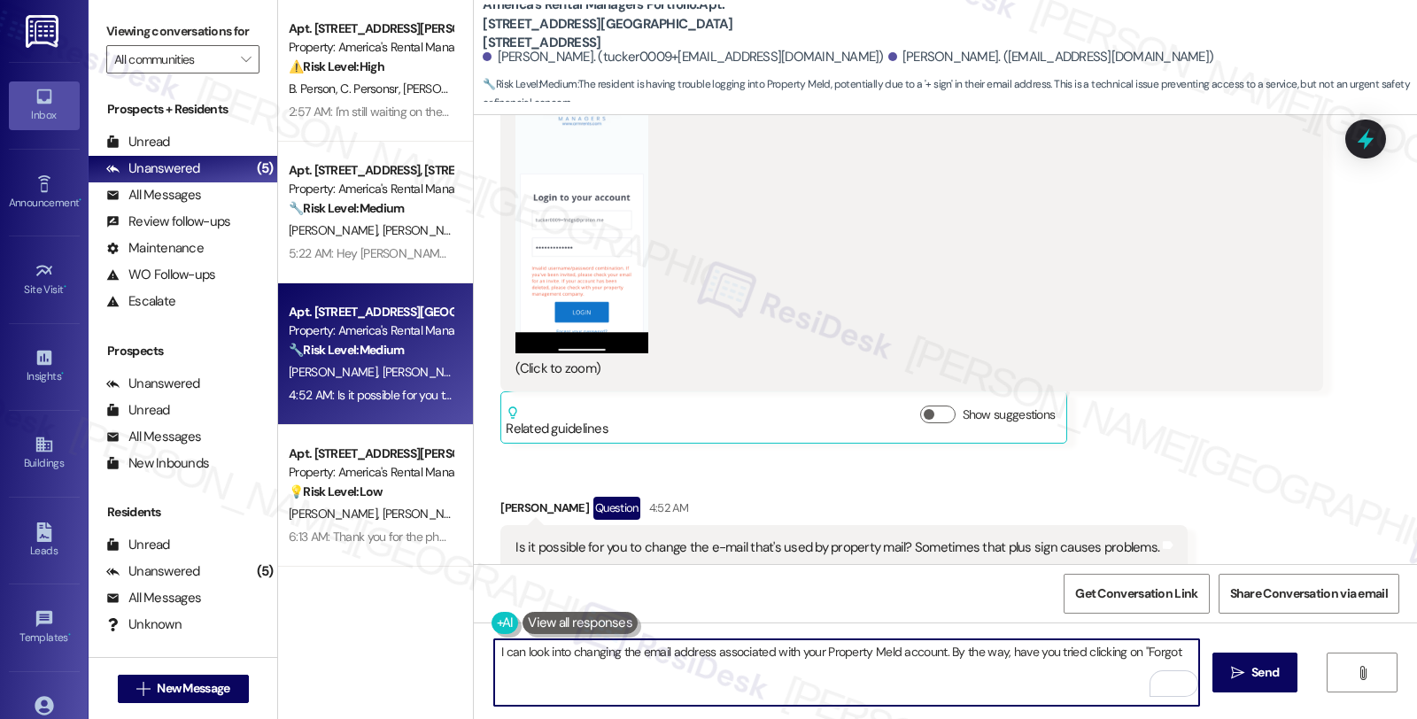
click at [1178, 649] on textarea "I can look into changing the email address associated with your Property Meld a…" at bounding box center [846, 672] width 705 height 66
type textarea "I can look into changing the email address associated with your Property Meld a…"
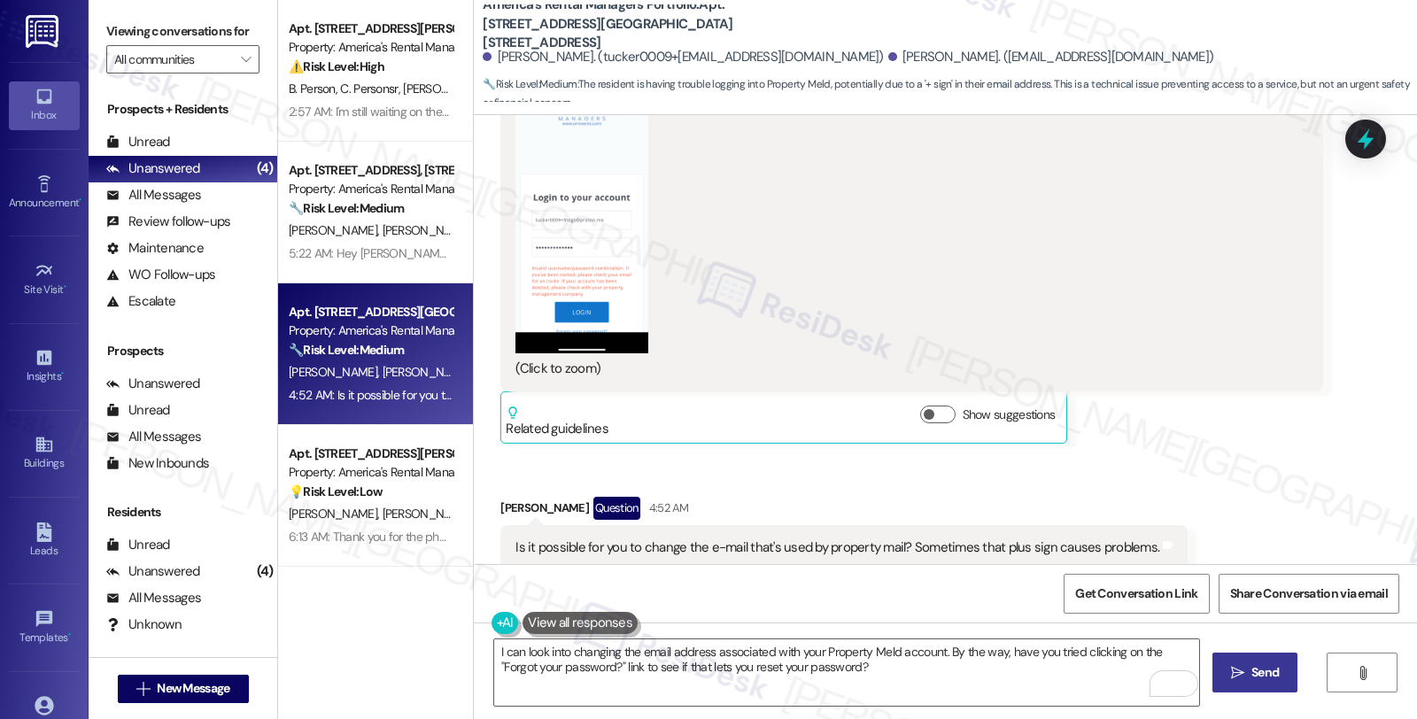
click at [1223, 677] on button " Send" at bounding box center [1255, 673] width 86 height 40
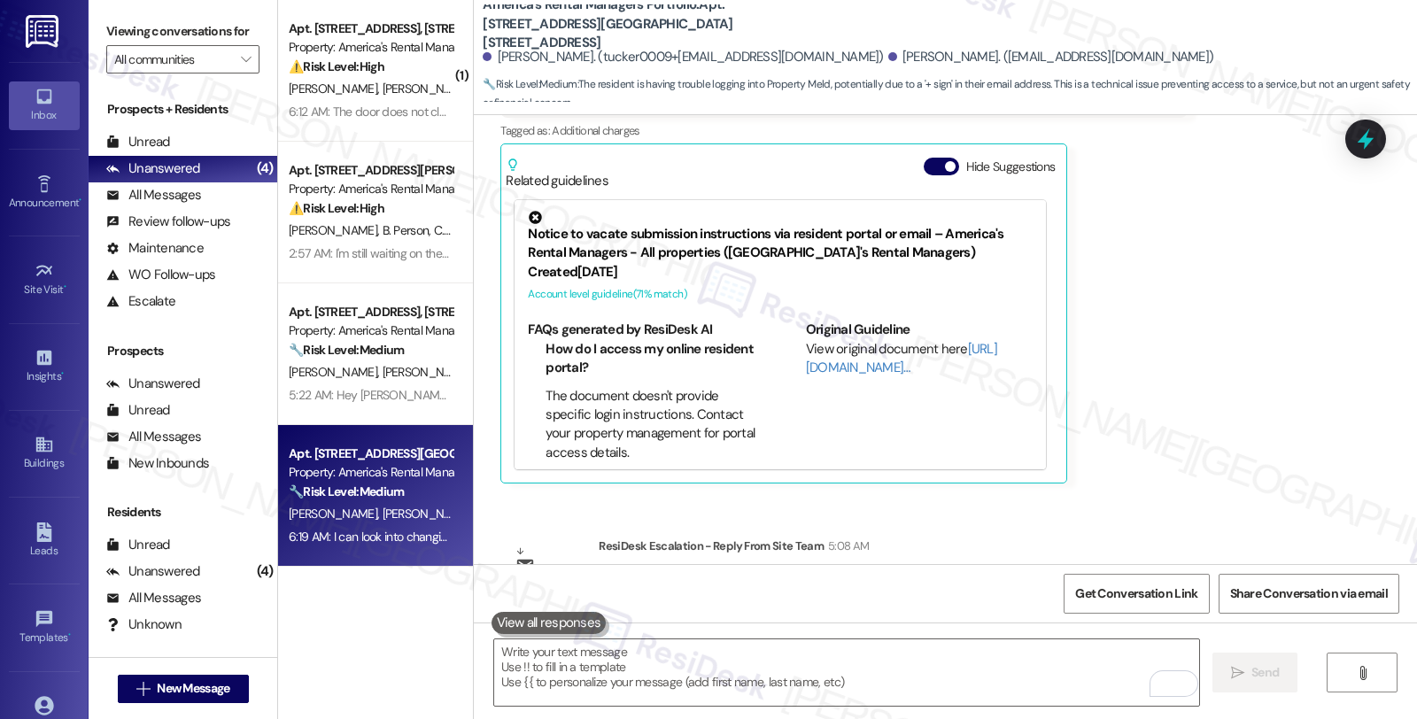
scroll to position [7744, 0]
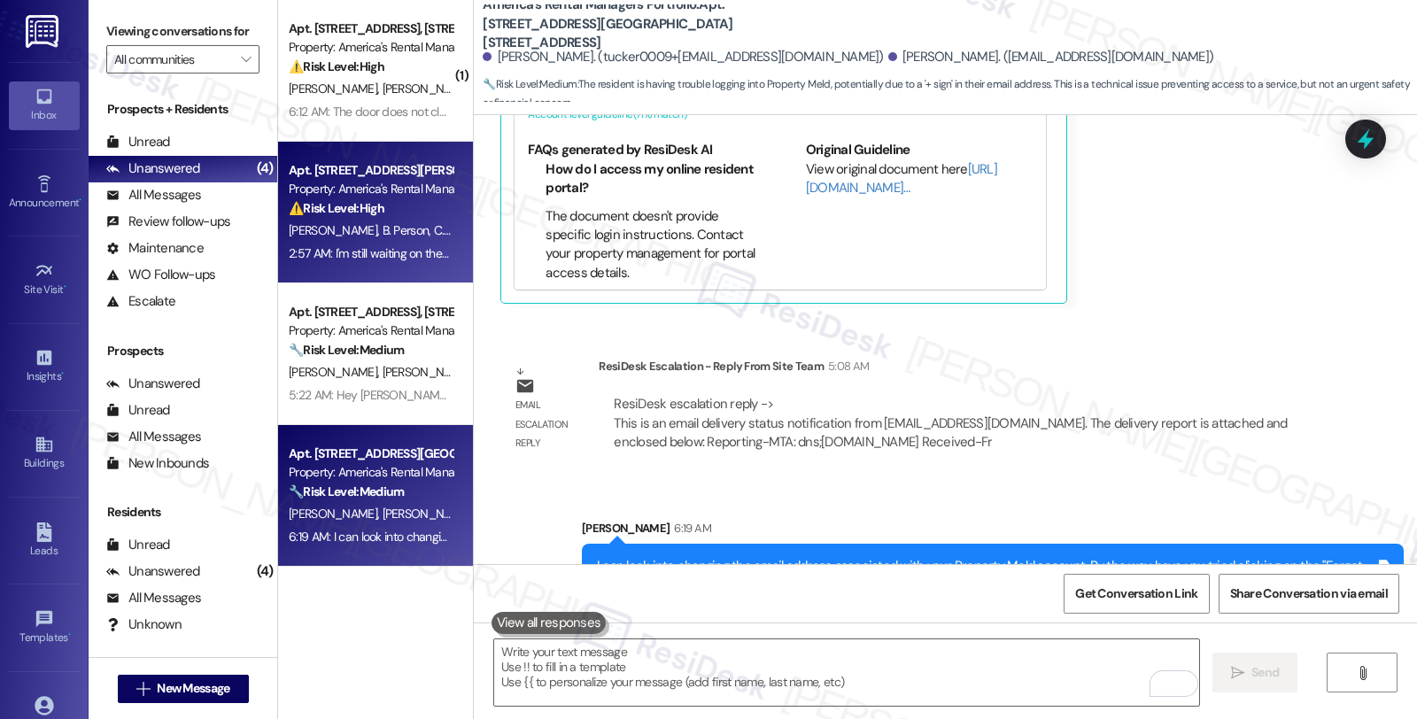
click at [419, 216] on div "⚠️ Risk Level: High The resident is still waiting for resolution on an HVAC iss…" at bounding box center [371, 208] width 164 height 19
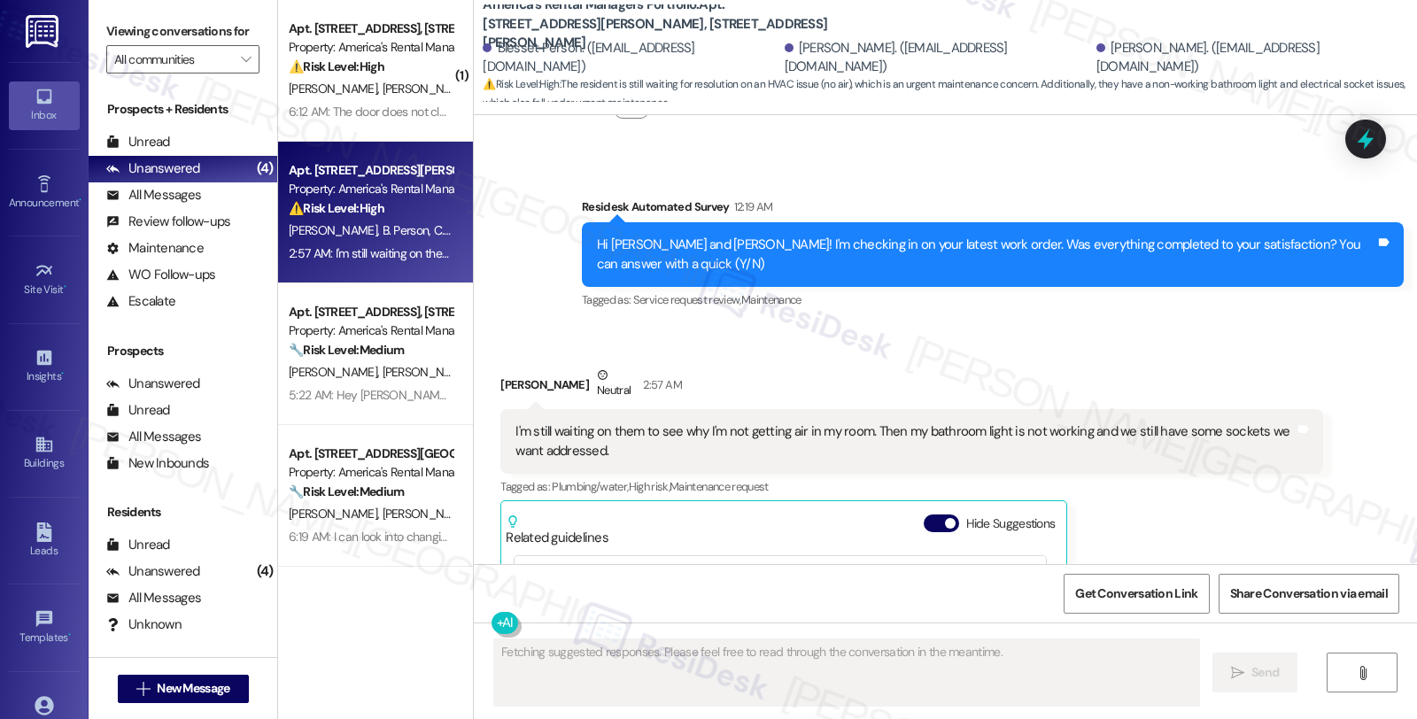
scroll to position [4326, 0]
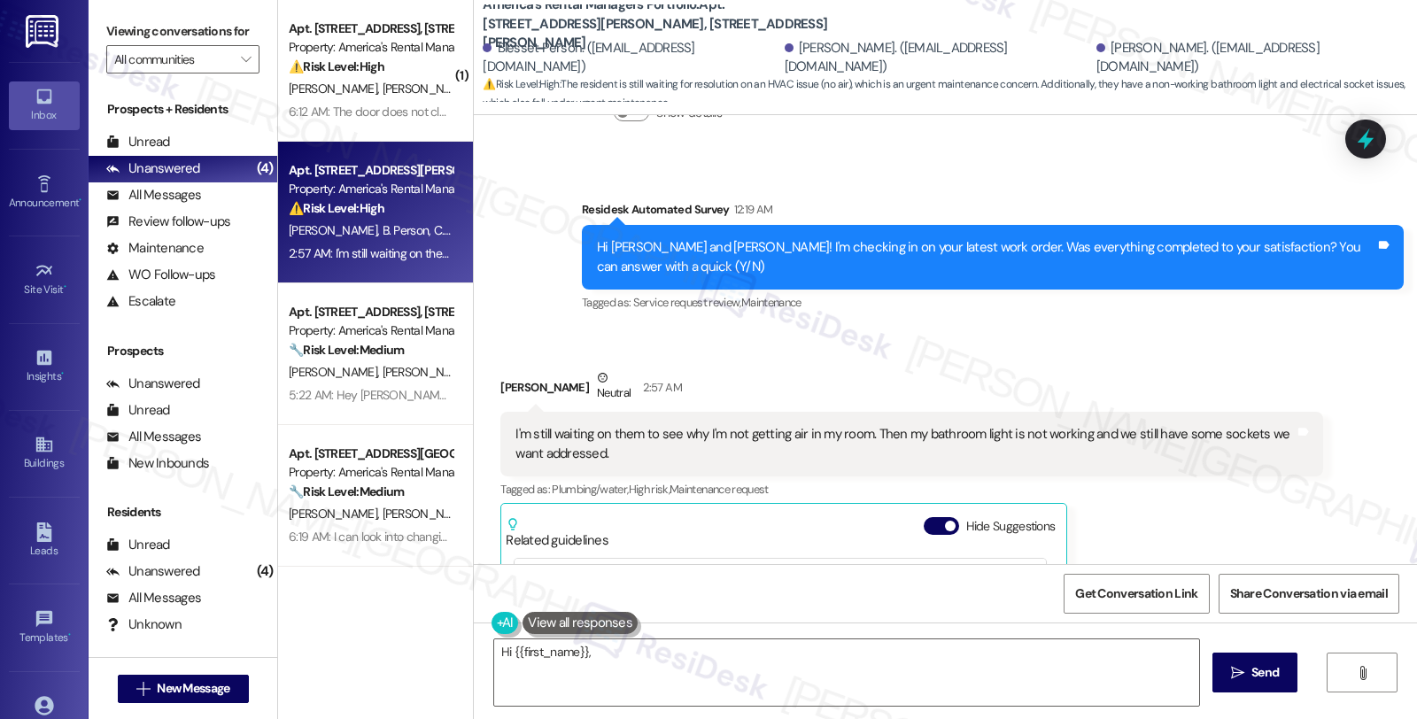
type textarea "Hi {{first_name}}, I"
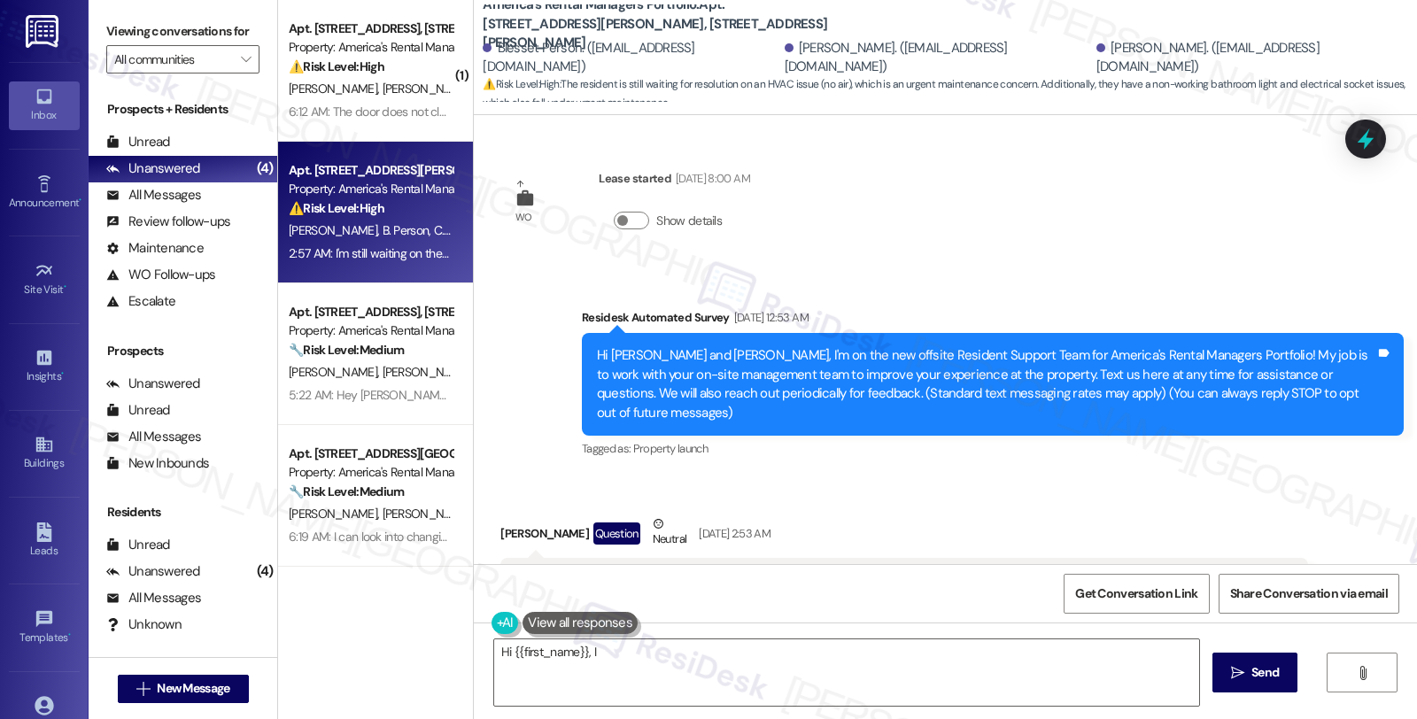
scroll to position [4326, 0]
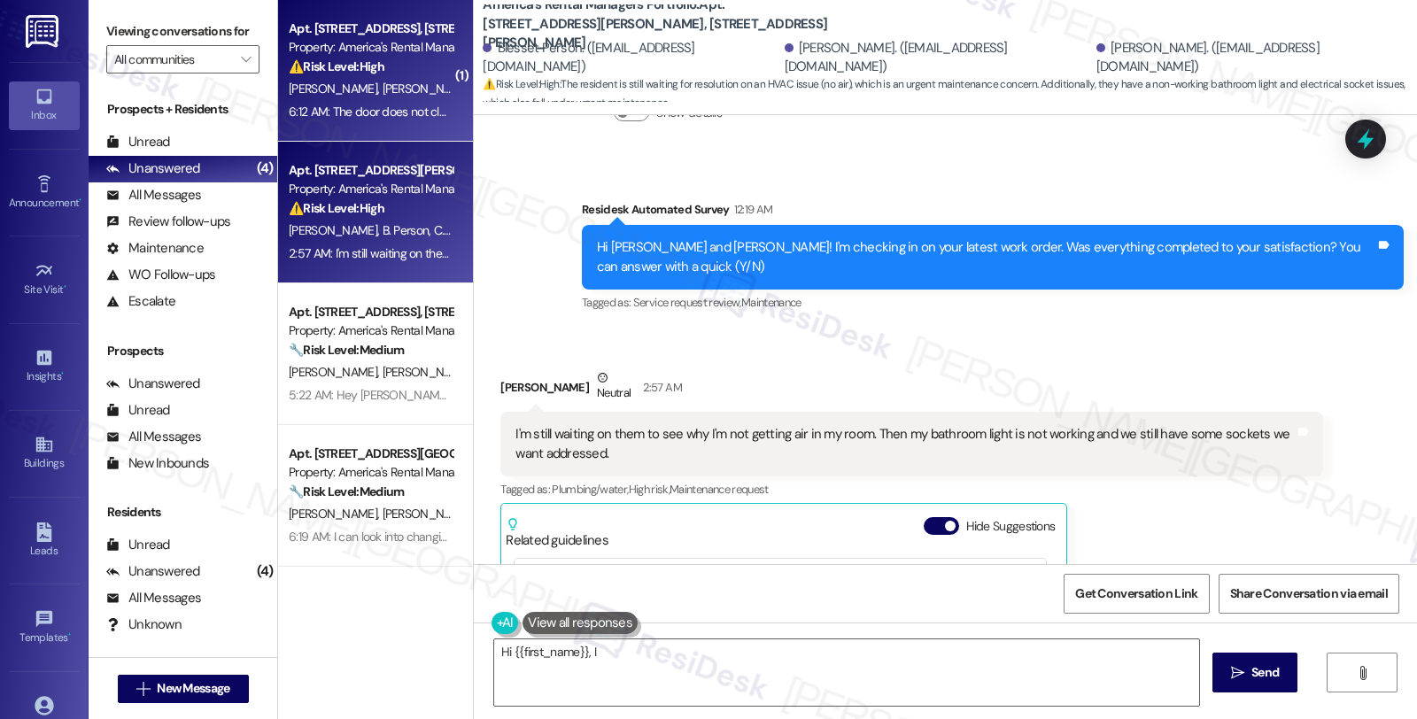
click at [410, 81] on div "[PERSON_NAME] [PERSON_NAME]" at bounding box center [370, 89] width 167 height 22
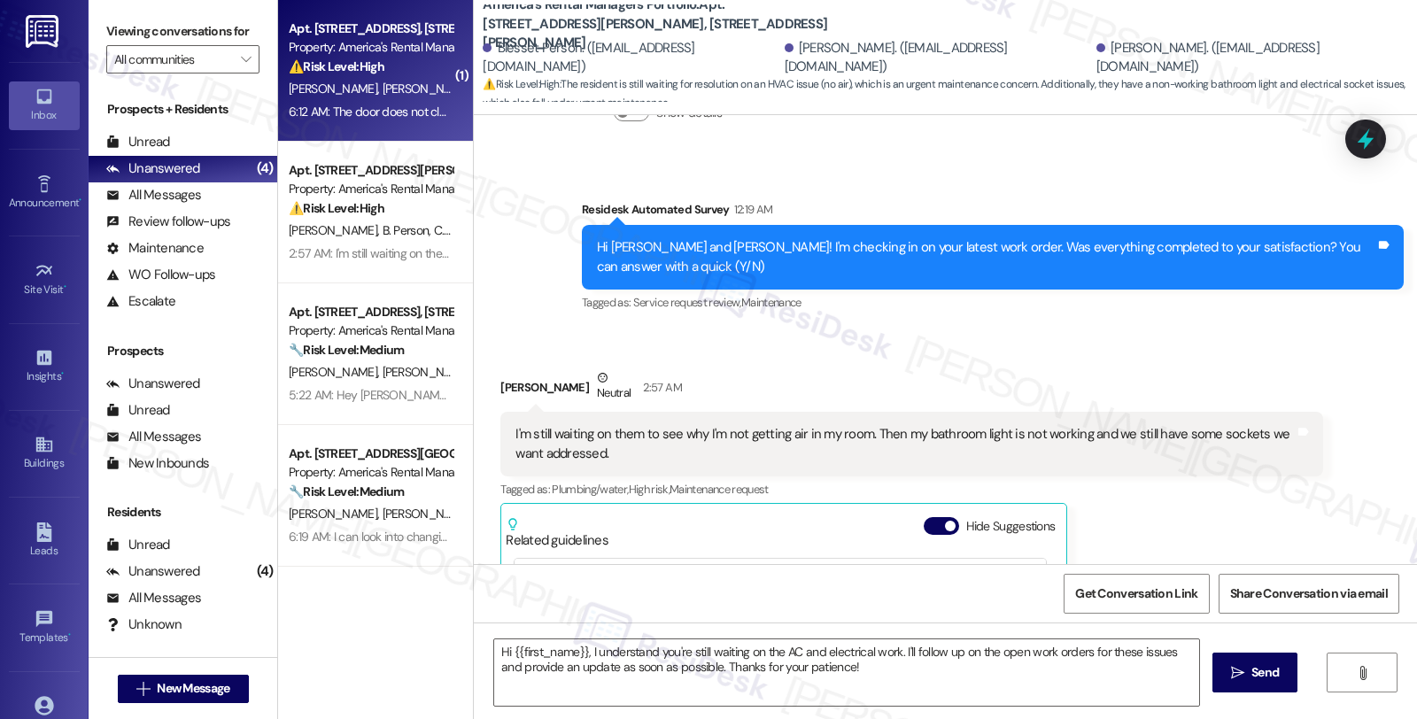
type textarea "Fetching suggested responses. Please feel free to read through the conversation…"
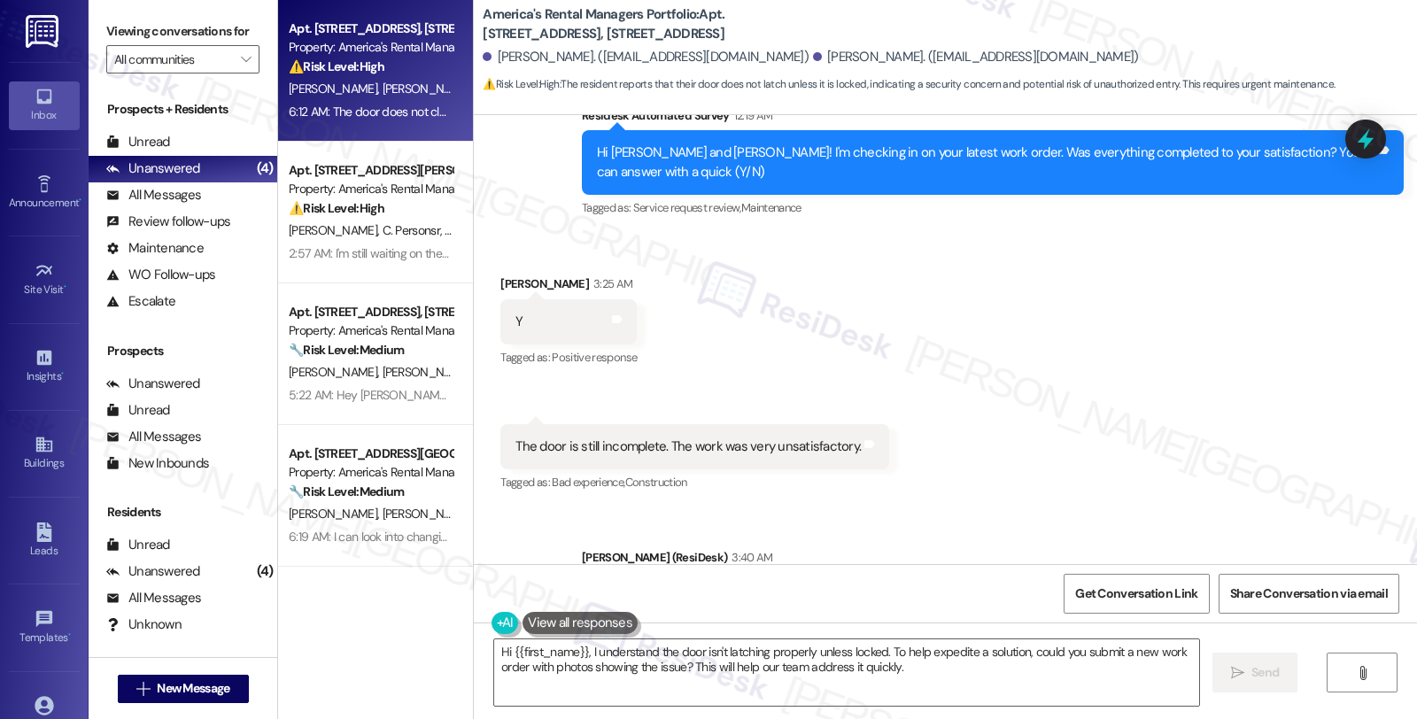
scroll to position [602, 0]
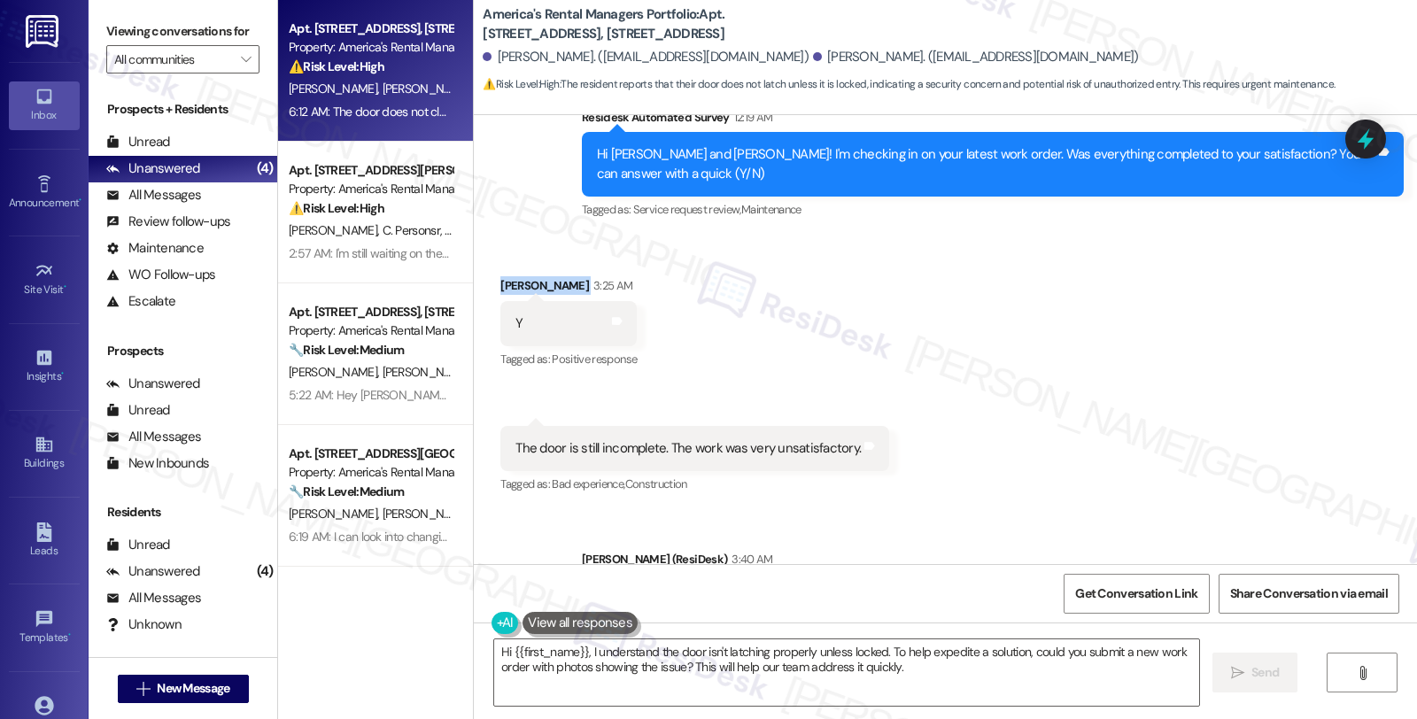
drag, startPoint x: 498, startPoint y: 263, endPoint x: 552, endPoint y: 267, distance: 54.2
click at [552, 276] on div "Tanfii Hayes 3:25 AM" at bounding box center [568, 288] width 136 height 25
copy div "Tanfii Hayes"
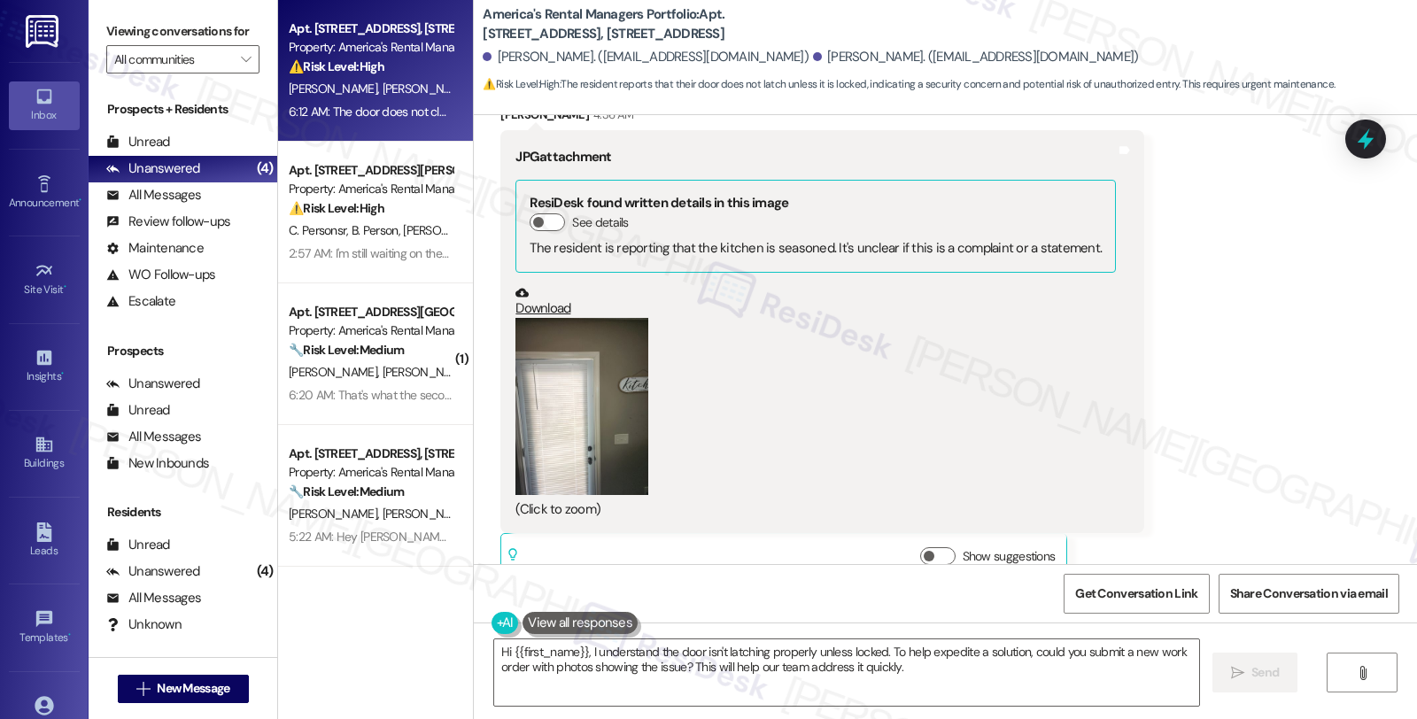
scroll to position [1881, 0]
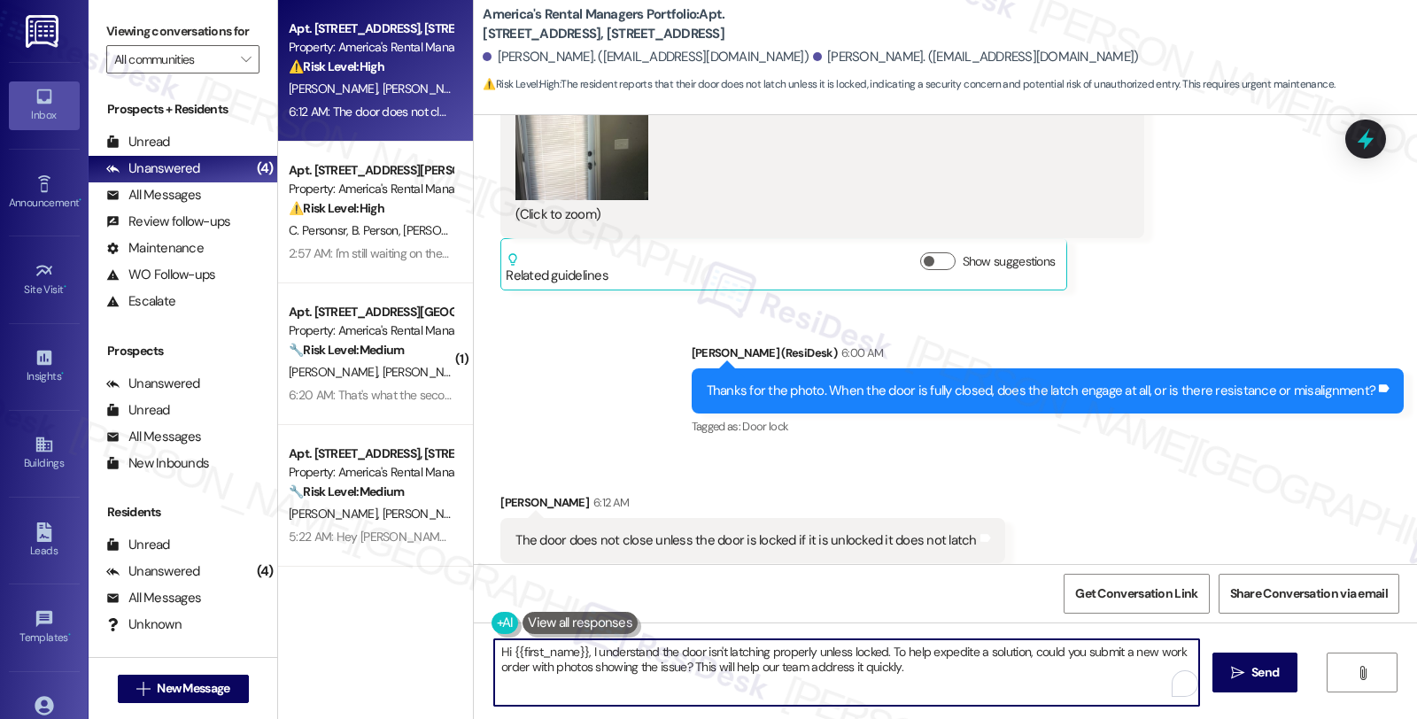
drag, startPoint x: 925, startPoint y: 671, endPoint x: 432, endPoint y: 594, distance: 499.2
click at [432, 594] on div "Apt. 112 Hollow Court, 112 Hollow Court Property: America's Rental Managers Por…" at bounding box center [847, 359] width 1139 height 719
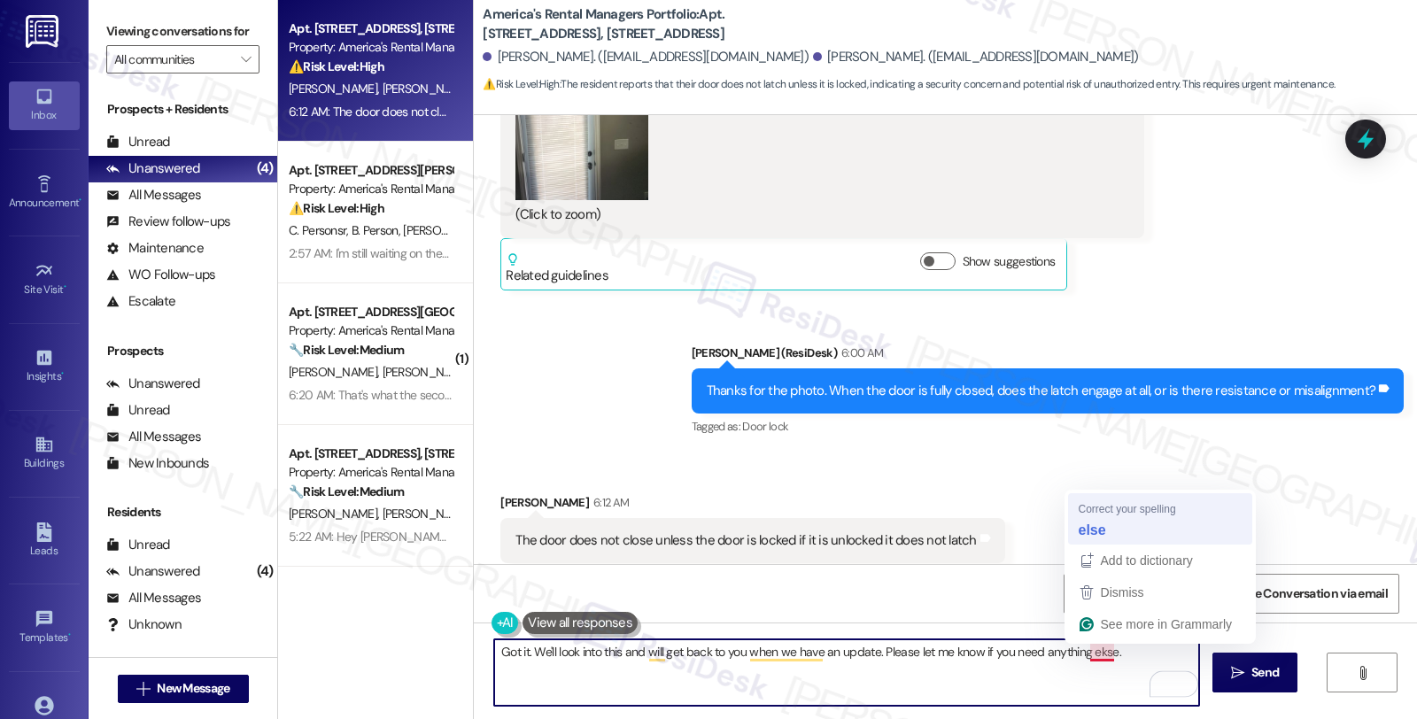
type textarea "Got it. We'll look into this and will get back to you when we have an update. P…"
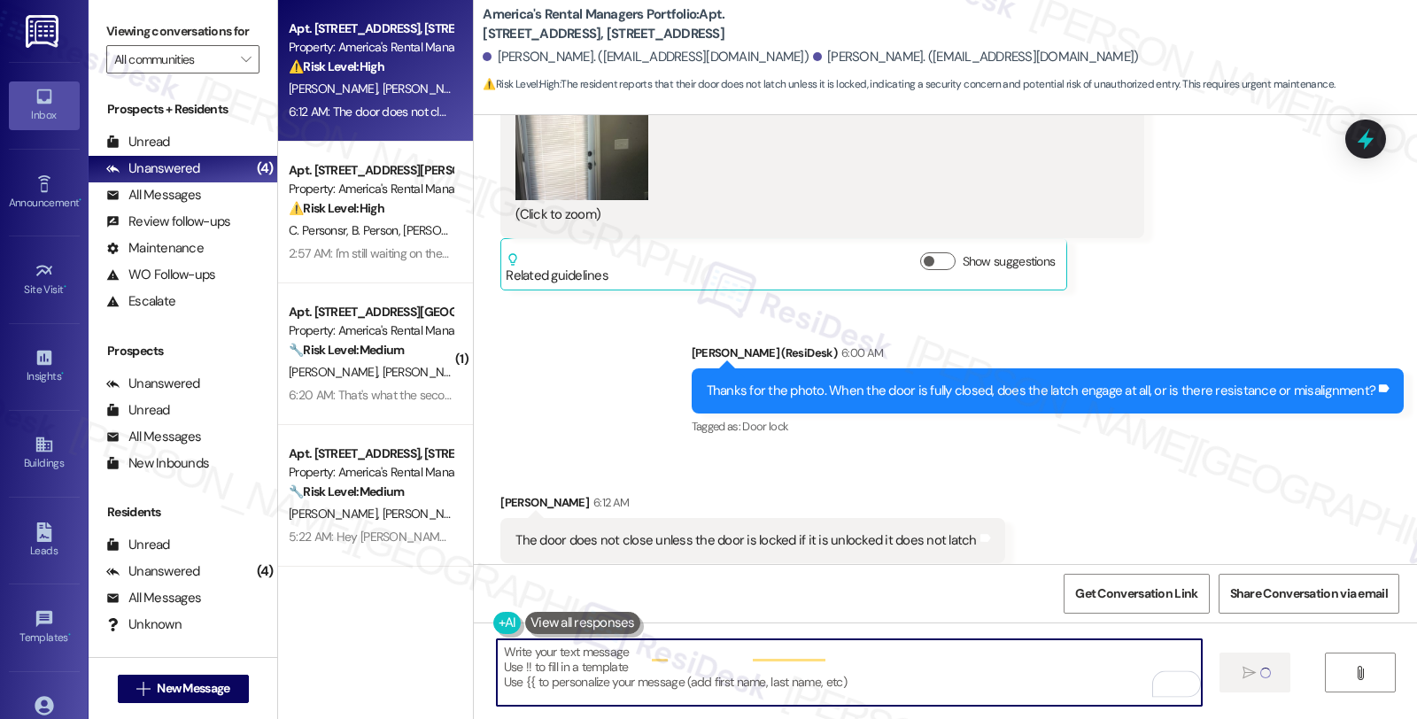
type textarea "Fetching suggested responses. Please feel free to read through the conversation…"
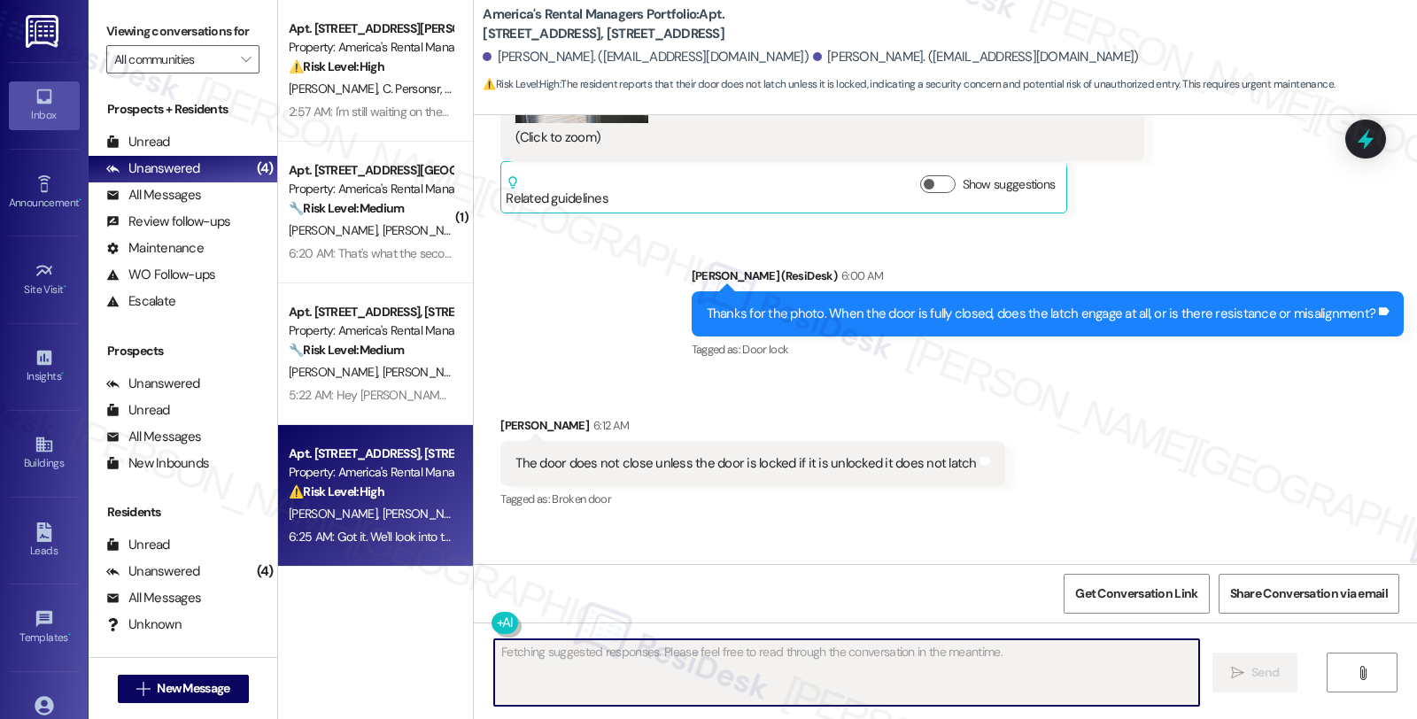
scroll to position [2005, 0]
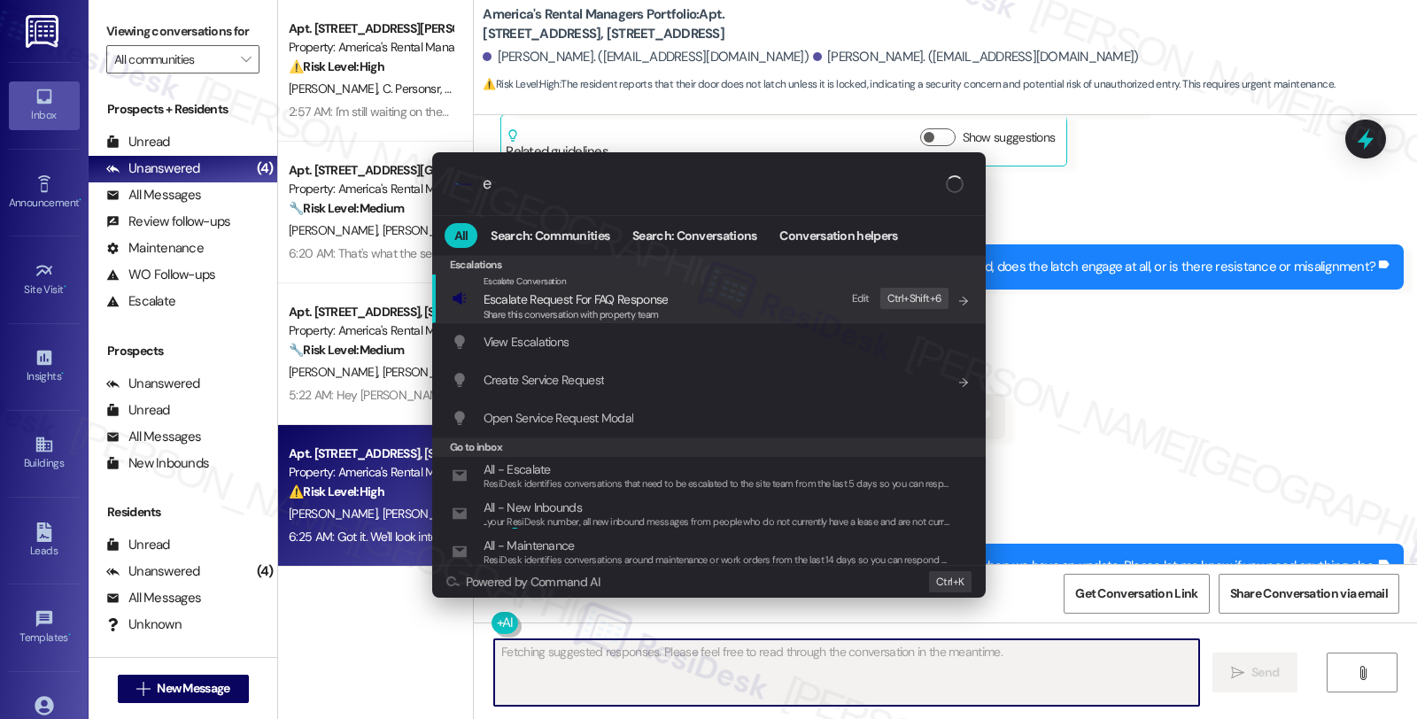
type input "es"
type textarea "Hi"
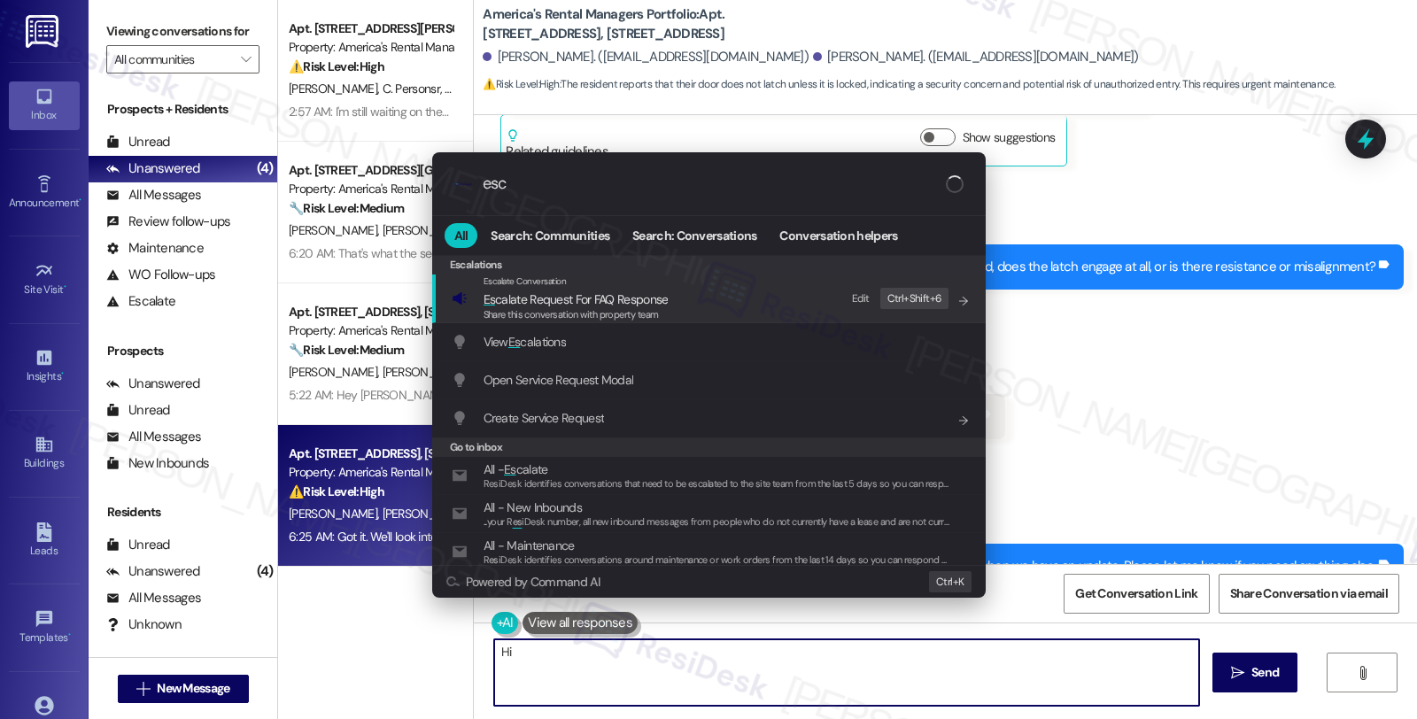
type input "esca"
type textarea "Hi {{first_name}}"
type input "esca;"
type textarea "Hi {{first_name}},"
type input "esca;a"
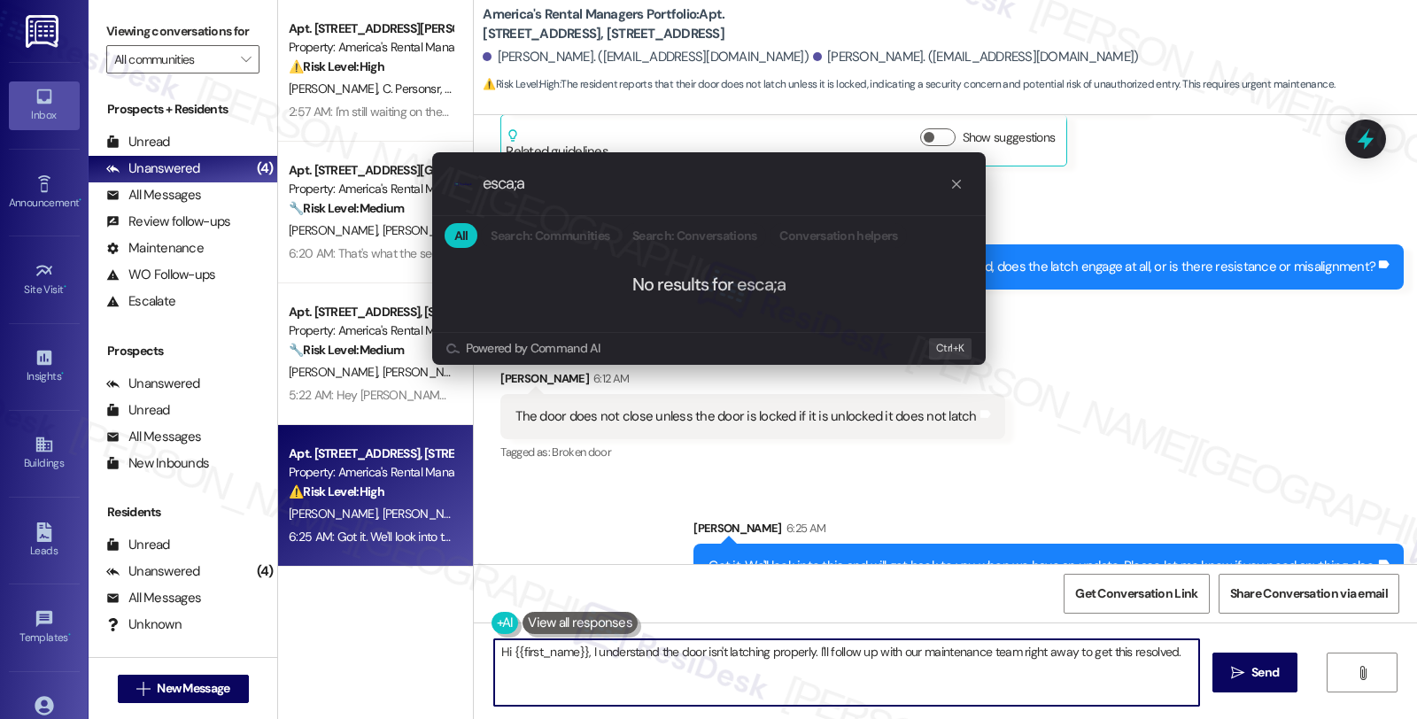
type textarea "Hi {{first_name}}, I understand the door isn't latching properly. I'll follow u…"
type input "esca;"
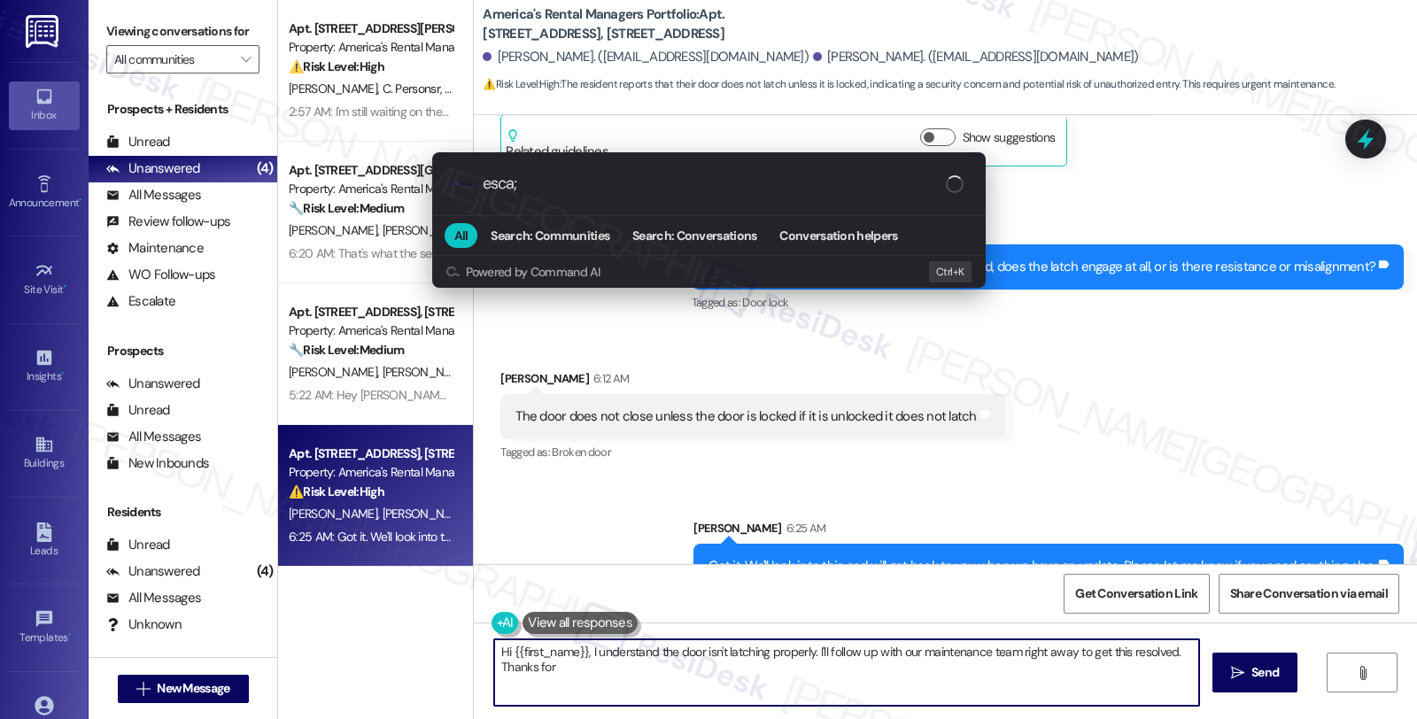
type textarea "Hi {{first_name}}, I understand the door isn't latching properly. I'll follow u…"
type input "esca"
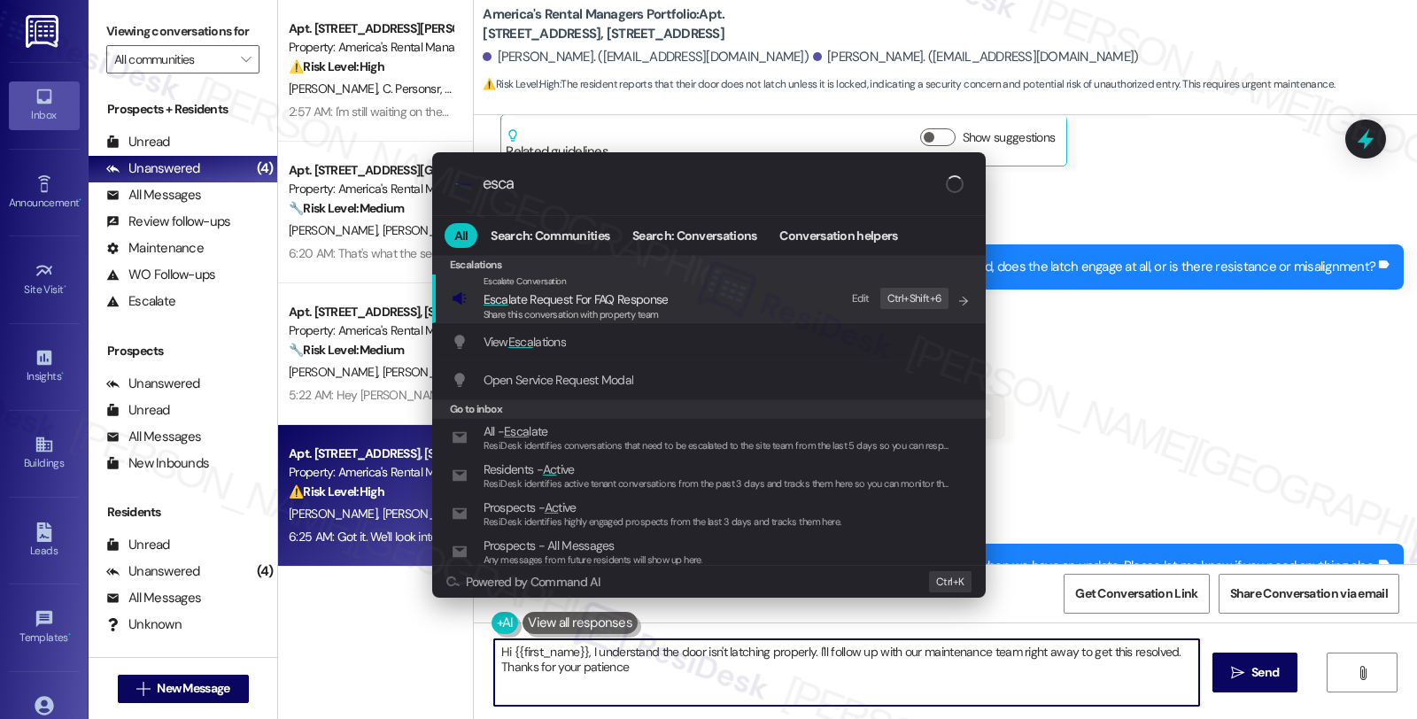
type textarea "Hi {{first_name}}, I understand the door isn't latching properly. I'll follow u…"
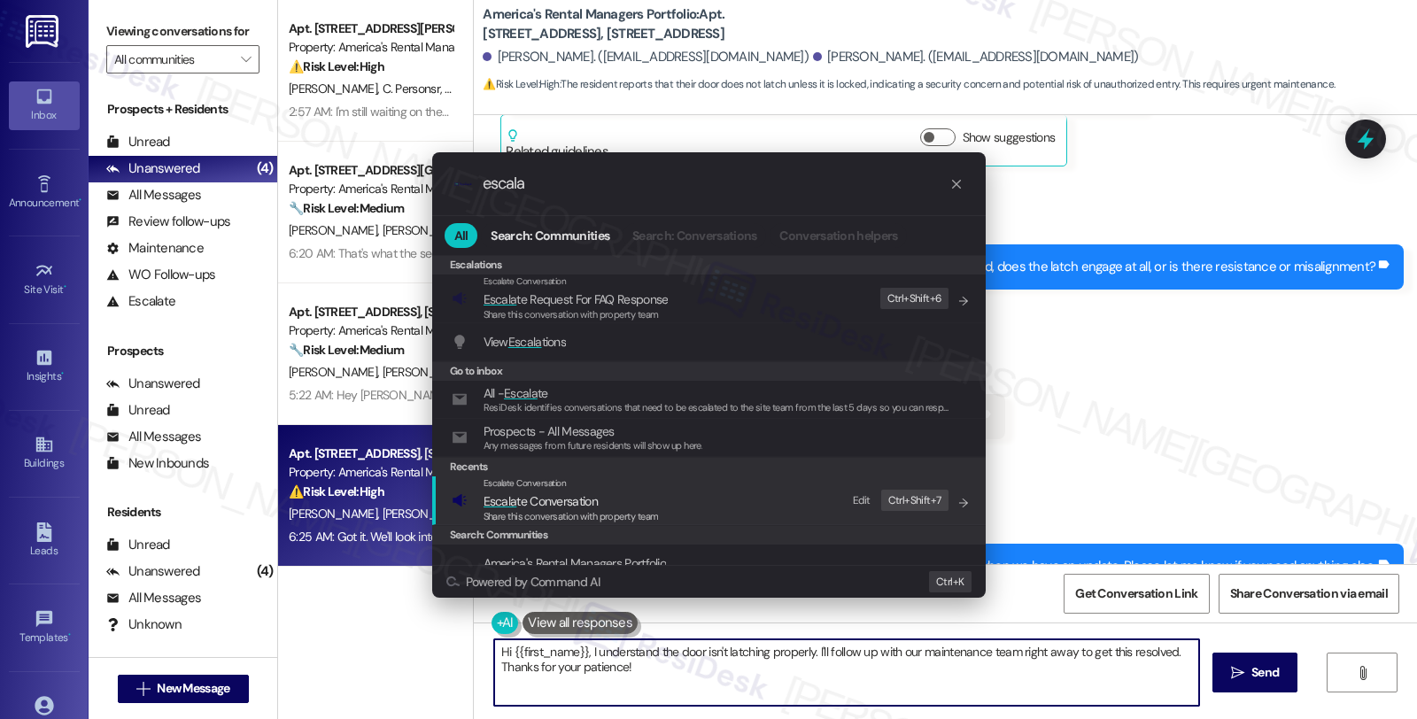
type input "escala"
click at [535, 500] on span "Escala te Conversation" at bounding box center [540, 501] width 114 height 16
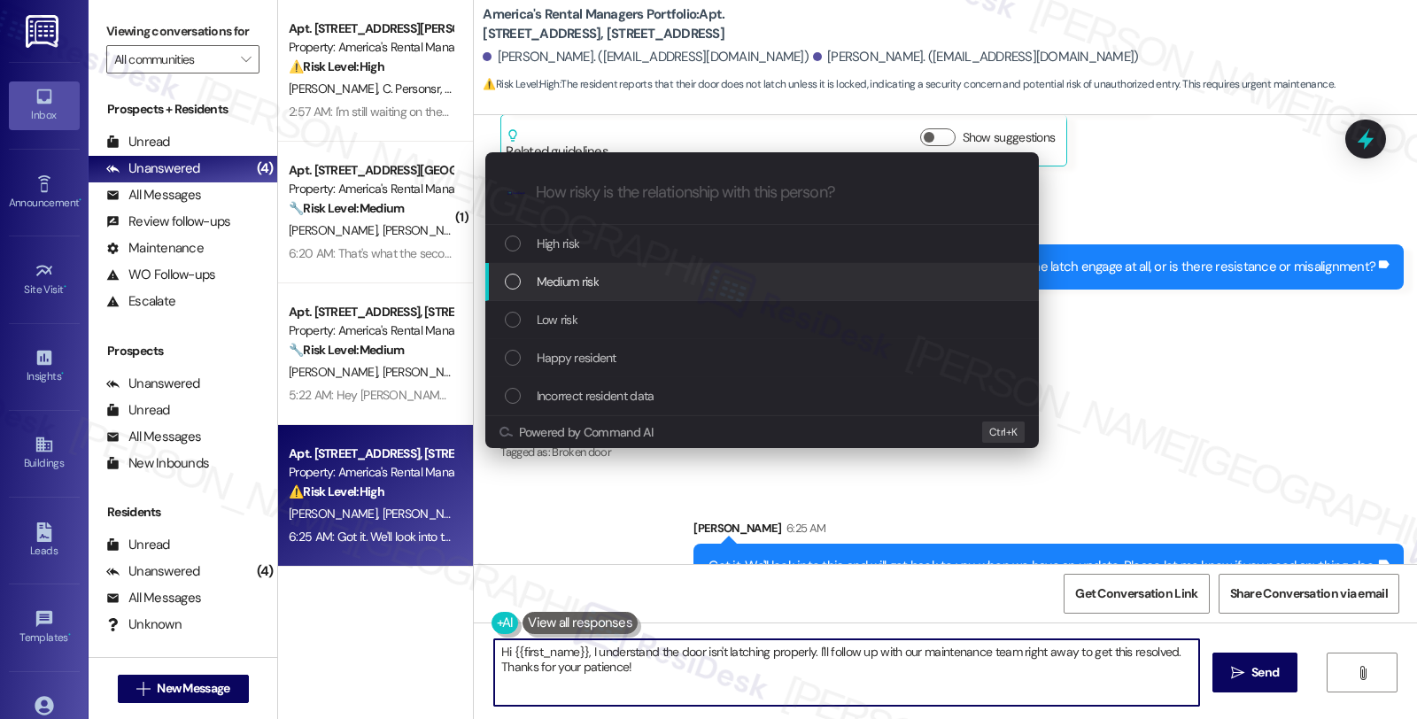
click at [549, 274] on span "Medium risk" at bounding box center [568, 281] width 62 height 19
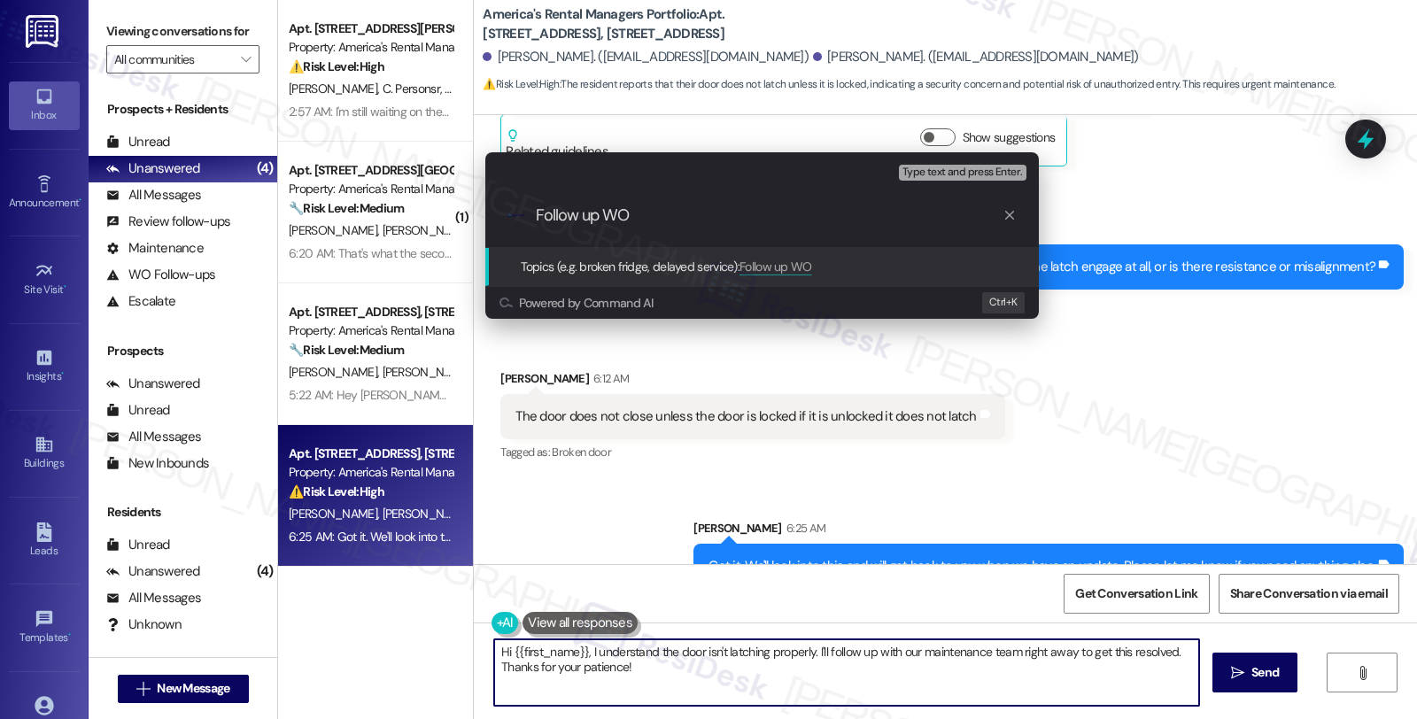
paste input "#52883-1"
type input "Follow up WO #52883-1 (door)"
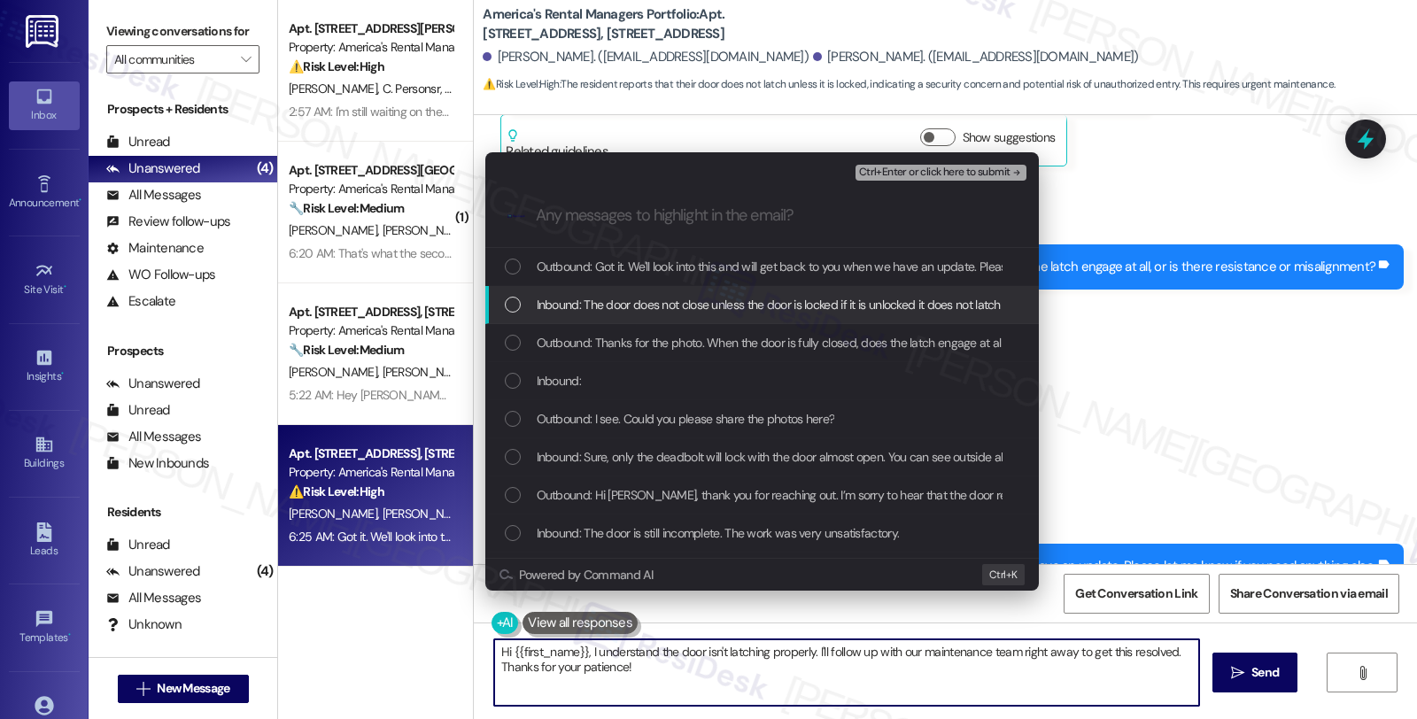
click at [554, 289] on div "Inbound: The door does not close unless the door is locked if it is unlocked it…" at bounding box center [761, 305] width 553 height 38
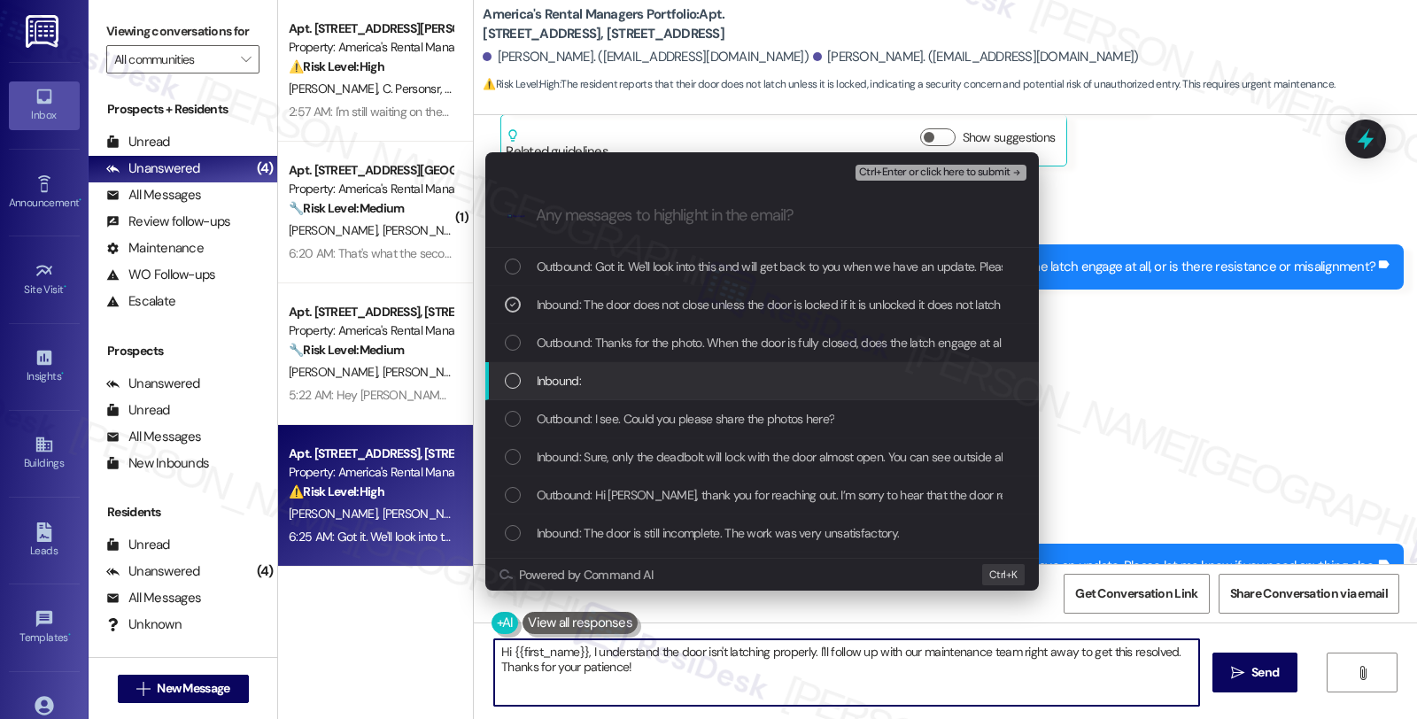
click at [558, 383] on span "Inbound:" at bounding box center [559, 380] width 44 height 19
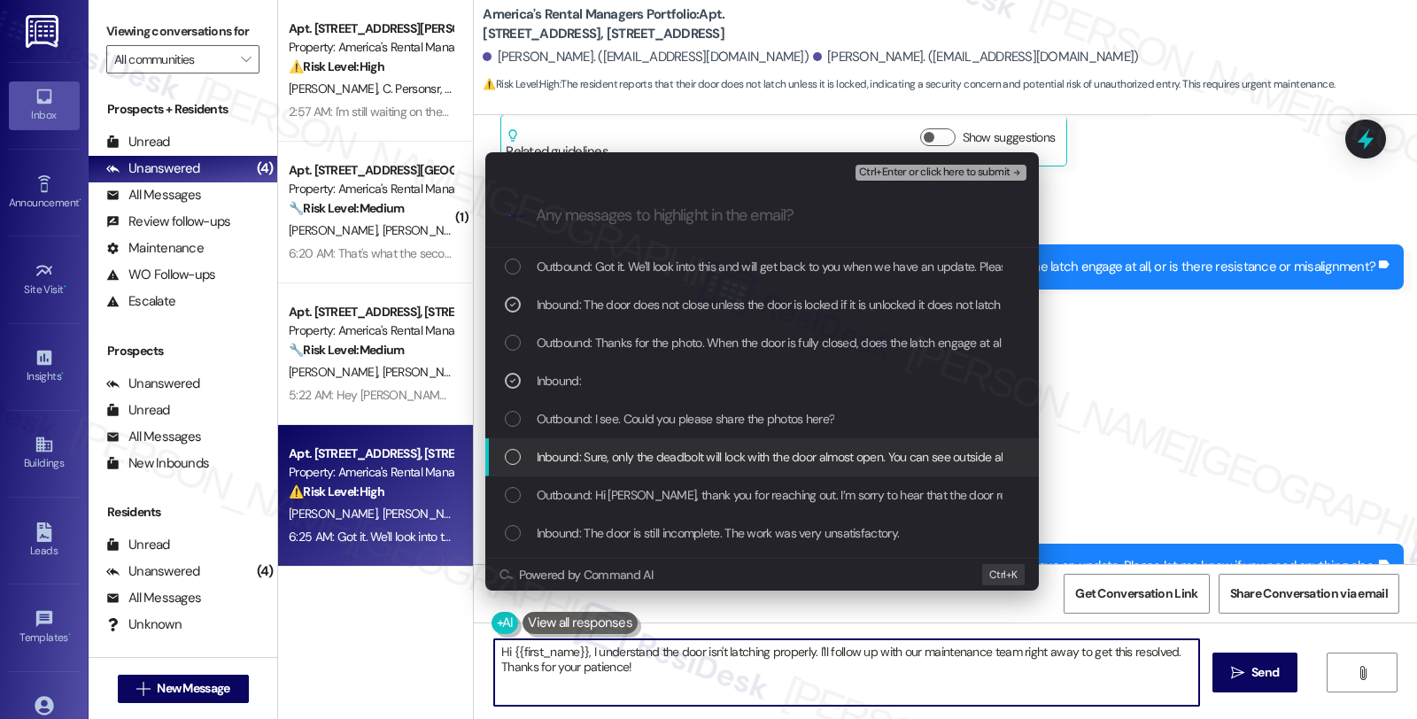
click at [579, 457] on span "Inbound: Sure, only the deadbolt will lock with the door almost open. You can s…" at bounding box center [927, 456] width 780 height 19
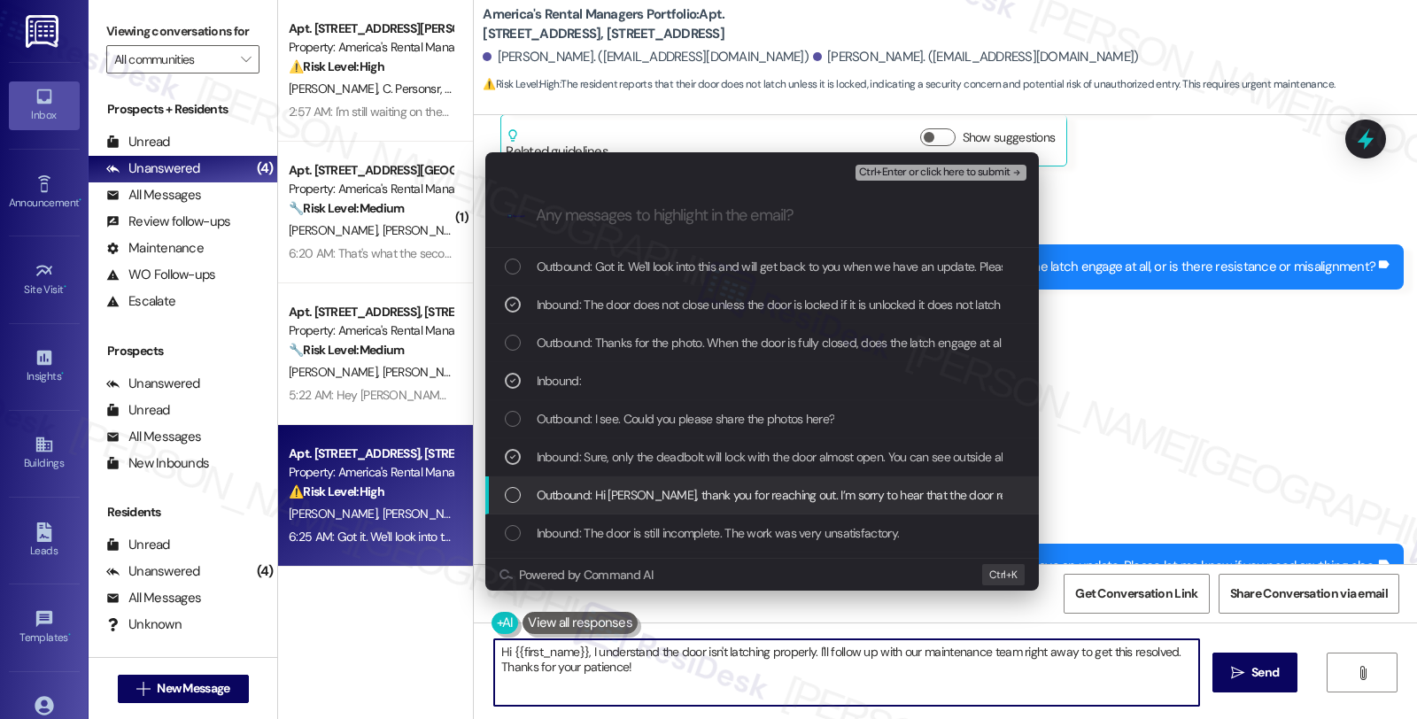
click at [598, 501] on span "Outbound: Hi Tanfii, thank you for reaching out. I’m sorry to hear that the doo…" at bounding box center [1198, 494] width 1322 height 19
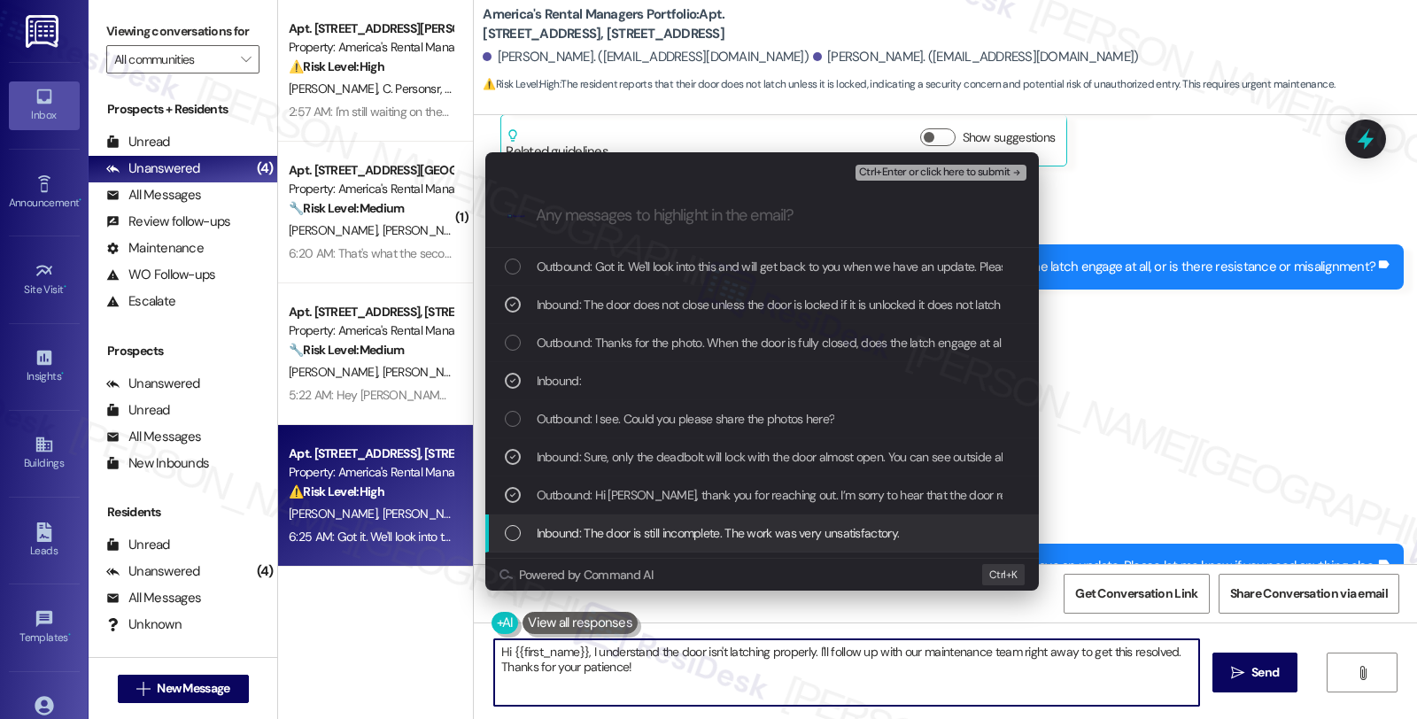
click at [665, 533] on span "Inbound: The door is still incomplete. The work was very unsatisfactory." at bounding box center [718, 532] width 363 height 19
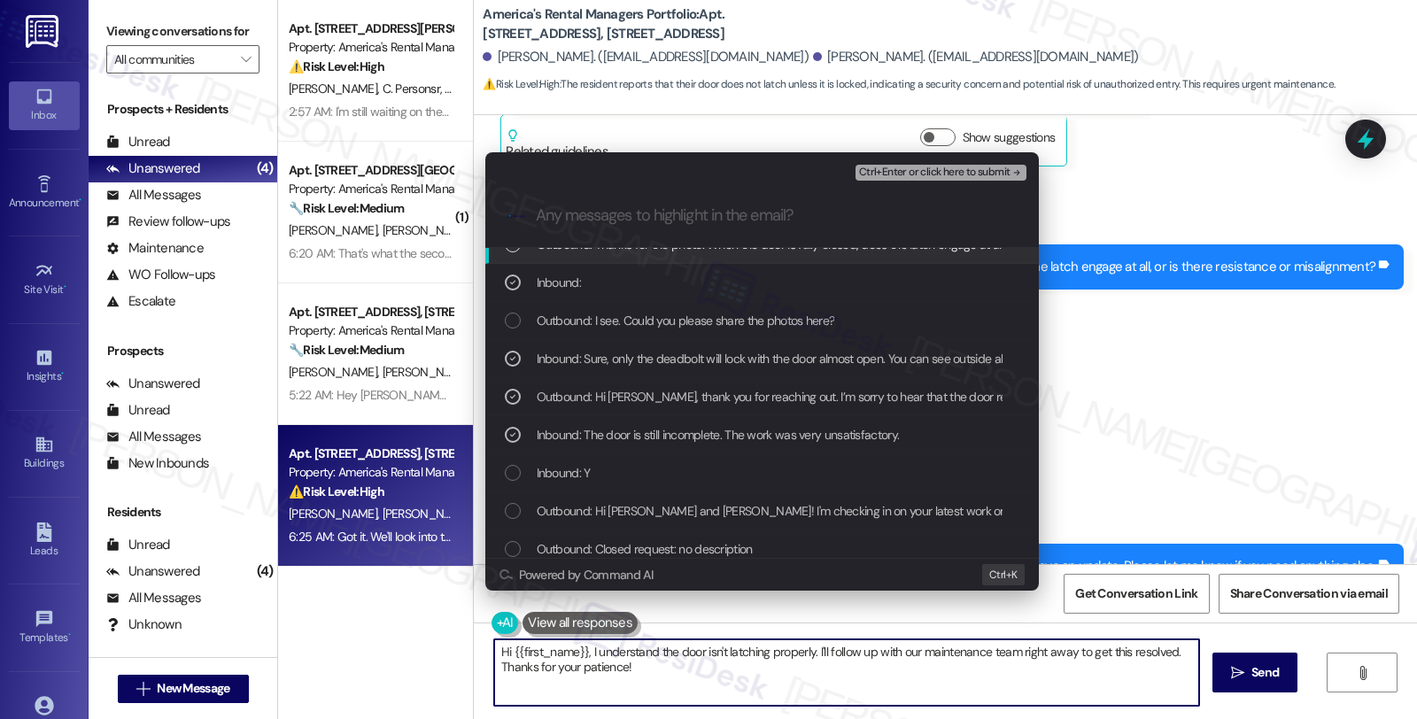
click at [901, 173] on span "Ctrl+Enter or click here to submit" at bounding box center [934, 172] width 151 height 12
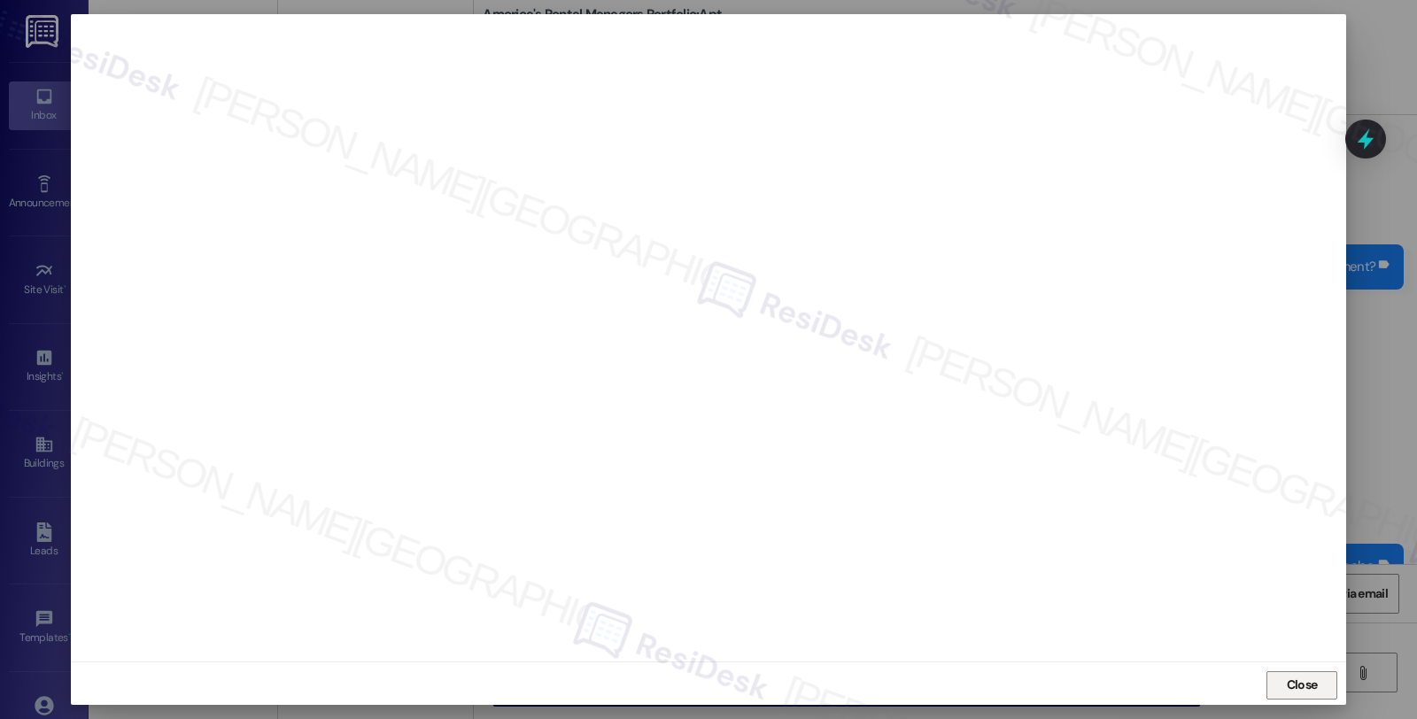
click at [1288, 682] on span "Close" at bounding box center [1302, 685] width 31 height 19
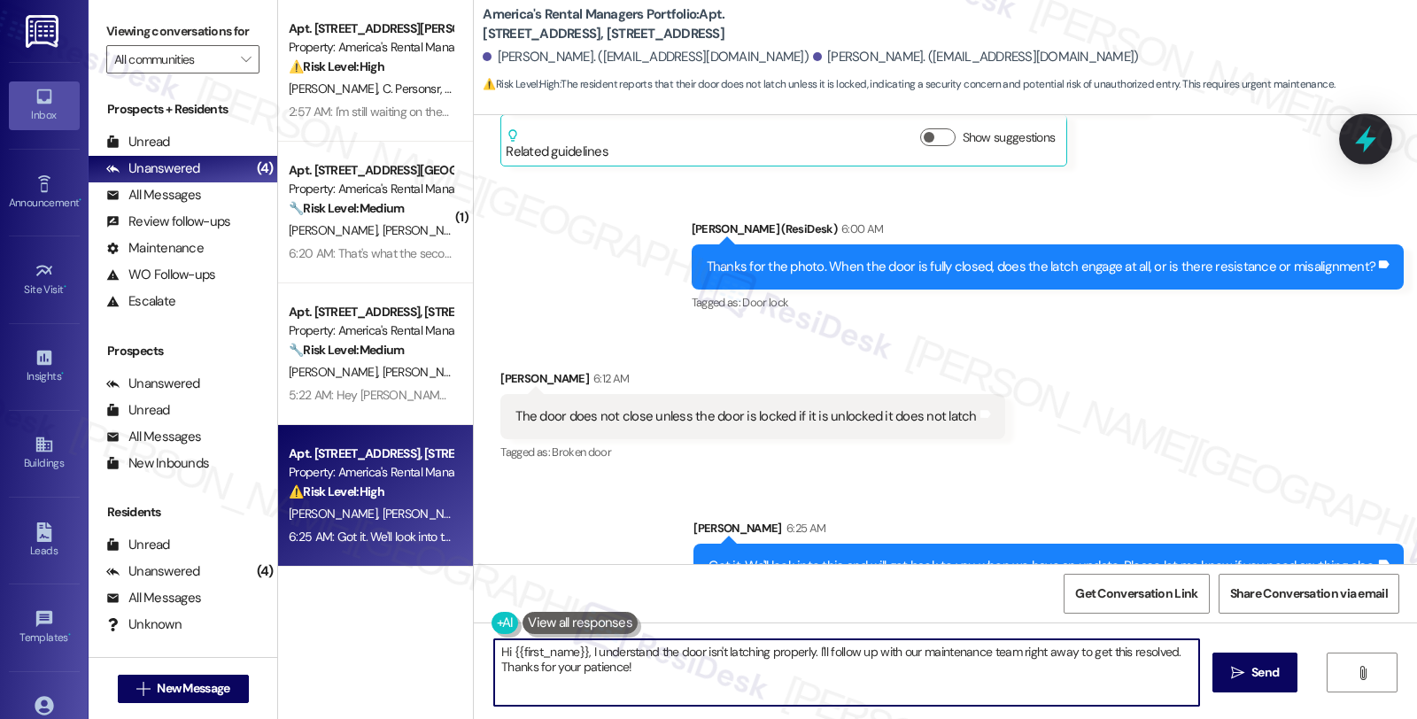
click at [1364, 135] on icon at bounding box center [1365, 139] width 21 height 27
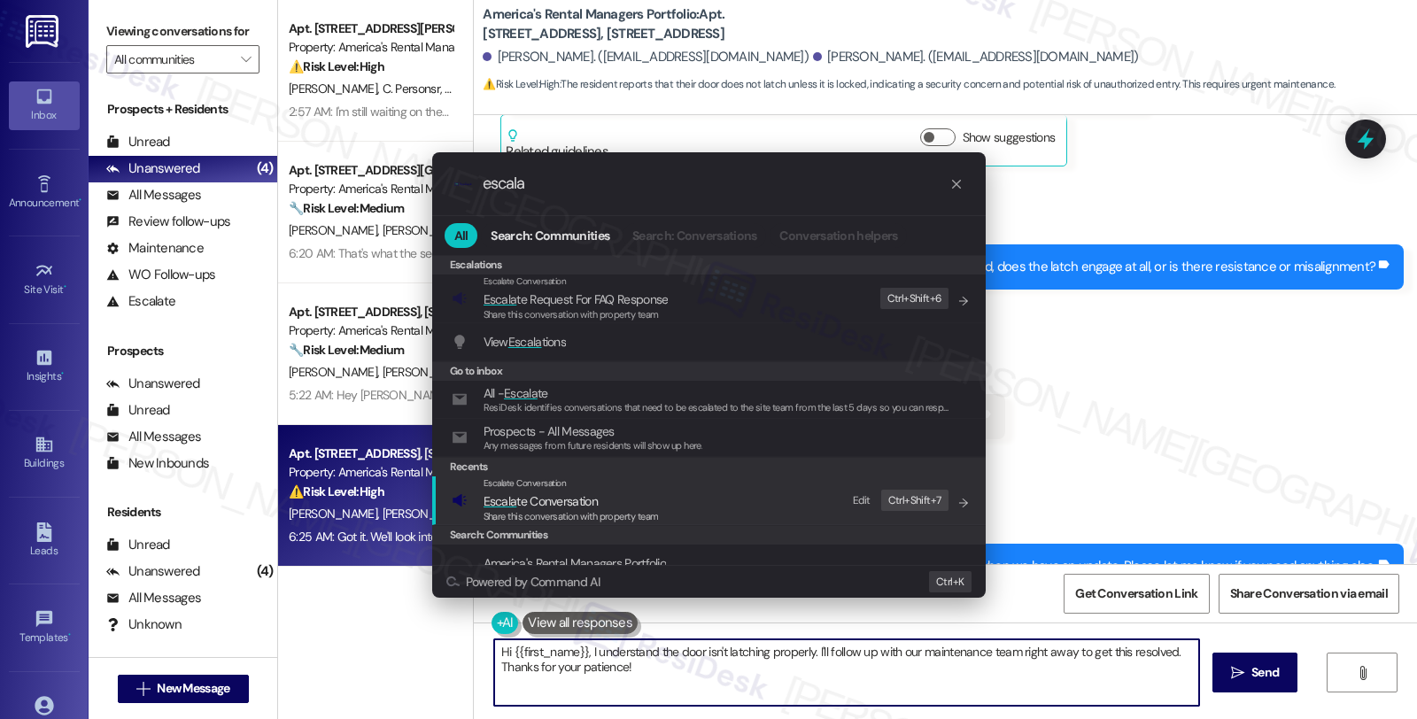
type input "escala"
click at [617, 494] on span "Escala te Conversation" at bounding box center [570, 500] width 175 height 19
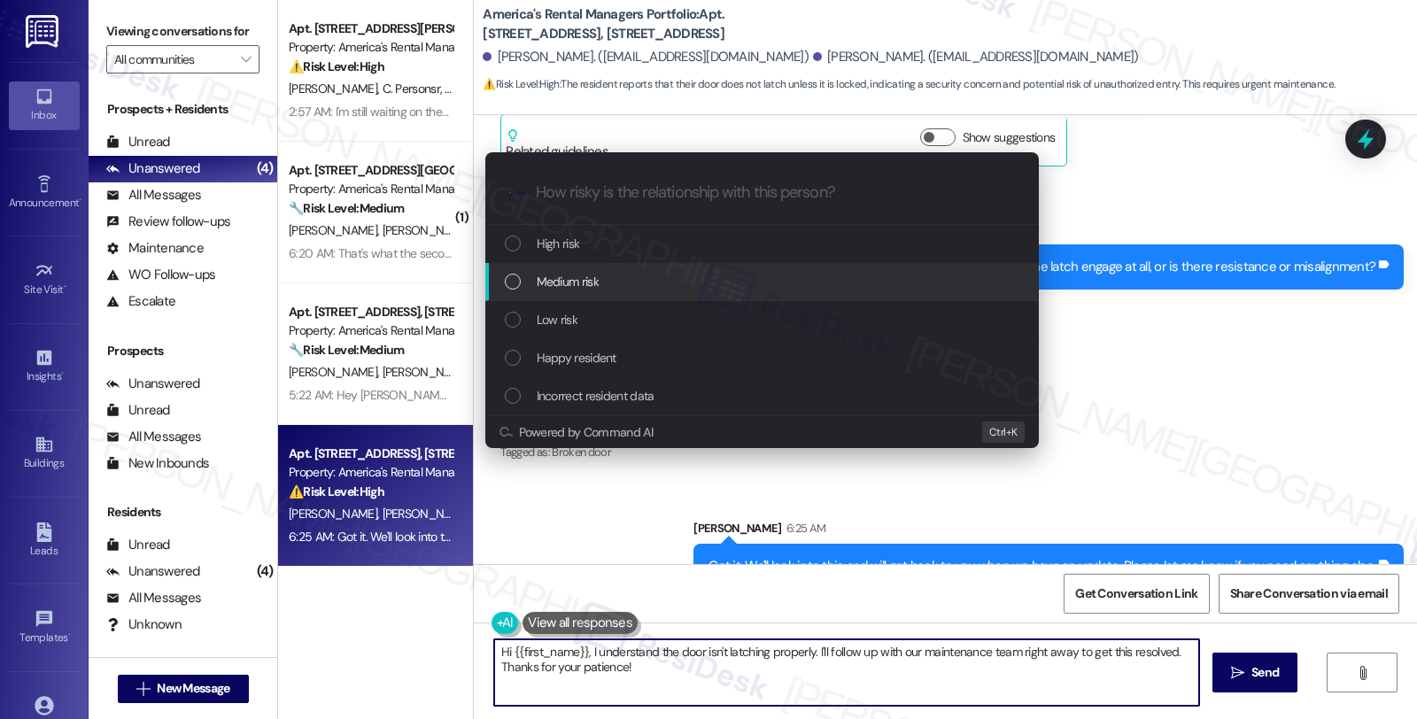
click at [611, 285] on div "Medium risk" at bounding box center [764, 281] width 518 height 19
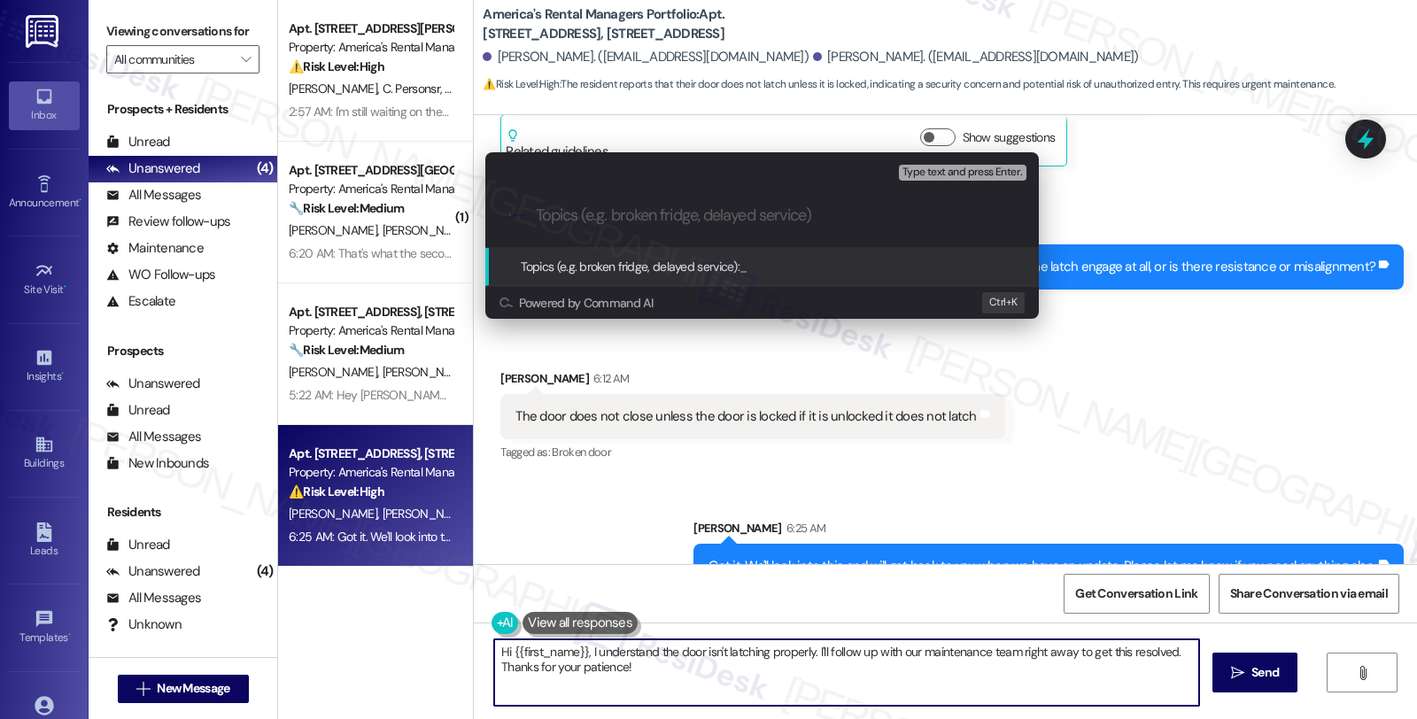
paste input "Follow up WO #52883-1 (door)"
type input "Follow up WO #52883-1 (door)"
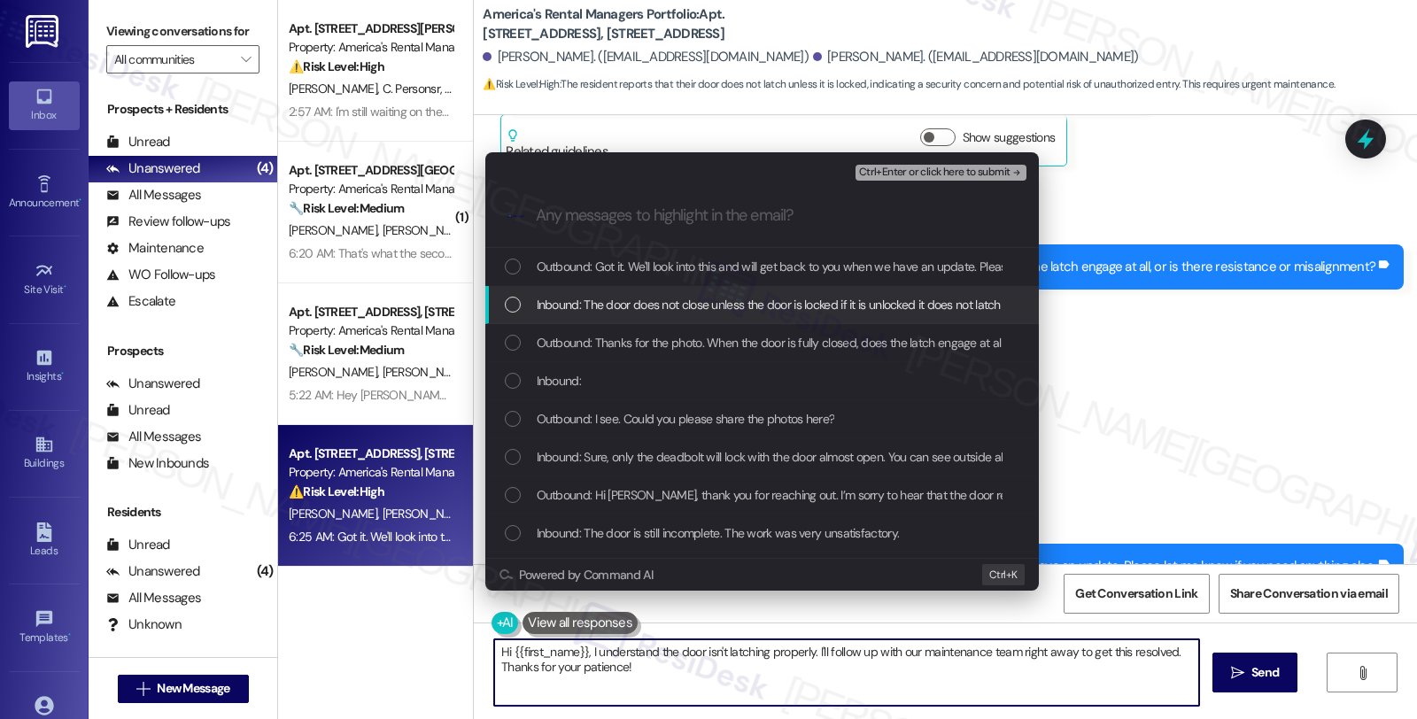
click at [614, 297] on span "Inbound: The door does not close unless the door is locked if it is unlocked it…" at bounding box center [769, 304] width 464 height 19
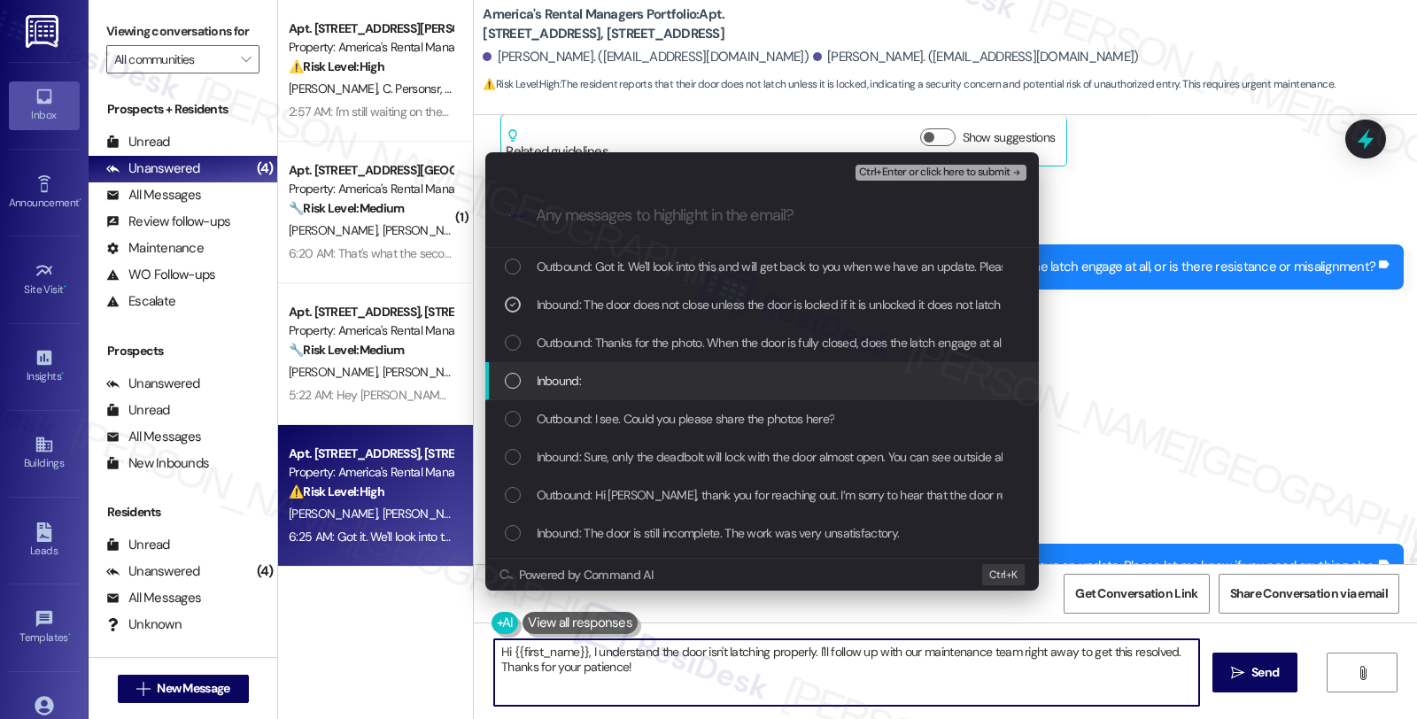
click at [607, 376] on div "Inbound:" at bounding box center [764, 380] width 518 height 19
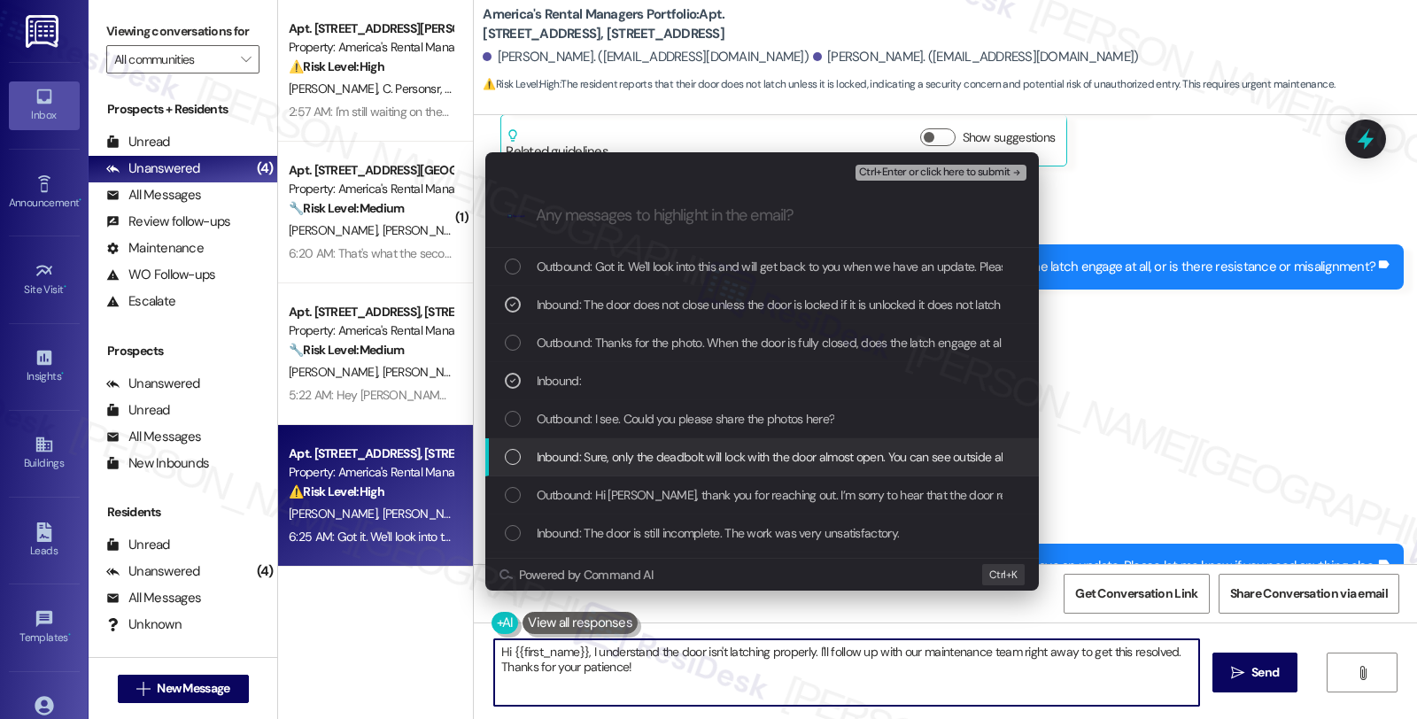
click at [630, 465] on span "Inbound: Sure, only the deadbolt will lock with the door almost open. You can s…" at bounding box center [927, 456] width 780 height 19
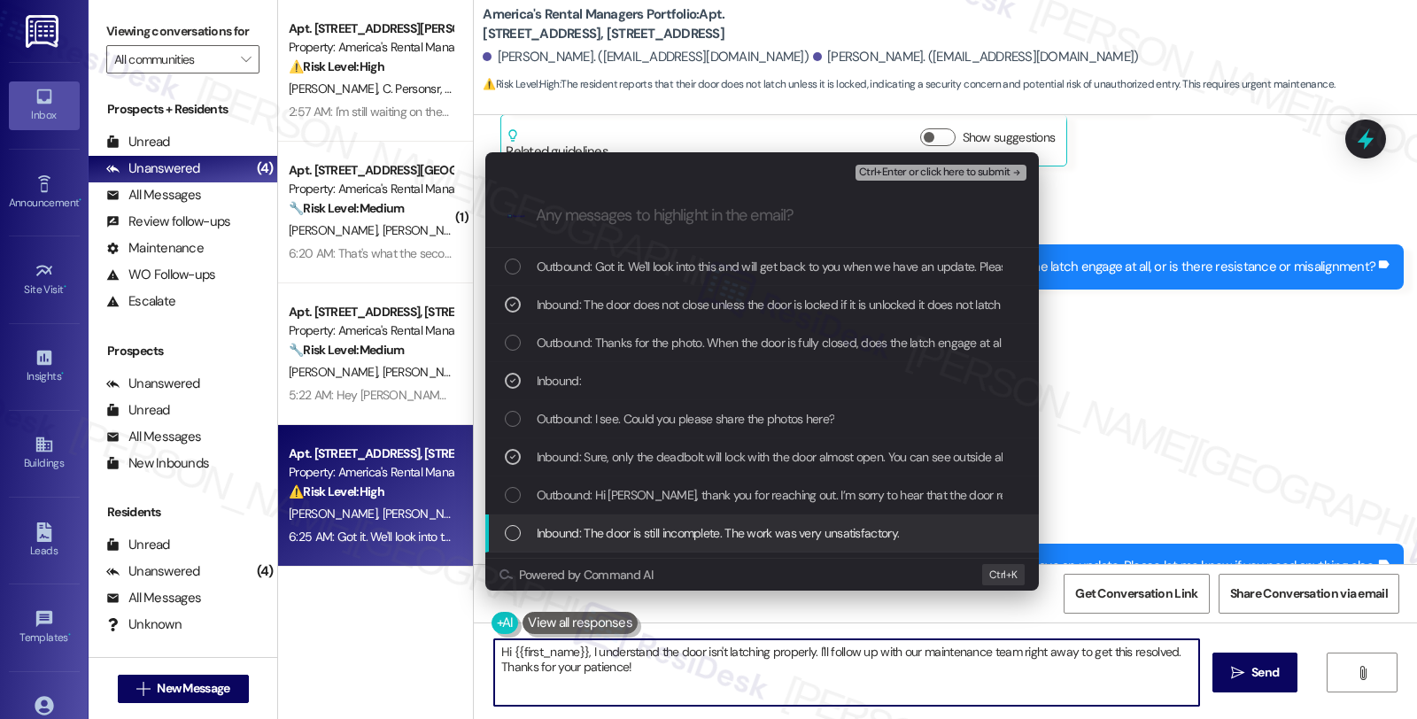
click at [630, 521] on div "Inbound: The door is still incomplete. The work was very unsatisfactory." at bounding box center [761, 533] width 553 height 38
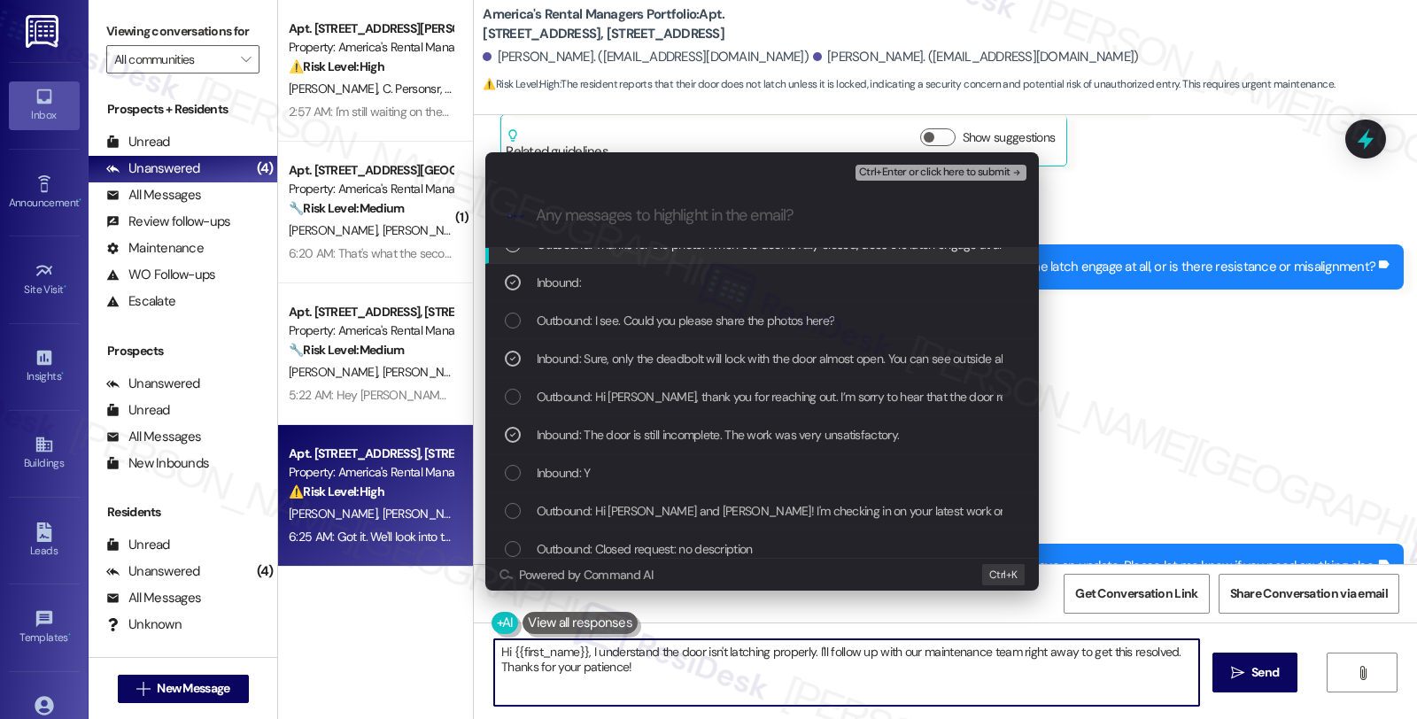
click at [928, 174] on span "Ctrl+Enter or click here to submit" at bounding box center [934, 172] width 151 height 12
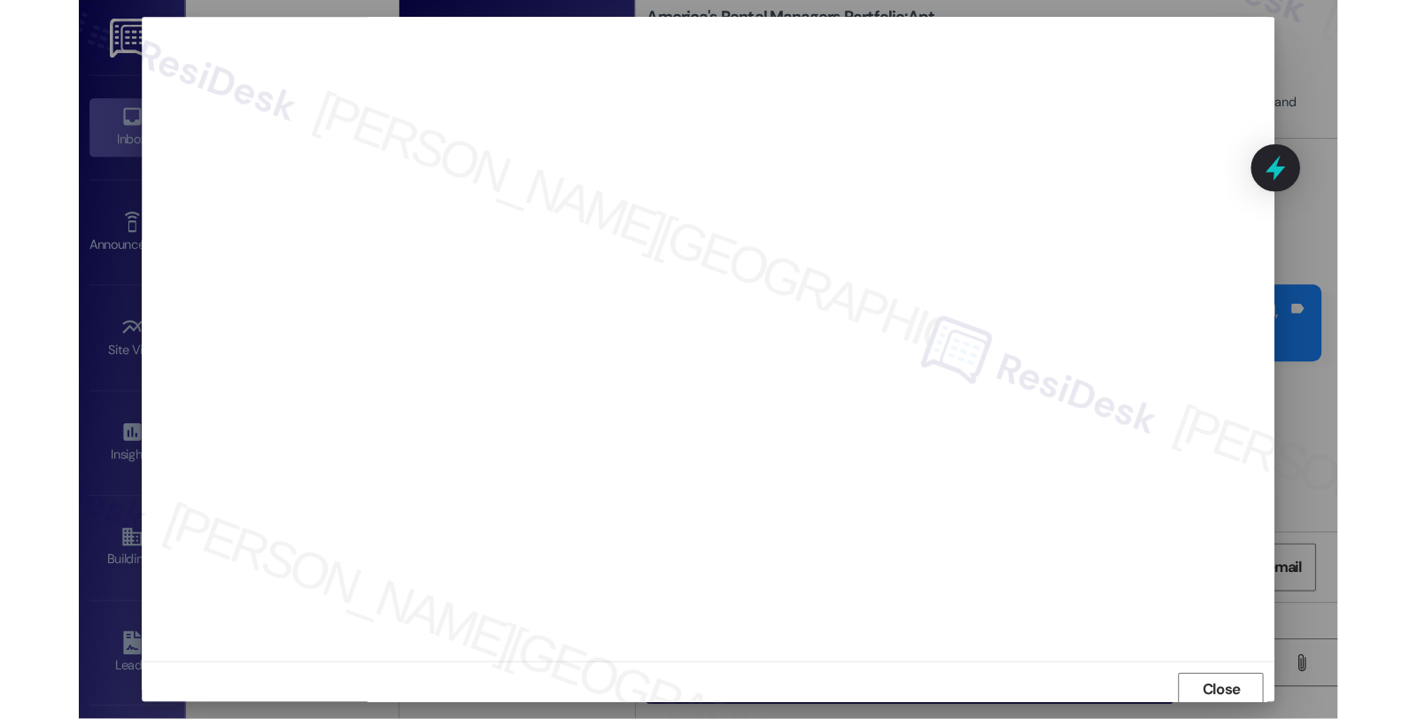
scroll to position [2242, 0]
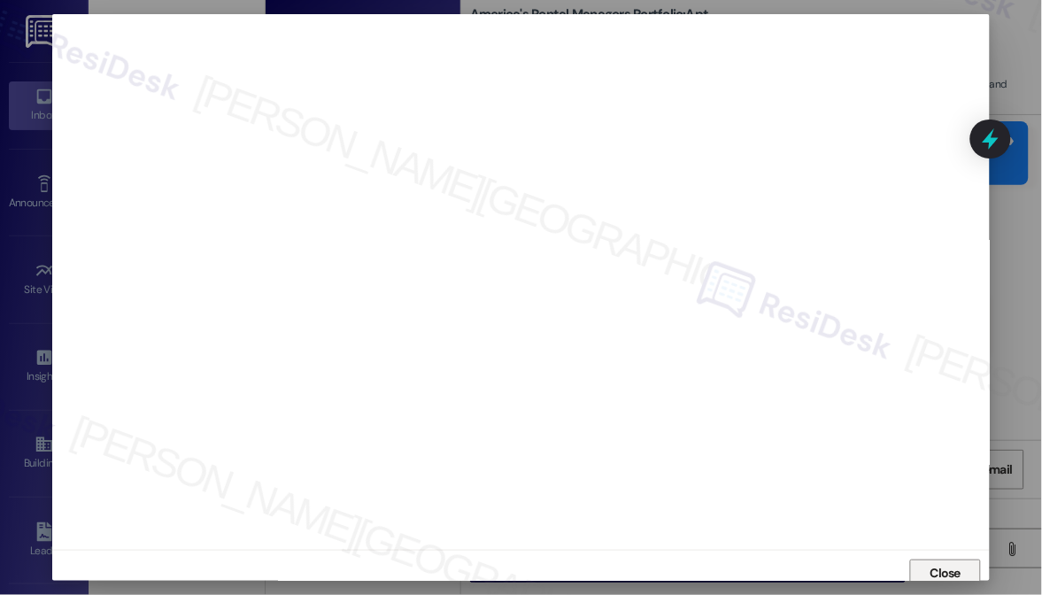
click at [931, 570] on span "Close" at bounding box center [946, 573] width 31 height 19
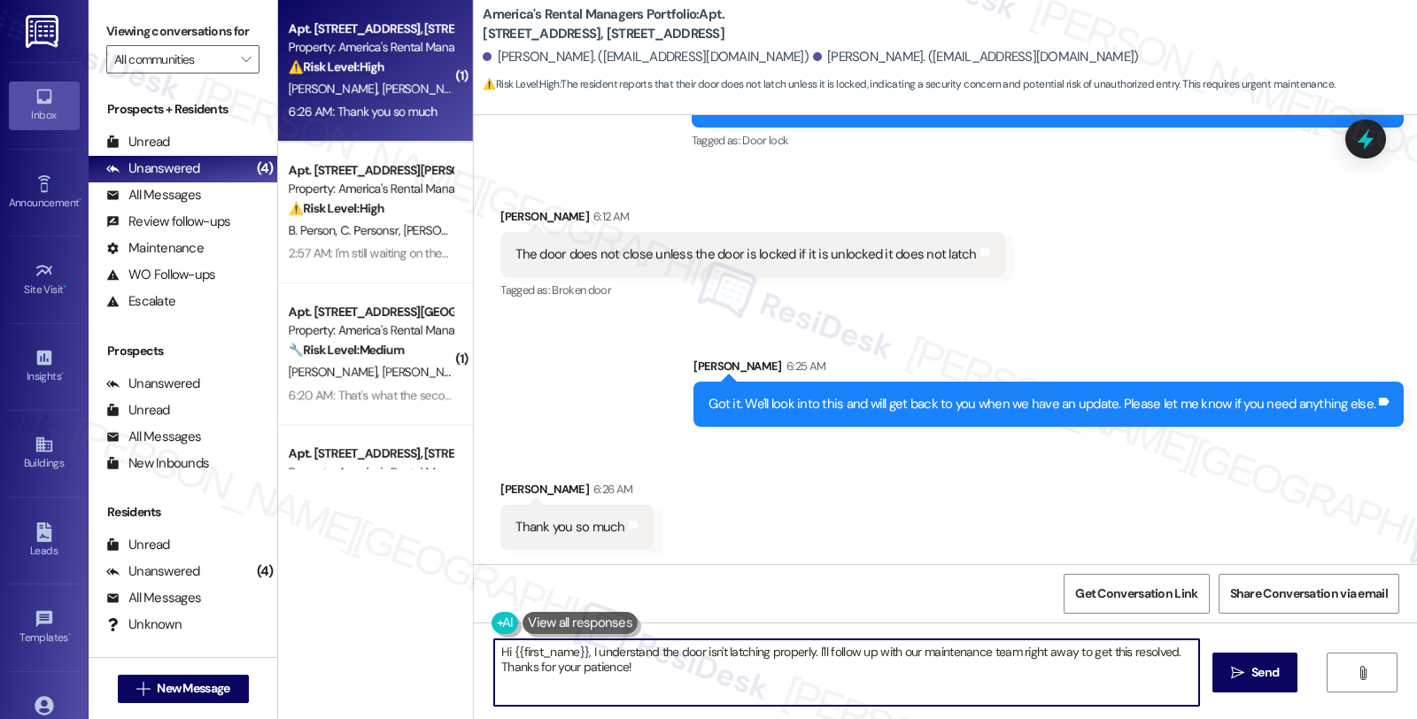
scroll to position [2128, 0]
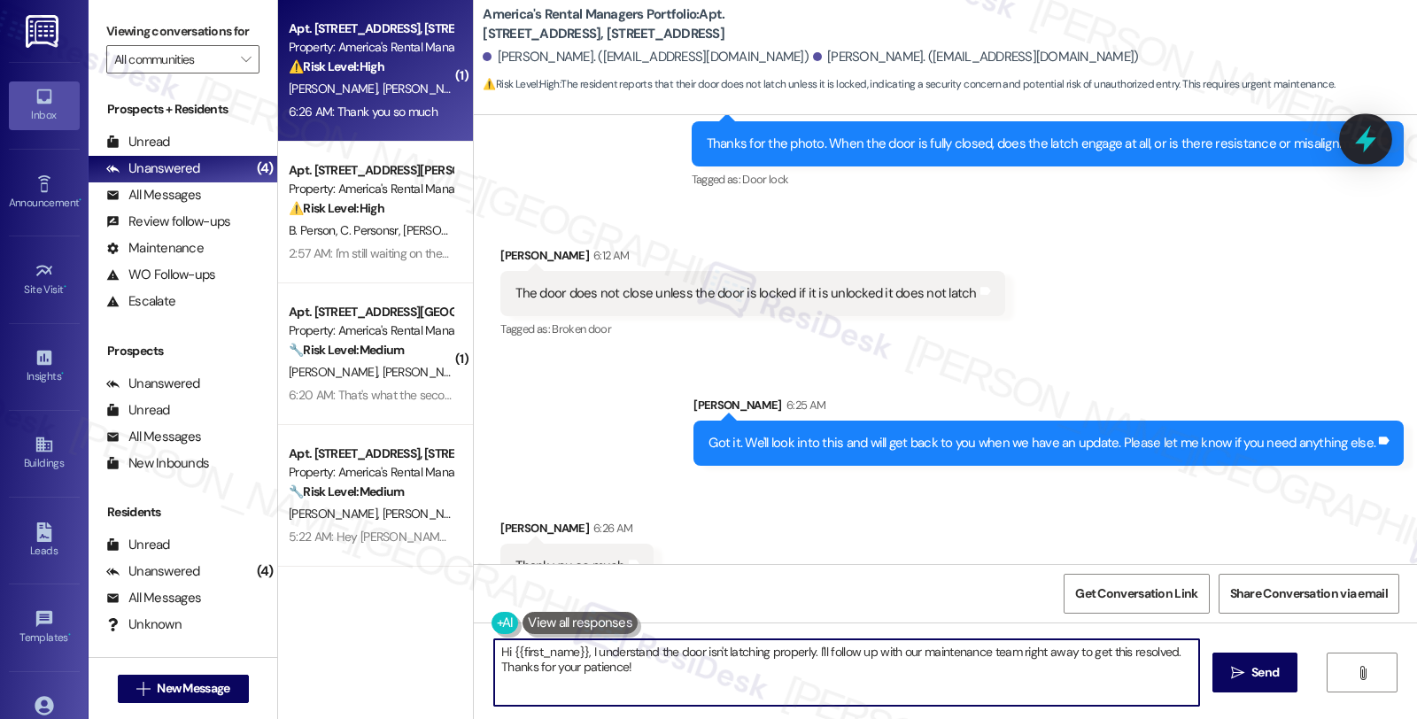
click at [1359, 136] on icon at bounding box center [1365, 139] width 30 height 30
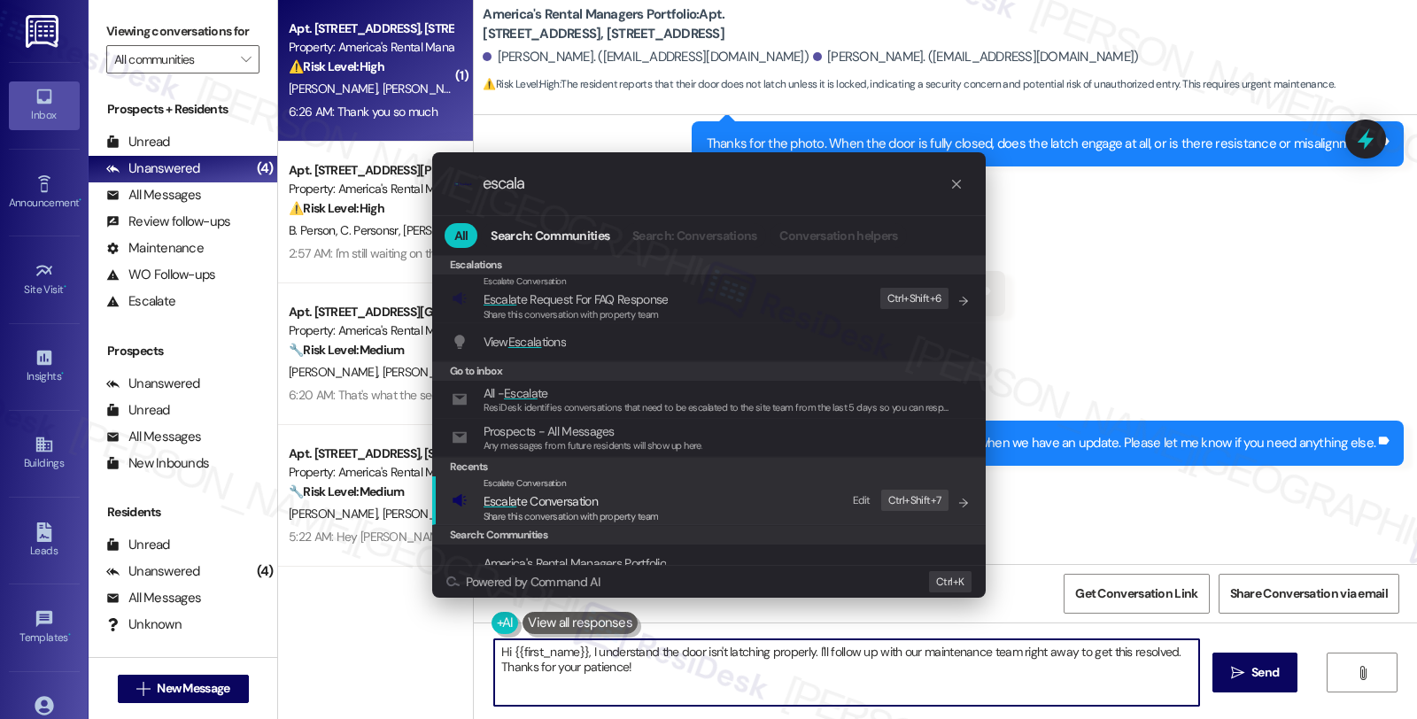
type input "escala"
click at [608, 494] on span "Escala te Conversation" at bounding box center [570, 500] width 175 height 19
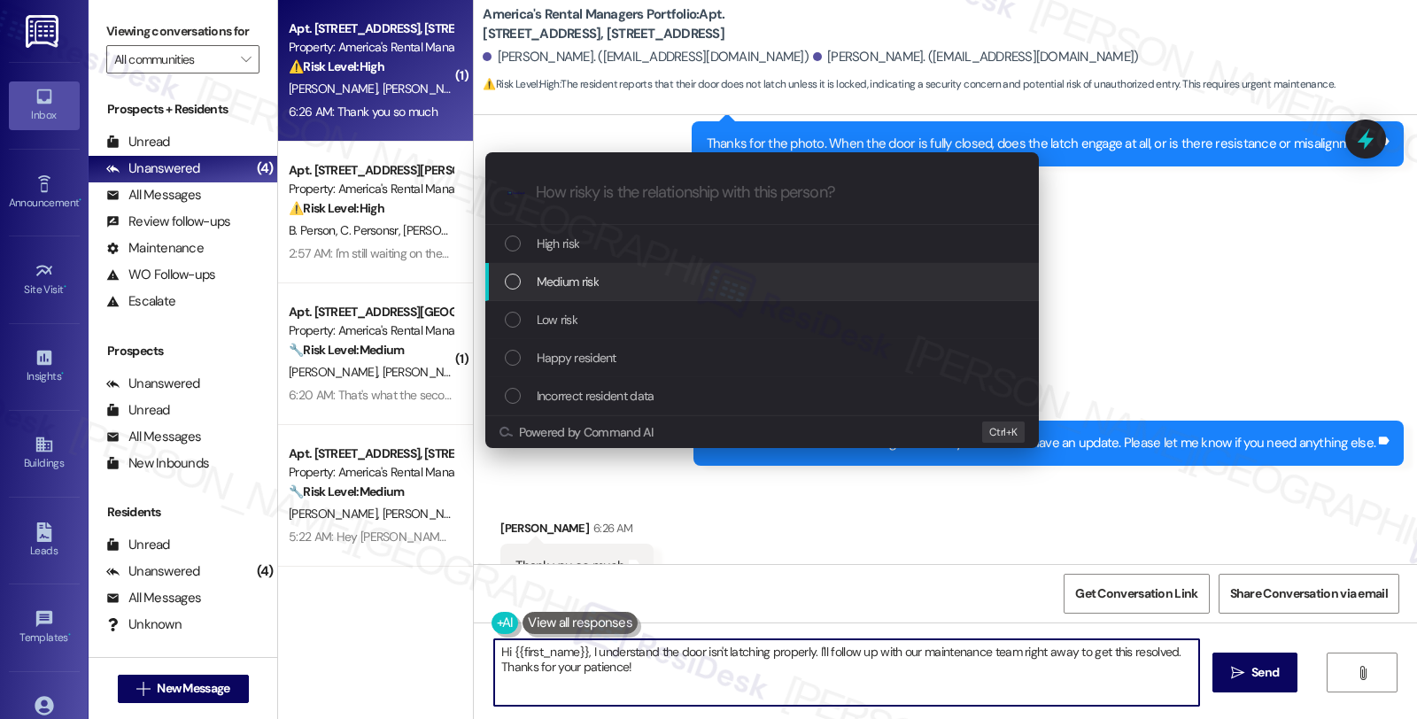
click at [599, 290] on div "Medium risk" at bounding box center [764, 281] width 518 height 19
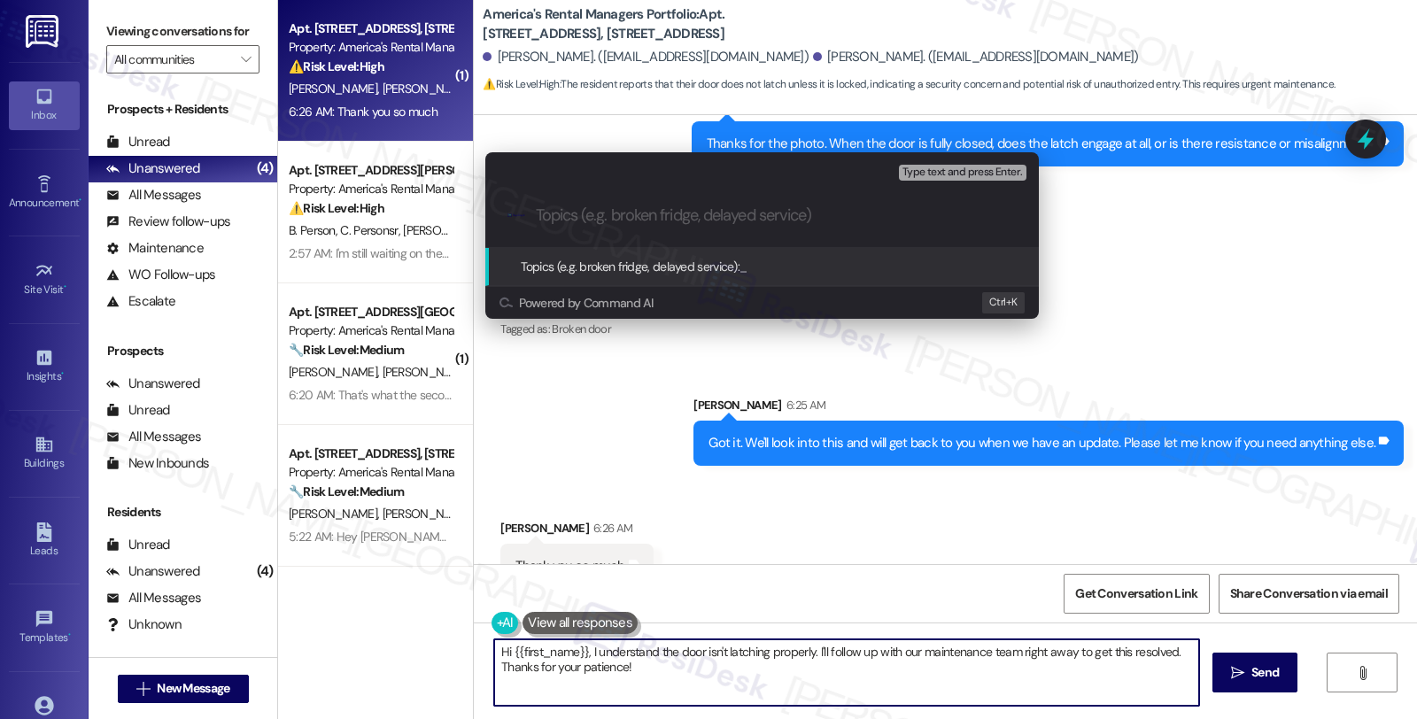
paste input "Follow up WO #52883-1 (door)"
type input "Follow up WO #52883-1 (door)"
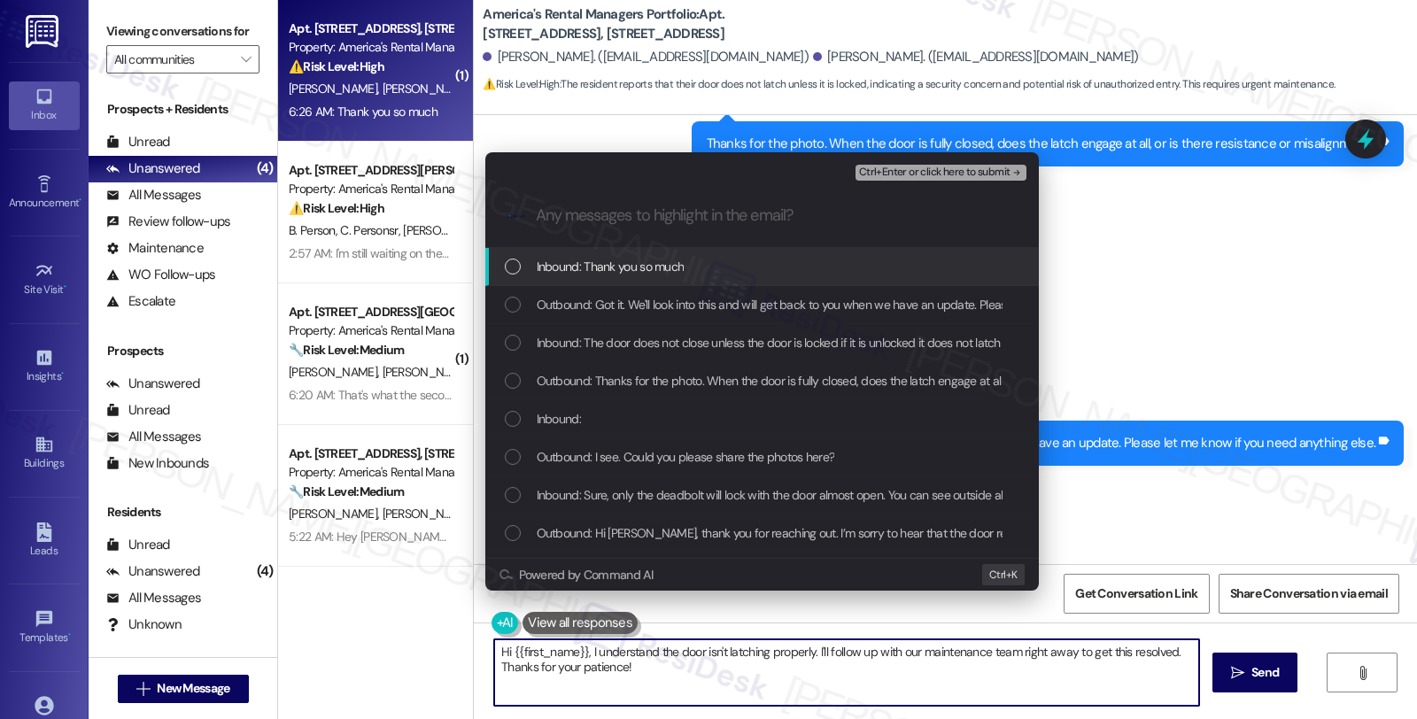
click at [599, 267] on span "Inbound: Thank you so much" at bounding box center [611, 266] width 148 height 19
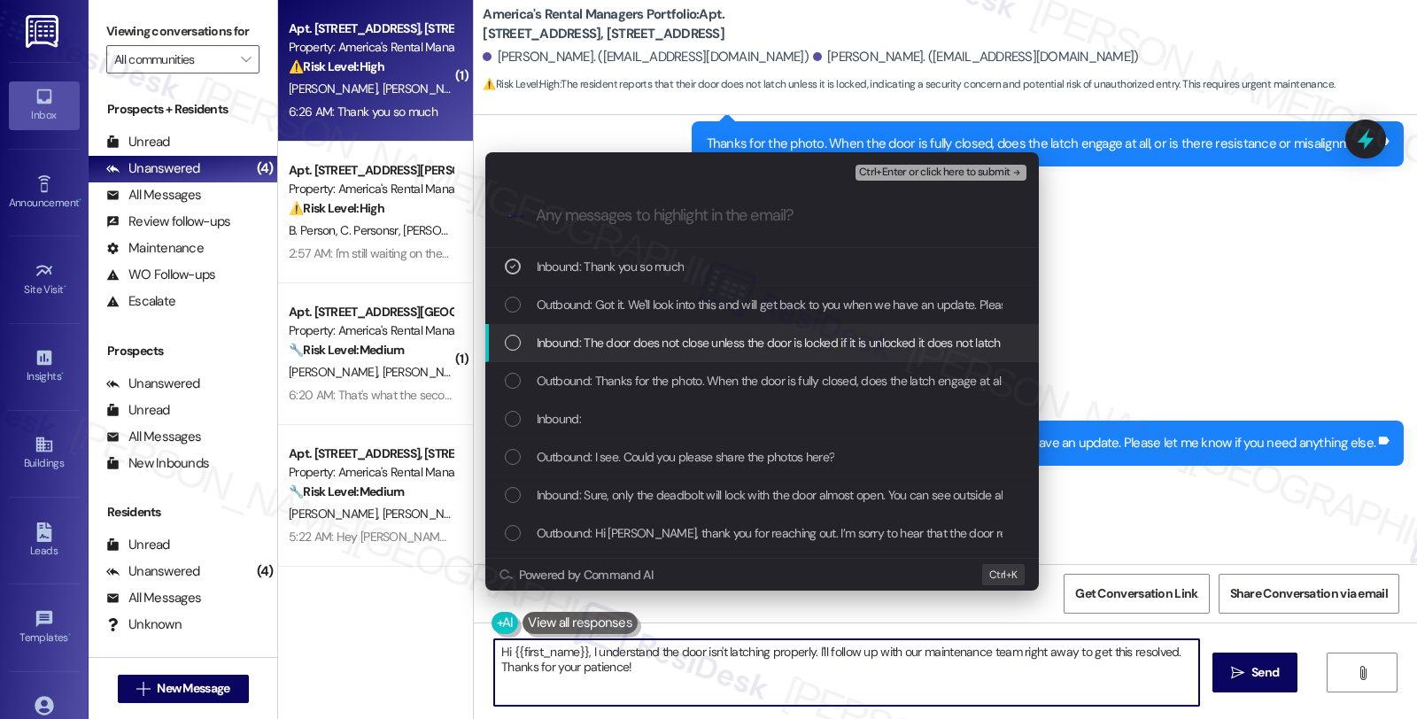
click at [606, 357] on div "Inbound: The door does not close unless the door is locked if it is unlocked it…" at bounding box center [761, 343] width 553 height 38
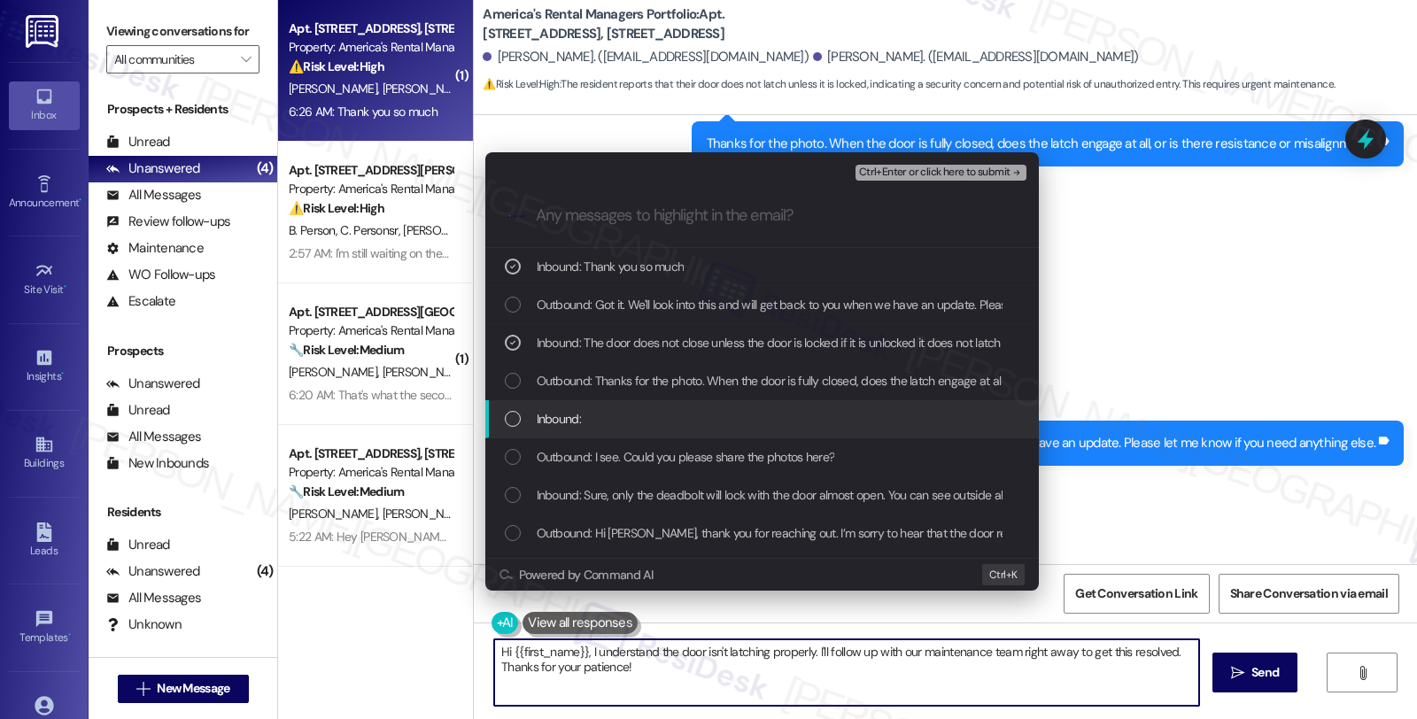
click at [606, 414] on div "Inbound:" at bounding box center [764, 418] width 518 height 19
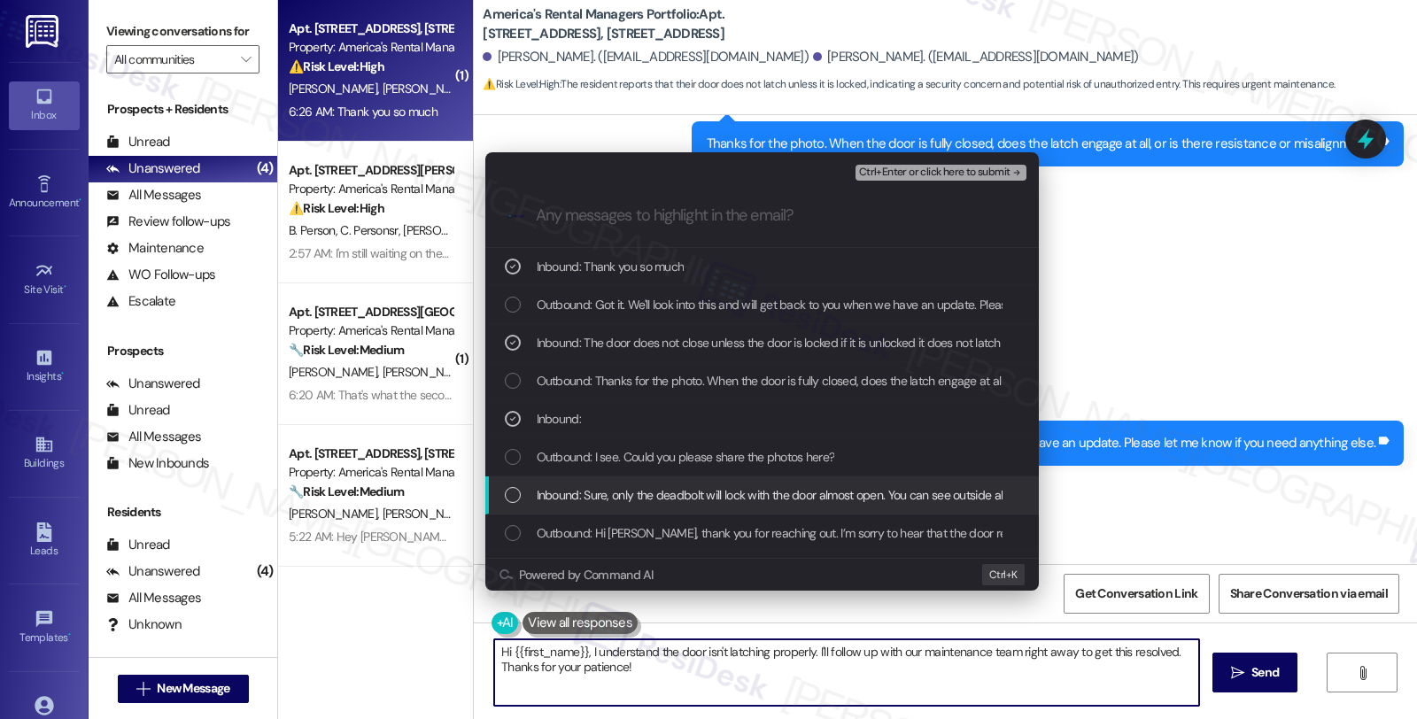
click at [604, 498] on span "Inbound: Sure, only the deadbolt will lock with the door almost open. You can s…" at bounding box center [927, 494] width 780 height 19
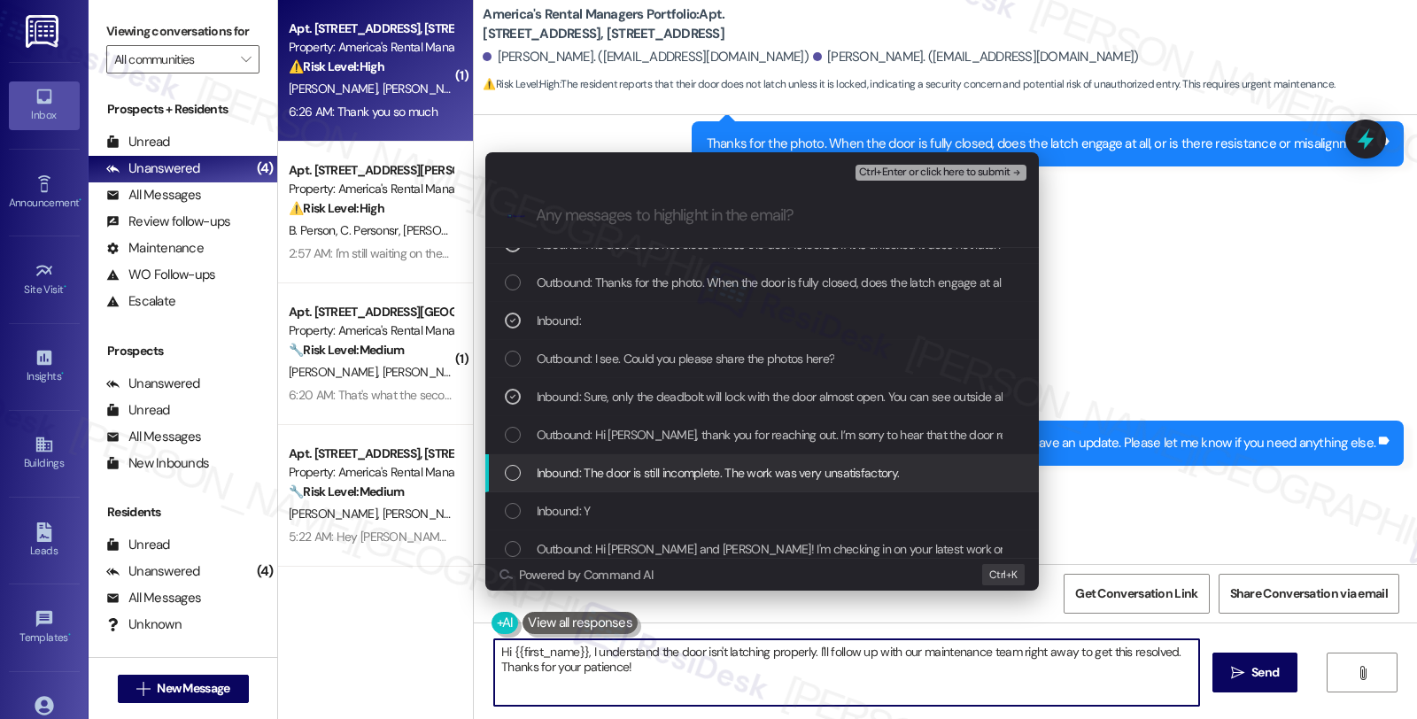
click at [665, 476] on span "Inbound: The door is still incomplete. The work was very unsatisfactory." at bounding box center [718, 472] width 363 height 19
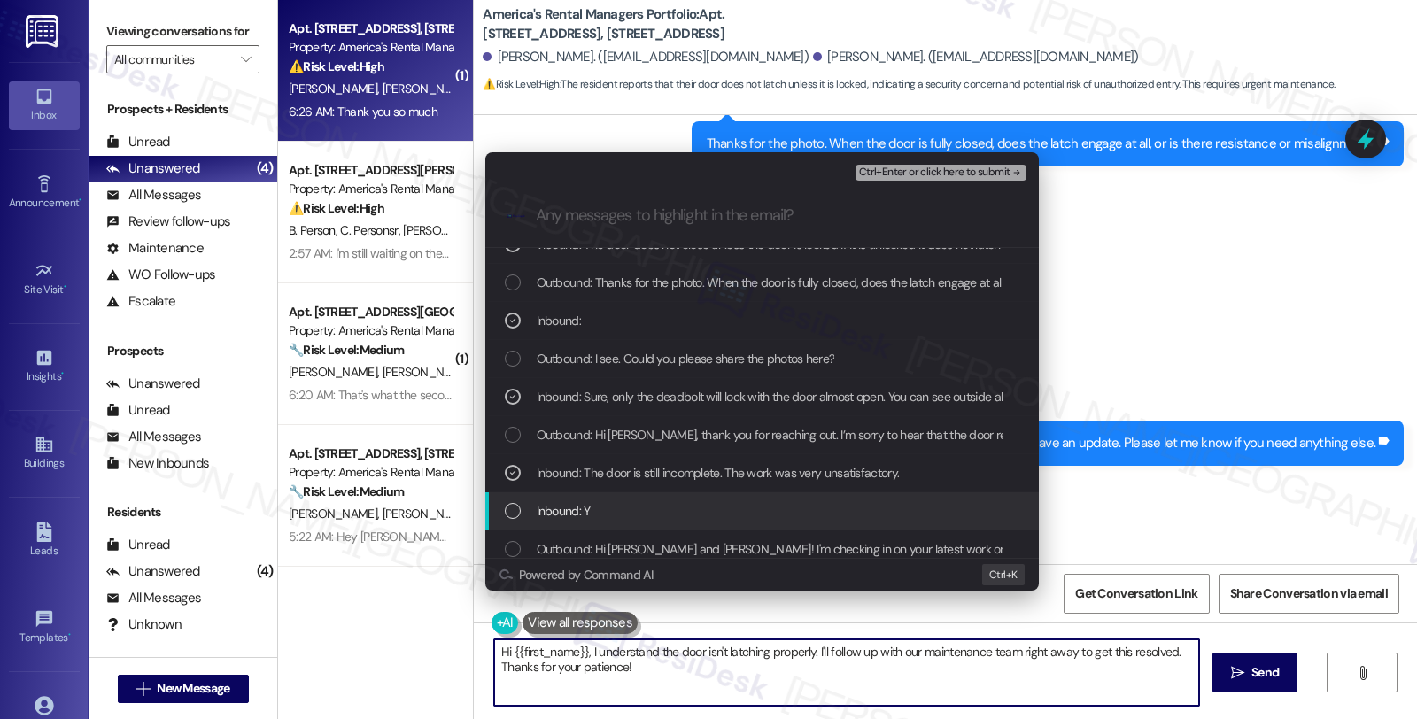
click at [658, 501] on div "Inbound: Y" at bounding box center [764, 510] width 518 height 19
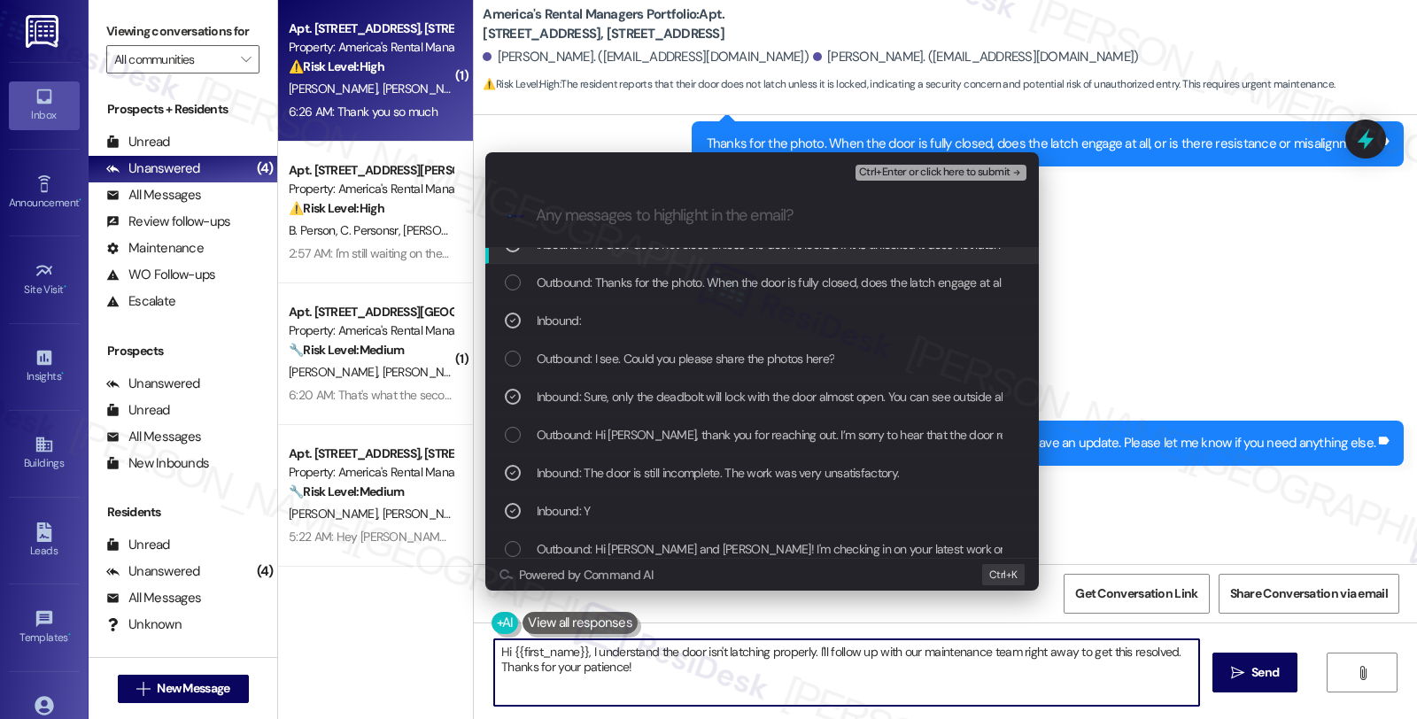
click at [896, 171] on span "Ctrl+Enter or click here to submit" at bounding box center [934, 172] width 151 height 12
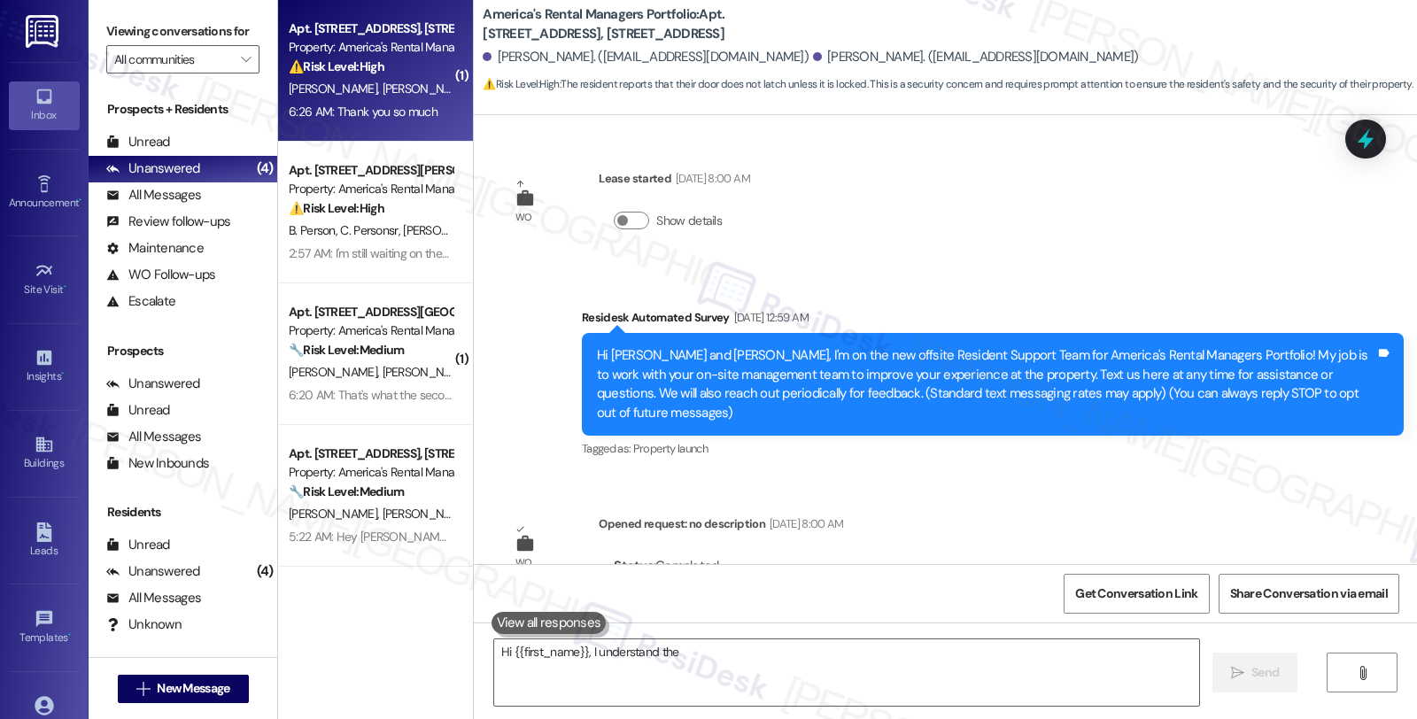
scroll to position [2180, 0]
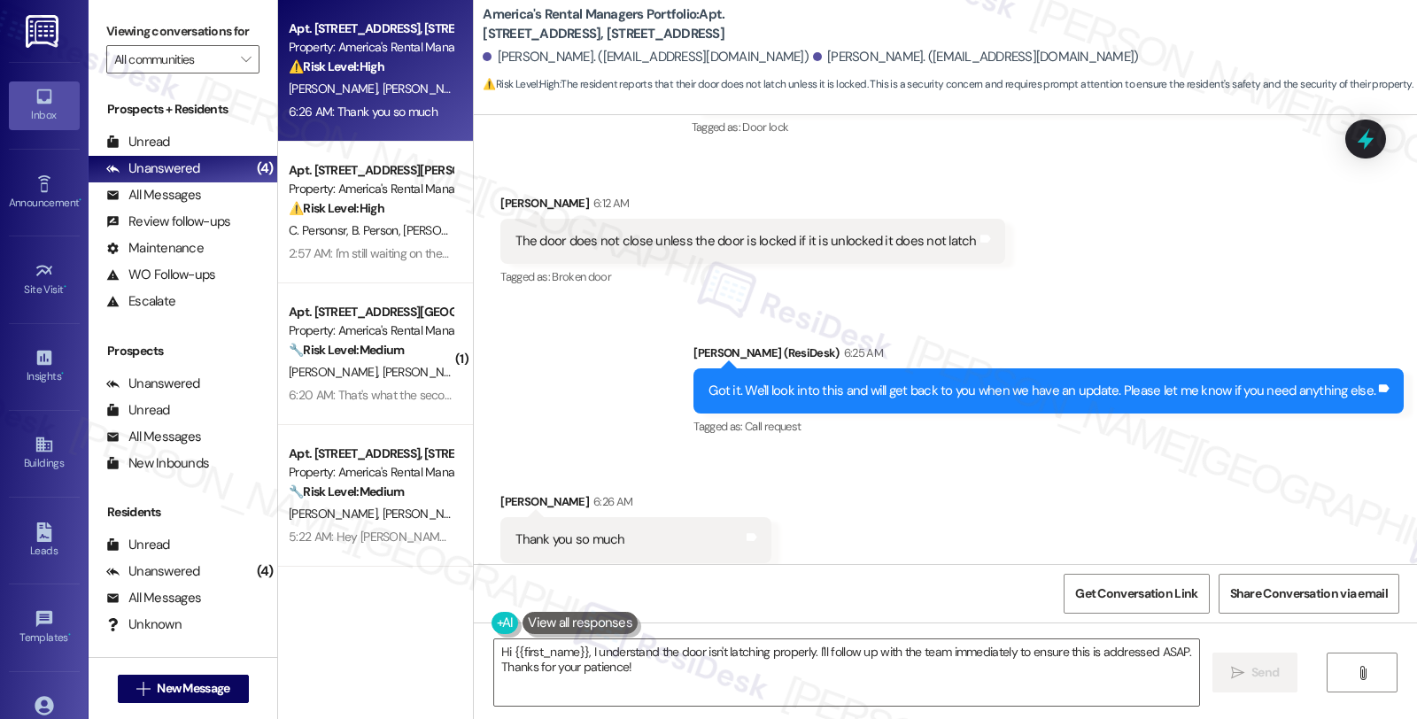
click at [500, 492] on div "James Hayes 6:26 AM" at bounding box center [635, 504] width 271 height 25
copy div "James"
click at [494, 644] on textarea "Hi {{first_name}}, I understand the door isn't latching properly. I'll follow u…" at bounding box center [846, 672] width 705 height 66
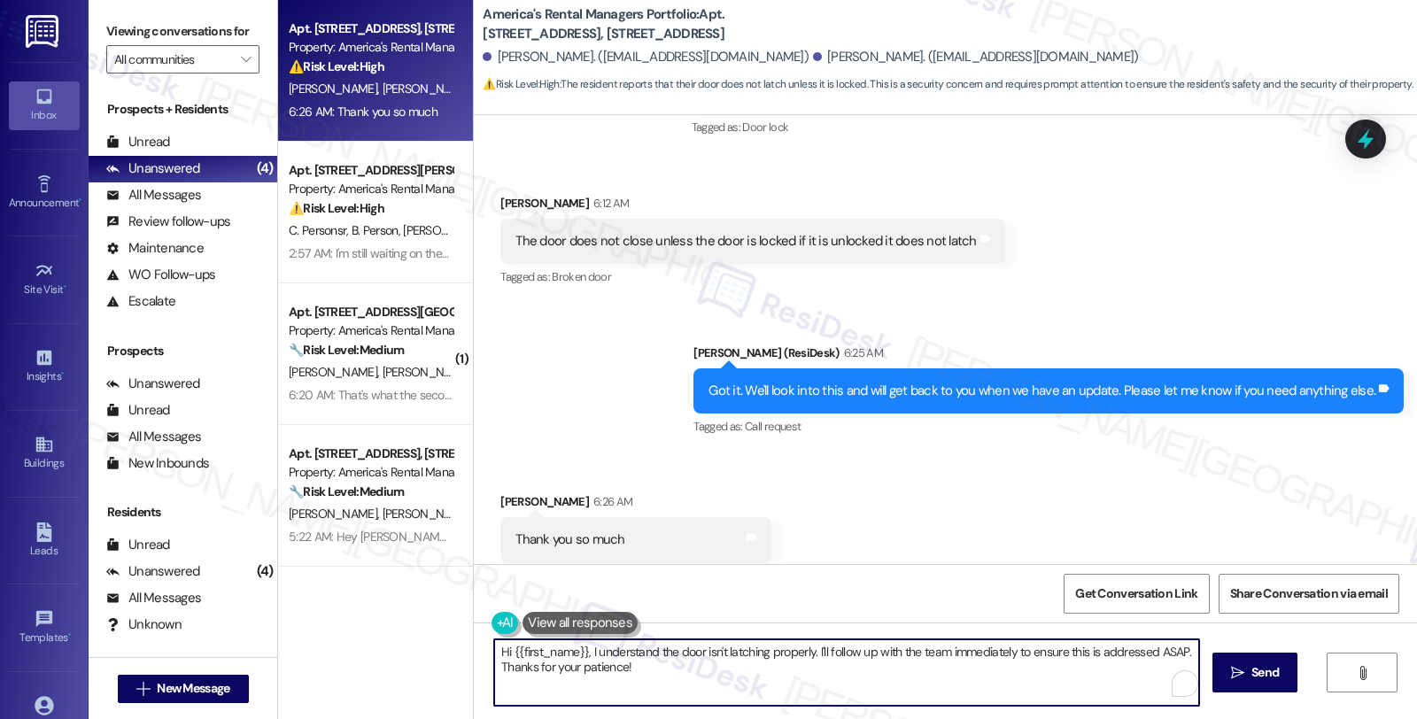
click at [676, 671] on textarea "Hi {{first_name}}, I understand the door isn't latching properly. I'll follow u…" at bounding box center [846, 672] width 705 height 66
paste textarea "James"
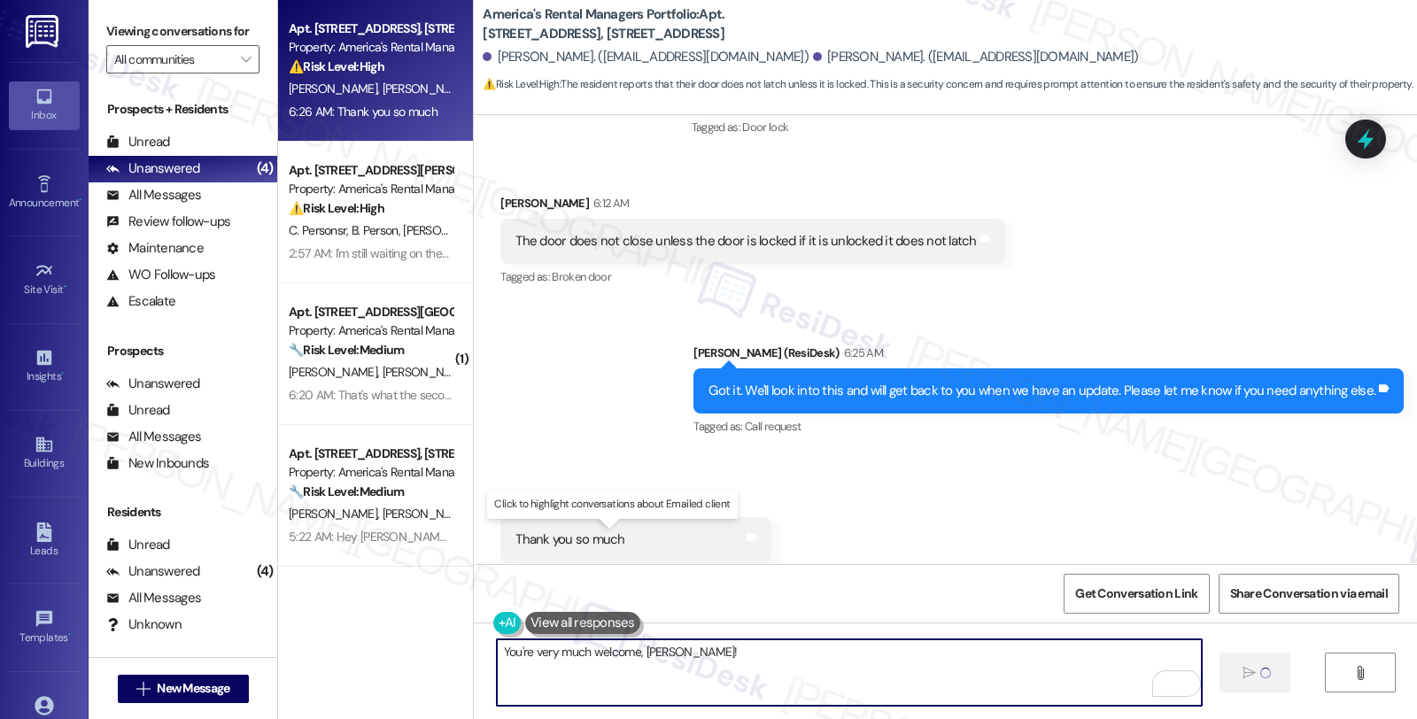
type textarea "You're very much welcome, James!"
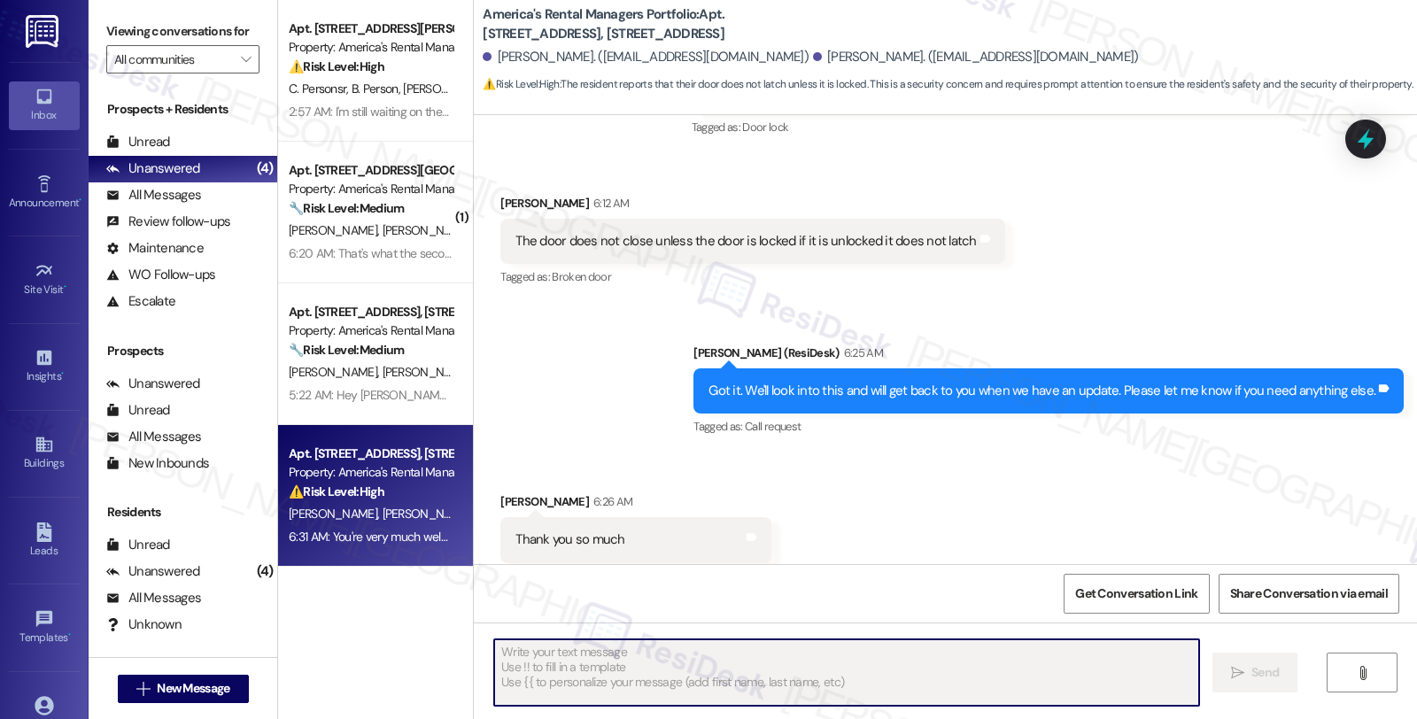
scroll to position [2304, 0]
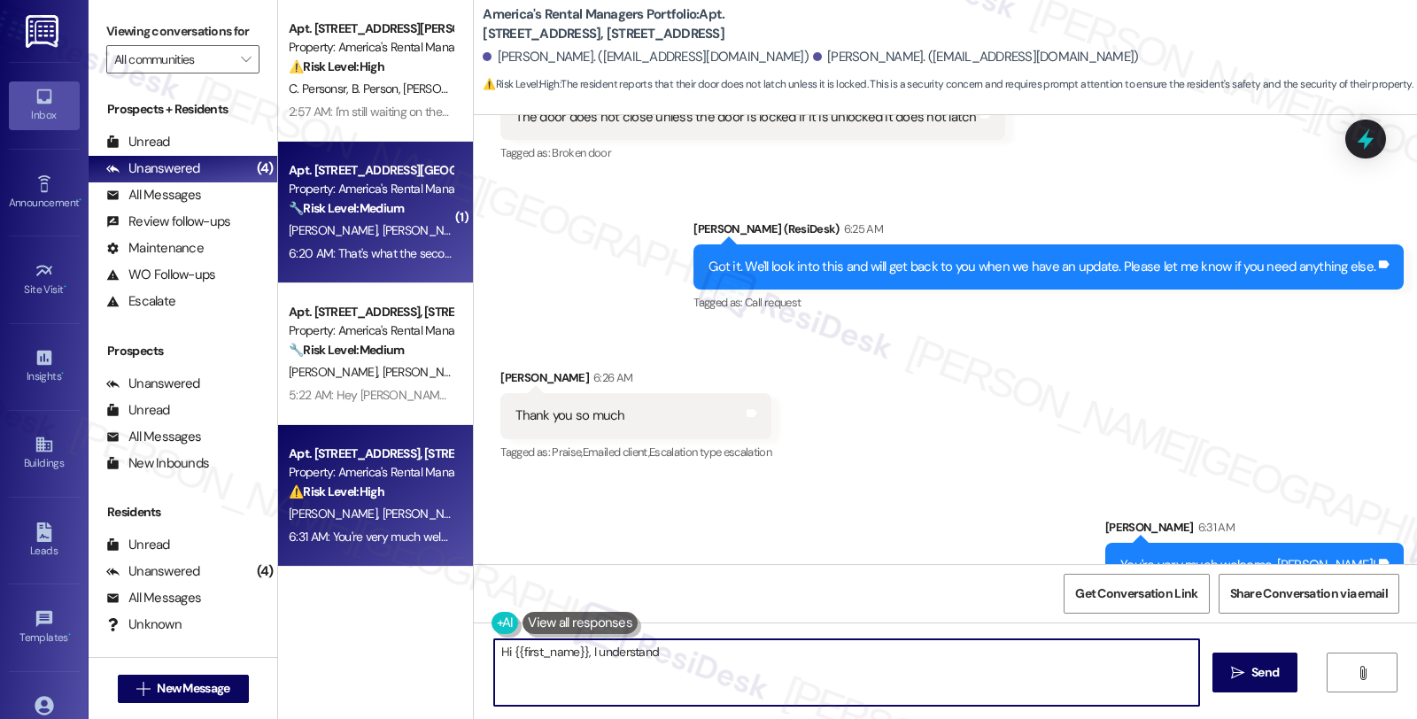
type textarea "Hi {{first_name}}, I understand the"
click at [383, 236] on span "M. Johnston" at bounding box center [427, 230] width 89 height 16
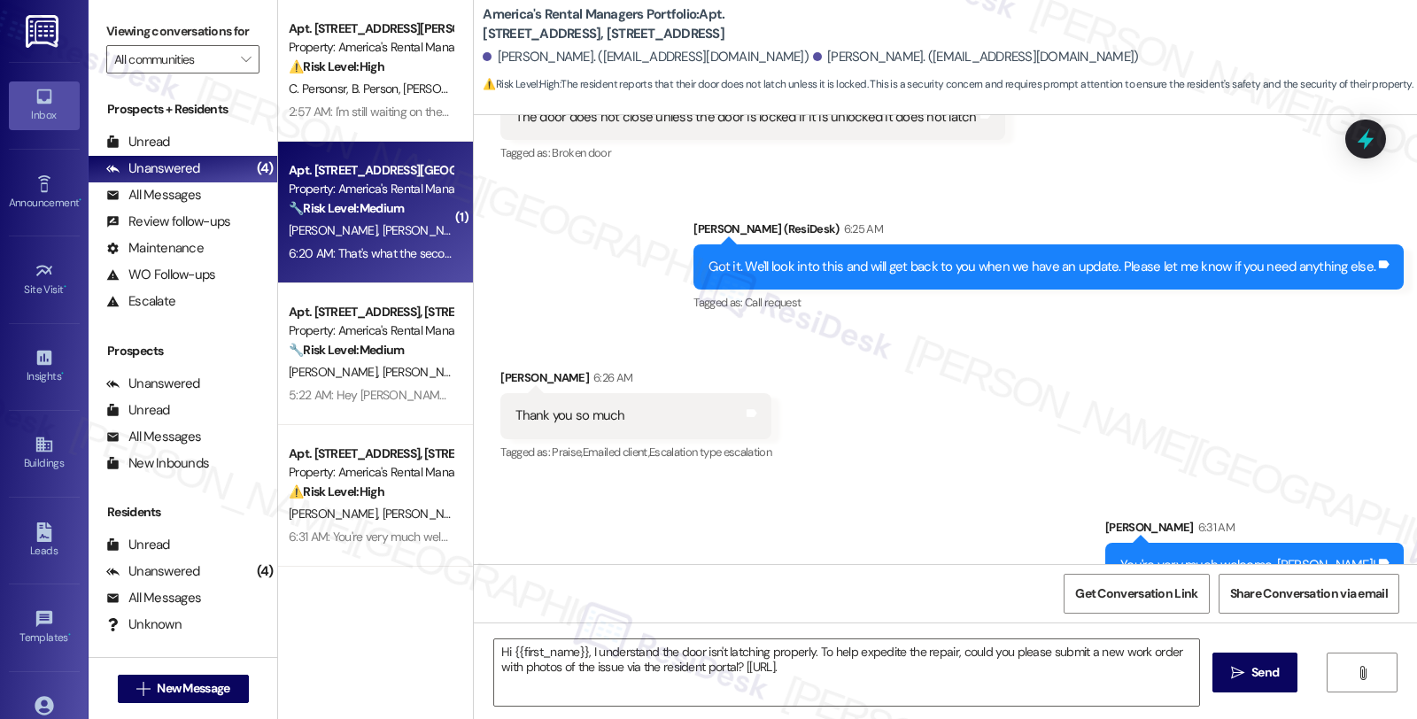
type textarea "Hi {{first_name}}, I understand the door isn't latching properly. To help exped…"
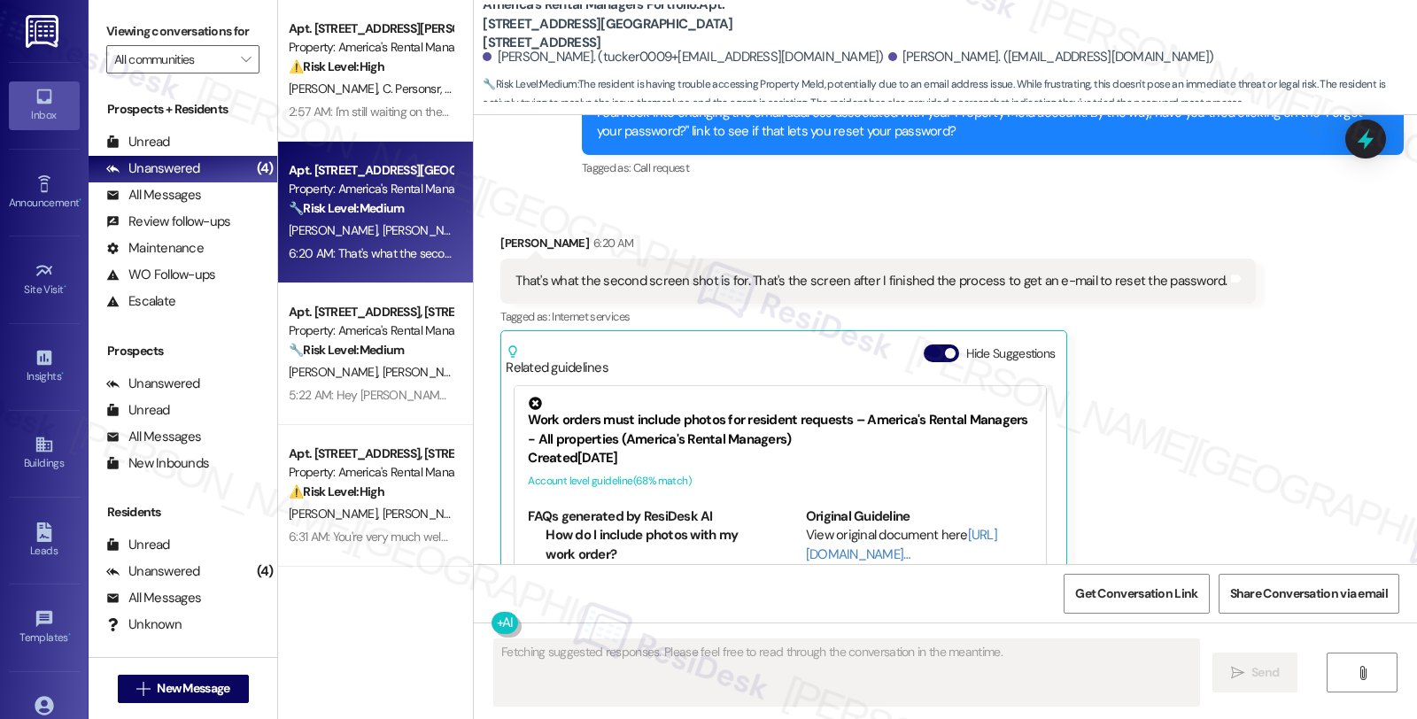
scroll to position [7875, 0]
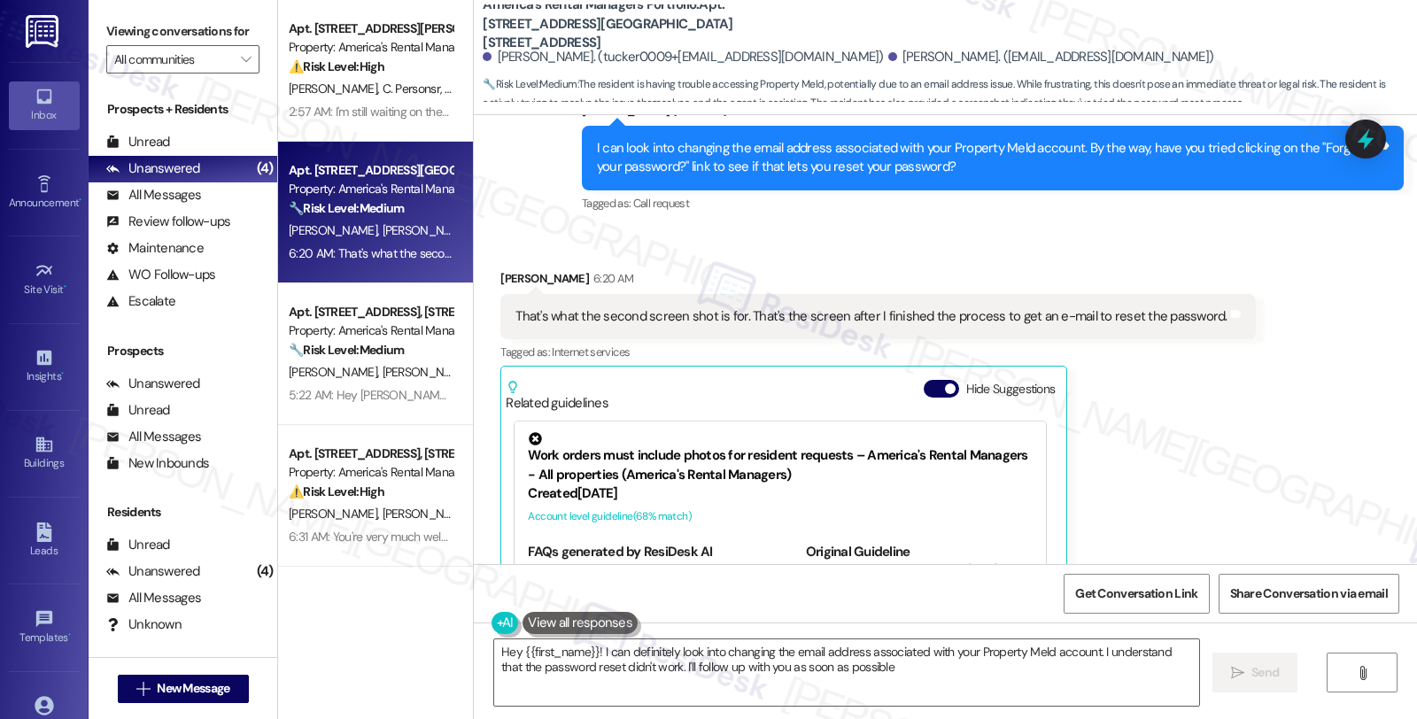
type textarea "Hey {{first_name}}! I can definitely look into changing the email address assoc…"
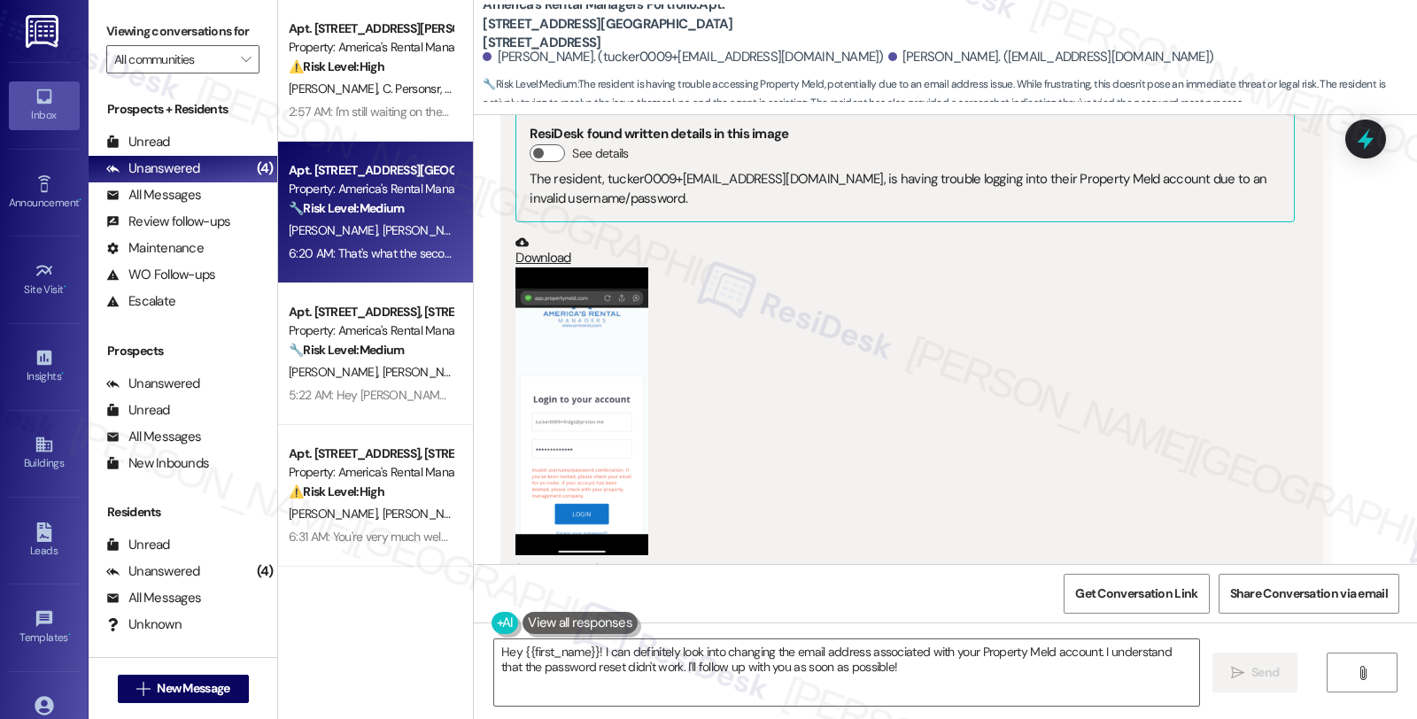
scroll to position [6891, 0]
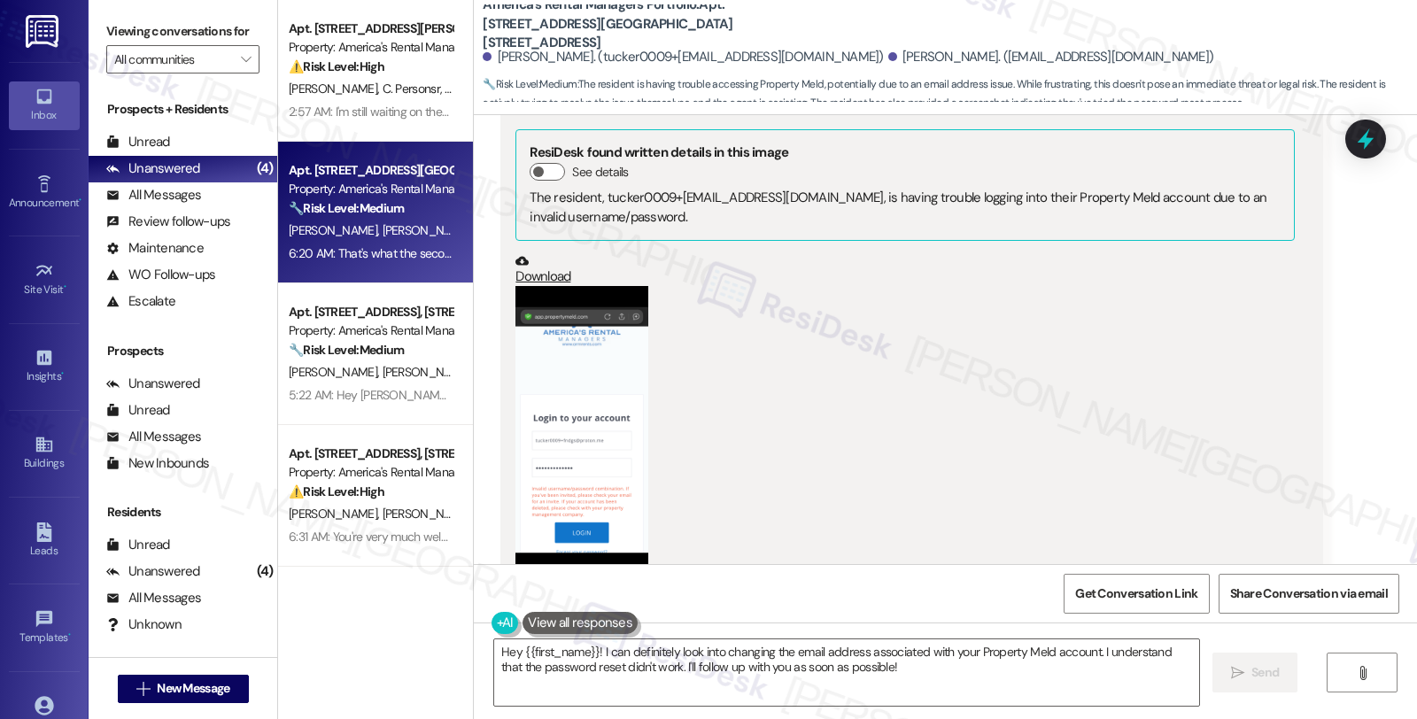
click at [520, 338] on button "Zoom image" at bounding box center [581, 430] width 133 height 288
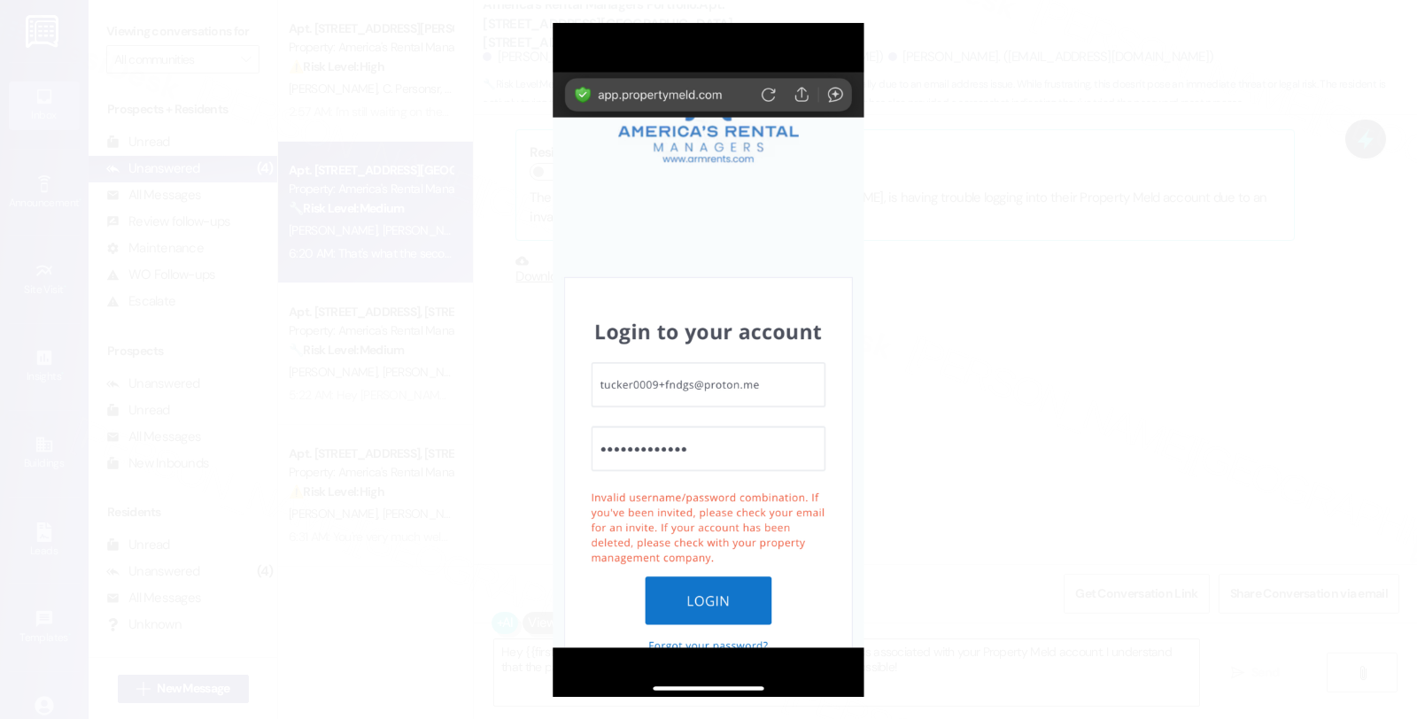
click at [1032, 343] on button "Unzoom image" at bounding box center [708, 359] width 1417 height 719
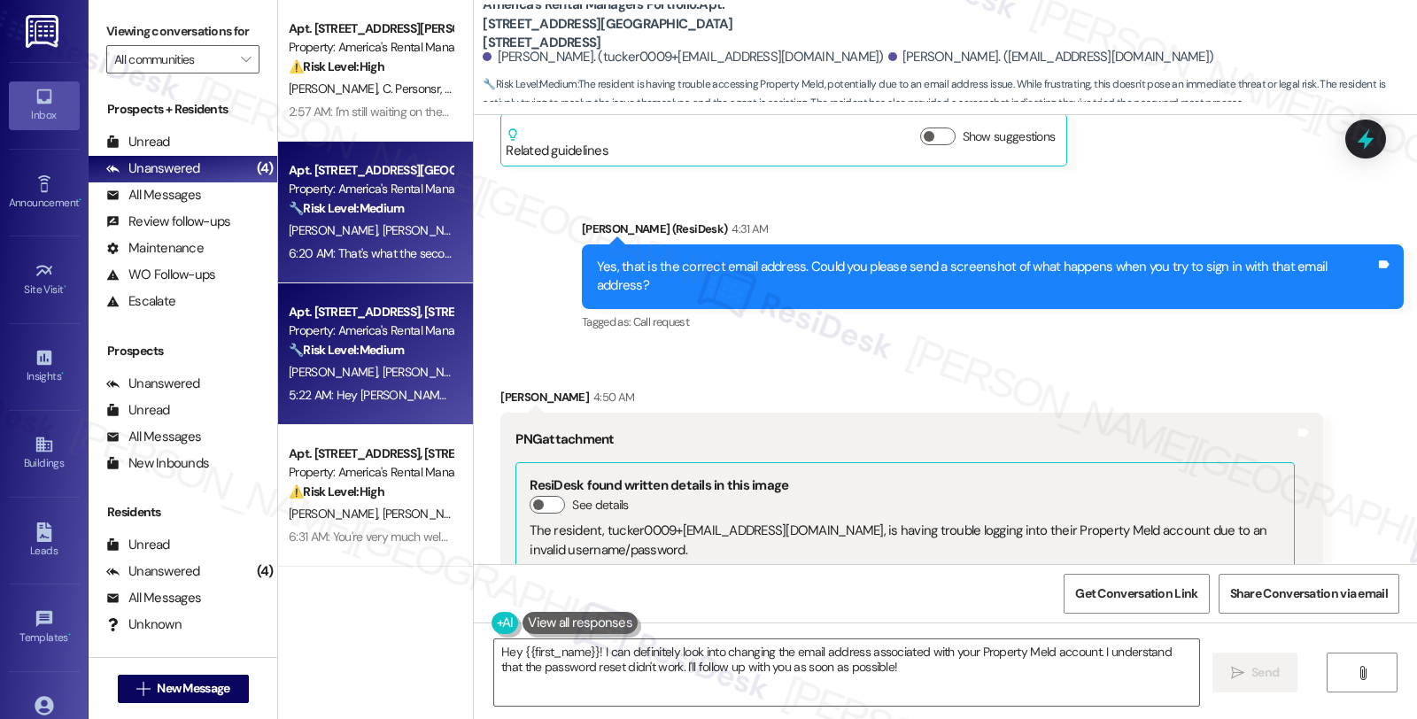
scroll to position [6595, 0]
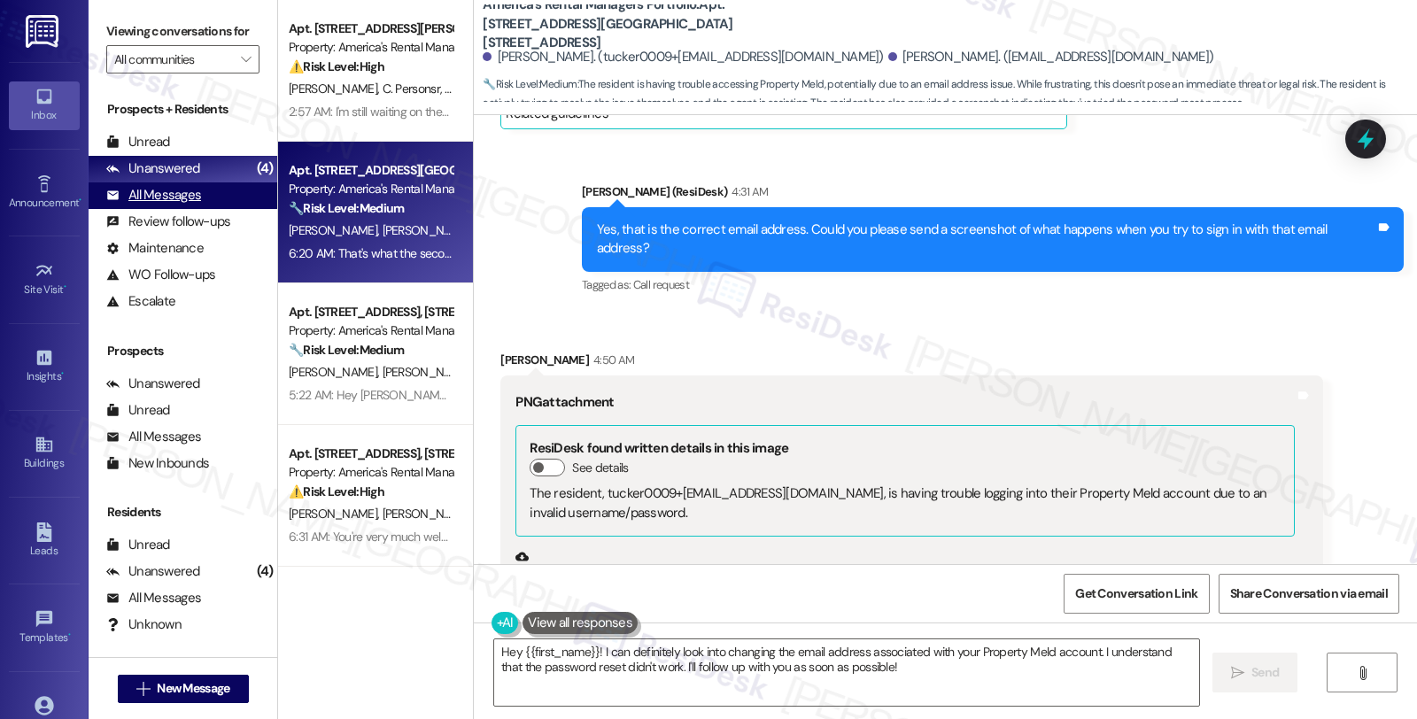
click at [160, 205] on div "All Messages" at bounding box center [153, 195] width 95 height 19
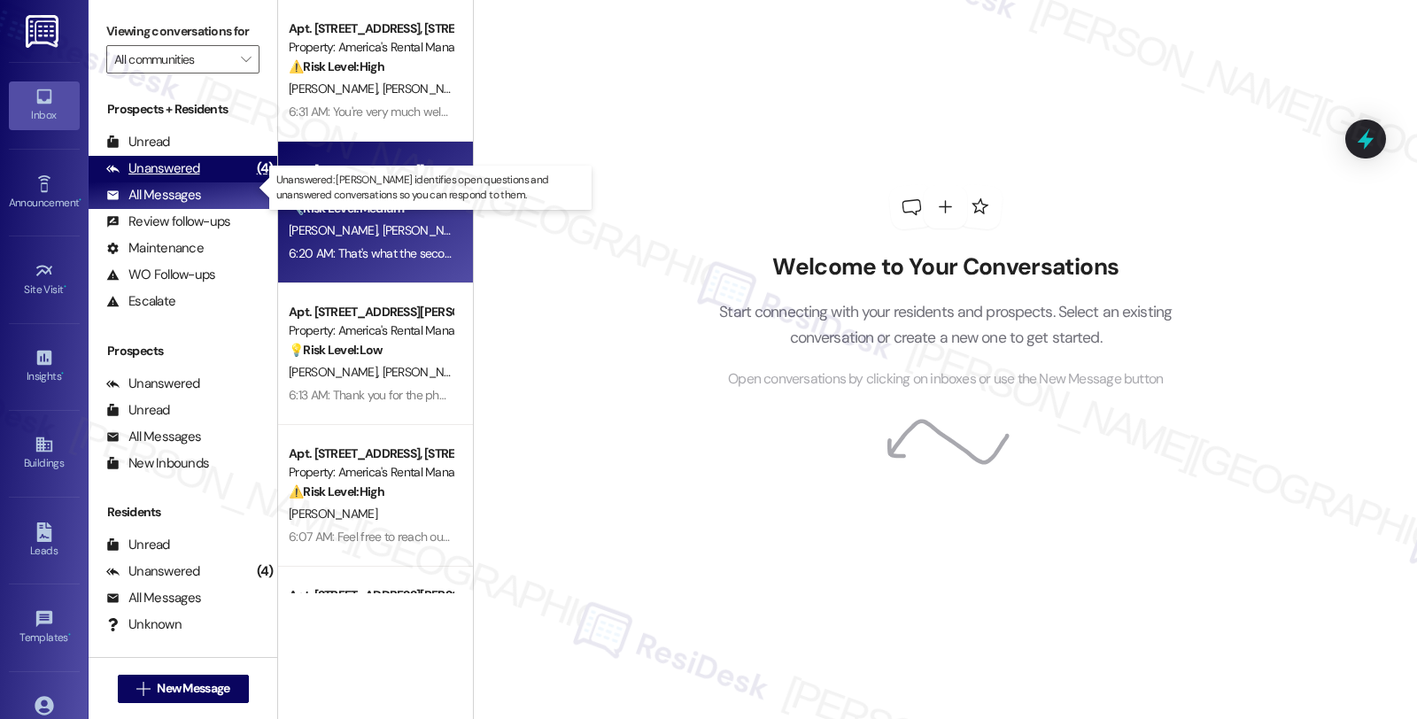
click at [158, 178] on div "Unanswered" at bounding box center [153, 168] width 94 height 19
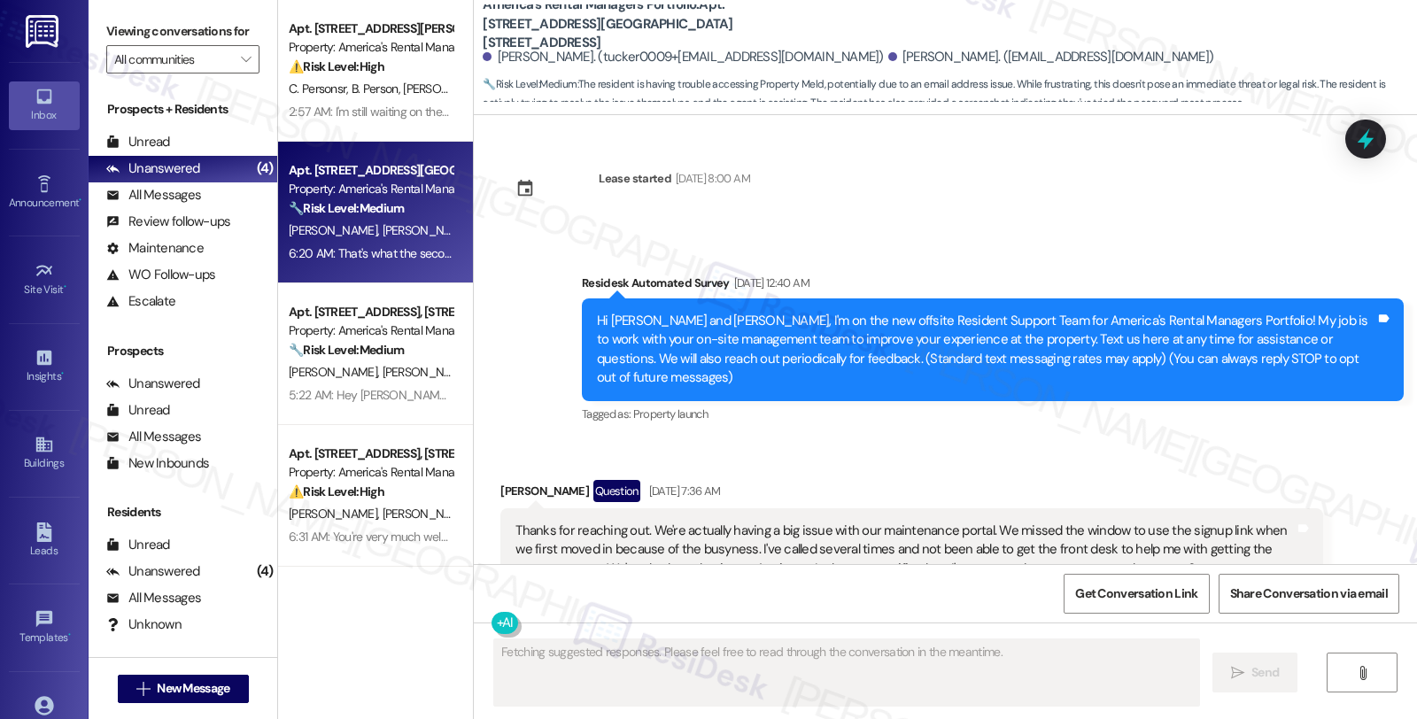
scroll to position [7973, 0]
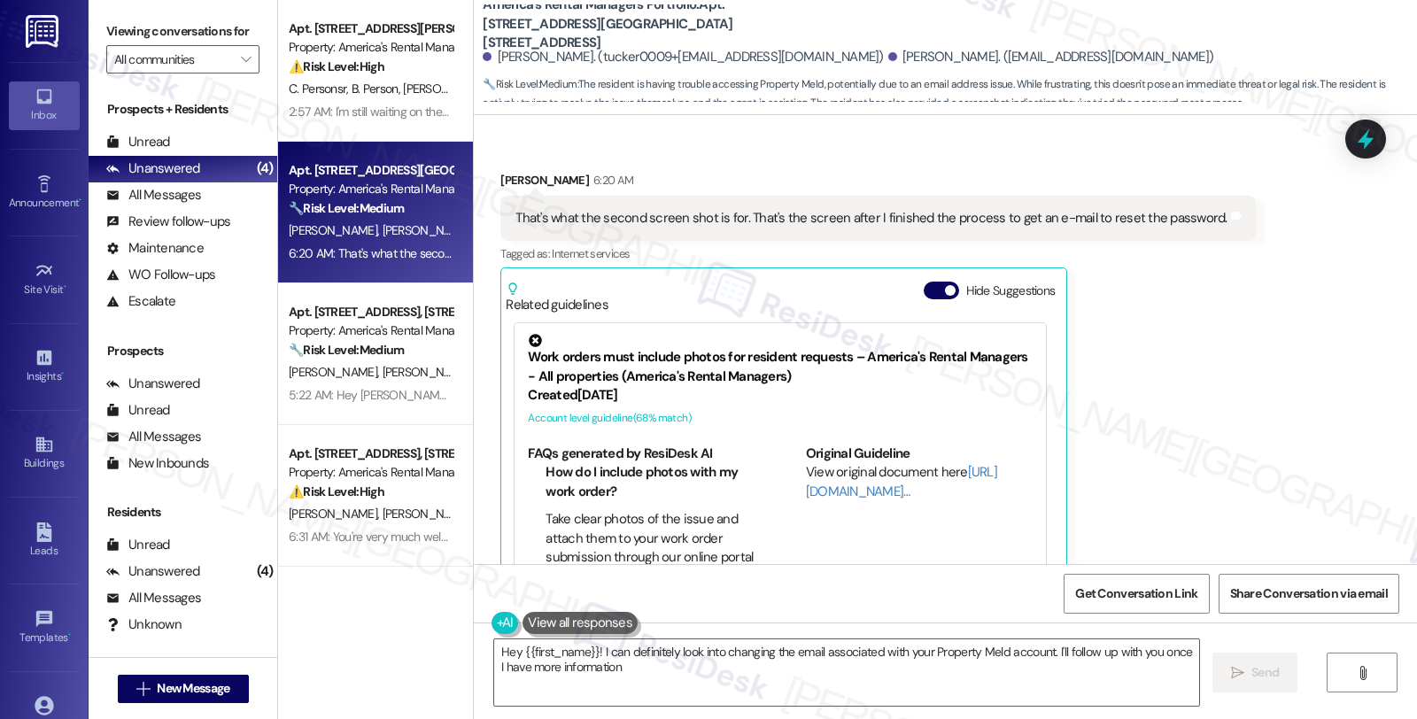
type textarea "Hey {{first_name}}! I can definitely look into changing the email associated wi…"
click at [169, 205] on div "All Messages" at bounding box center [153, 195] width 95 height 19
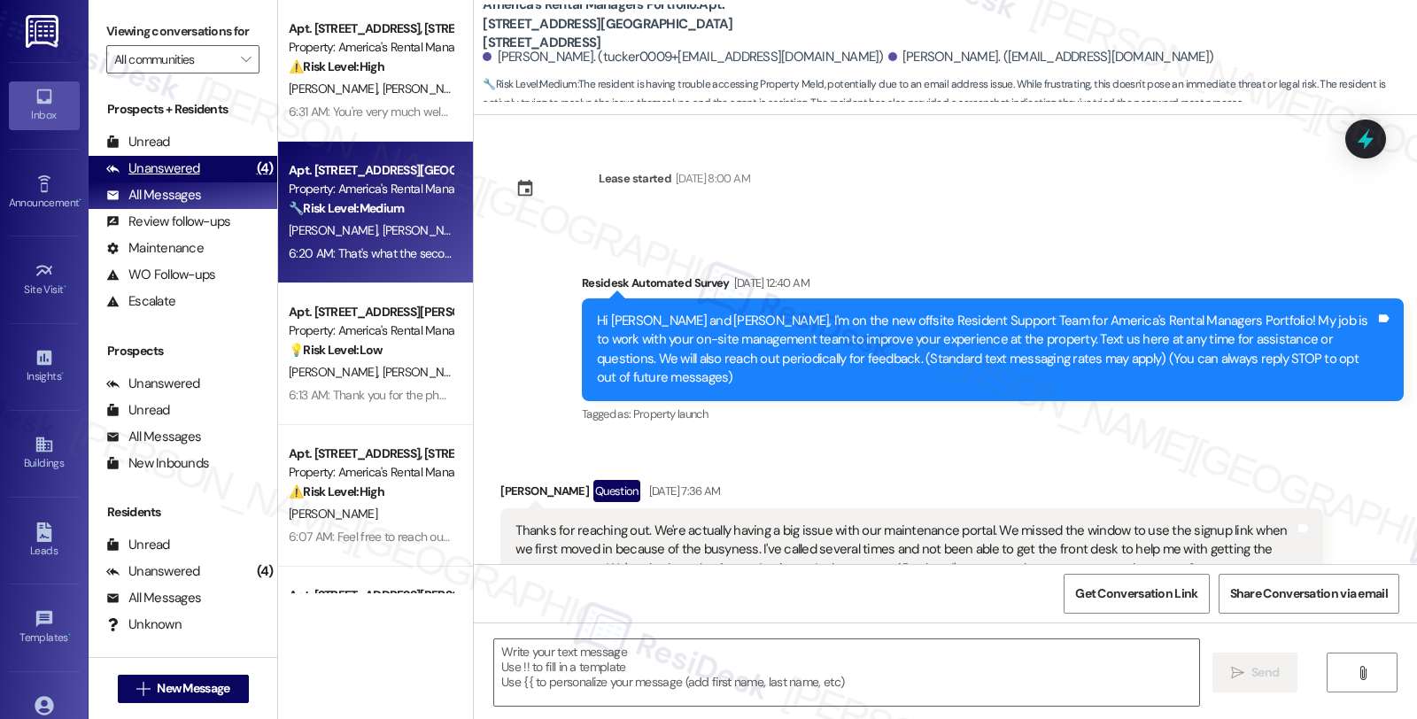
click at [164, 178] on div "Unanswered" at bounding box center [153, 168] width 94 height 19
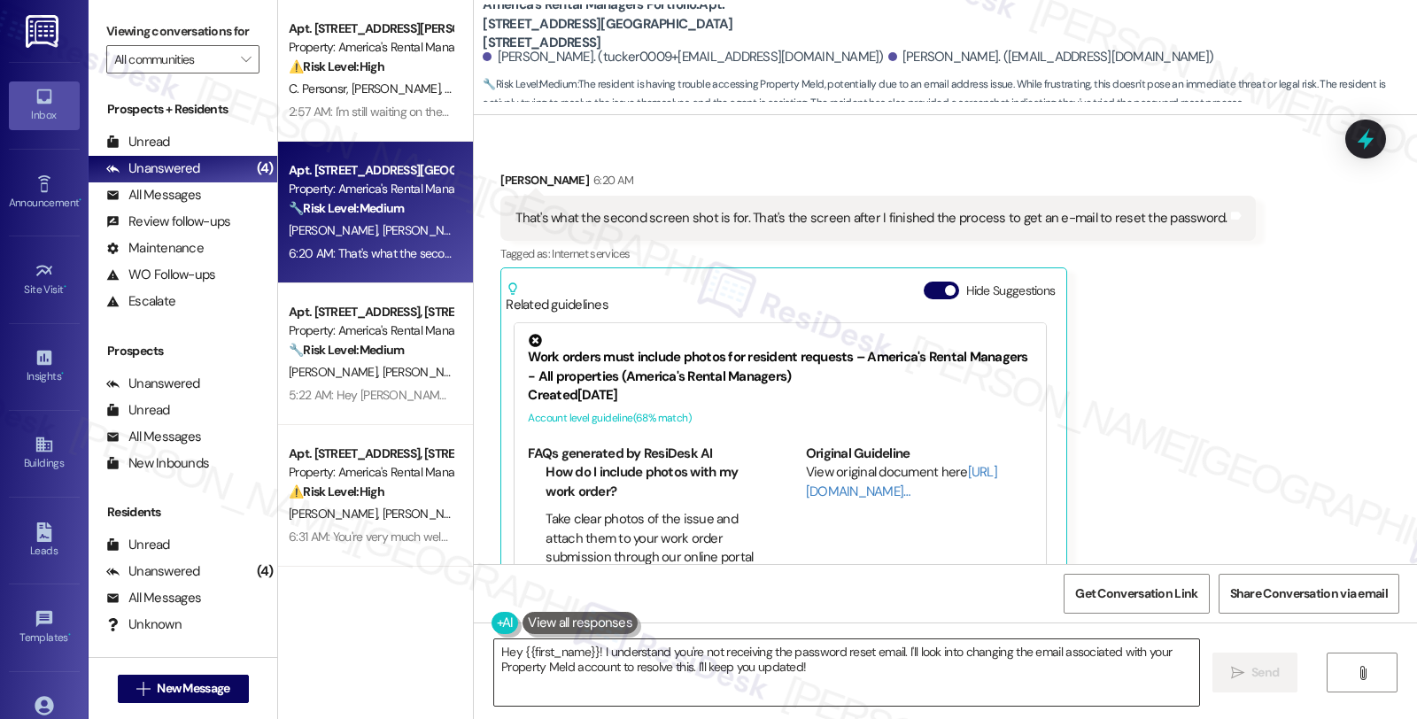
click at [494, 651] on textarea "Hey {{first_name}}! I understand you're not receiving the password reset email.…" at bounding box center [846, 672] width 705 height 66
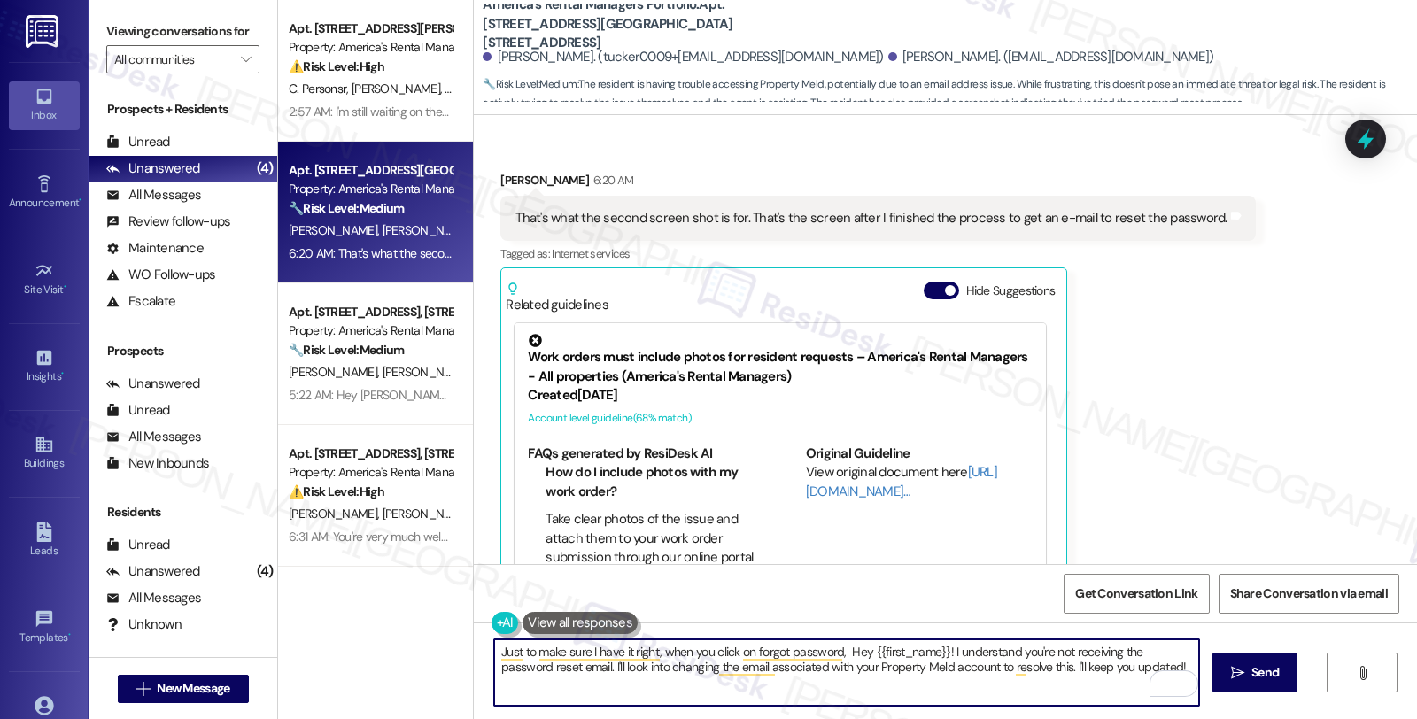
click at [684, 655] on textarea "Just to make sure I have it right, when you click on forgot password, Hey {{fir…" at bounding box center [846, 672] width 705 height 66
drag, startPoint x: 706, startPoint y: 657, endPoint x: 1415, endPoint y: 765, distance: 717.4
click at [1415, 718] on html "Inbox Go to Inbox Announcement • Send A Text Announcement Site Visit • Go to Si…" at bounding box center [708, 359] width 1417 height 719
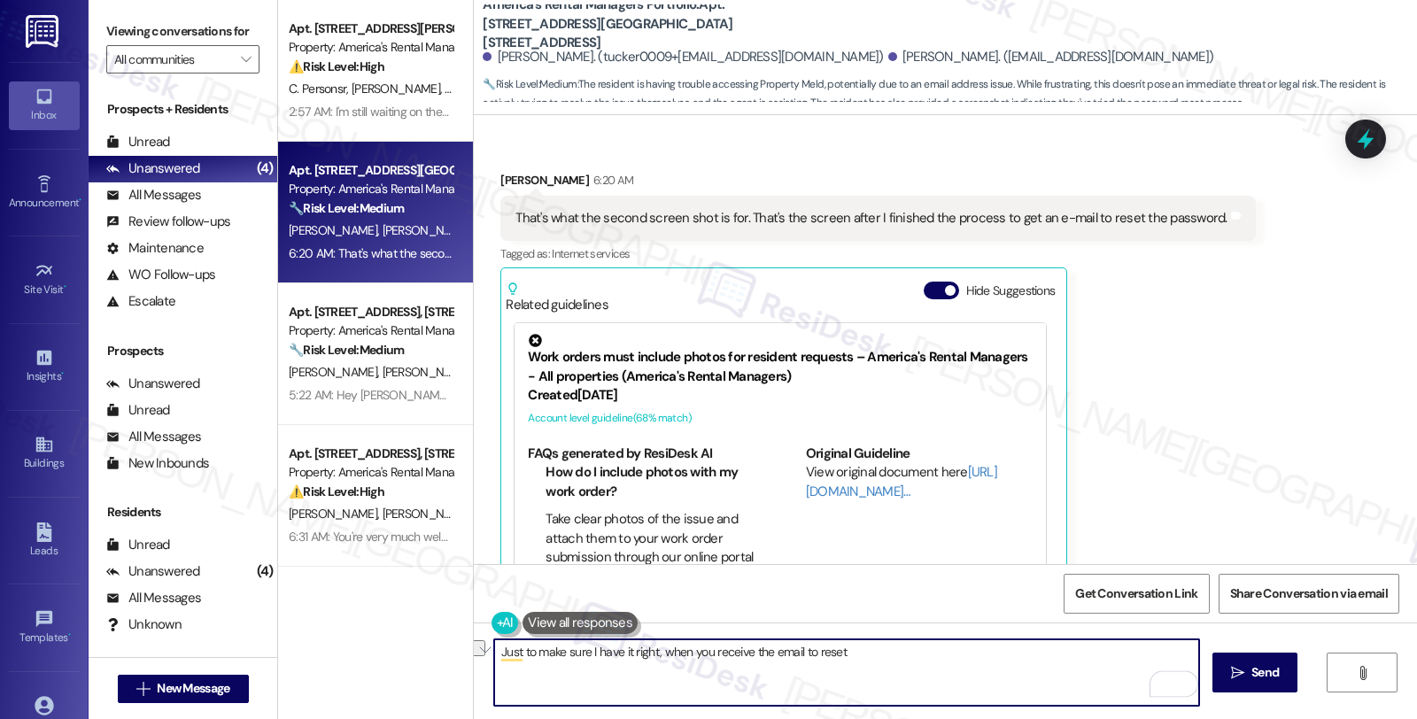
drag, startPoint x: 704, startPoint y: 651, endPoint x: 1107, endPoint y: 656, distance: 402.9
click at [1107, 656] on textarea "Just to make sure I have it right, when you receive the email to reset" at bounding box center [846, 672] width 705 height 66
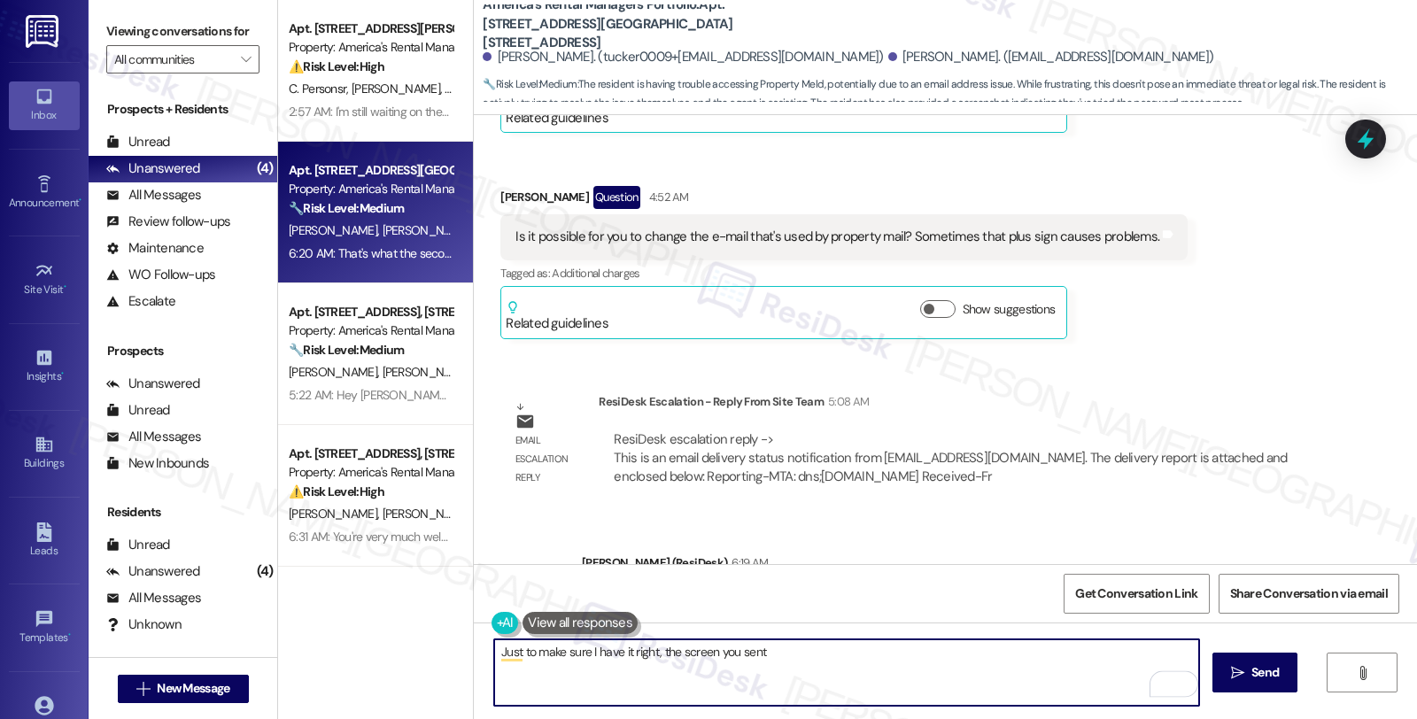
scroll to position [7382, 0]
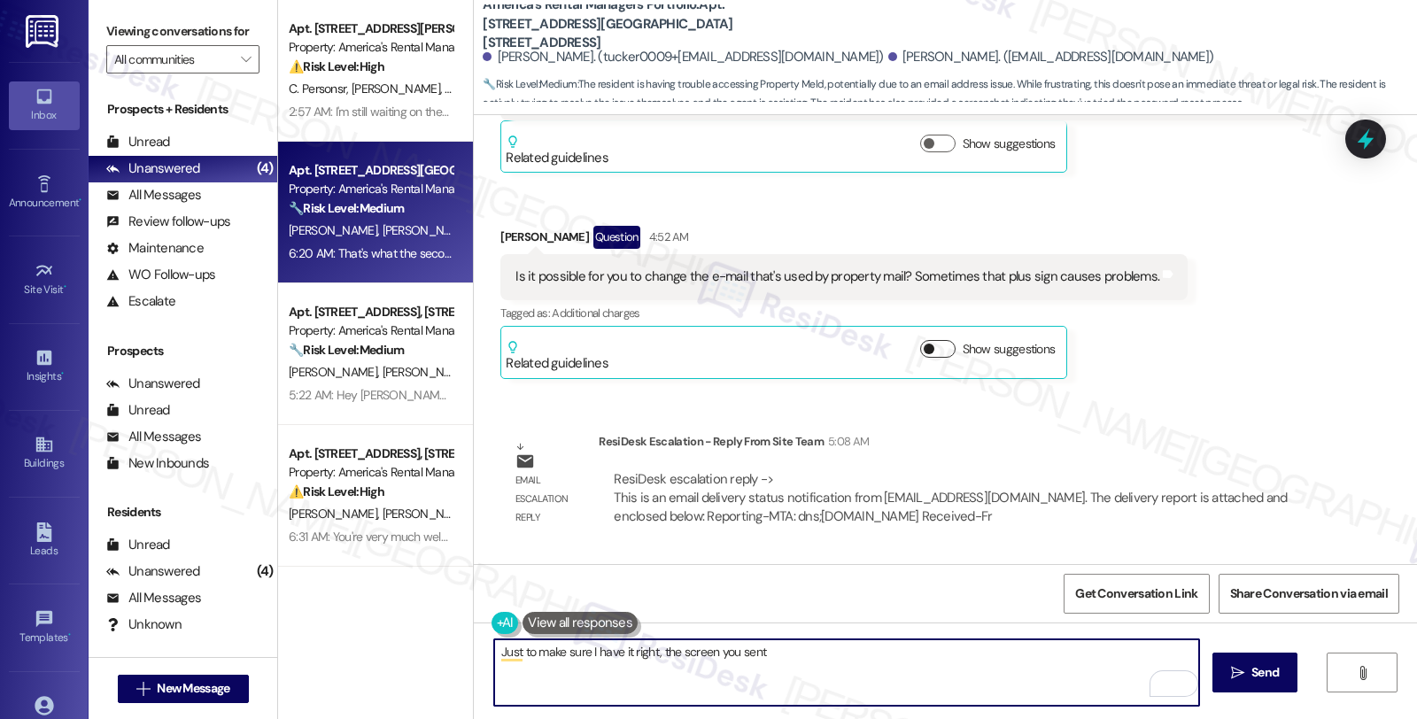
click at [935, 340] on button "Show suggestions" at bounding box center [937, 349] width 35 height 18
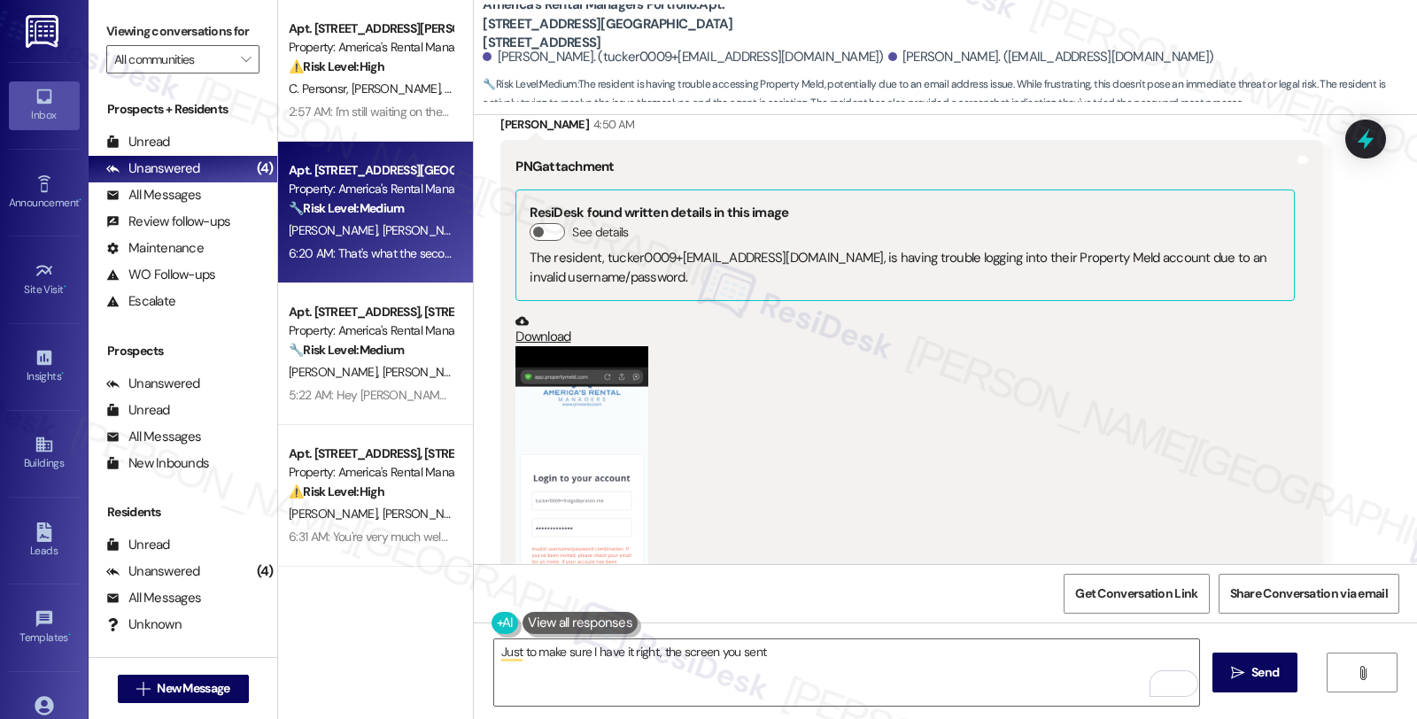
scroll to position [6793, 0]
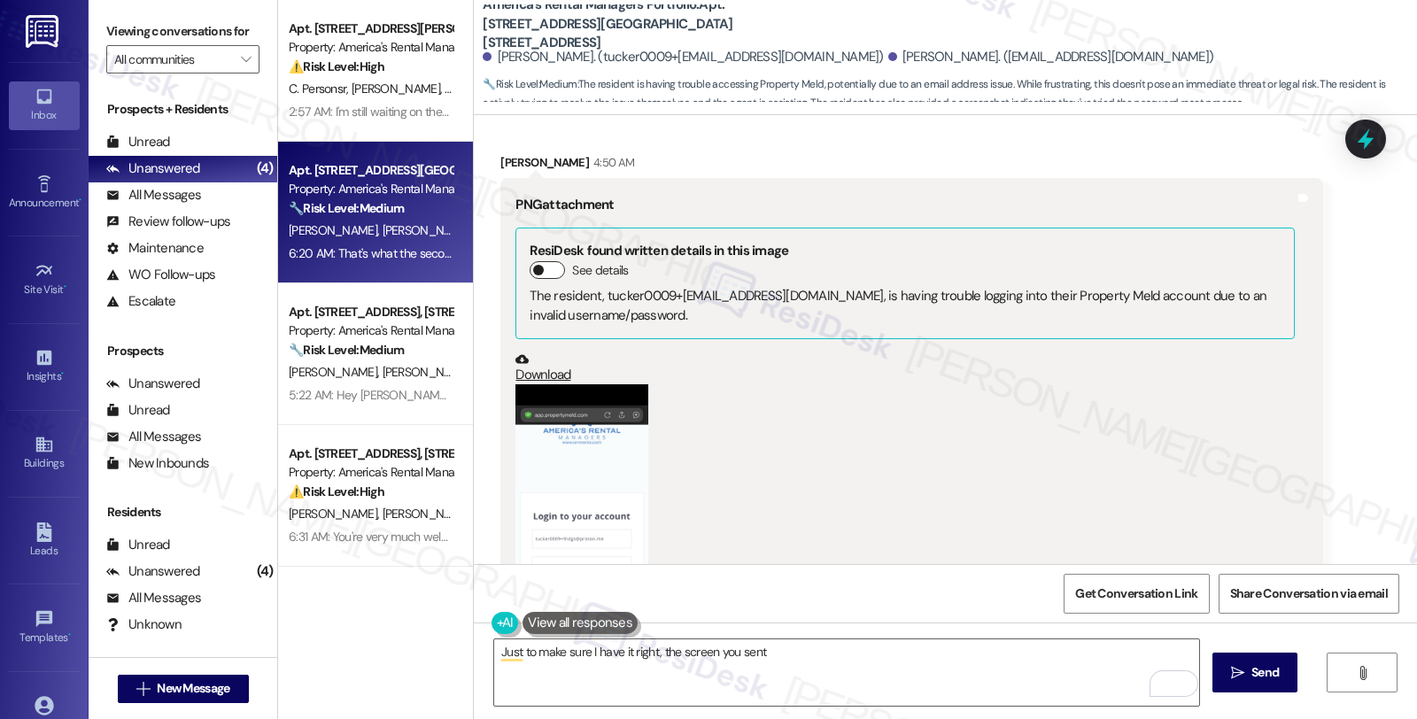
click at [541, 261] on button "See details" at bounding box center [547, 270] width 35 height 18
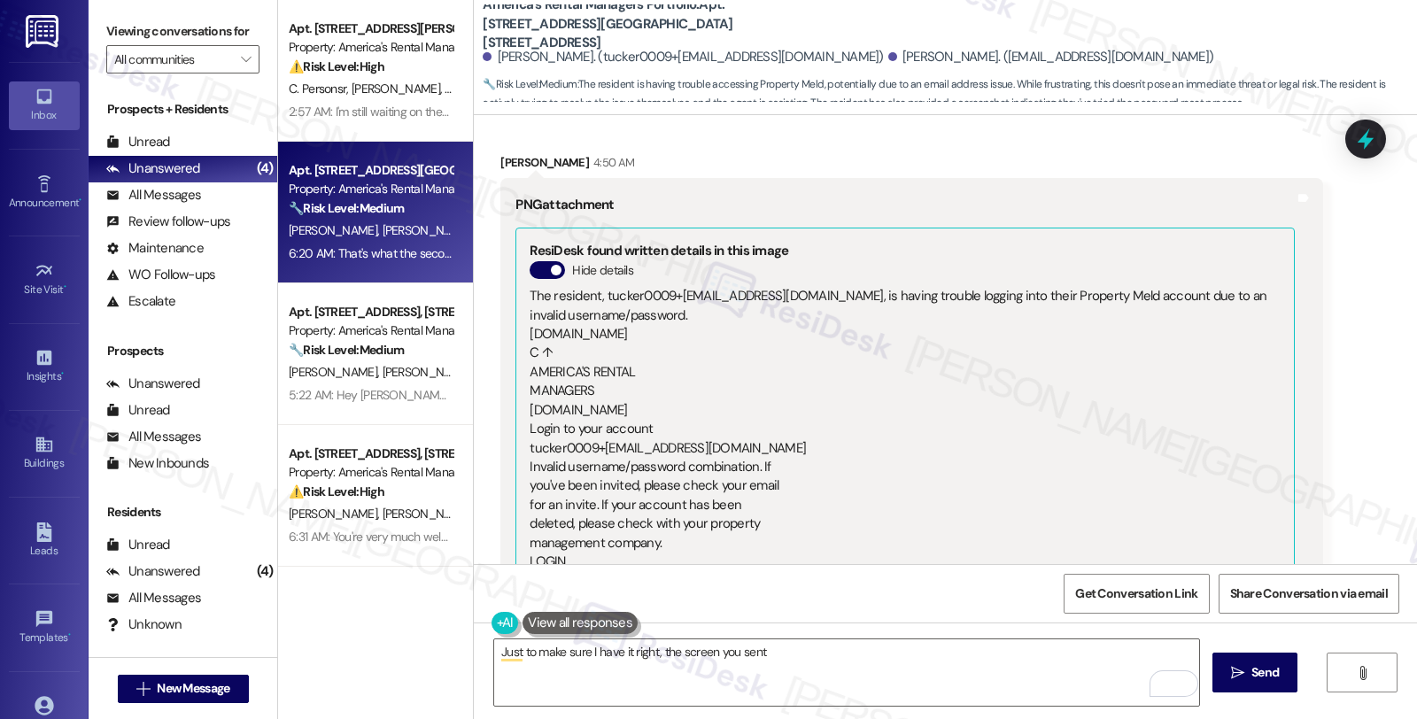
scroll to position [6891, 0]
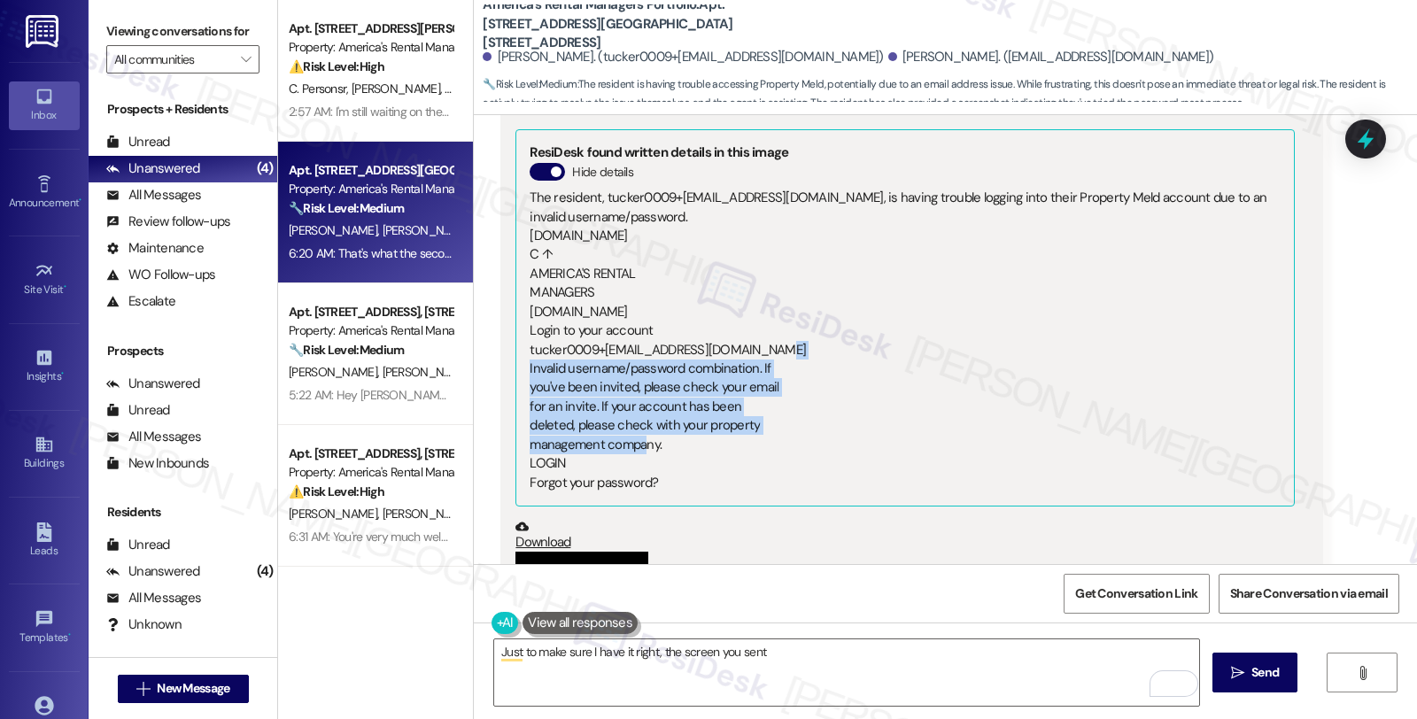
drag, startPoint x: 516, startPoint y: 311, endPoint x: 687, endPoint y: 387, distance: 187.1
click at [687, 387] on div "app.propertymeld.com C ↑ AMERICA'S RENTAL MANAGERS www.armrents.com Login to yo…" at bounding box center [905, 360] width 750 height 266
copy div "Invalid username/password combination. If you've been invited, please check you…"
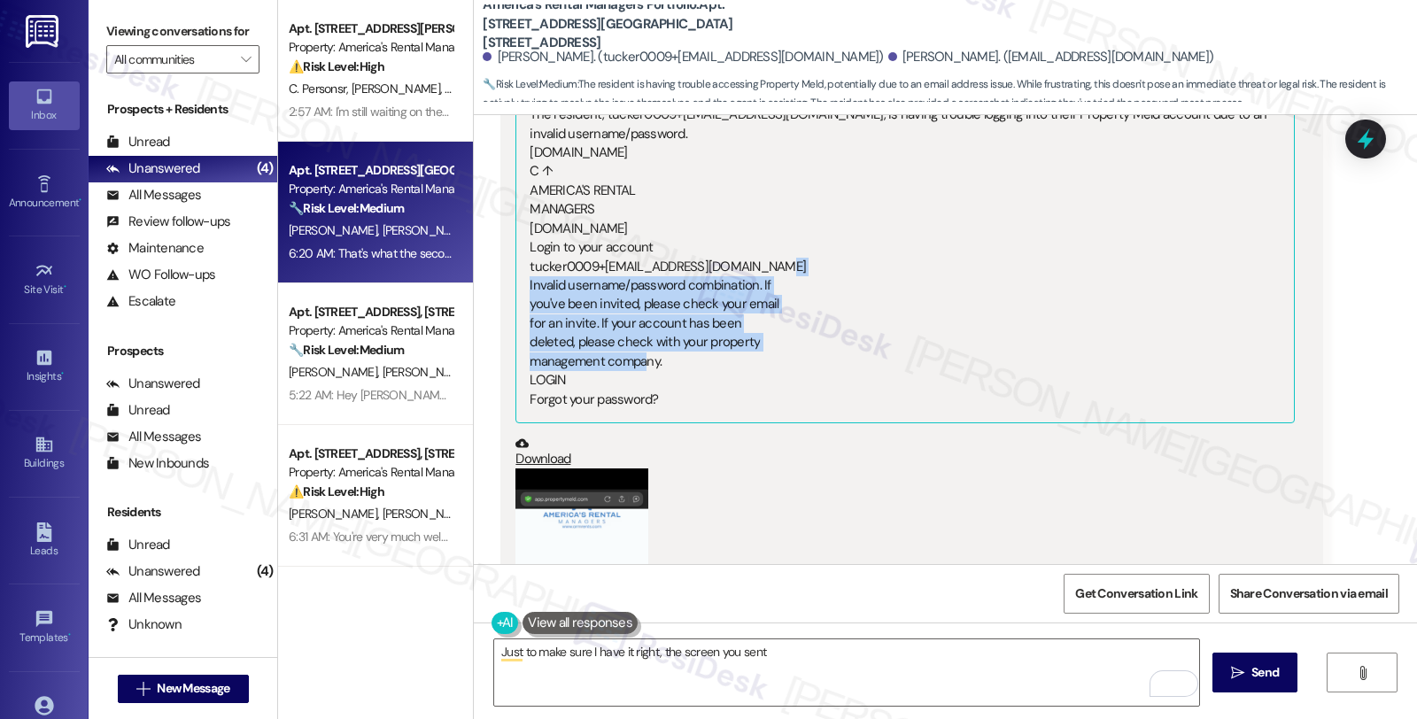
scroll to position [7087, 0]
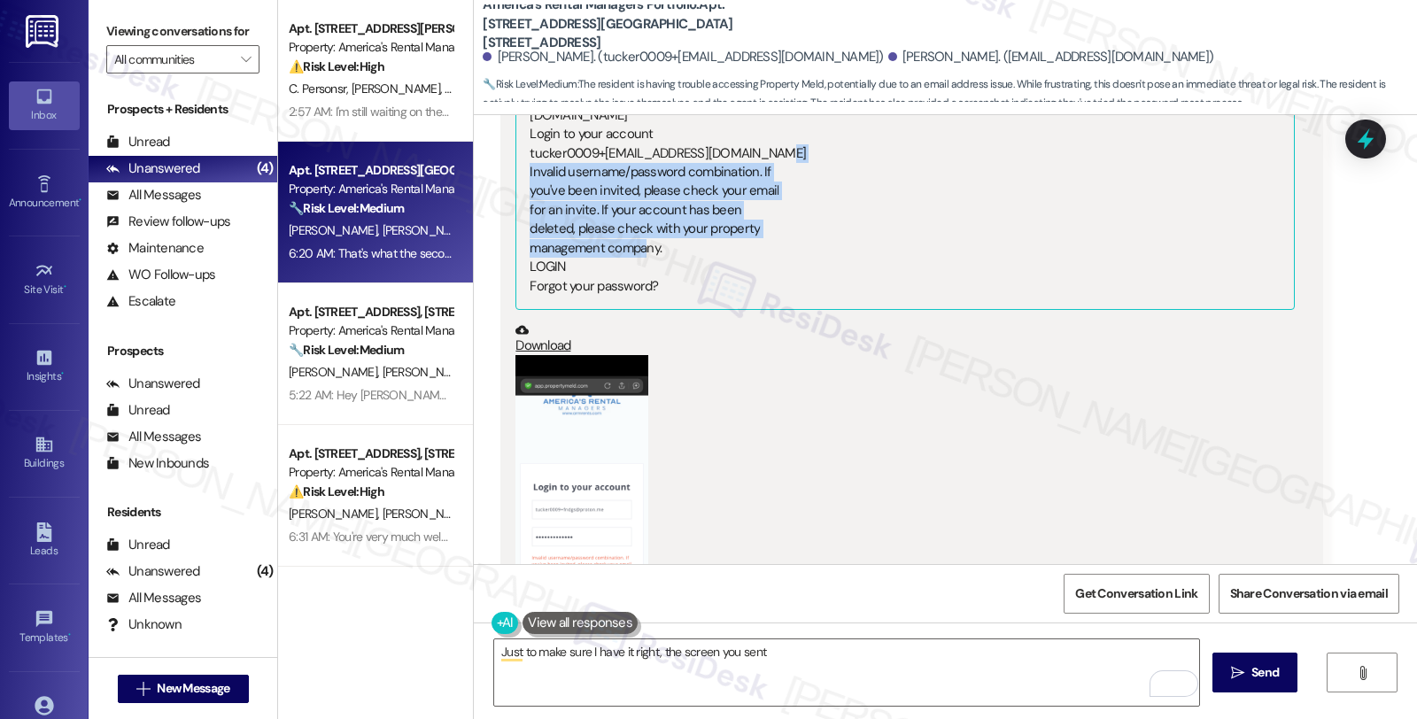
click at [599, 483] on button "Zoom image" at bounding box center [581, 499] width 133 height 288
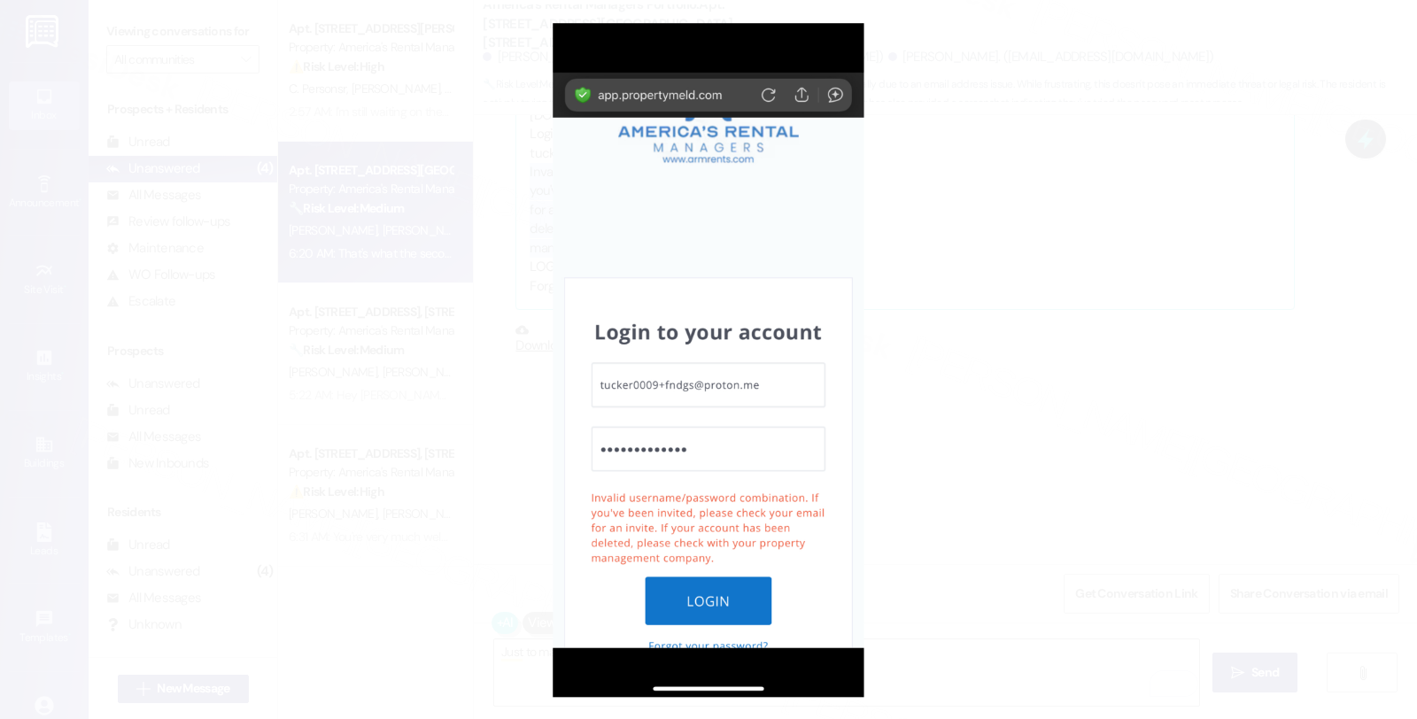
click at [926, 377] on button "Unzoom image" at bounding box center [708, 359] width 1417 height 719
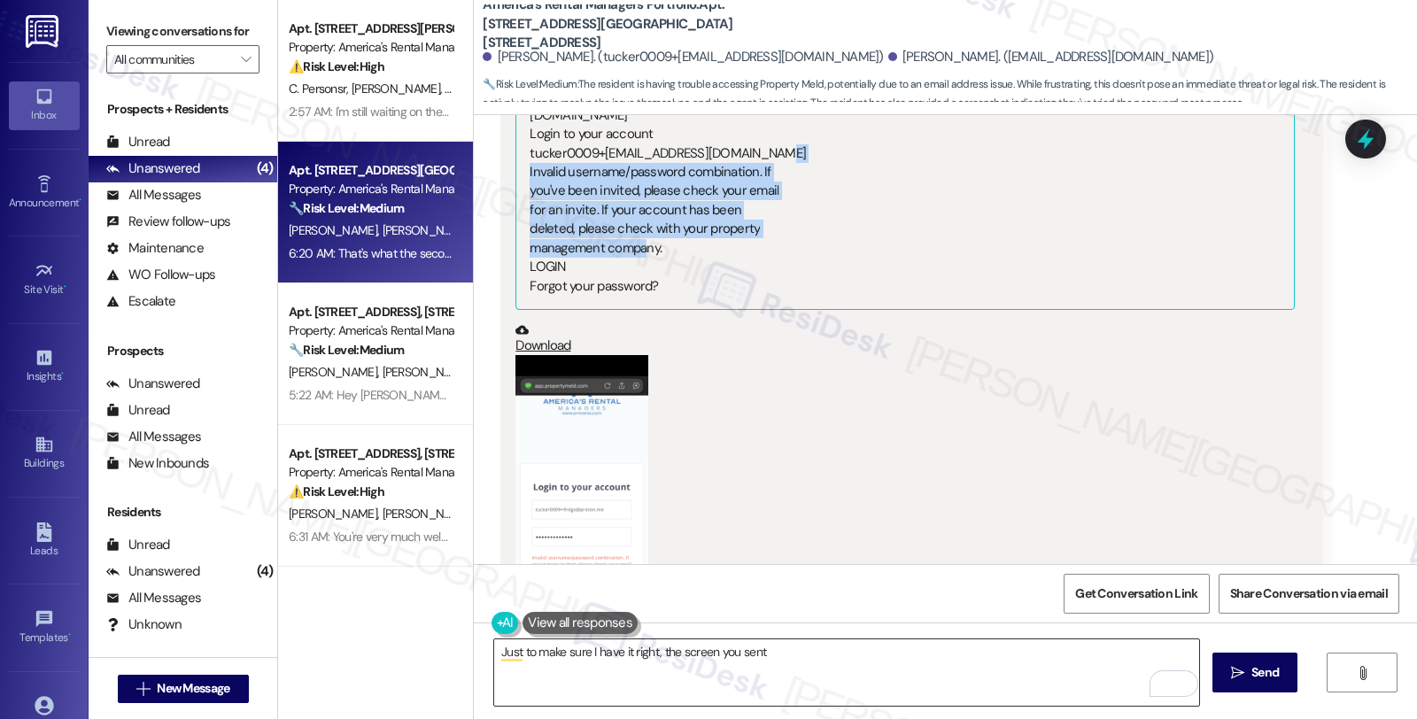
copy div "Invalid username/password combination. If you've been invited, please check you…"
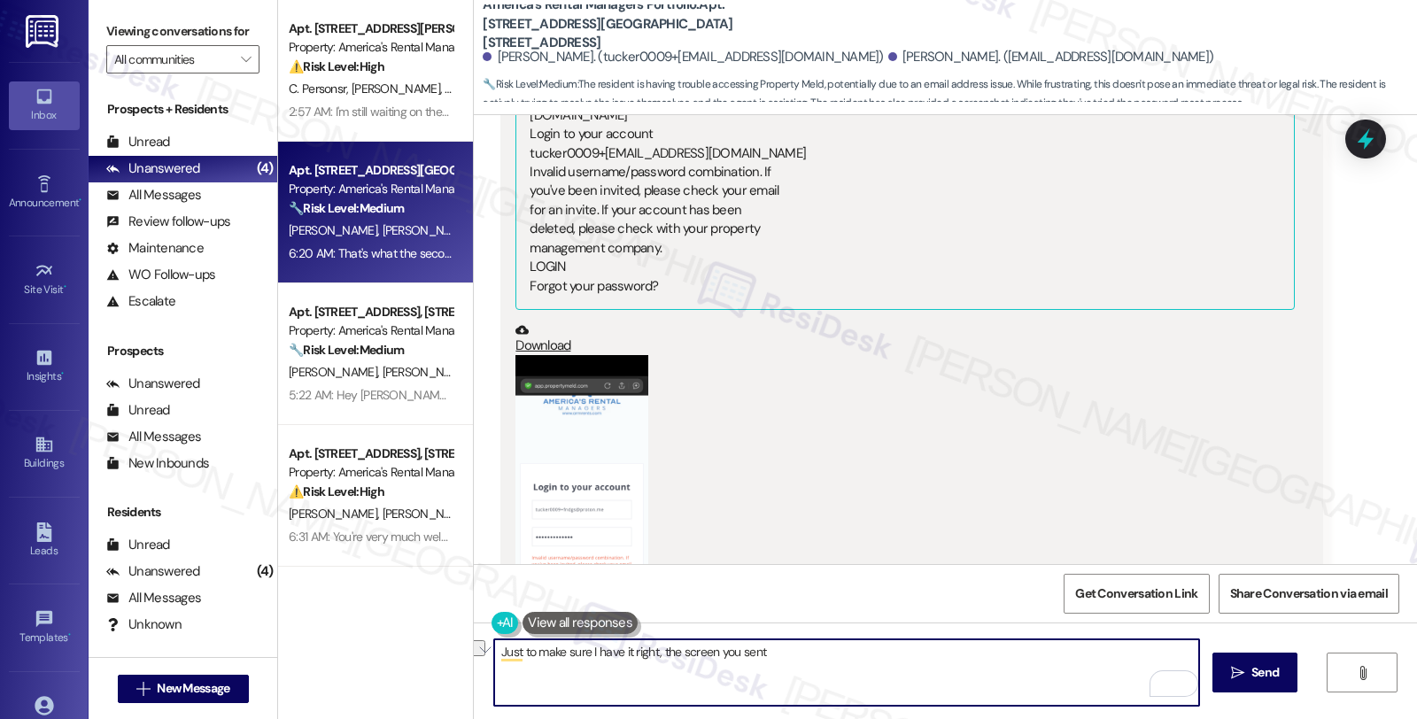
drag, startPoint x: 653, startPoint y: 651, endPoint x: 836, endPoint y: 658, distance: 182.5
click at [836, 658] on textarea "Just to make sure I have it right, the screen you sent" at bounding box center [846, 672] width 705 height 66
paste textarea "Invalid username/password combination. If you've been invited, please check you…"
click at [1025, 653] on textarea "Just to make sure I have it right, you are getting the error, "Invalid username…" at bounding box center [846, 672] width 705 height 66
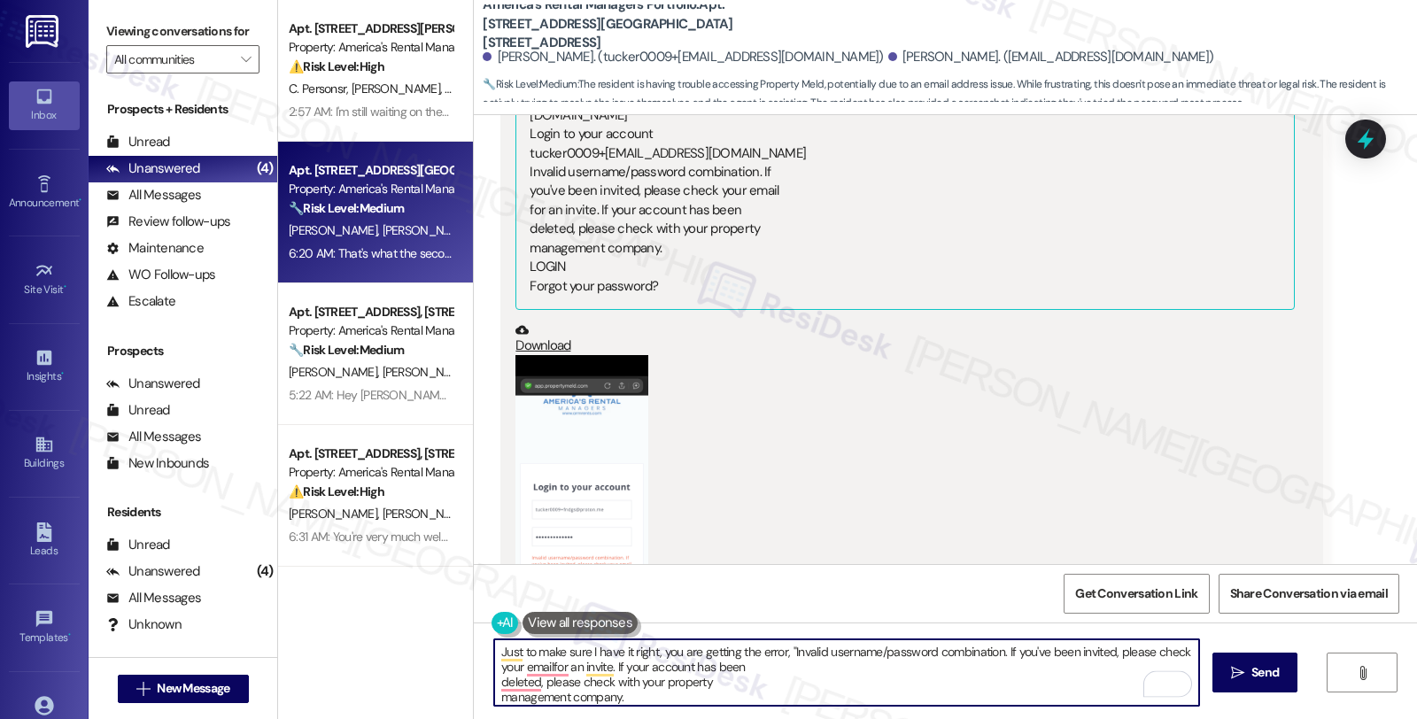
click at [792, 670] on textarea "Just to make sure I have it right, you are getting the error, "Invalid username…" at bounding box center [846, 672] width 705 height 66
click at [1012, 688] on textarea "Just to make sure I have it right, you are getting the error, "Invalid username…" at bounding box center [846, 672] width 705 height 66
click at [1007, 676] on textarea "Just to make sure I have it right, you are getting the error, "Invalid username…" at bounding box center [846, 672] width 705 height 66
click at [1001, 665] on textarea "Just to make sure I have it right, you are getting the error, "Invalid username…" at bounding box center [846, 672] width 705 height 66
click at [1109, 667] on textarea "Just to make sure I have it right, you are getting the error, "Invalid username…" at bounding box center [846, 672] width 705 height 66
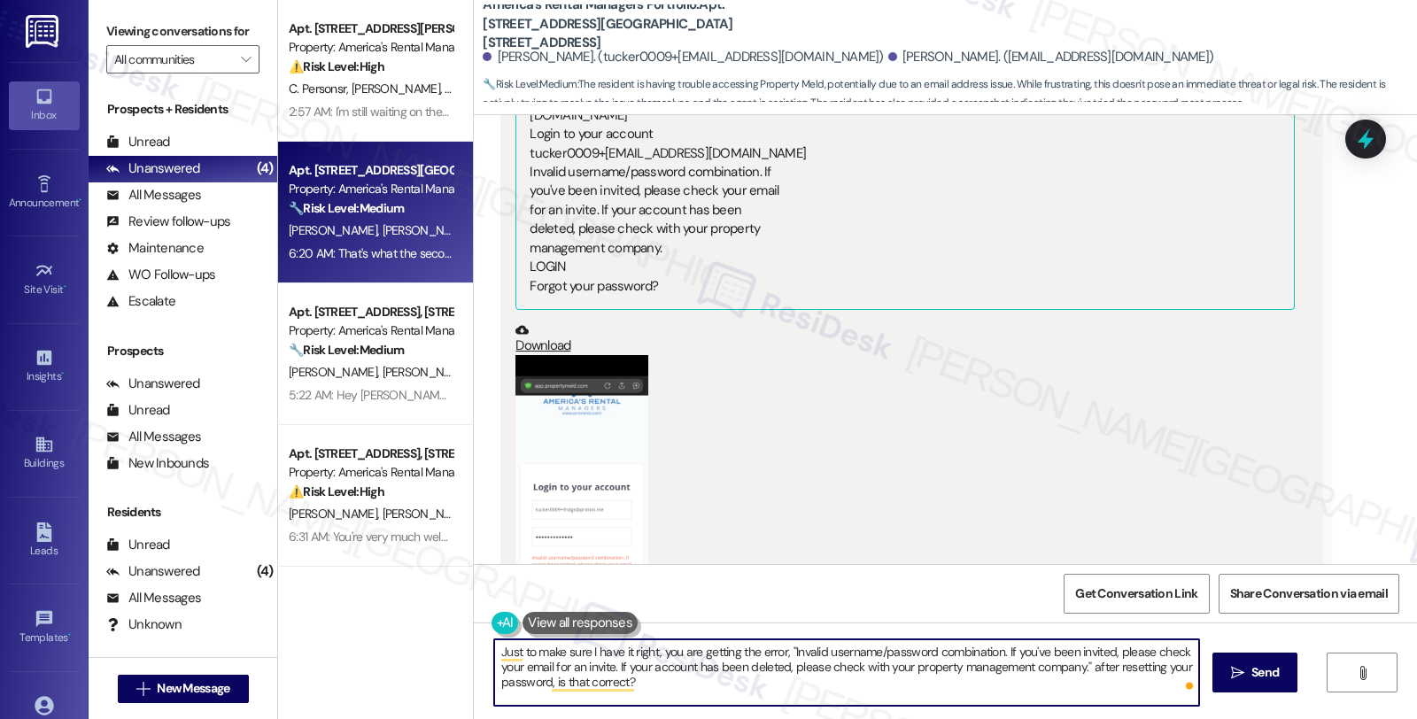
click at [720, 689] on textarea "Just to make sure I have it right, you are getting the error, "Invalid username…" at bounding box center [846, 672] width 705 height 66
type textarea "Just to make sure I have it right, you are getting the error, "Invalid username…"
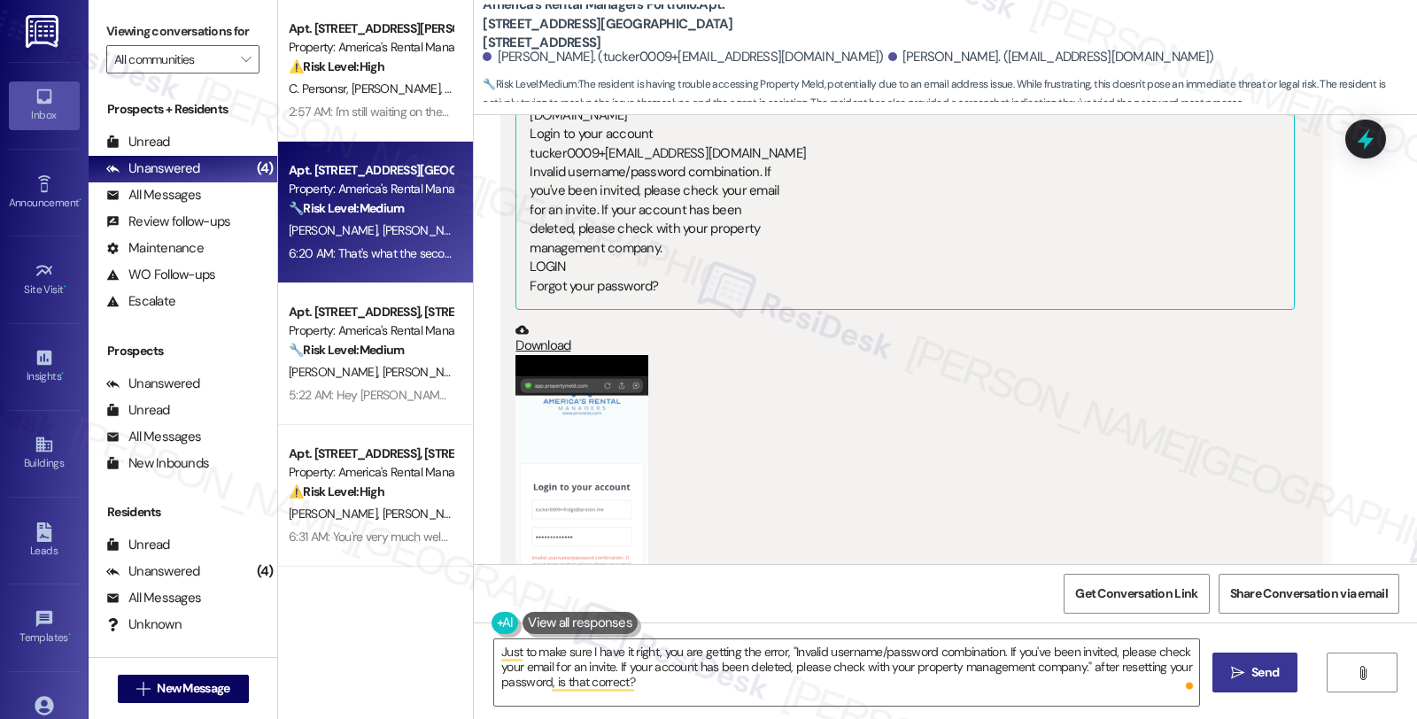
click at [1251, 676] on span "Send" at bounding box center [1264, 672] width 27 height 19
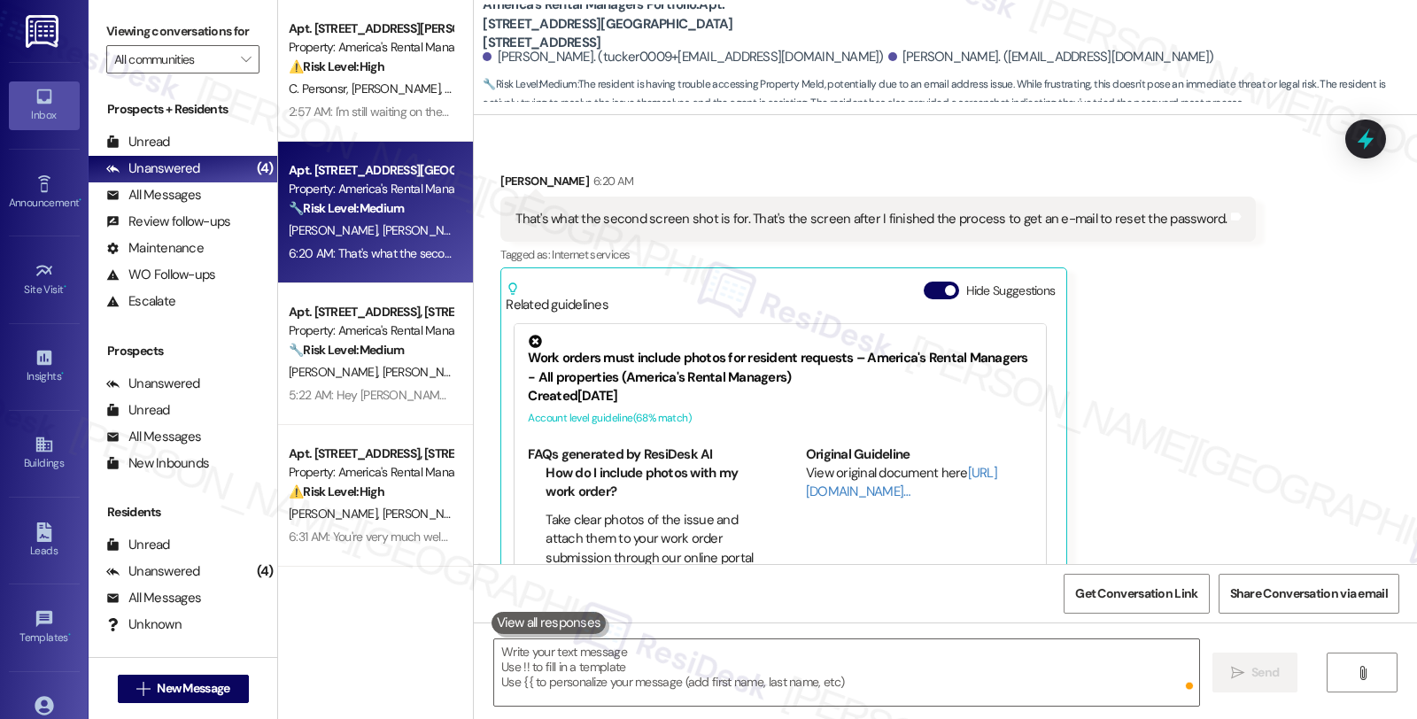
scroll to position [8688, 0]
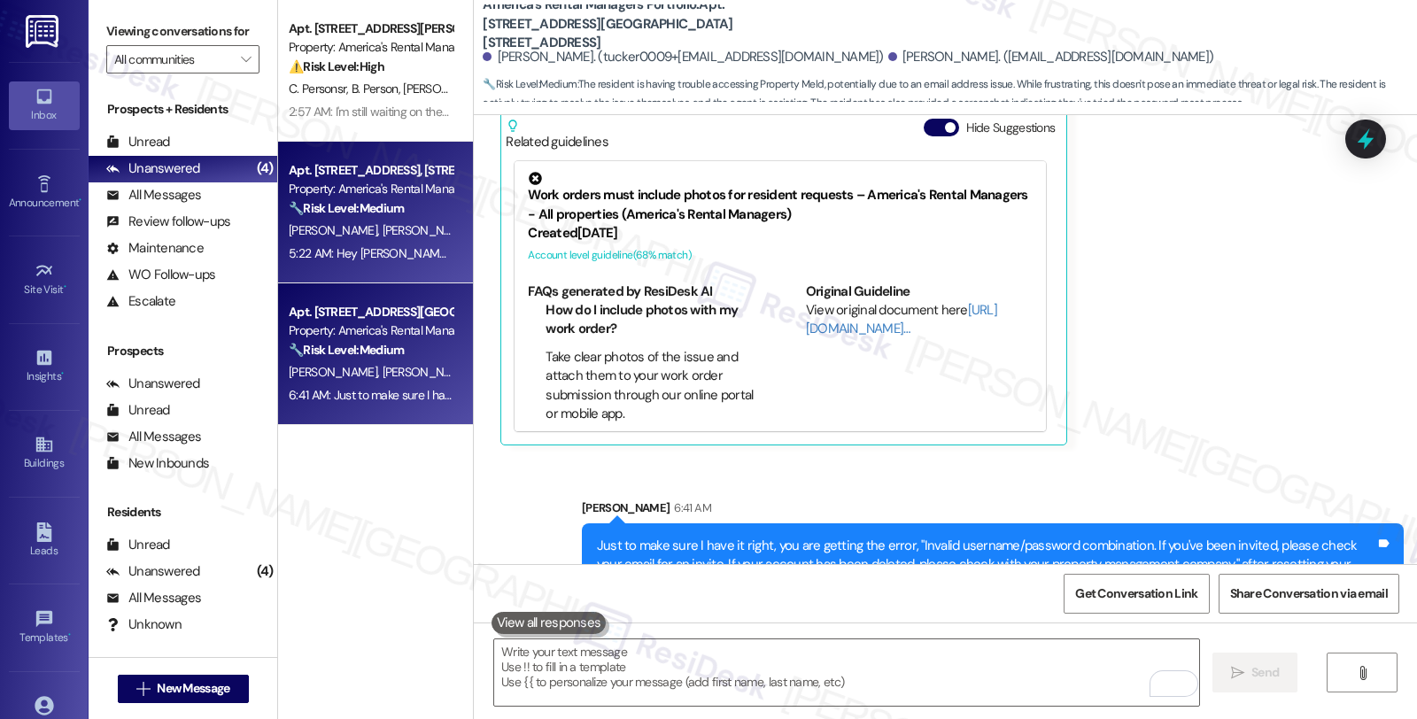
click at [390, 241] on div "G. Barger M. Barger" at bounding box center [370, 231] width 167 height 22
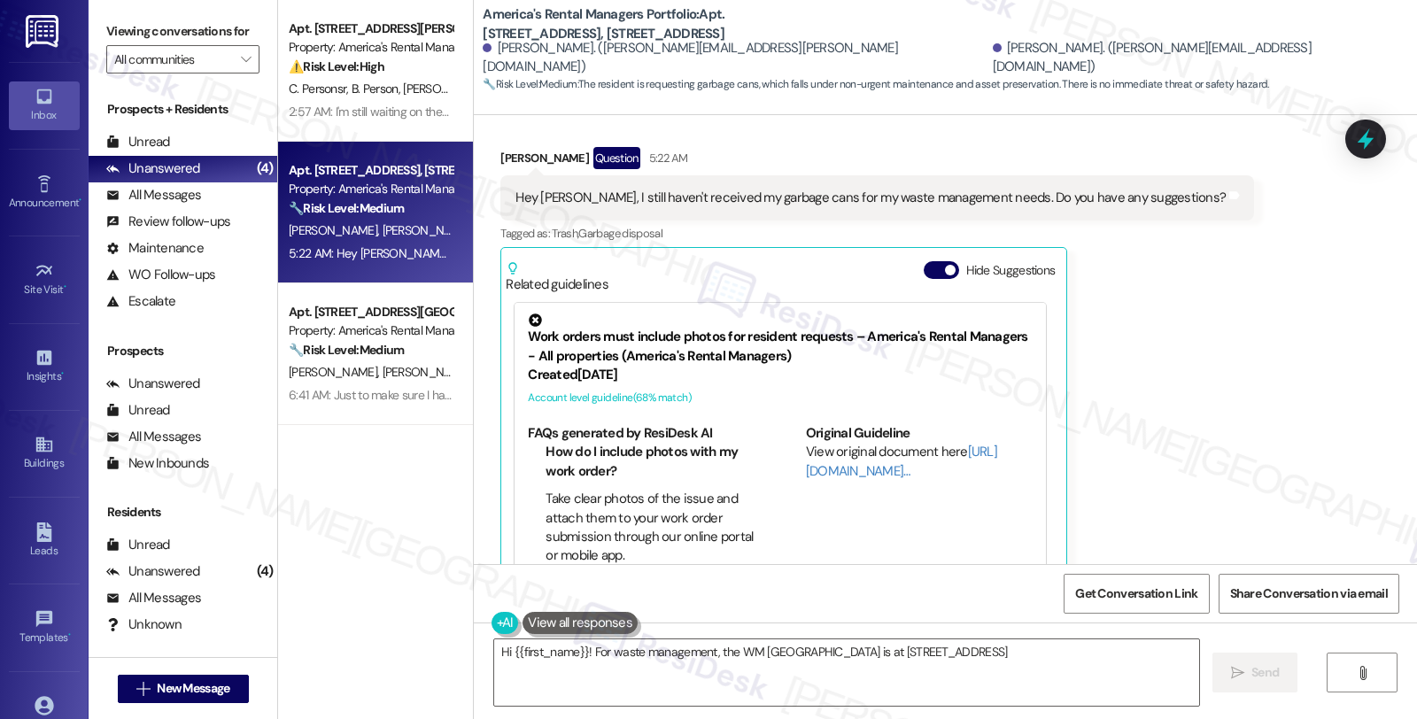
scroll to position [350, 0]
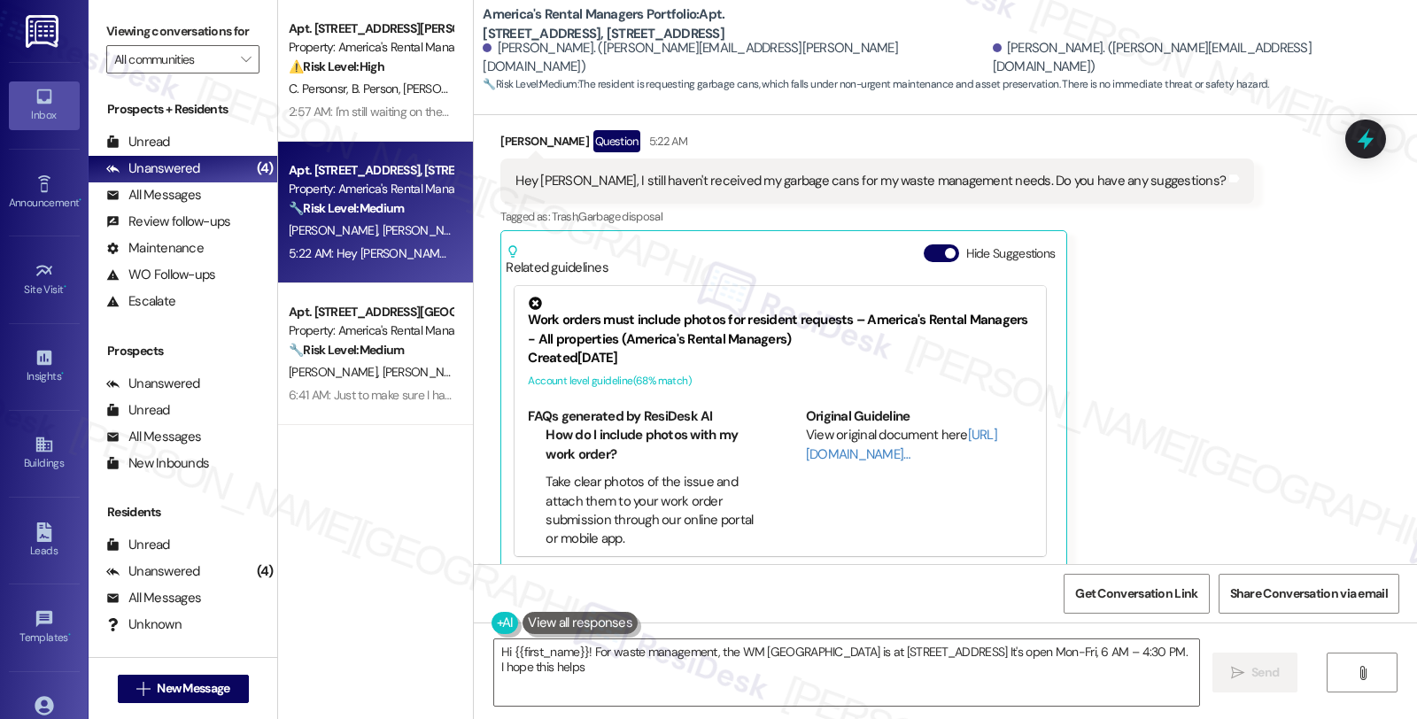
type textarea "Hi {{first_name}}! For waste management, the WM [GEOGRAPHIC_DATA] is at [STREET…"
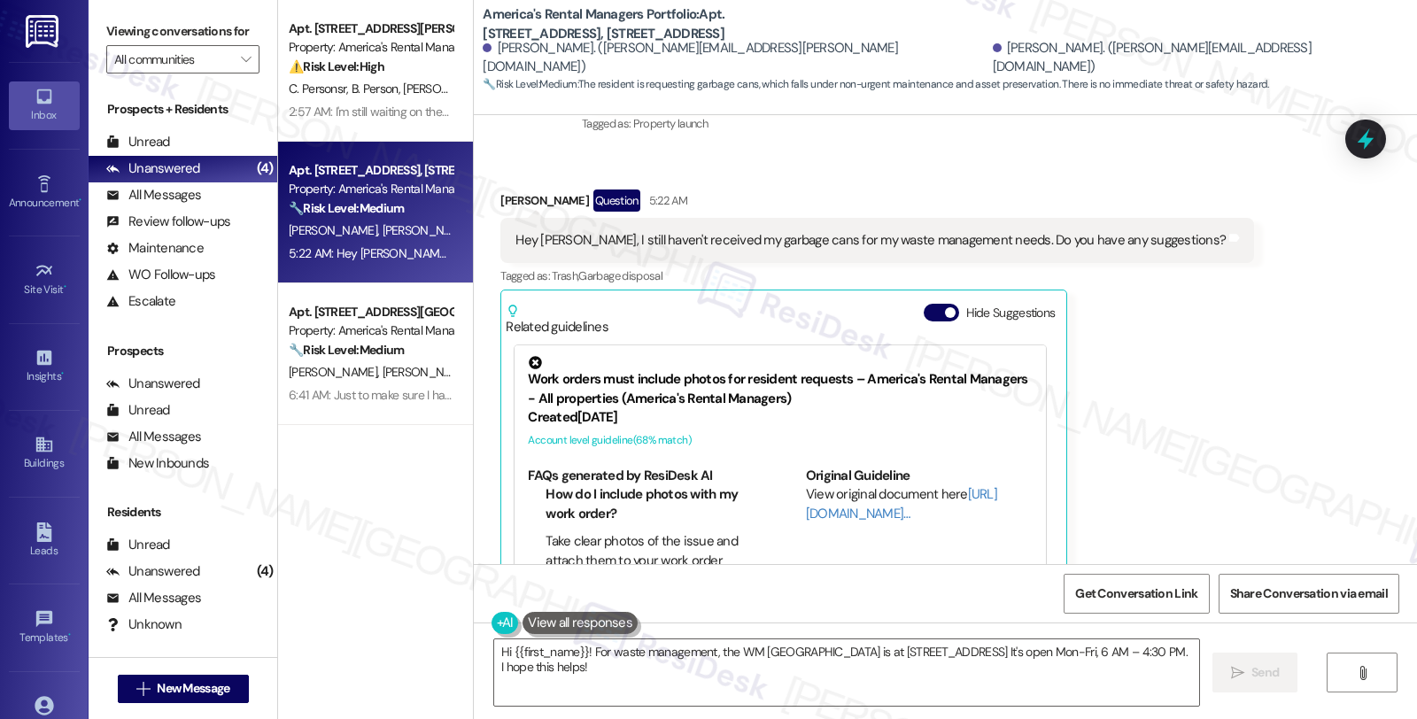
scroll to position [251, 0]
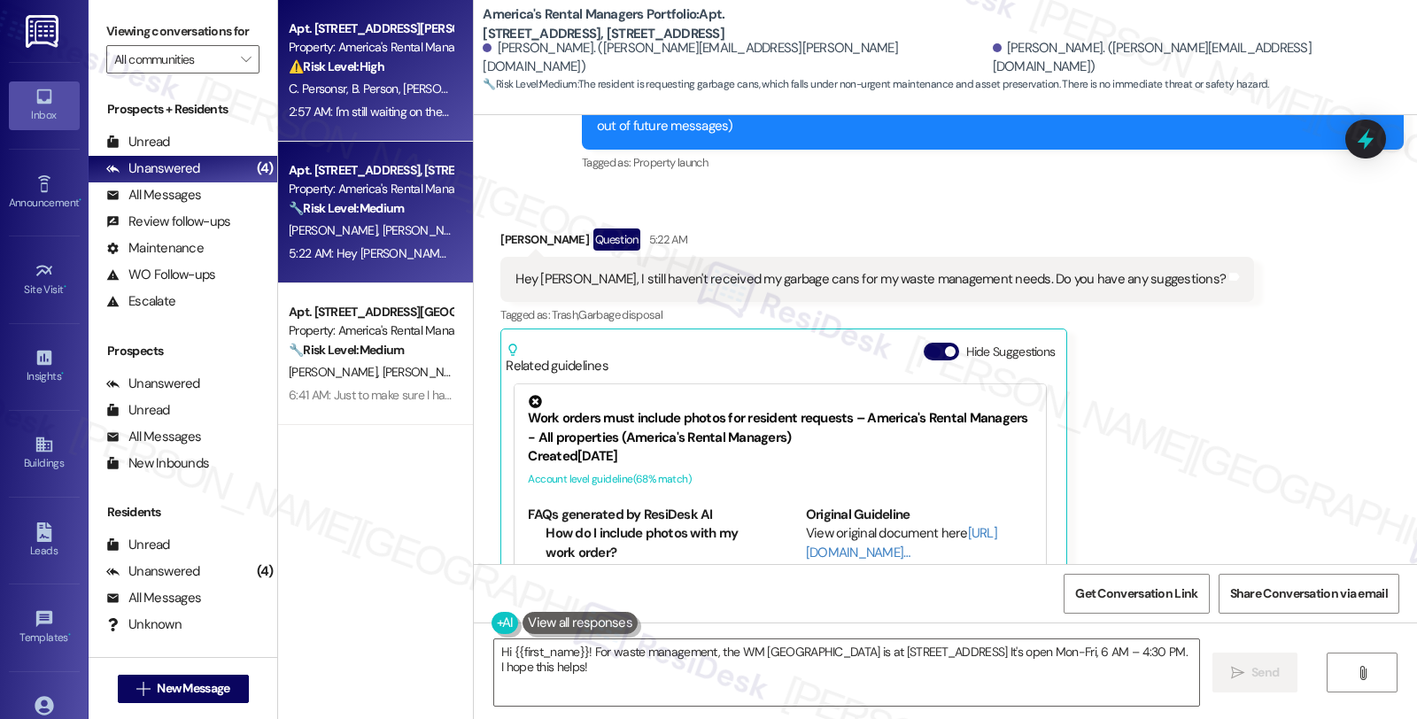
click at [369, 93] on span "B. Person" at bounding box center [377, 89] width 51 height 16
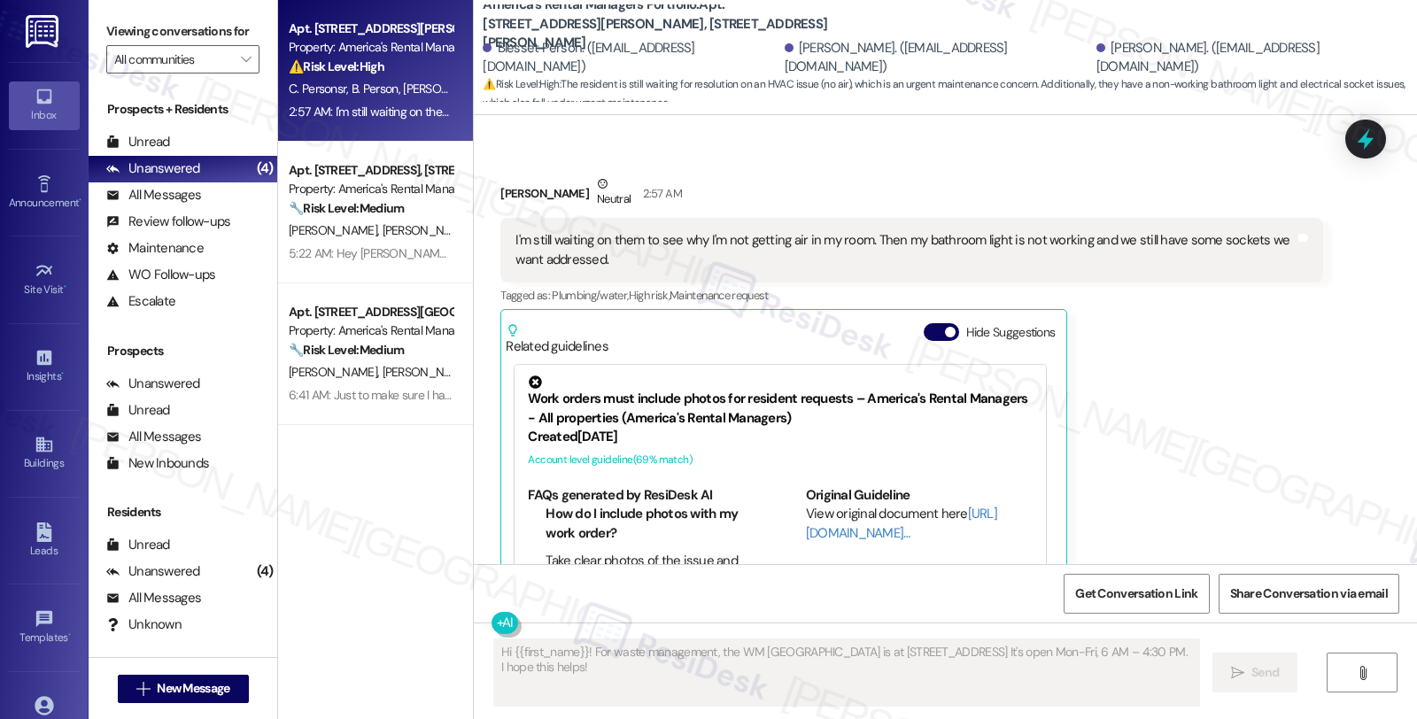
scroll to position [4522, 0]
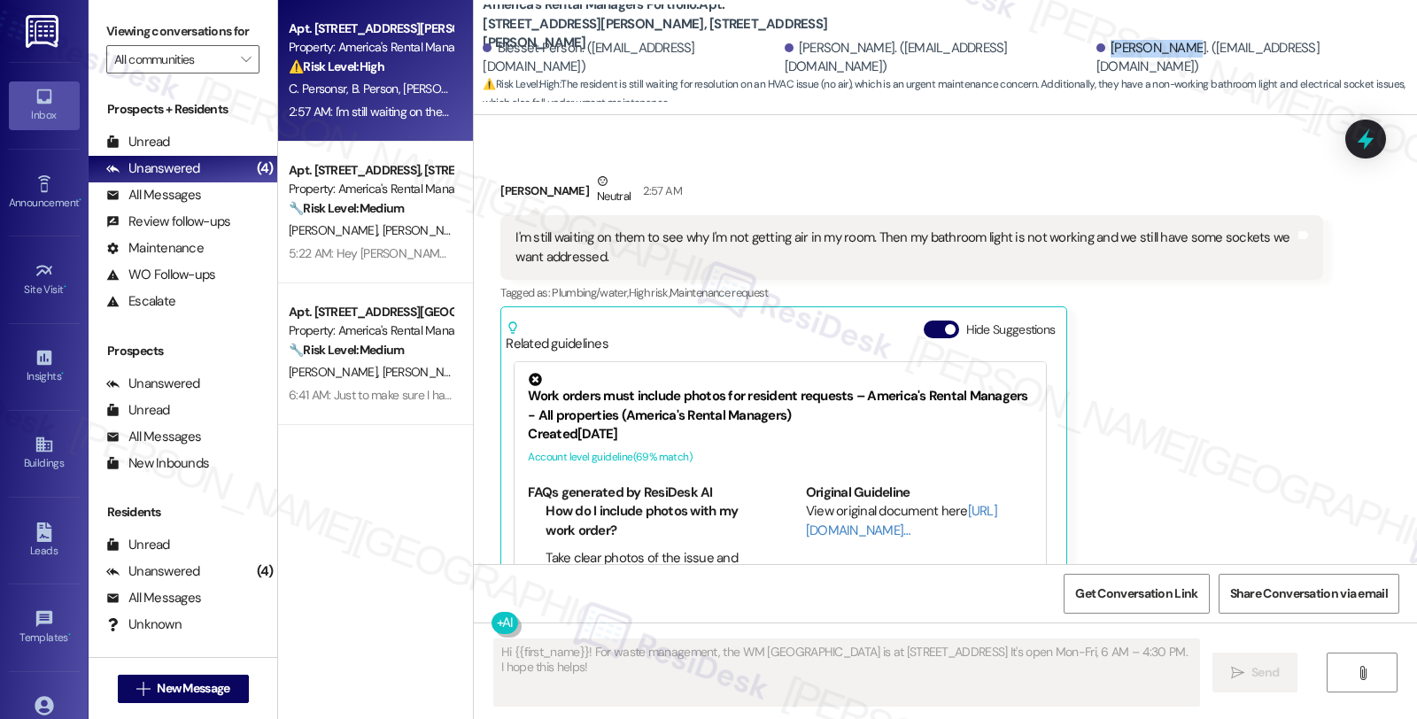
drag, startPoint x: 1067, startPoint y: 57, endPoint x: 1133, endPoint y: 59, distance: 66.5
click at [1133, 59] on div "Lisa Payton. (lpayton733@gmail.com)" at bounding box center [1249, 58] width 307 height 38
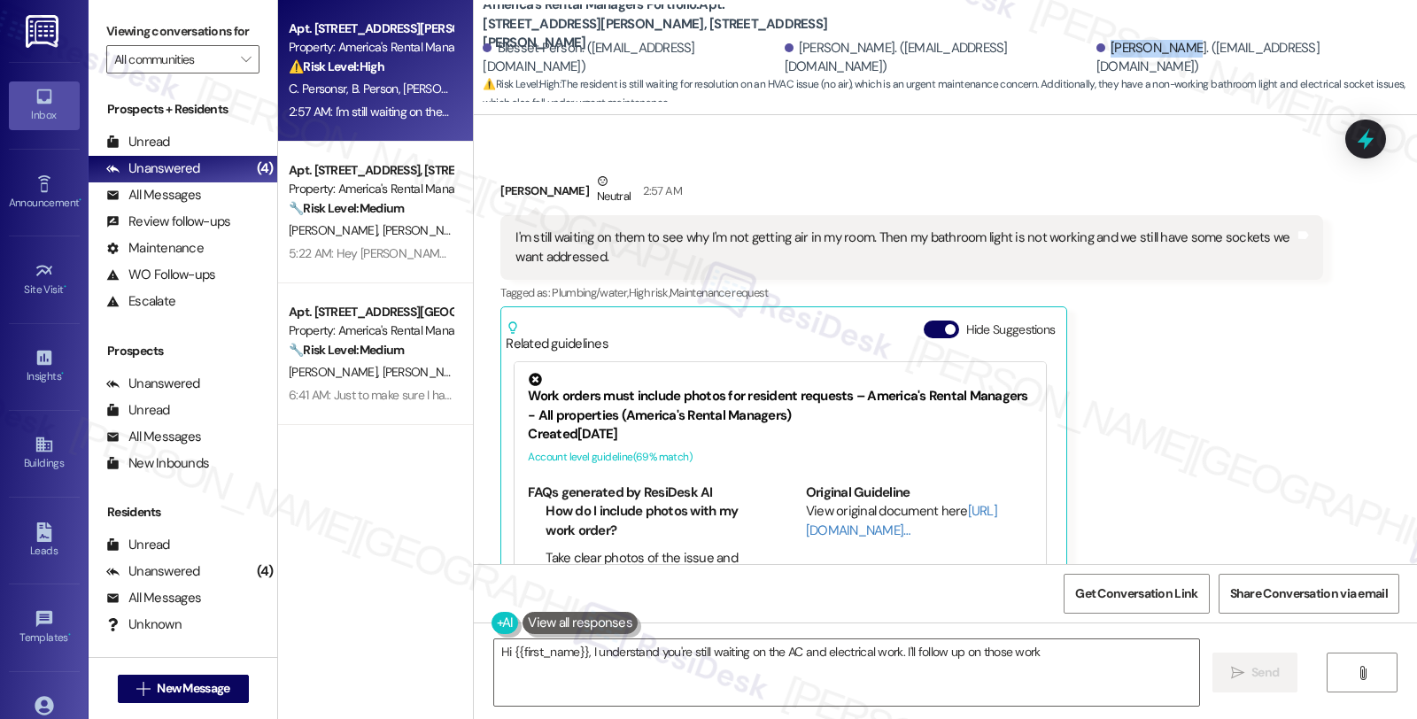
copy div "Lisa Payton."
type textarea "Hi {{first_name}}, I understand you're still waiting on the AC and electrical w…"
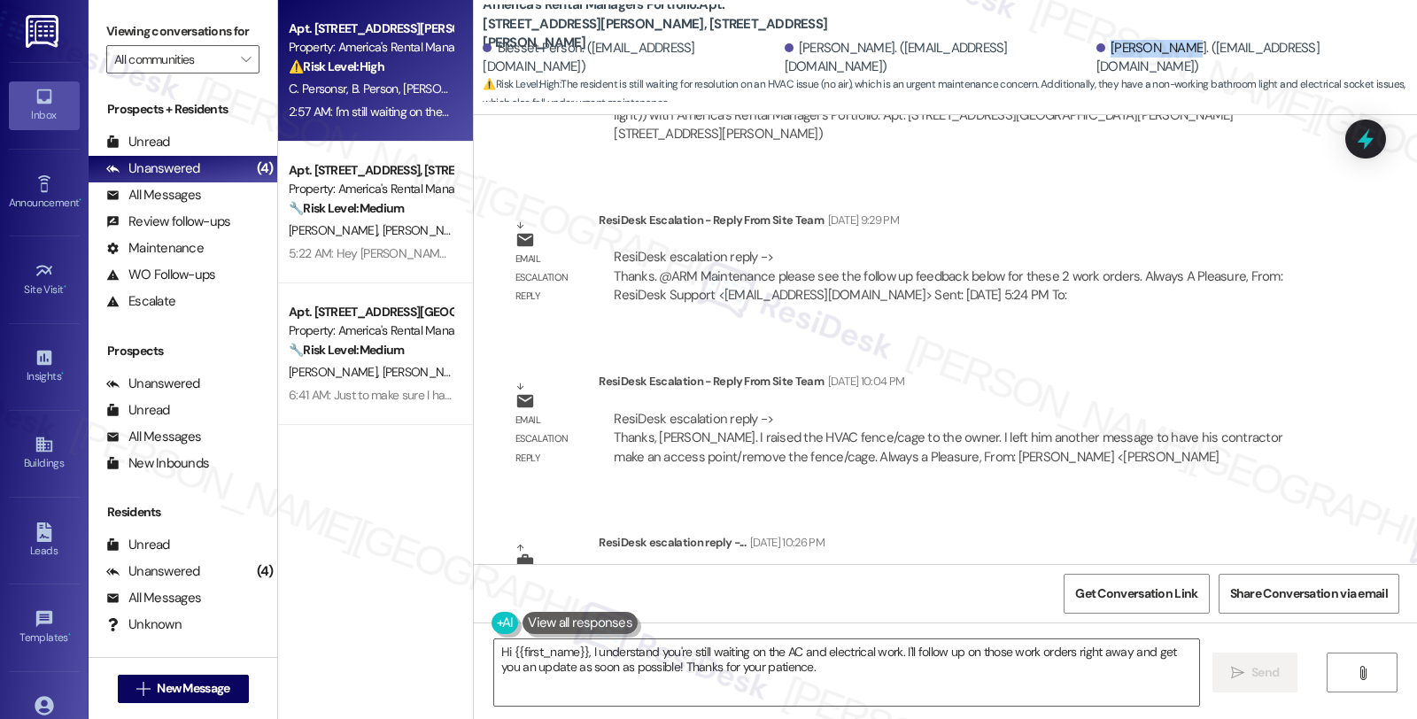
scroll to position [4129, 0]
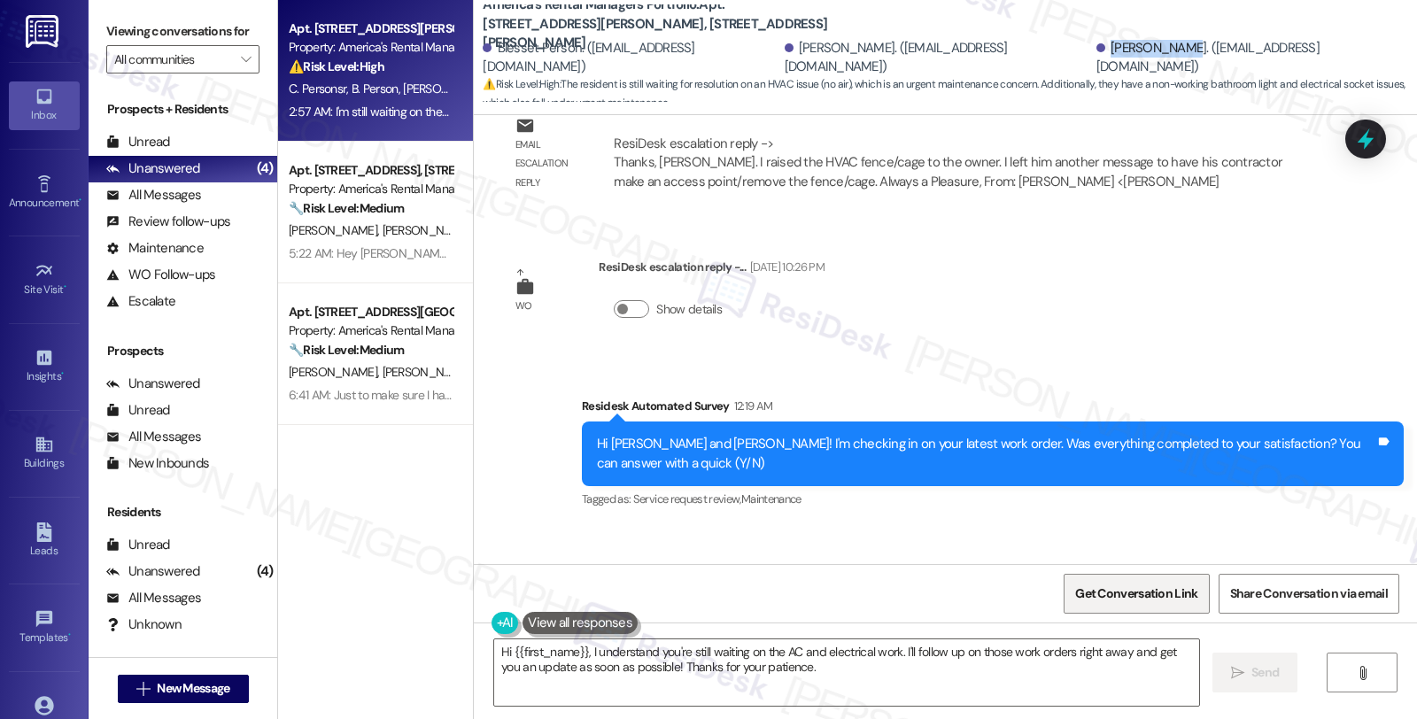
click at [1125, 594] on span "Get Conversation Link" at bounding box center [1136, 593] width 122 height 19
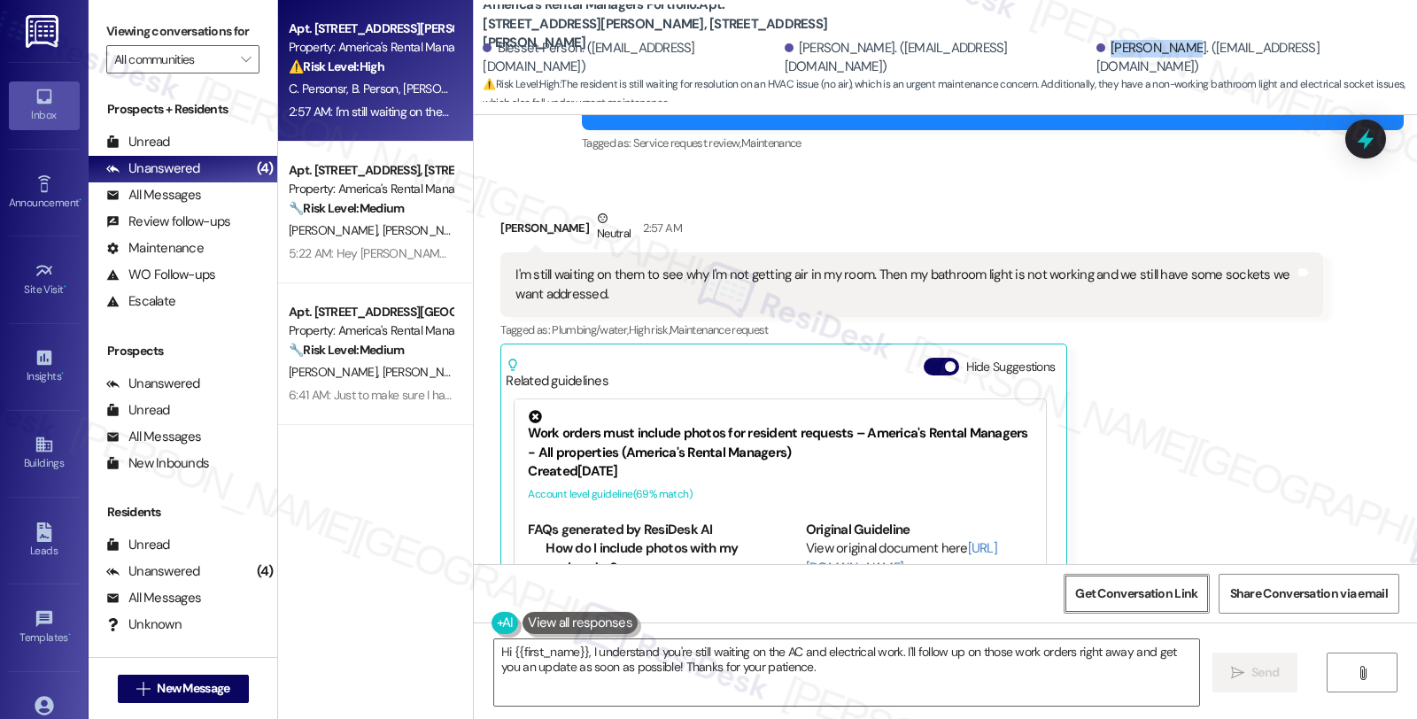
scroll to position [4522, 0]
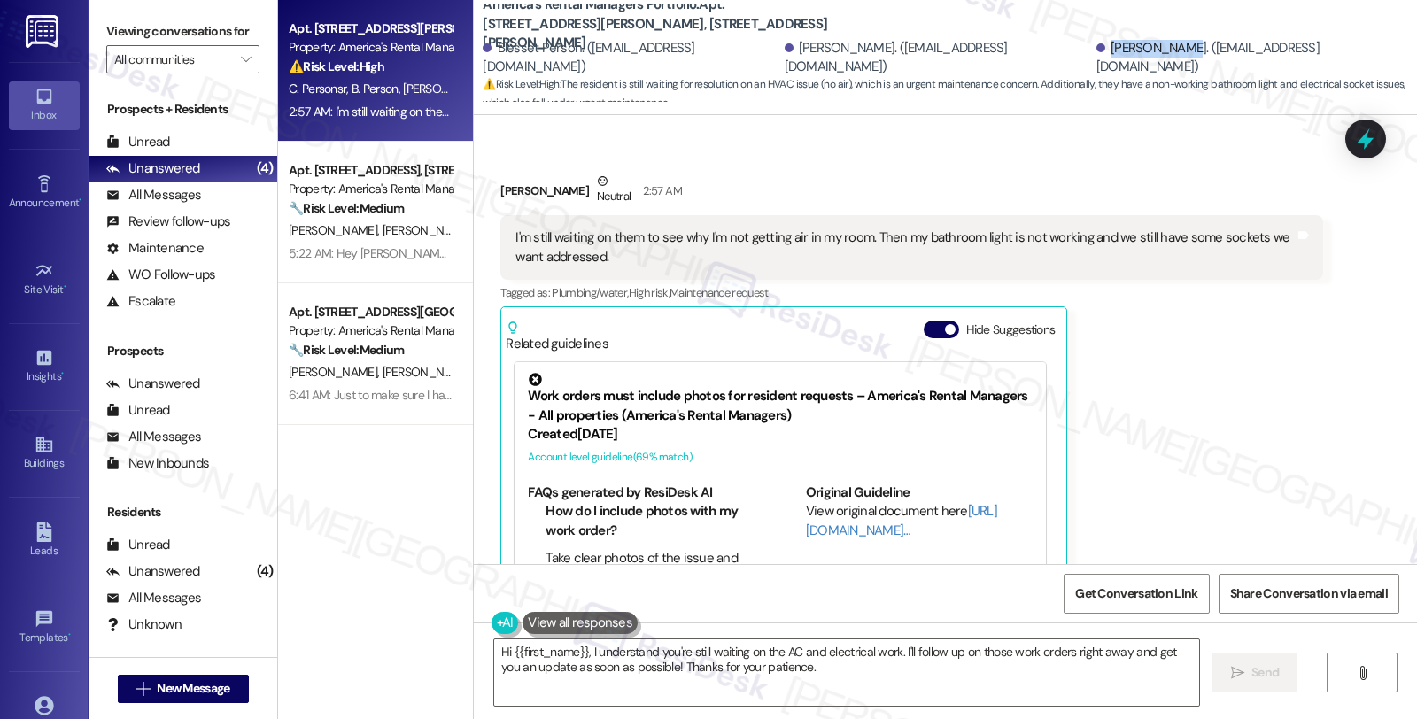
click at [1167, 356] on div "Lisa Payton Neutral 2:57 AM I'm still waiting on them to see why I'm not gettin…" at bounding box center [911, 409] width 822 height 474
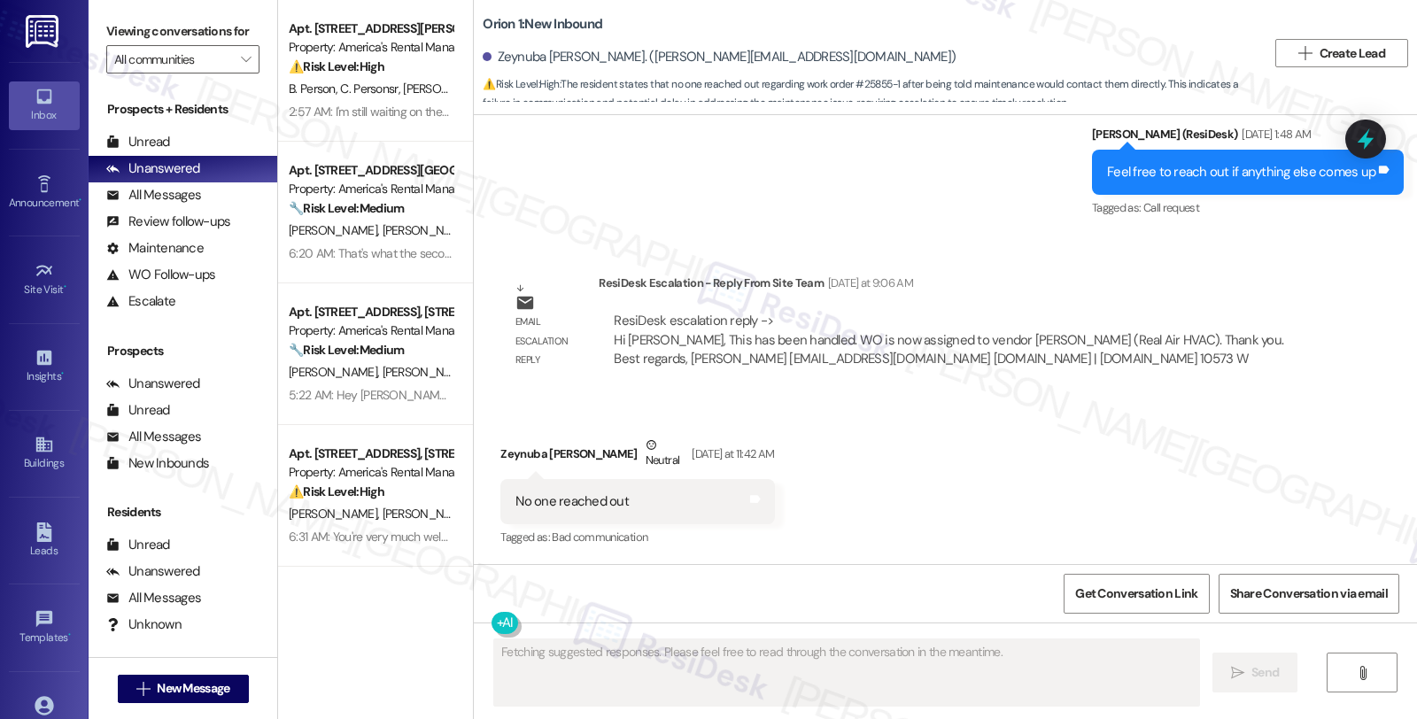
scroll to position [4110, 0]
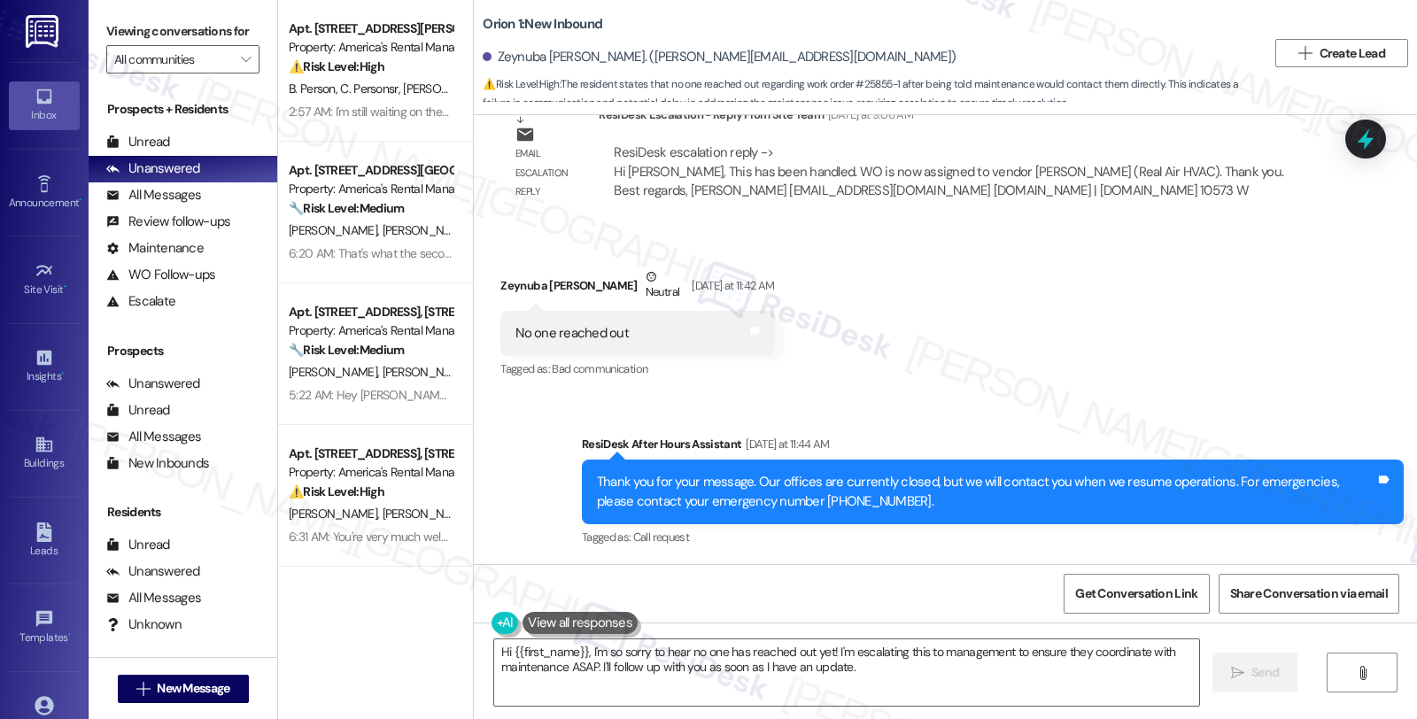
click at [1161, 241] on div "Received via SMS Zeynuba [PERSON_NAME] Neutral [DATE] at 11:42 AM No one reache…" at bounding box center [945, 312] width 943 height 168
click at [1323, 306] on div "Received via SMS Zeynuba [PERSON_NAME] Neutral [DATE] at 11:42 AM No one reache…" at bounding box center [945, 312] width 943 height 168
click at [509, 286] on div "Zeynuba [PERSON_NAME] Neutral [DATE] at 11:42 AM" at bounding box center [637, 288] width 274 height 43
copy div "Zeynuba"
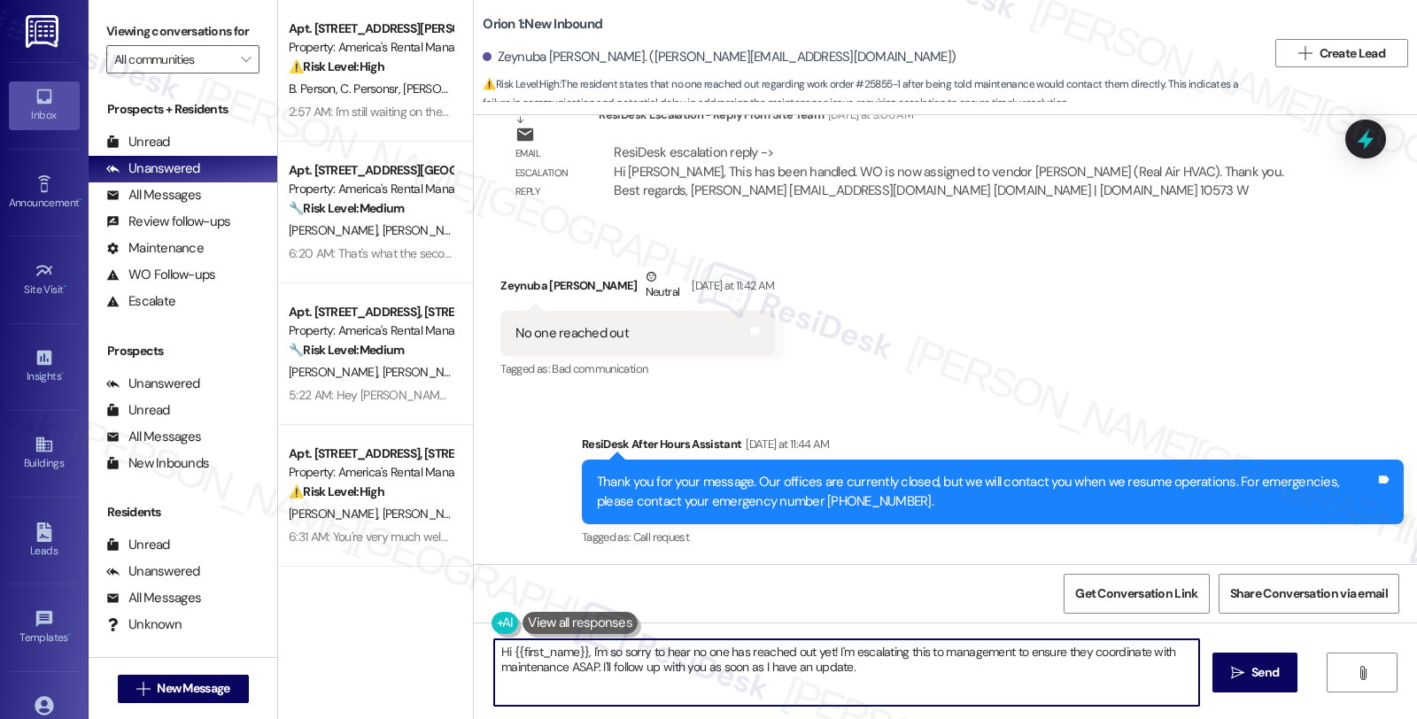
drag, startPoint x: 827, startPoint y: 650, endPoint x: 848, endPoint y: 655, distance: 21.9
click at [848, 655] on textarea "Hi {{first_name}}, I'm so sorry to hear no one has reached out yet! I'm escalat…" at bounding box center [846, 672] width 705 height 66
click at [863, 669] on textarea "Hi {{first_name}}, I'm so sorry to hear no one has reached out yet! I'm escalat…" at bounding box center [846, 672] width 705 height 66
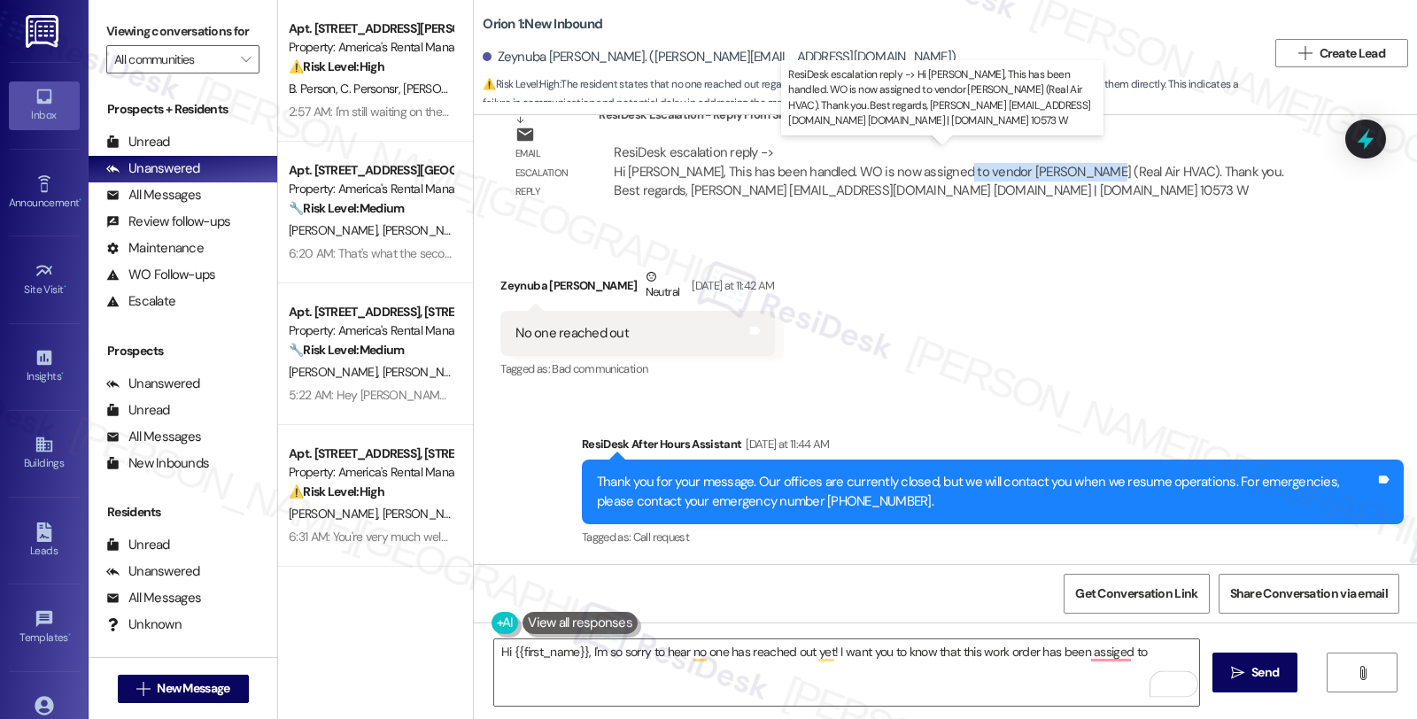
drag, startPoint x: 937, startPoint y: 172, endPoint x: 1070, endPoint y: 168, distance: 132.9
click at [1070, 168] on div "ResiDesk escalation reply -> Hi Dee, This has been handled. WO is now assigned …" at bounding box center [948, 171] width 669 height 56
copy div "Kenneth (Real Air HVAC"
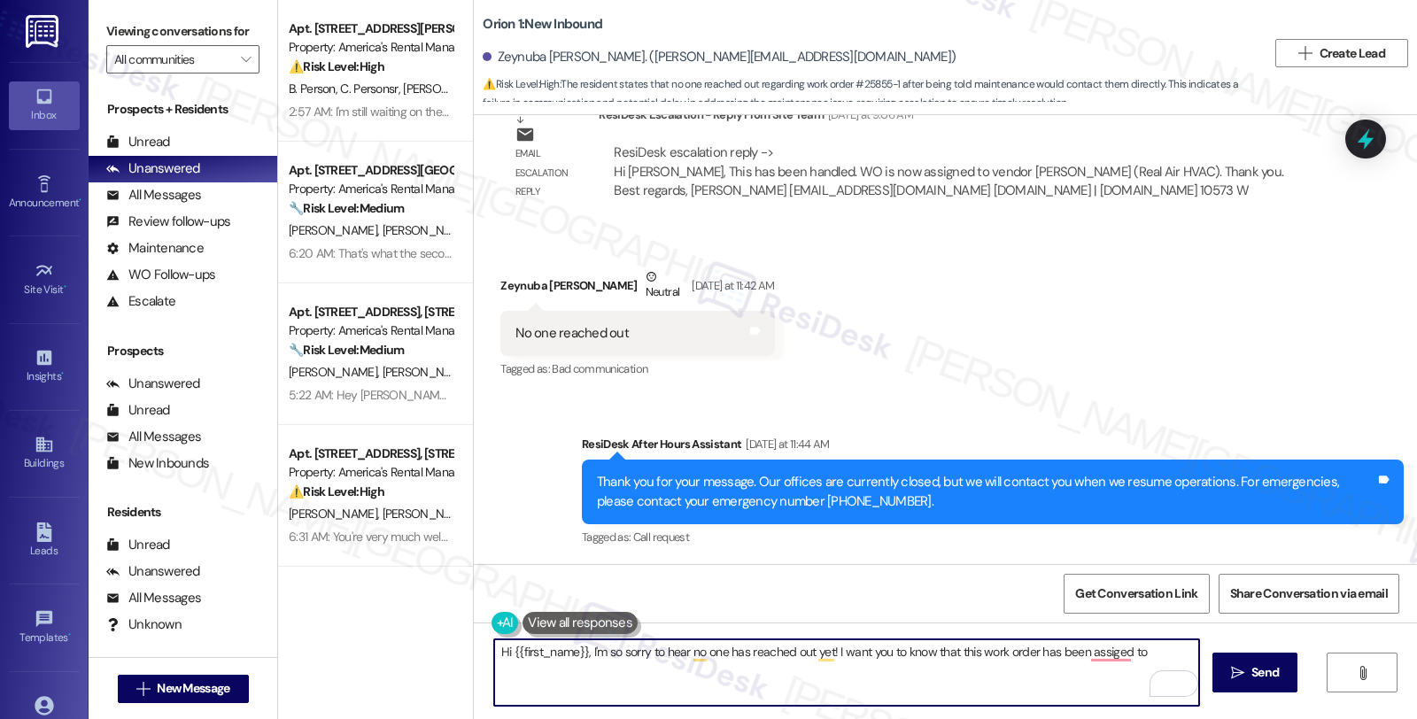
click at [1149, 655] on textarea "Hi {{first_name}}, I'm so sorry to hear no one has reached out yet! I want you …" at bounding box center [846, 672] width 705 height 66
paste textarea "Kenneth (Real Air HVAC"
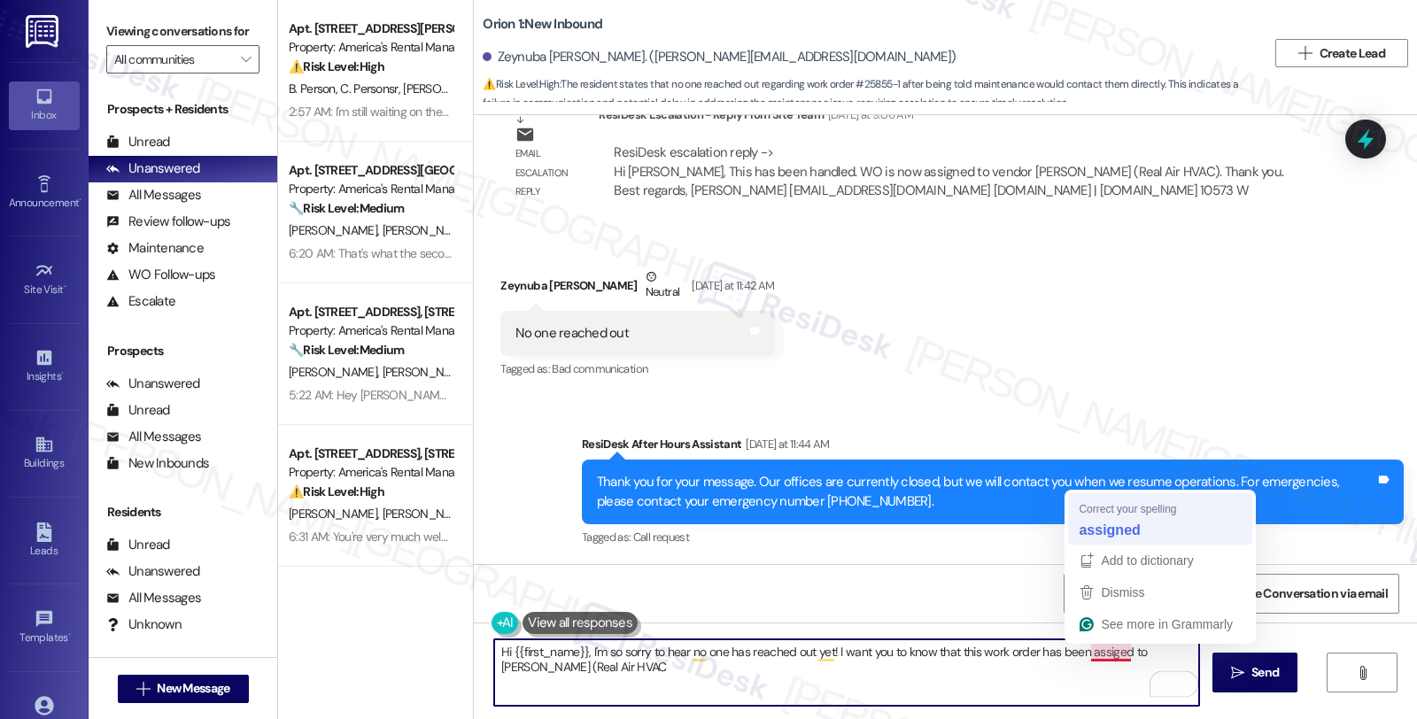
click at [1102, 520] on div "Thank you for your message. Our offices are currently closed, but we will conta…" at bounding box center [993, 492] width 822 height 65
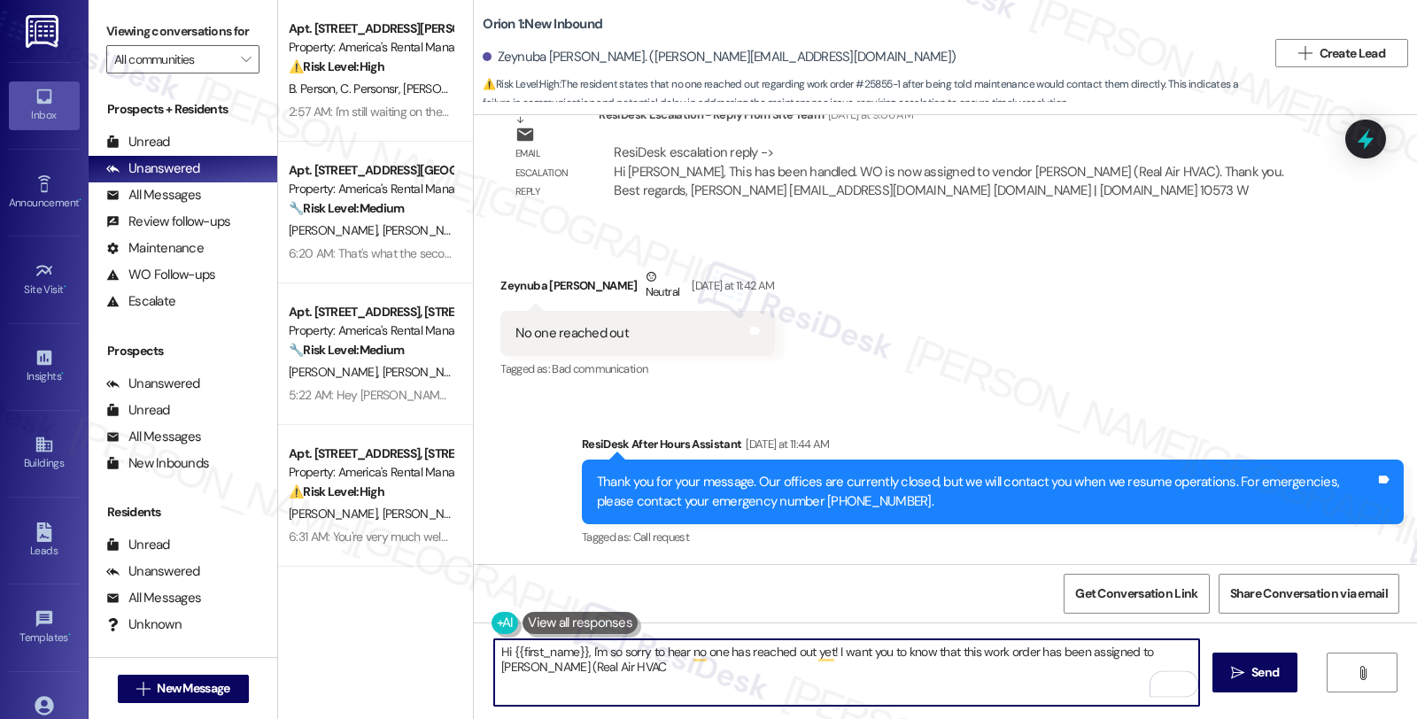
click at [1140, 651] on textarea "Hi {{first_name}}, I'm so sorry to hear no one has reached out yet! I want you …" at bounding box center [846, 672] width 705 height 66
click at [640, 671] on textarea "Hi {{first_name}}, I'm so sorry to hear no one has reached out yet! I want you …" at bounding box center [846, 672] width 705 height 66
type textarea "Hi {{first_name}}, I'm so sorry to hear no one has reached out yet! I want you …"
click at [1281, 671] on button " Send" at bounding box center [1255, 673] width 86 height 40
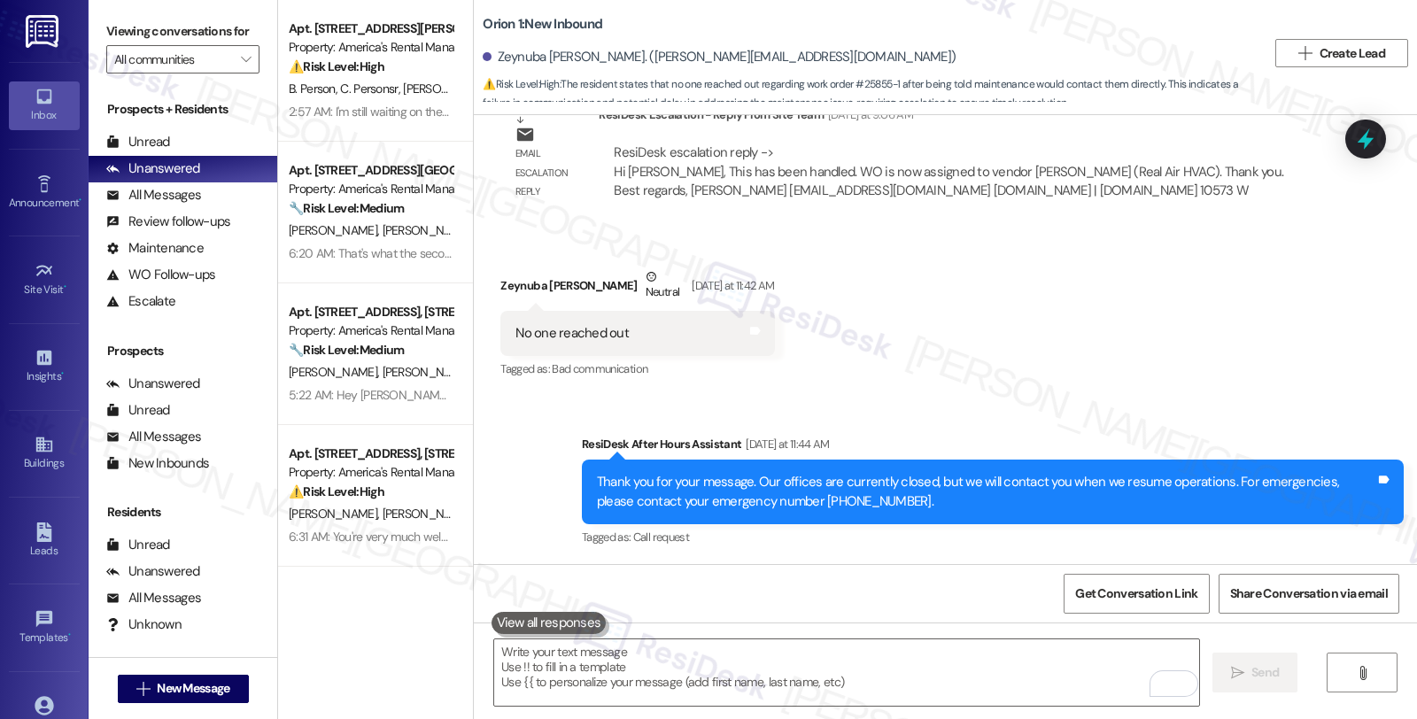
click at [1191, 382] on div "Received via SMS Zeynuba Oumar Neutral Yesterday at 11:42 AM No one reached out…" at bounding box center [945, 312] width 943 height 168
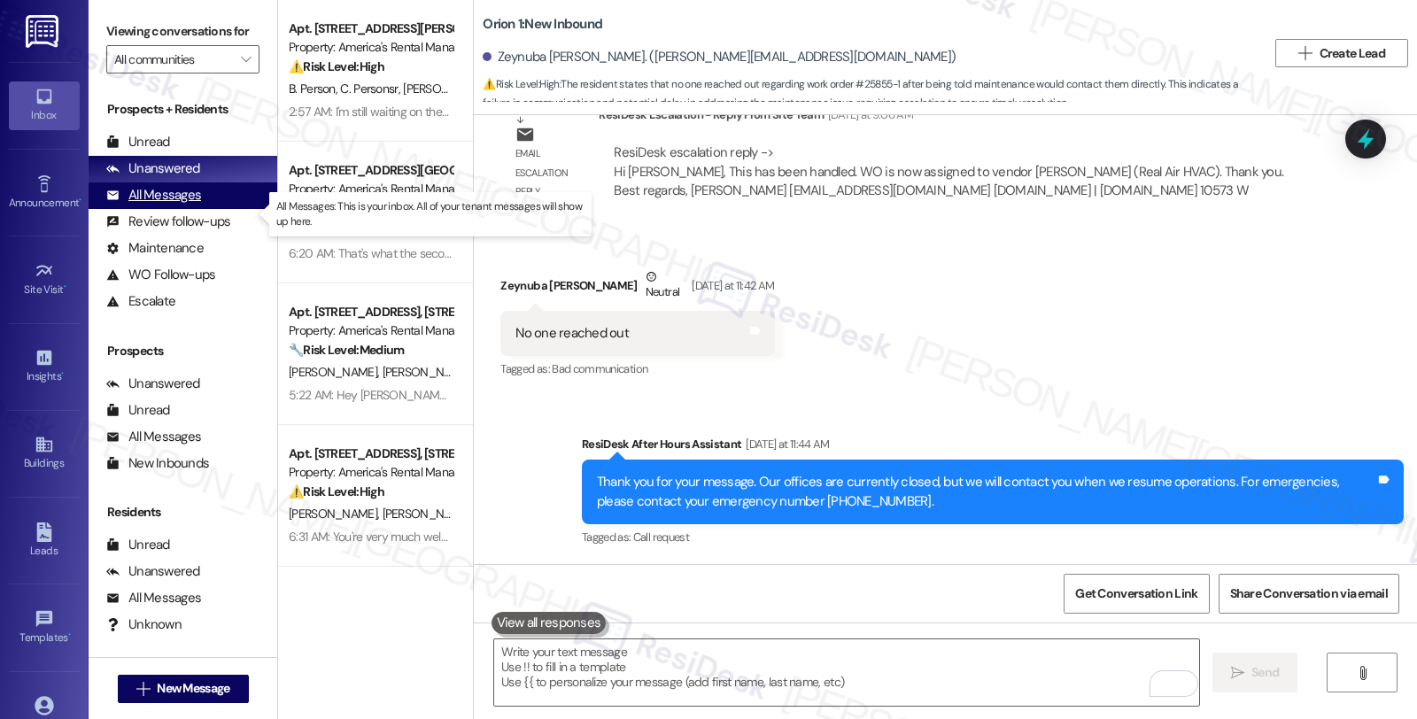
click at [182, 205] on div "All Messages" at bounding box center [153, 195] width 95 height 19
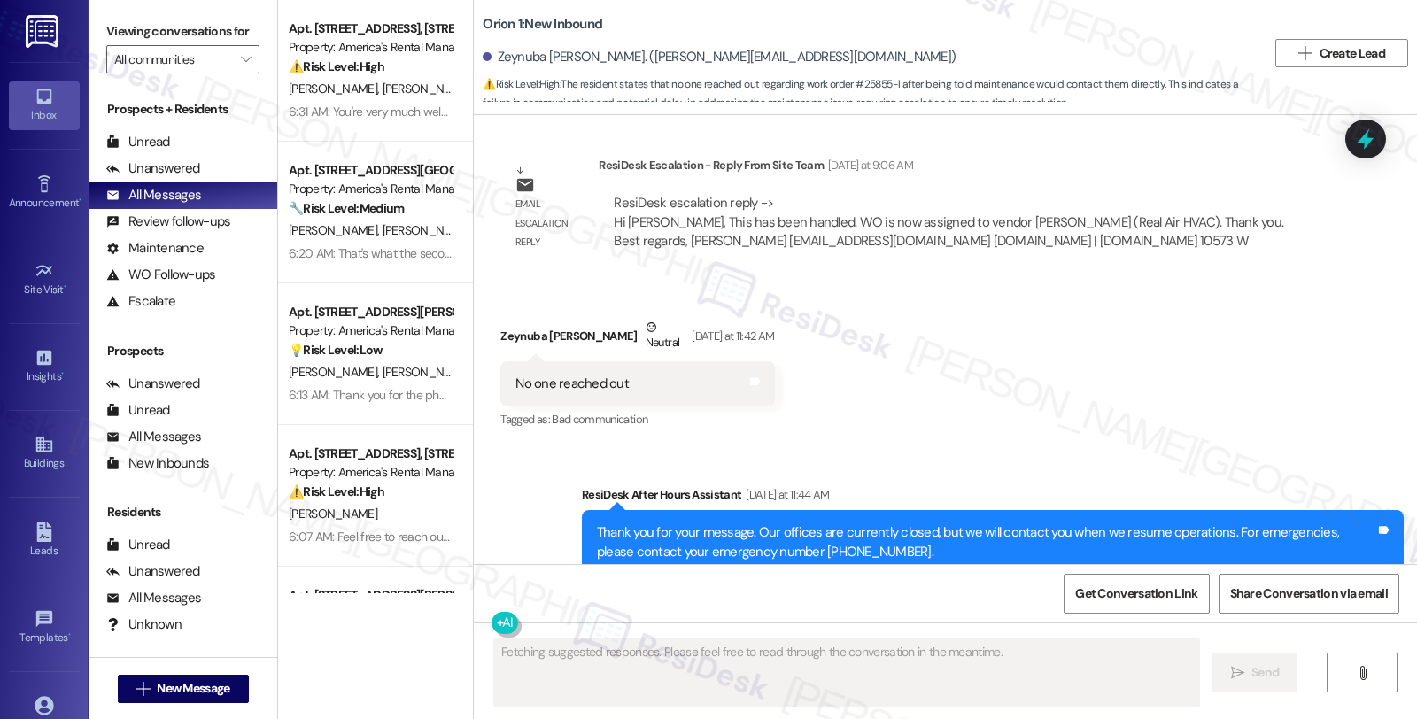
scroll to position [4279, 0]
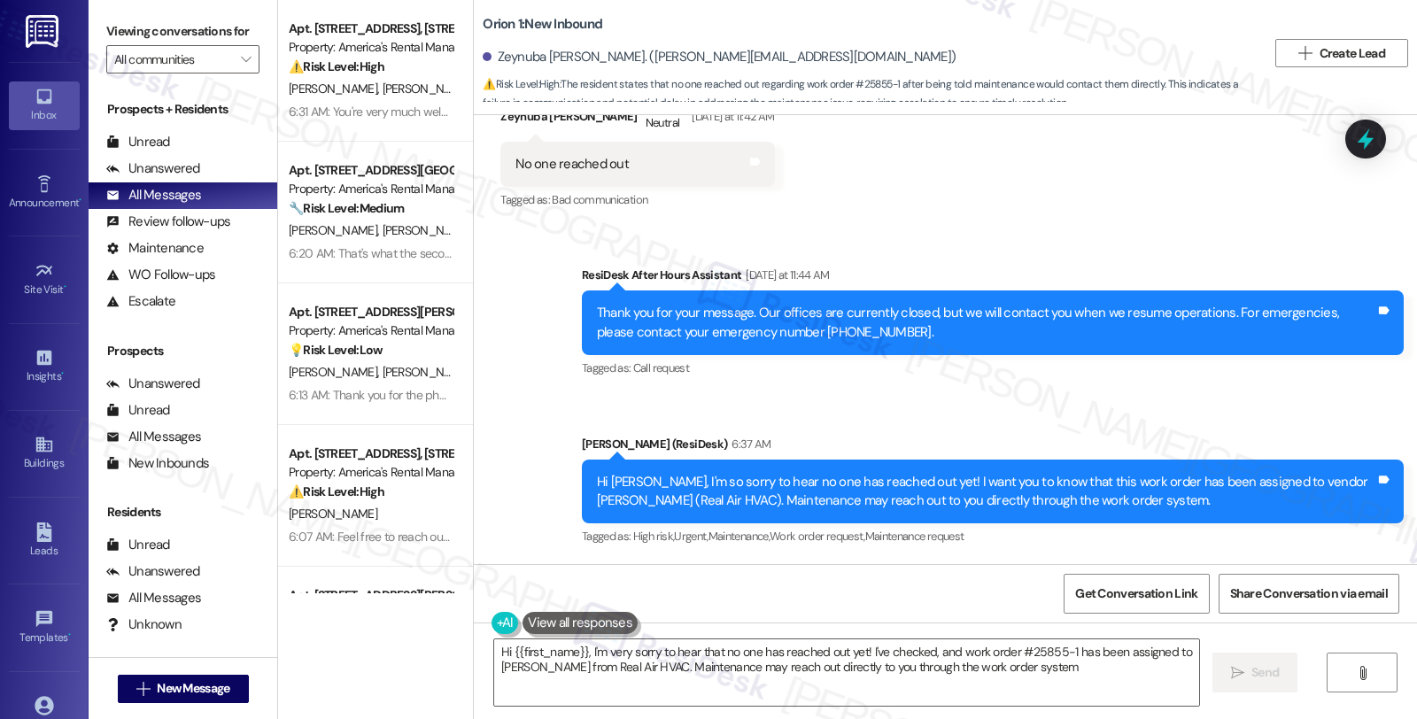
type textarea "Hi {{first_name}}, I'm very sorry to hear that no one has reached out yet! I've…"
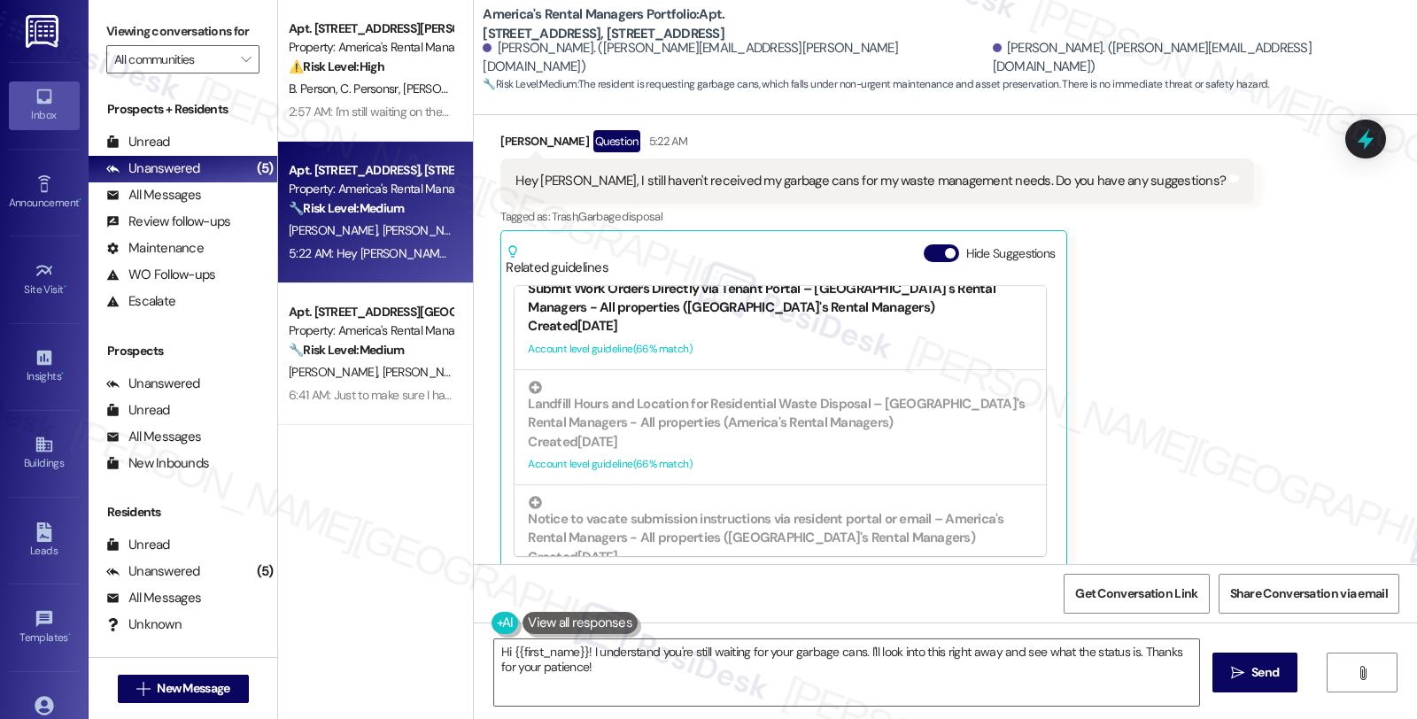
scroll to position [491, 0]
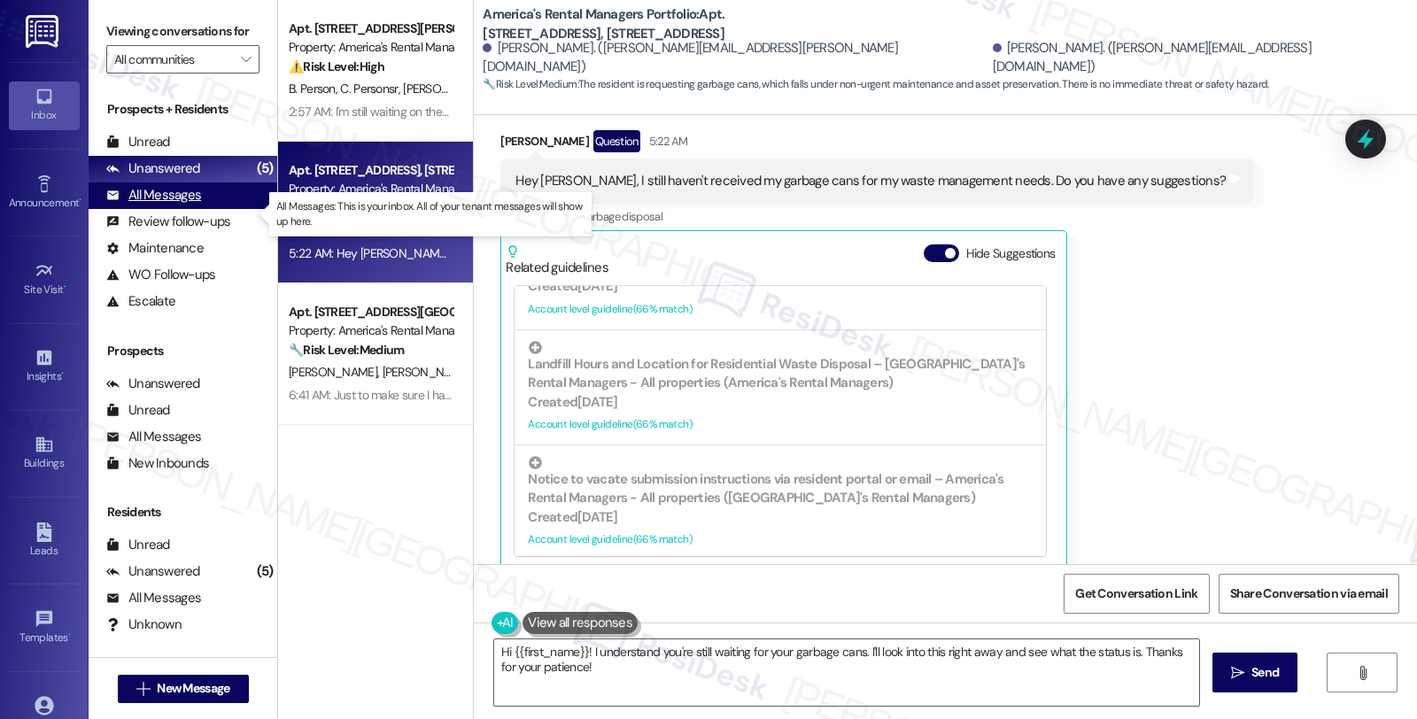
click at [188, 205] on div "All Messages" at bounding box center [153, 195] width 95 height 19
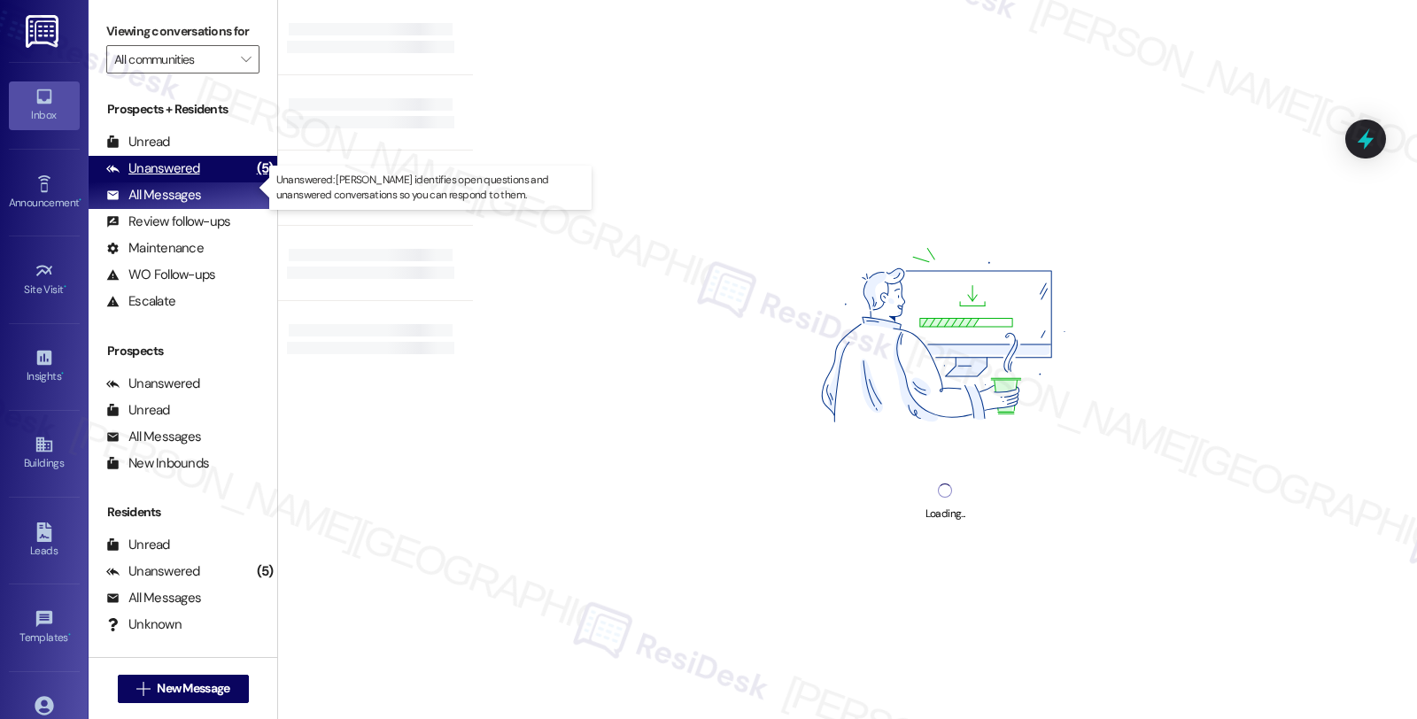
click at [188, 178] on div "Unanswered" at bounding box center [153, 168] width 94 height 19
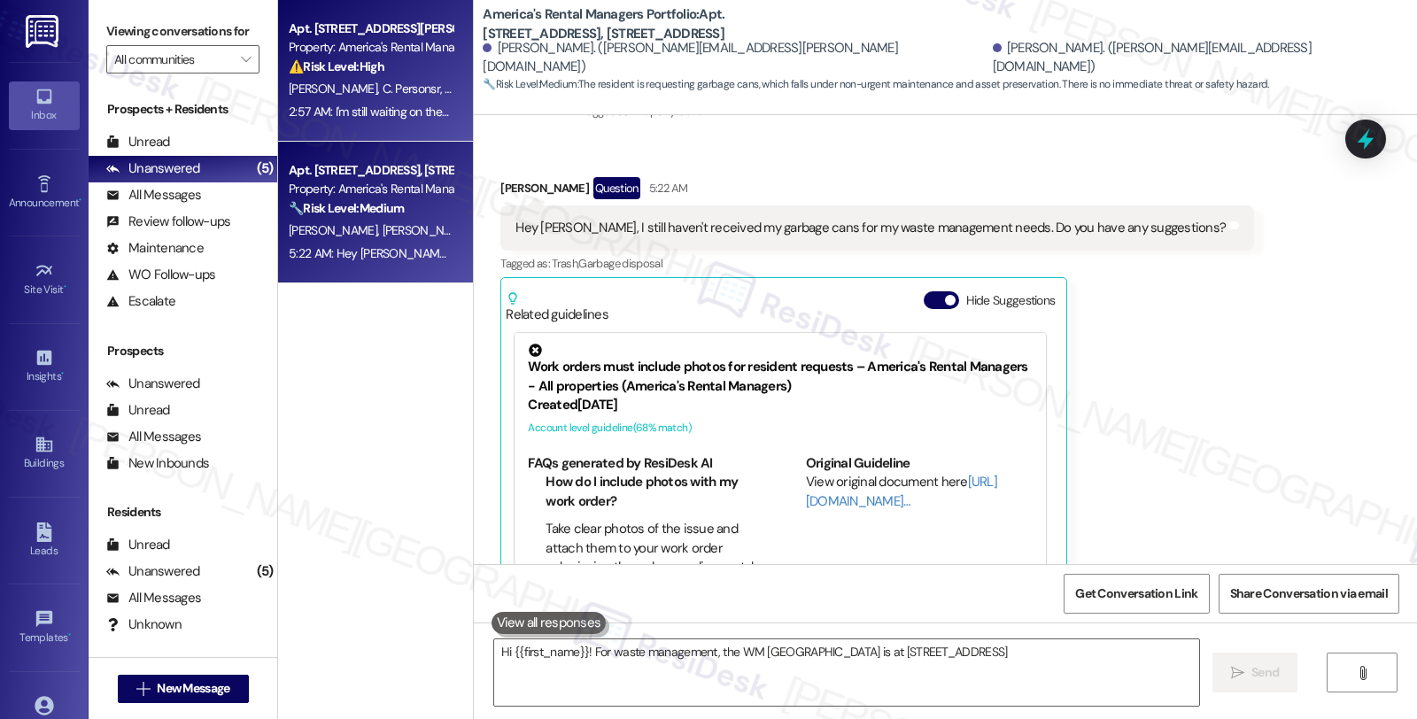
scroll to position [350, 0]
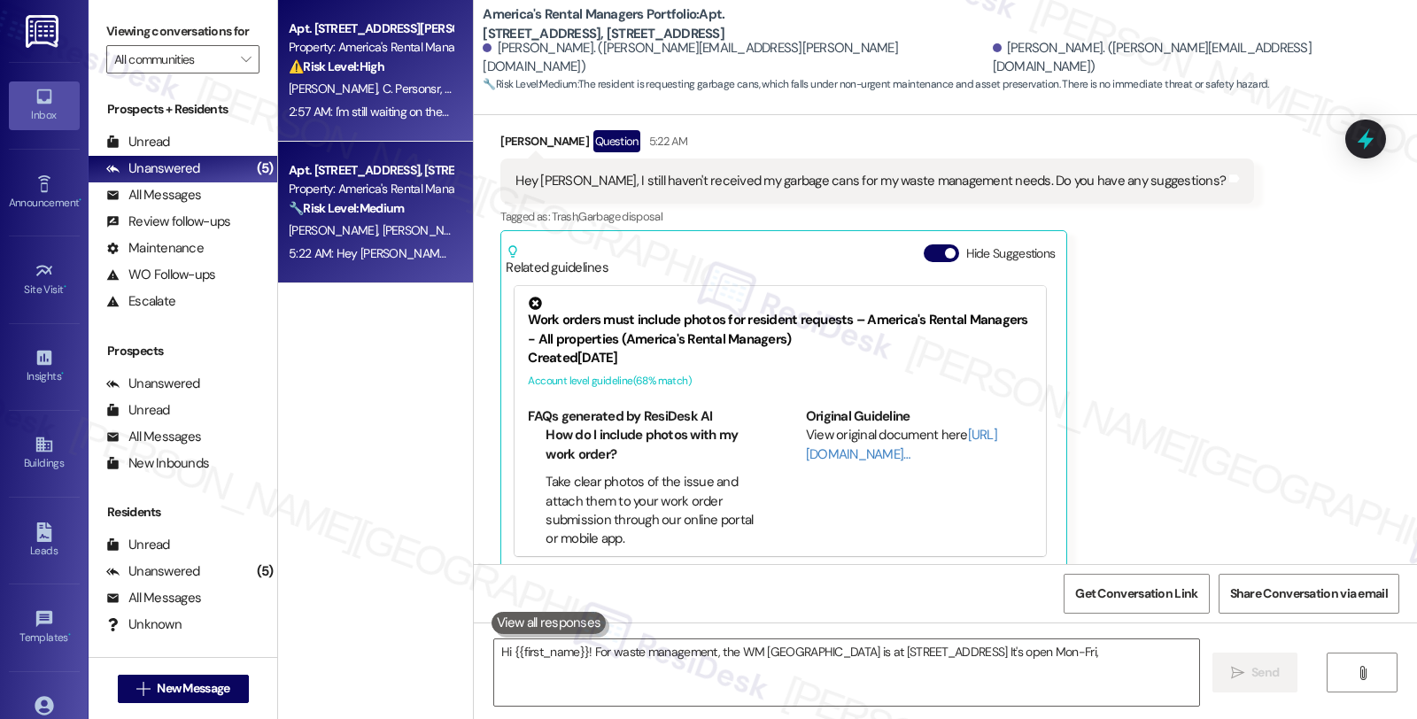
type textarea "Hi {{first_name}}! For waste management, the WM [GEOGRAPHIC_DATA] is at [STREET…"
click at [445, 86] on span "B. Person" at bounding box center [468, 89] width 47 height 16
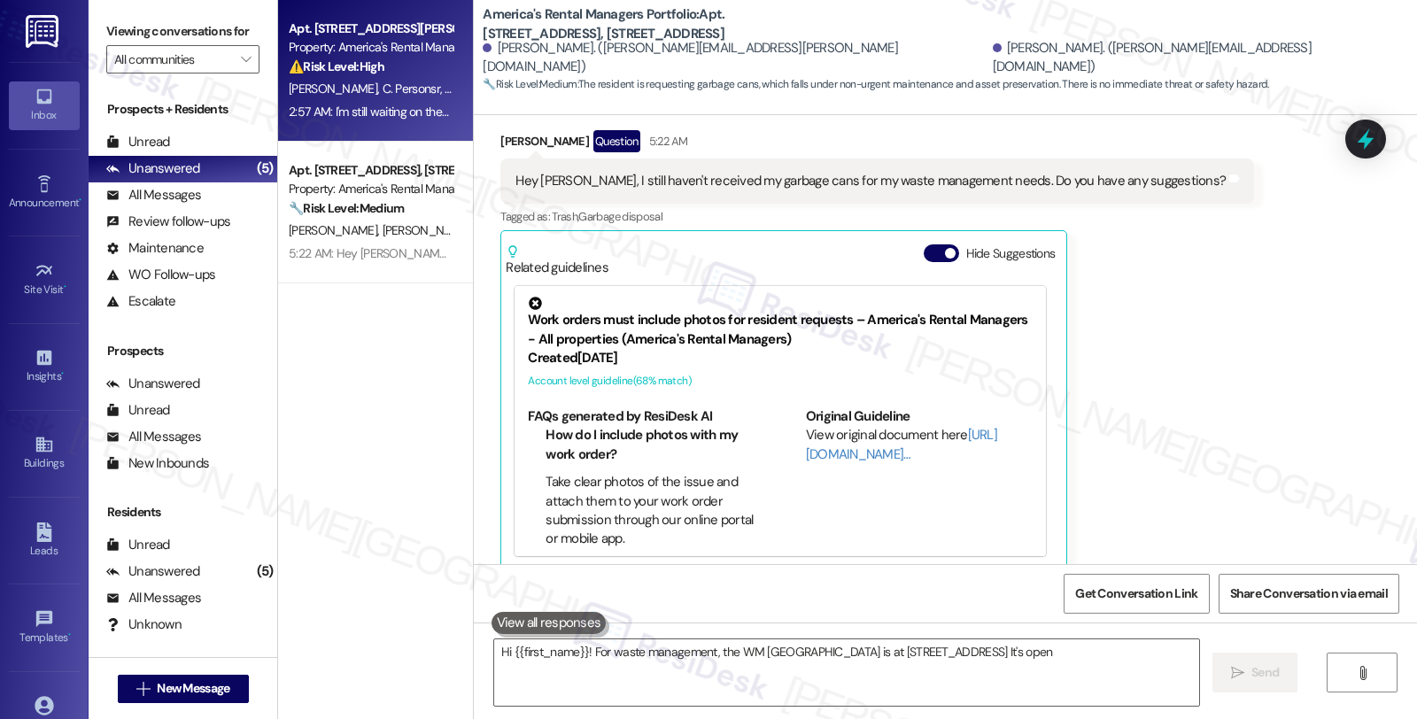
type textarea "Hi {{first_name}}! For waste management, the WM [GEOGRAPHIC_DATA] is at [STREET…"
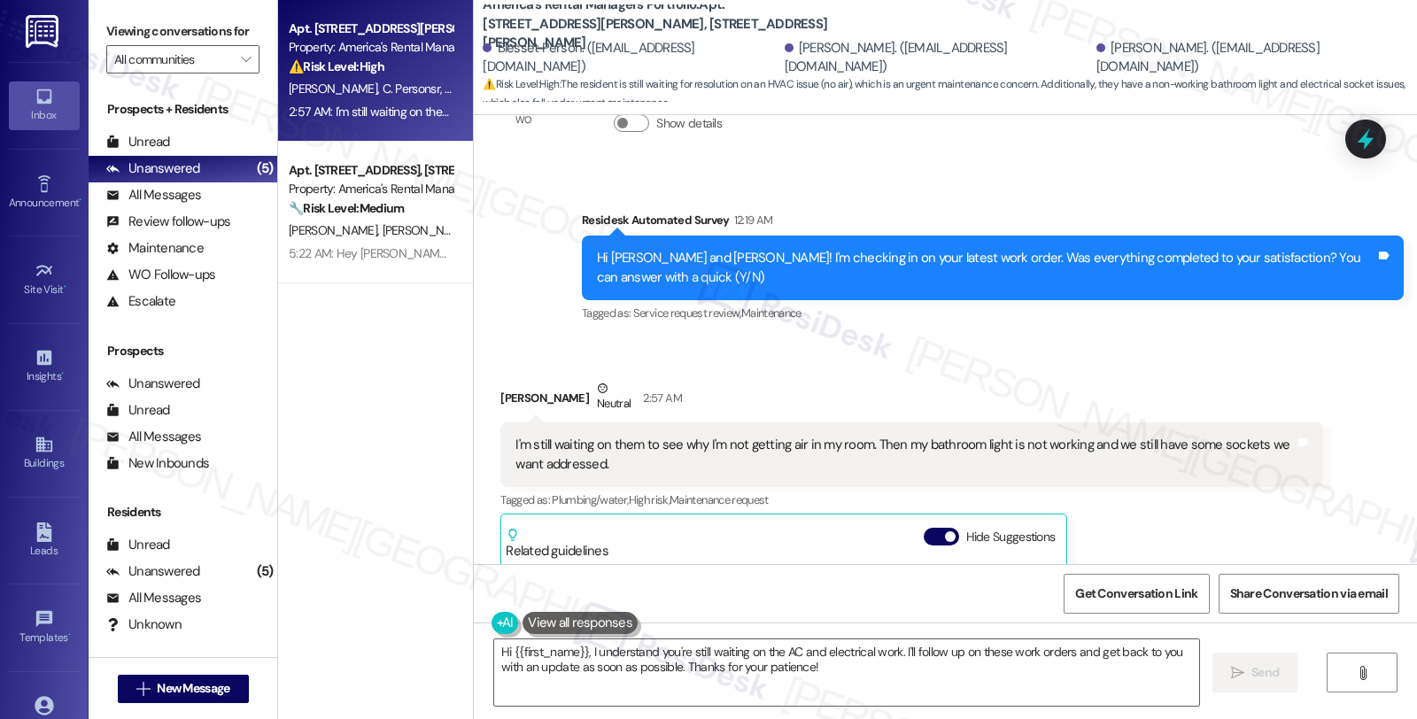
scroll to position [4129, 0]
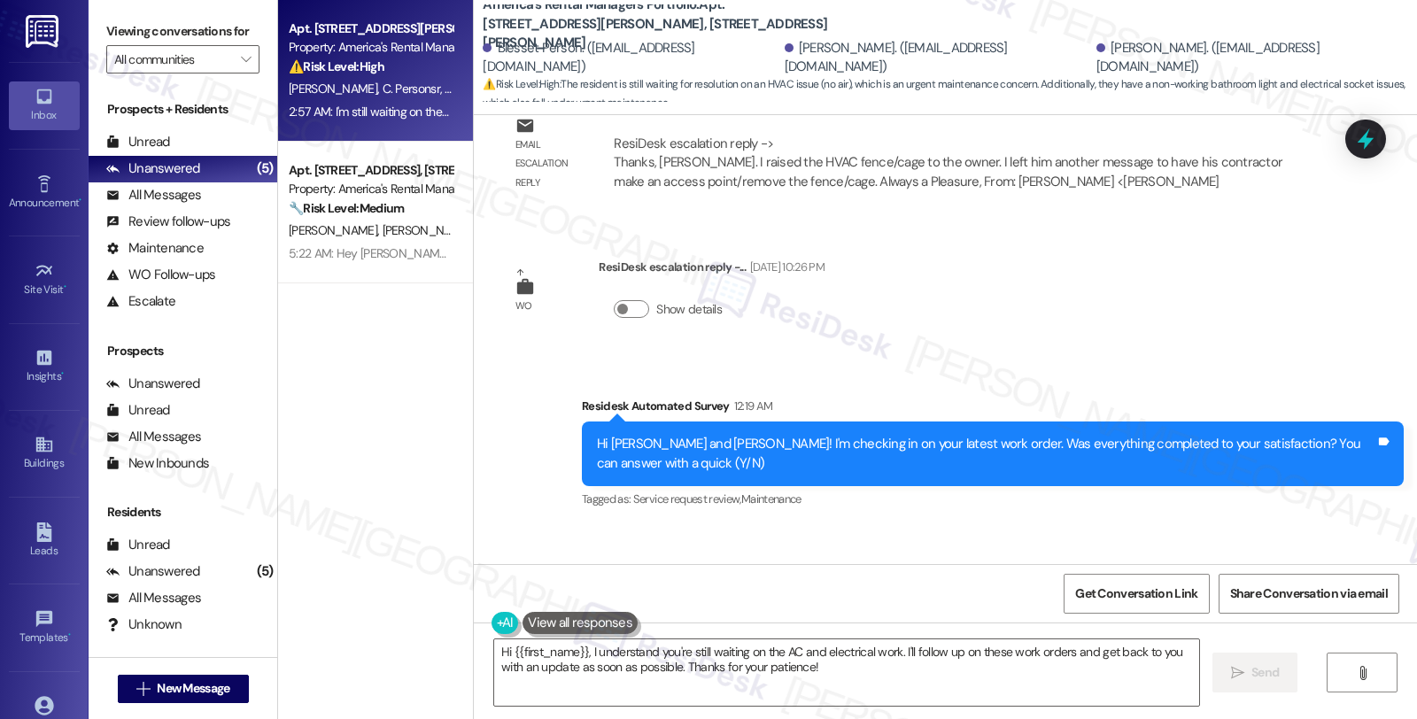
click at [500, 565] on div "[PERSON_NAME] Neutral 2:57 AM" at bounding box center [911, 586] width 822 height 43
copy div "[PERSON_NAME]"
click at [506, 650] on textarea "Hi {{first_name}}, I understand you're still waiting on the AC and electrical w…" at bounding box center [846, 672] width 705 height 66
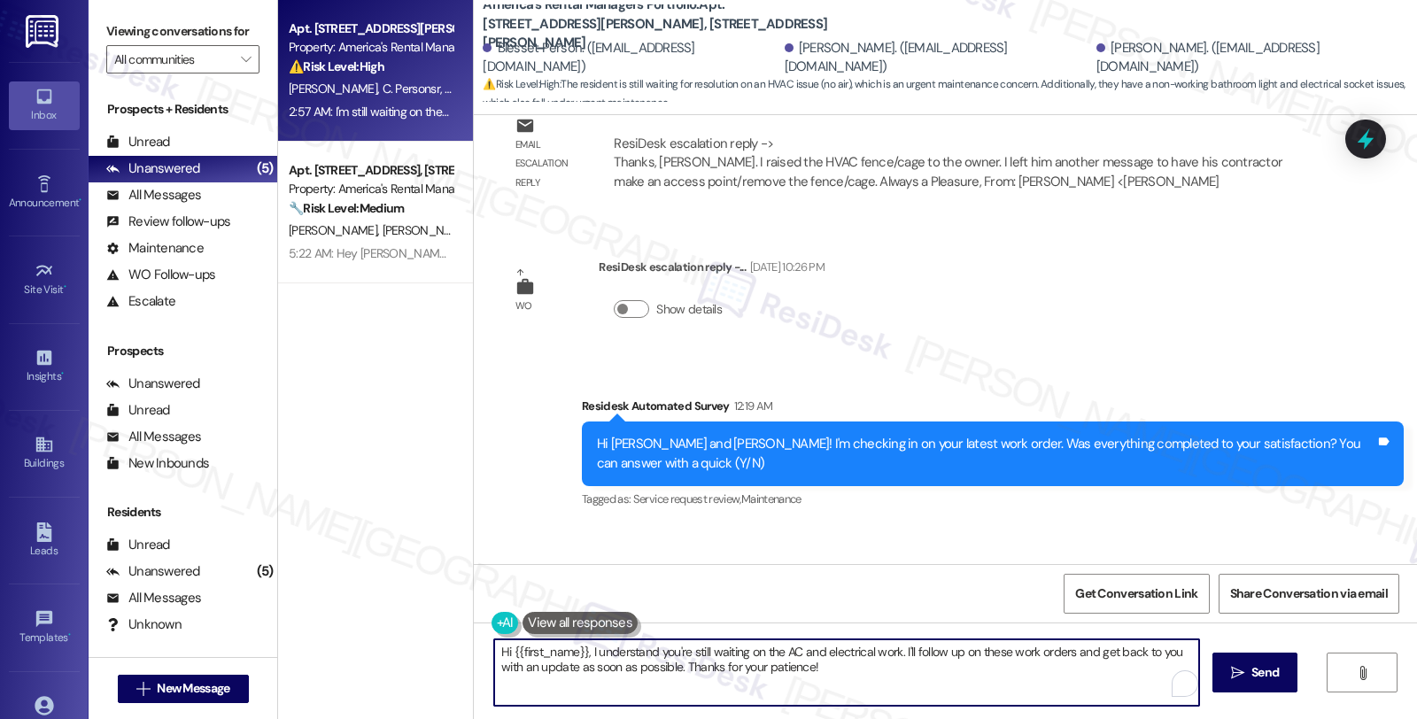
paste textarea "[PERSON_NAME]"
click at [648, 650] on textarea "Hi [PERSON_NAME], thanks for the update, I udersta{{first_name}}, I understand …" at bounding box center [846, 672] width 705 height 66
click at [676, 648] on textarea "Hi [PERSON_NAME], thanks for the update, I see that the work orders udersta{{fi…" at bounding box center [846, 672] width 705 height 66
paste textarea "53239-1"
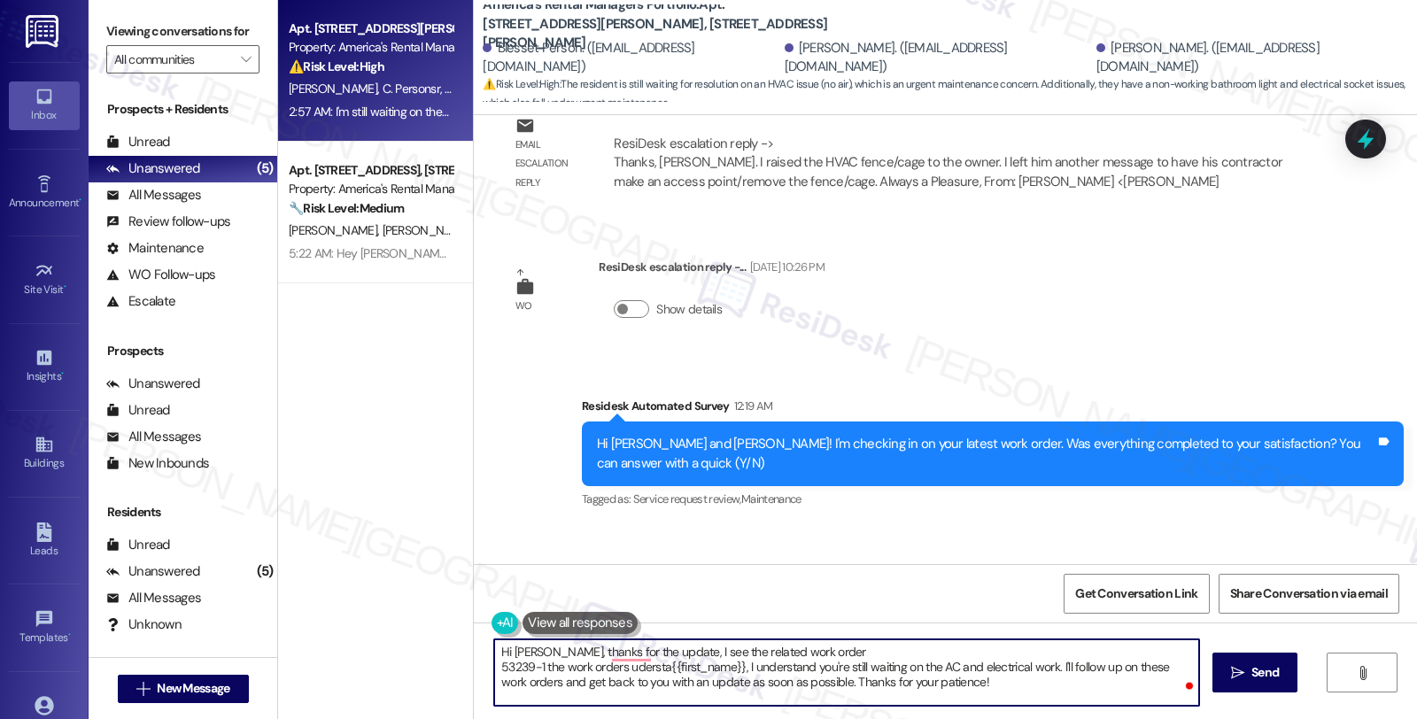
click at [806, 653] on textarea "Hi [PERSON_NAME], thanks for the update, I see the related work order 53239-1 t…" at bounding box center [846, 672] width 705 height 66
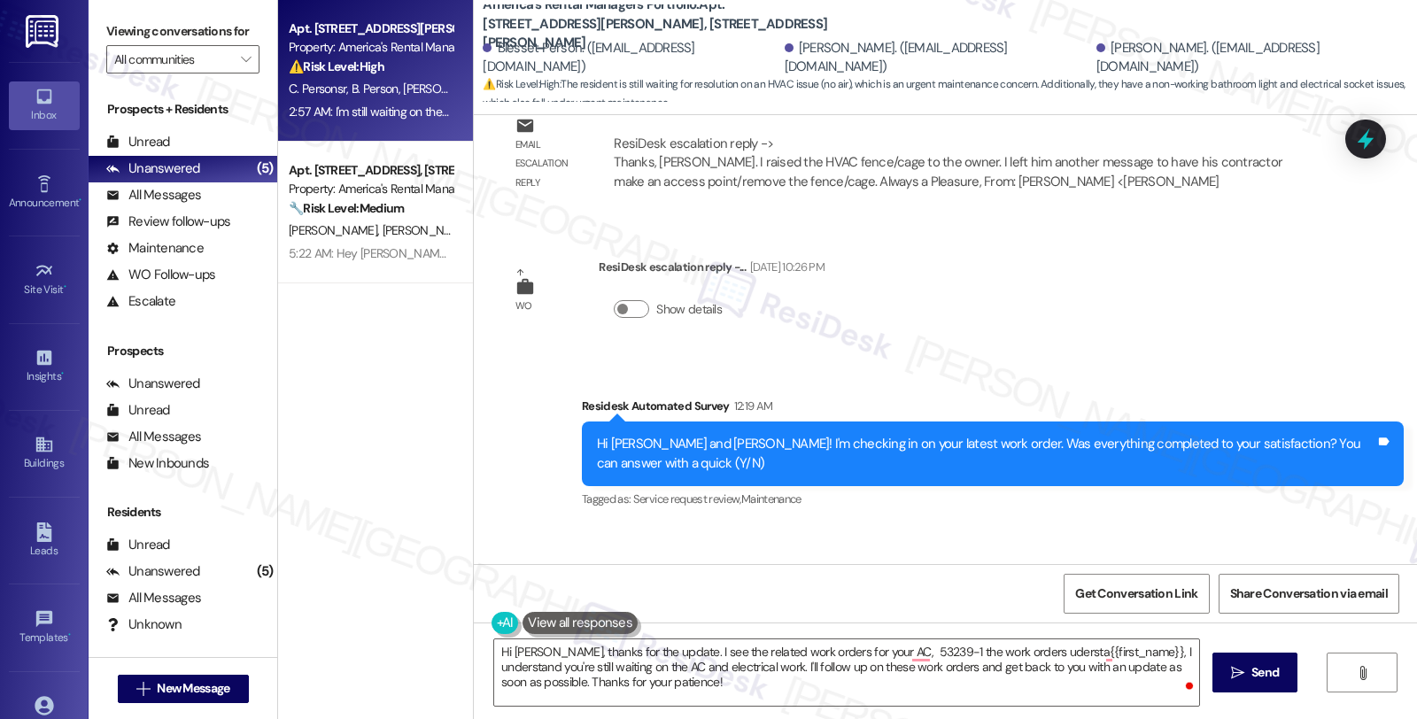
click at [965, 700] on textarea "Hi [PERSON_NAME], thanks for the update. I see the related work orders for your…" at bounding box center [846, 672] width 705 height 66
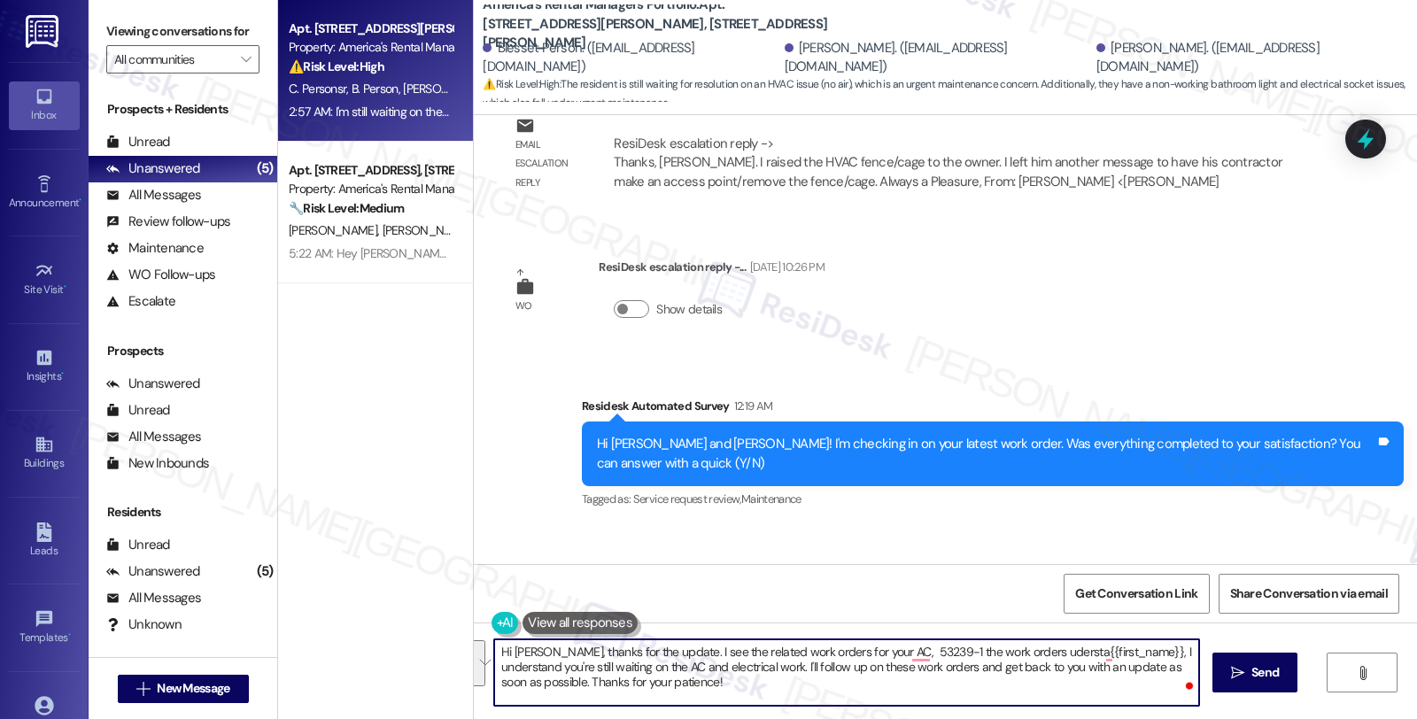
drag, startPoint x: 647, startPoint y: 653, endPoint x: 691, endPoint y: 705, distance: 67.9
click at [691, 705] on textarea "Hi [PERSON_NAME], thanks for the update. I see the related work orders for your…" at bounding box center [846, 672] width 705 height 66
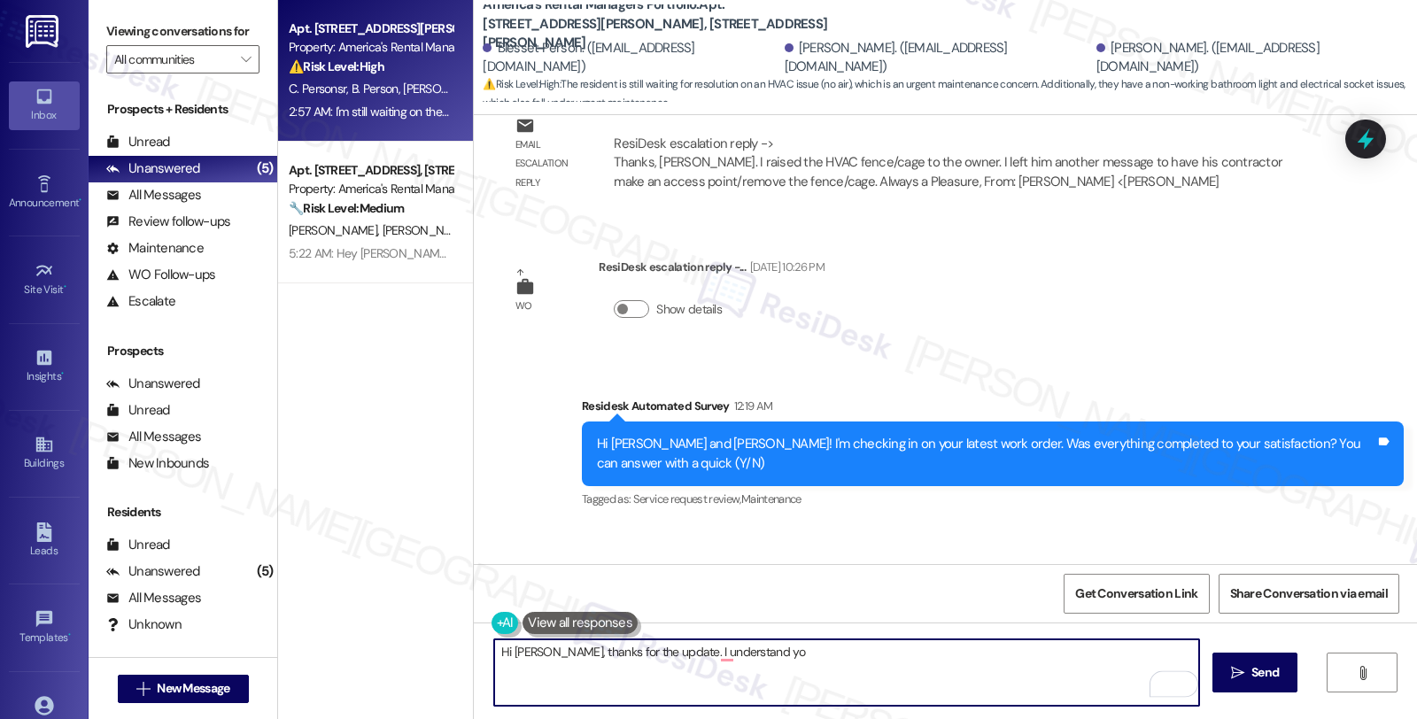
click at [724, 655] on textarea "Hi [PERSON_NAME], thanks for the update. I understand yo" at bounding box center [846, 672] width 705 height 66
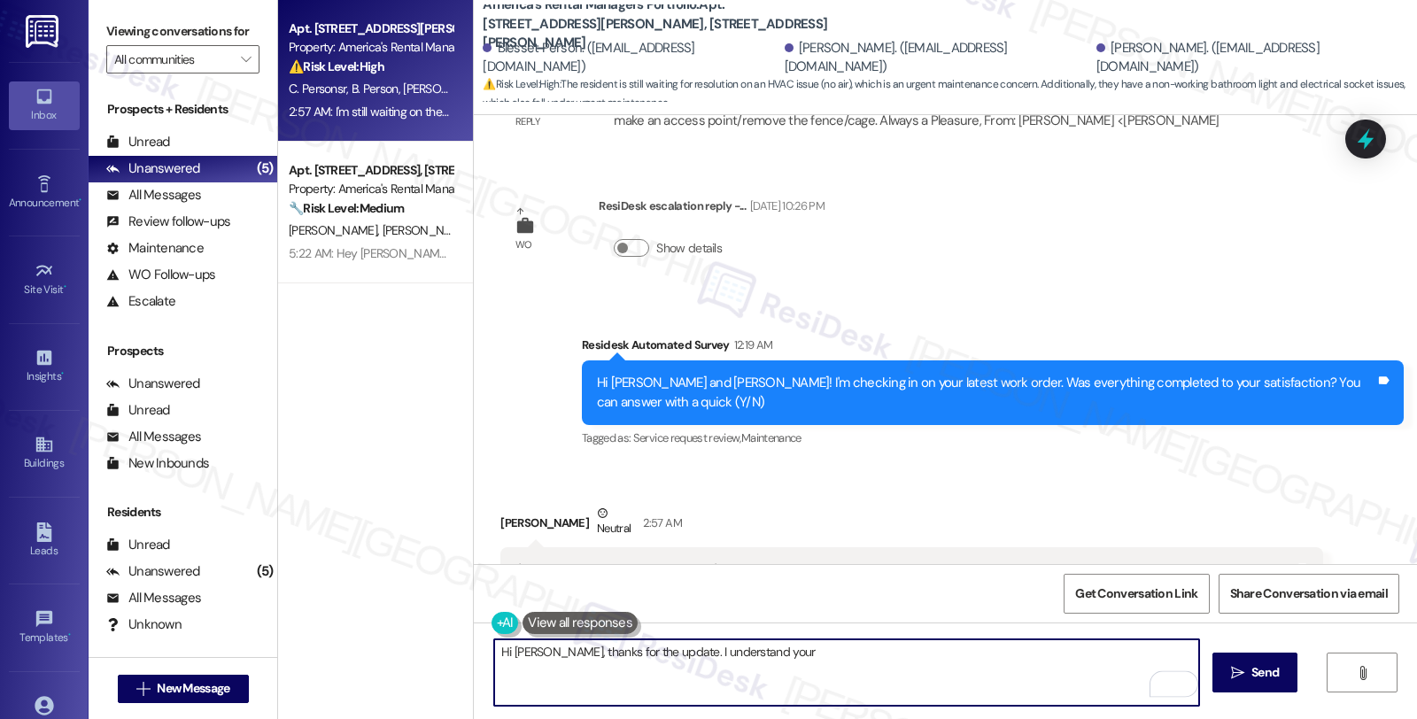
scroll to position [4227, 0]
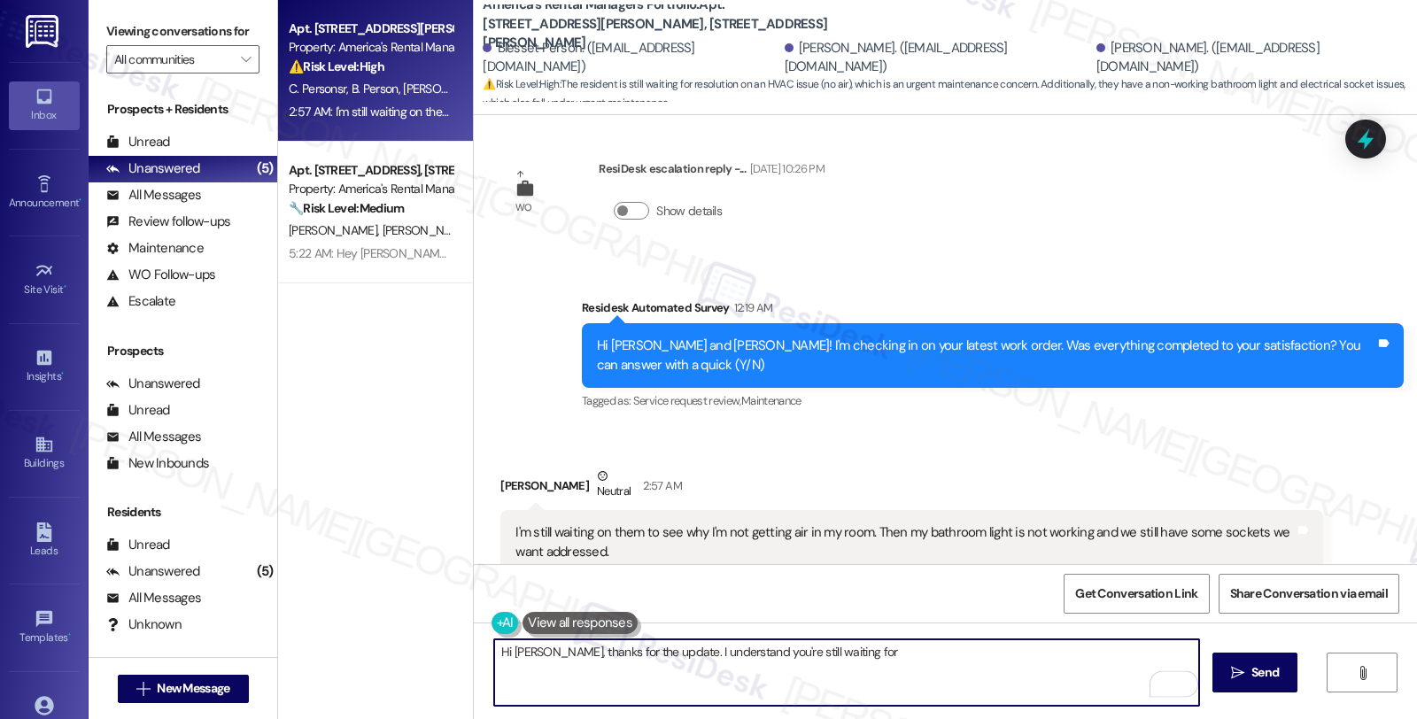
click at [847, 658] on textarea "Hi [PERSON_NAME], thanks for the update. I understand you're still waiting for" at bounding box center [846, 672] width 705 height 66
click at [1001, 645] on textarea "Hi [PERSON_NAME], thanks for the update. I understand you're still waiting for …" at bounding box center [846, 672] width 705 height 66
click at [585, 671] on textarea "Hi [PERSON_NAME], thanks for the update. I understand you're still waiting for …" at bounding box center [846, 672] width 705 height 66
click at [769, 674] on textarea "Hi Lisa, thanks for the update. I understand you're still waiting for maintenan…" at bounding box center [846, 672] width 705 height 66
click at [907, 667] on textarea "Hi Lisa, thanks for the update. I understand you're still waiting for maintenan…" at bounding box center [846, 672] width 705 height 66
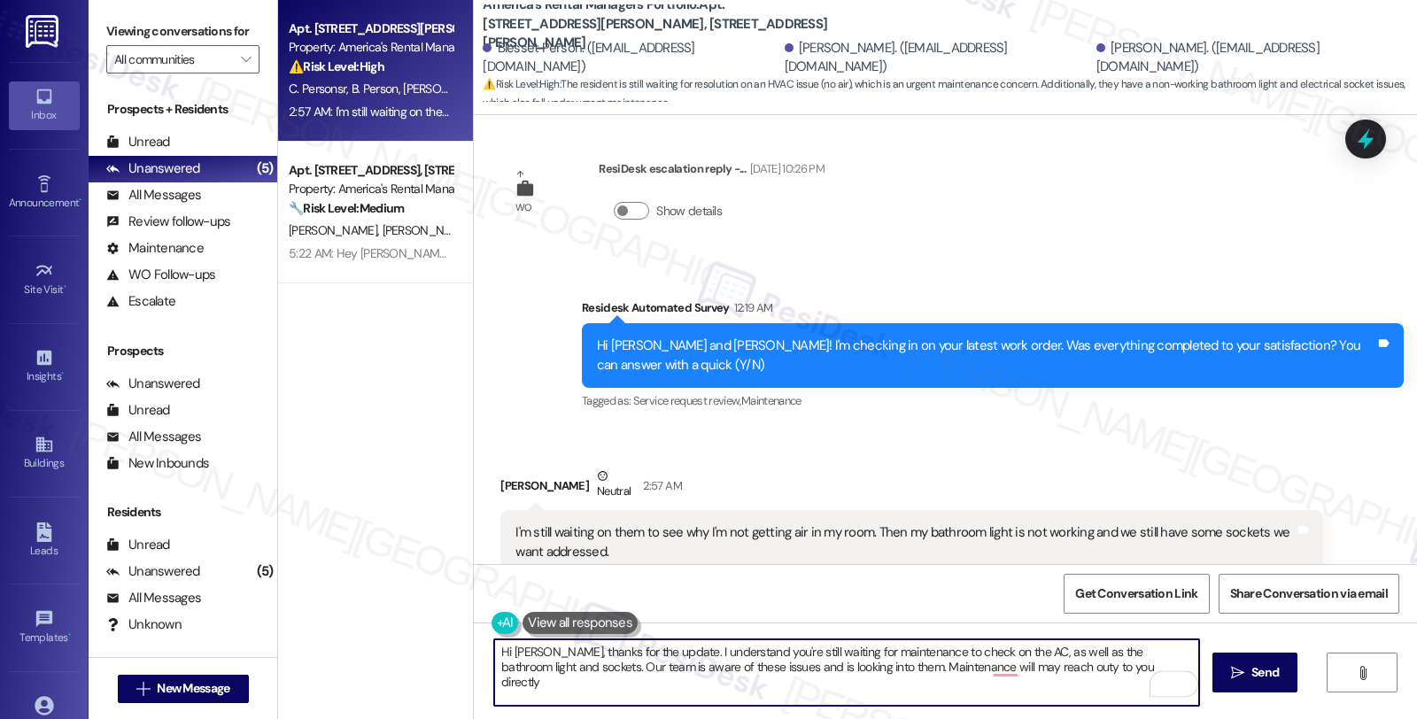
click at [932, 666] on textarea "Hi Lisa, thanks for the update. I understand you're still waiting for maintenan…" at bounding box center [846, 672] width 705 height 66
click at [1076, 661] on textarea "Hi Lisa, thanks for the update. I understand you're still waiting for maintenan…" at bounding box center [846, 672] width 705 height 66
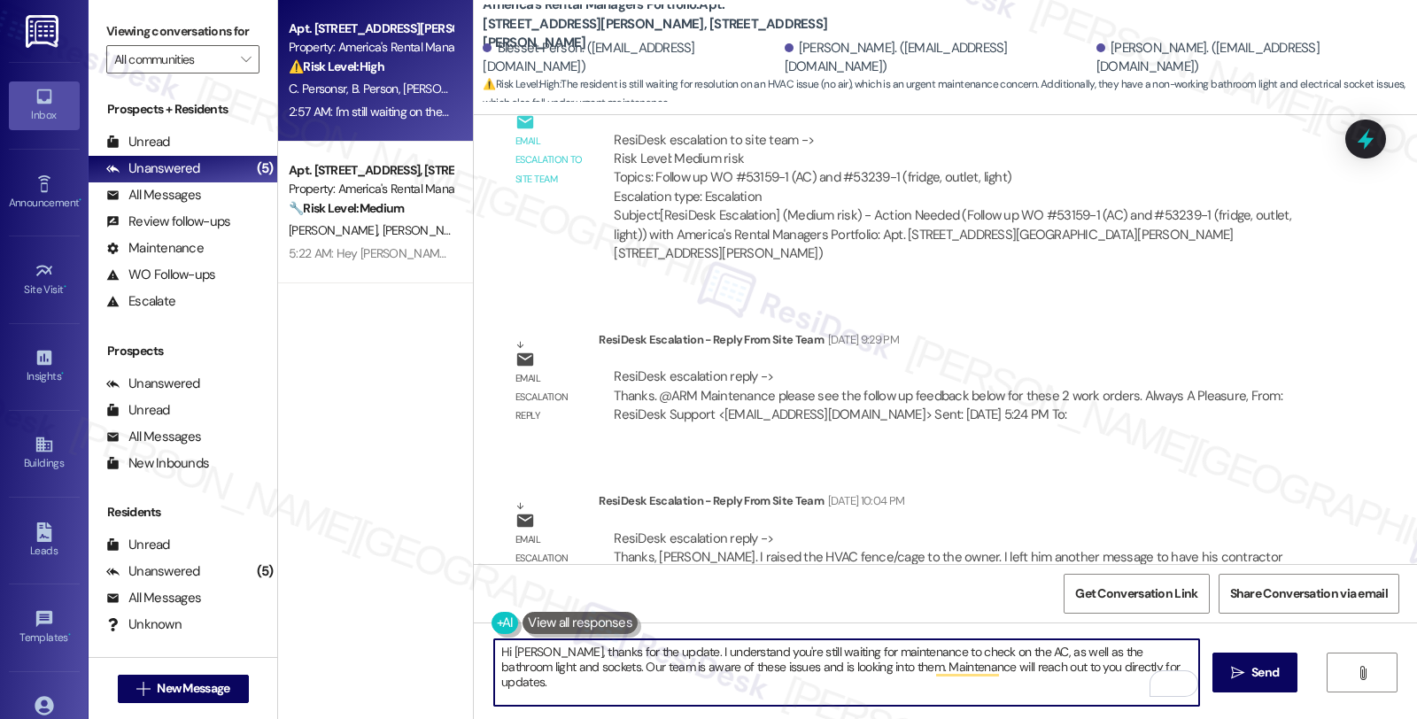
scroll to position [3735, 0]
type textarea "Hi Lisa, thanks for the update. I understand you're still waiting for maintenan…"
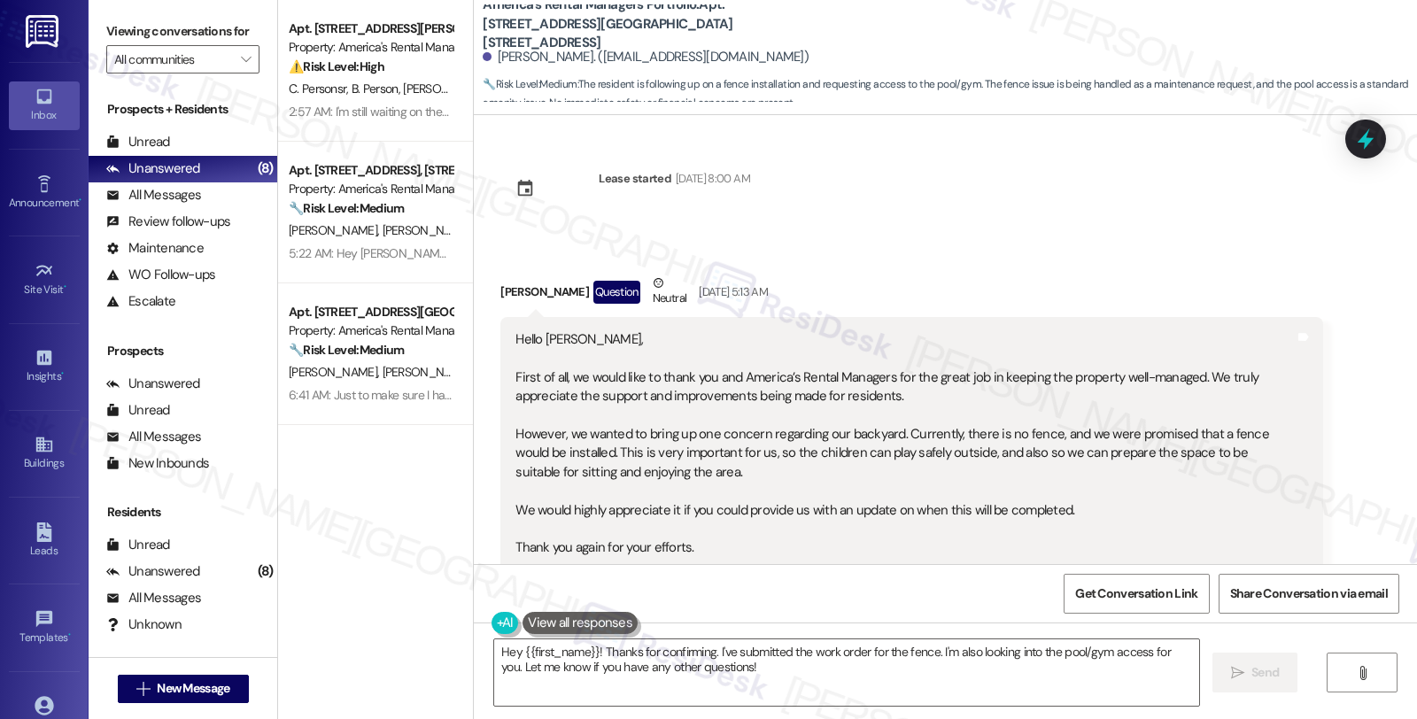
scroll to position [3549, 0]
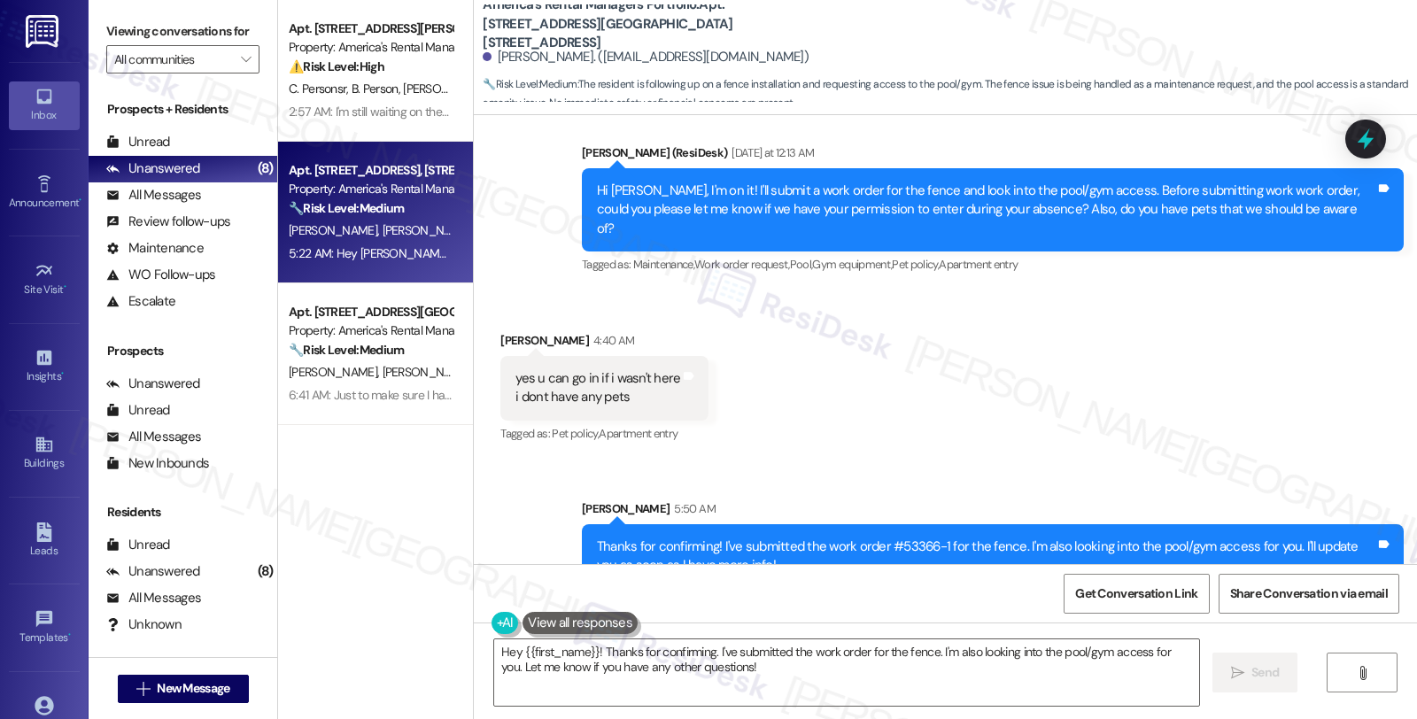
click at [426, 202] on div "🔧 Risk Level: Medium The resident is requesting garbage cans, which falls under…" at bounding box center [371, 208] width 164 height 19
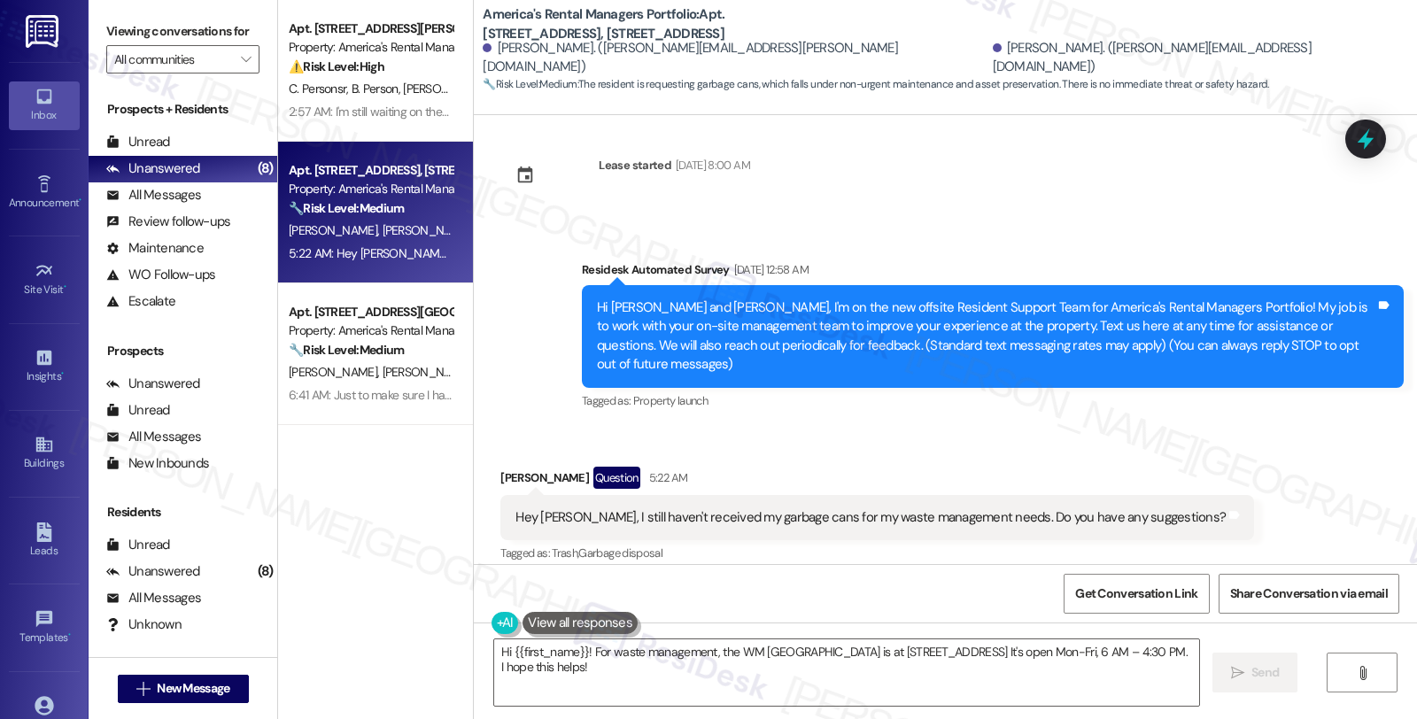
scroll to position [0, 0]
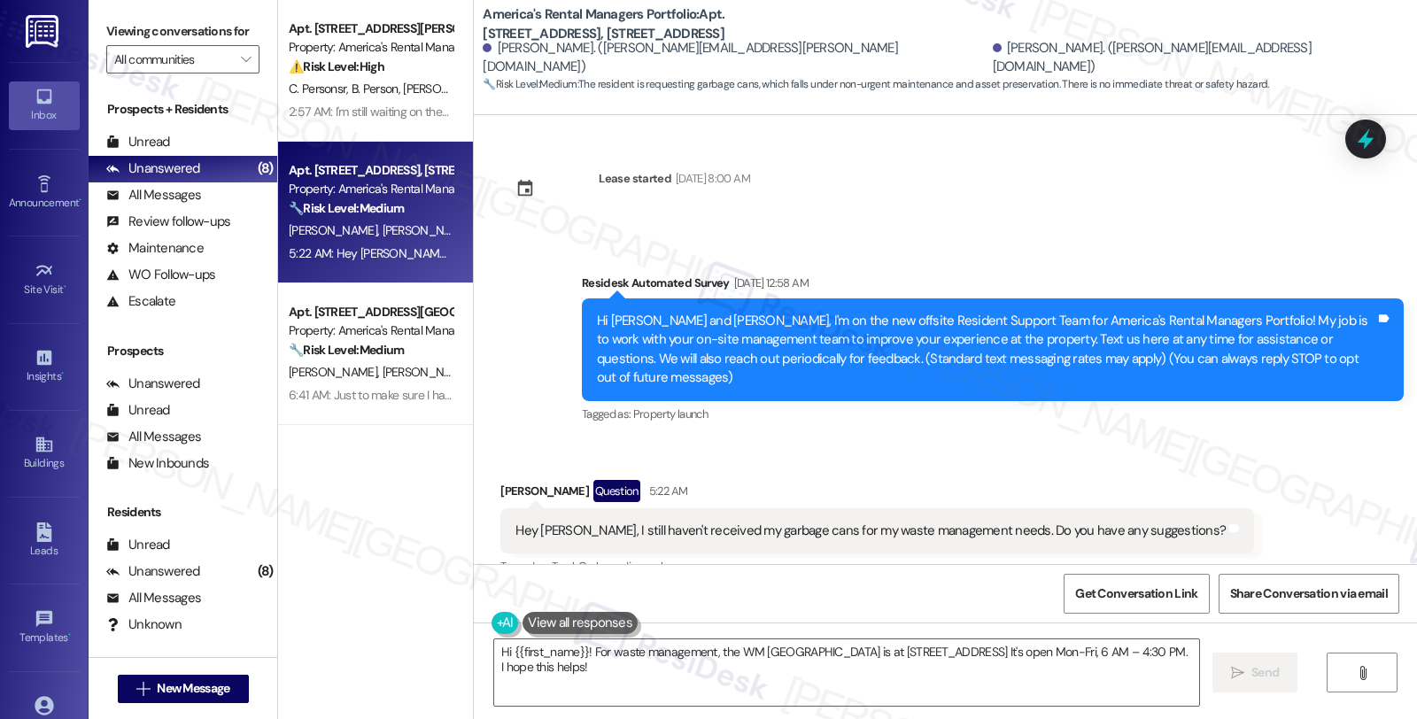
click at [1226, 209] on div "Lease started [DATE] 8:00 AM Survey, sent via SMS Residesk Automated Survey [DA…" at bounding box center [945, 339] width 943 height 449
click at [1266, 445] on div "Received via SMS [PERSON_NAME] Question 5:22 AM Hey [PERSON_NAME], I still have…" at bounding box center [945, 686] width 943 height 493
click at [1103, 440] on div "Received via SMS [PERSON_NAME] Question 5:22 AM Hey [PERSON_NAME], I still have…" at bounding box center [945, 686] width 943 height 493
click at [1280, 440] on div "Received via SMS [PERSON_NAME] Question 5:22 AM Hey [PERSON_NAME], I still have…" at bounding box center [945, 686] width 943 height 493
click at [501, 480] on div "[PERSON_NAME] Question 5:22 AM" at bounding box center [877, 494] width 754 height 28
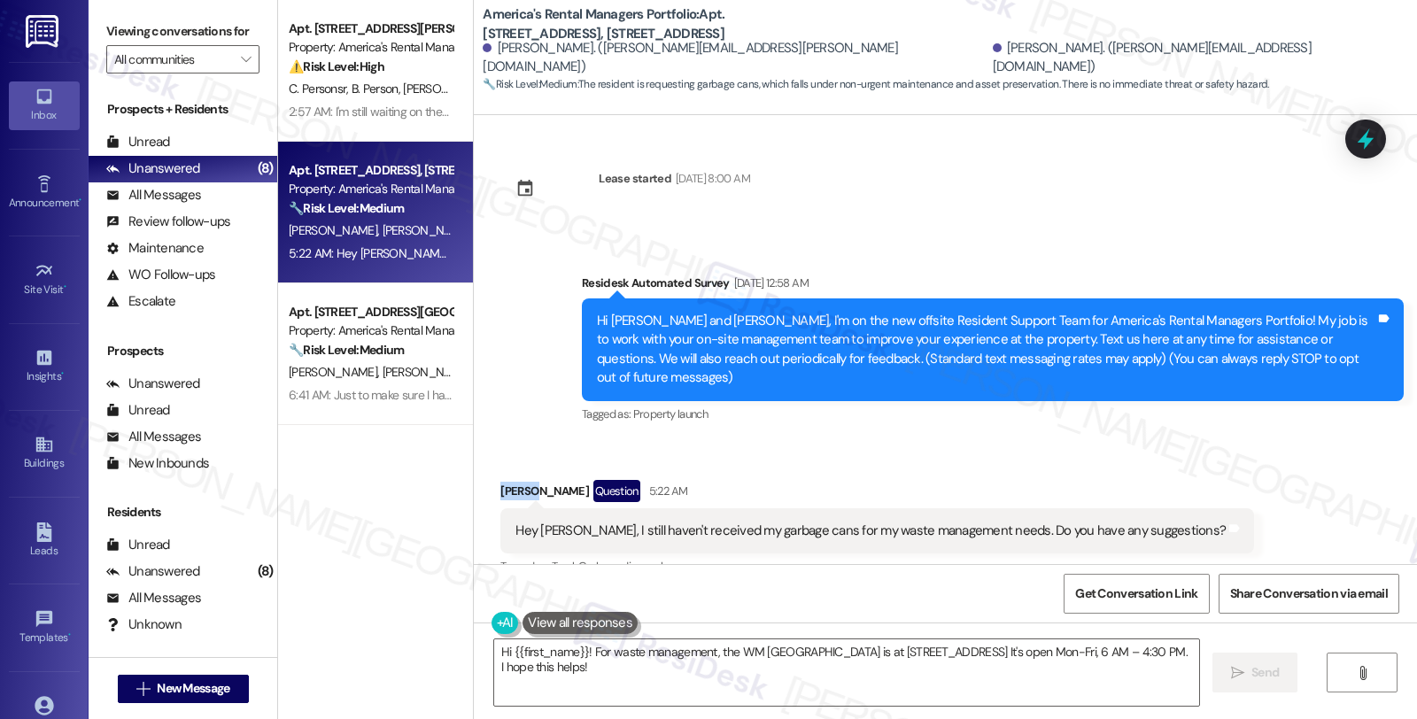
click at [501, 480] on div "[PERSON_NAME] Question 5:22 AM" at bounding box center [877, 494] width 754 height 28
copy div "Grant"
click at [501, 648] on textarea "Hi {{first_name}}! For waste management, the WM [GEOGRAPHIC_DATA] is at [STREET…" at bounding box center [846, 672] width 705 height 66
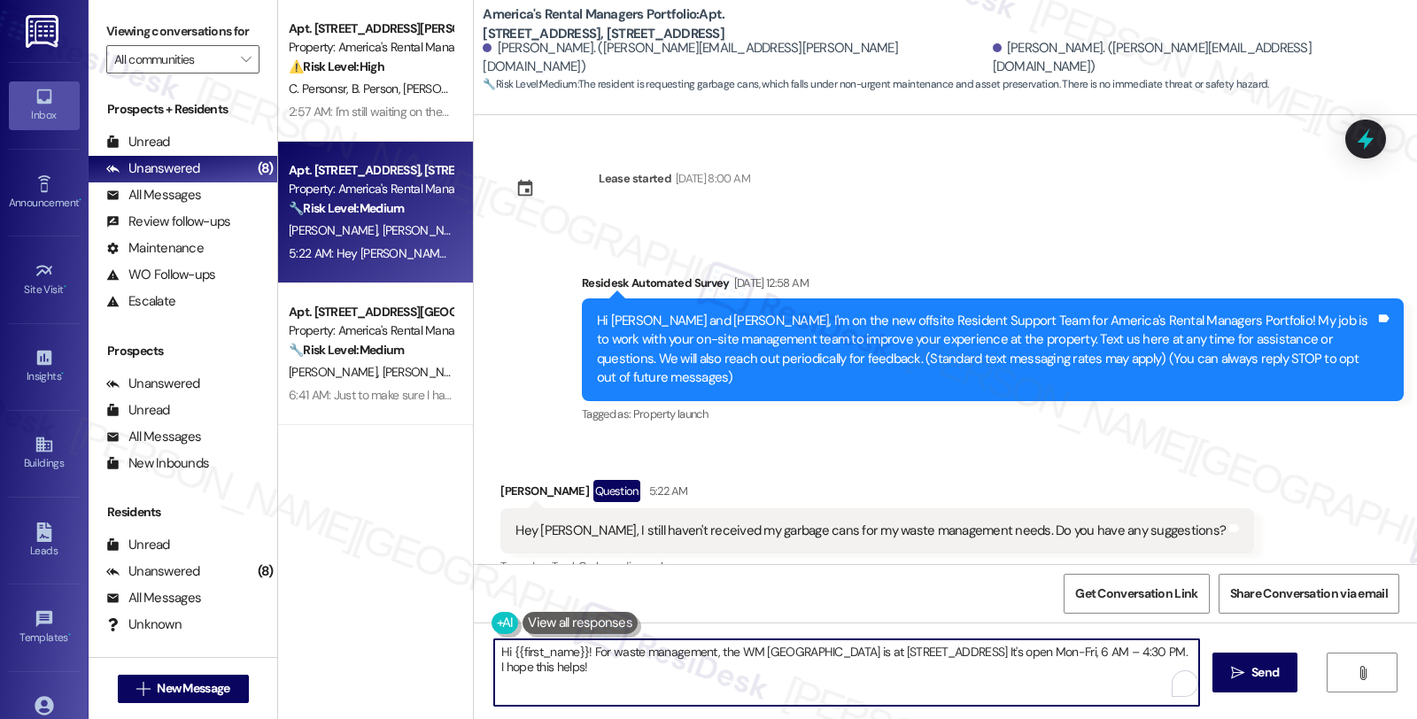
paste textarea "Grant"
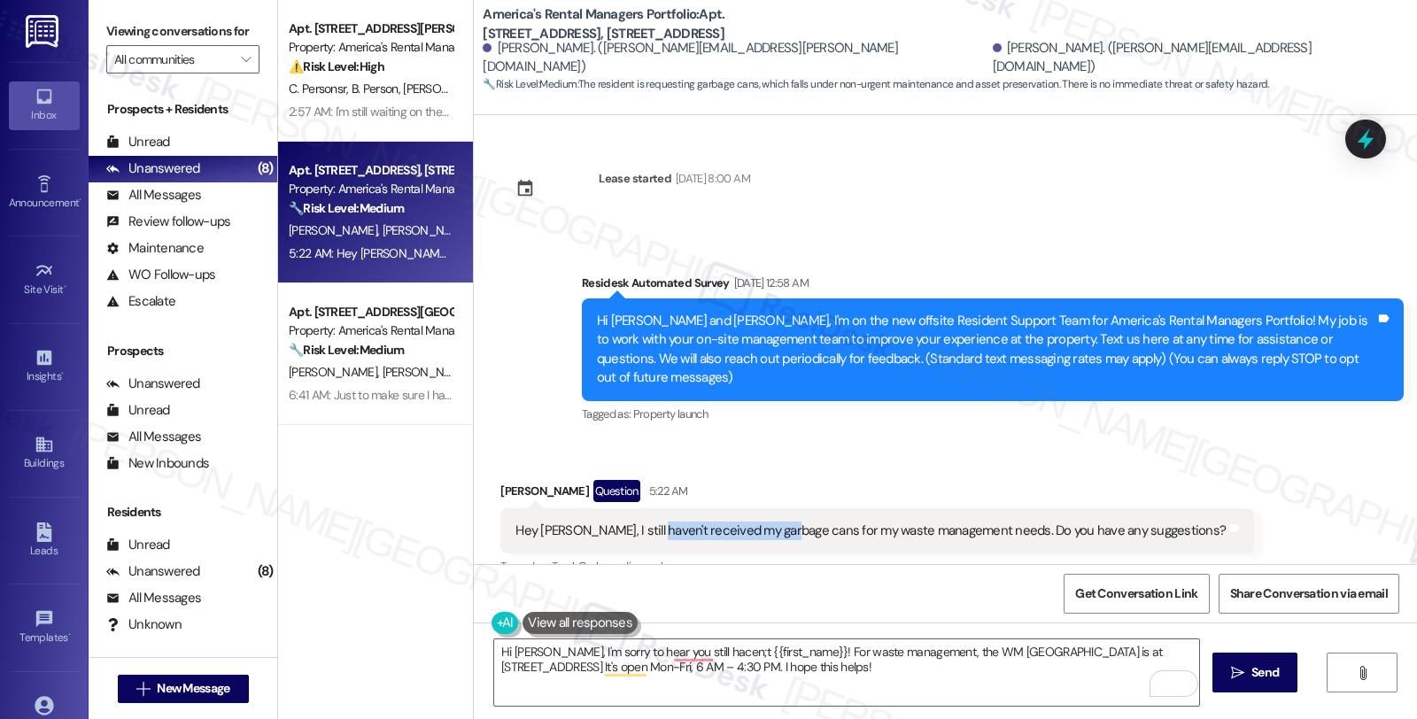
drag, startPoint x: 636, startPoint y: 514, endPoint x: 777, endPoint y: 514, distance: 141.7
click at [777, 522] on div "Hey [PERSON_NAME], I still haven't received my garbage cans for my waste manage…" at bounding box center [870, 531] width 710 height 19
copy div "received my garbage can"
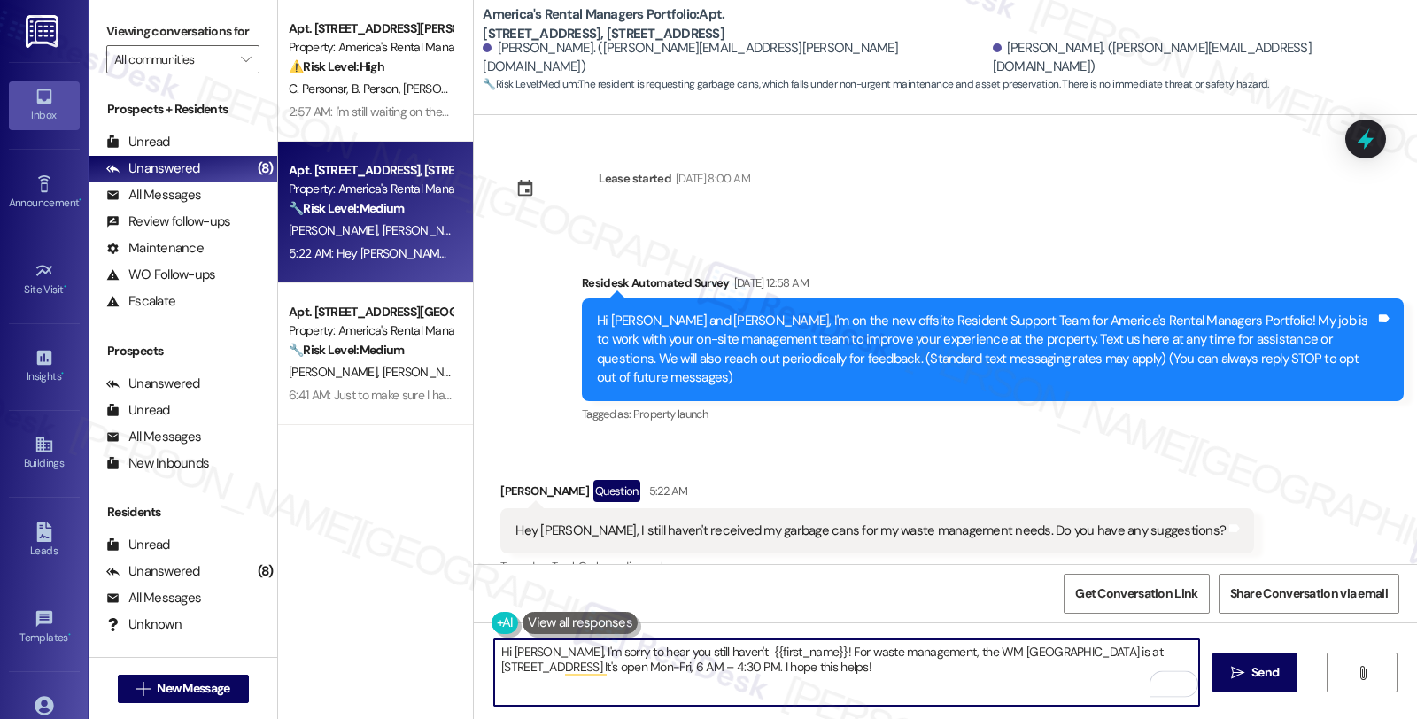
paste textarea "received my garbage can"
click at [751, 655] on textarea "Hi Grant, I'm sorry to hear you still haven't received my garbage can {{first_n…" at bounding box center [846, 672] width 705 height 66
click at [835, 653] on textarea "Hi Grant, I'm sorry to hear you still haven't received your garbage can {{first…" at bounding box center [846, 672] width 705 height 66
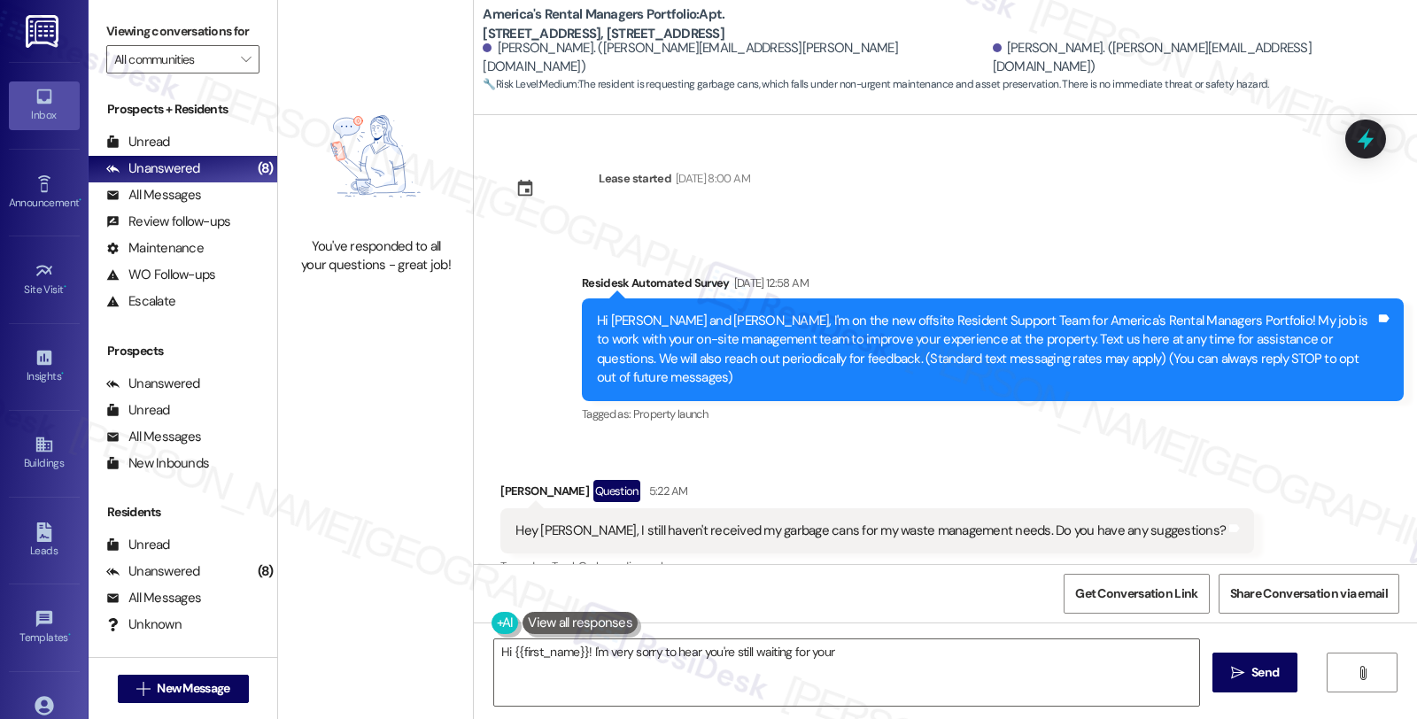
type textarea "Hi {{first_name}}! I'm very sorry to hear you're still waiting for your garbage"
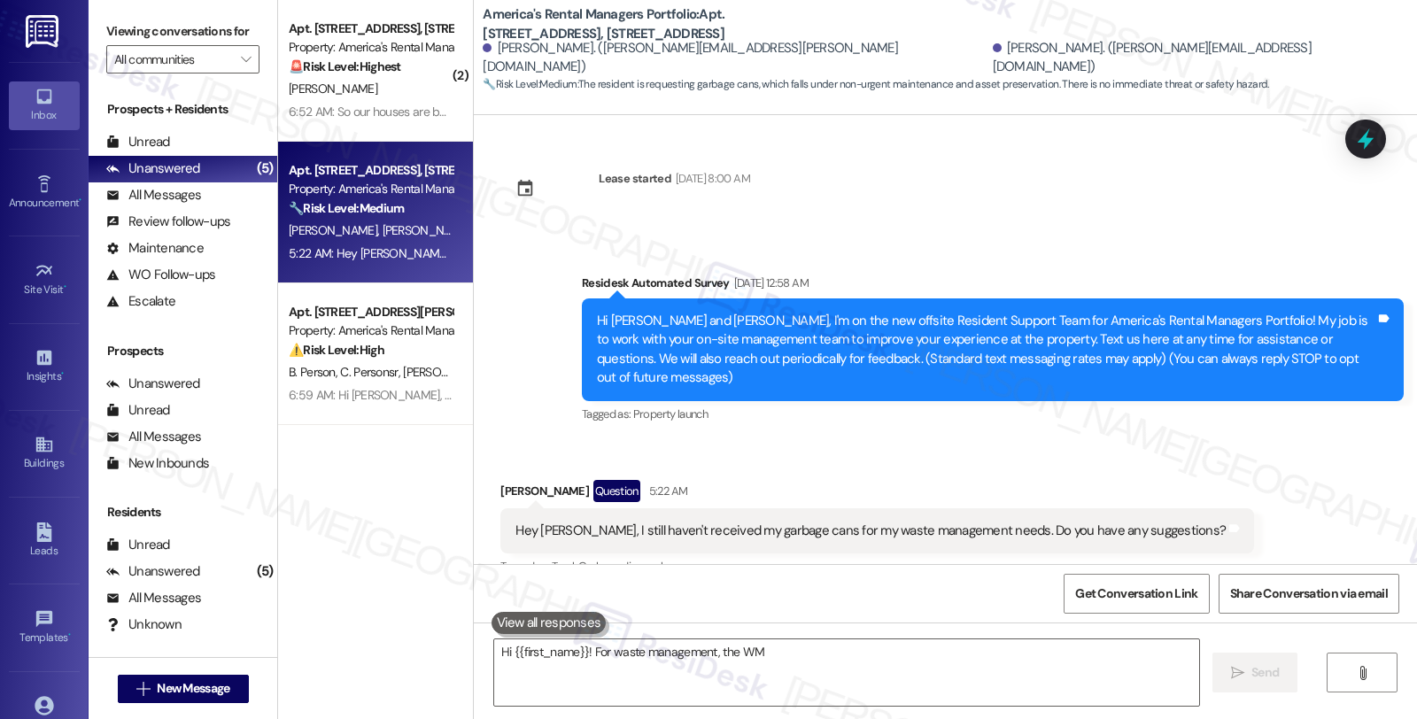
scroll to position [350, 0]
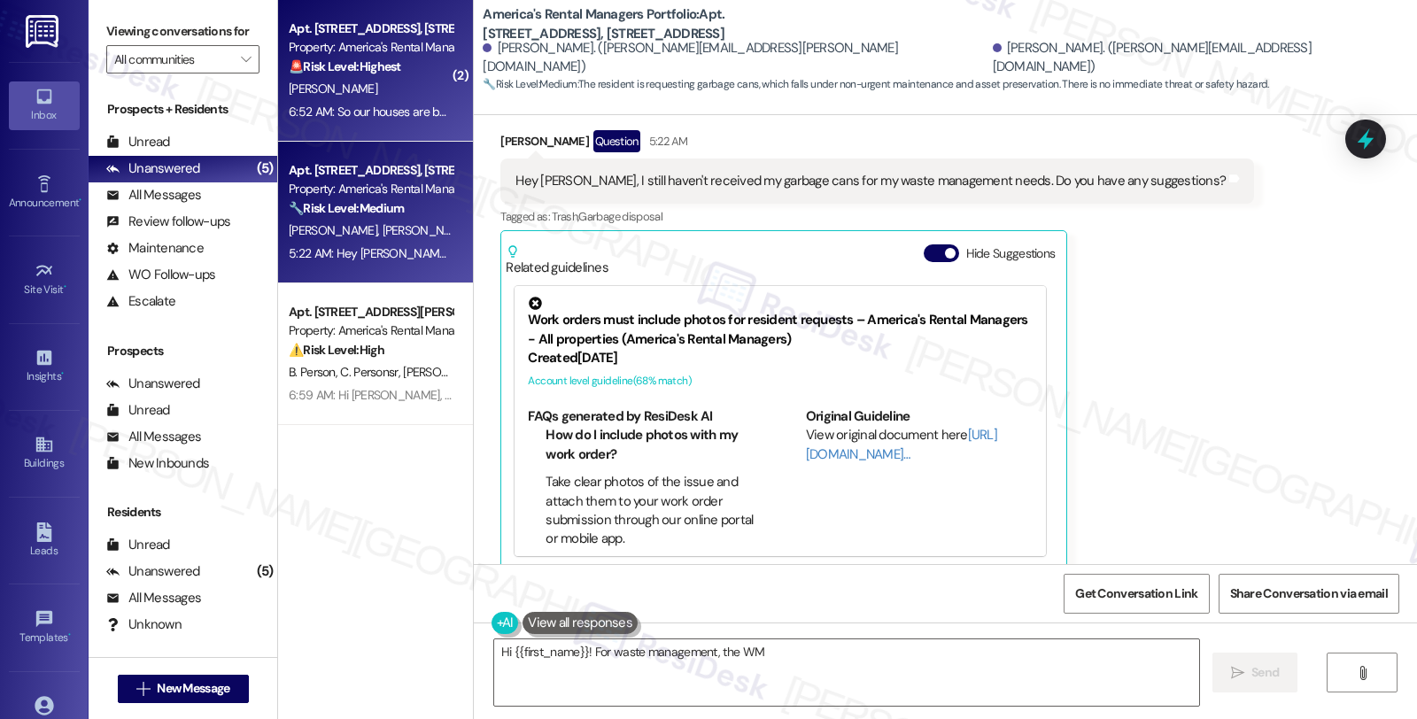
click at [385, 104] on div "6:52 AM: So our houses are being sold and we cant get a notice?? 6:52 AM: So ou…" at bounding box center [458, 112] width 339 height 16
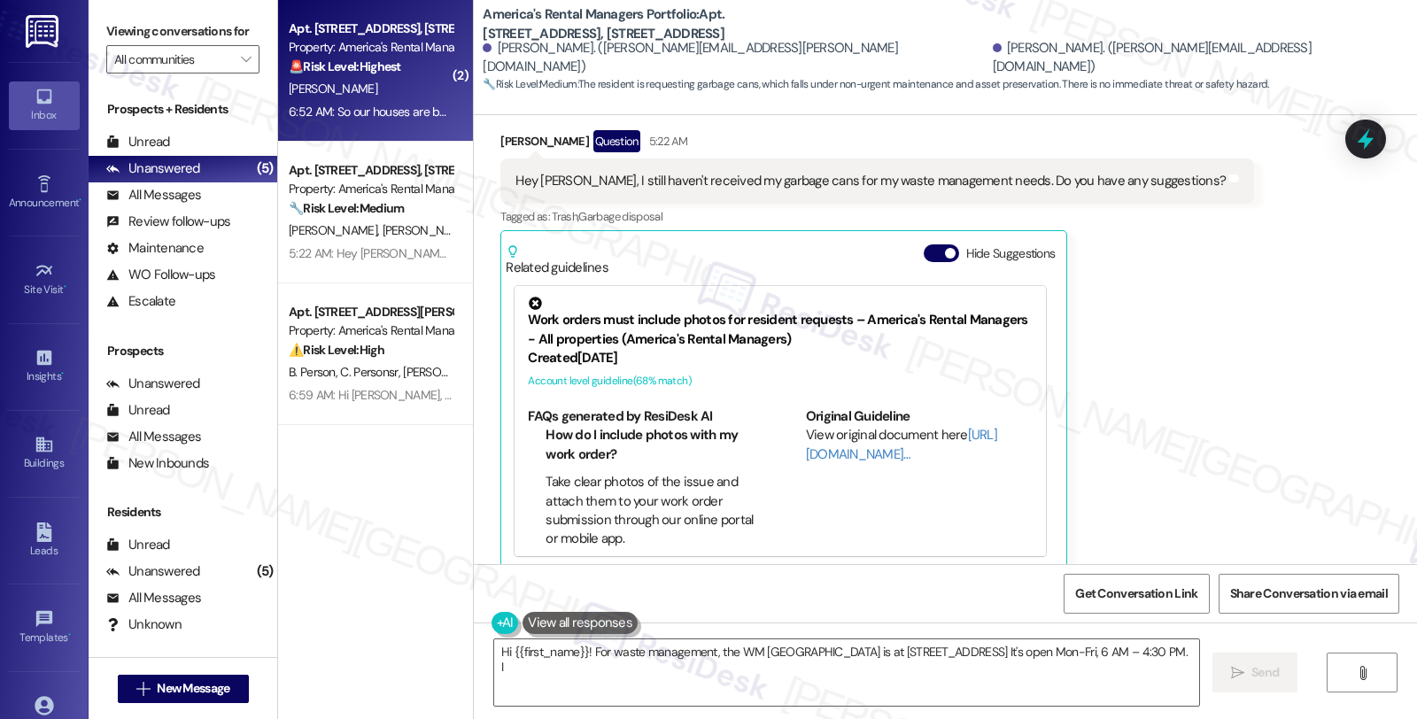
type textarea "Hi {{first_name}}! For waste management, the WM [GEOGRAPHIC_DATA] is at [STREET…"
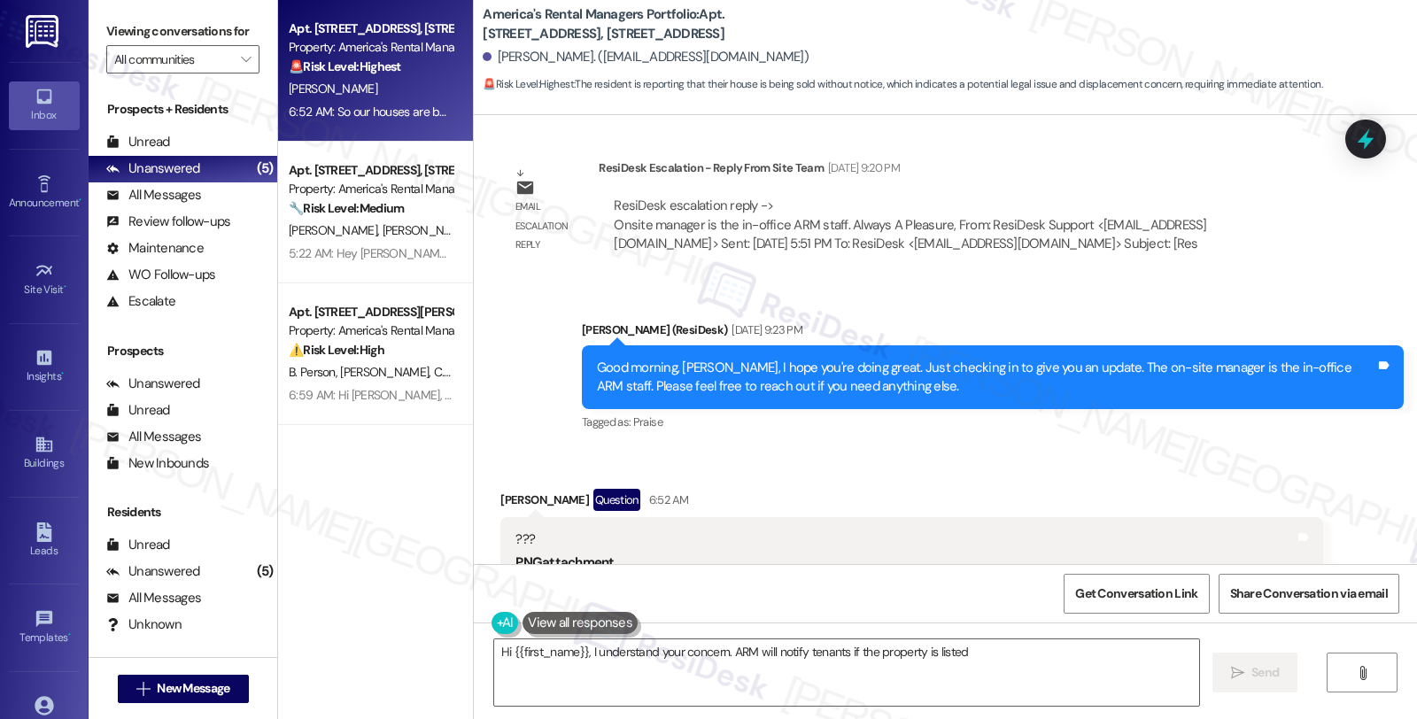
scroll to position [2422, 0]
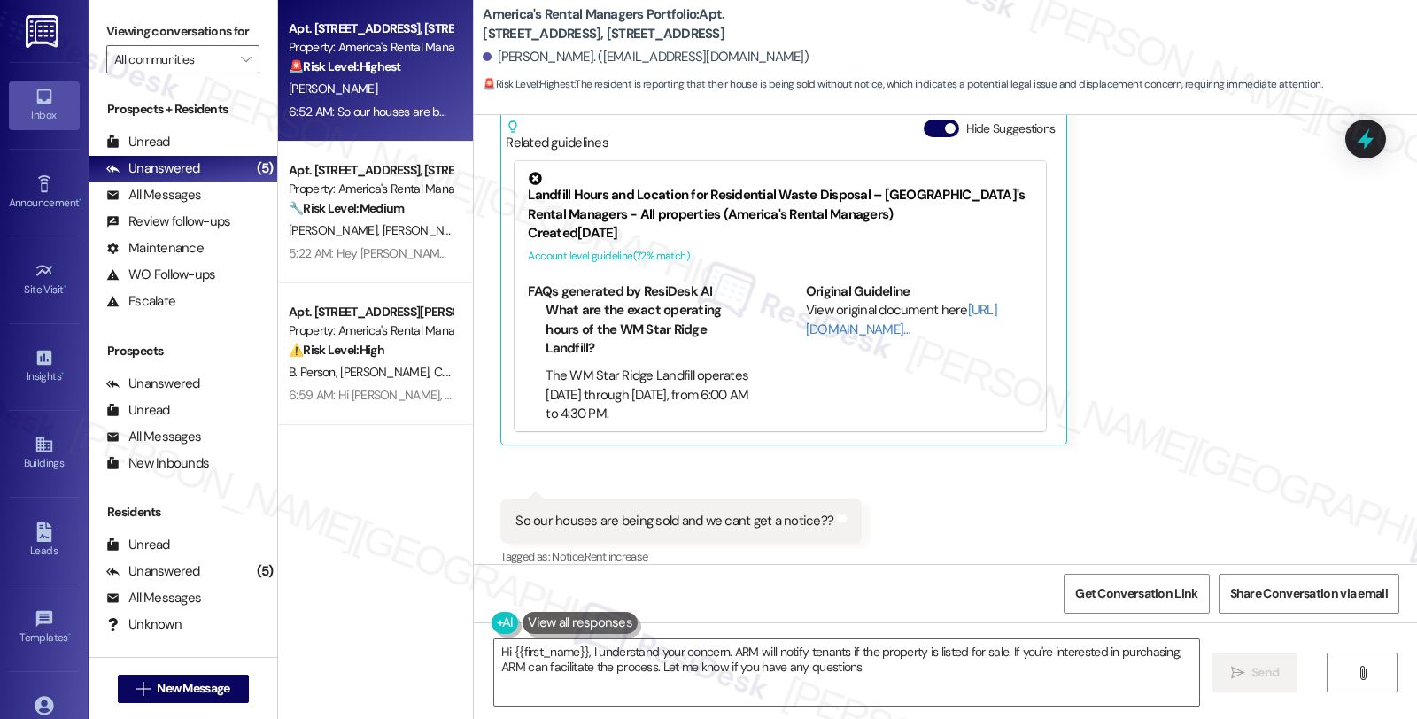
type textarea "Hi {{first_name}}, I understand your concern. ARM will notify tenants if the pr…"
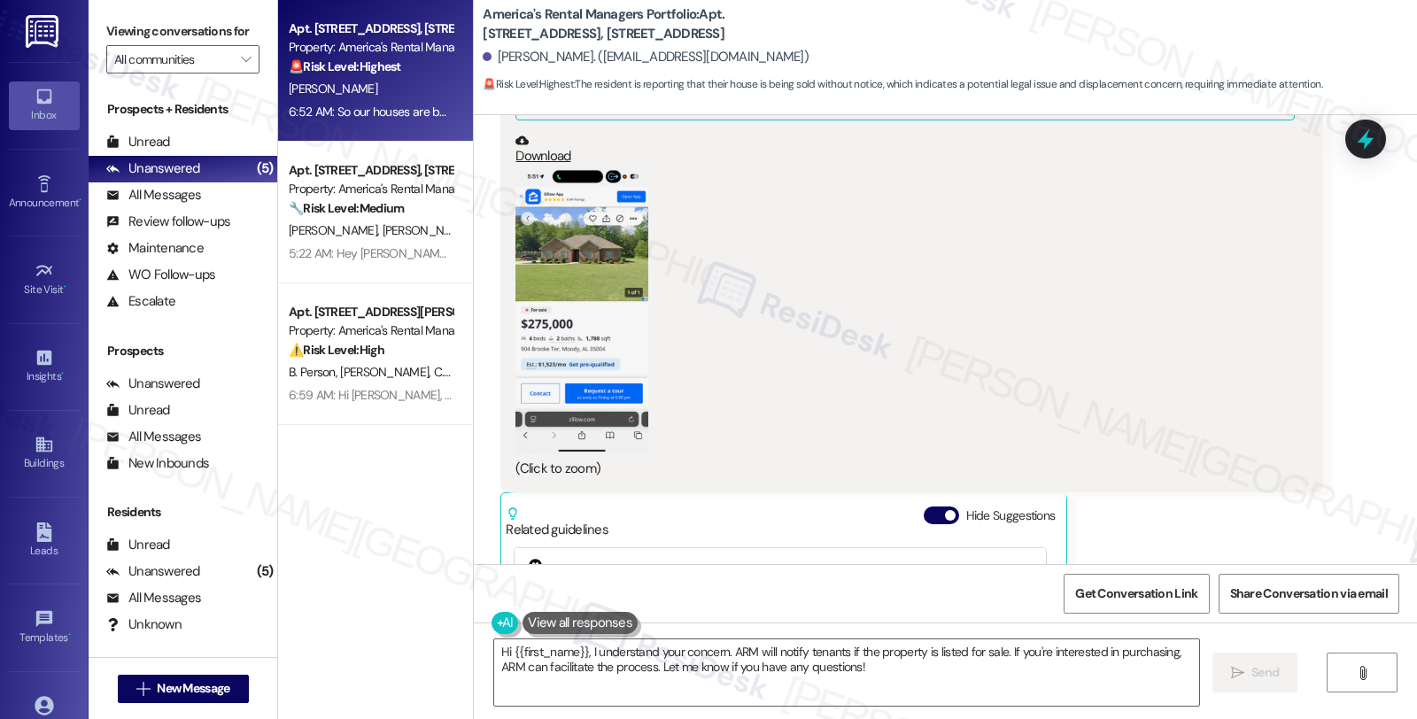
scroll to position [1930, 0]
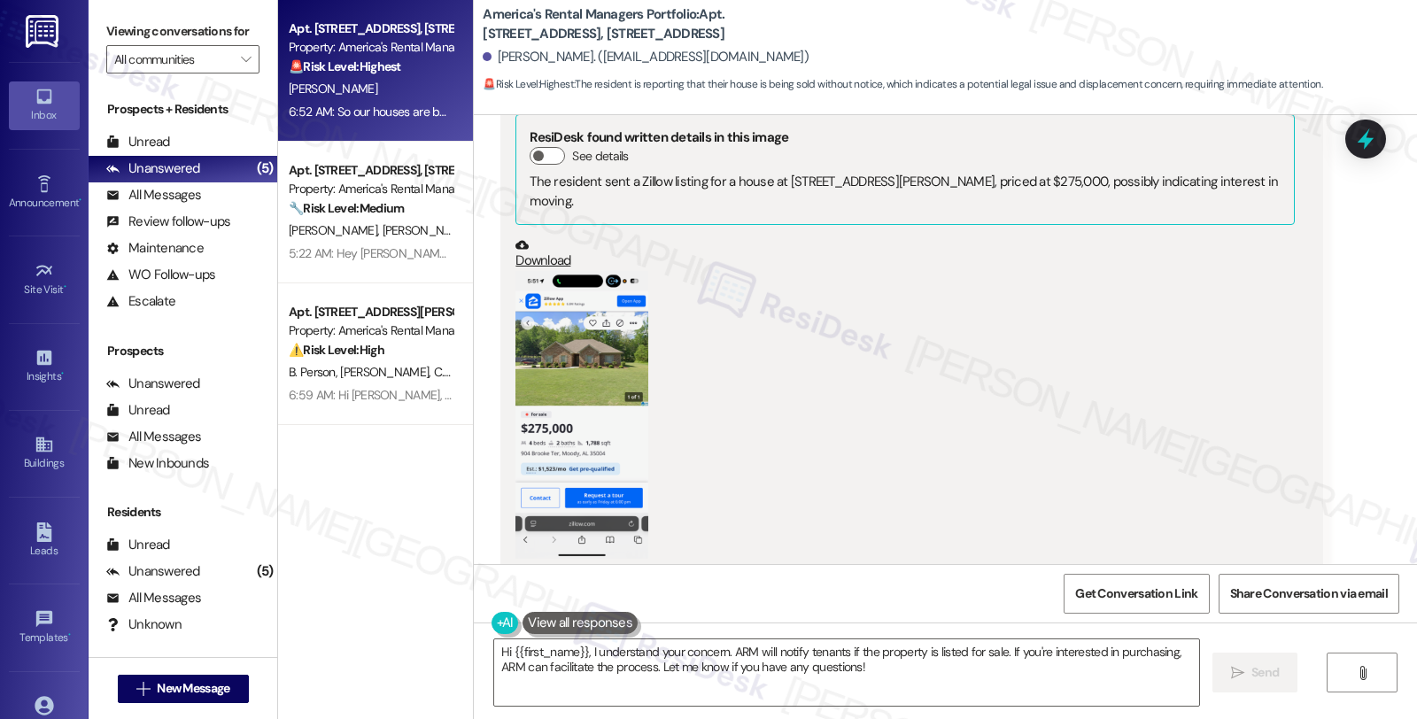
click at [546, 333] on button "Zoom image" at bounding box center [581, 415] width 133 height 288
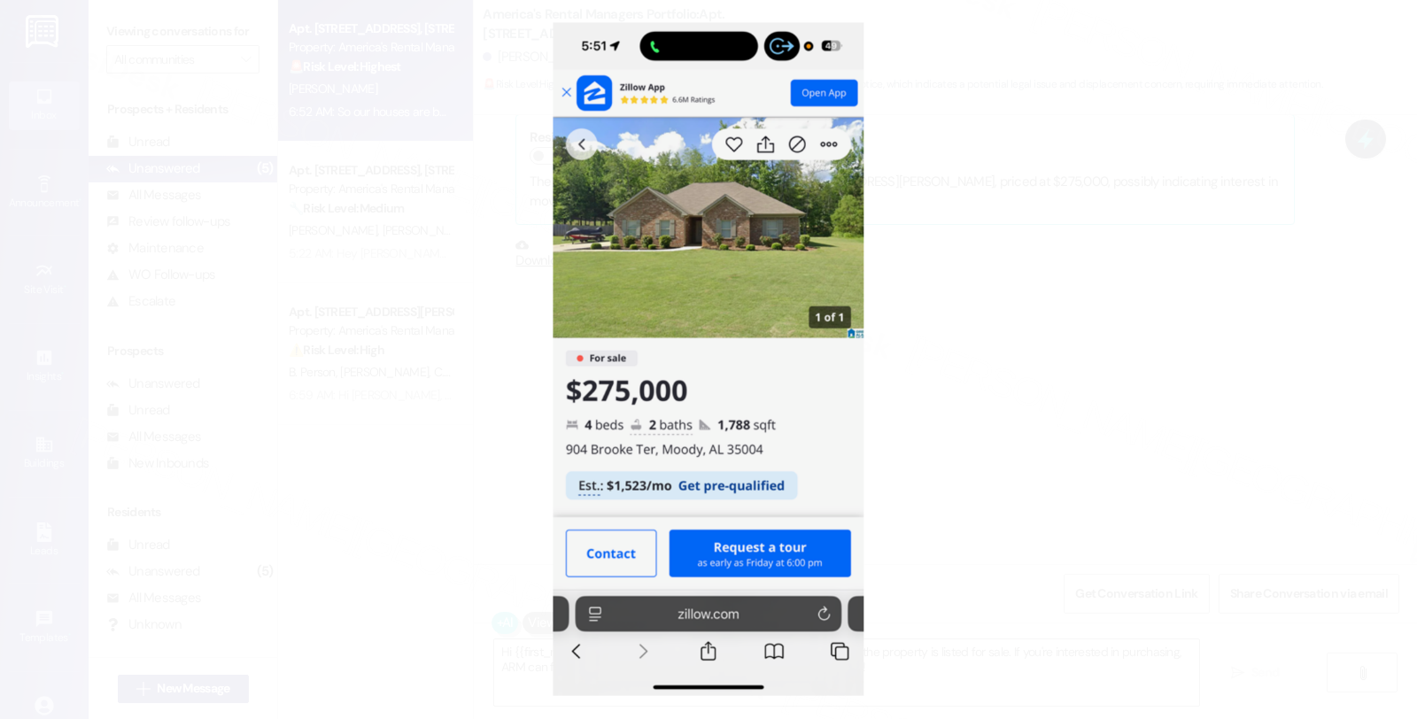
click at [918, 360] on button "Unzoom image" at bounding box center [708, 359] width 1417 height 719
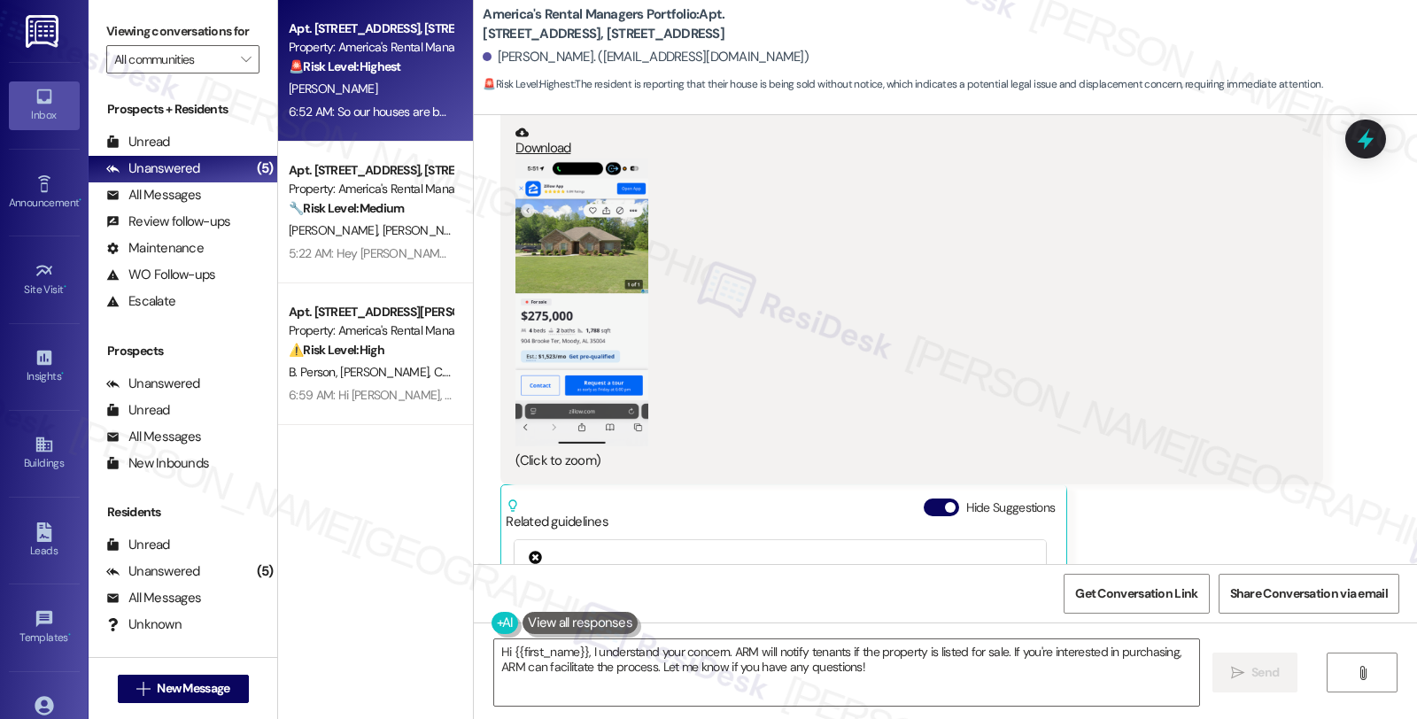
scroll to position [2029, 0]
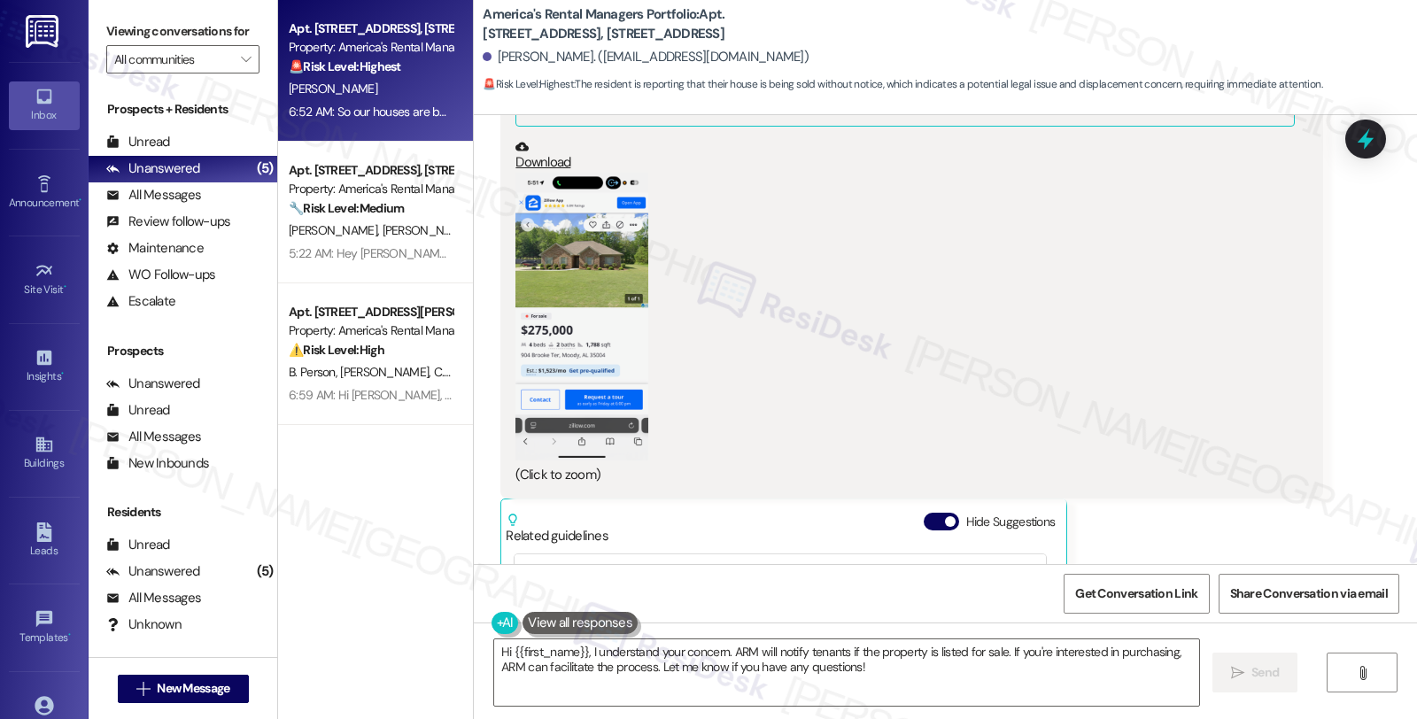
click at [576, 311] on button "Zoom image" at bounding box center [581, 317] width 133 height 288
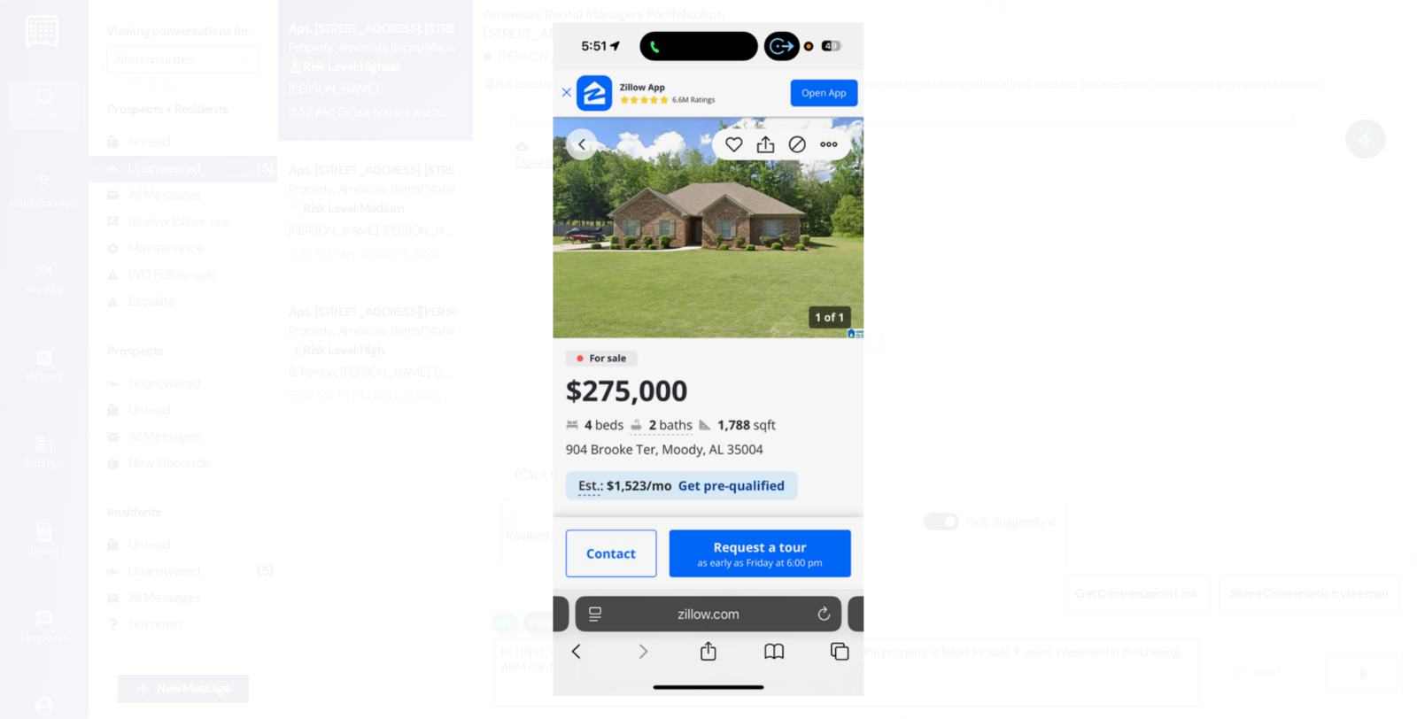
click at [993, 386] on button "Unzoom image" at bounding box center [708, 359] width 1417 height 719
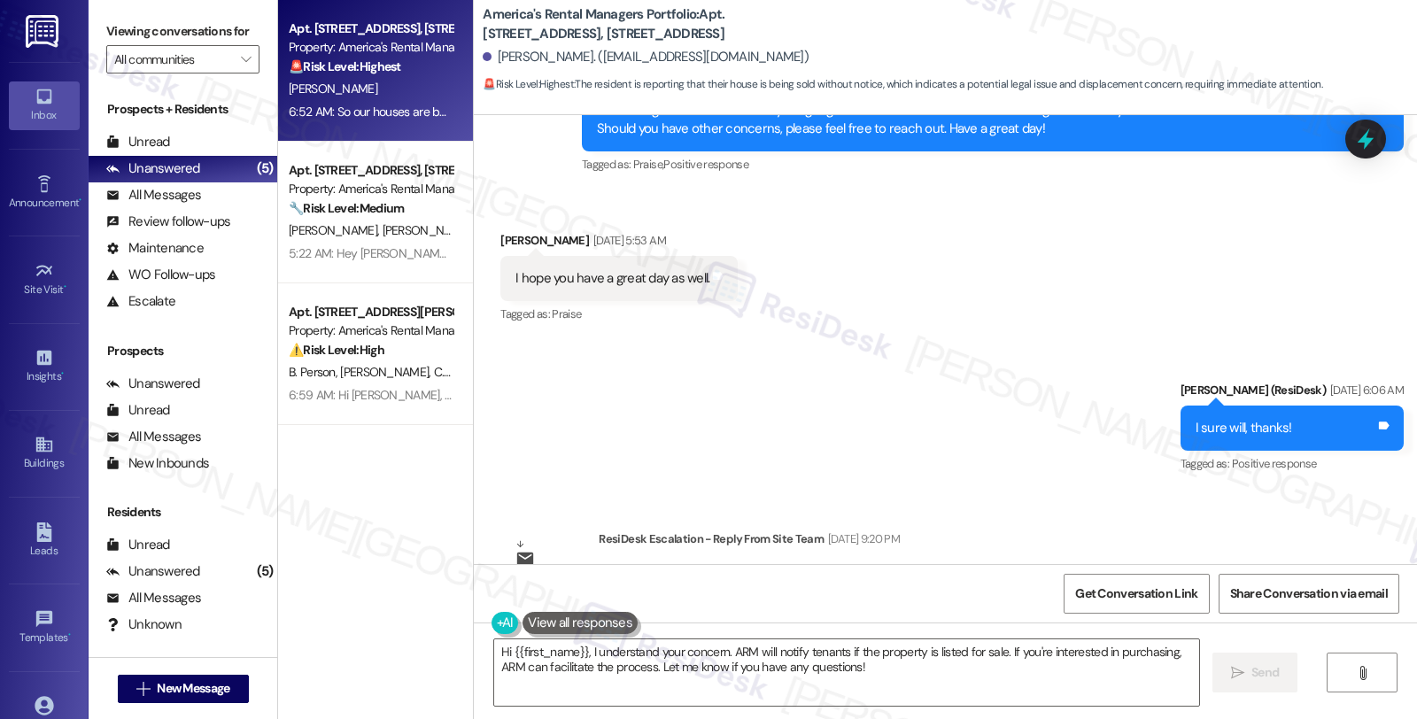
scroll to position [1045, 0]
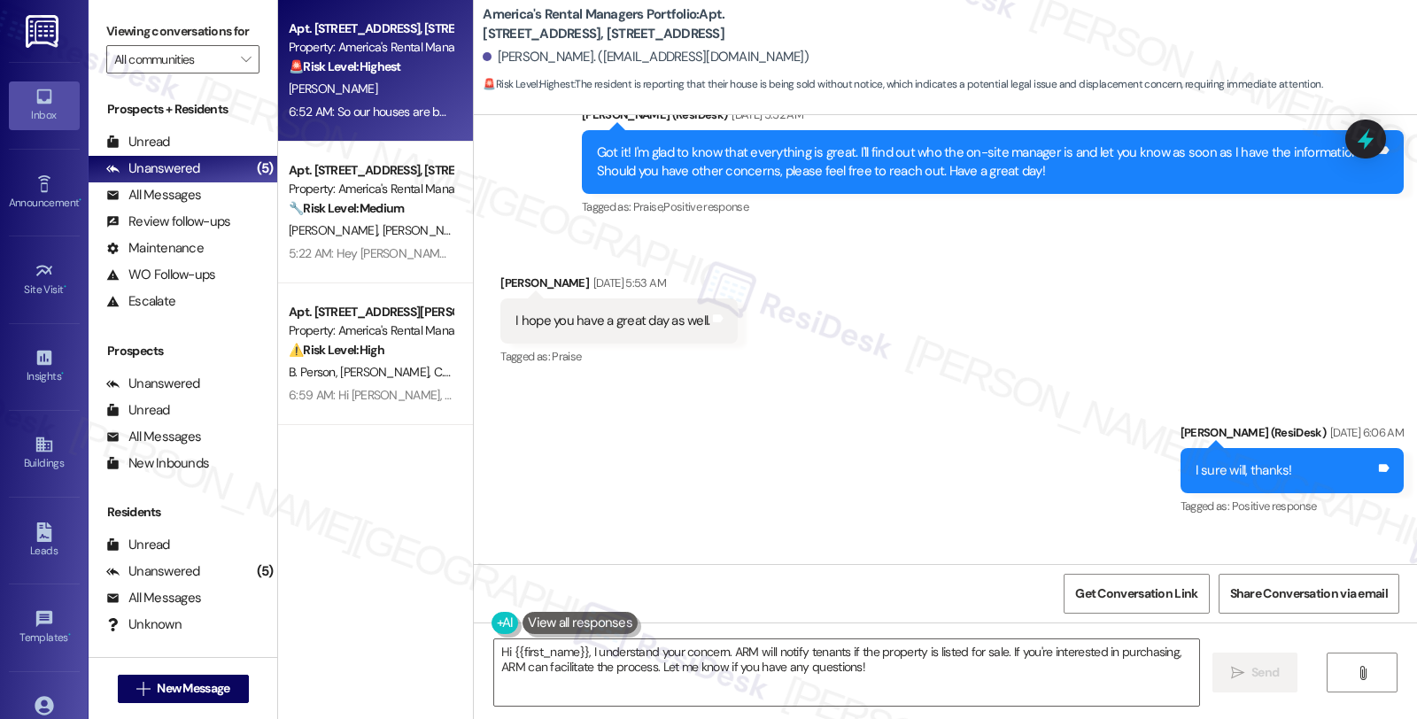
click at [1105, 523] on div "Sent via SMS [PERSON_NAME] (ResiDesk) [DATE] 6:06 AM I sure will, thanks! Tags …" at bounding box center [945, 458] width 943 height 150
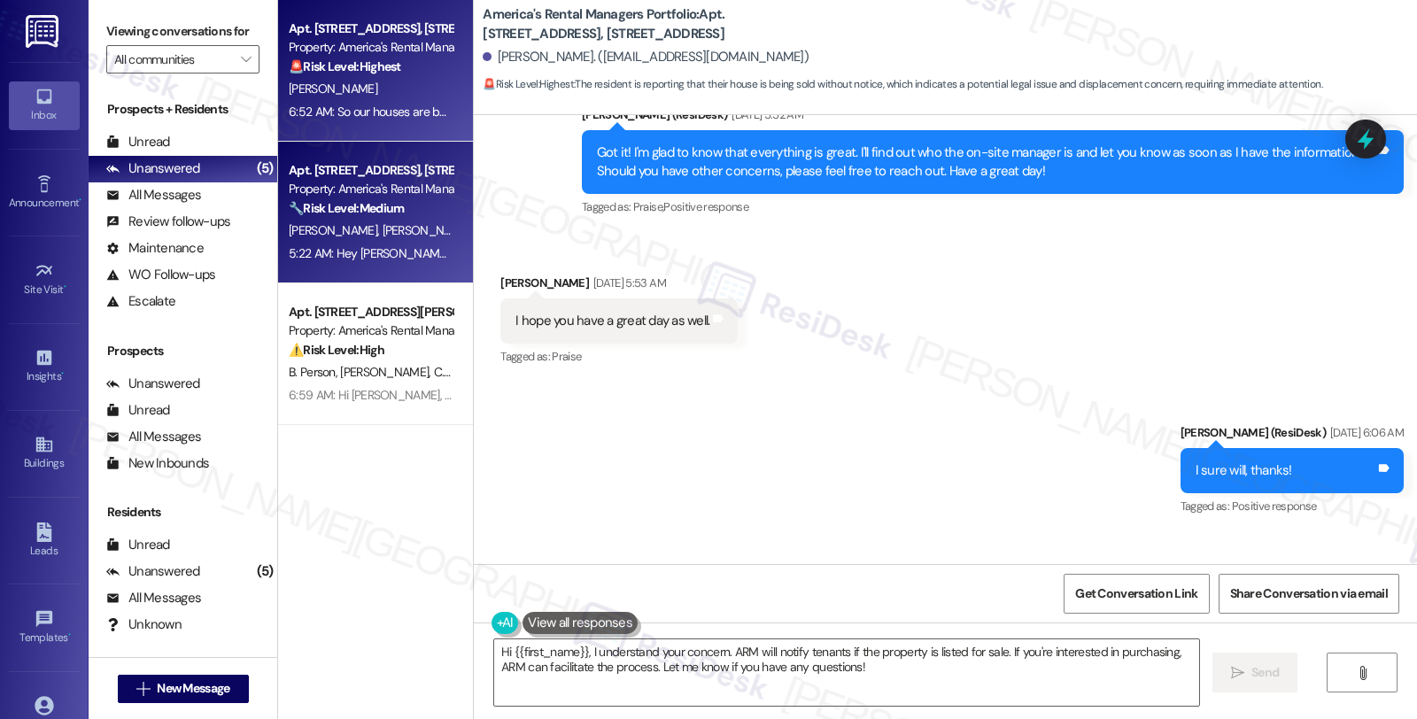
click at [421, 211] on div "🔧 Risk Level: Medium The resident is requesting garbage cans, which falls under…" at bounding box center [371, 208] width 164 height 19
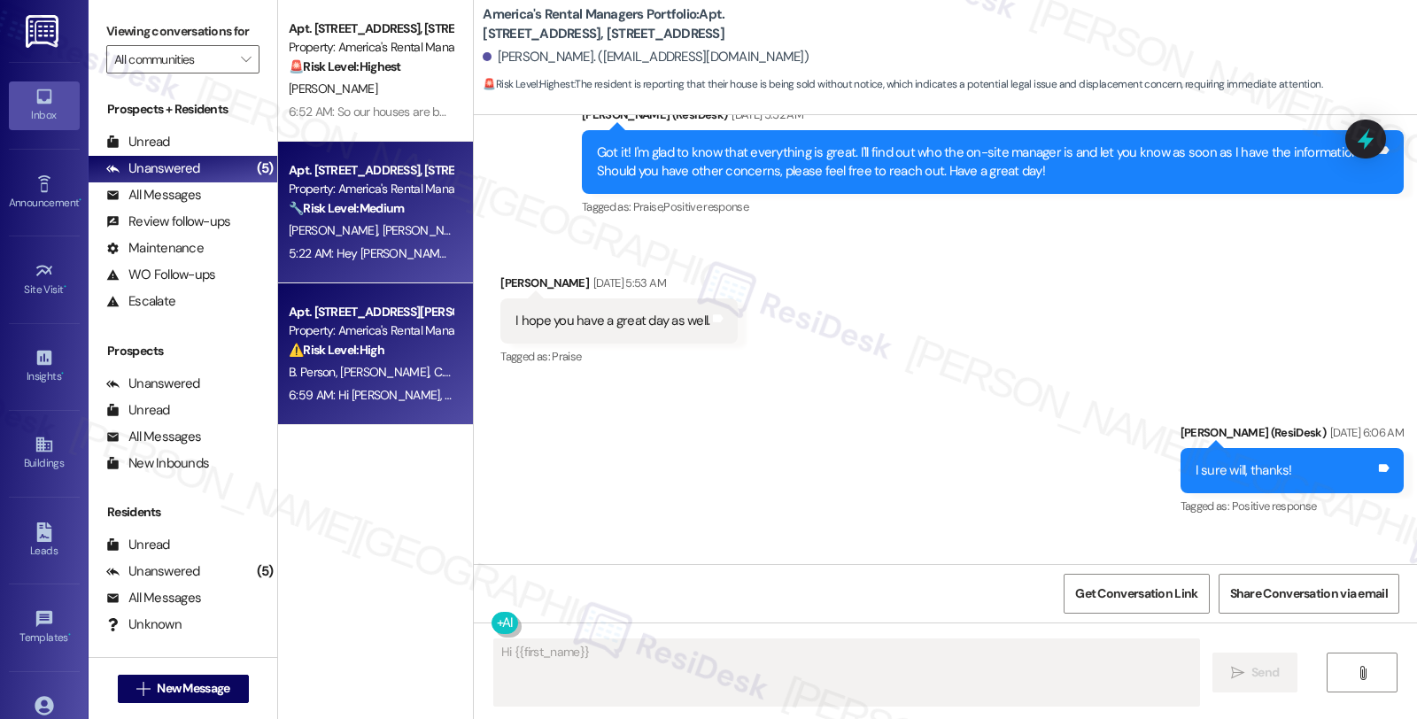
scroll to position [350, 0]
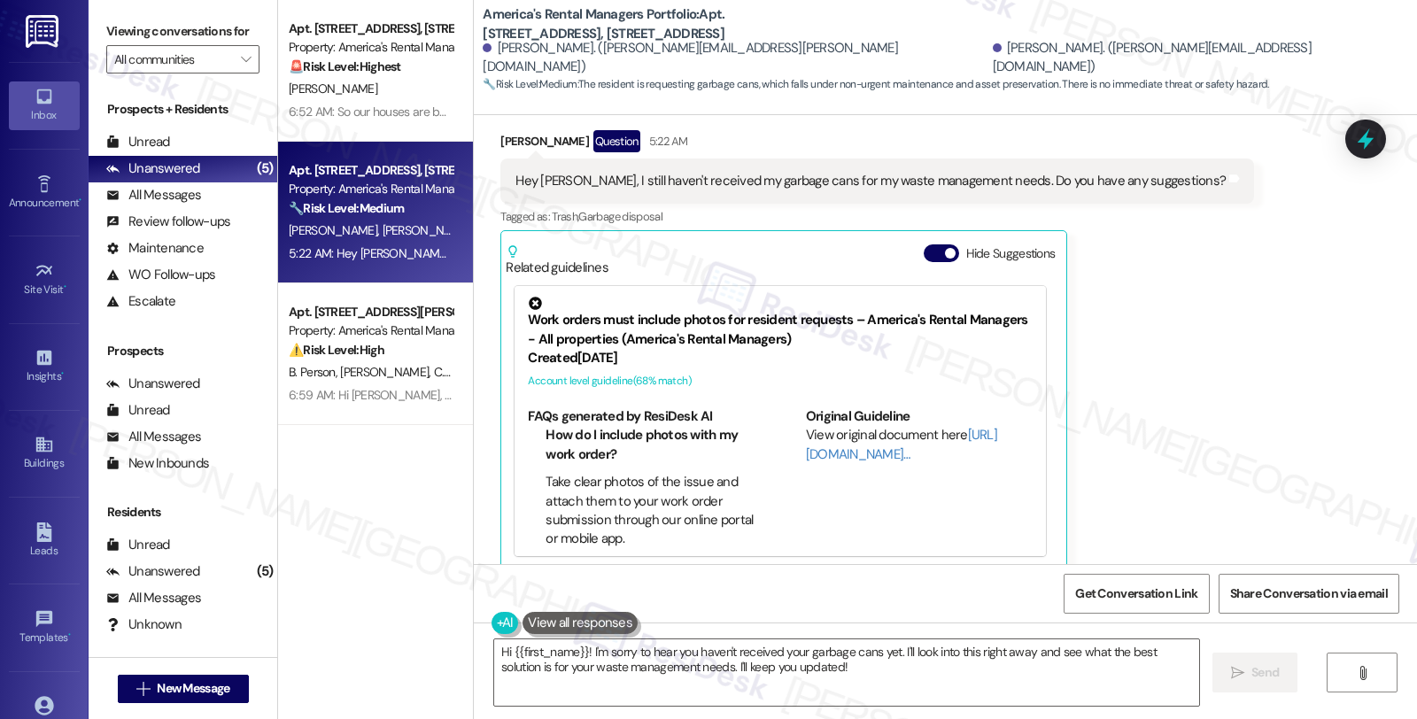
click at [510, 130] on div "[PERSON_NAME] Question 5:22 AM" at bounding box center [877, 144] width 754 height 28
copy div "Grant"
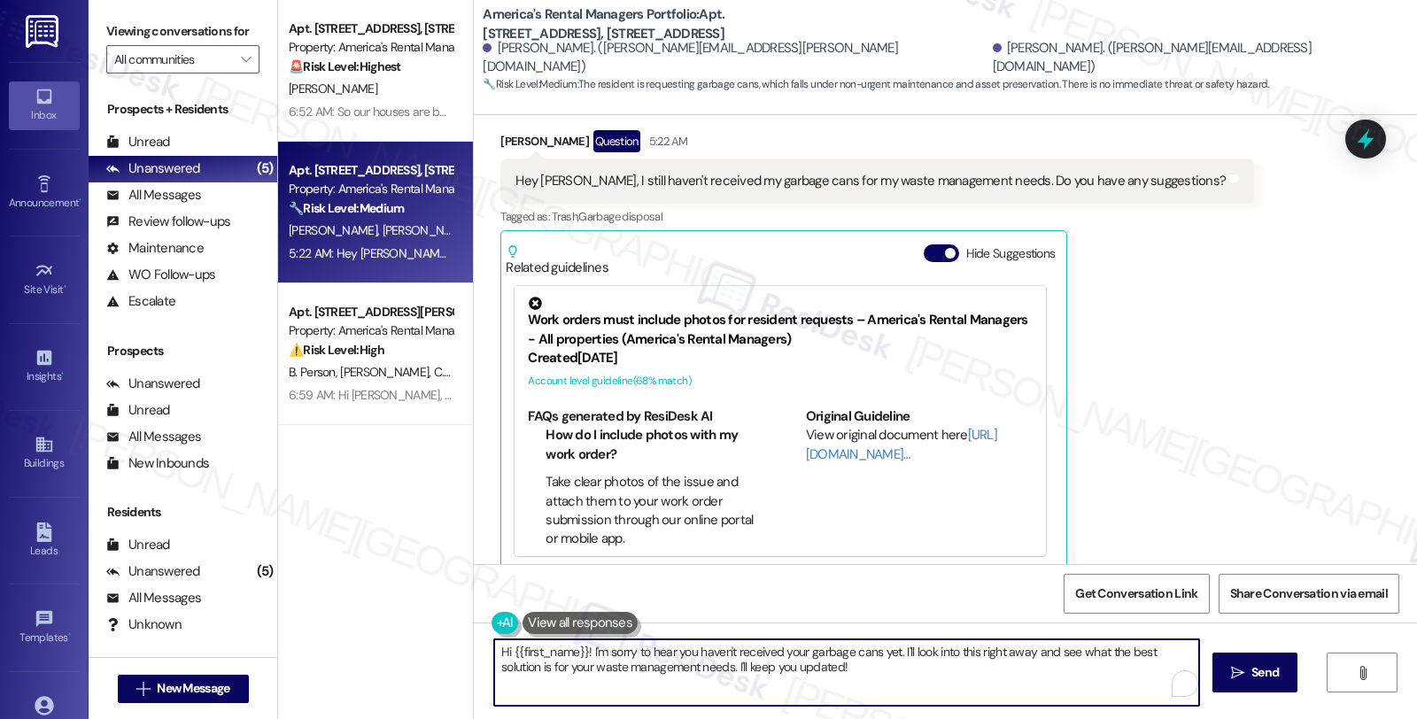
drag, startPoint x: 500, startPoint y: 649, endPoint x: 580, endPoint y: 648, distance: 79.7
click at [580, 648] on textarea "Hi {{first_name}}! I'm sorry to hear you haven't received your garbage cans yet…" at bounding box center [846, 672] width 705 height 66
paste textarea "Grant"
click at [847, 649] on textarea "Hi [PERSON_NAME], I'm sorry to hear you haven't received your garbage cans yet.…" at bounding box center [846, 672] width 705 height 66
click at [1125, 650] on textarea "Hi [PERSON_NAME], I'm sorry to hear you haven't received your garbage cans yet.…" at bounding box center [846, 672] width 705 height 66
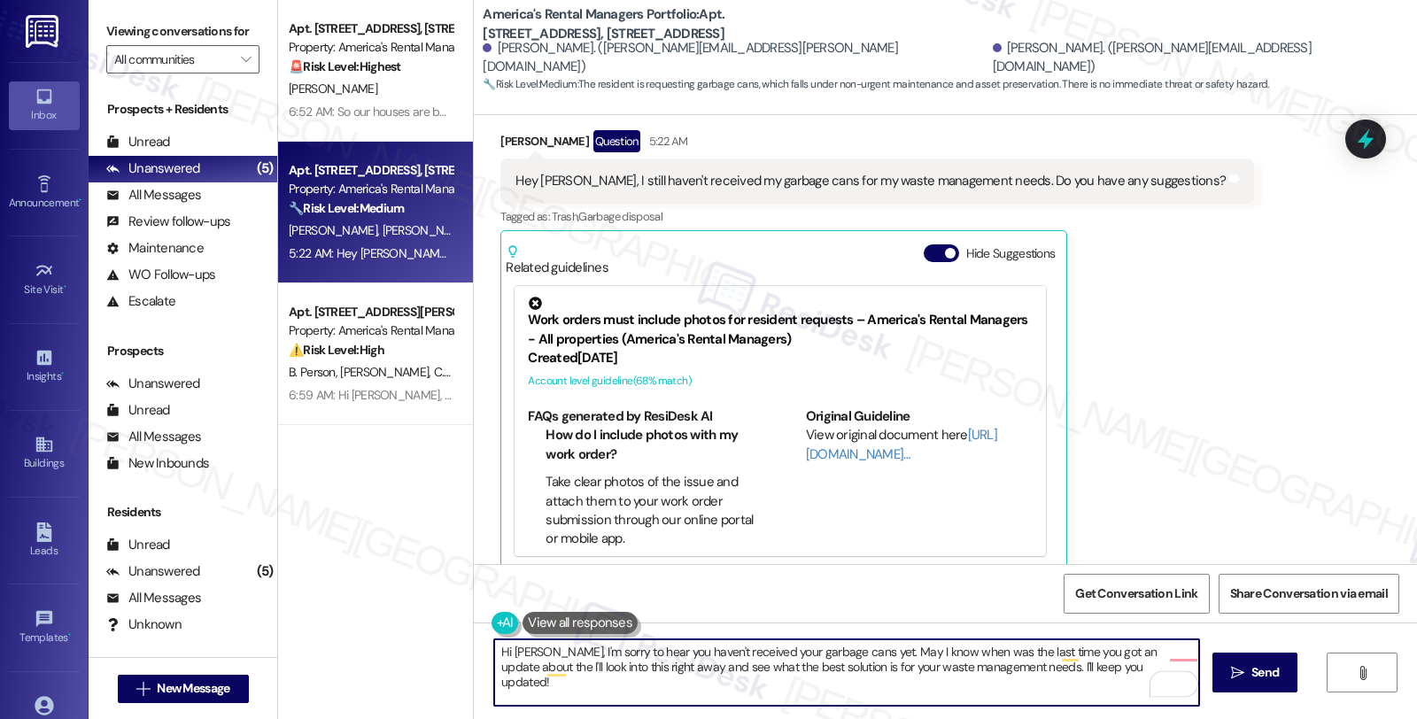
click at [1156, 650] on textarea "Hi [PERSON_NAME], I'm sorry to hear you haven't received your garbage cans yet.…" at bounding box center [846, 672] width 705 height 66
click at [1176, 646] on textarea "Hi [PERSON_NAME], I'm sorry to hear you haven't received your garbage cans yet.…" at bounding box center [846, 672] width 705 height 66
click at [1133, 655] on textarea "Hi [PERSON_NAME], I'm sorry to hear you haven't received your garbage cans yet.…" at bounding box center [846, 672] width 705 height 66
click at [1151, 651] on textarea "Hi [PERSON_NAME], I'm sorry to hear you haven't received your garbage cans yet.…" at bounding box center [846, 672] width 705 height 66
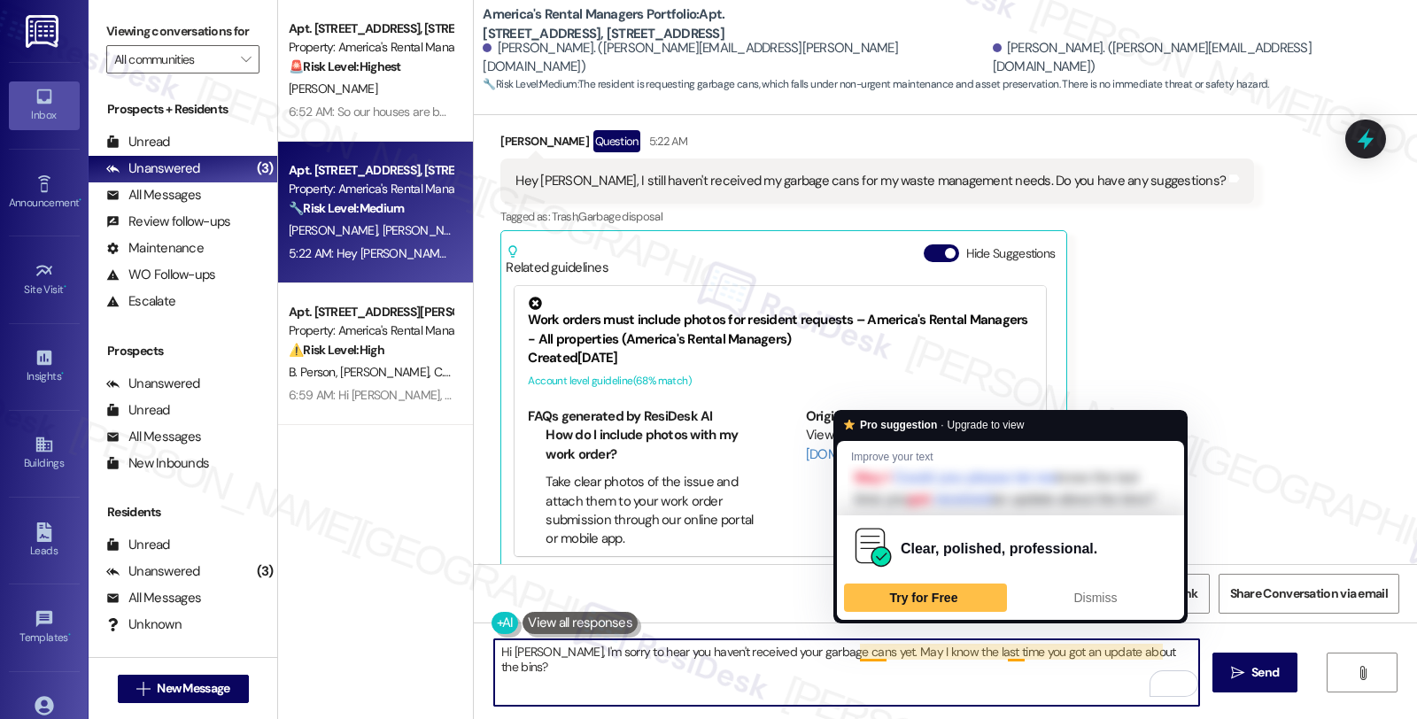
click at [850, 649] on textarea "Hi [PERSON_NAME], I'm sorry to hear you haven't received your garbage cans yet.…" at bounding box center [846, 672] width 705 height 66
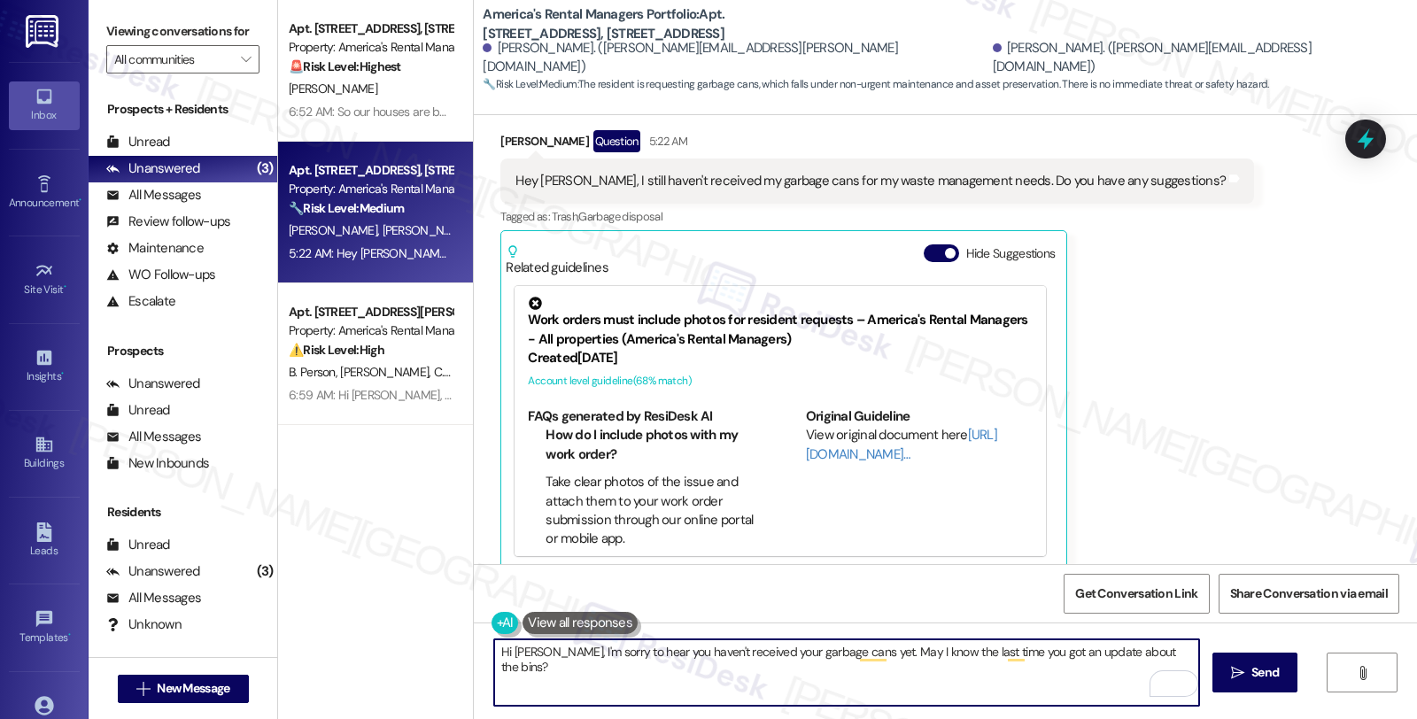
click at [570, 629] on button at bounding box center [579, 623] width 115 height 22
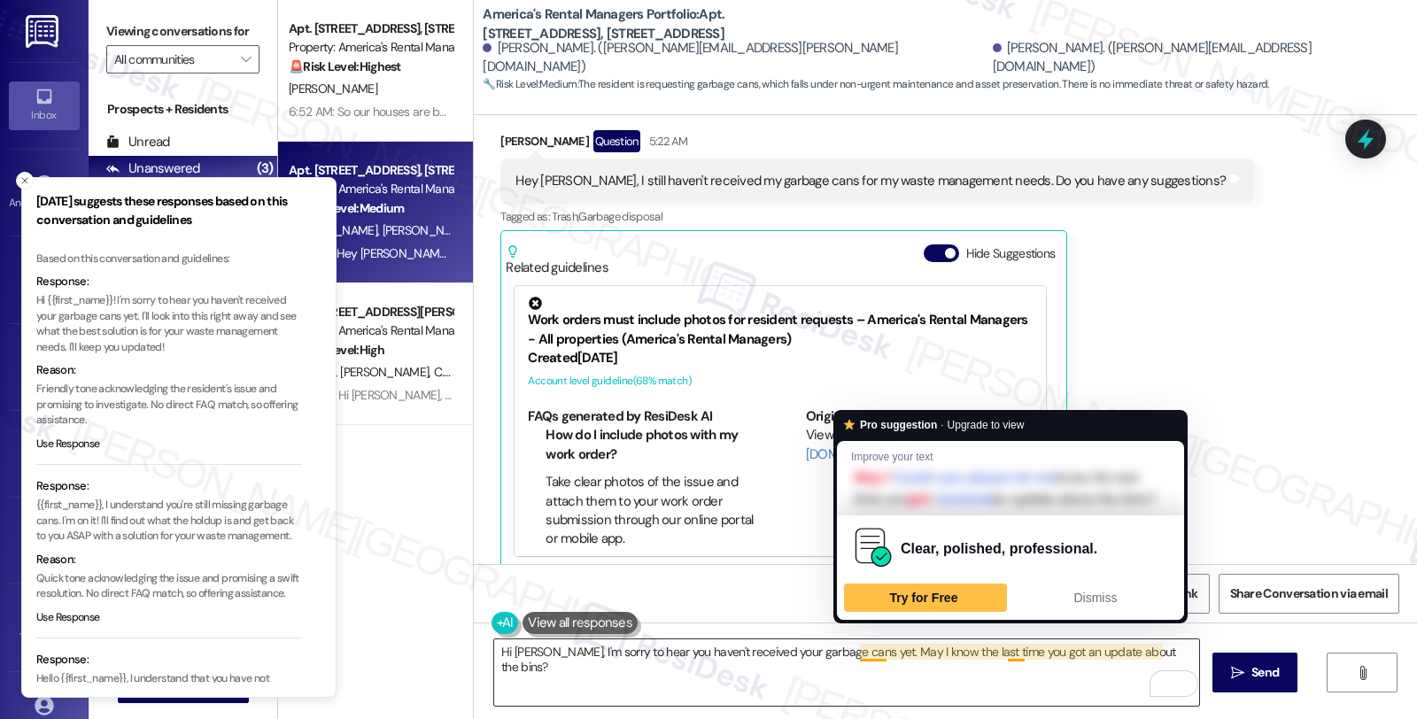
click at [850, 653] on textarea "Hi [PERSON_NAME], I'm sorry to hear you haven't received your garbage cans yet.…" at bounding box center [846, 672] width 705 height 66
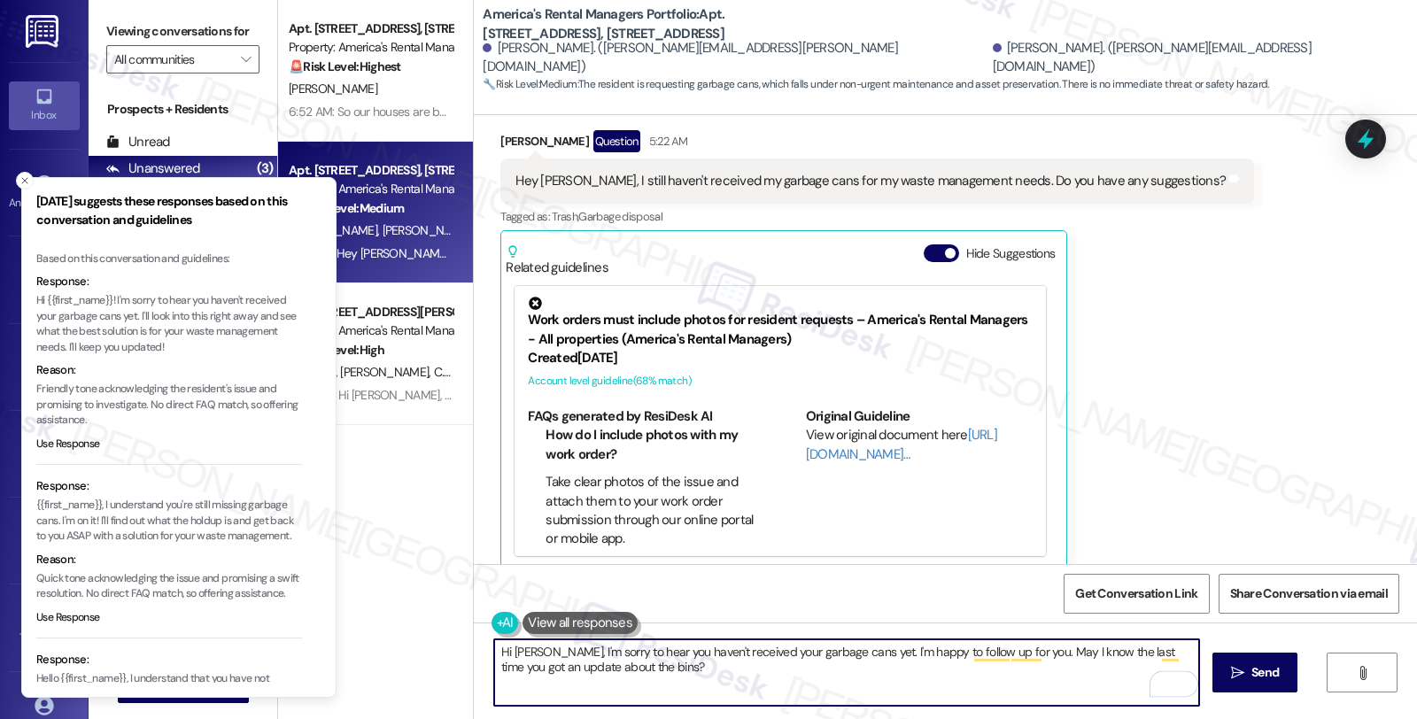
click at [669, 666] on textarea "Hi [PERSON_NAME], I'm sorry to hear you haven't received your garbage cans yet.…" at bounding box center [846, 672] width 705 height 66
paste textarea "Advise the tenant to research trash dropoff locations in their area."
click at [746, 666] on textarea "Hi [PERSON_NAME], I'm sorry to hear you haven't received your garbage cans yet.…" at bounding box center [846, 672] width 705 height 66
click at [1006, 668] on textarea "Hi [PERSON_NAME], I'm sorry to hear you haven't received your garbage cans yet.…" at bounding box center [846, 672] width 705 height 66
click at [1006, 667] on textarea "Hi [PERSON_NAME], I'm sorry to hear you haven't received your garbage cans yet.…" at bounding box center [846, 672] width 705 height 66
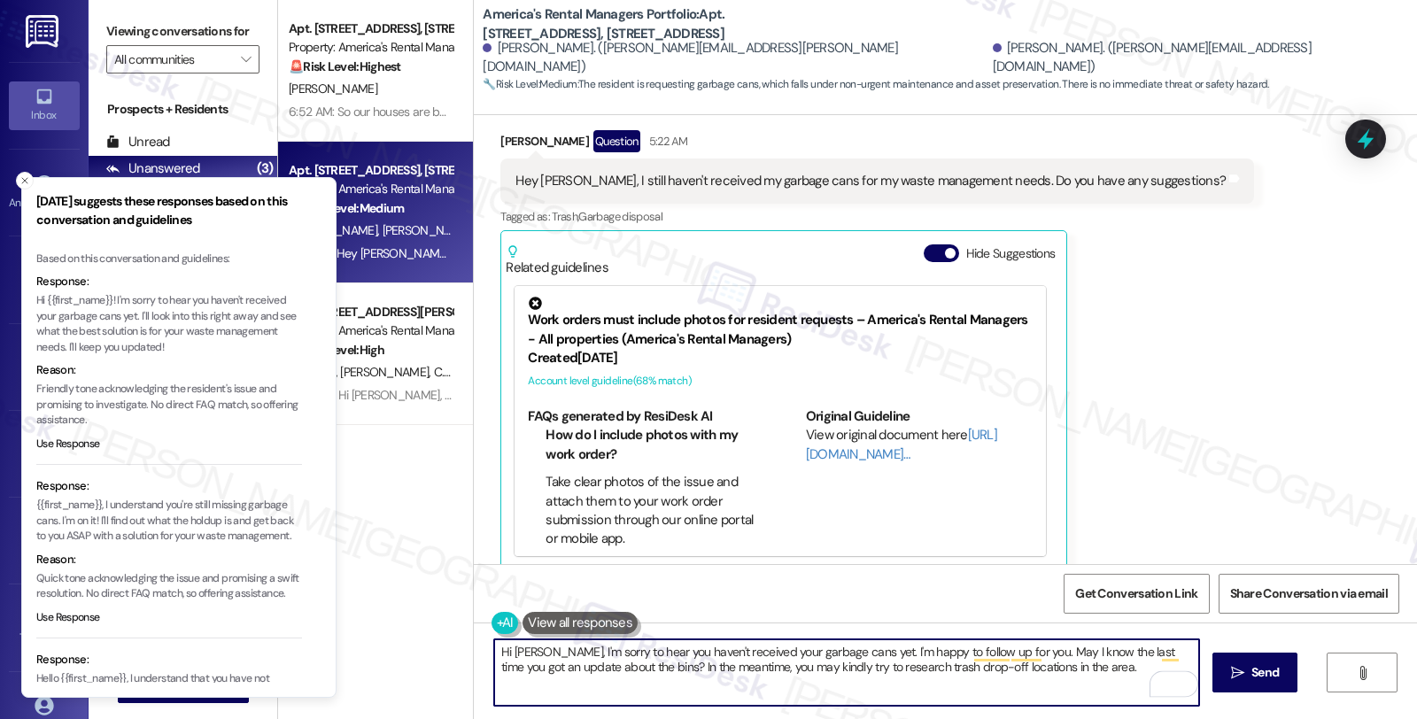
click at [1047, 665] on textarea "Hi [PERSON_NAME], I'm sorry to hear you haven't received your garbage cans yet.…" at bounding box center [846, 672] width 705 height 66
click at [916, 677] on textarea "Hi [PERSON_NAME], I'm sorry to hear you haven't received your garbage cans yet.…" at bounding box center [846, 672] width 705 height 66
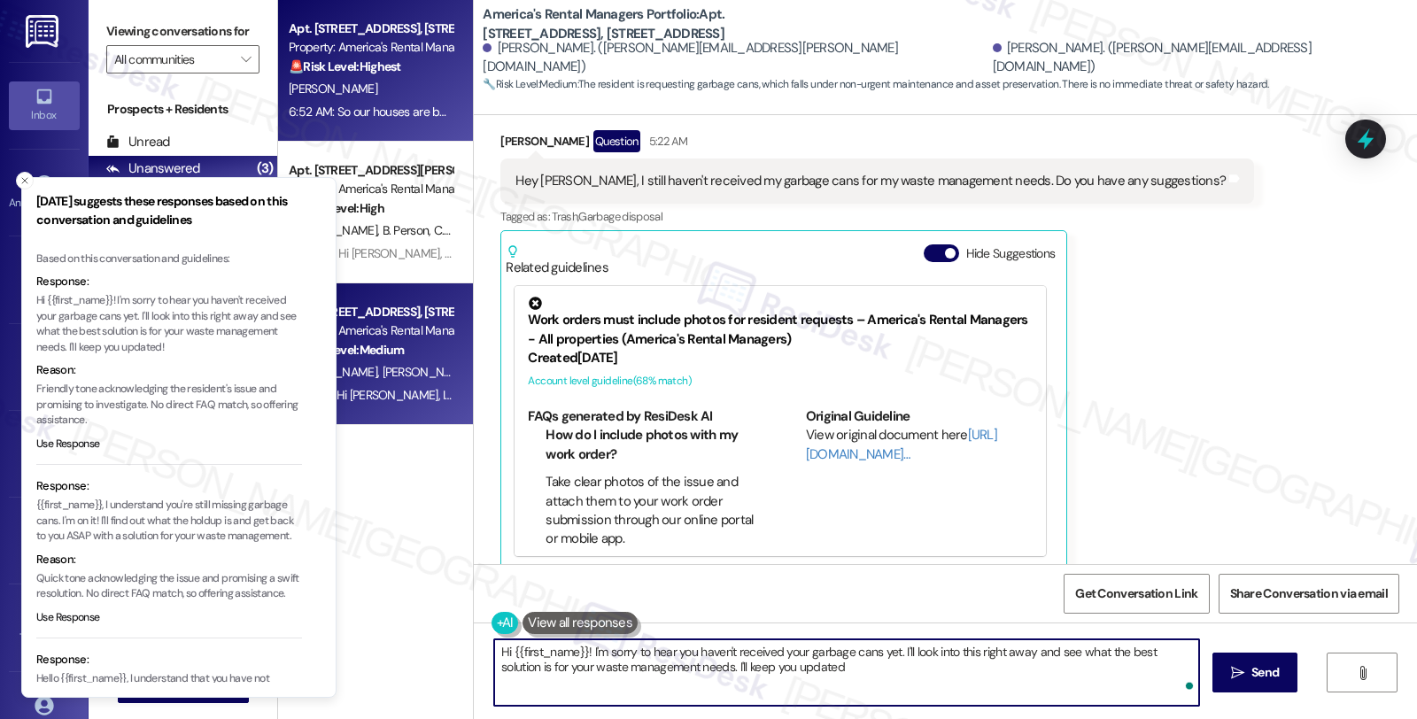
type textarea "Hi {{first_name}}! I'm sorry to hear you haven't received your garbage cans yet…"
click at [412, 66] on div "🚨 Risk Level: Highest The resident is reporting that their house is being sold …" at bounding box center [371, 67] width 164 height 19
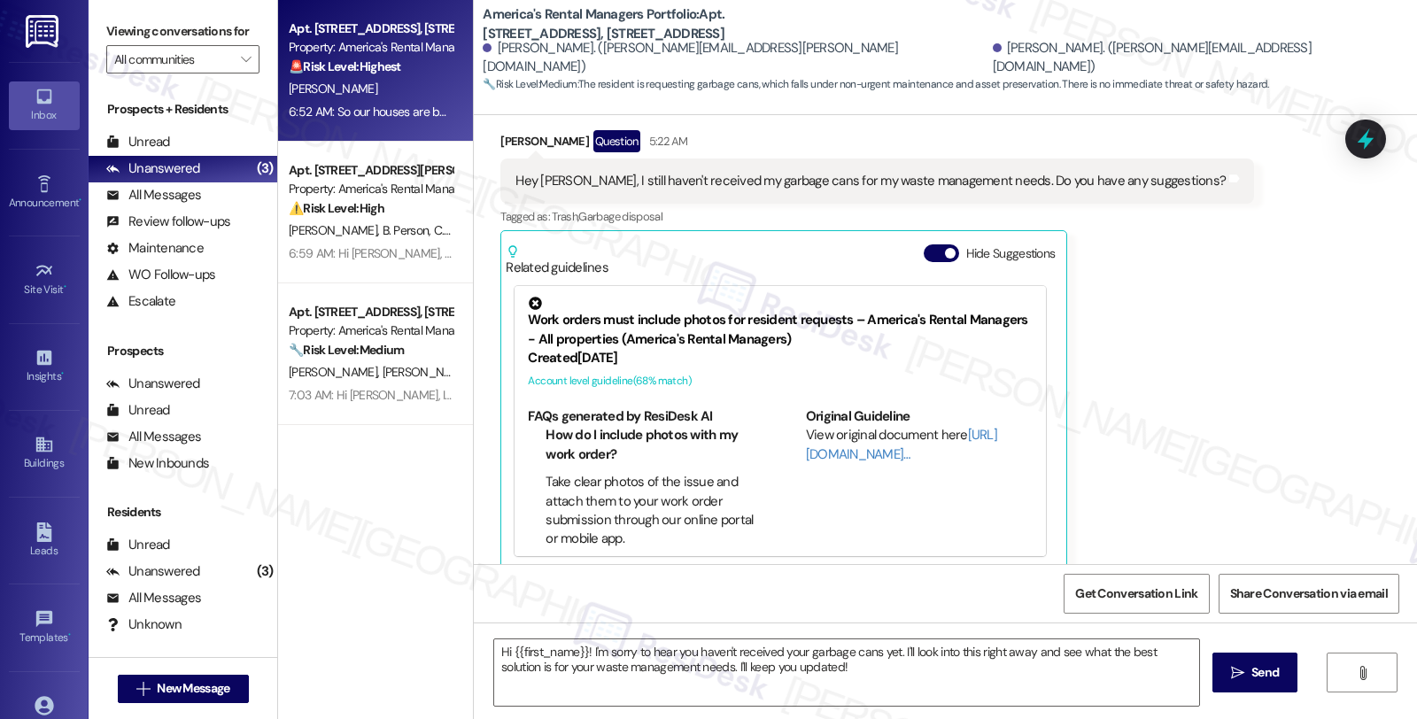
type textarea "Fetching suggested responses. Please feel free to read through the conversation…"
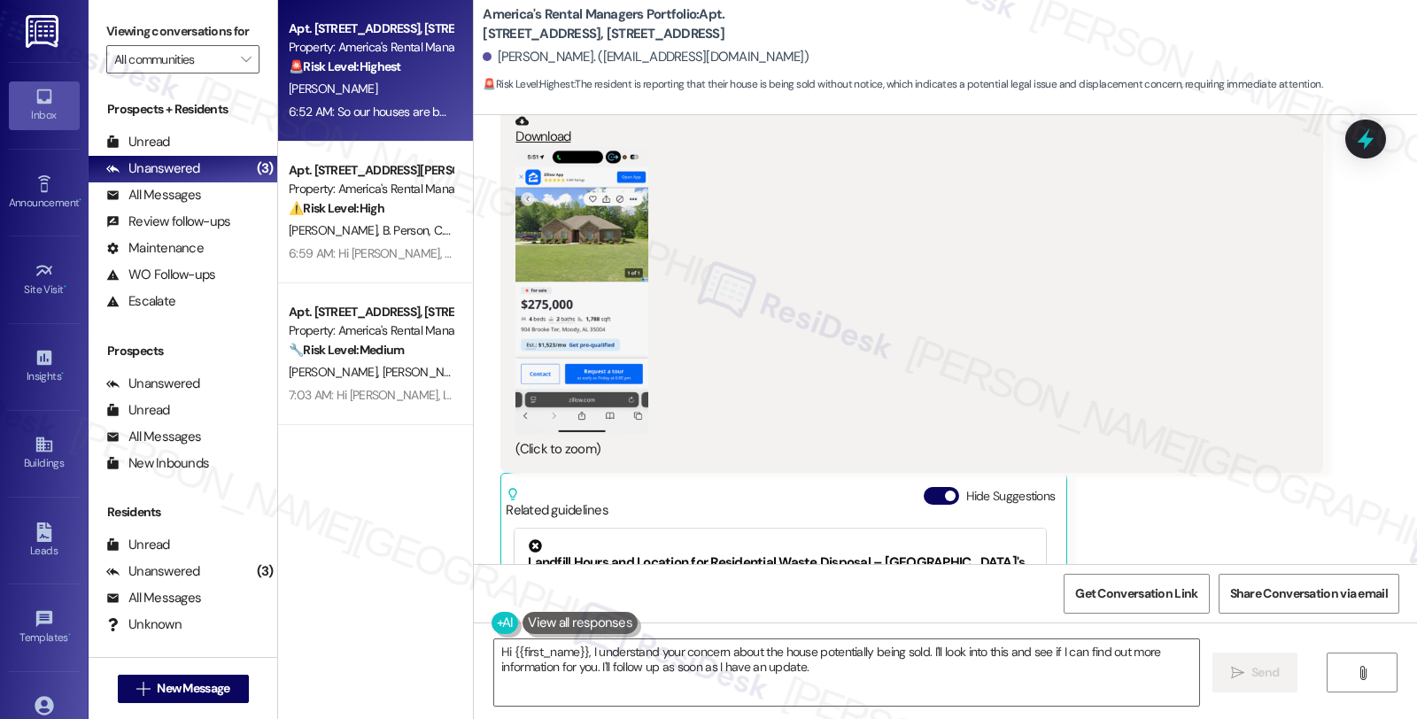
scroll to position [2028, 0]
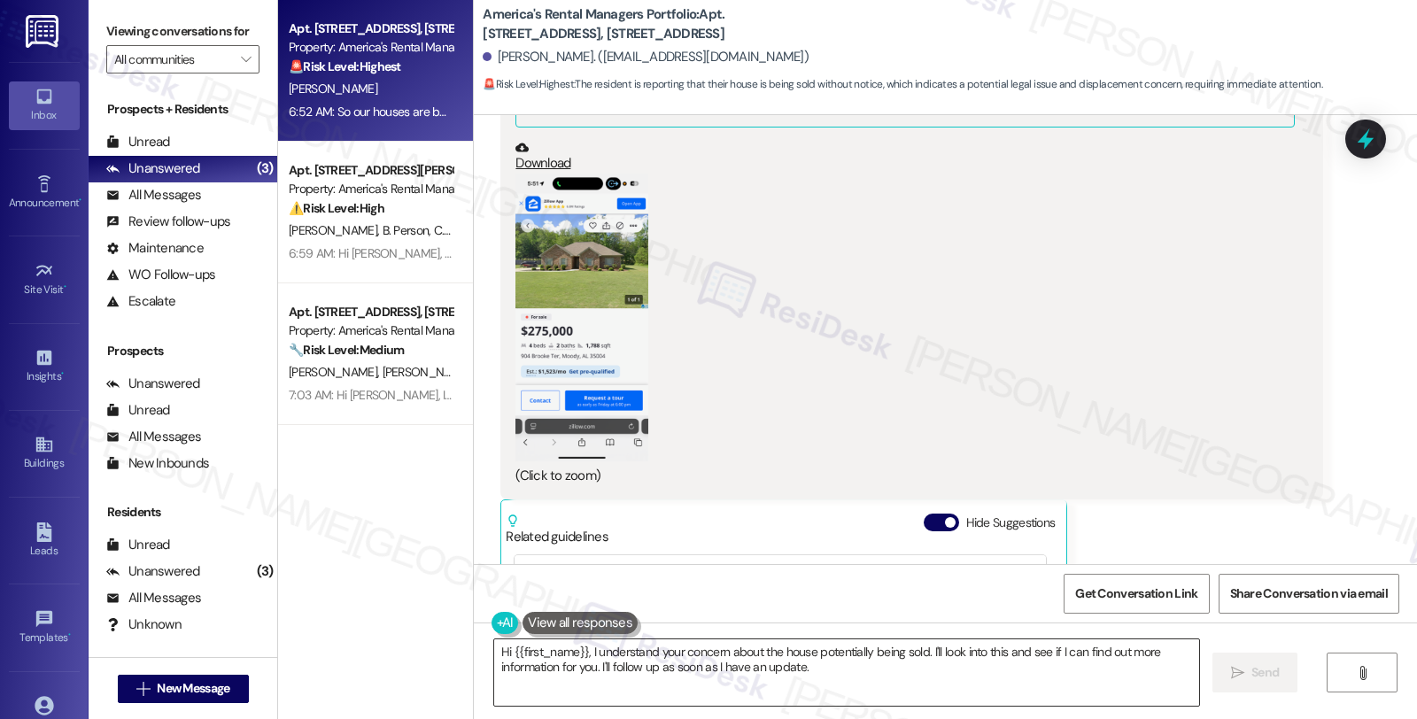
click at [579, 649] on textarea "Hi {{first_name}}, I understand your concern about the house potentially being …" at bounding box center [846, 672] width 705 height 66
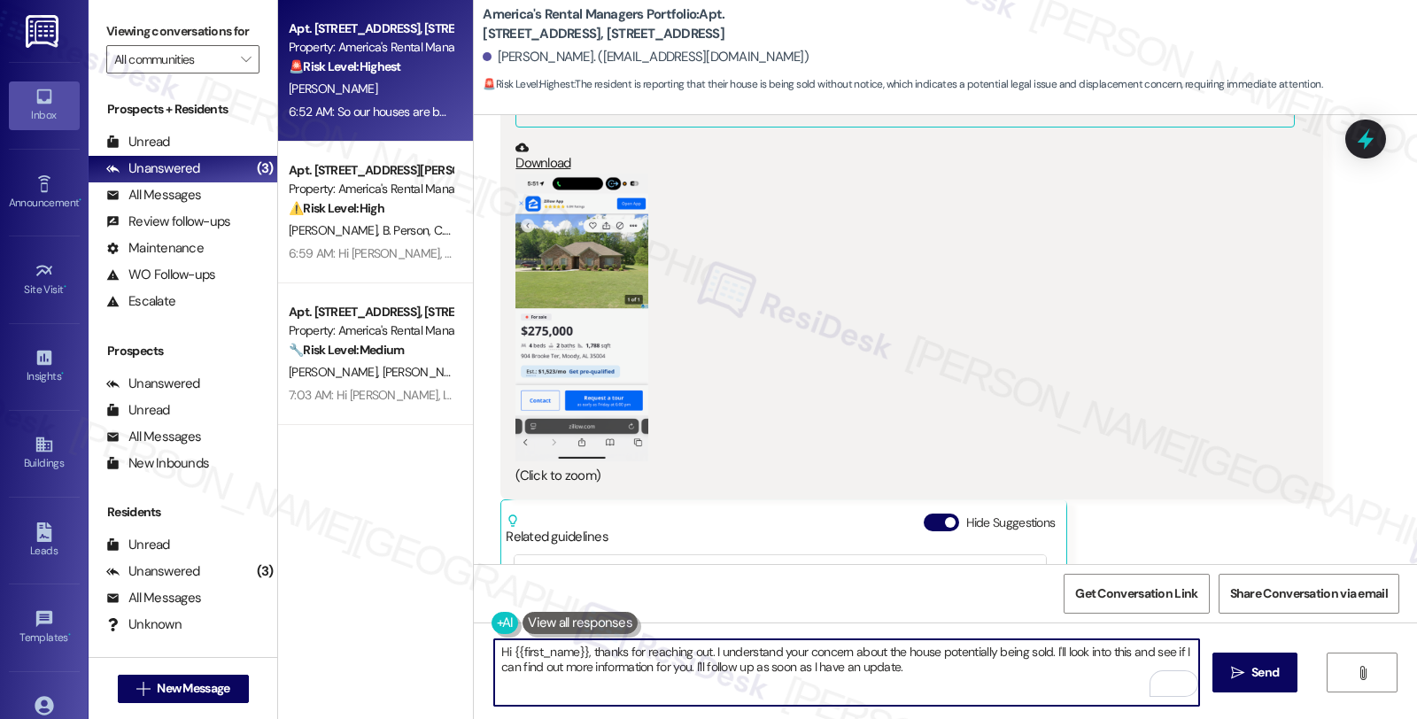
click at [590, 274] on button "Zoom image" at bounding box center [581, 318] width 133 height 288
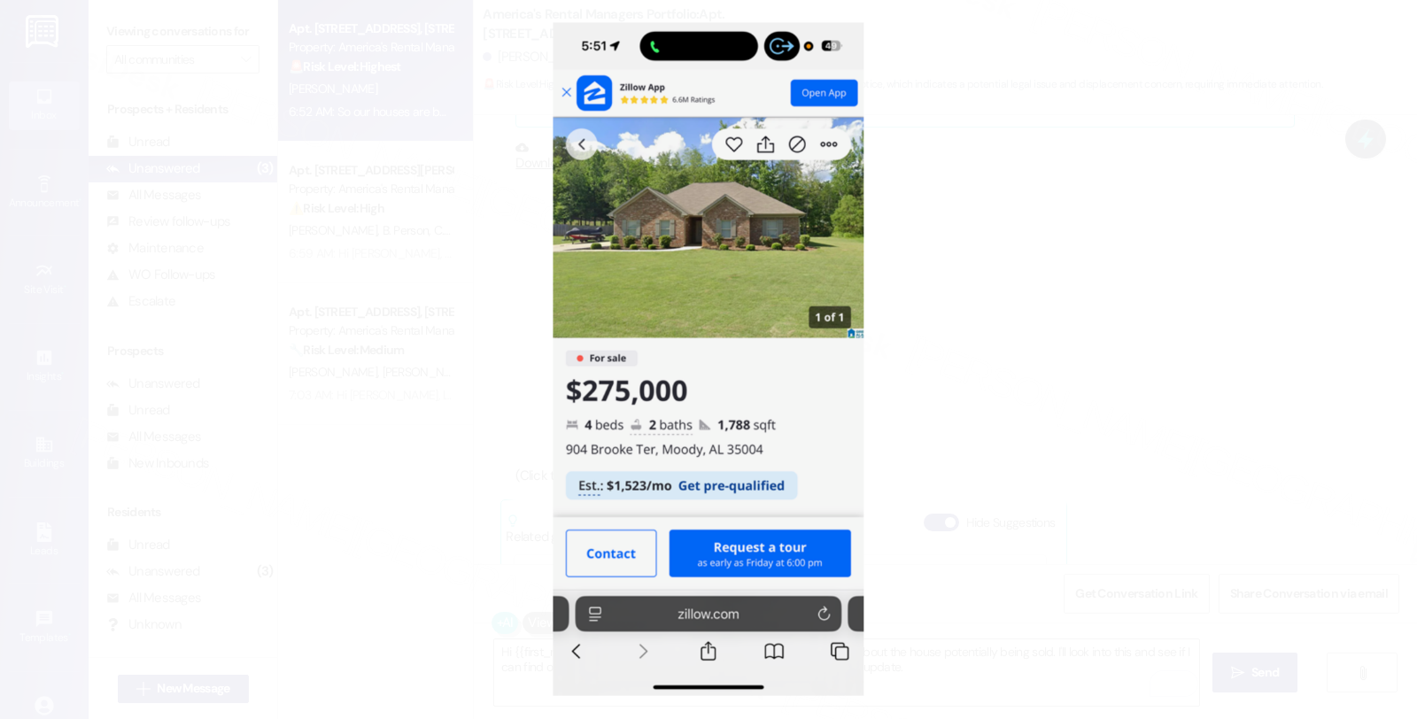
click at [1049, 281] on button "Unzoom image" at bounding box center [708, 359] width 1417 height 719
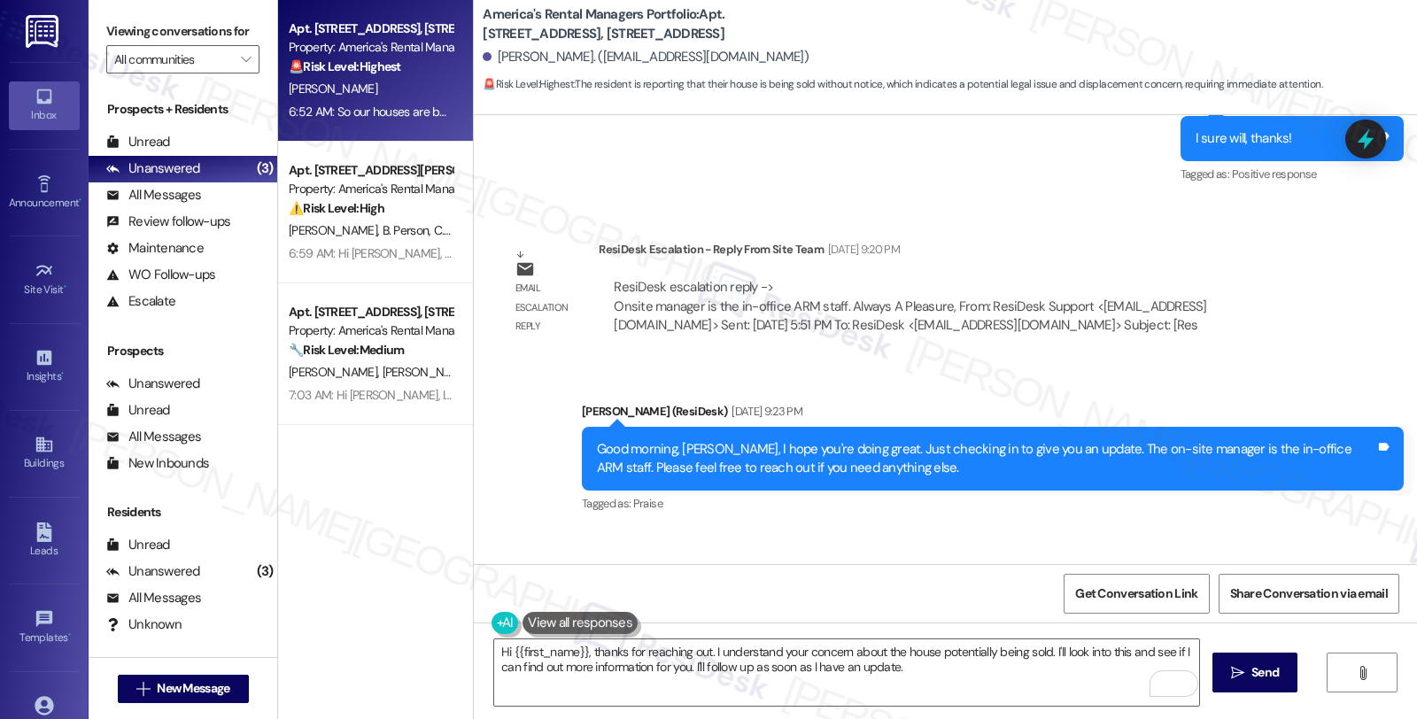
scroll to position [1869, 0]
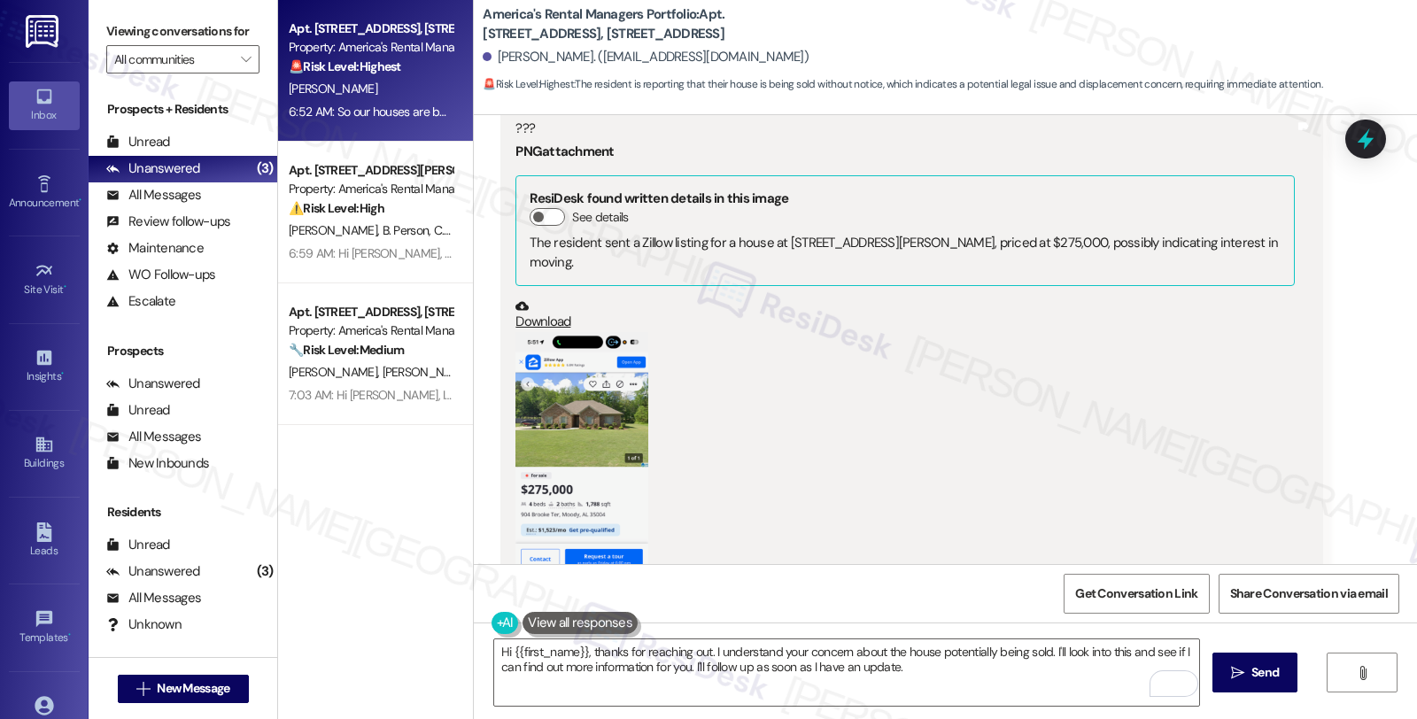
click at [579, 404] on button "Zoom image" at bounding box center [581, 476] width 133 height 288
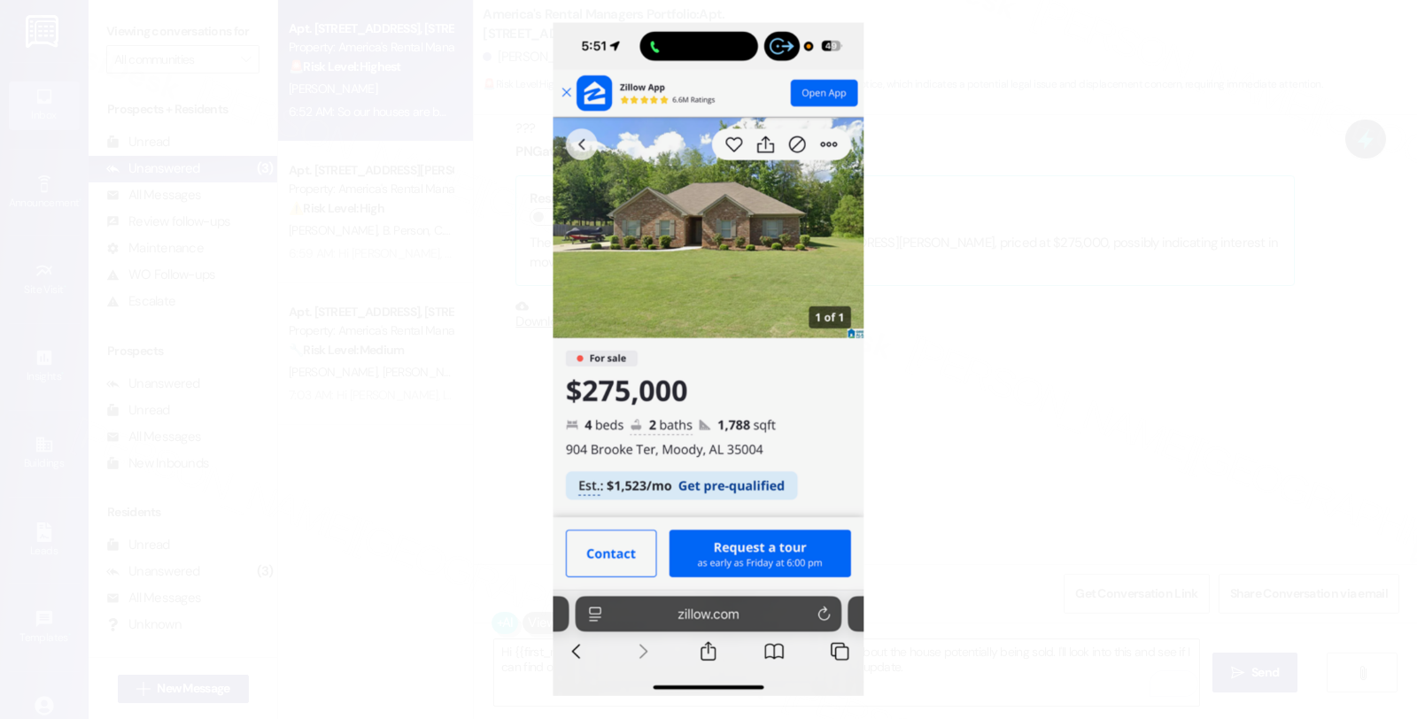
click at [944, 387] on button "Unzoom image" at bounding box center [708, 359] width 1417 height 719
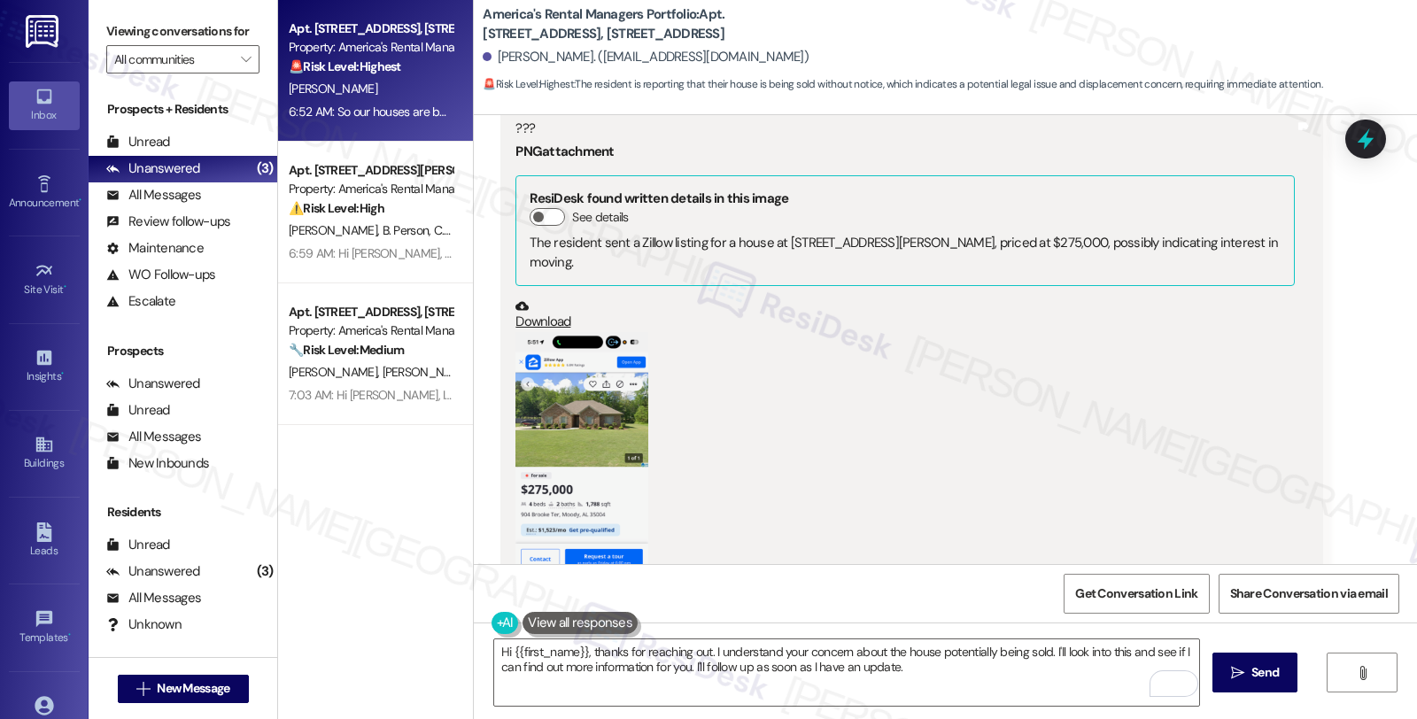
click at [526, 462] on button "Zoom image" at bounding box center [581, 476] width 133 height 288
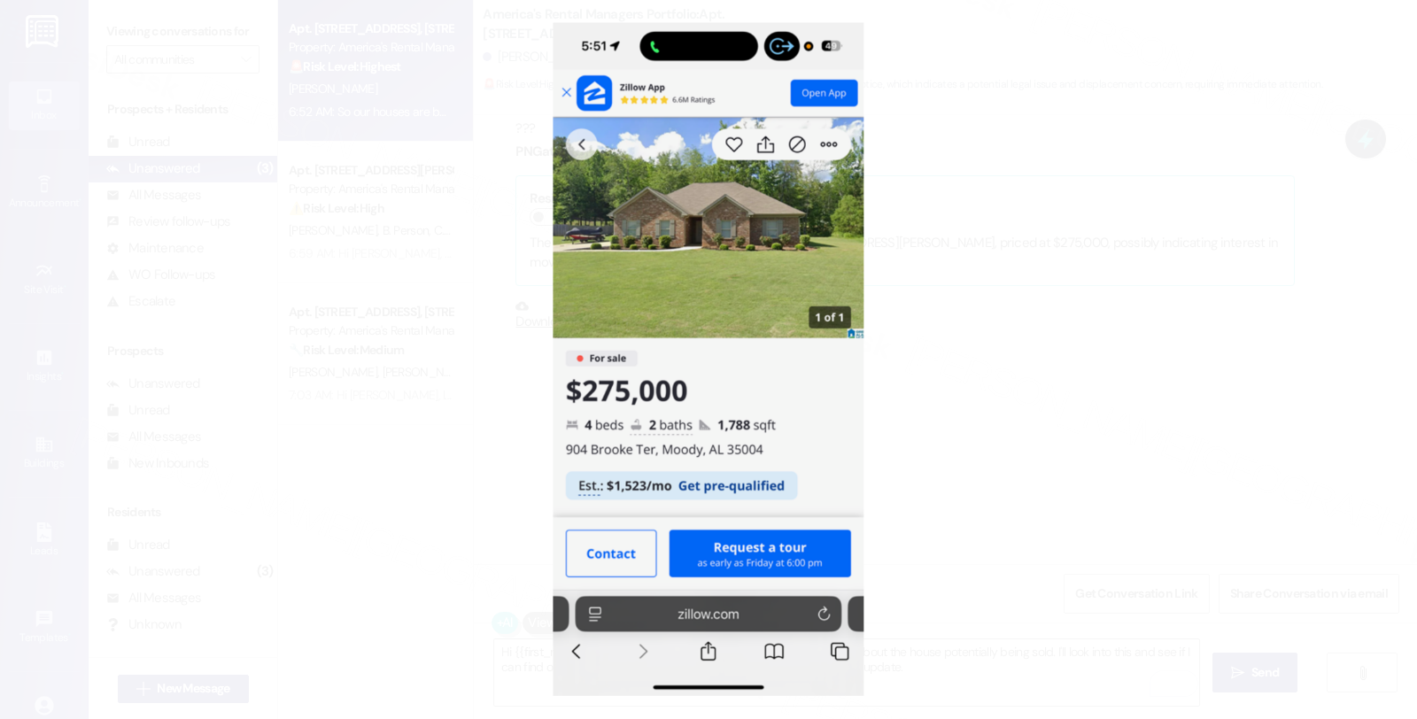
click at [1103, 401] on button "Unzoom image" at bounding box center [708, 359] width 1417 height 719
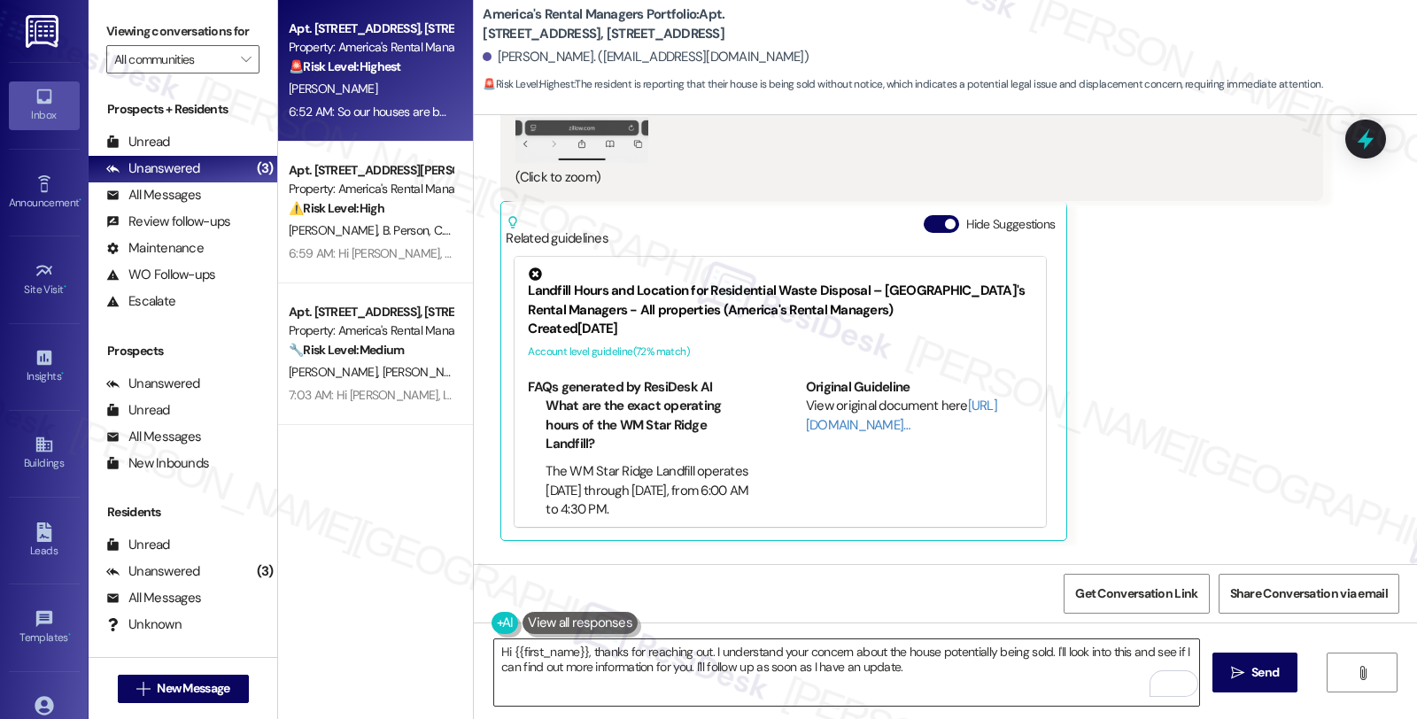
scroll to position [2421, 0]
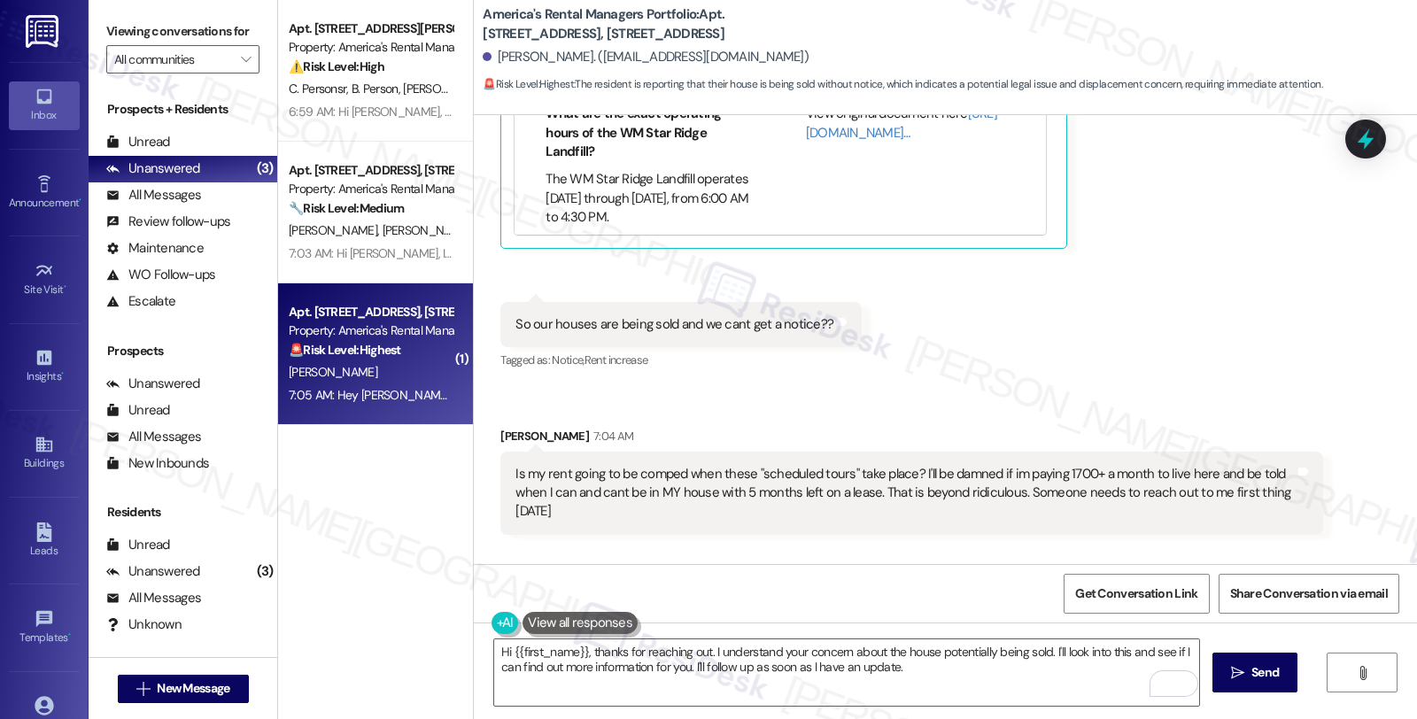
scroll to position [2706, 0]
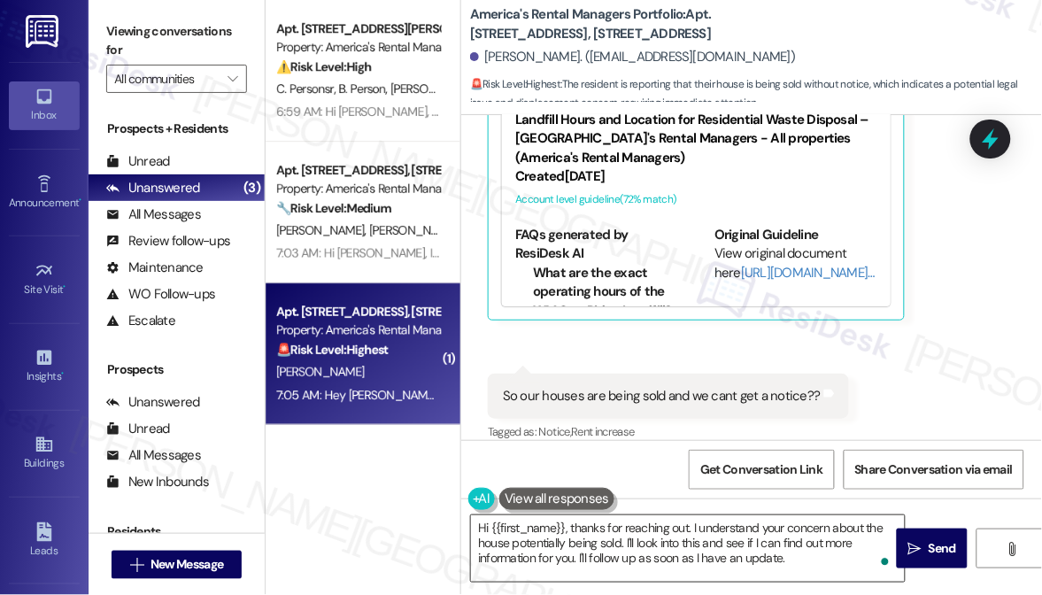
click at [625, 537] on textarea "Hi {{first_name}}, thanks for reaching out. I understand your concern about the…" at bounding box center [688, 548] width 434 height 66
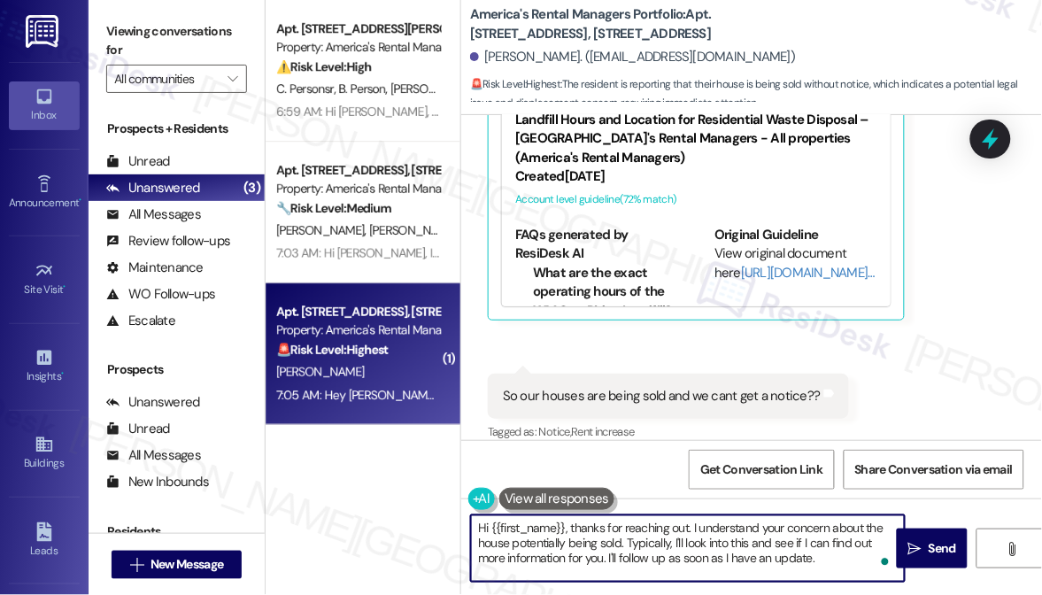
paste textarea "if the homeowner lists the property for sale at any time during a tenant's leas…"
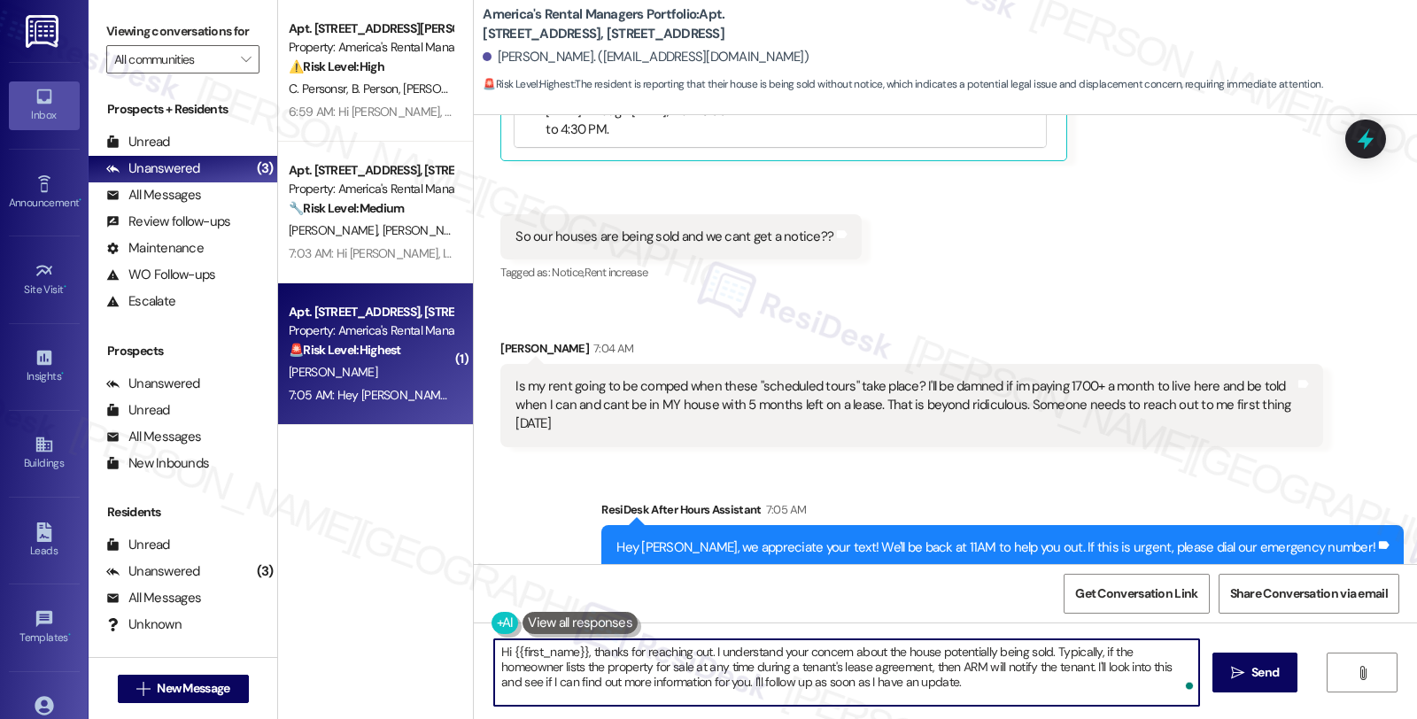
click at [738, 669] on textarea "Hi {{first_name}}, thanks for reaching out. I understand your concern about the…" at bounding box center [846, 672] width 705 height 66
click at [742, 661] on textarea "Hi {{first_name}}, thanks for reaching out. I understand your concern about the…" at bounding box center [846, 672] width 705 height 66
click at [999, 664] on textarea "Hi {{first_name}}, thanks for reaching out. I understand your concern about the…" at bounding box center [846, 672] width 705 height 66
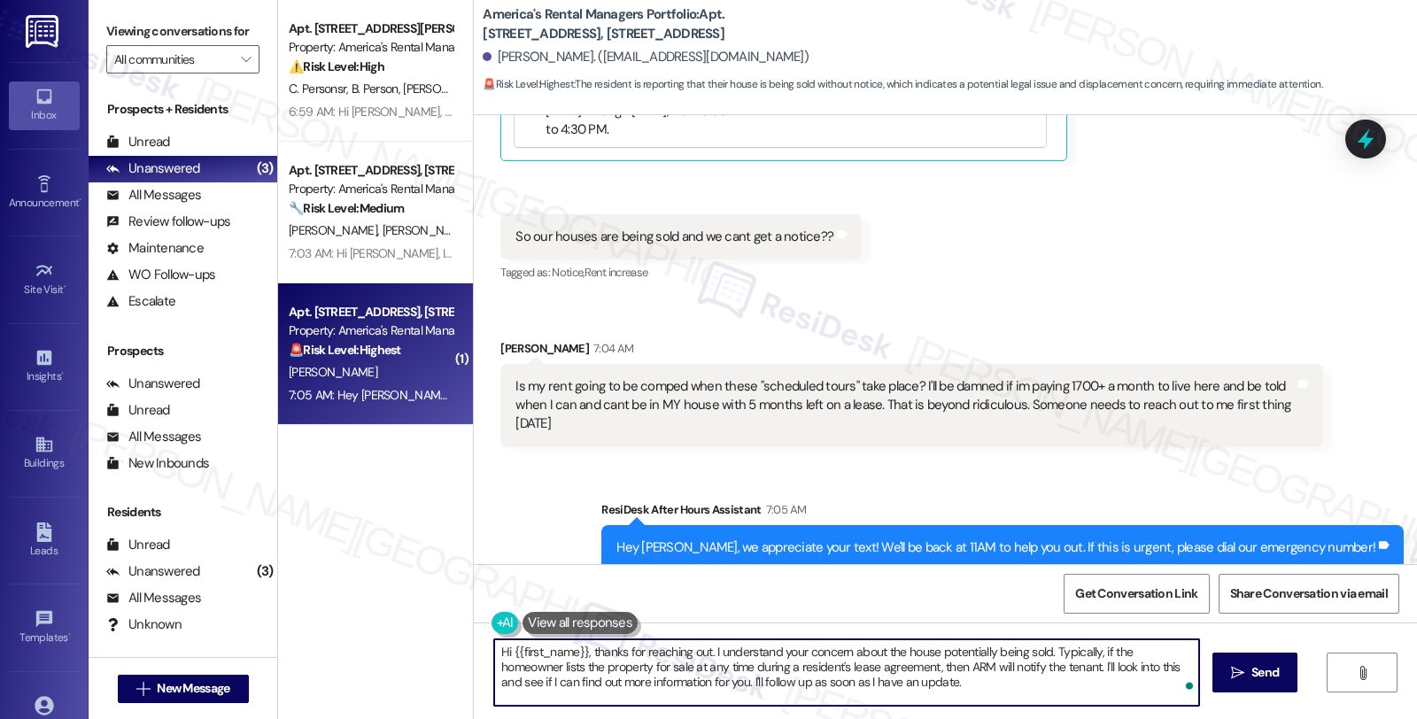
click at [999, 664] on textarea "Hi {{first_name}}, thanks for reaching out. I understand your concern about the…" at bounding box center [846, 672] width 705 height 66
type textarea "Hi {{first_name}}, thanks for reaching out. I understand your concern about the…"
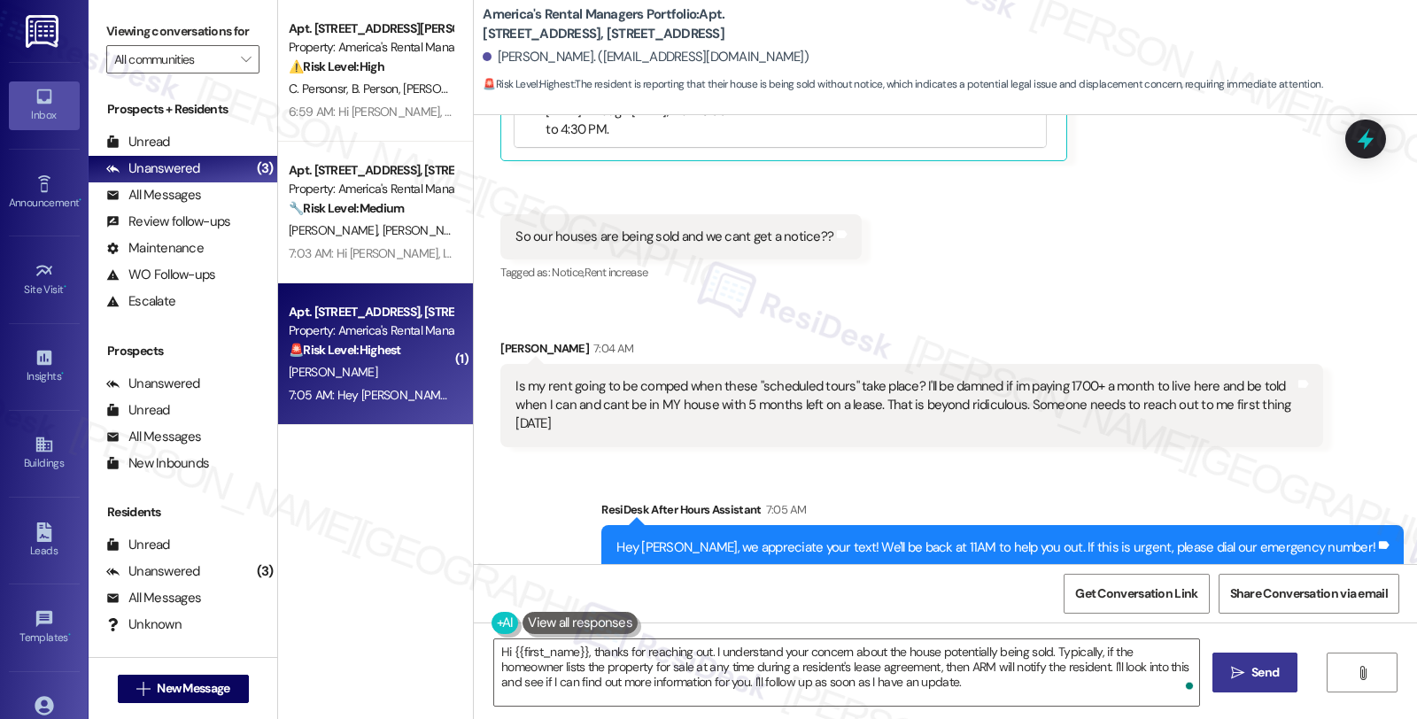
click at [1263, 667] on span "Send" at bounding box center [1264, 672] width 27 height 19
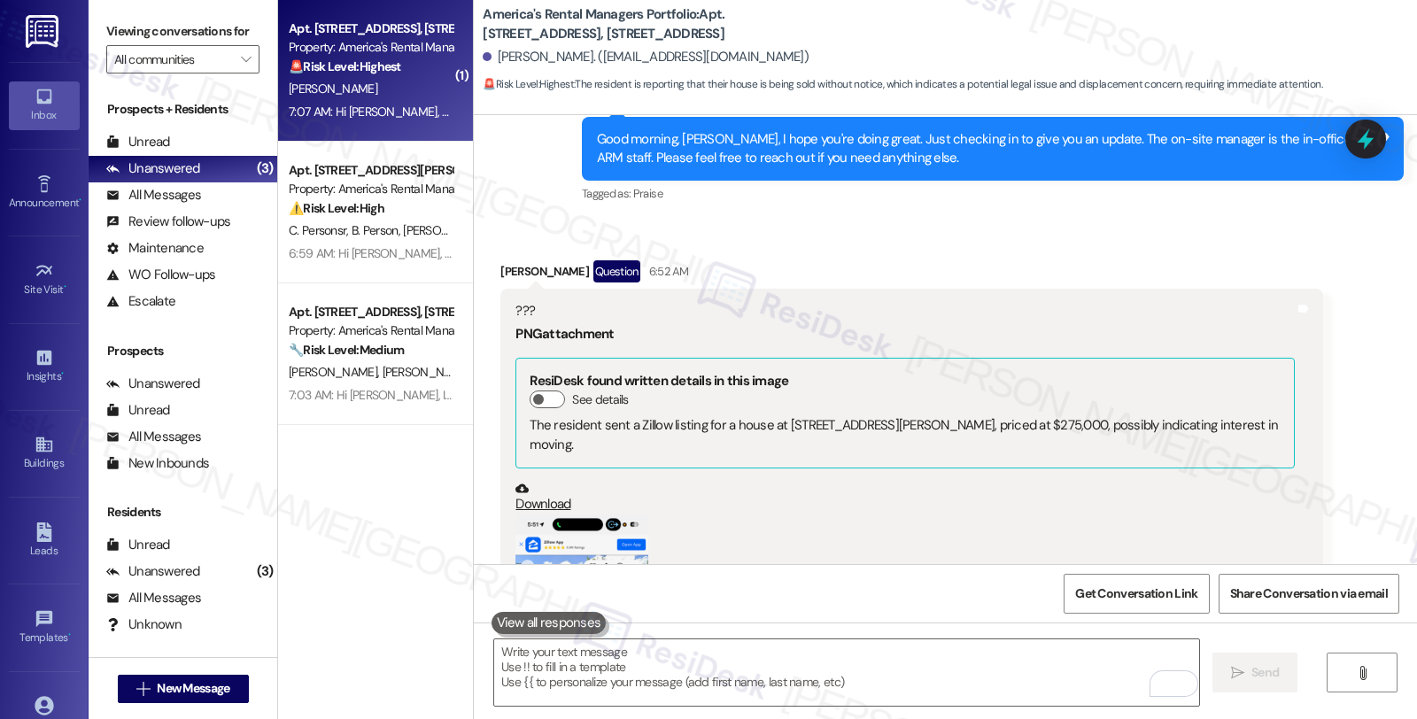
scroll to position [1883, 0]
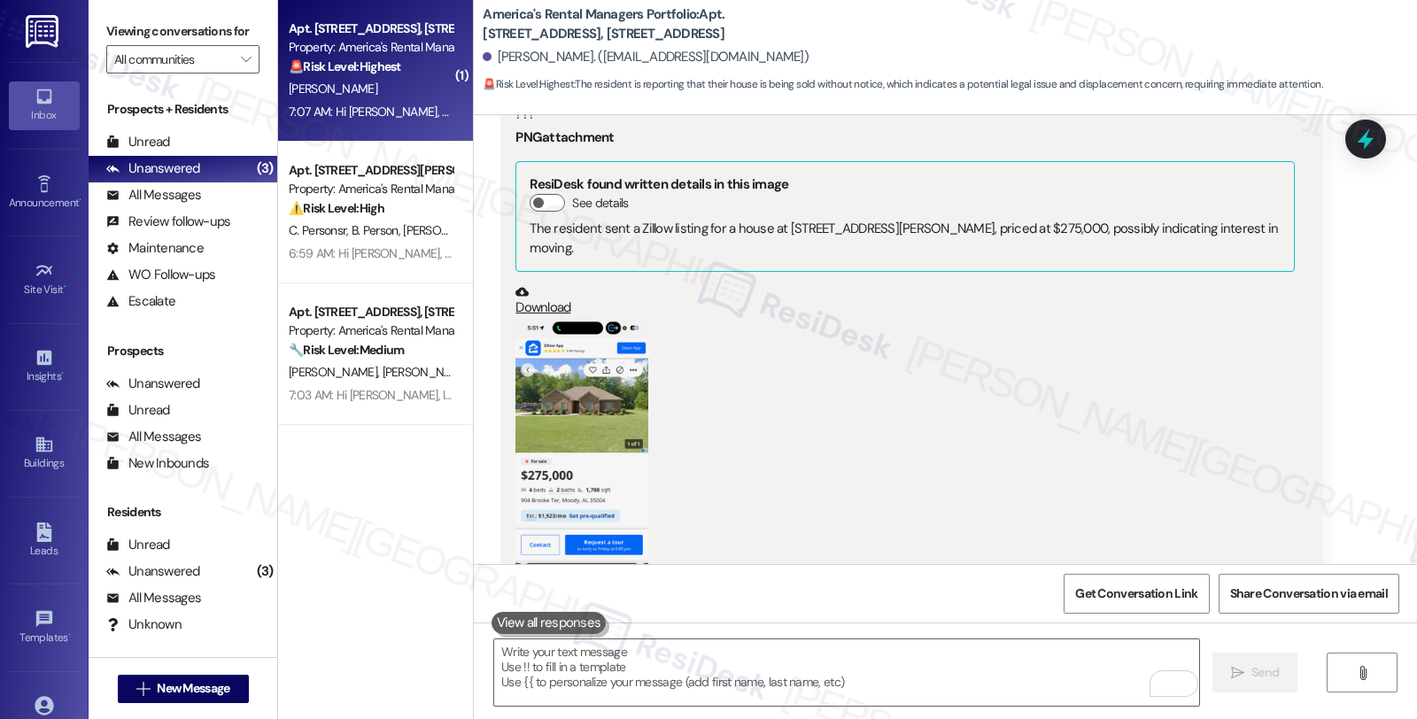
click at [541, 384] on button "Zoom image" at bounding box center [581, 462] width 133 height 288
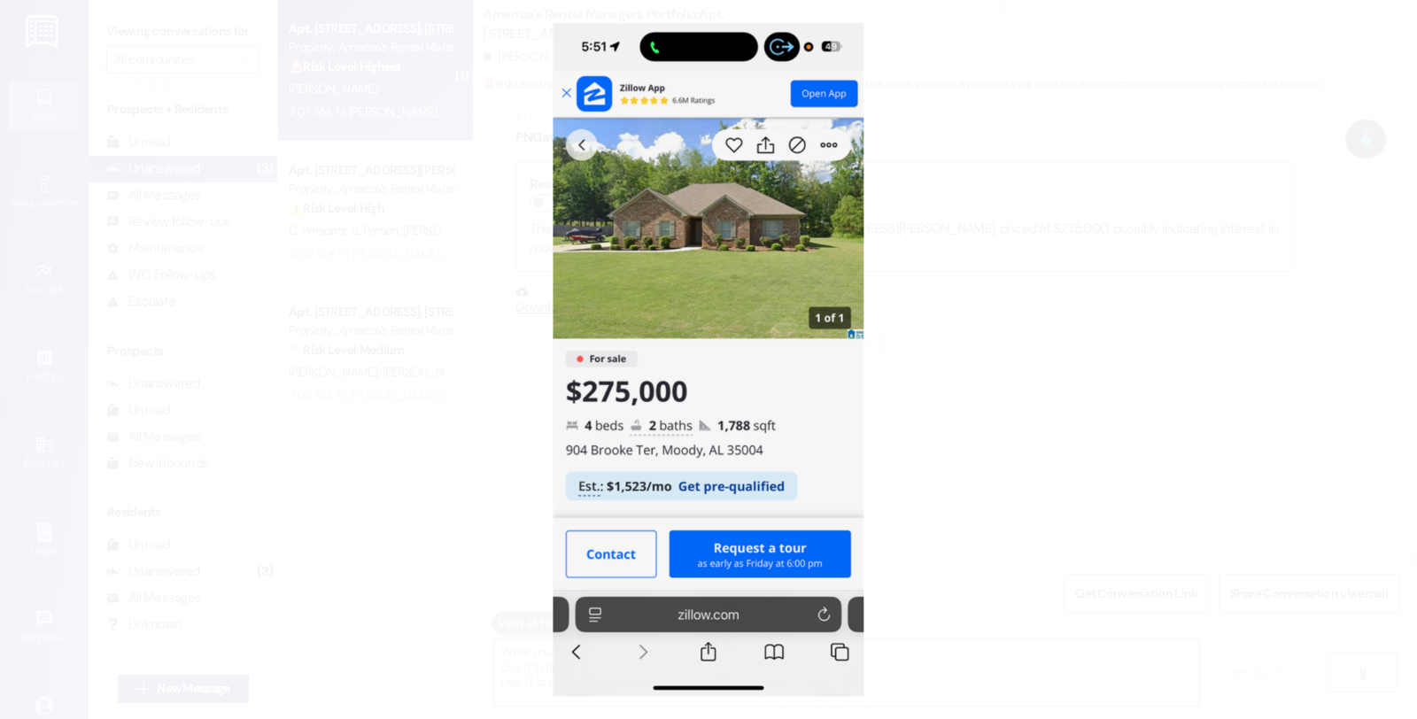
click at [978, 329] on button "Unzoom image" at bounding box center [708, 359] width 1417 height 719
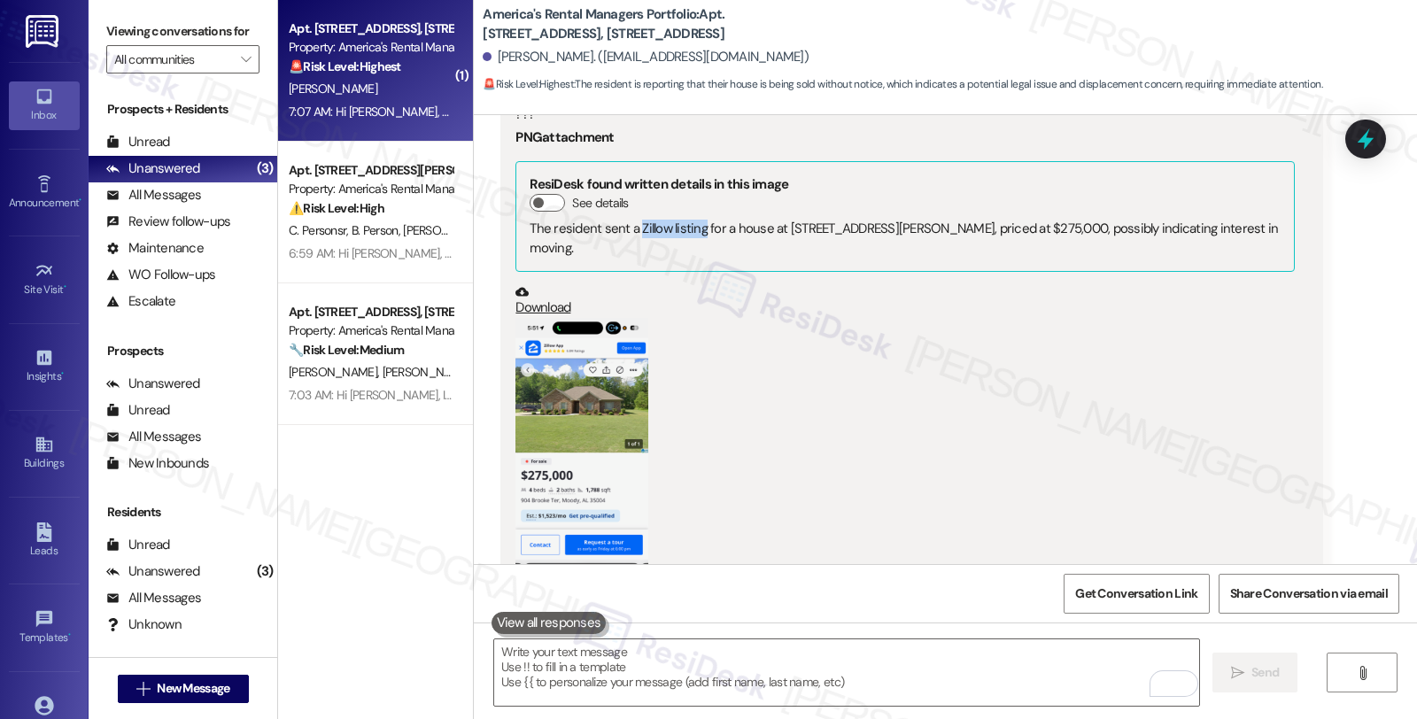
drag, startPoint x: 626, startPoint y: 226, endPoint x: 687, endPoint y: 231, distance: 61.3
click at [687, 231] on div "The resident sent a Zillow listing for a house at [STREET_ADDRESS][PERSON_NAME]…" at bounding box center [905, 239] width 750 height 38
copy div "Zillow listing"
click at [1365, 137] on icon at bounding box center [1365, 139] width 21 height 27
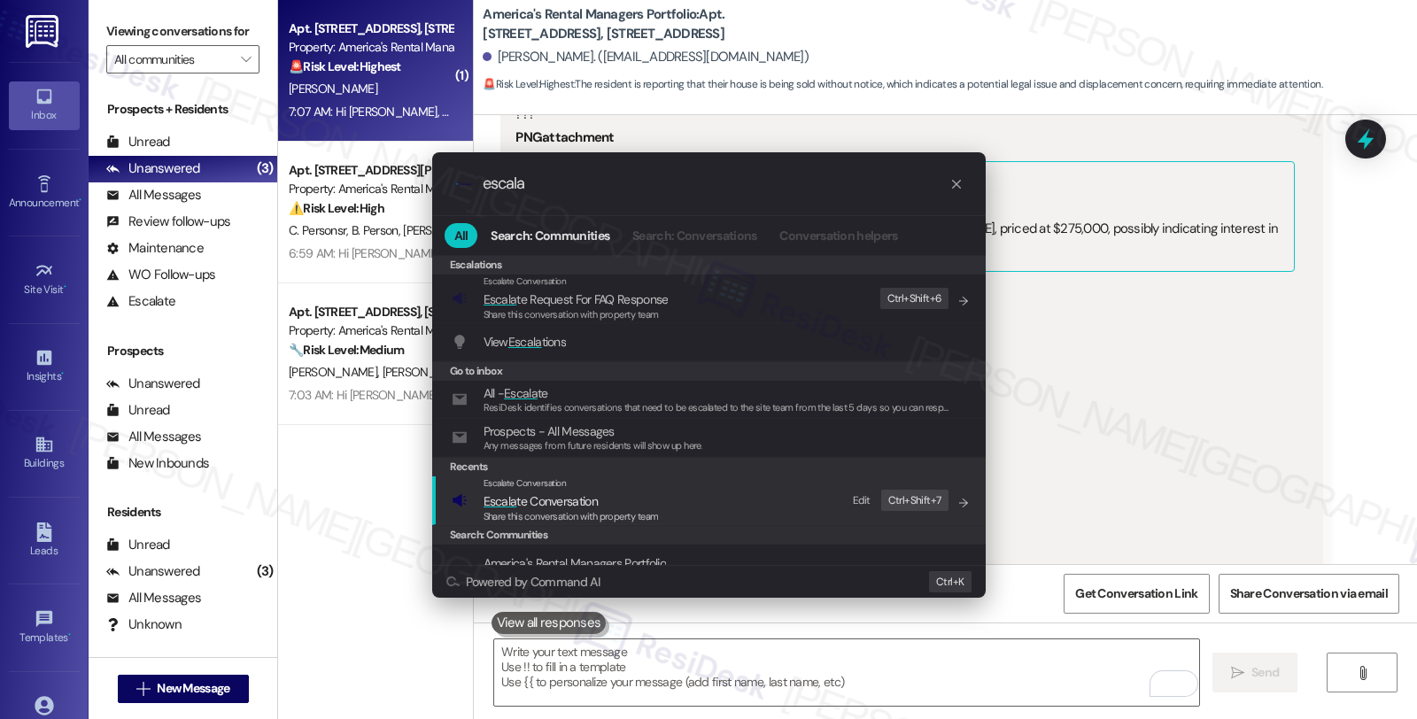
type input "escala"
click at [565, 500] on span "Escala te Conversation" at bounding box center [540, 501] width 114 height 16
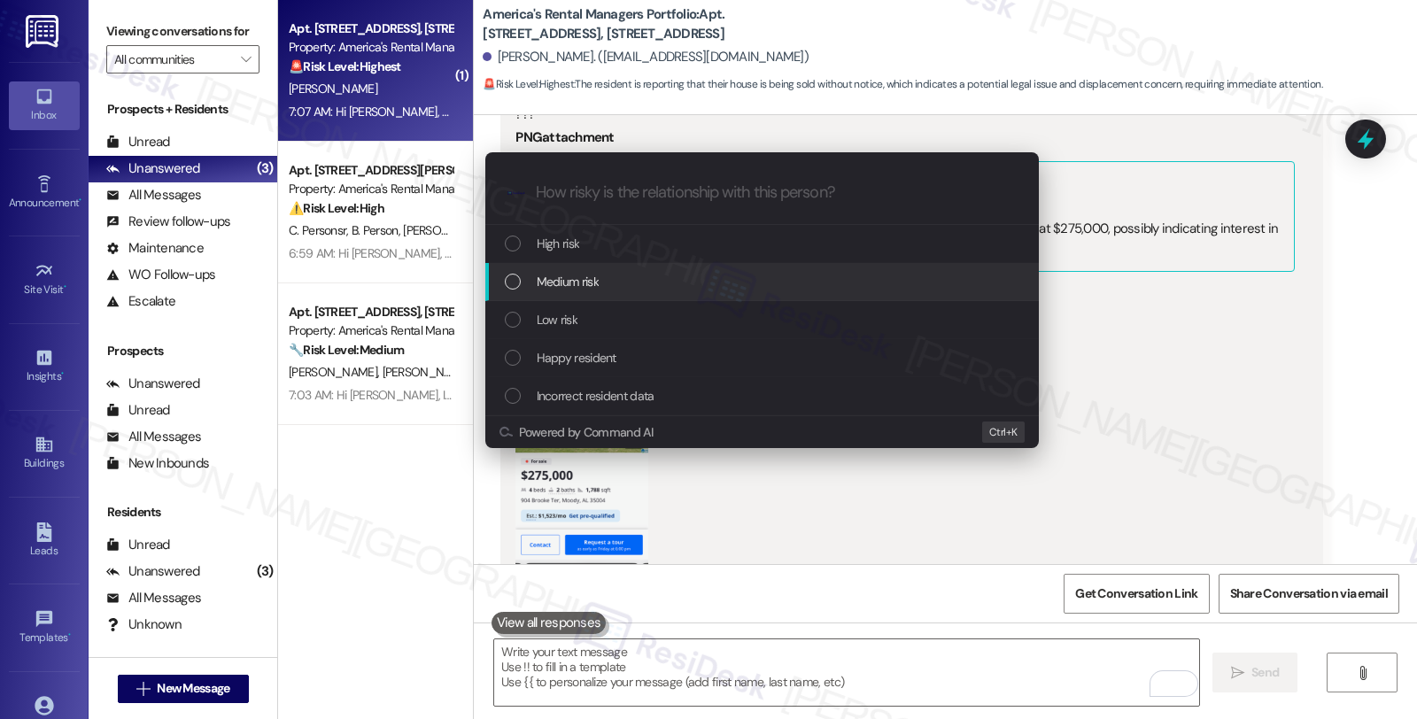
click at [561, 279] on span "Medium risk" at bounding box center [568, 281] width 62 height 19
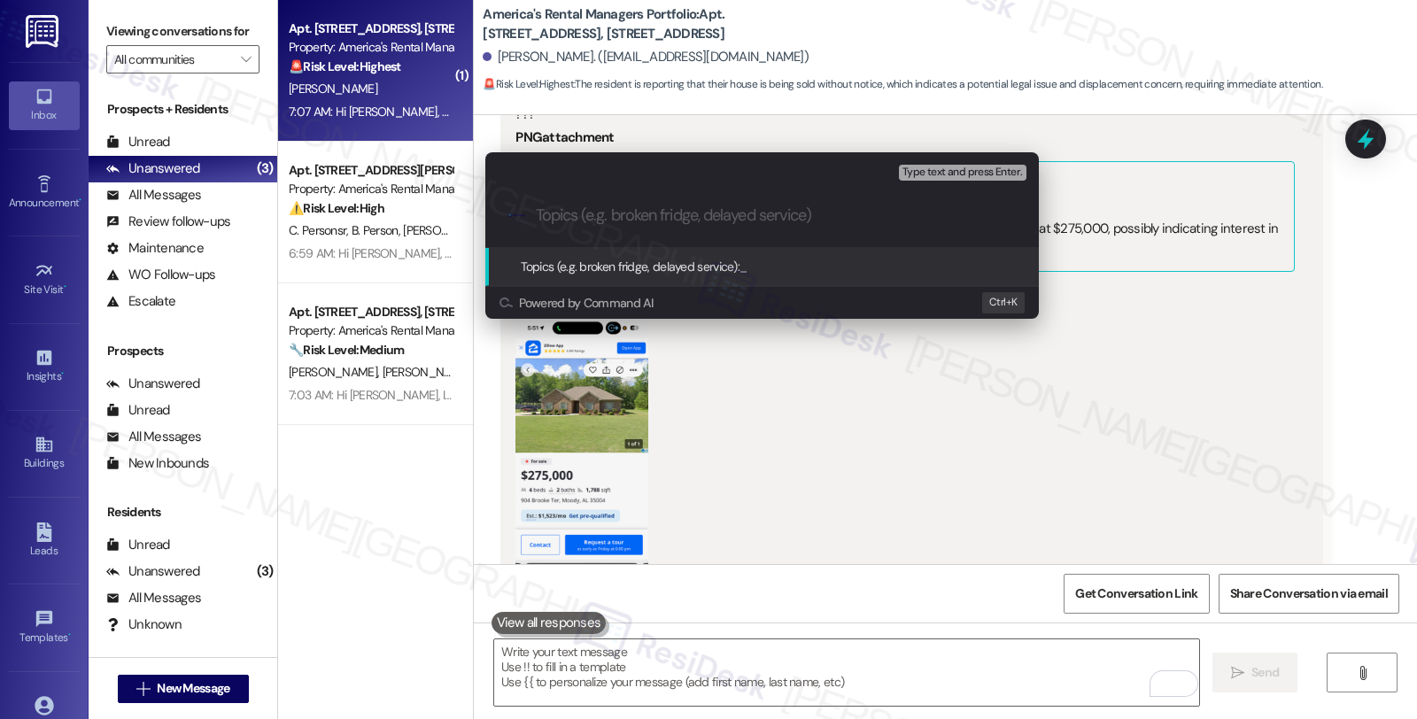
paste input "Zillow listing"
type input "Zillow shows their home is up for sale"
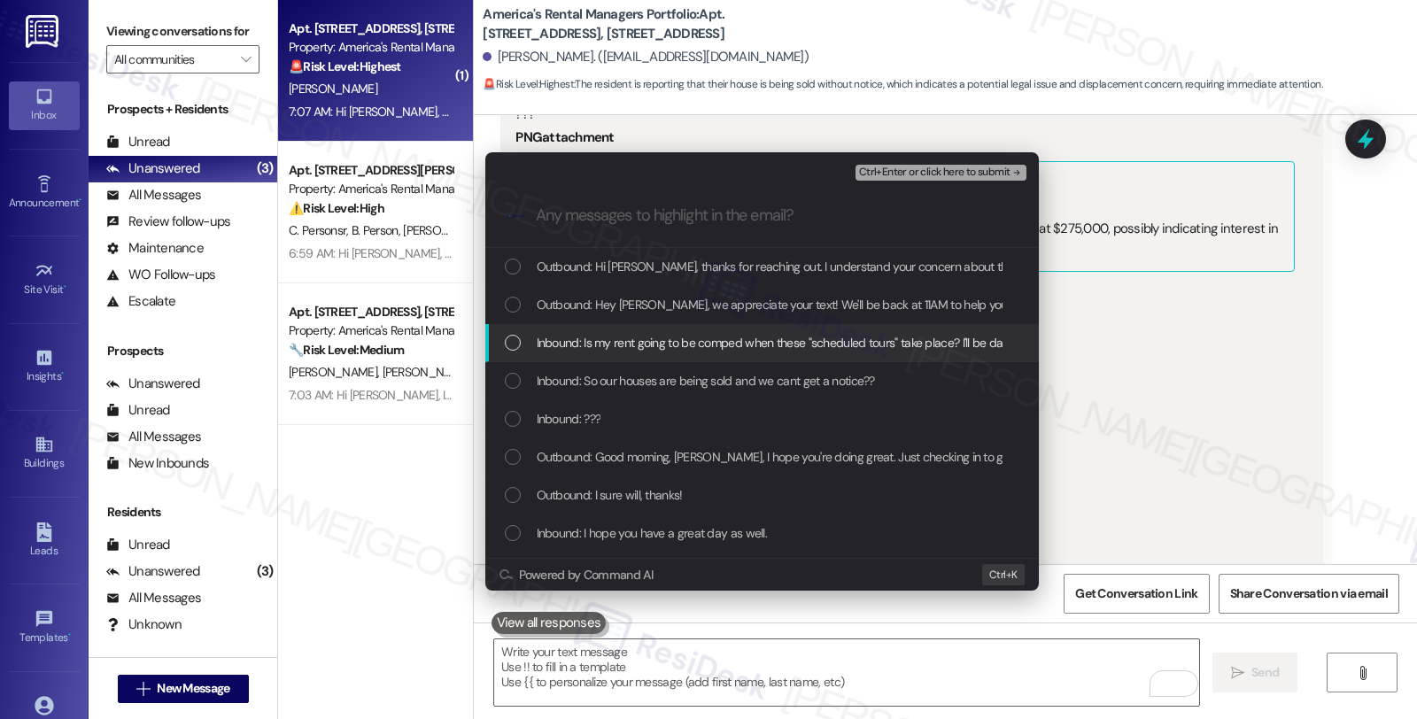
click at [561, 350] on span "Inbound: Is my rent going to be comped when these "scheduled tours" take place?…" at bounding box center [1289, 342] width 1505 height 19
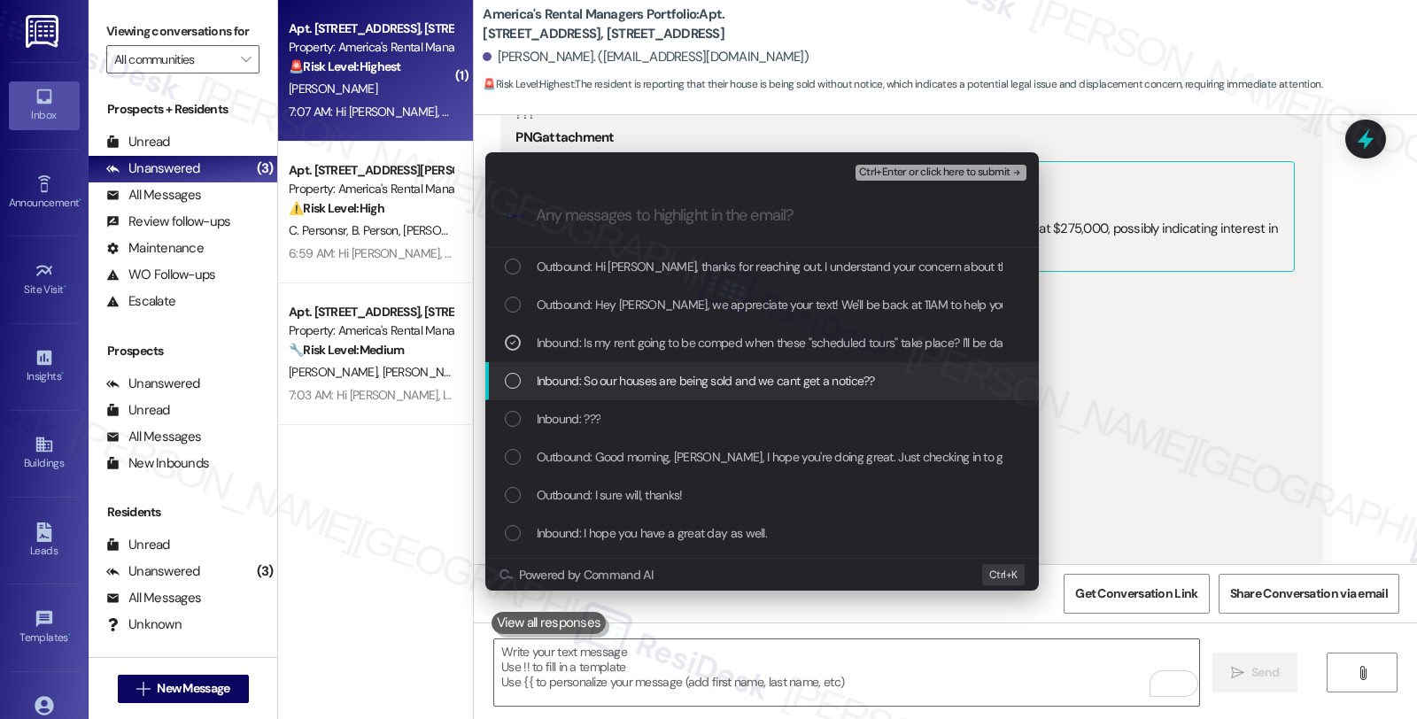
click at [567, 390] on span "Inbound: So our houses are being sold and we cant get a notice??" at bounding box center [706, 380] width 338 height 19
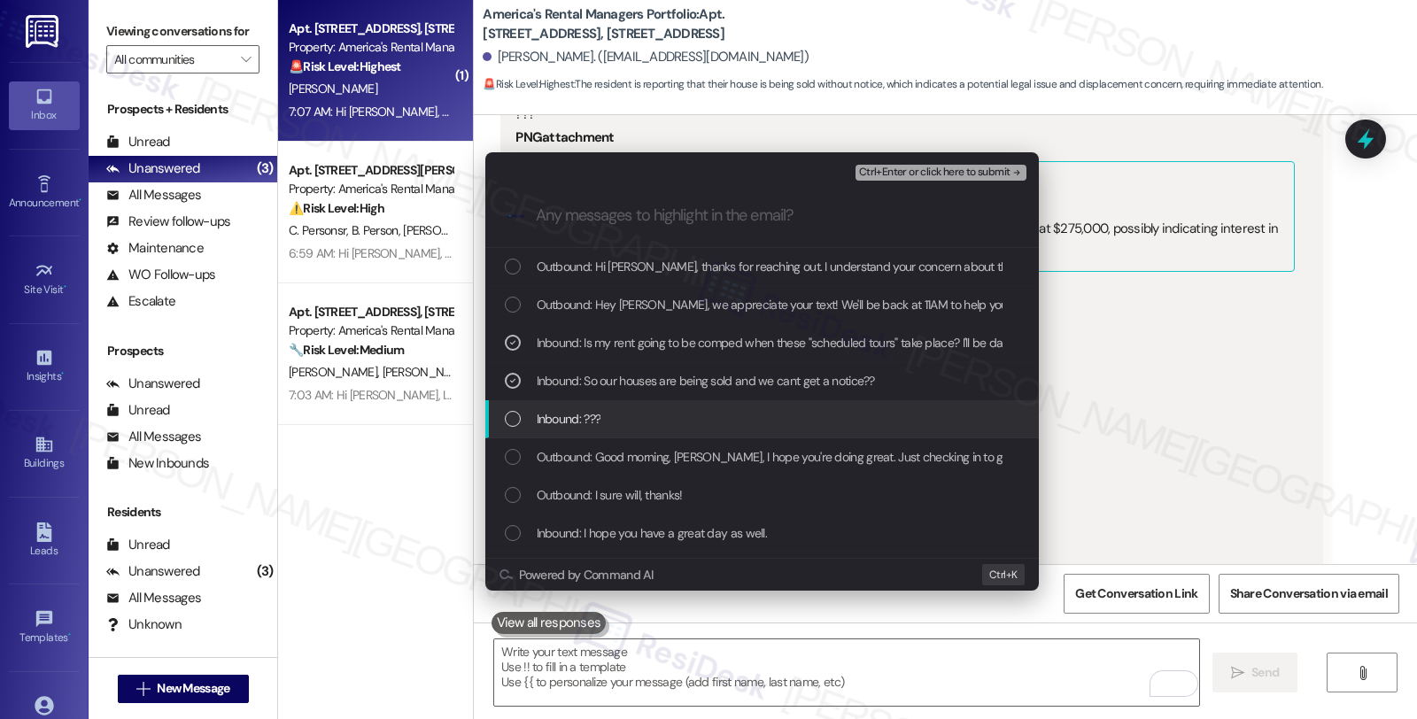
click at [567, 419] on span "Inbound: ???" at bounding box center [569, 418] width 65 height 19
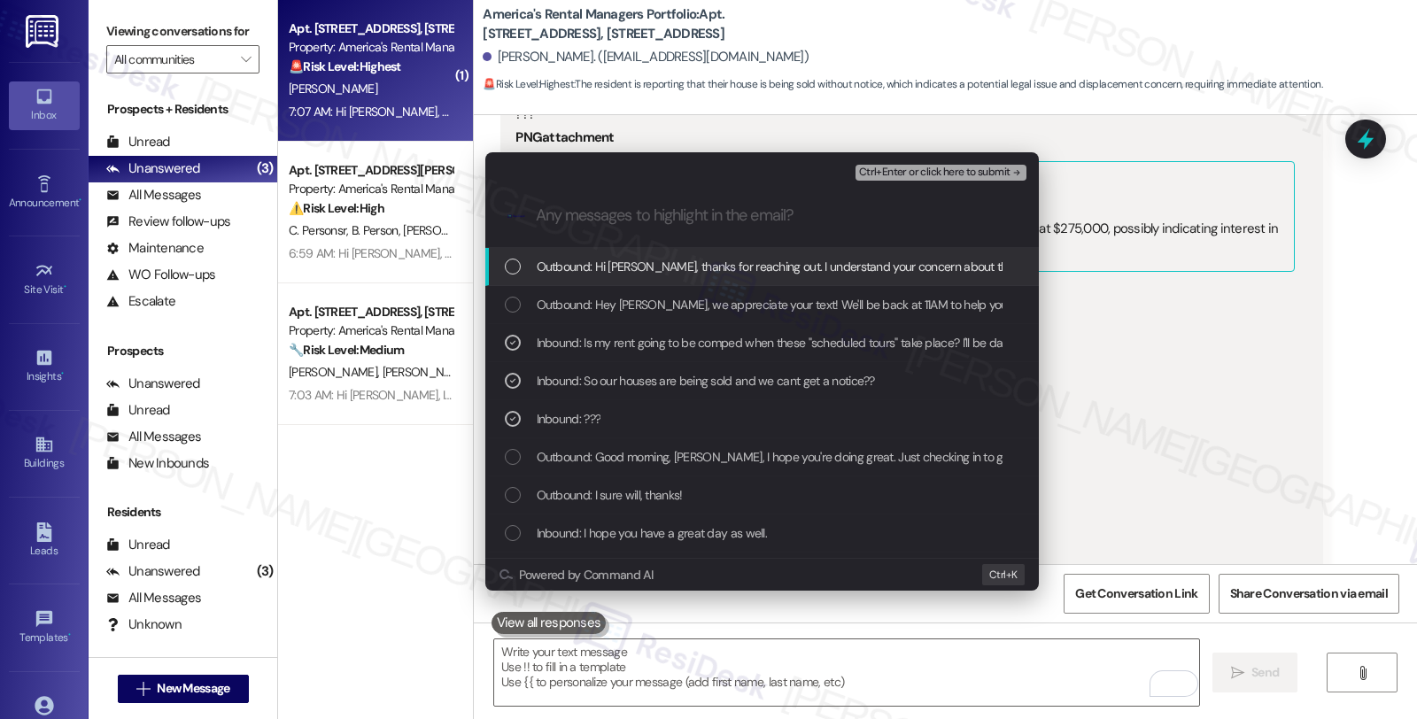
click at [937, 166] on span "Ctrl+Enter or click here to submit" at bounding box center [934, 172] width 151 height 12
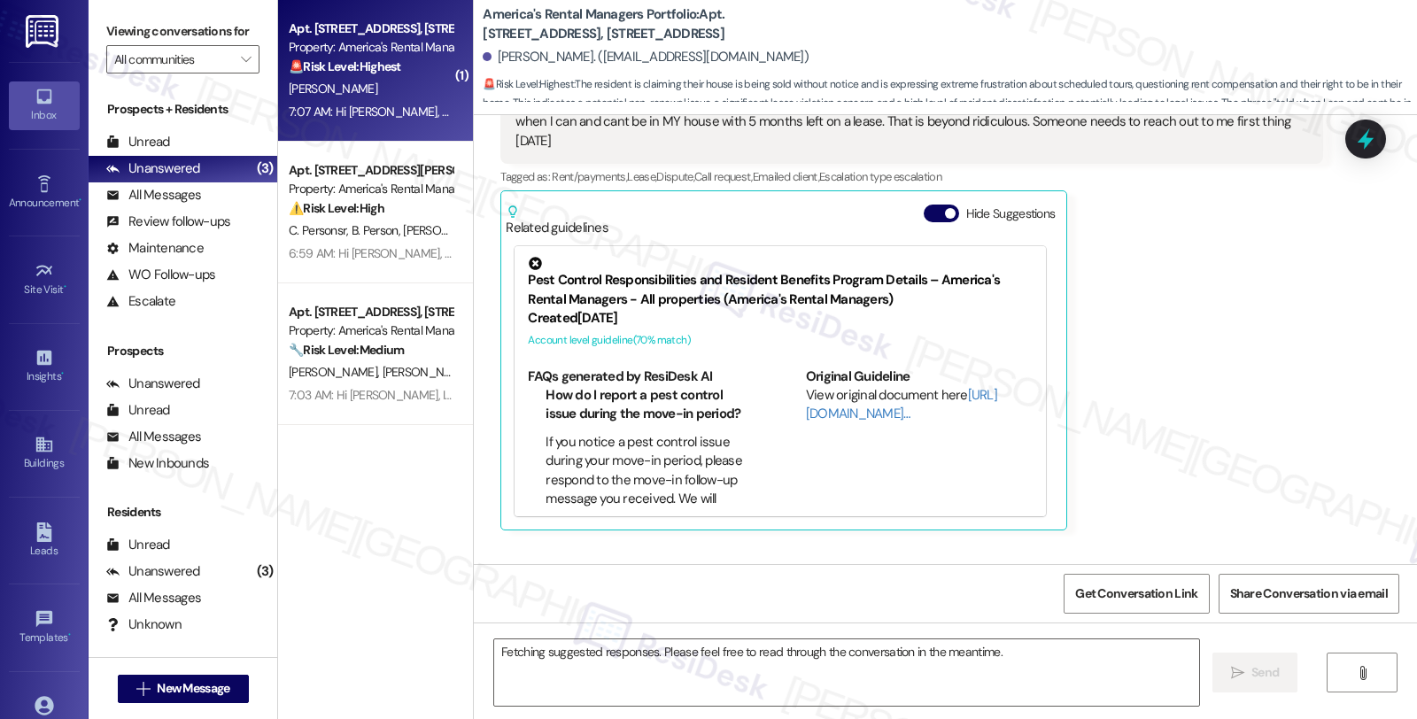
scroll to position [2679, 0]
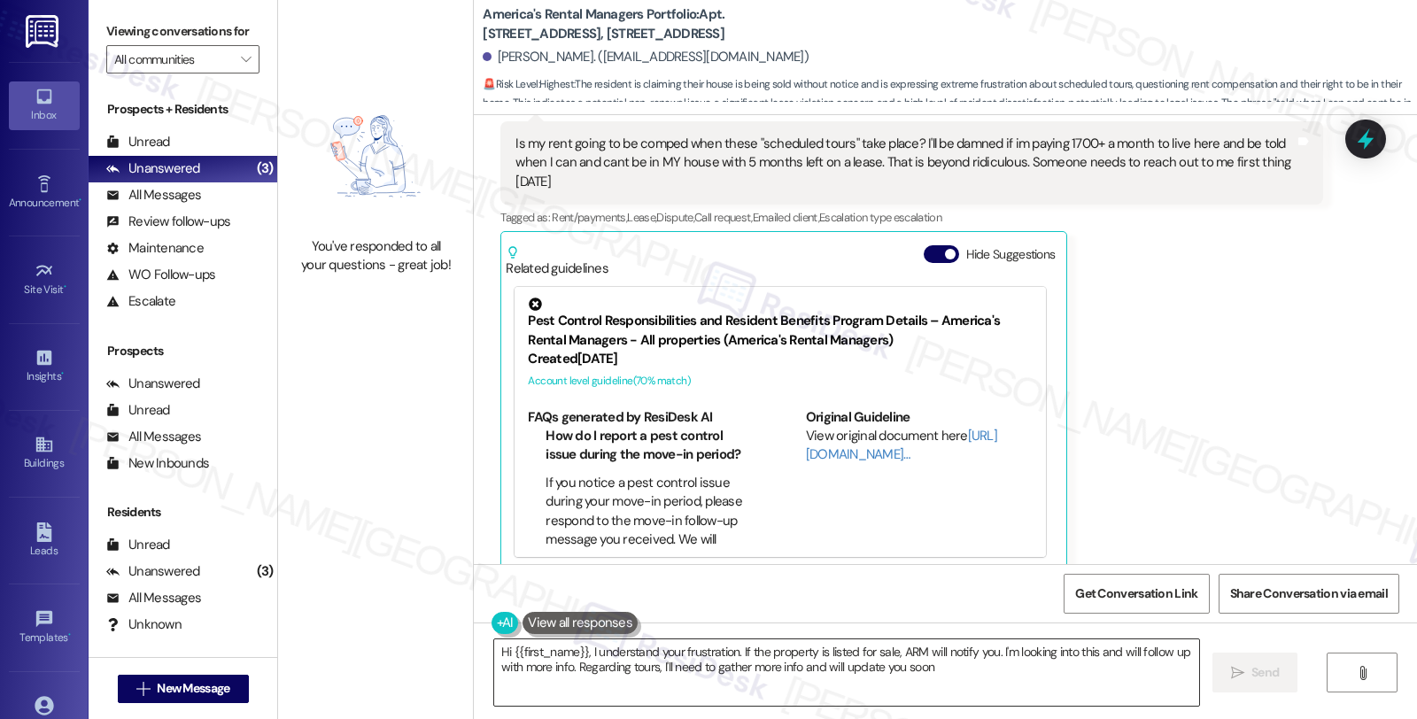
type textarea "Hi {{first_name}}, I understand your frustration. If the property is listed for…"
click at [1233, 373] on div "[PERSON_NAME] Question Neutral 7:04 AM Is my rent going to be comped when these…" at bounding box center [911, 324] width 822 height 493
